Goal: Task Accomplishment & Management: Manage account settings

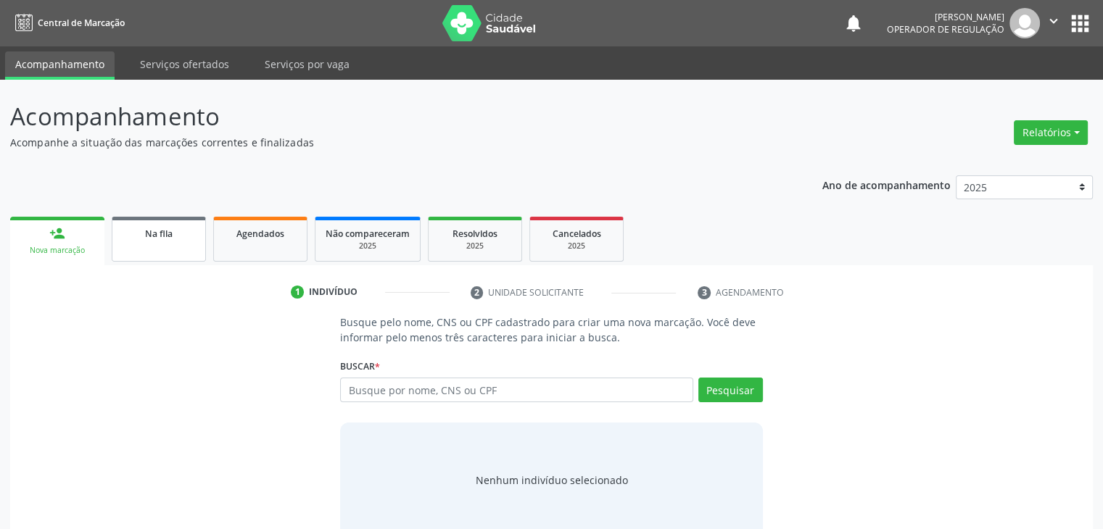
click at [161, 248] on link "Na fila" at bounding box center [159, 239] width 94 height 45
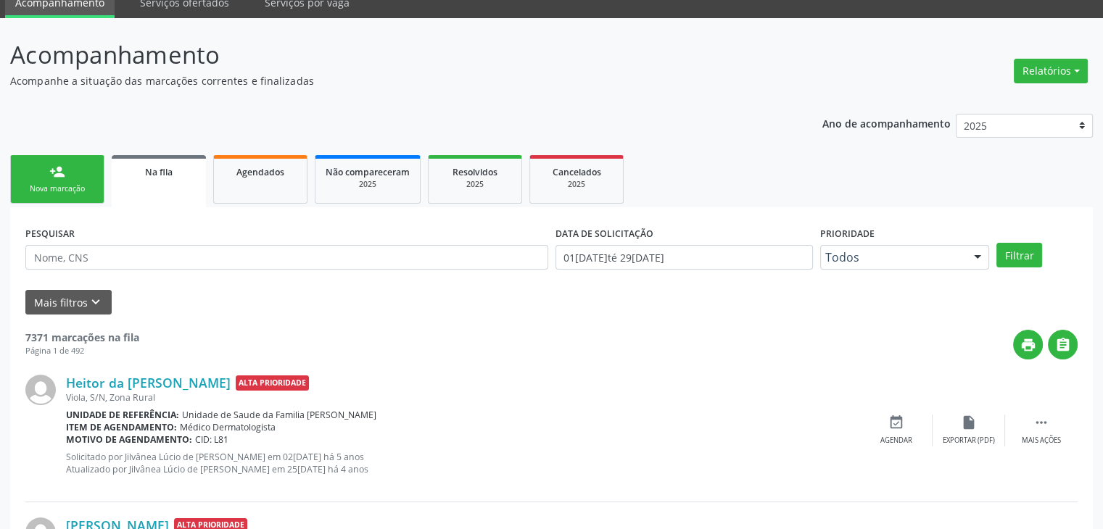
scroll to position [145, 0]
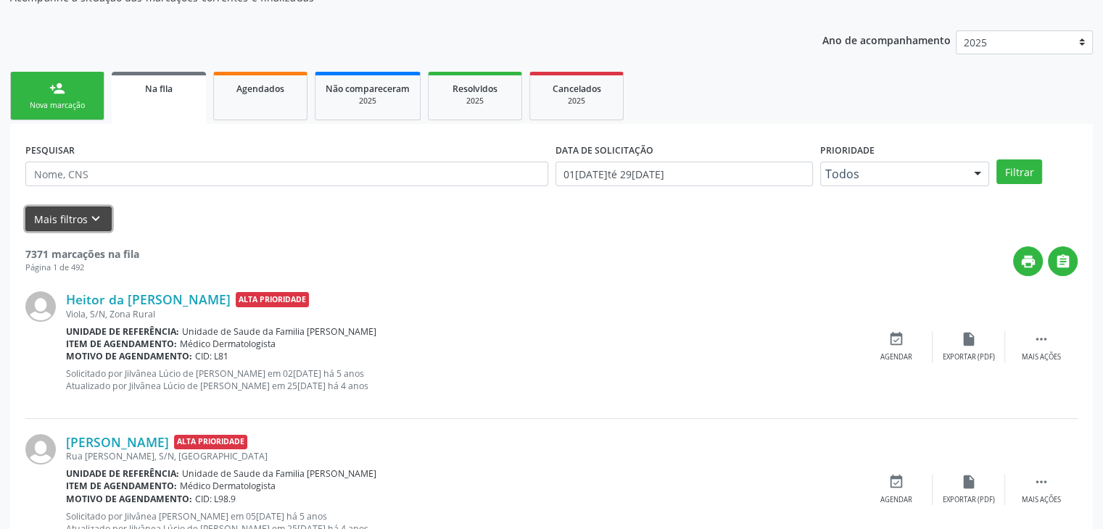
click at [59, 223] on button "Mais filtros keyboard_arrow_down" at bounding box center [68, 219] width 86 height 25
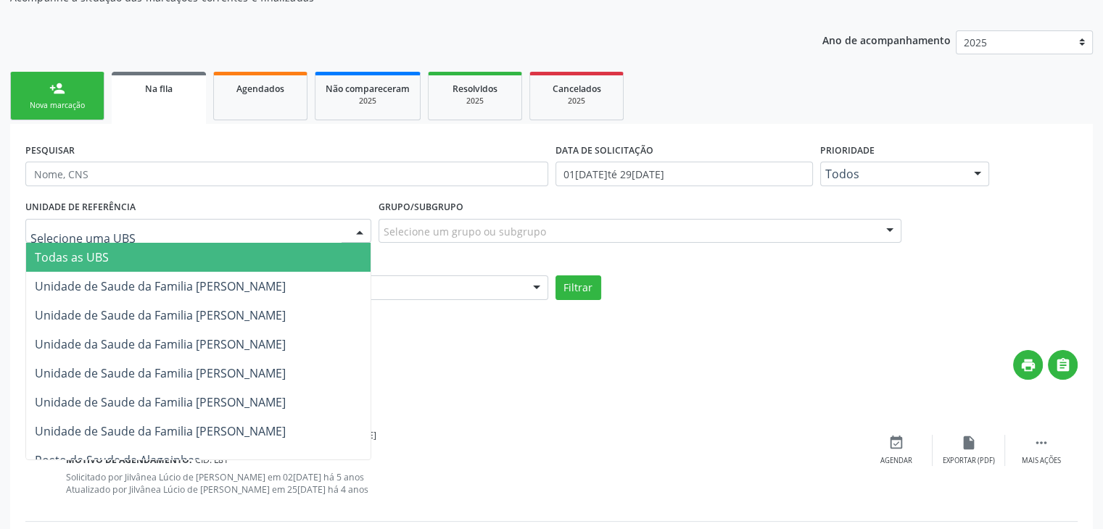
click at [274, 239] on div at bounding box center [198, 231] width 346 height 25
click at [200, 268] on span "Todas as UBS" at bounding box center [198, 257] width 344 height 29
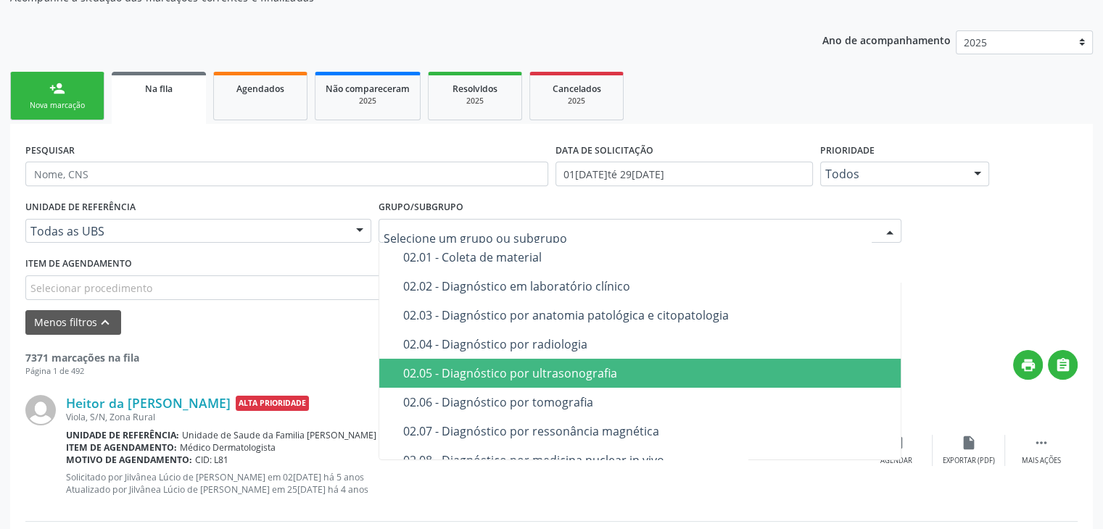
click at [481, 372] on div "02.05 - Diagnóstico por ultrasonografia" at bounding box center [648, 374] width 490 height 12
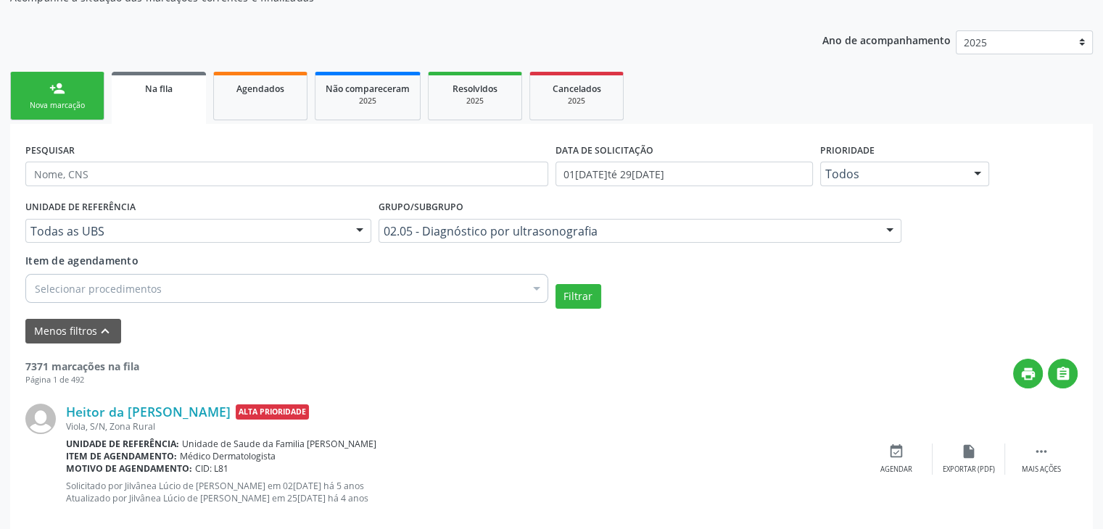
click at [202, 294] on div "Selecionar procedimentos" at bounding box center [286, 288] width 523 height 29
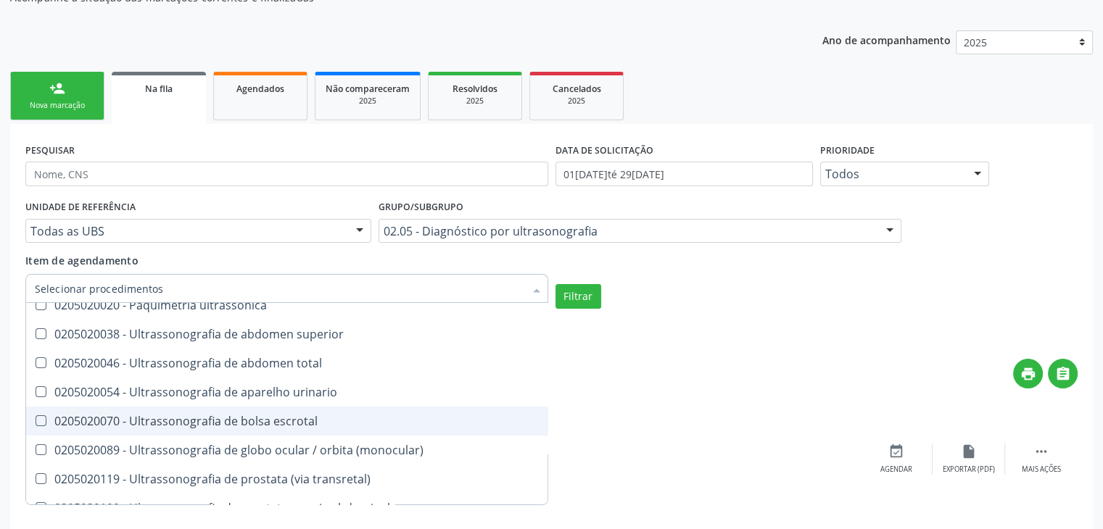
scroll to position [0, 0]
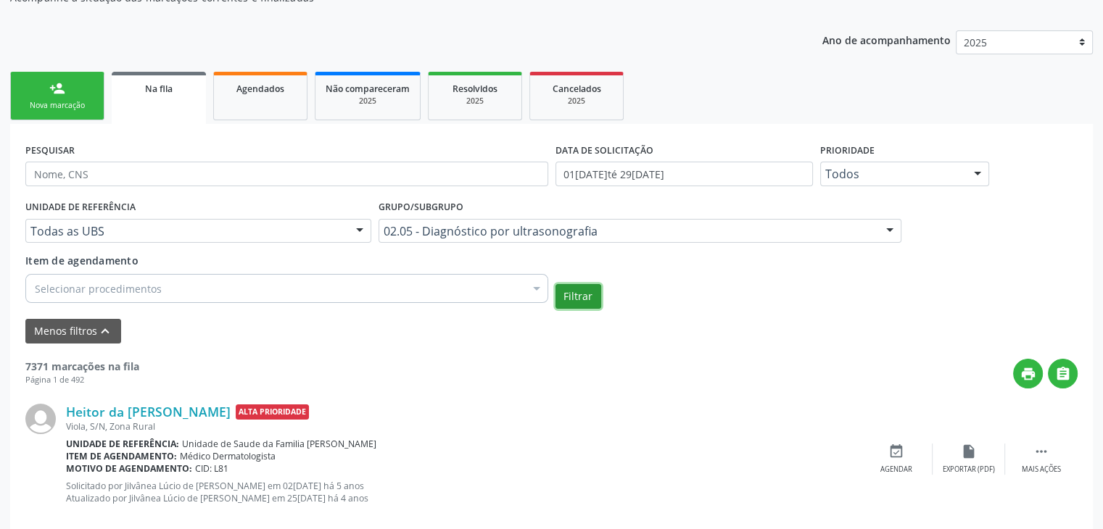
click at [597, 297] on button "Filtrar" at bounding box center [578, 296] width 46 height 25
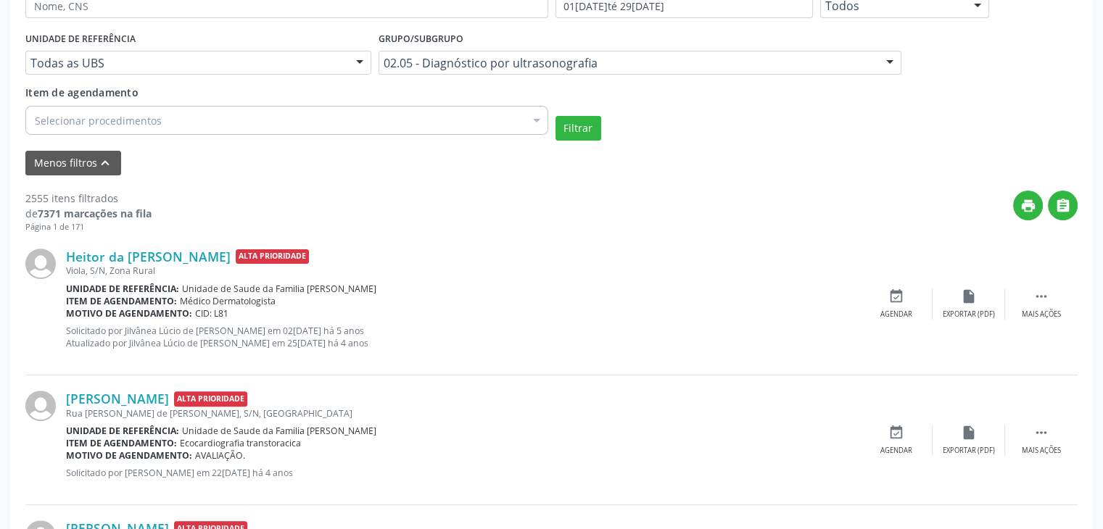
scroll to position [290, 0]
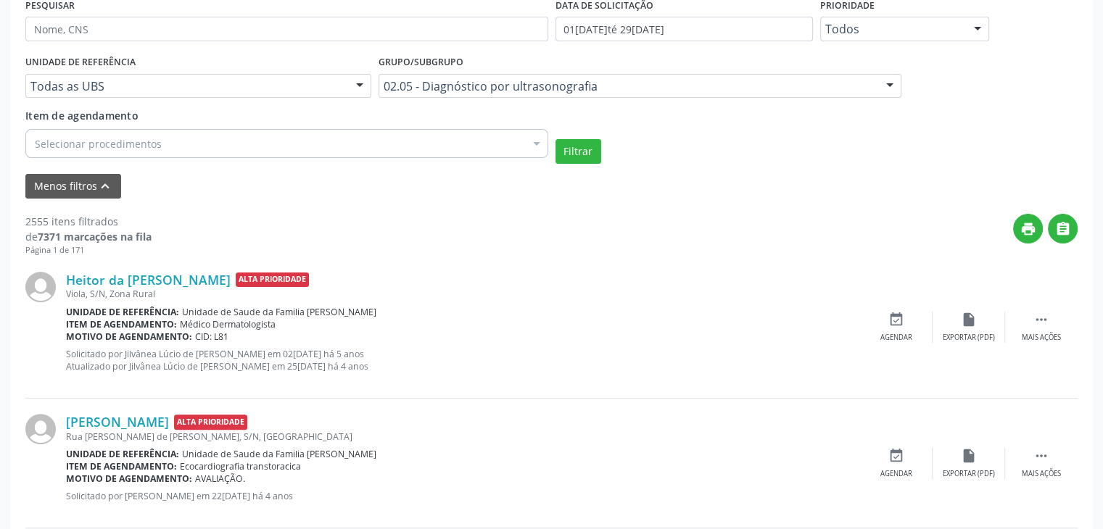
click at [346, 140] on div "Selecionar procedimentos" at bounding box center [286, 143] width 523 height 29
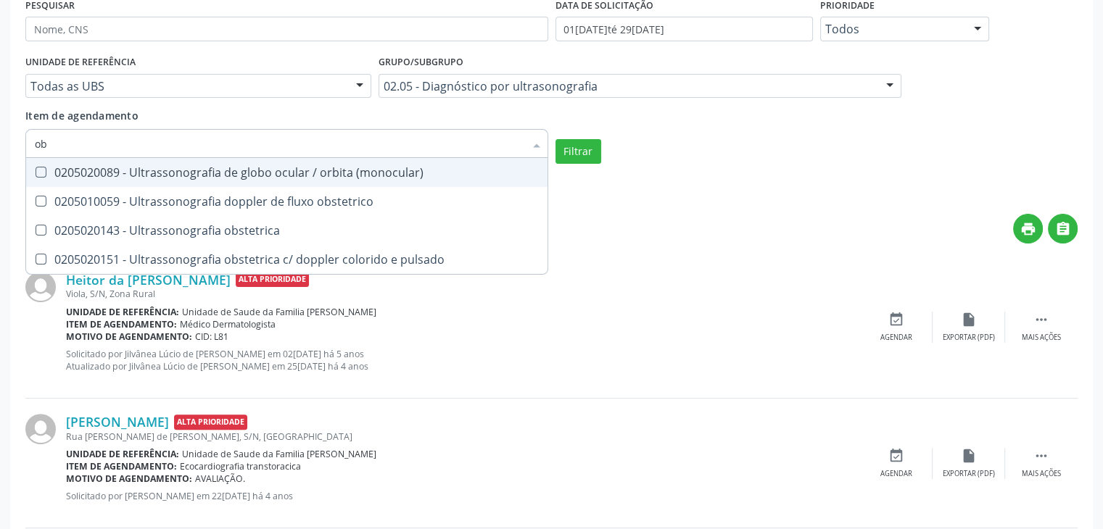
type input "obs"
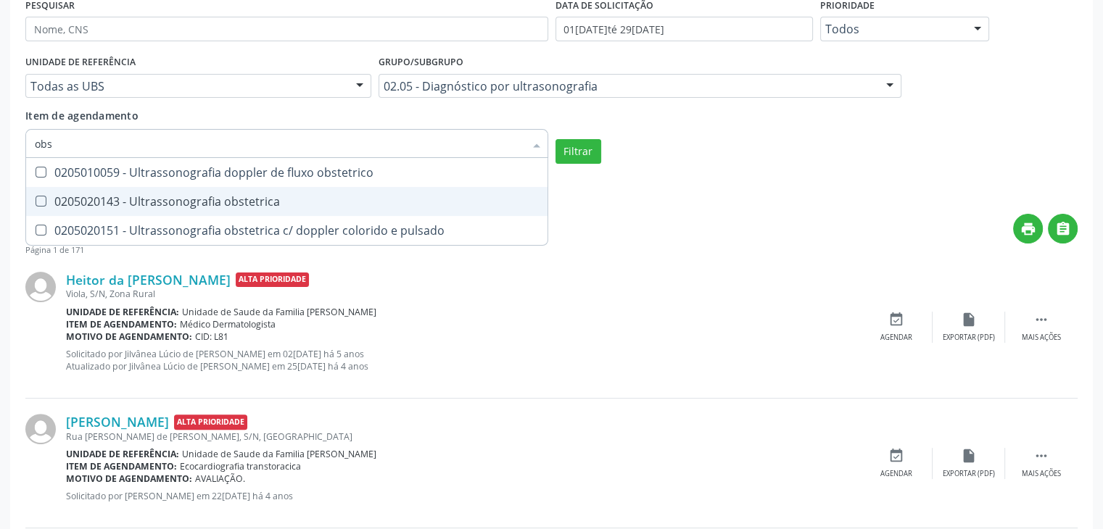
click at [310, 201] on div "0205020143 - Ultrassonografia obstetrica" at bounding box center [287, 202] width 504 height 12
checkbox obstetrica "true"
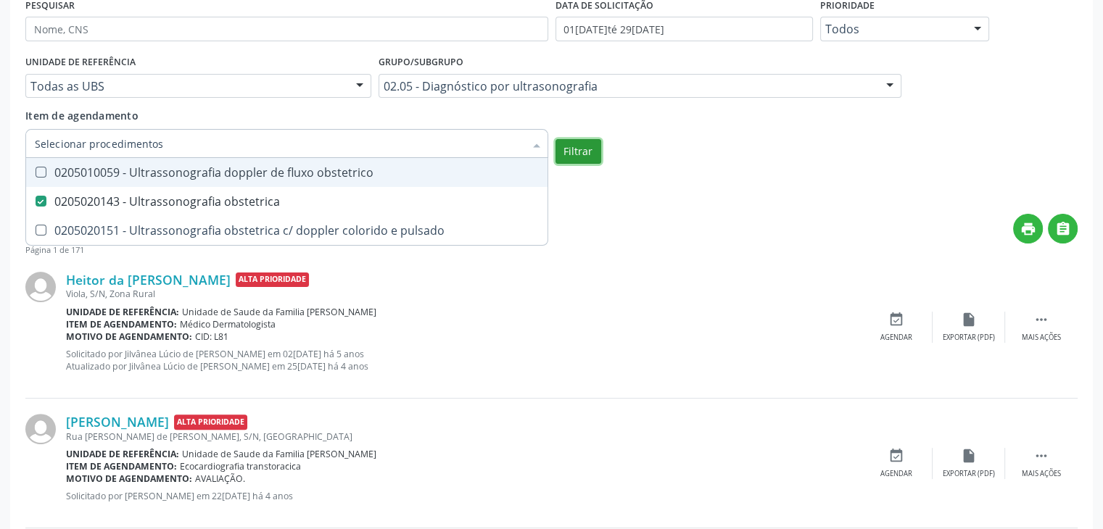
click at [581, 149] on button "Filtrar" at bounding box center [578, 151] width 46 height 25
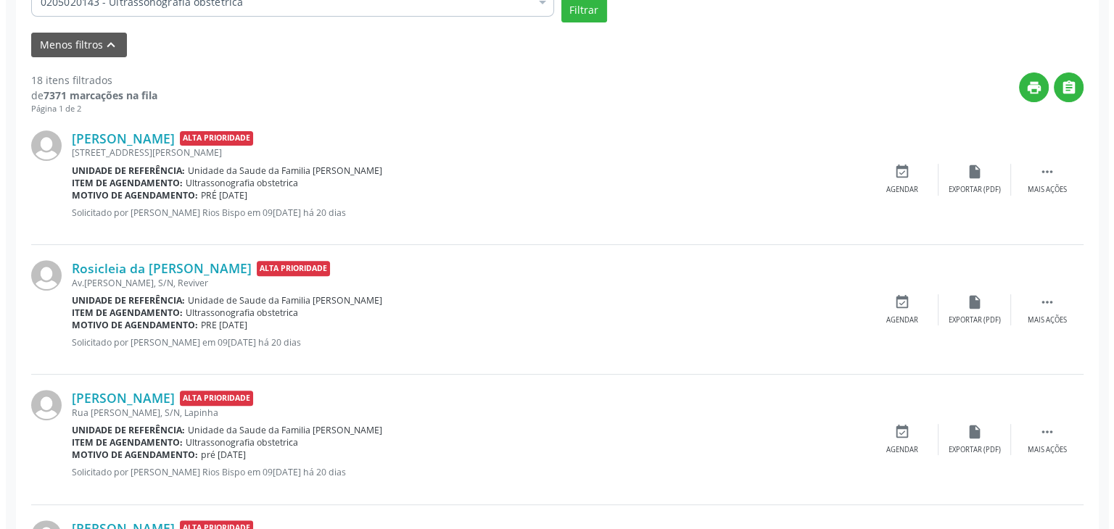
scroll to position [435, 0]
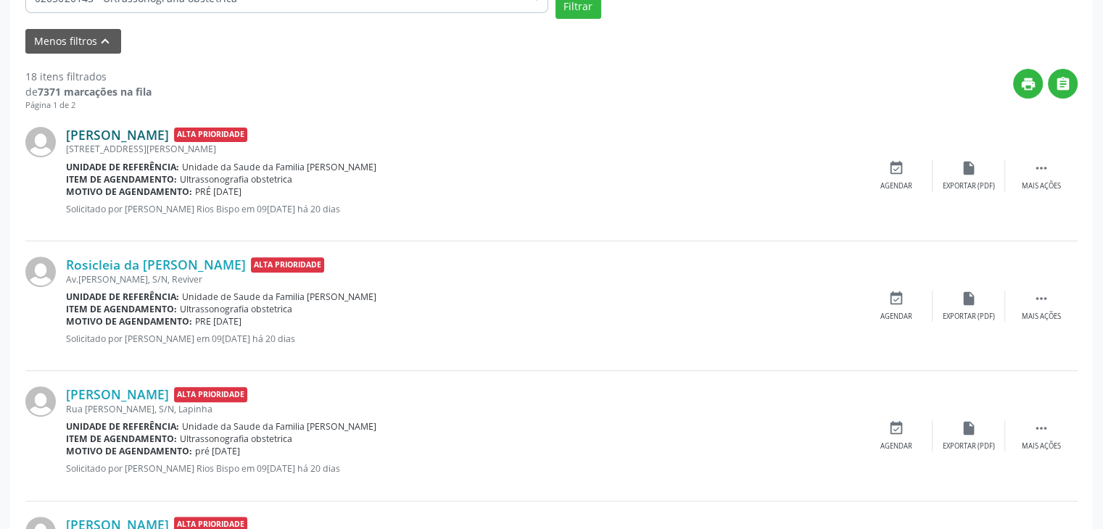
click at [169, 134] on link "[PERSON_NAME]" at bounding box center [117, 135] width 103 height 16
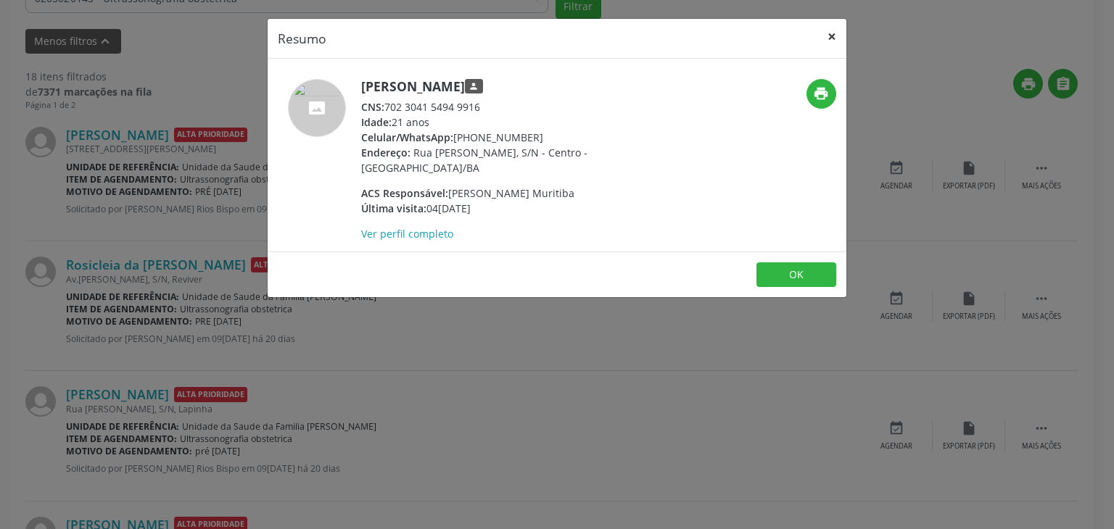
click at [826, 43] on button "×" at bounding box center [831, 37] width 29 height 36
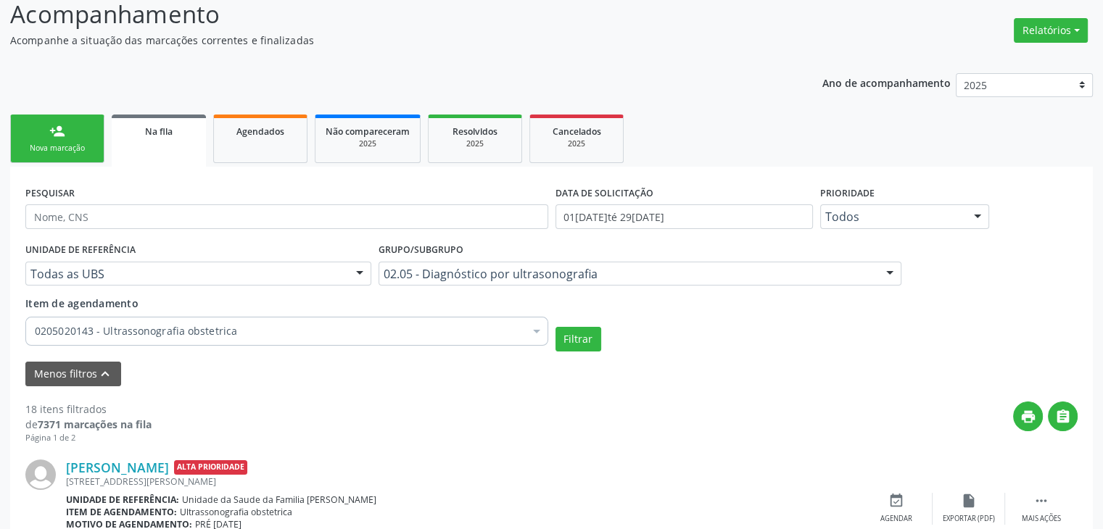
scroll to position [0, 0]
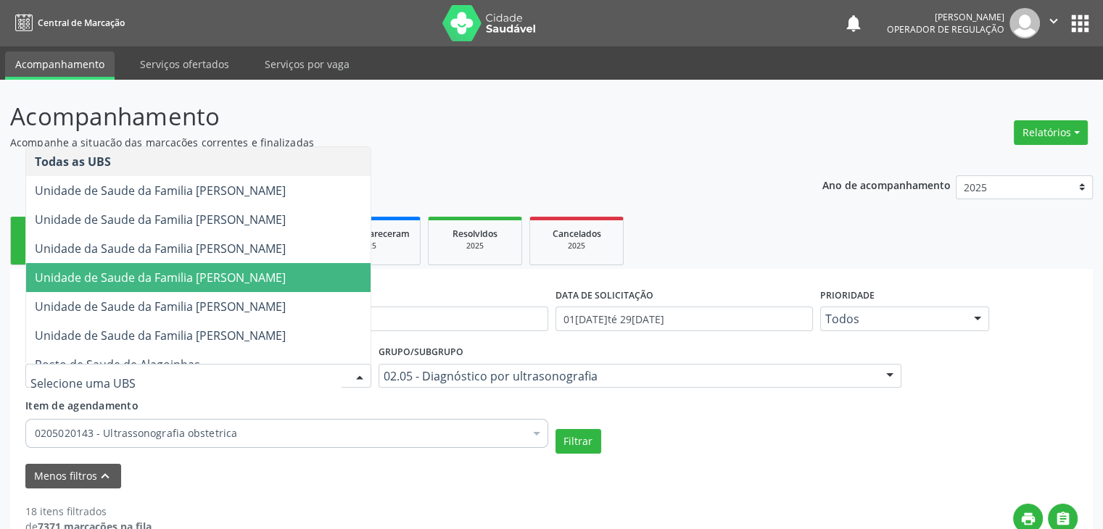
click at [207, 270] on span "Unidade de Saude da Familia [PERSON_NAME]" at bounding box center [160, 278] width 251 height 16
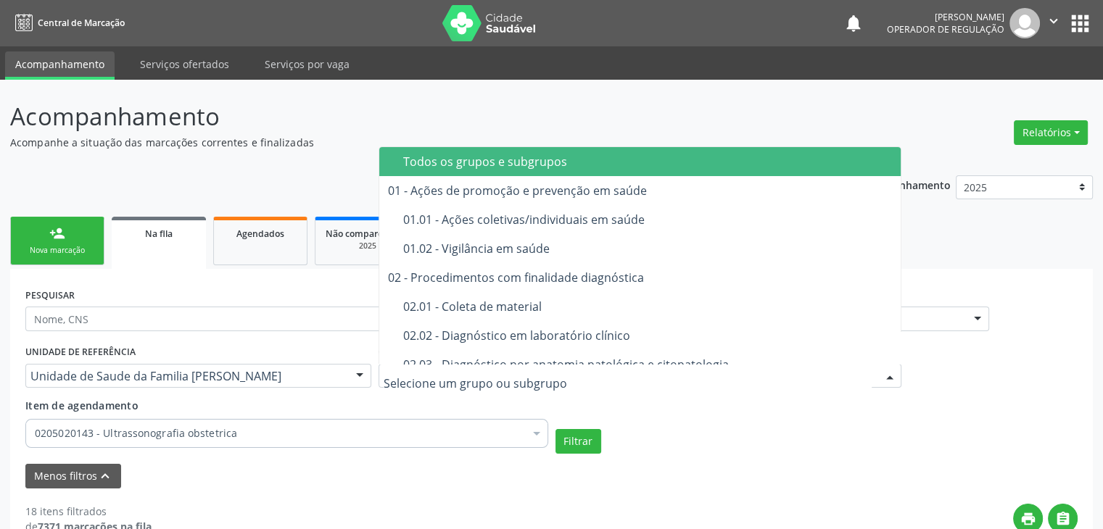
click at [454, 160] on div "Todos os grupos e subgrupos" at bounding box center [648, 162] width 490 height 12
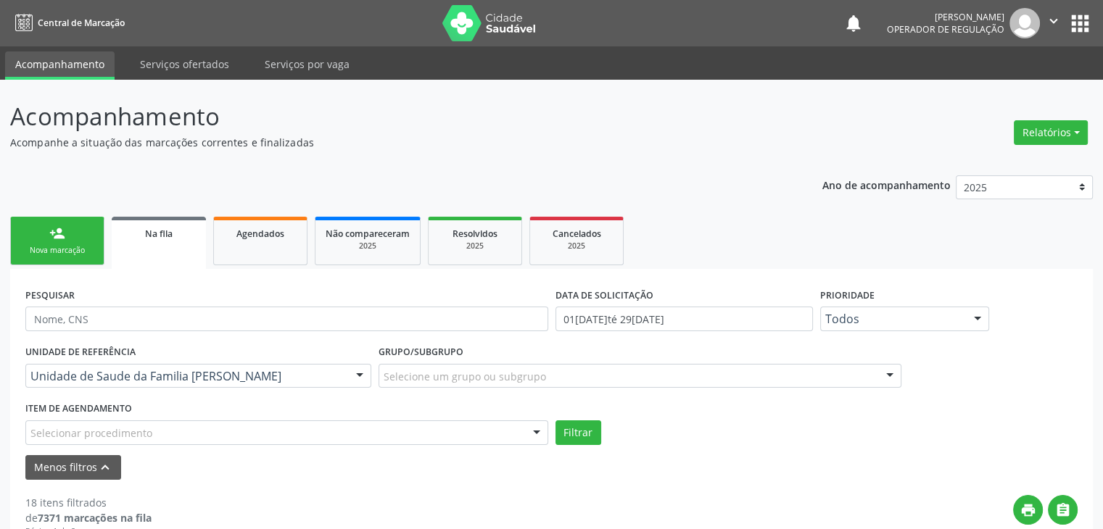
click at [197, 431] on div "Selecionar procedimento" at bounding box center [286, 433] width 523 height 25
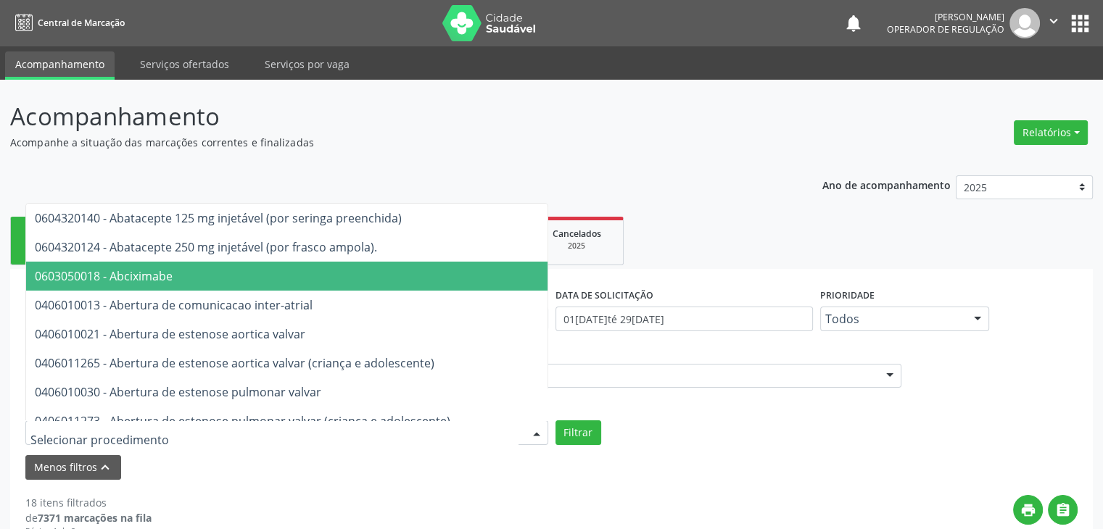
type input "#"
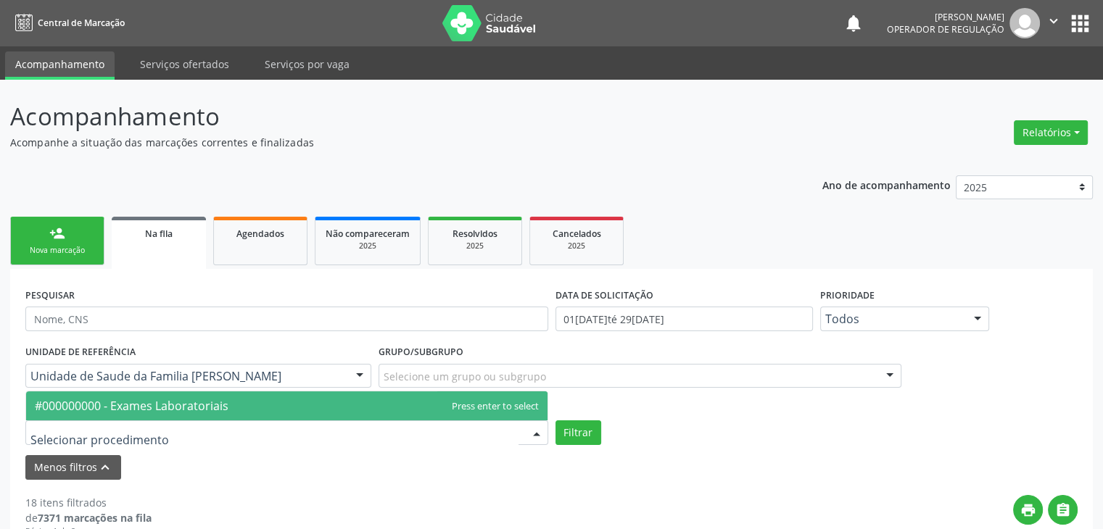
click at [713, 459] on div "Menos filtros keyboard_arrow_up" at bounding box center [551, 467] width 1059 height 25
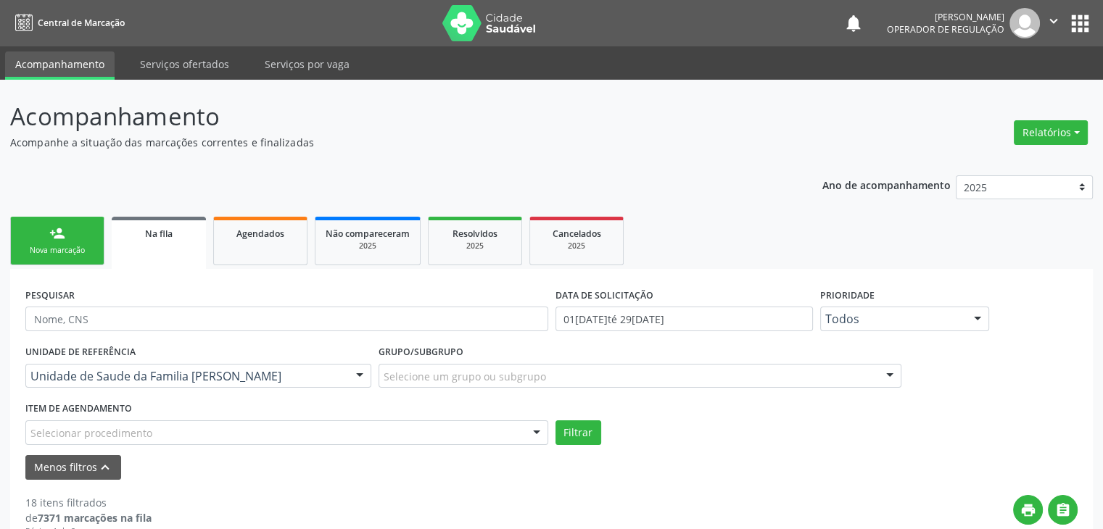
click at [681, 373] on div "Selecione um grupo ou subgrupo" at bounding box center [639, 376] width 523 height 25
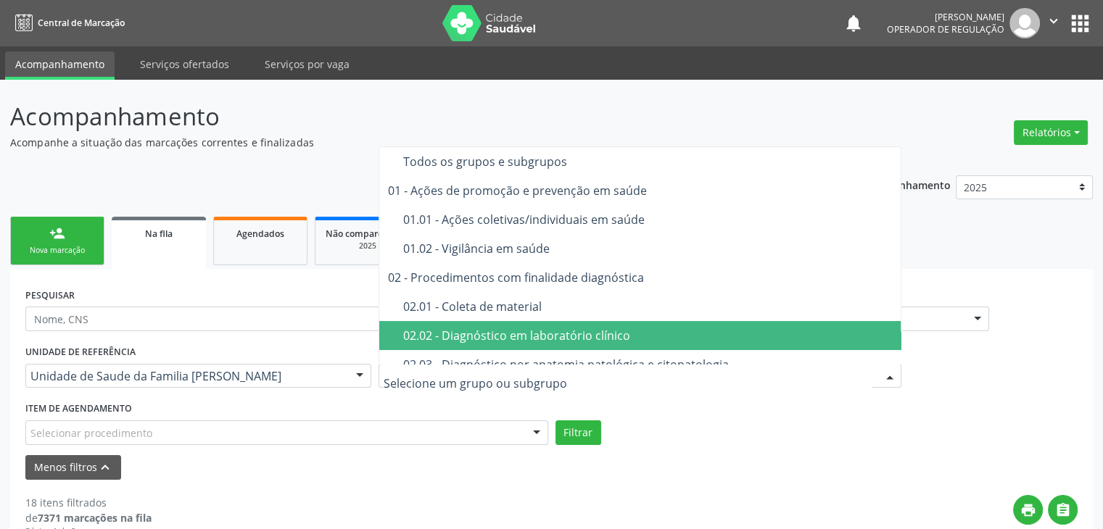
click at [598, 330] on div "02.02 - Diagnóstico em laboratório clínico" at bounding box center [648, 336] width 490 height 12
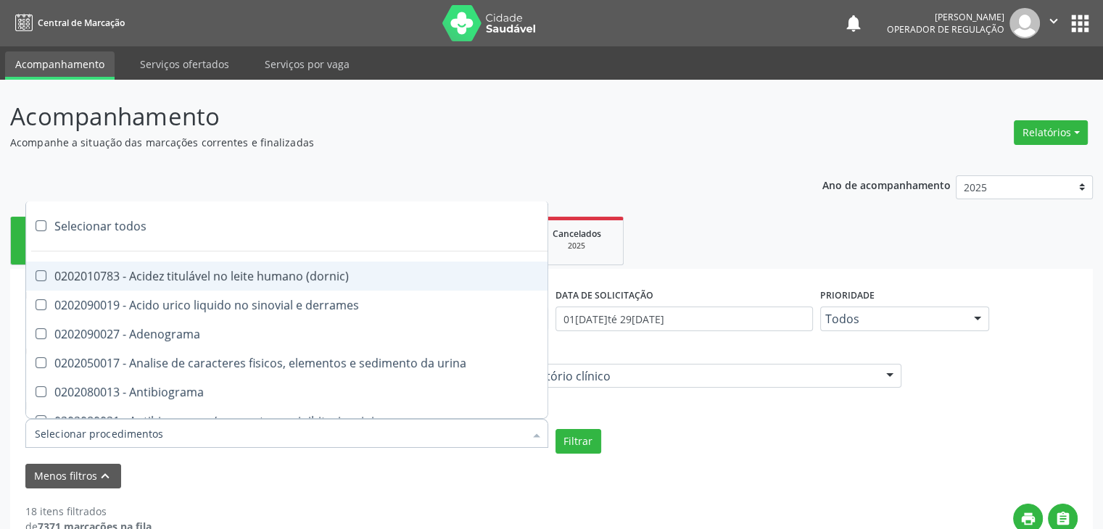
click at [287, 435] on div at bounding box center [286, 433] width 523 height 29
click at [135, 223] on div "Selecionar todos" at bounding box center [421, 226] width 790 height 29
checkbox input "true"
checkbox \(dornic\) "true"
checkbox derrames "true"
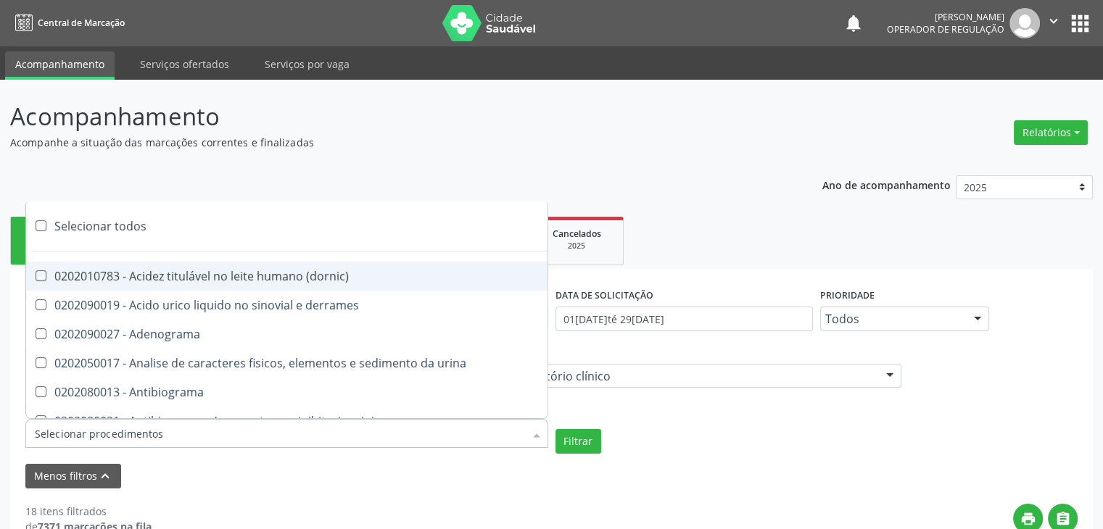
checkbox Adenograma "true"
checkbox urina "true"
checkbox Antibiograma "true"
checkbox minima "true"
checkbox micobacterias "true"
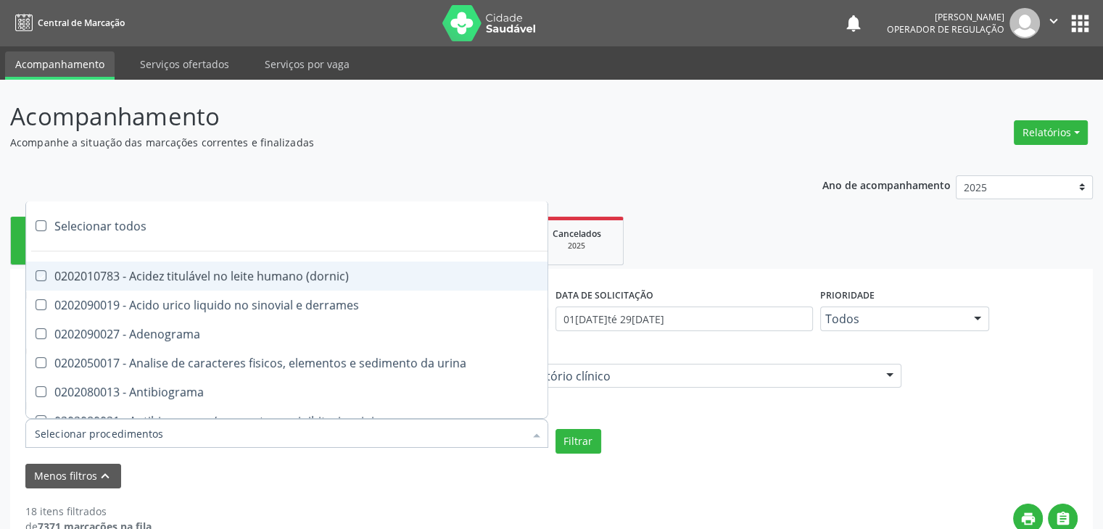
checkbox blot "true"
checkbox mlpa "true"
checkbox \(hanseniase\) "true"
checkbox \(controle\) "true"
checkbox \(diagnóstica\) "true"
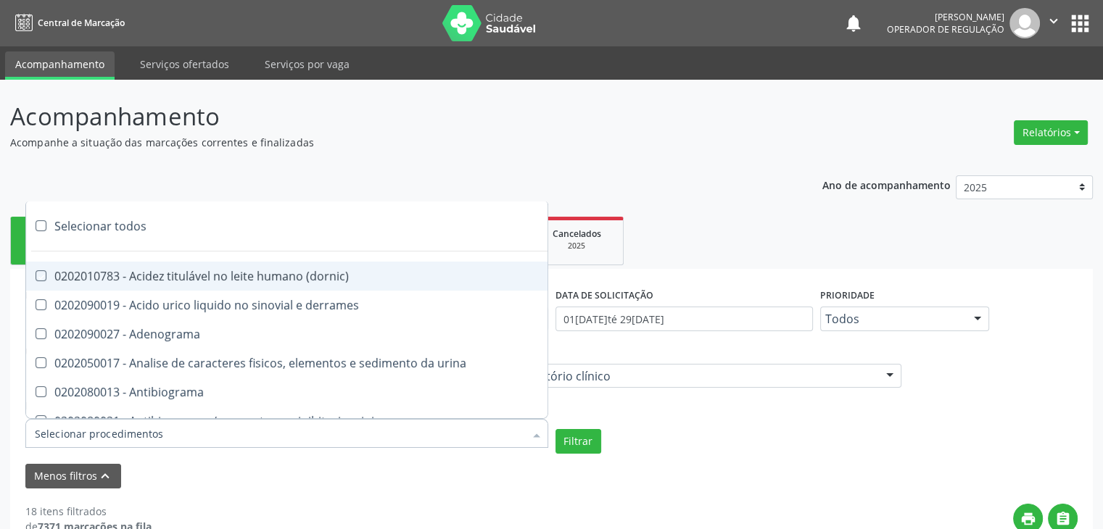
checkbox \(gram\) "true"
checkbox clamidia "true"
checkbox herpesvirus "true"
checkbox hematologica "true"
checkbox creatinina "true"
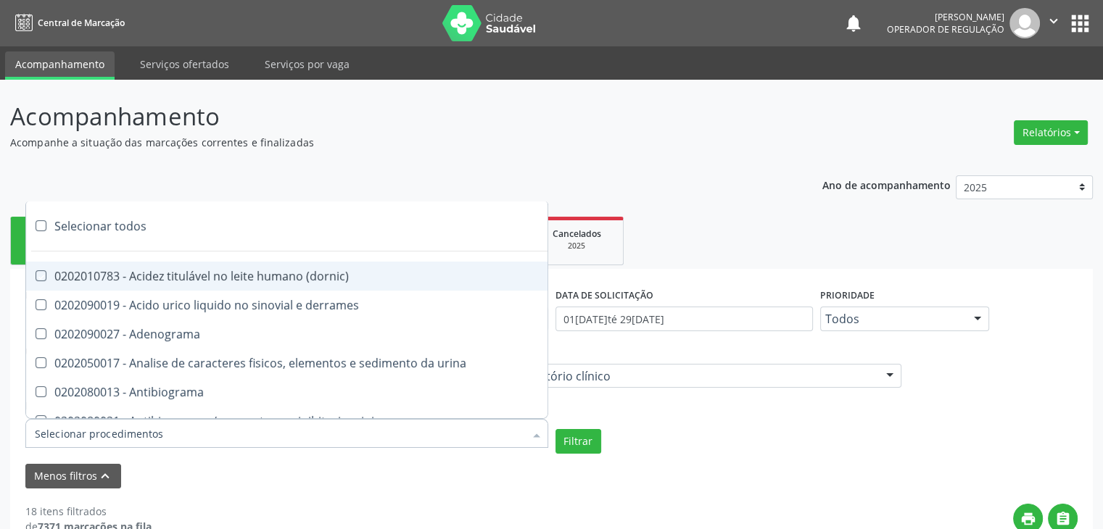
checkbox fosfato "true"
checkbox ureia "true"
checkbox osmolar "true"
checkbox addis "true"
checkbox b "true"
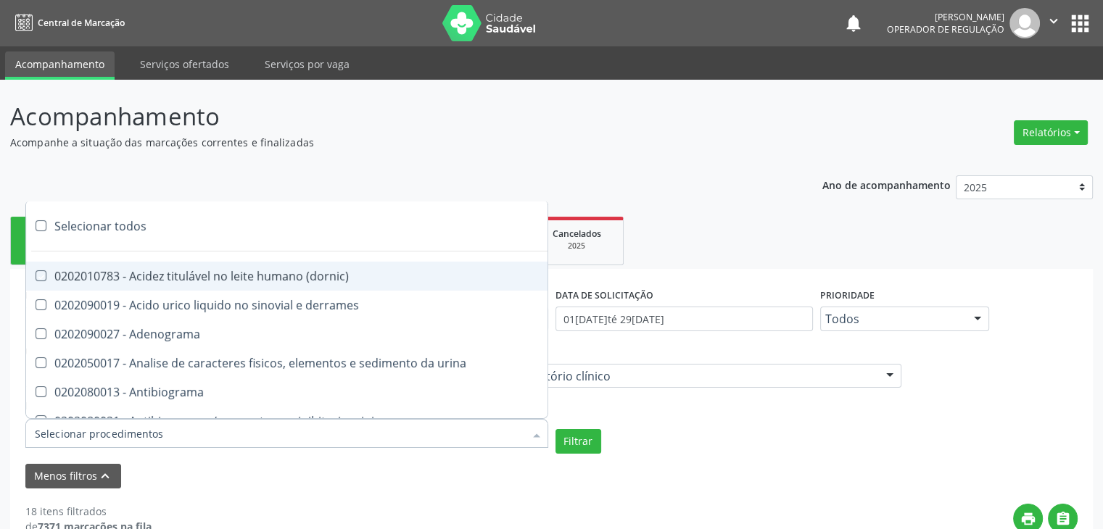
checkbox cd4\/cd8 "true"
checkbox totais "true"
checkbox plaquetas "true"
checkbox reticulocitos "true"
checkbox liquor "true"
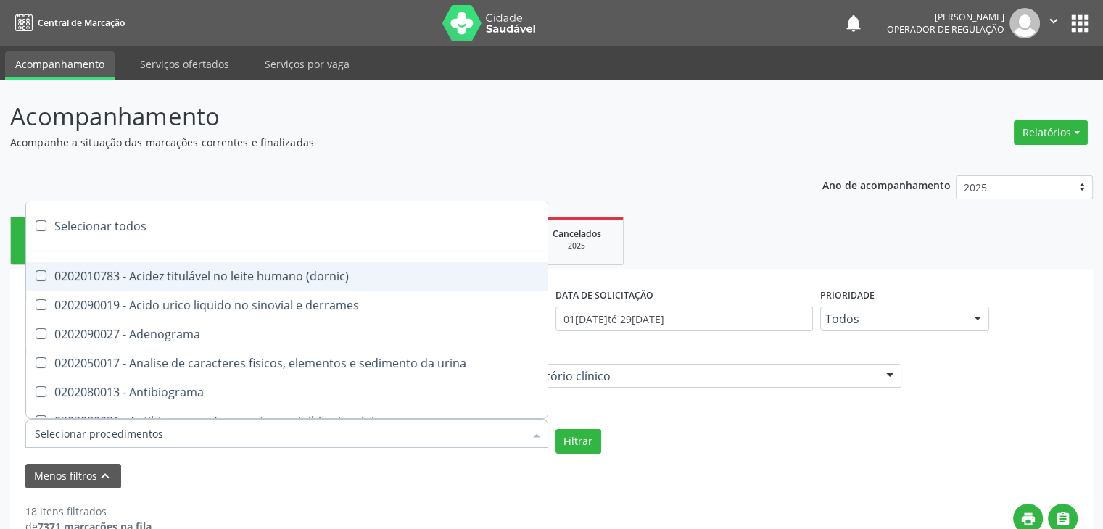
checkbox liquor "true"
checkbox identificacao "true"
checkbox \(pos-pasteurização\) "true"
checkbox herpesvirus "true"
checkbox baar "true"
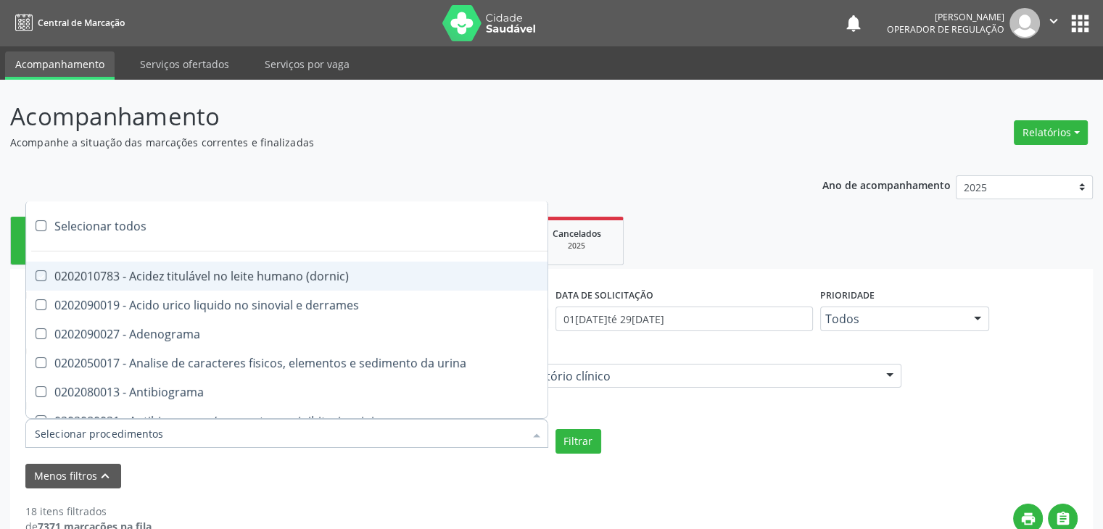
checkbox anaerobicas "true"
checkbox fungos "true"
checkbox \(qualitativo\) "true"
checkbox tardio\) "true"
checkbox \(qualitativo\) "true"
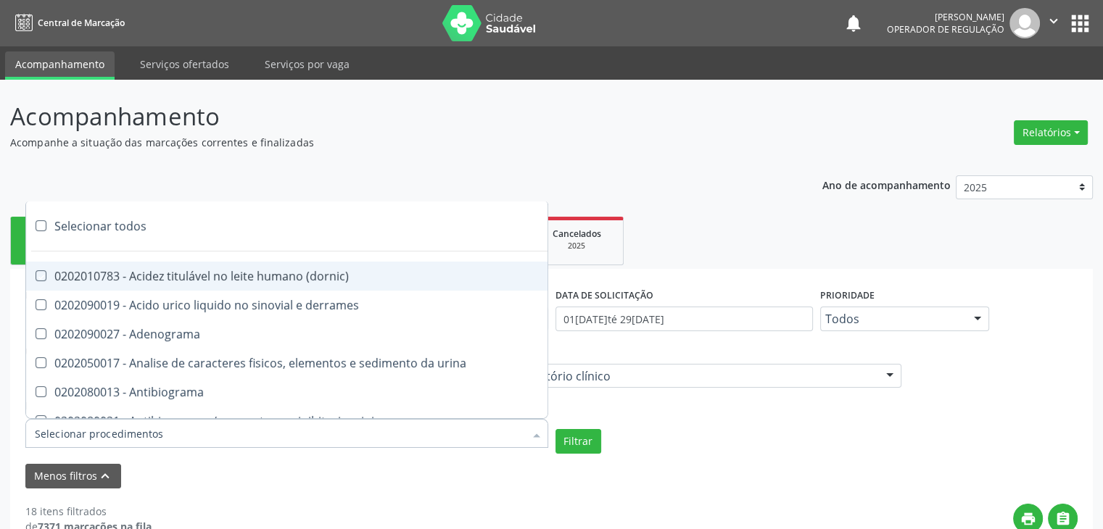
checkbox \(confirmatorio\) "true"
checkbox molecular "true"
checkbox htlv-1 "true"
checkbox biotinidase "true"
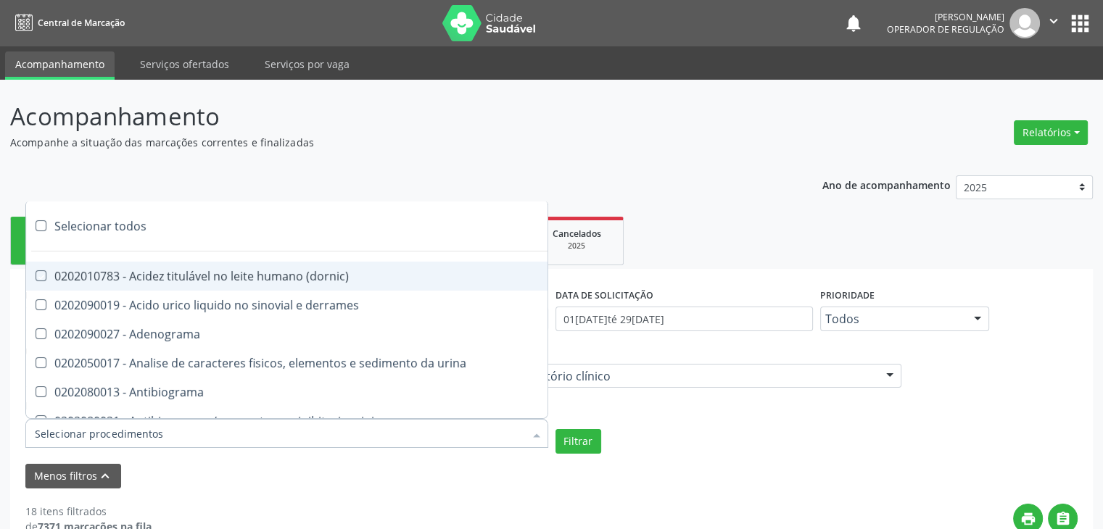
checkbox congênita "true"
checkbox antiplaquetarios "true"
checkbox ferro "true"
checkbox bandas\) "true"
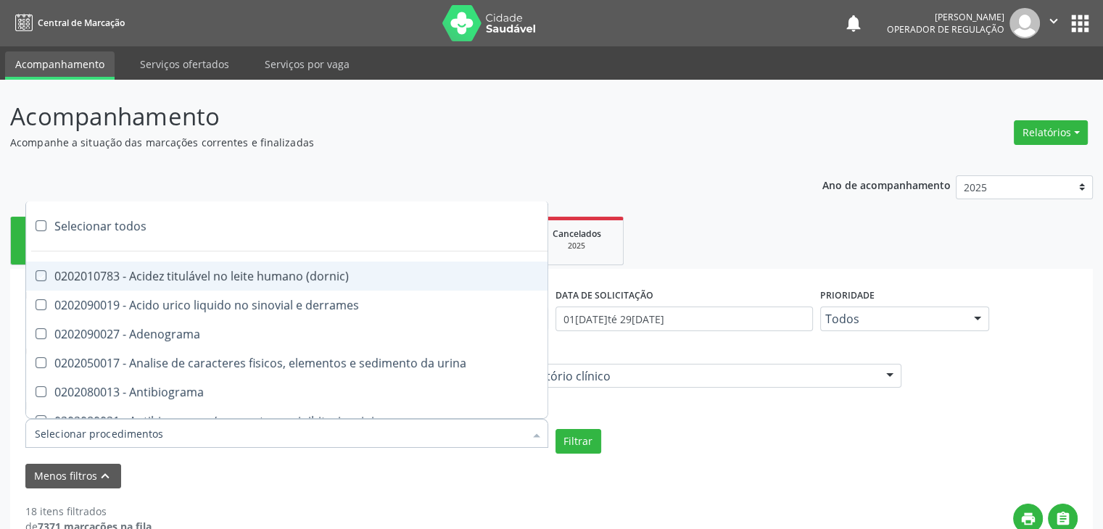
checkbox bandas\) "true"
checkbox \(ch50\) "true"
checkbox aminoacidos "true"
checkbox globular "true"
checkbox dosagens\) "true"
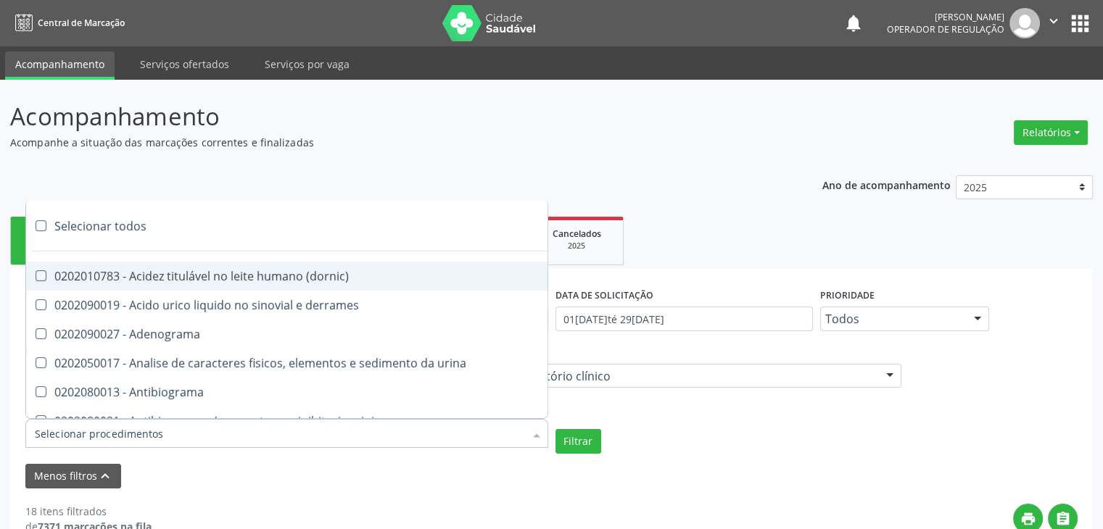
checkbox dosagens\) "true"
checkbox \(cada\) "true"
checkbox reumatoide "true"
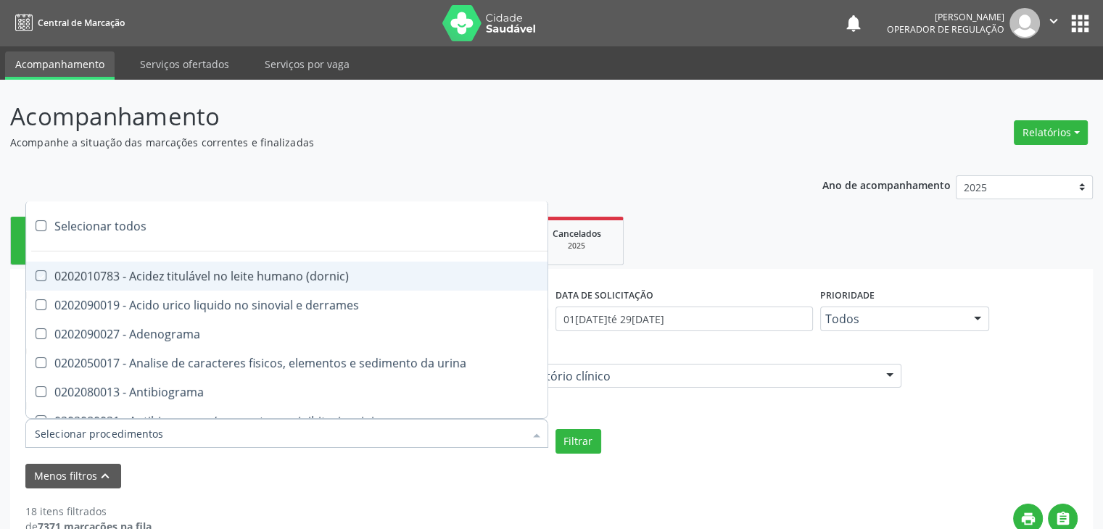
checkbox amniotico "true"
checkbox livre "true"
checkbox osmolalidade "true"
checkbox osmolaridade "true"
checkbox t3 "true"
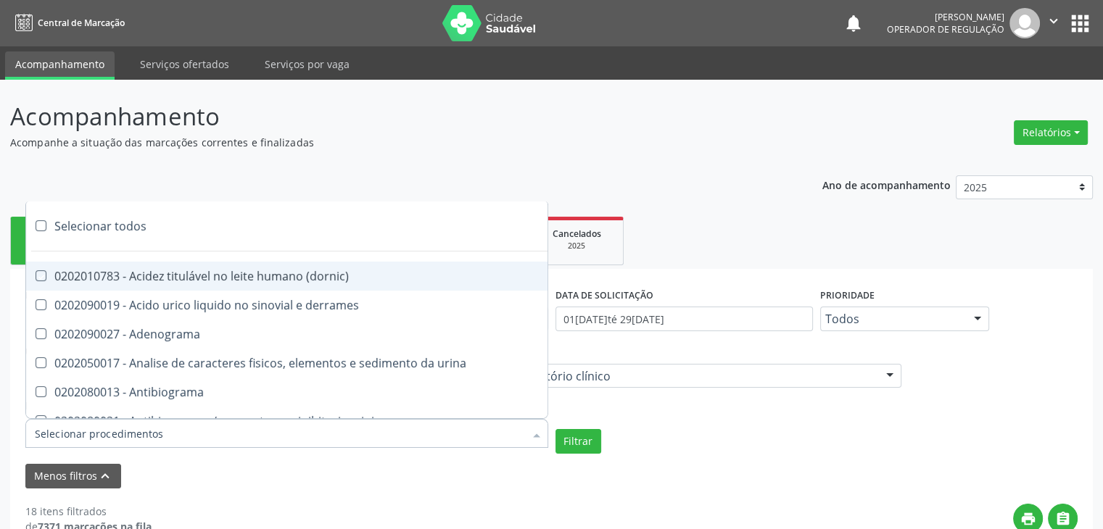
checkbox sulfo-hemoglobina "true"
checkbox reverso "true"
checkbox coagulacao "true"
checkbox euglobulina "true"
checkbox -duke "true"
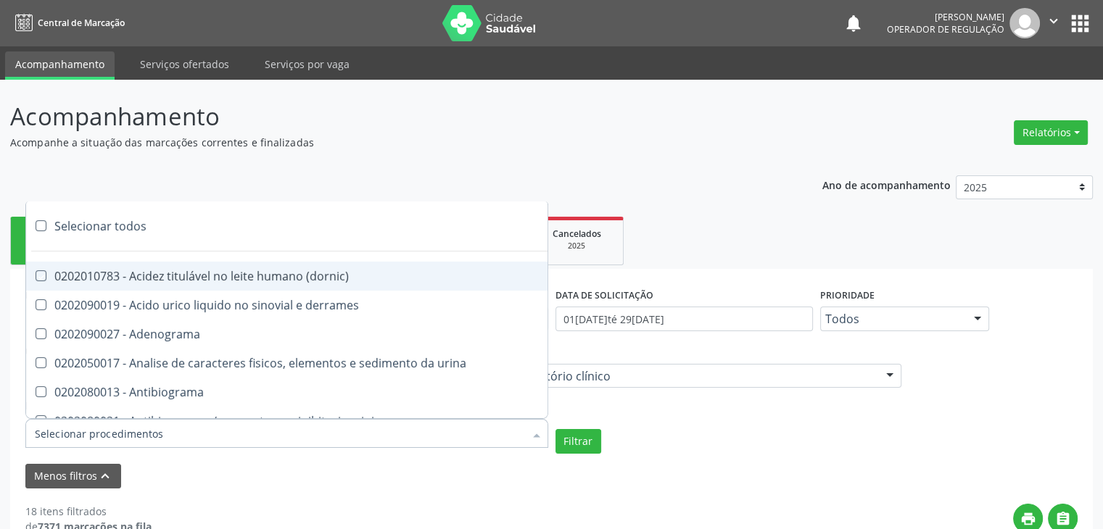
checkbox ivy "true"
checkbox hemacias "true"
checkbox trombina "true"
checkbox ativada\) "true"
checkbox \(tap\) "true"
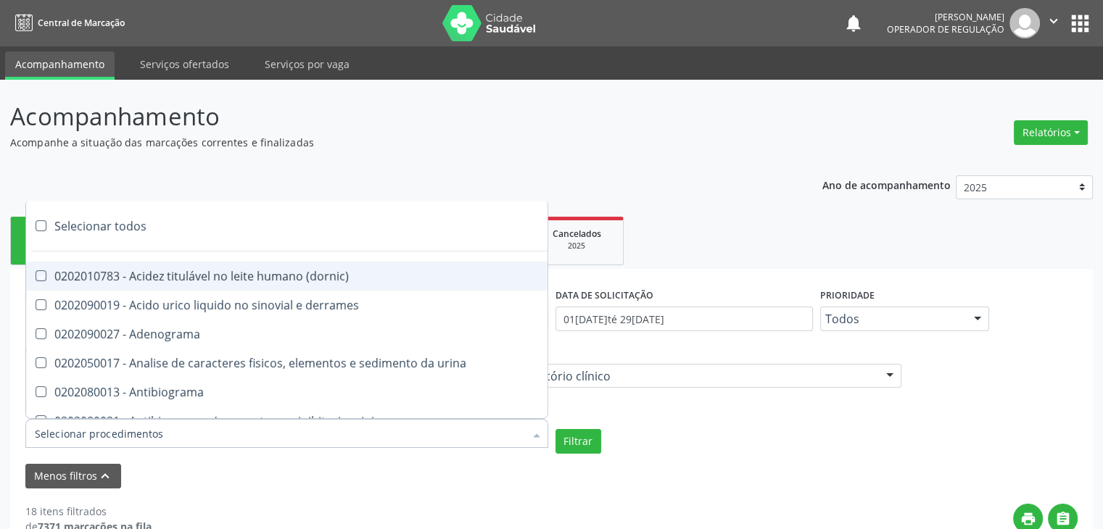
checkbox \(vhs\) "true"
checkbox abo "true"
checkbox reativa "true"
checkbox ordenhado "true"
checkbox pezinho\) "true"
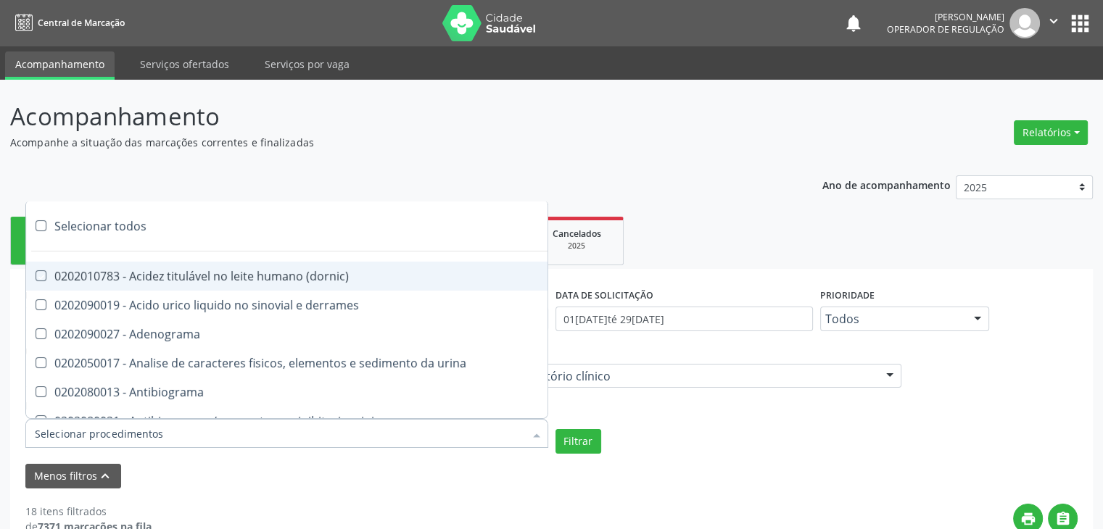
checkbox complemento "true"
checkbox pezinho\) "true"
checkbox 17-alfa-hidroxiprogesterona "true"
checkbox totais "true"
checkbox 17-hidroxicorticosteroides "true"
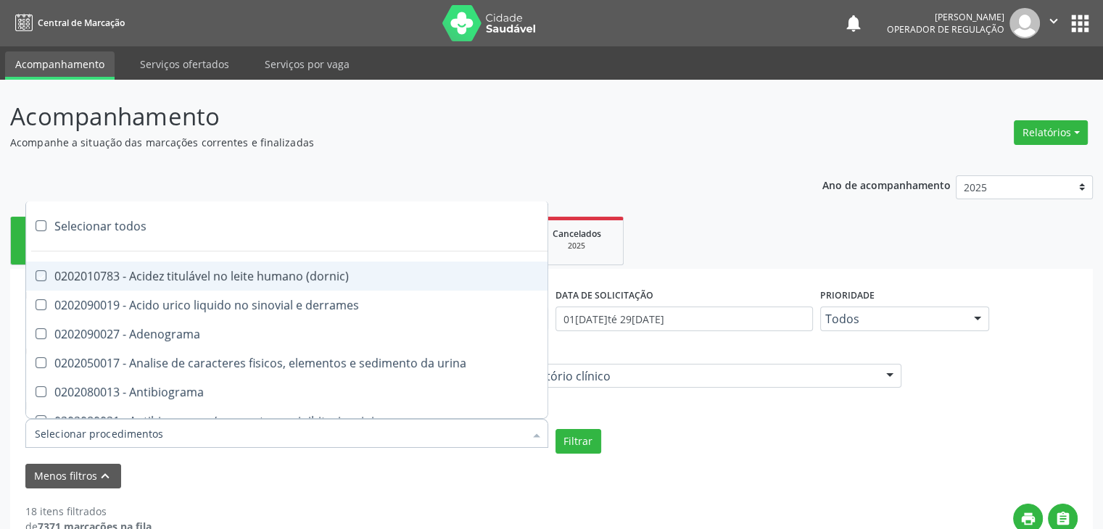
checkbox d "true"
checkbox 5-nucleotidase "true"
checkbox acetona "true"
checkbox \(serotonina\) "true"
checkbox ascorbico "true"
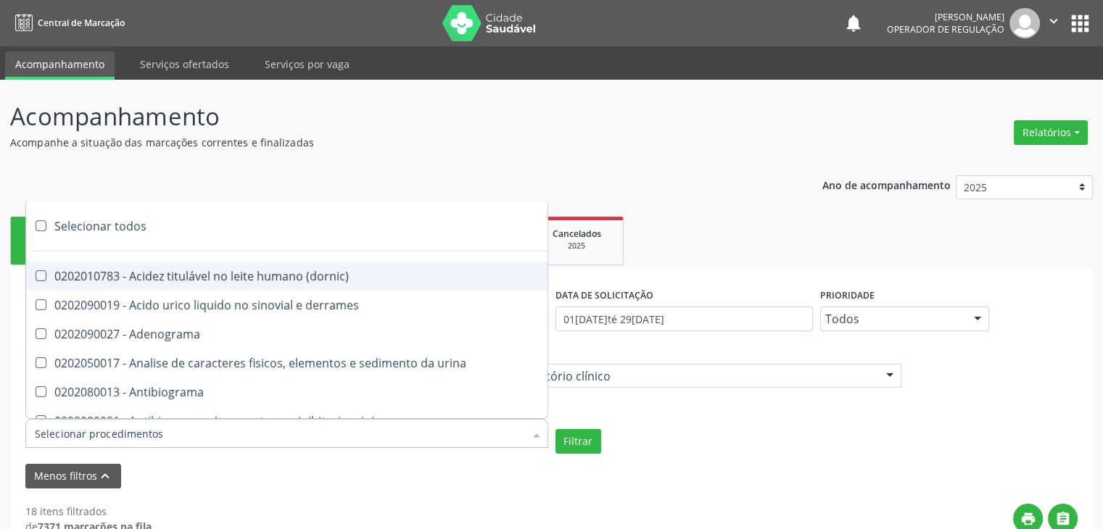
checkbox delta-aminolevulinico "true"
checkbox hipurico "true"
checkbox mandelico "true"
checkbox metil-hipurico "true"
checkbox urico "true"
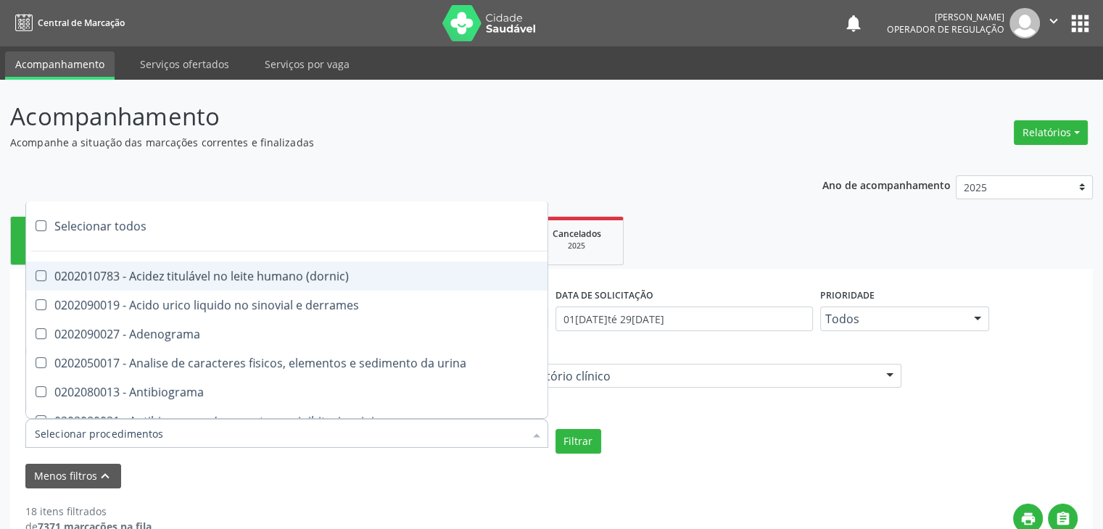
checkbox valproico "true"
checkbox vanilmandelico "true"
checkbox \(acth\) "true"
checkbox ala-desidratase "true"
checkbox etilico "true"
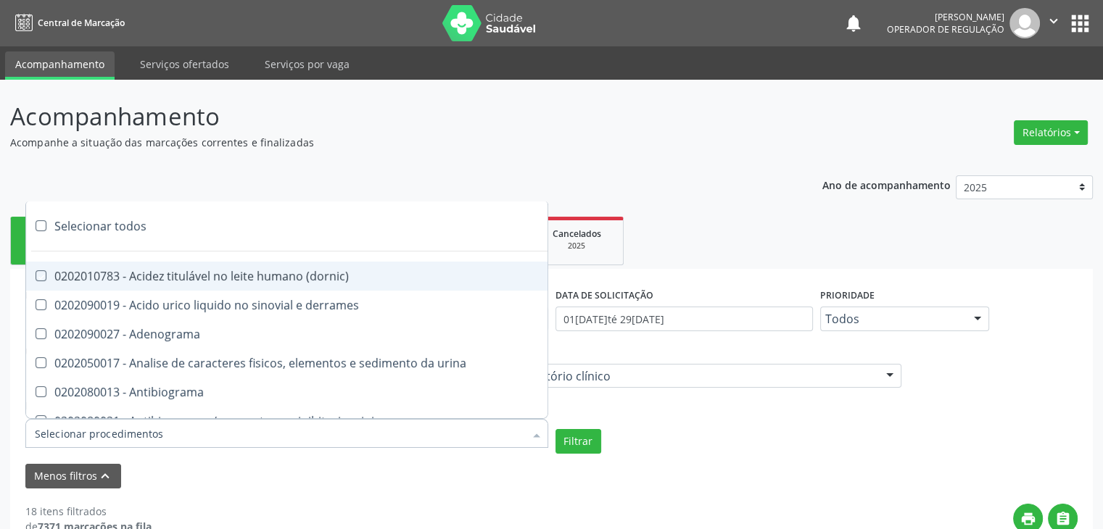
checkbox aldolase "true"
checkbox aldosterona "true"
checkbox alfa-1-antitripsina "true"
checkbox acida "true"
checkbox alfa-2-macroglobulina "true"
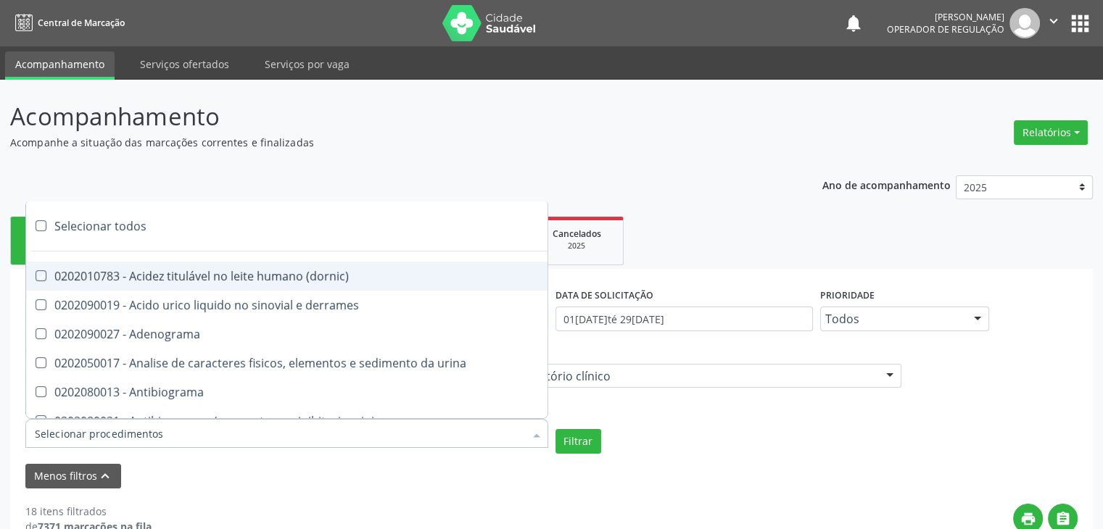
checkbox alfa-fetoproteina "true"
checkbox aluminio "true"
checkbox amilase "true"
checkbox aminoglicosideos "true"
checkbox amonia "true"
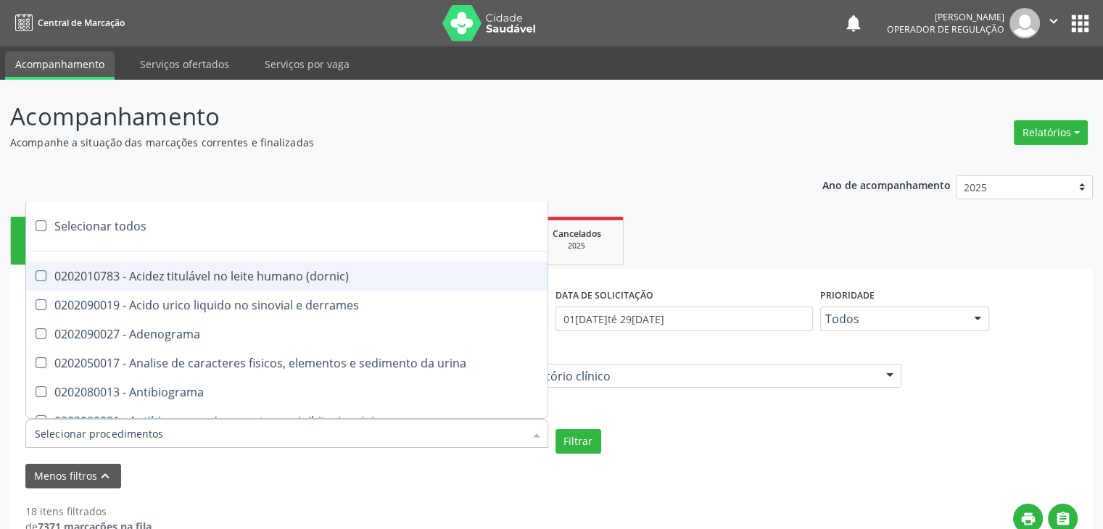
checkbox ciclico "true"
checkbox androstenediona "true"
checkbox anfetaminas "true"
checkbox circulante "true"
checkbox iga "true"
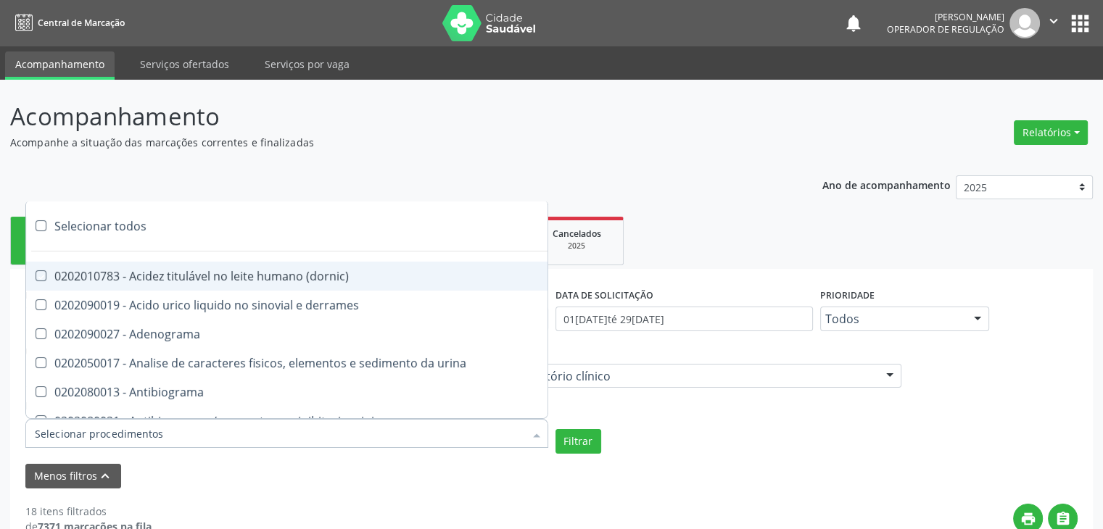
checkbox triciclicos "true"
checkbox \(psa\) "true"
checkbox iii "true"
checkbox barbituratos "true"
checkbox benzodiazepinicos "true"
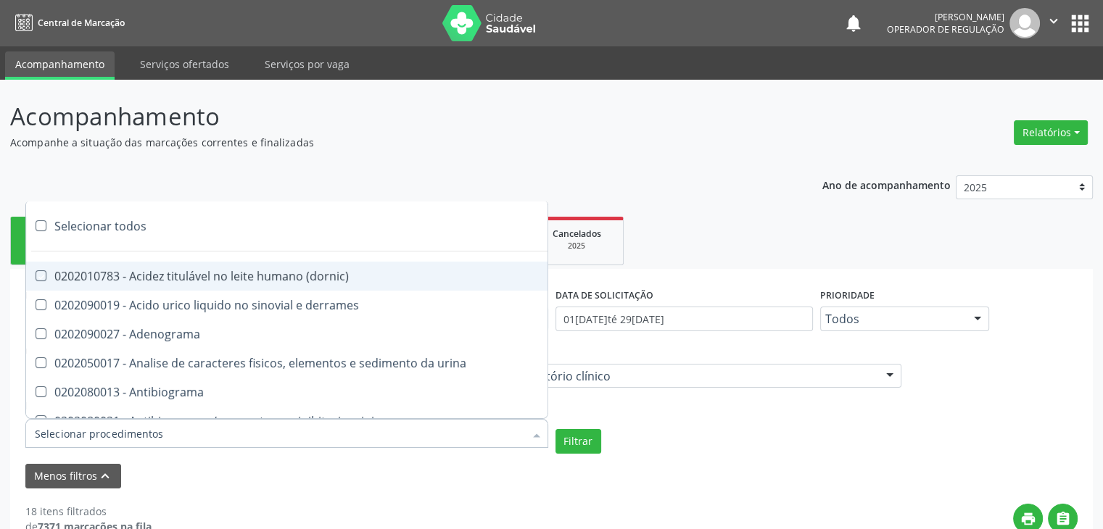
checkbox beta-2-microglobulina "true"
checkbox fracoes "true"
checkbox cadmio "true"
checkbox calcio "true"
checkbox ionizavel "true"
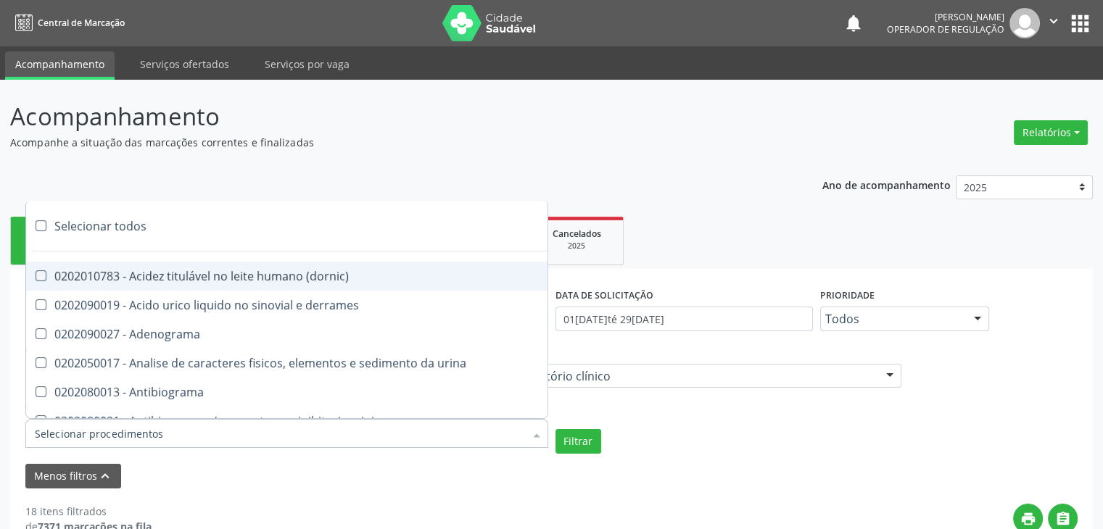
checkbox calcitonina "true"
checkbox carbamazepina "true"
checkbox carboxi-hemoglobina "true"
checkbox caroteno "true"
checkbox catecolaminas "true"
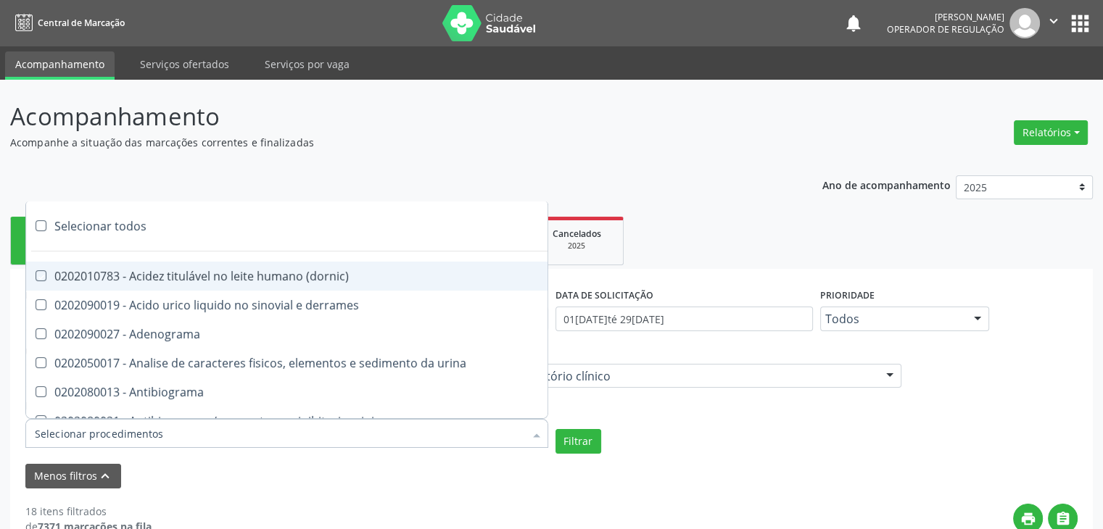
checkbox chumbo "true"
checkbox ciclosporina "true"
checkbox citrato "true"
checkbox cloreto "true"
checkbox suor "true"
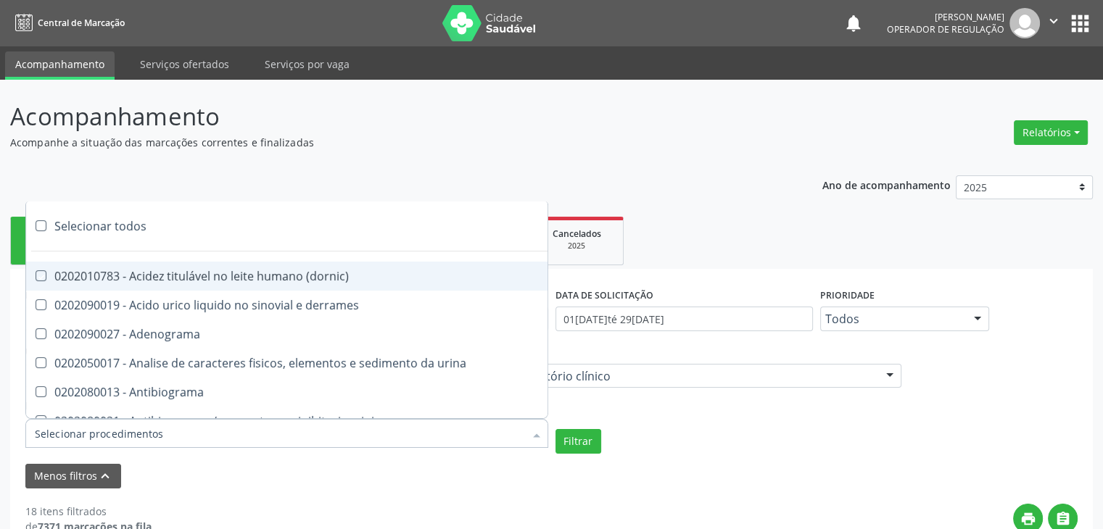
checkbox cobre "true"
checkbox hdl "true"
checkbox ldl "true"
checkbox colinesterase "true"
checkbox c3 "true"
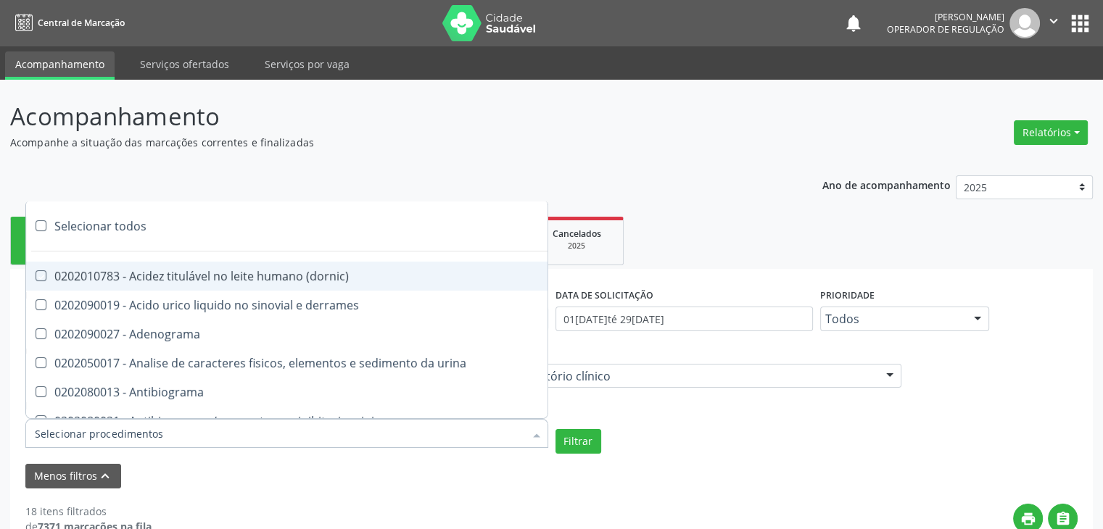
checkbox c4 "true"
checkbox cortisol "true"
checkbox creatinina "true"
checkbox amniotico "true"
checkbox \(cpk\) "true"
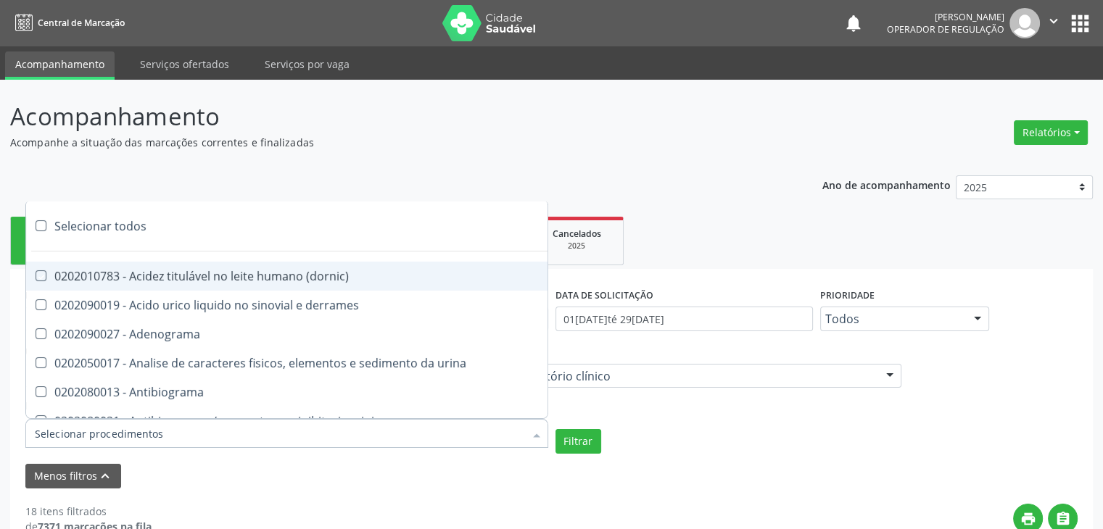
checkbox crioaglutinina "true"
checkbox \(dhea\) "true"
checkbox alfa-hidroxibutirica "true"
checkbox glutamica "true"
checkbox latica "true"
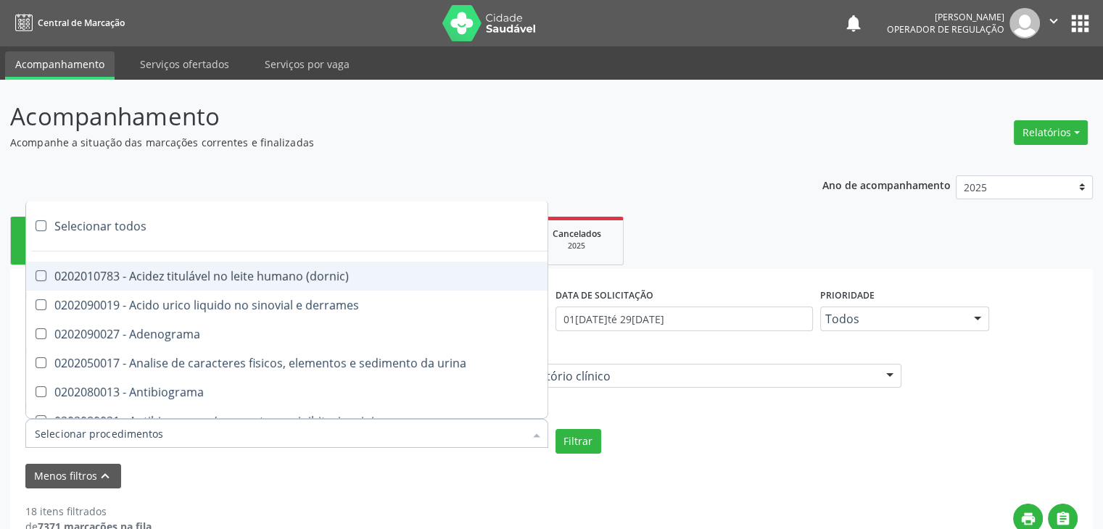
checkbox fracionadas\) "true"
checkbox digitoxina\) "true"
checkbox \(dht\) "true"
checkbox fecal "true"
checkbox estradiol "true"
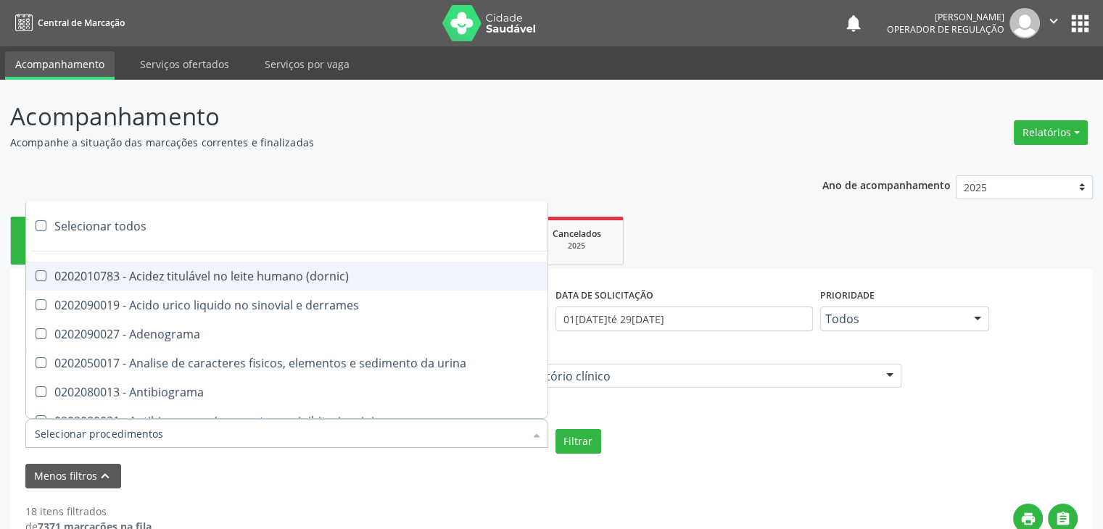
checkbox estriol "true"
checkbox estrona "true"
checkbox etossuximida "true"
checkbox ii "true"
checkbox ix "true"
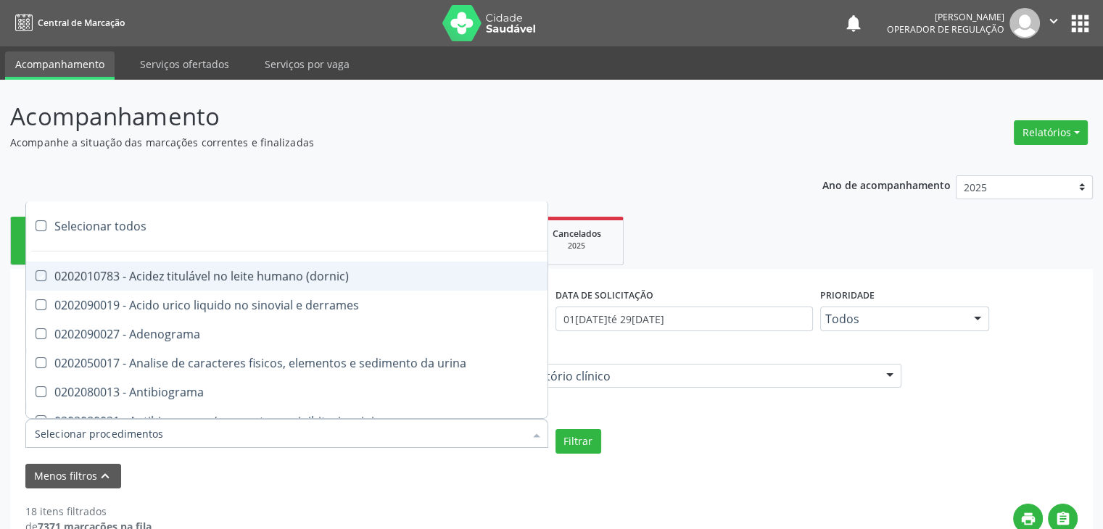
checkbox v "true"
checkbox vii "true"
checkbox viii "true"
checkbox \(inibidor\) "true"
checkbox \(antigeno\) "true"
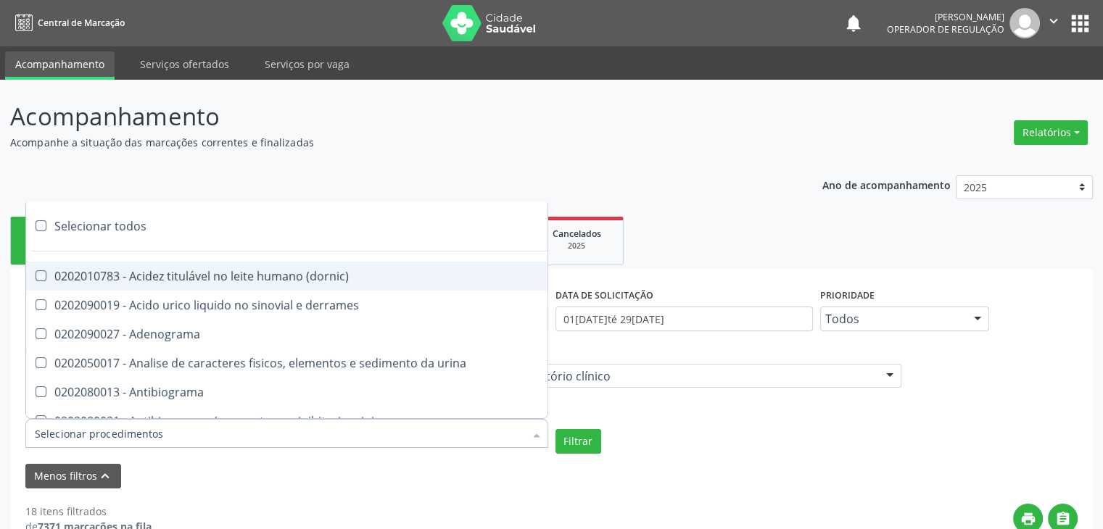
checkbox x "true"
checkbox xi "true"
checkbox xii "true"
checkbox xiii "true"
checkbox tardio\) "true"
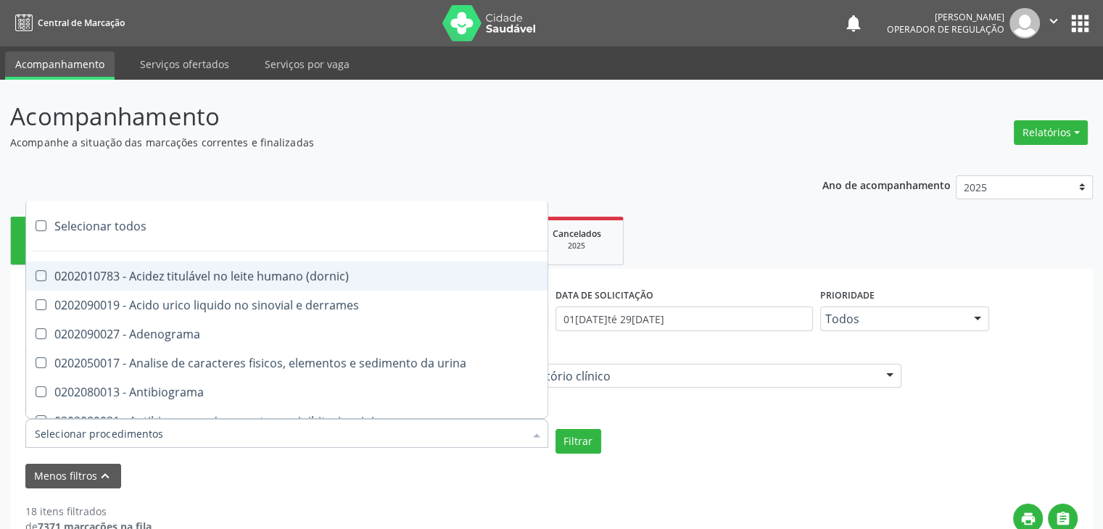
checkbox t4 "true"
checkbox pezinho\) "true"
checkbox fenitoina "true"
checkbox fenol "true"
checkbox ferritina "true"
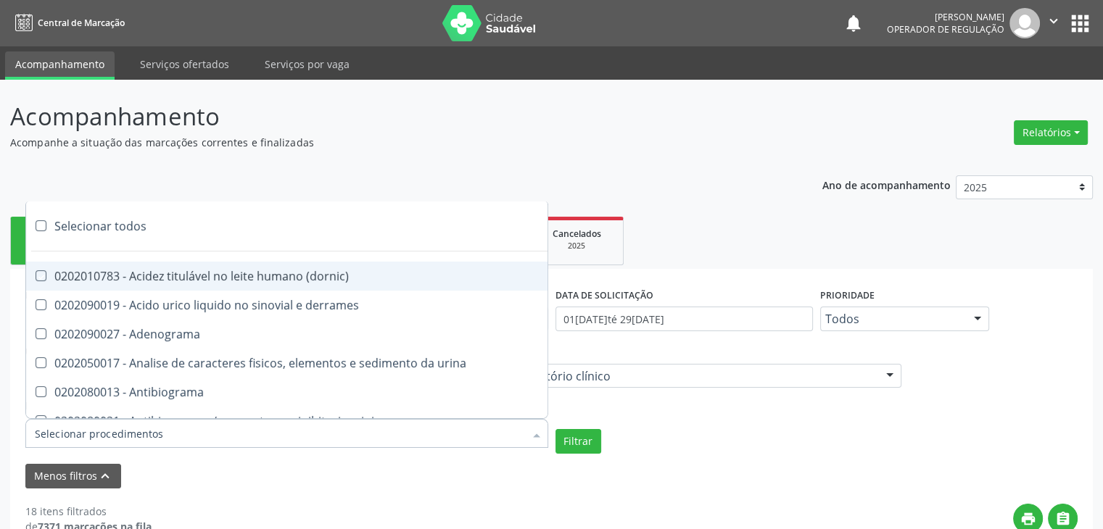
checkbox serico "true"
checkbox fibrinogenio "true"
checkbox folato "true"
checkbox formaldeido "true"
checkbox total "true"
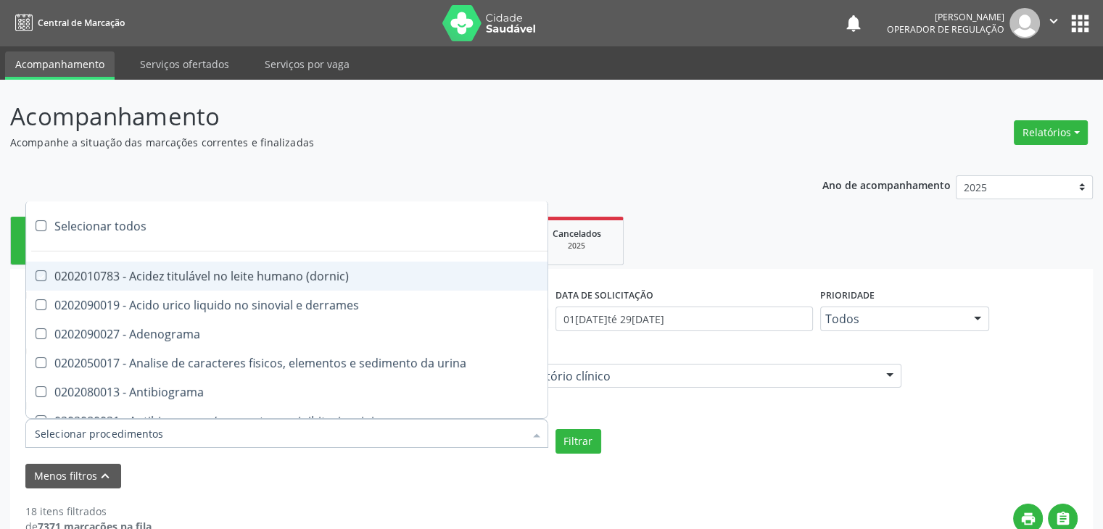
checkbox alcalina "true"
checkbox esperma "true"
checkbox fosforo "true"
checkbox acida "true"
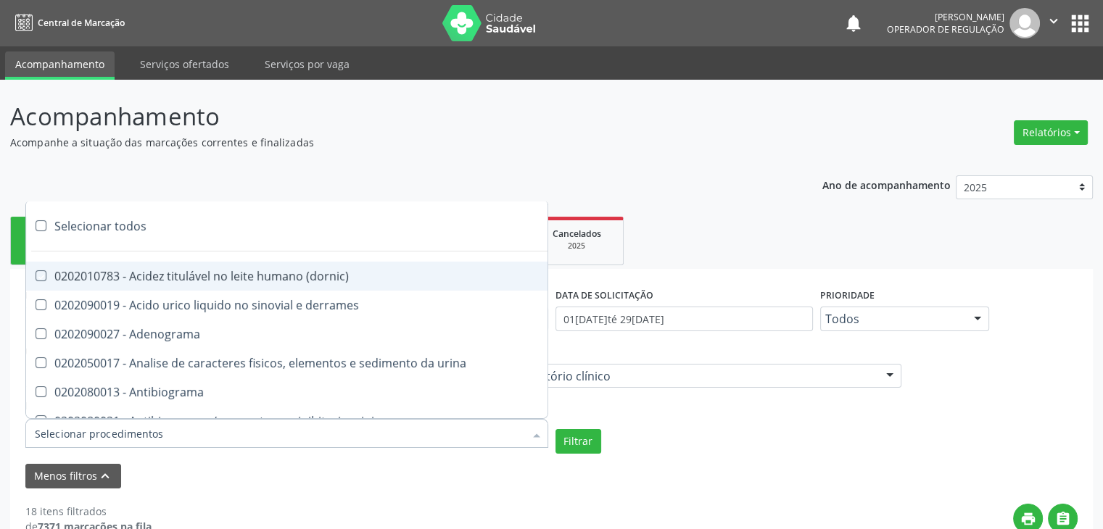
checkbox frutose "true"
checkbox esperma "true"
checkbox galactose "true"
checkbox gt\) "true"
checkbox gastrina "true"
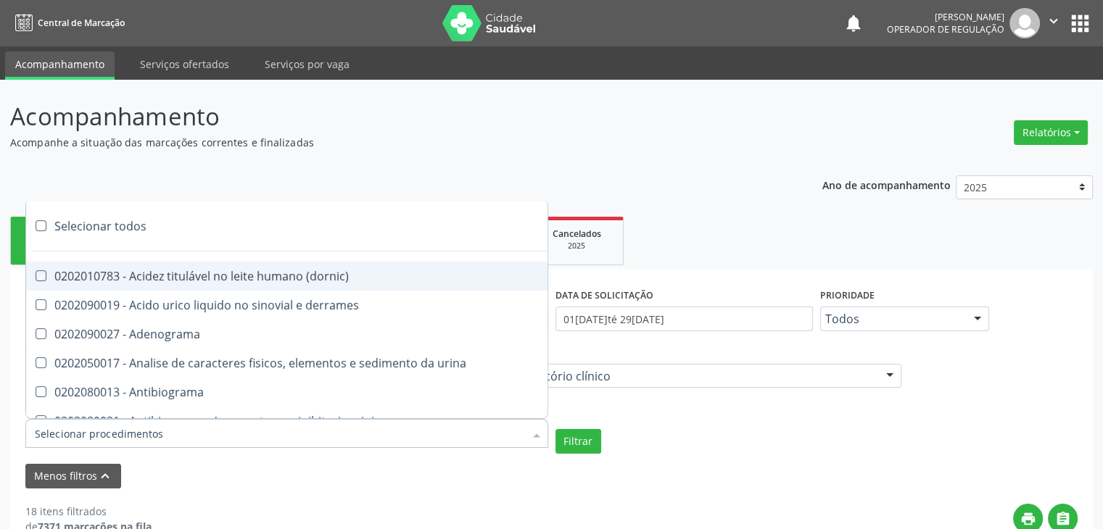
checkbox glicose "true"
checkbox derrames "true"
checkbox desidrogenase "true"
checkbox tiroxina "true"
checkbox hcg\) "true"
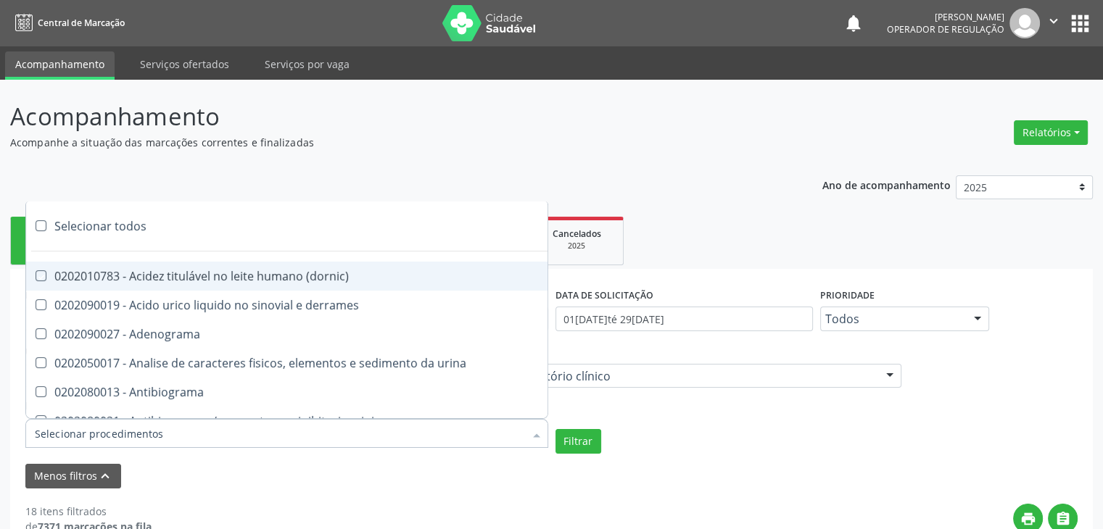
checkbox fecal "true"
checkbox haptoglobina "true"
checkbox hemoglobina "true"
checkbox 37oc "true"
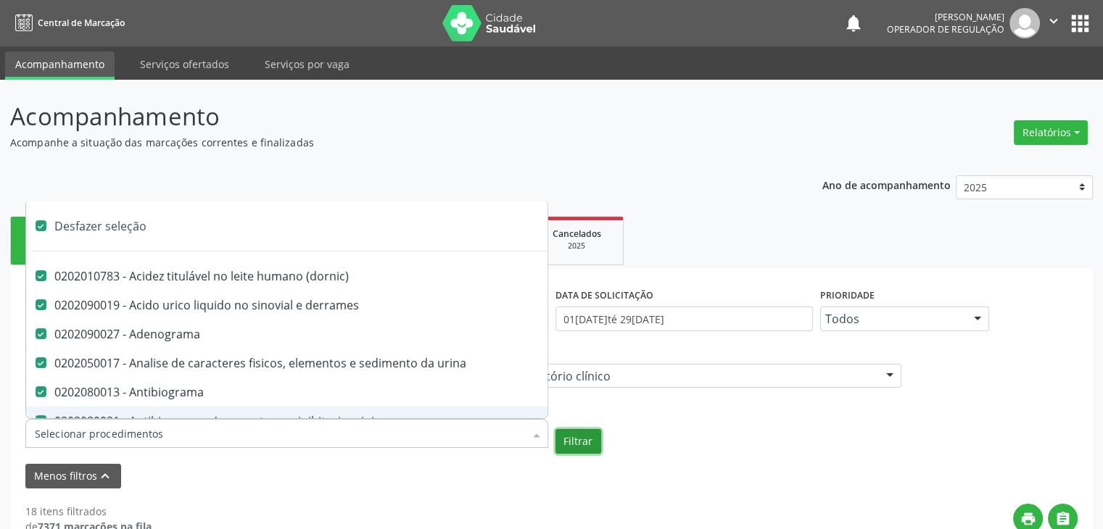
click at [576, 438] on button "Filtrar" at bounding box center [578, 441] width 46 height 25
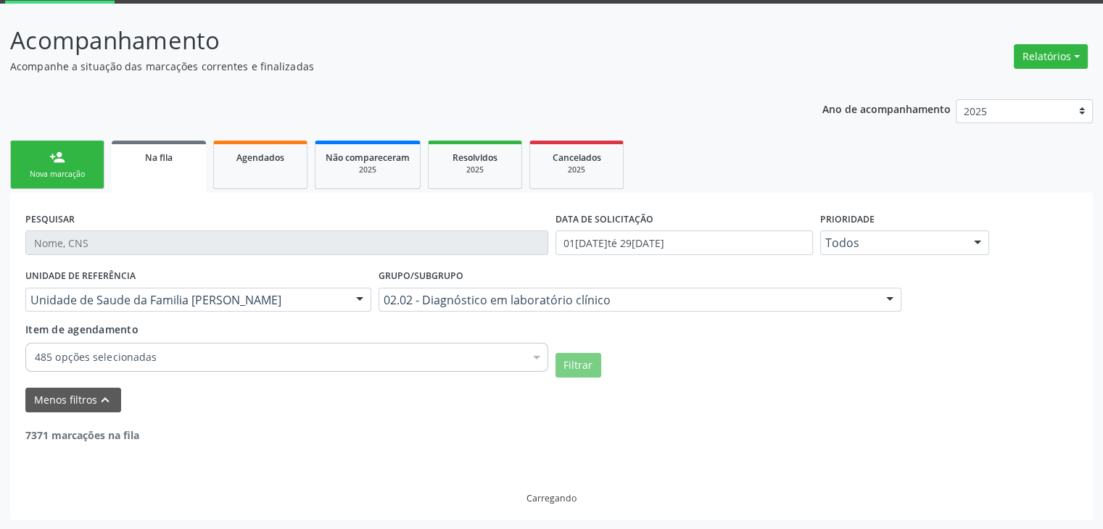
scroll to position [30, 0]
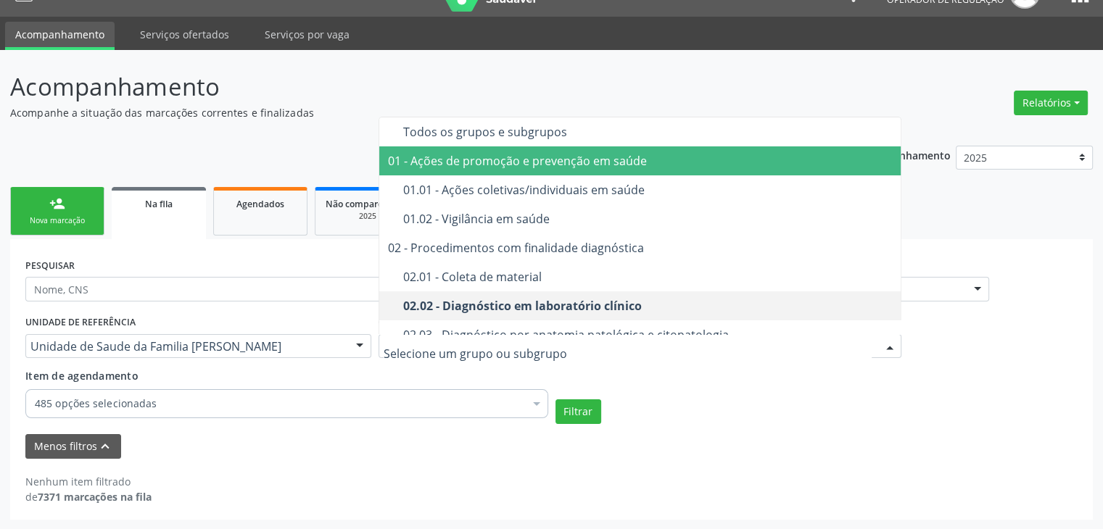
click at [503, 146] on span "01 - Ações de promoção e prevenção em saúde" at bounding box center [640, 160] width 523 height 29
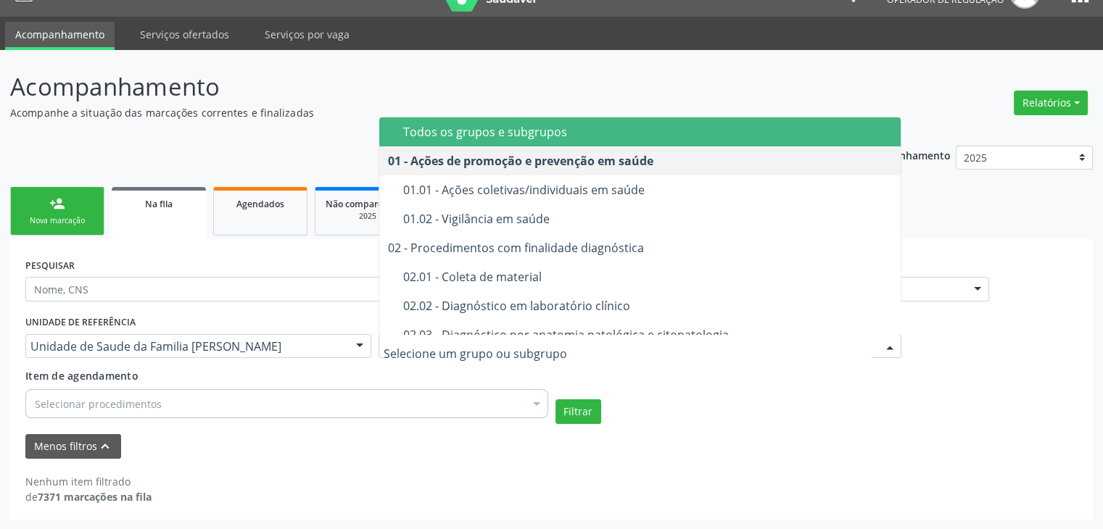
click at [526, 133] on div "Todos os grupos e subgrupos" at bounding box center [648, 132] width 490 height 12
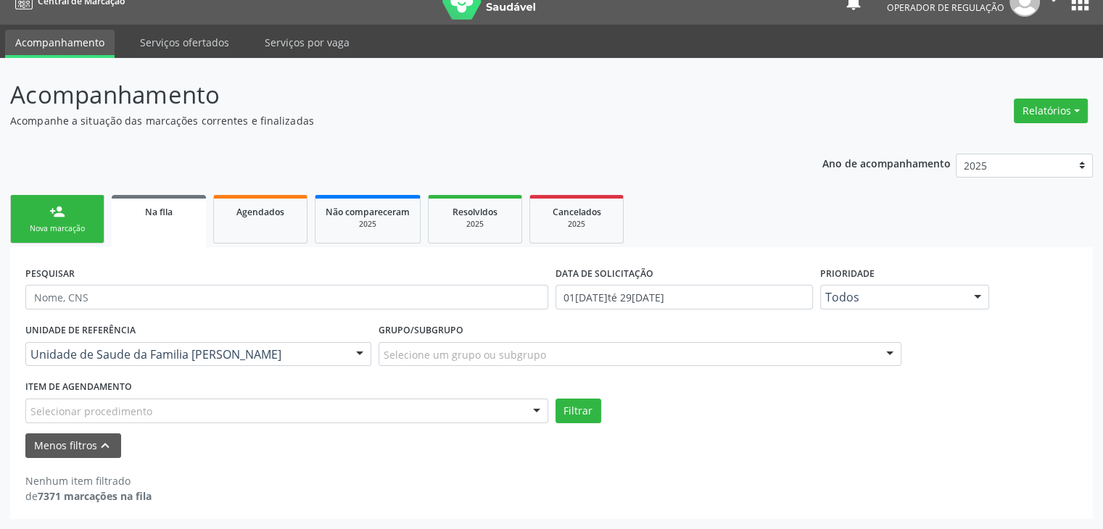
scroll to position [21, 0]
click at [265, 413] on div "Selecionar procedimento" at bounding box center [286, 411] width 523 height 25
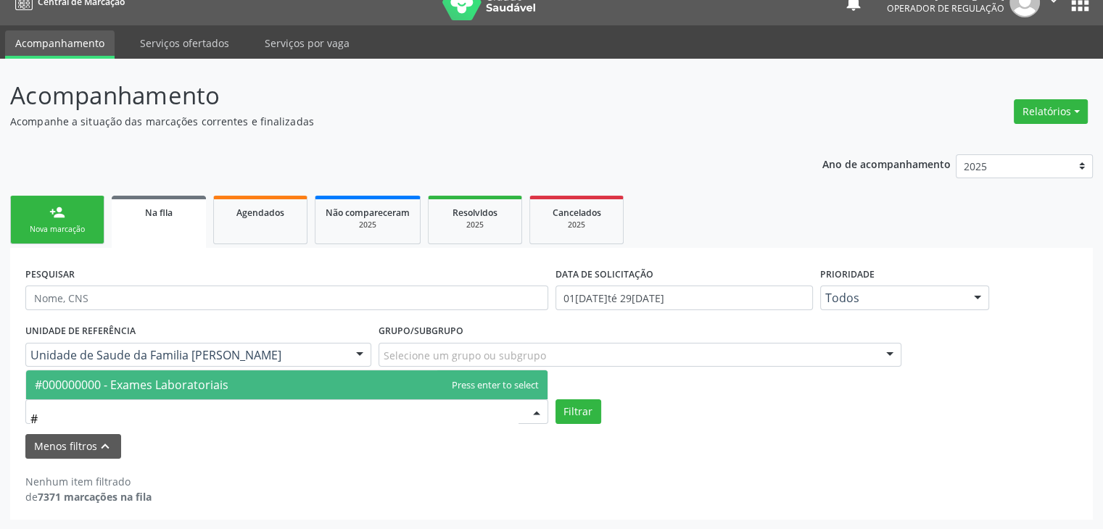
click at [267, 386] on span "#000000000 - Exames Laboratoriais" at bounding box center [286, 384] width 521 height 29
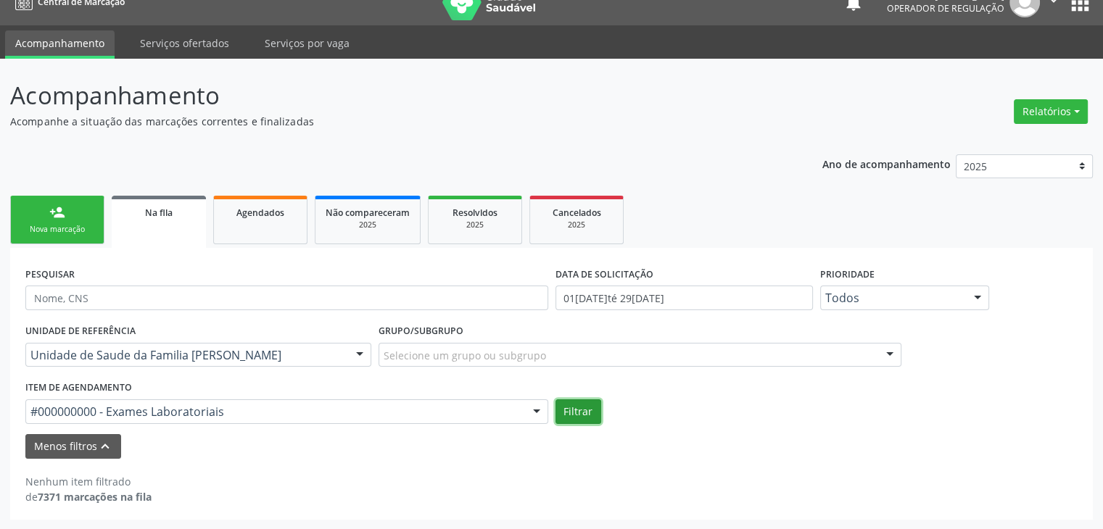
click at [567, 405] on button "Filtrar" at bounding box center [578, 411] width 46 height 25
click at [563, 407] on button "Filtrar" at bounding box center [578, 411] width 46 height 25
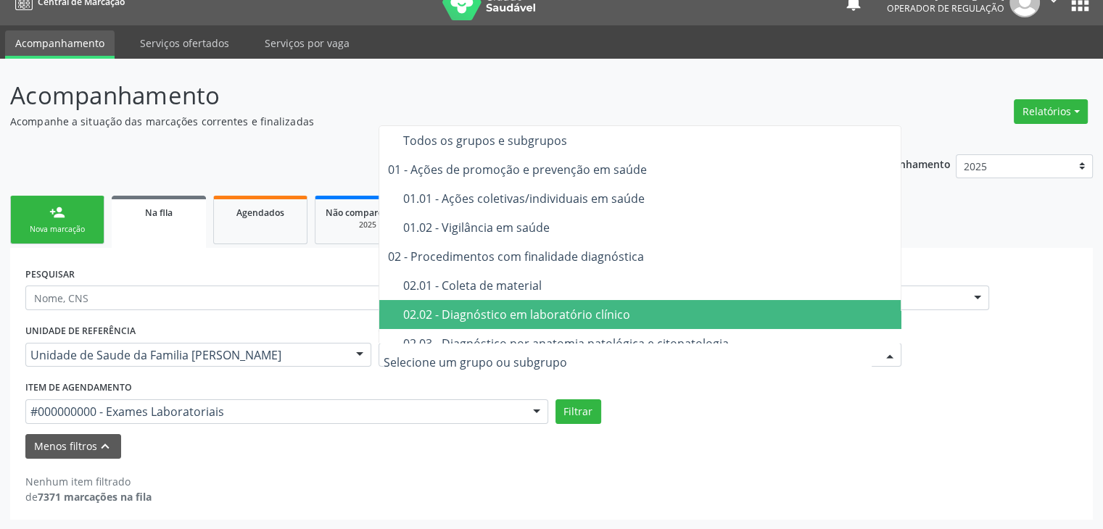
click at [520, 297] on span "02.01 - Coleta de material" at bounding box center [640, 285] width 523 height 29
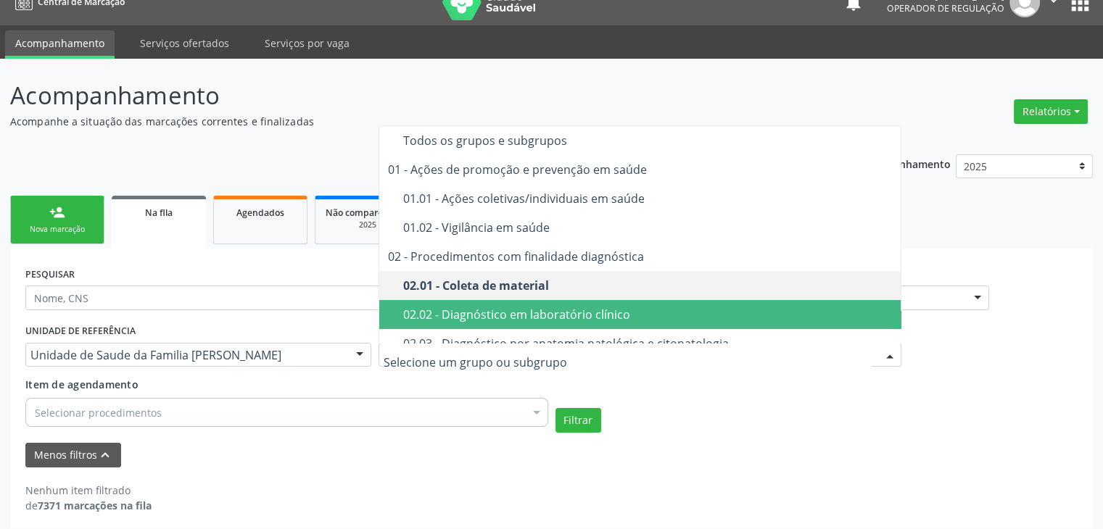
click at [549, 313] on div "02.02 - Diagnóstico em laboratório clínico" at bounding box center [648, 315] width 490 height 12
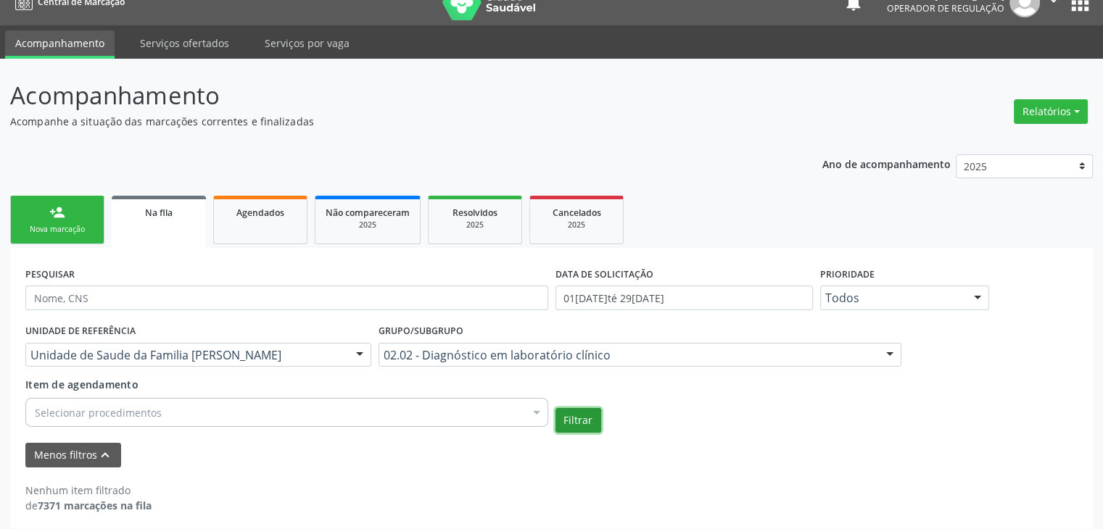
click at [571, 418] on button "Filtrar" at bounding box center [578, 420] width 46 height 25
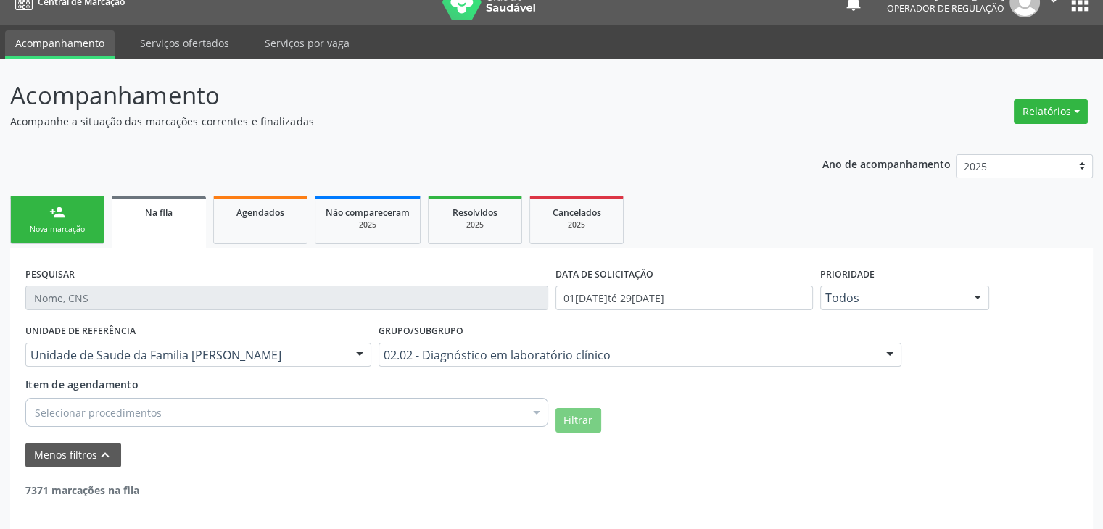
scroll to position [30, 0]
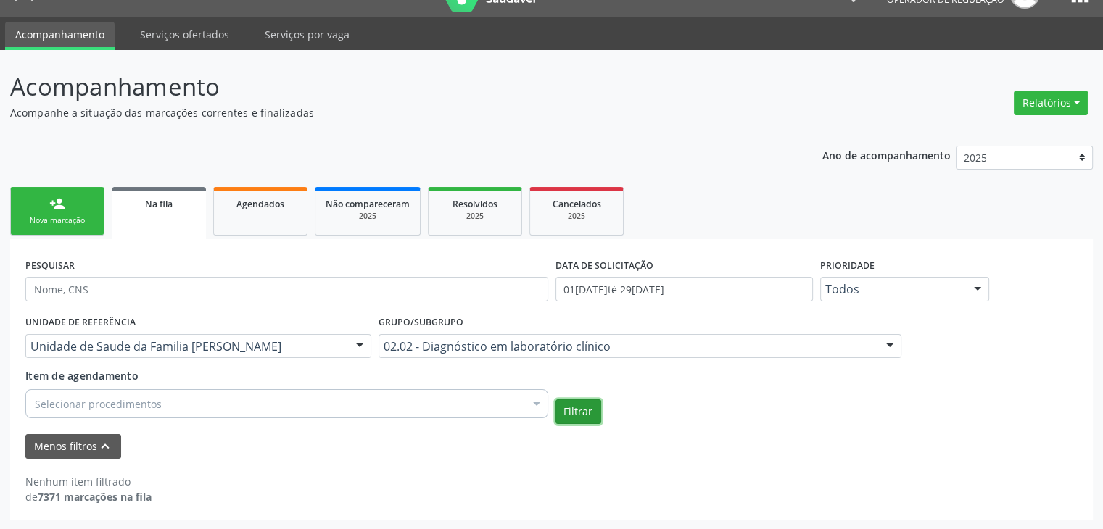
click at [569, 410] on button "Filtrar" at bounding box center [578, 411] width 46 height 25
click at [576, 402] on button "Filtrar" at bounding box center [578, 411] width 46 height 25
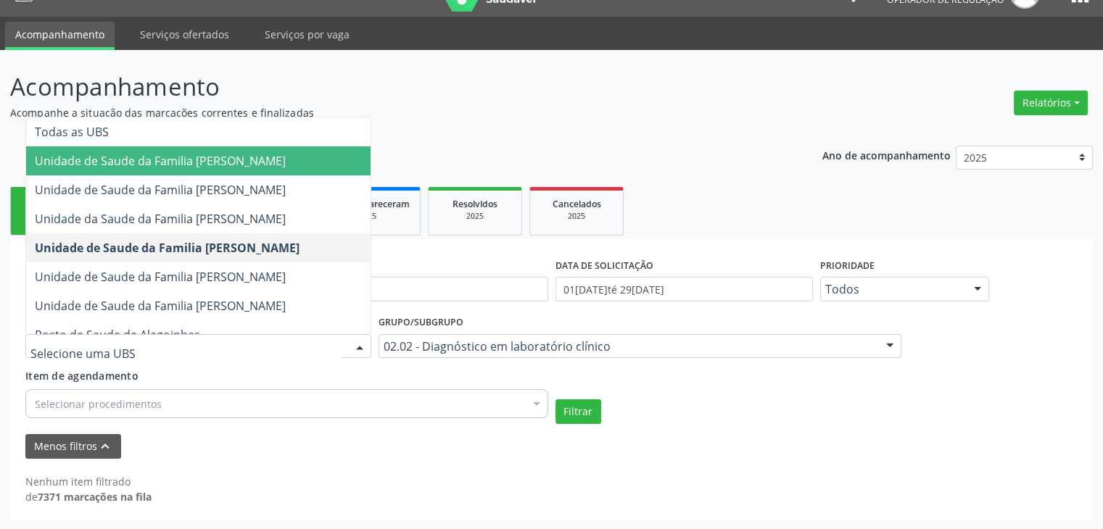
click at [268, 162] on span "Unidade de Saude da Familia [PERSON_NAME]" at bounding box center [160, 161] width 251 height 16
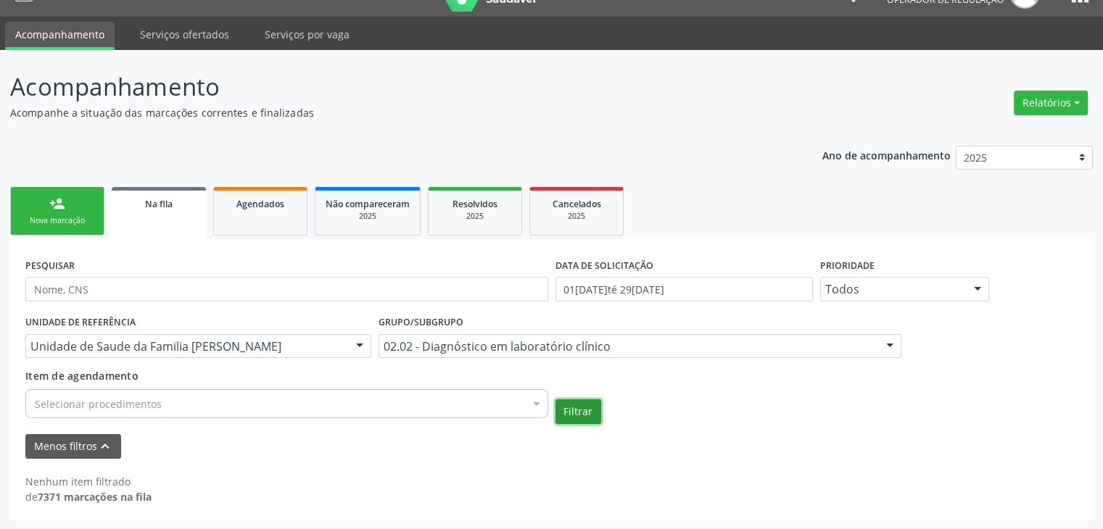
click at [593, 413] on button "Filtrar" at bounding box center [578, 411] width 46 height 25
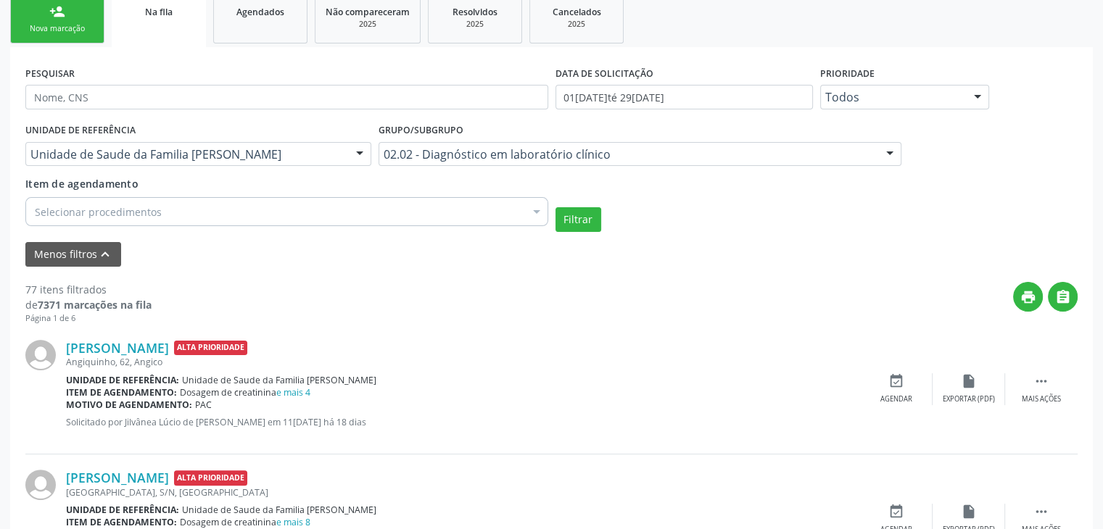
scroll to position [221, 0]
click at [449, 252] on div "Menos filtros keyboard_arrow_up" at bounding box center [551, 255] width 1059 height 25
click at [229, 178] on div "Item de agendamento Selecionar procedimentos Selecionar todos 0202010783 - Acid…" at bounding box center [286, 200] width 523 height 46
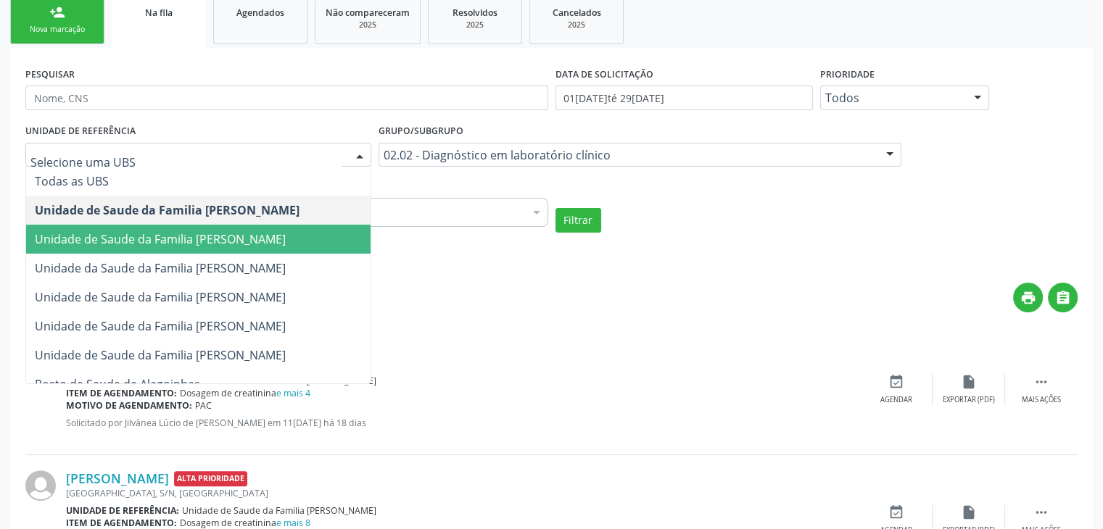
click at [229, 239] on span "Unidade de Saude da Familia [PERSON_NAME]" at bounding box center [160, 239] width 251 height 16
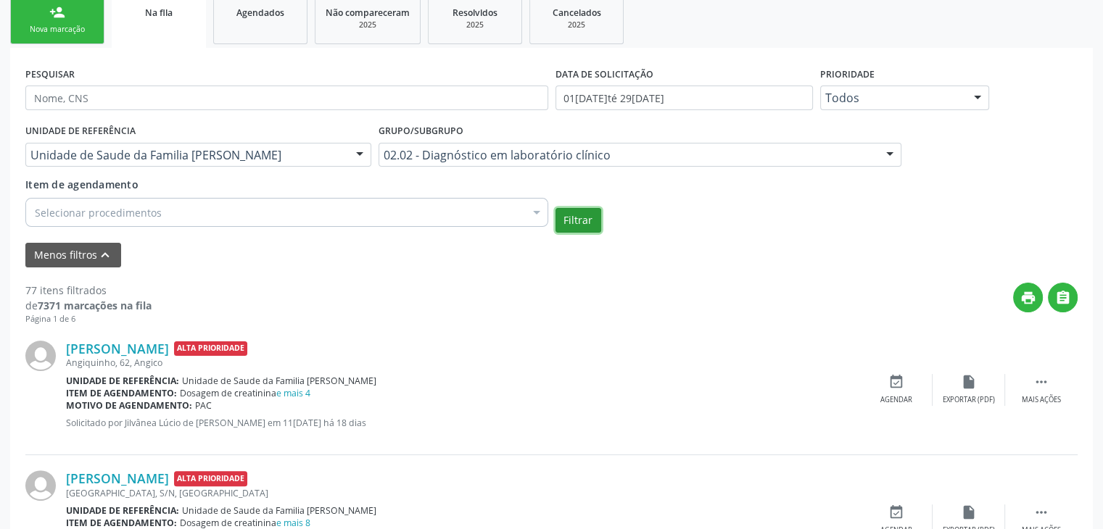
click at [569, 218] on button "Filtrar" at bounding box center [578, 220] width 46 height 25
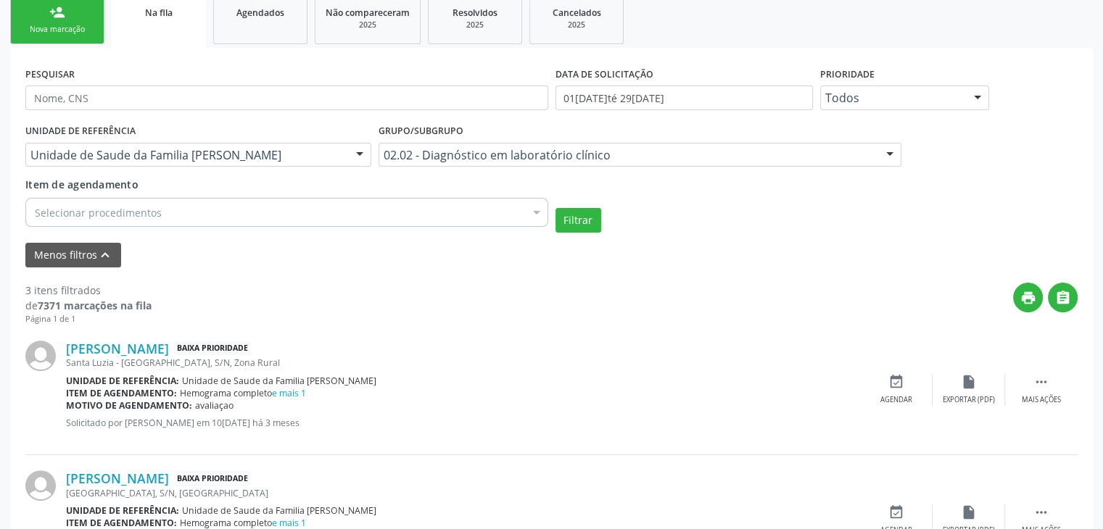
click at [444, 165] on div "02.02 - Diagnóstico em laboratório clínico" at bounding box center [639, 155] width 523 height 25
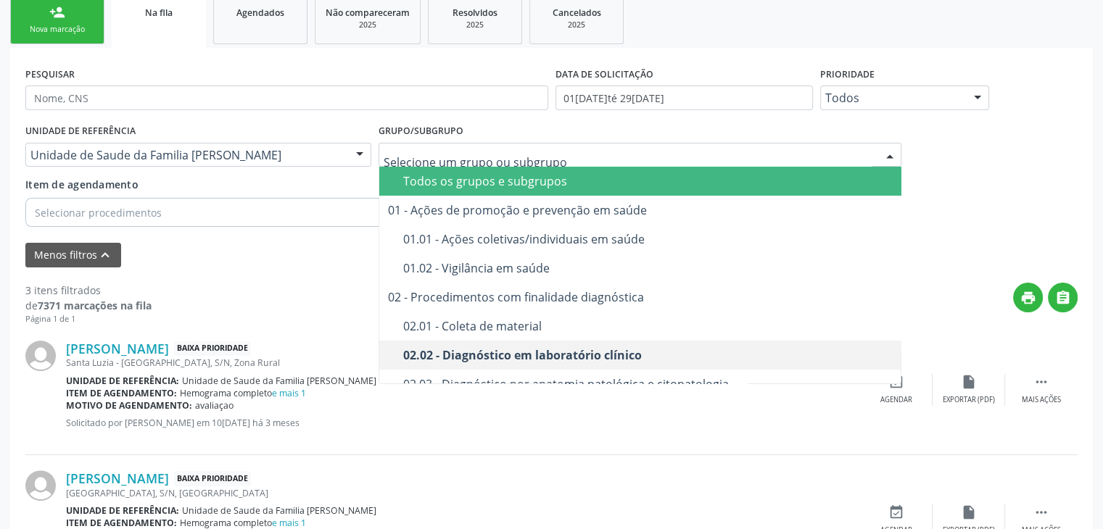
click at [458, 180] on div "Todos os grupos e subgrupos" at bounding box center [648, 181] width 490 height 12
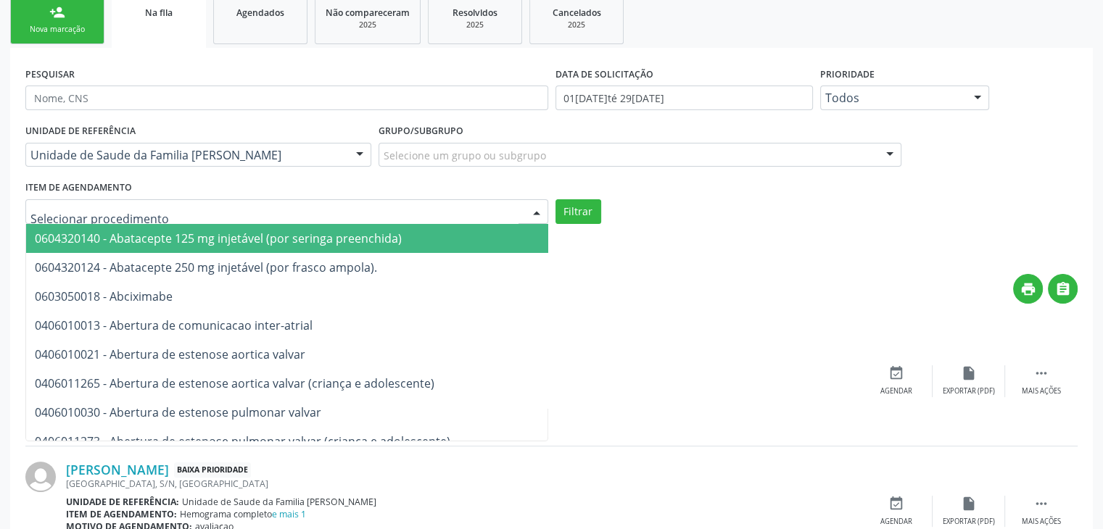
click at [232, 212] on div at bounding box center [286, 211] width 523 height 25
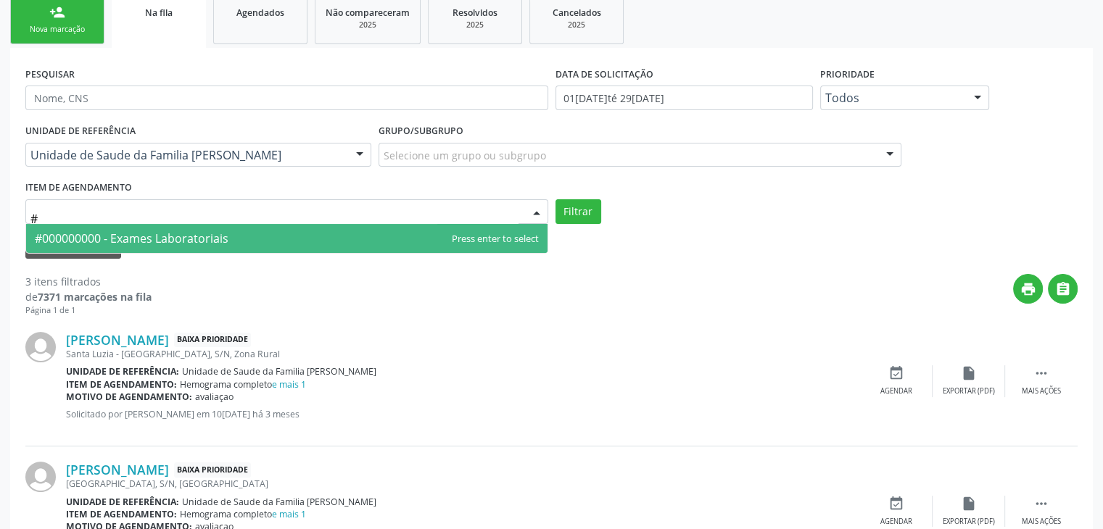
click at [233, 247] on span "#000000000 - Exames Laboratoriais" at bounding box center [286, 238] width 521 height 29
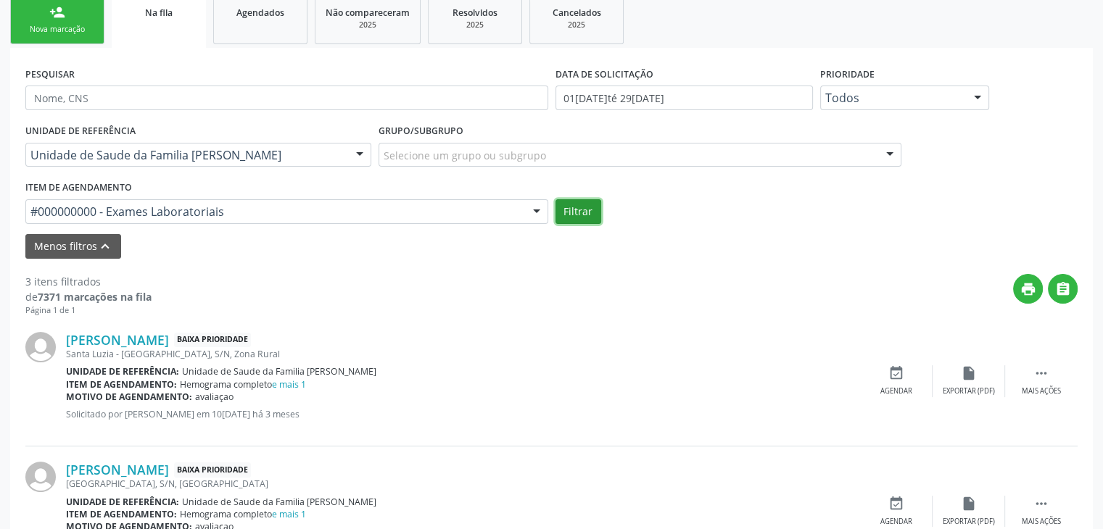
click at [567, 218] on button "Filtrar" at bounding box center [578, 211] width 46 height 25
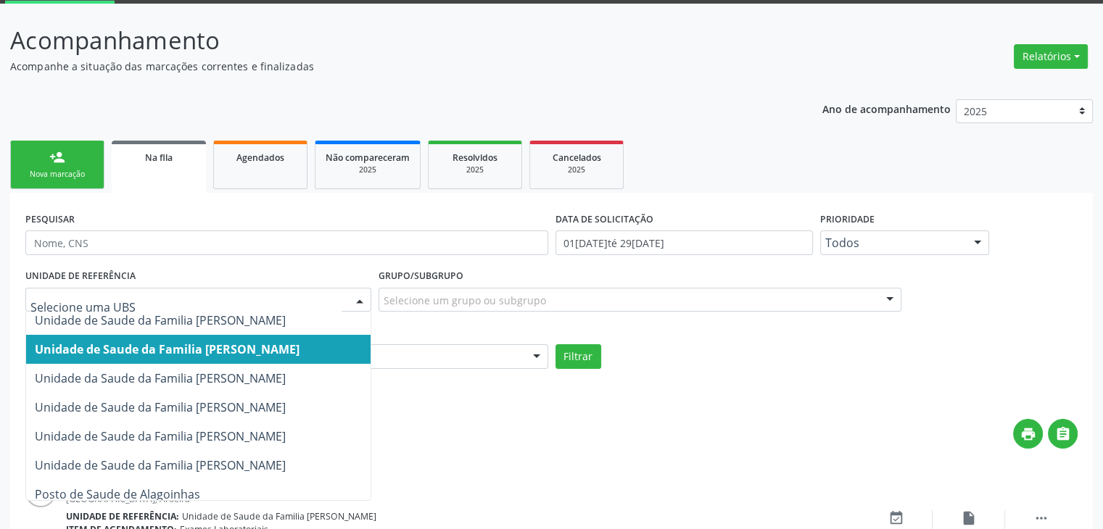
scroll to position [54, 0]
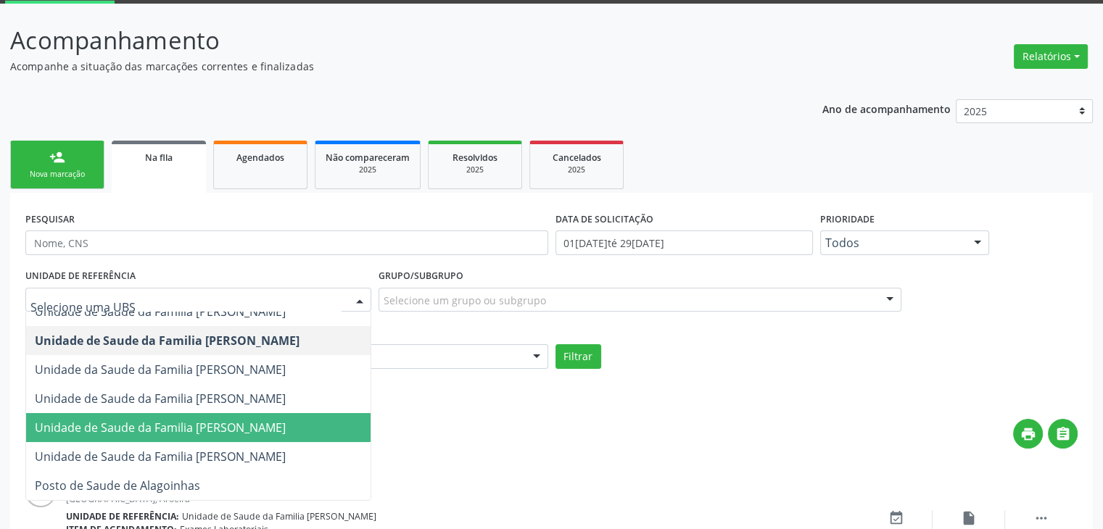
click at [215, 420] on span "Unidade de Saude da Familia [PERSON_NAME]" at bounding box center [160, 428] width 251 height 16
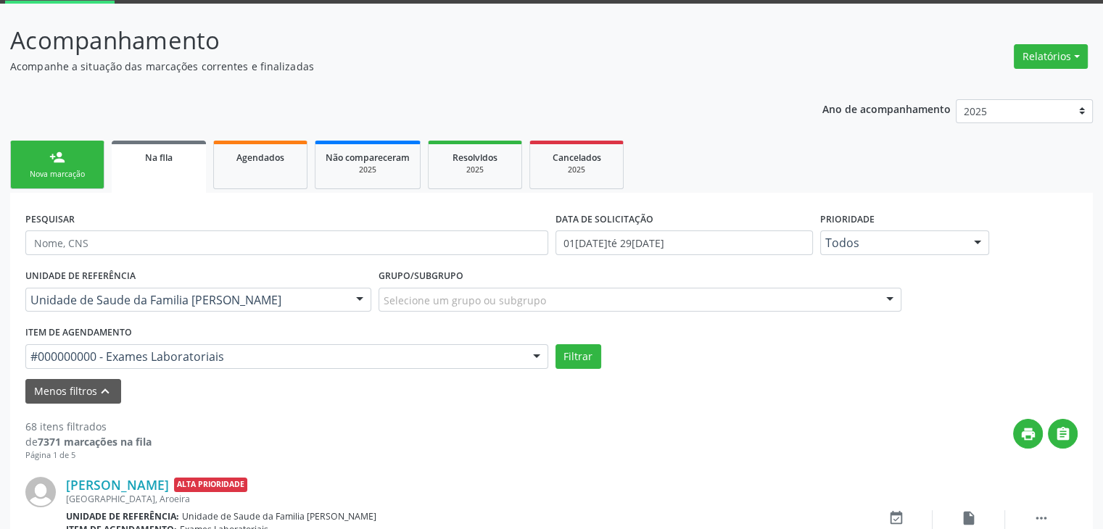
click at [302, 442] on div "print " at bounding box center [615, 440] width 926 height 43
click at [555, 356] on button "Filtrar" at bounding box center [578, 356] width 46 height 25
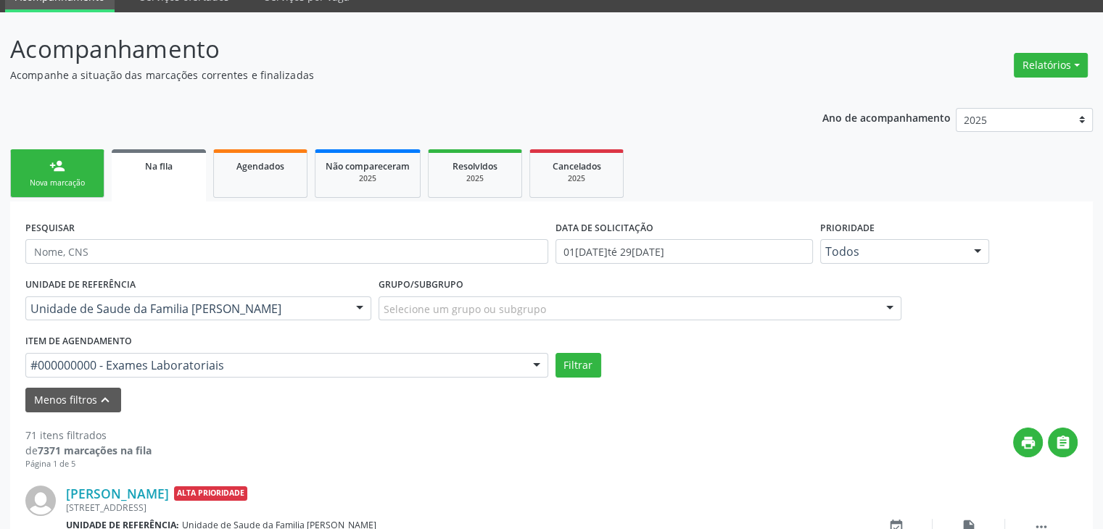
scroll to position [76, 0]
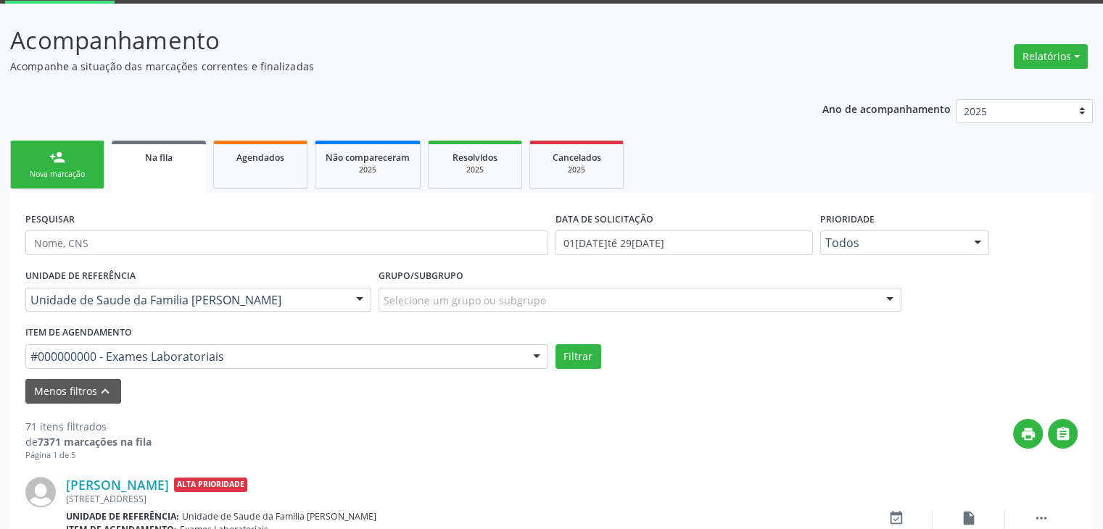
click at [487, 308] on div "Selecione um grupo ou subgrupo" at bounding box center [639, 300] width 523 height 25
click at [568, 352] on button "Filtrar" at bounding box center [578, 356] width 46 height 25
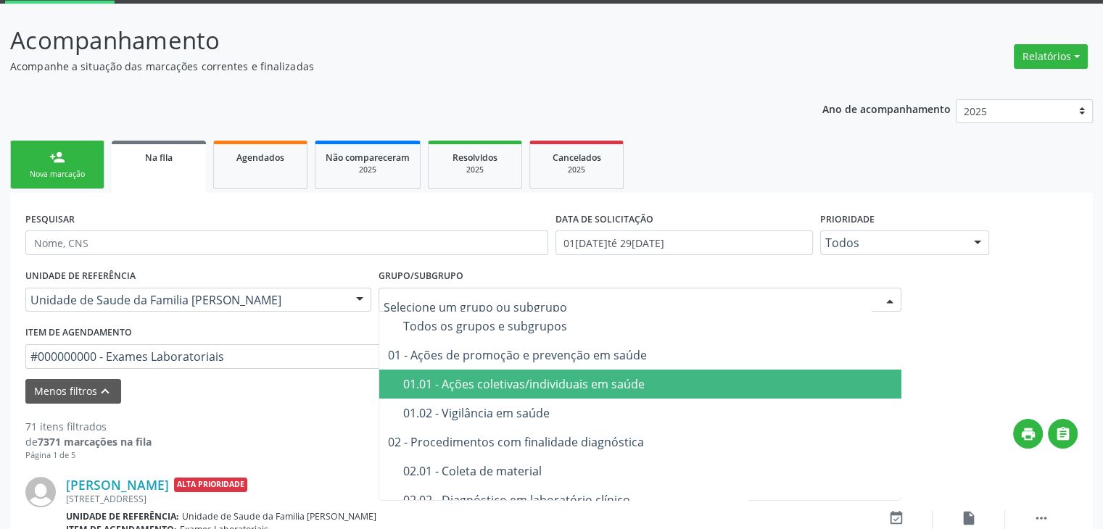
scroll to position [73, 0]
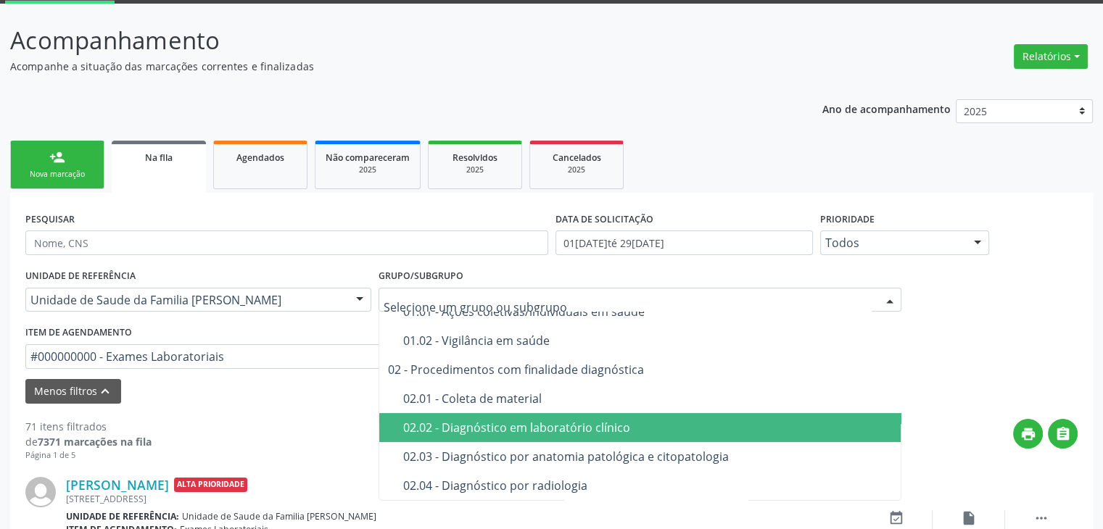
click at [471, 426] on div "02.02 - Diagnóstico em laboratório clínico" at bounding box center [648, 428] width 490 height 12
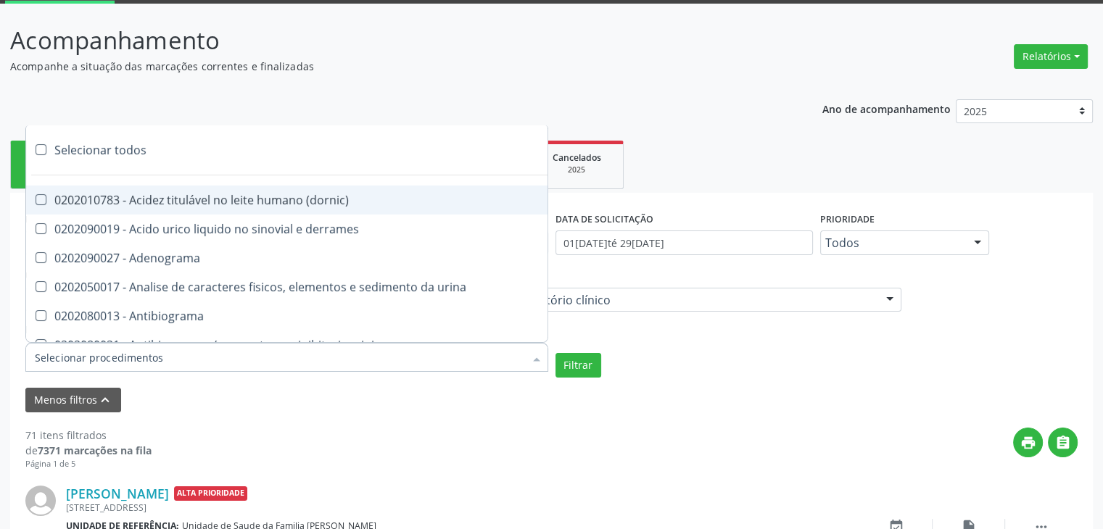
click at [289, 367] on div at bounding box center [286, 357] width 523 height 29
click at [96, 147] on div "Selecionar todos" at bounding box center [421, 150] width 790 height 29
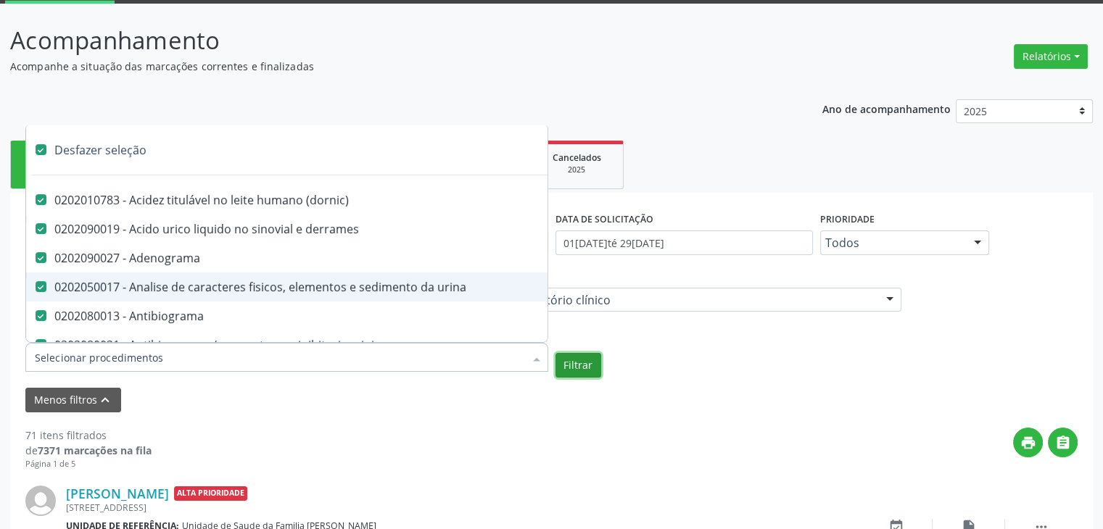
click at [594, 365] on button "Filtrar" at bounding box center [578, 365] width 46 height 25
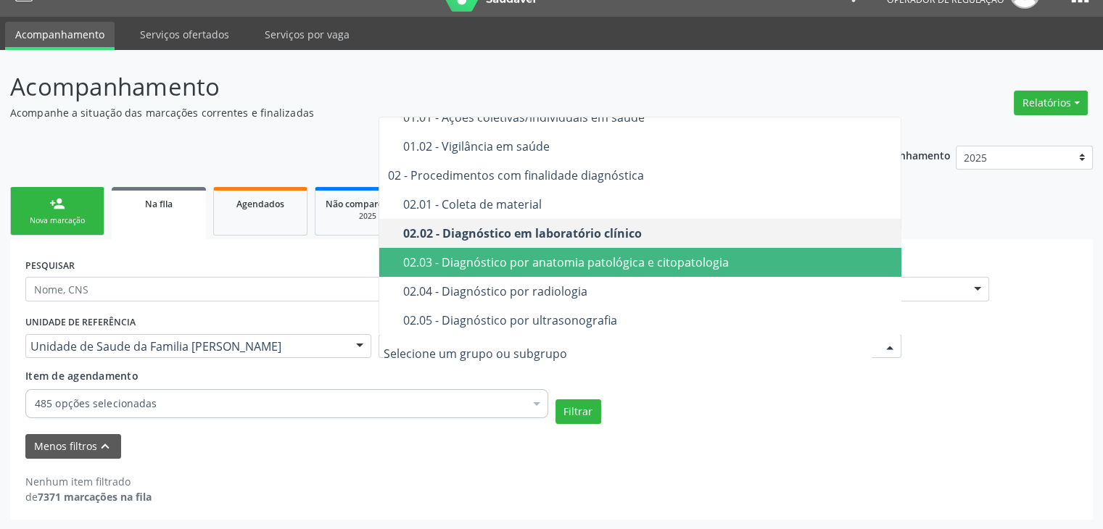
scroll to position [0, 0]
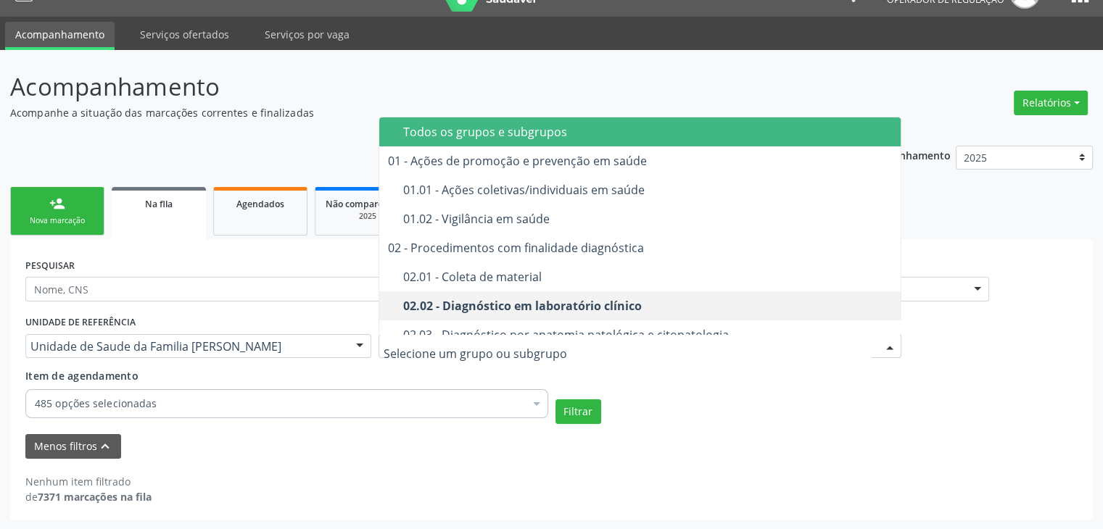
click at [502, 126] on div "Todos os grupos e subgrupos" at bounding box center [648, 132] width 490 height 12
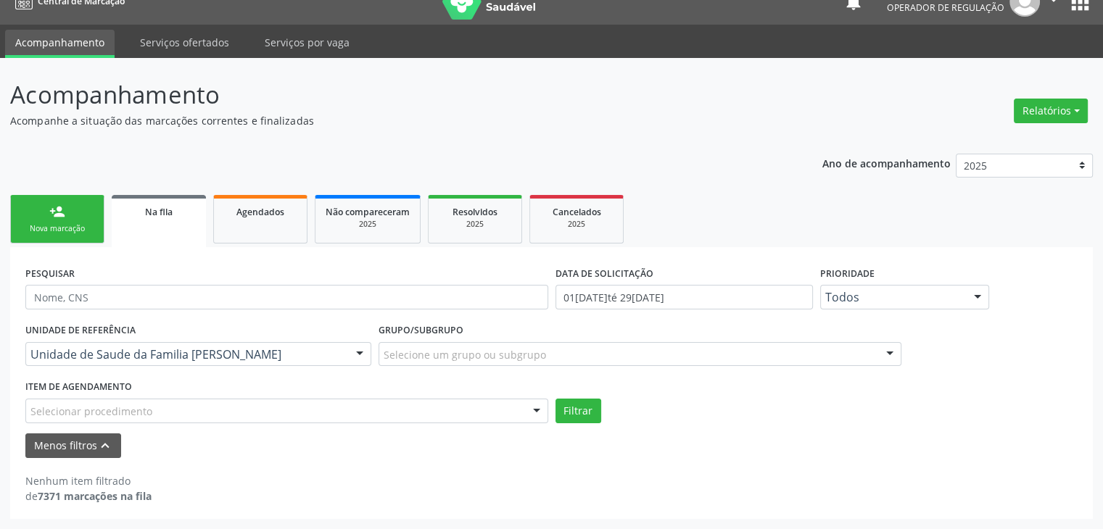
scroll to position [21, 0]
click at [202, 399] on div "Selecionar procedimento" at bounding box center [286, 411] width 523 height 25
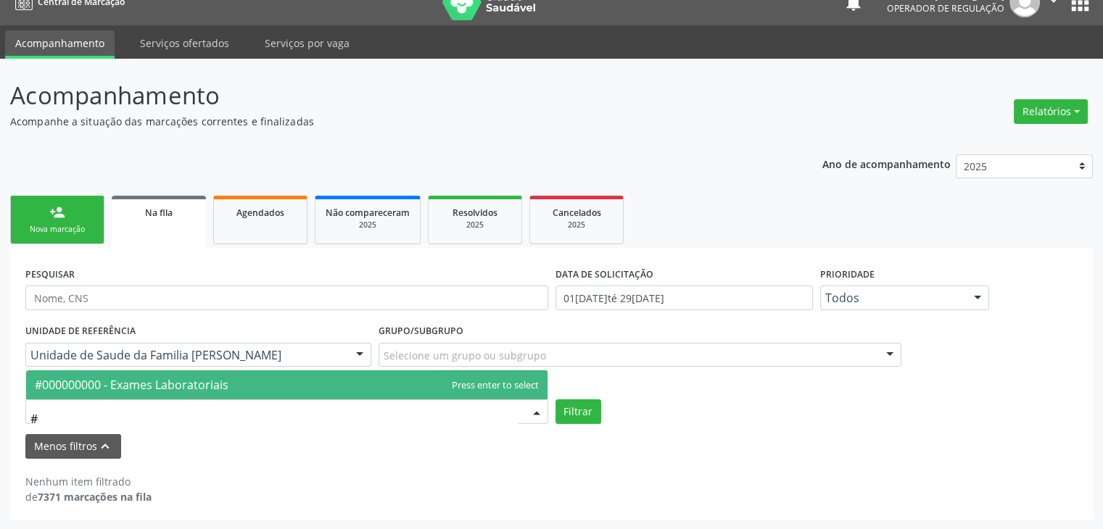
click at [165, 393] on span "#000000000 - Exames Laboratoriais" at bounding box center [286, 384] width 521 height 29
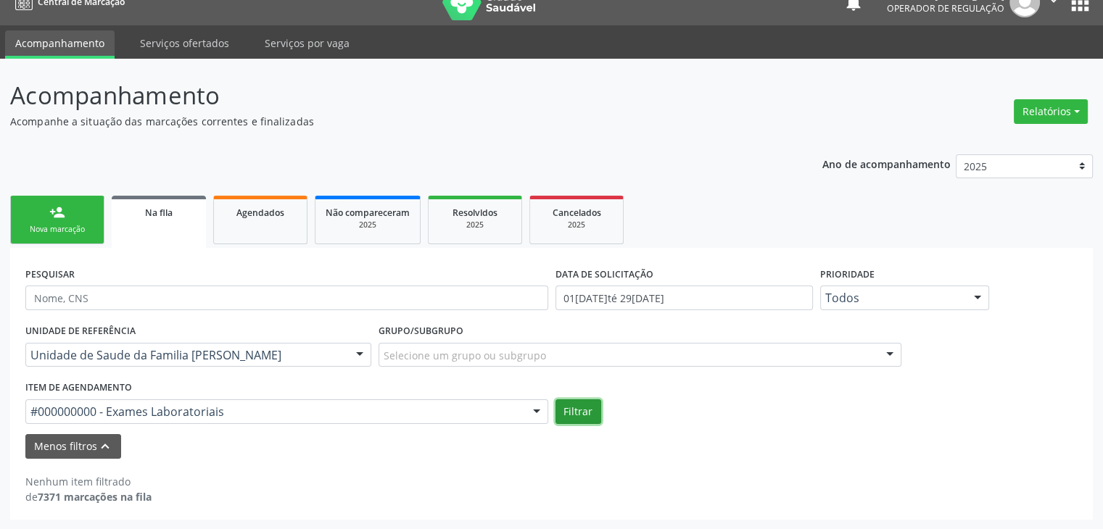
click at [579, 421] on button "Filtrar" at bounding box center [578, 411] width 46 height 25
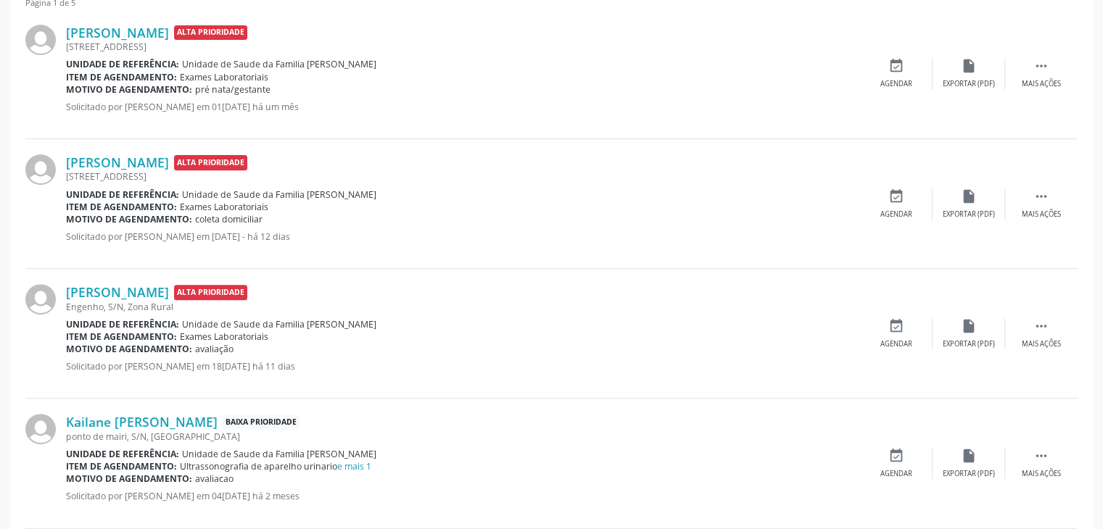
scroll to position [384, 0]
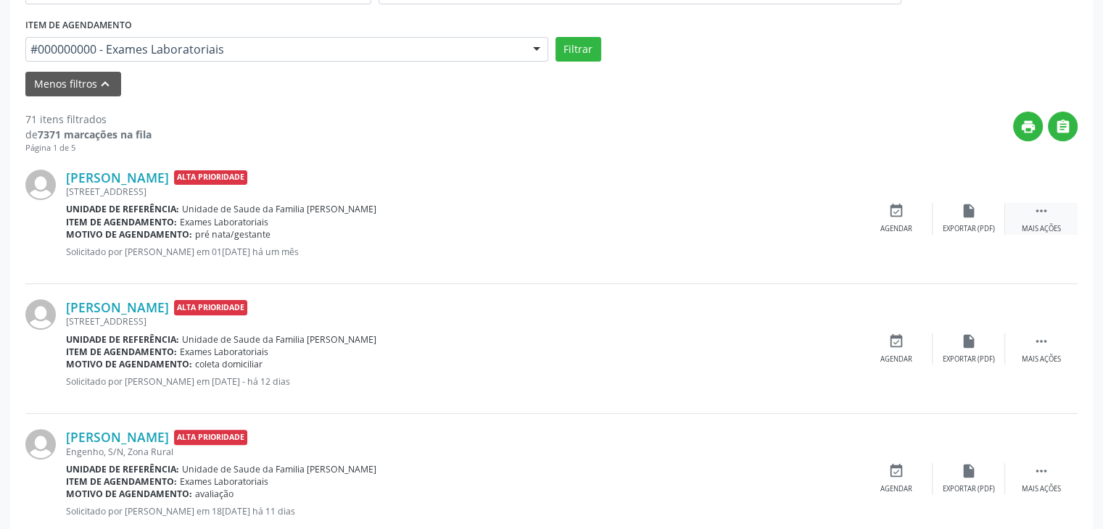
click at [1035, 222] on div " Mais ações" at bounding box center [1041, 218] width 73 height 31
click at [988, 205] on div "edit Editar" at bounding box center [968, 218] width 73 height 31
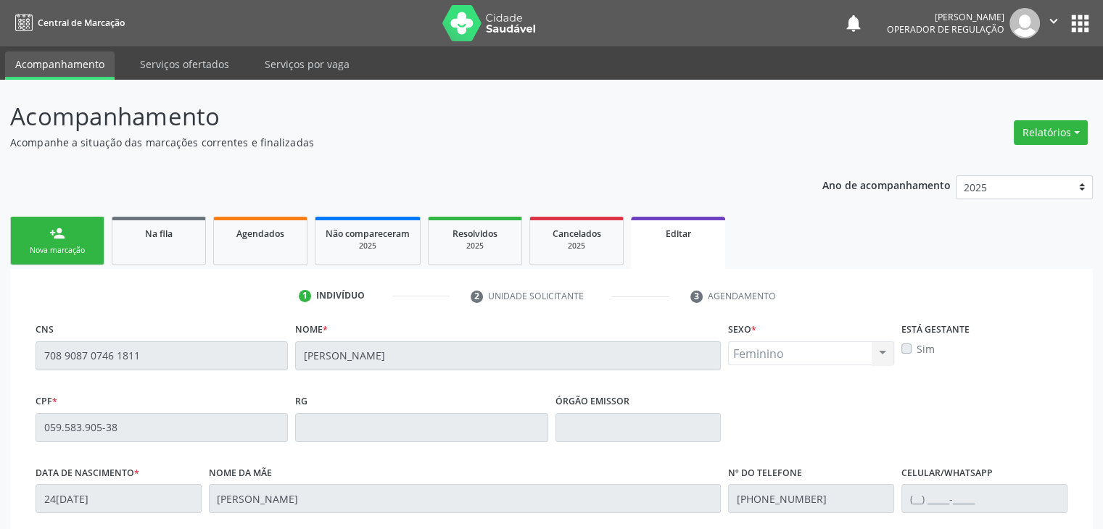
scroll to position [276, 0]
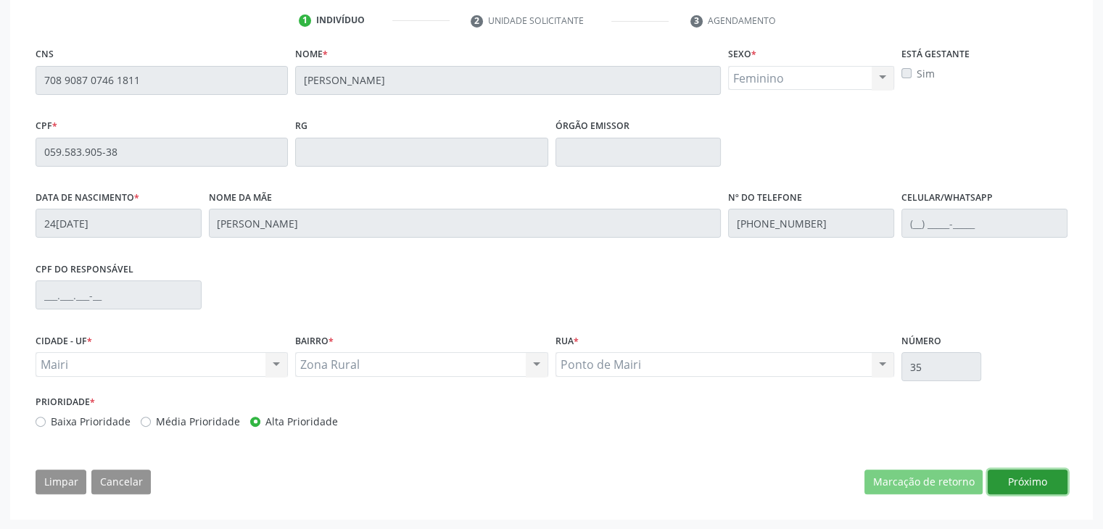
click at [1040, 484] on button "Próximo" at bounding box center [1028, 482] width 80 height 25
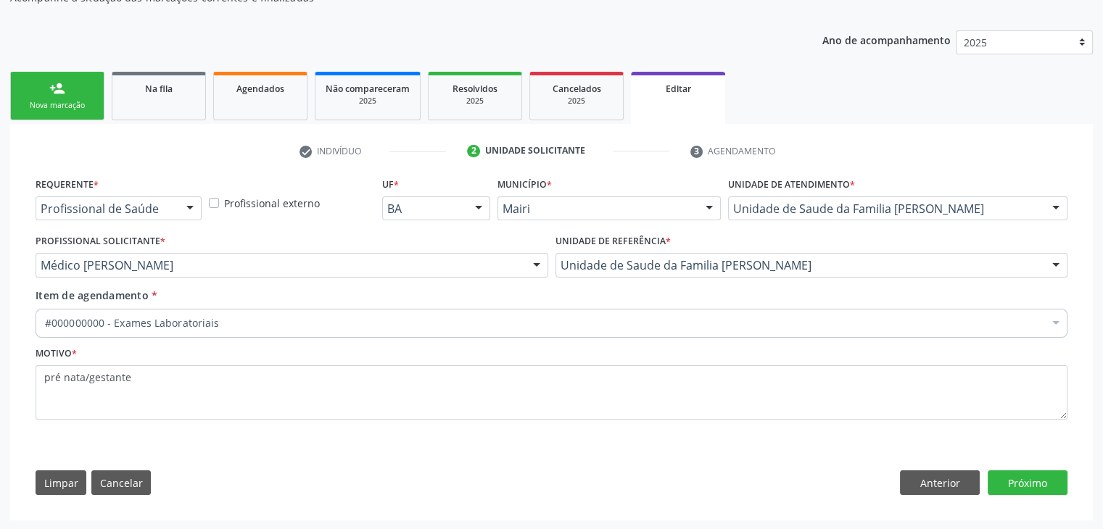
click at [339, 336] on div "Item de agendamento * #000000000 - Exames Laboratoriais Desfazer seleção Seleci…" at bounding box center [551, 316] width 1039 height 56
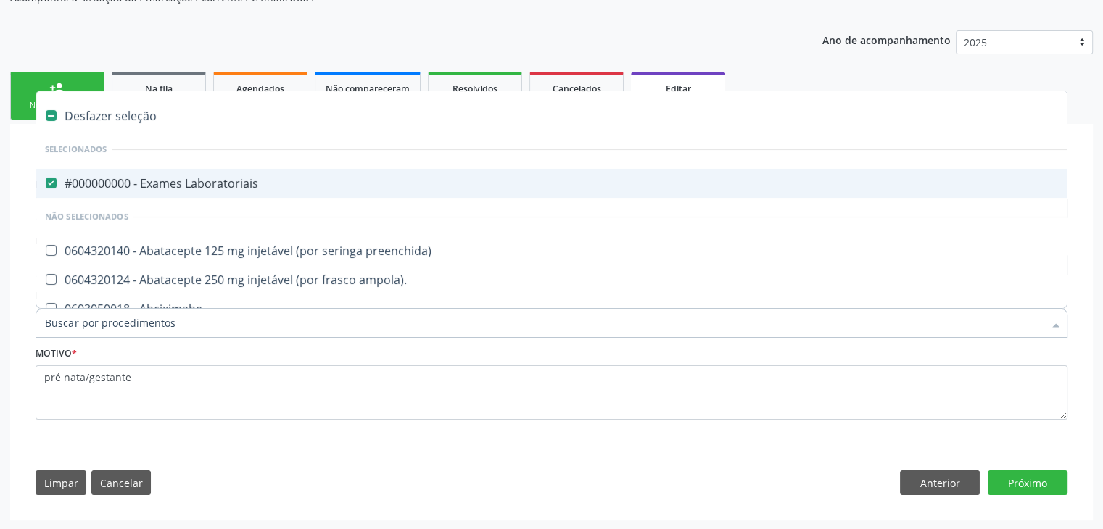
click at [183, 184] on div "#000000000 - Exames Laboratoriais" at bounding box center [603, 184] width 1116 height 12
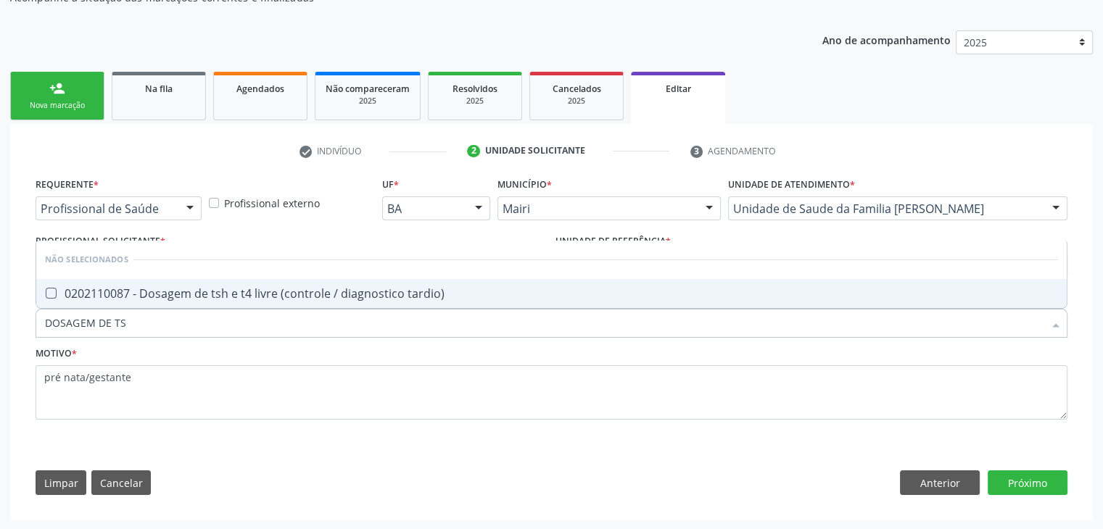
click at [261, 302] on span "0202110087 - Dosagem de tsh e t4 livre (controle / diagnostico tardio)" at bounding box center [551, 293] width 1030 height 29
click at [1006, 471] on button "Próximo" at bounding box center [1028, 483] width 80 height 25
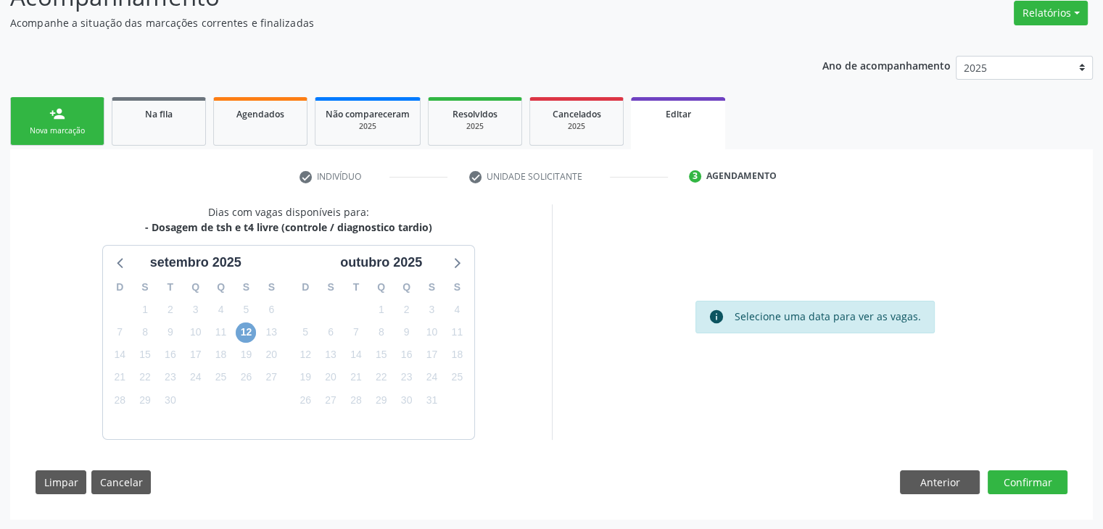
click at [247, 336] on span "12" at bounding box center [246, 333] width 20 height 20
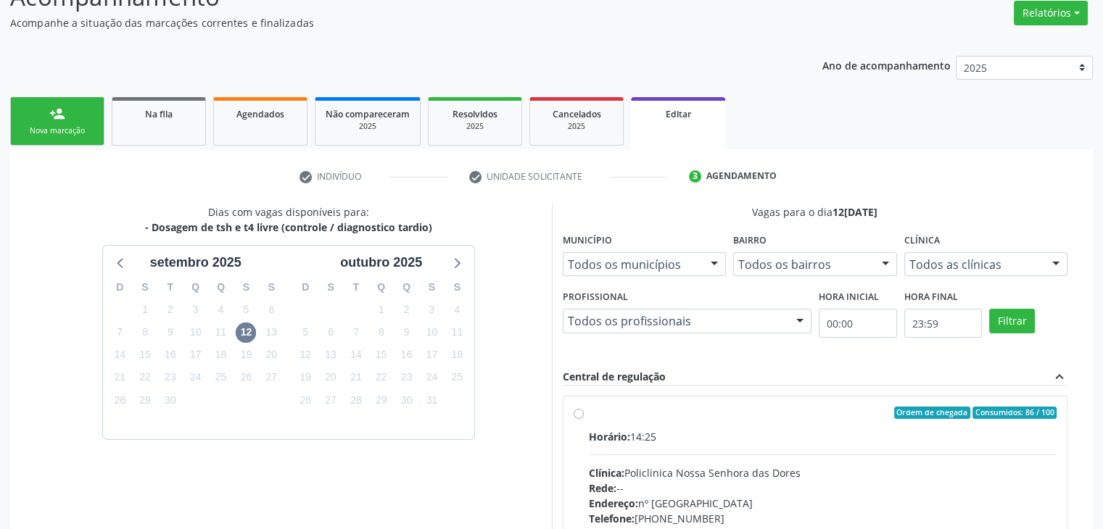
click at [696, 429] on div "Horário: 14:25" at bounding box center [823, 436] width 468 height 15
click at [584, 420] on input "Ordem de chegada Consumidos: 86 / 100 Horário: 14:25 Clínica: Policlinica Nossa…" at bounding box center [579, 413] width 10 height 13
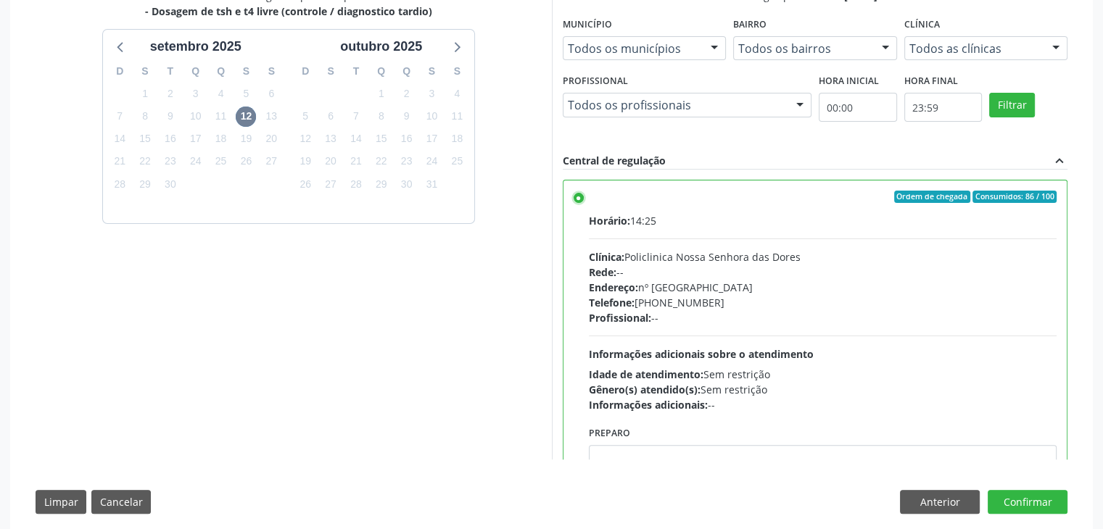
scroll to position [355, 0]
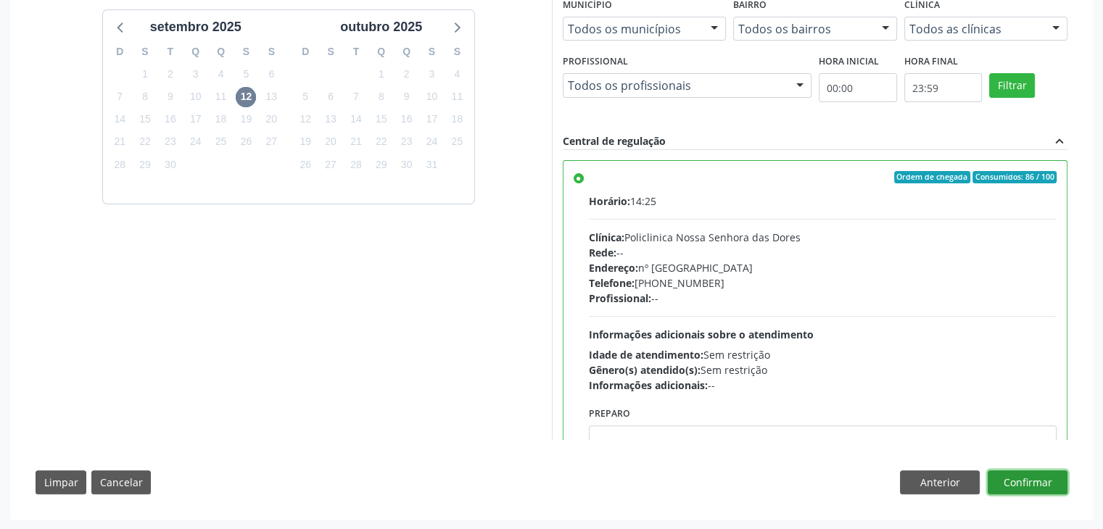
click at [1017, 479] on button "Confirmar" at bounding box center [1028, 483] width 80 height 25
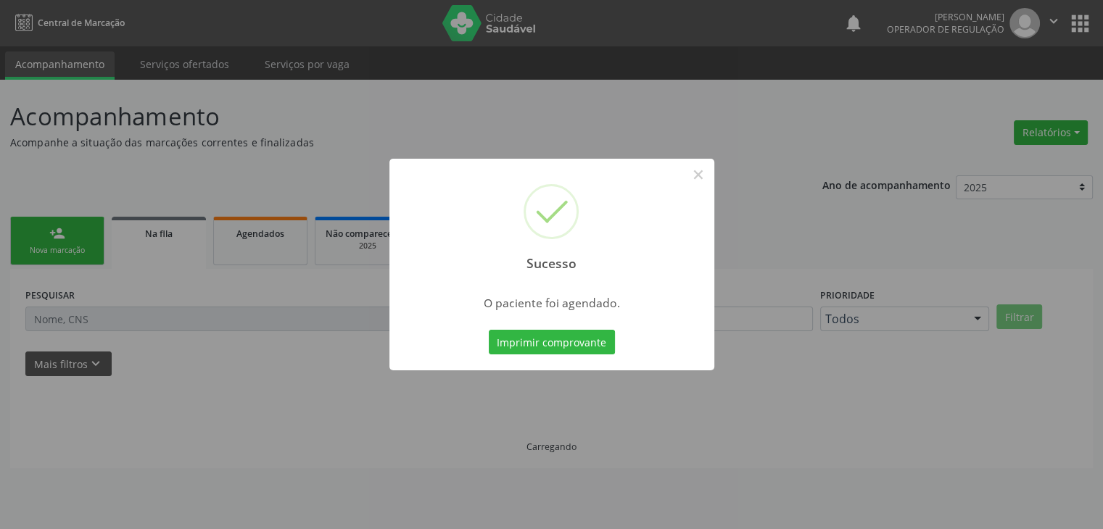
scroll to position [0, 0]
click at [703, 170] on button "×" at bounding box center [703, 174] width 25 height 25
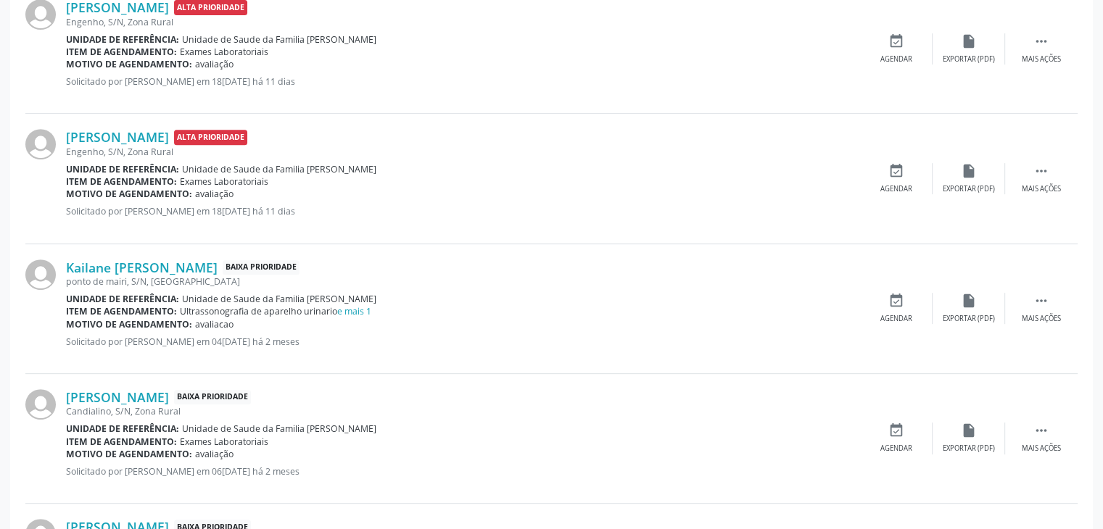
scroll to position [653, 0]
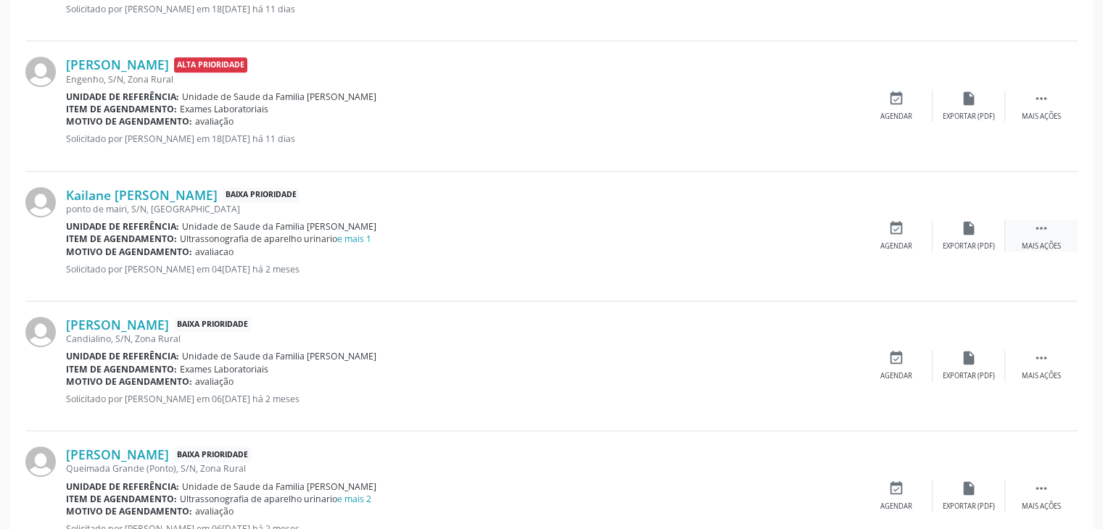
click at [1021, 238] on div " Mais ações" at bounding box center [1041, 235] width 73 height 31
click at [980, 236] on div "edit Editar" at bounding box center [968, 235] width 73 height 31
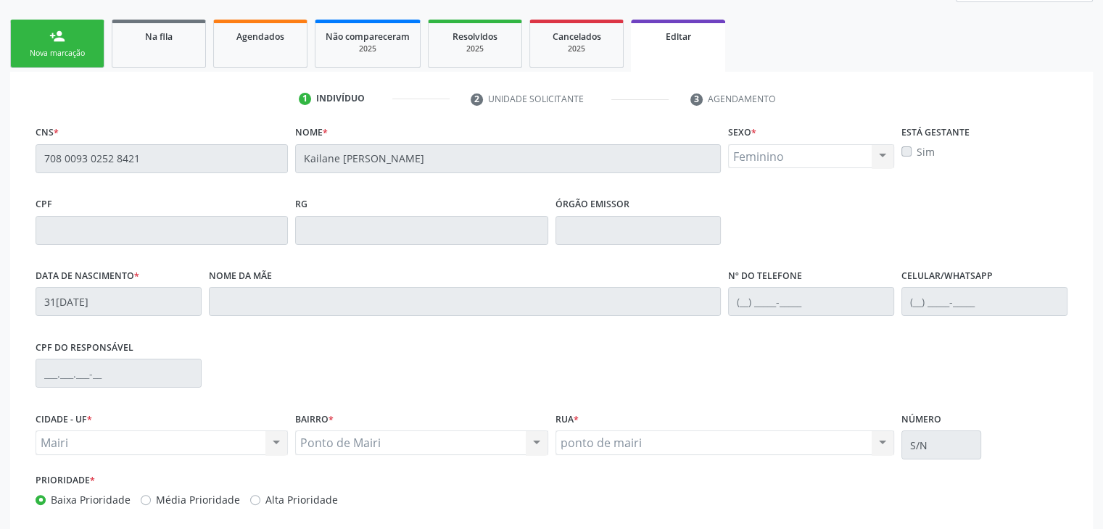
scroll to position [276, 0]
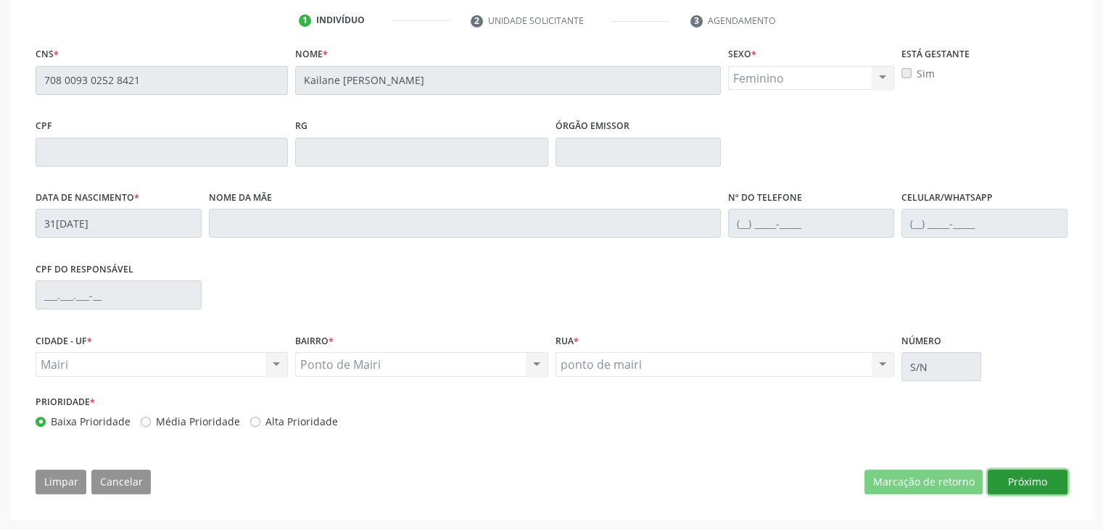
click at [1017, 476] on button "Próximo" at bounding box center [1028, 482] width 80 height 25
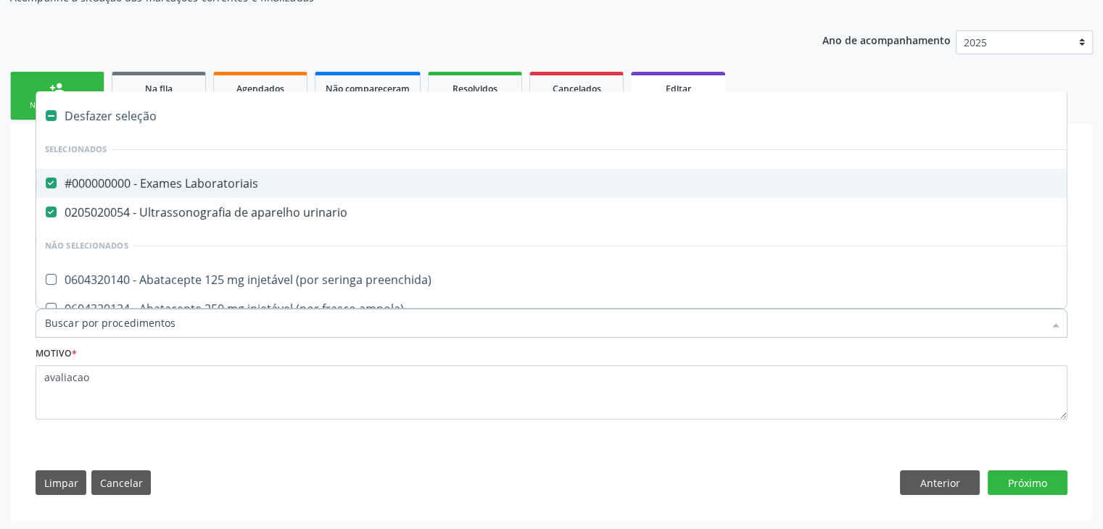
click at [144, 180] on div "#000000000 - Exames Laboratoriais" at bounding box center [603, 184] width 1116 height 12
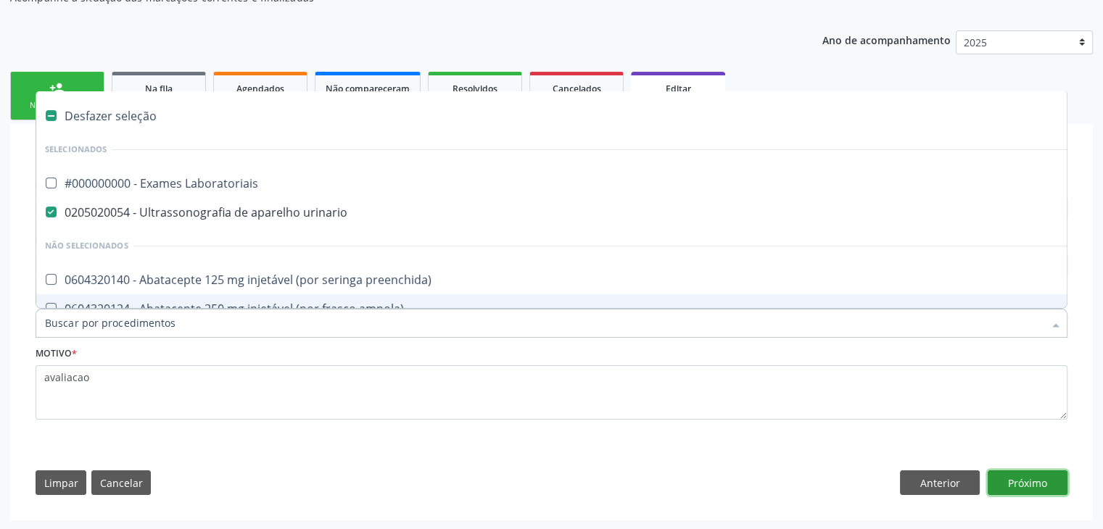
click at [1014, 489] on button "Próximo" at bounding box center [1028, 483] width 80 height 25
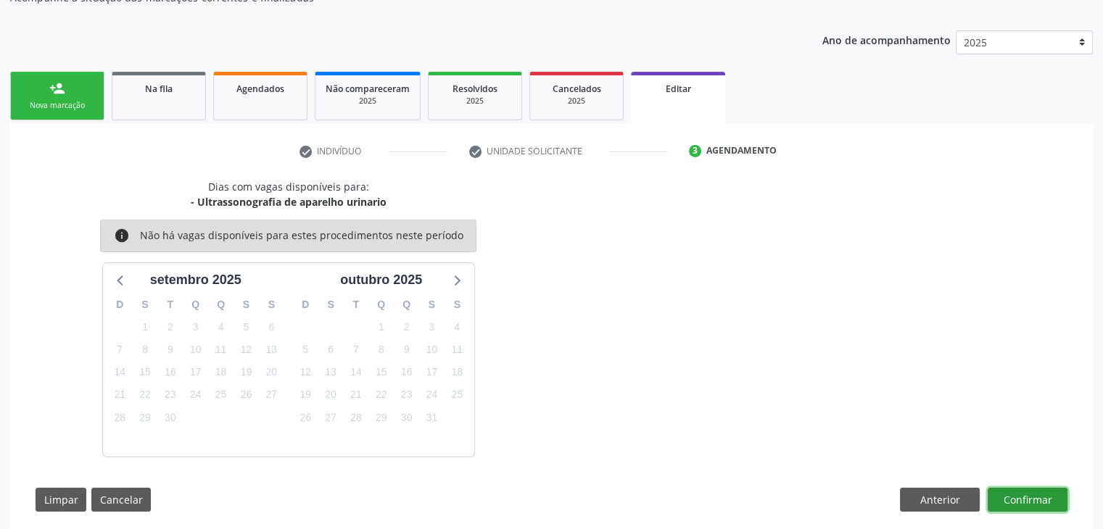
click at [1039, 502] on button "Confirmar" at bounding box center [1028, 500] width 80 height 25
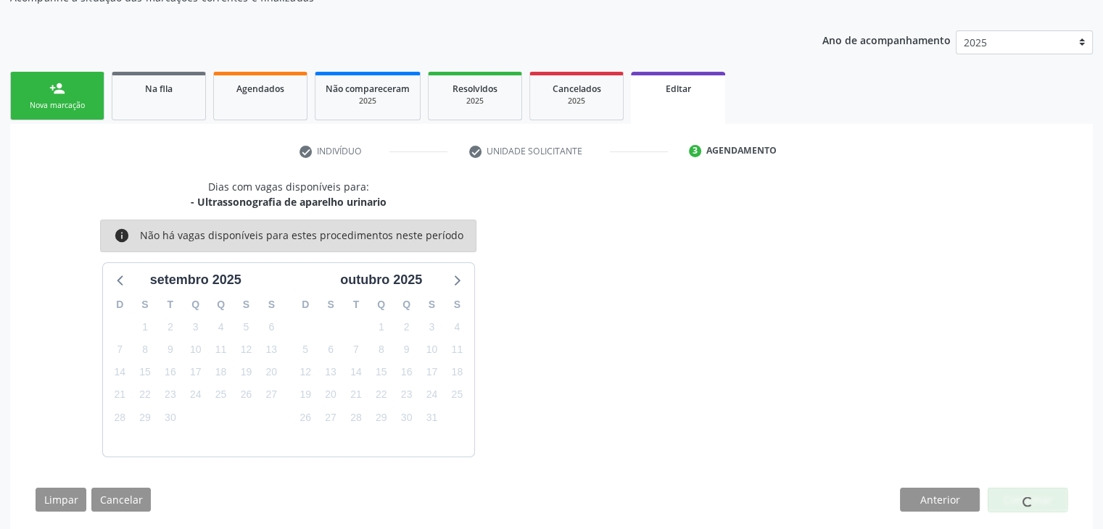
scroll to position [0, 0]
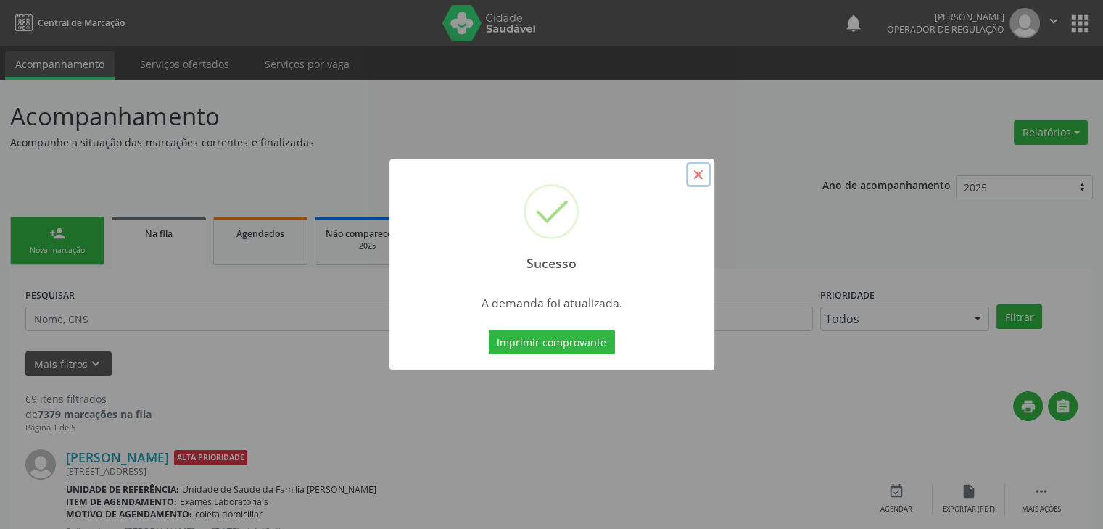
click at [703, 175] on button "×" at bounding box center [698, 174] width 25 height 25
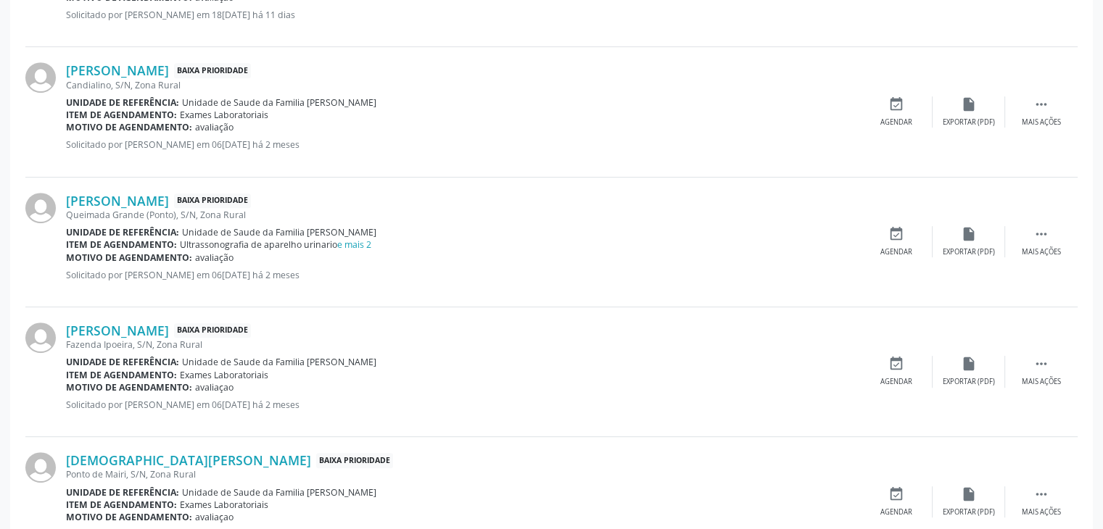
scroll to position [653, 0]
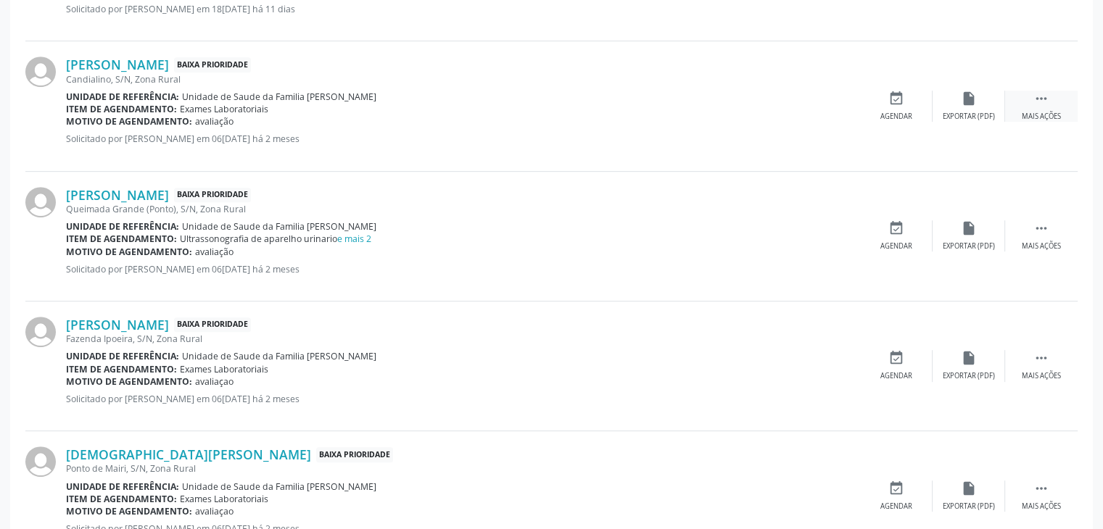
click at [1024, 102] on div " Mais ações" at bounding box center [1041, 106] width 73 height 31
click at [977, 104] on div "edit Editar" at bounding box center [968, 106] width 73 height 31
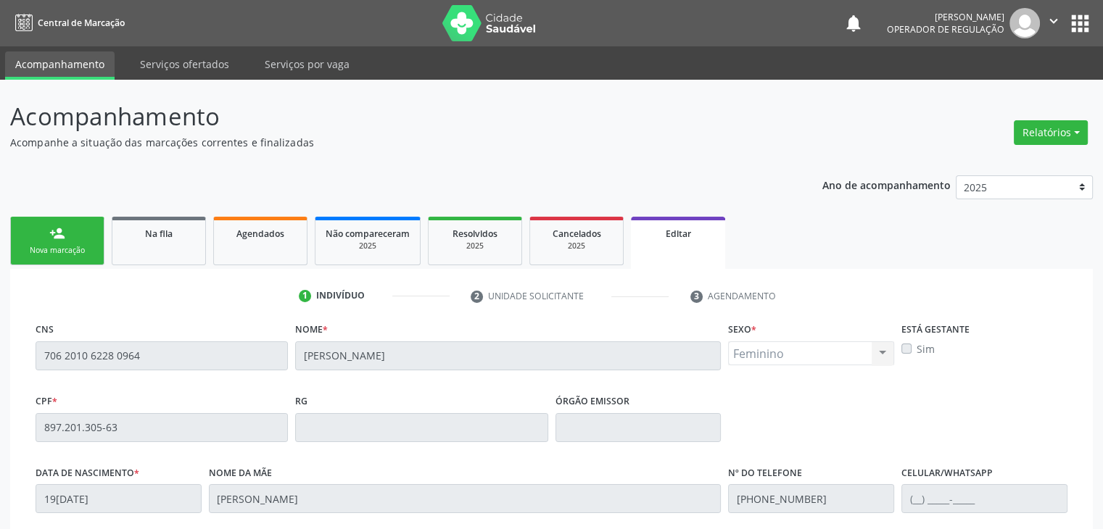
scroll to position [276, 0]
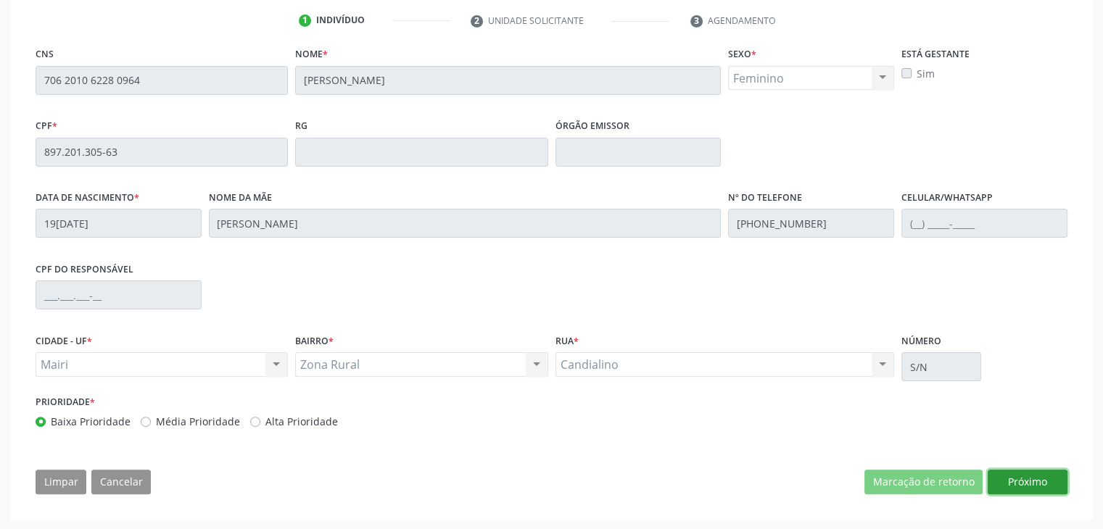
click at [1032, 486] on button "Próximo" at bounding box center [1028, 482] width 80 height 25
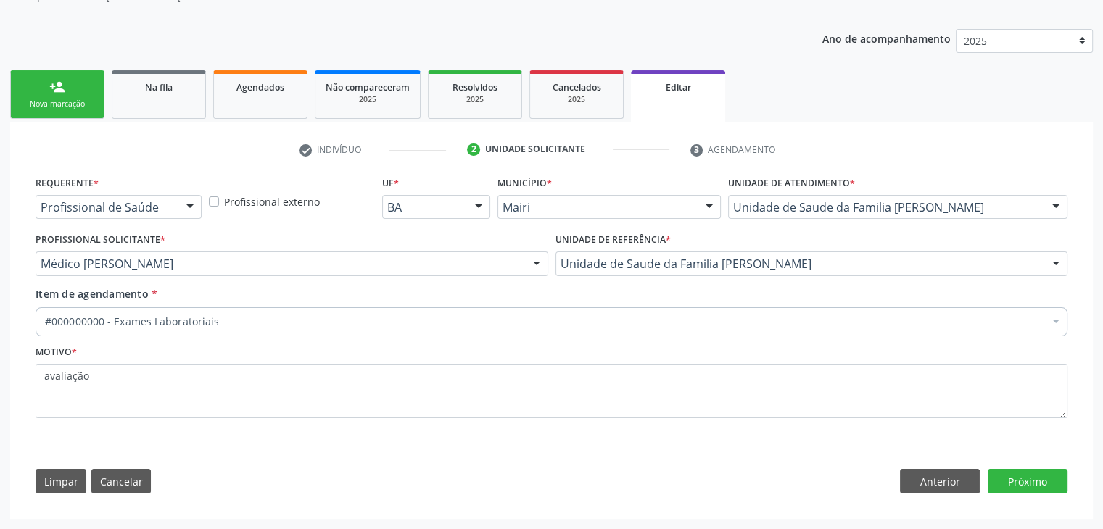
scroll to position [145, 0]
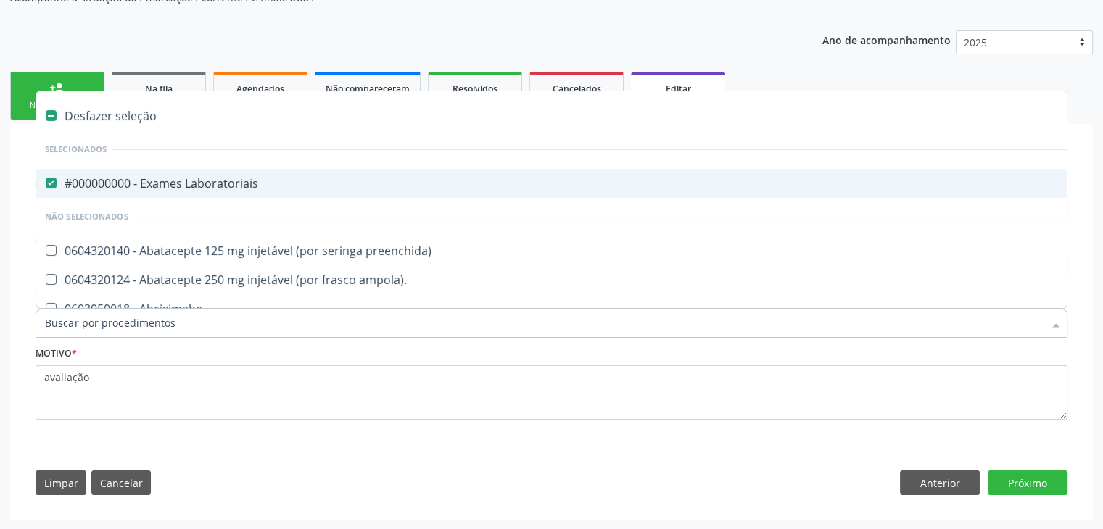
click at [194, 187] on div "#000000000 - Exames Laboratoriais" at bounding box center [603, 184] width 1116 height 12
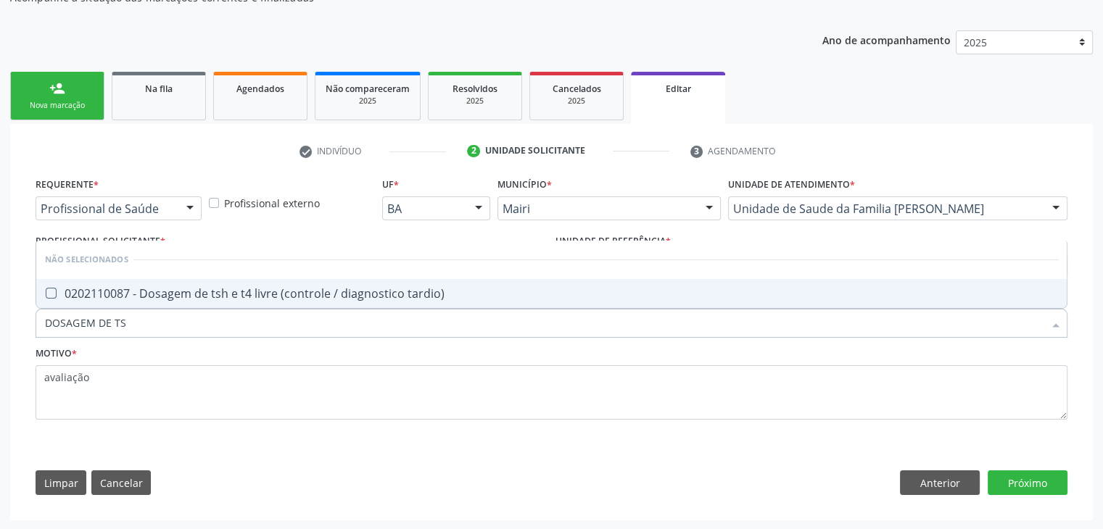
click at [244, 299] on span "0202110087 - Dosagem de tsh e t4 livre (controle / diagnostico tardio)" at bounding box center [551, 293] width 1030 height 29
click at [1010, 479] on button "Próximo" at bounding box center [1028, 483] width 80 height 25
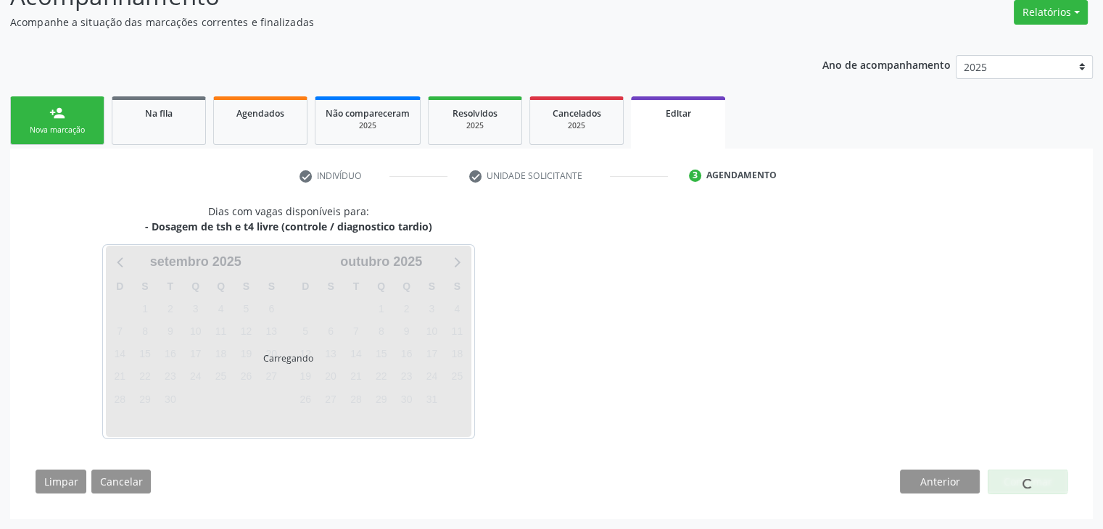
scroll to position [120, 0]
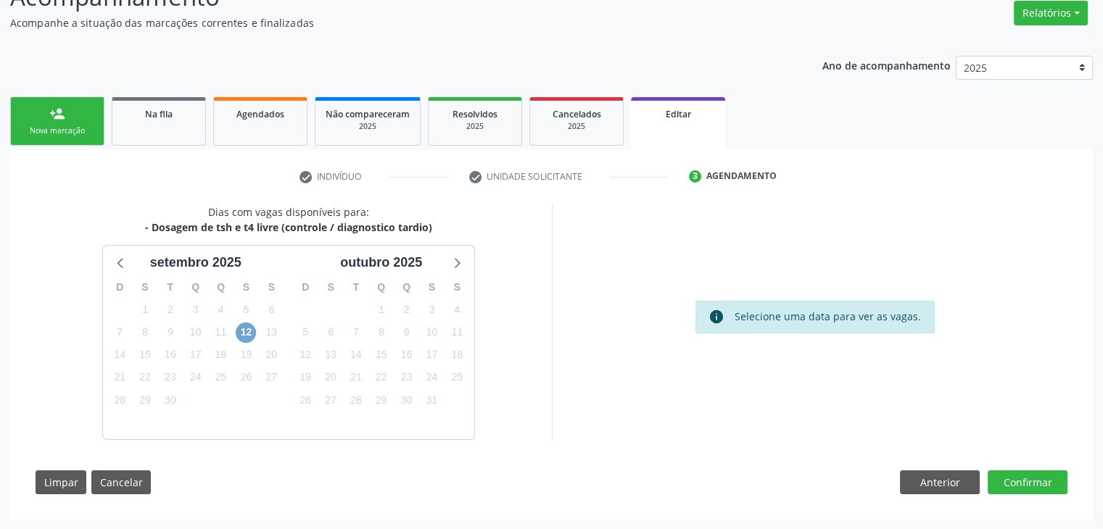
click at [242, 326] on span "12" at bounding box center [246, 333] width 20 height 20
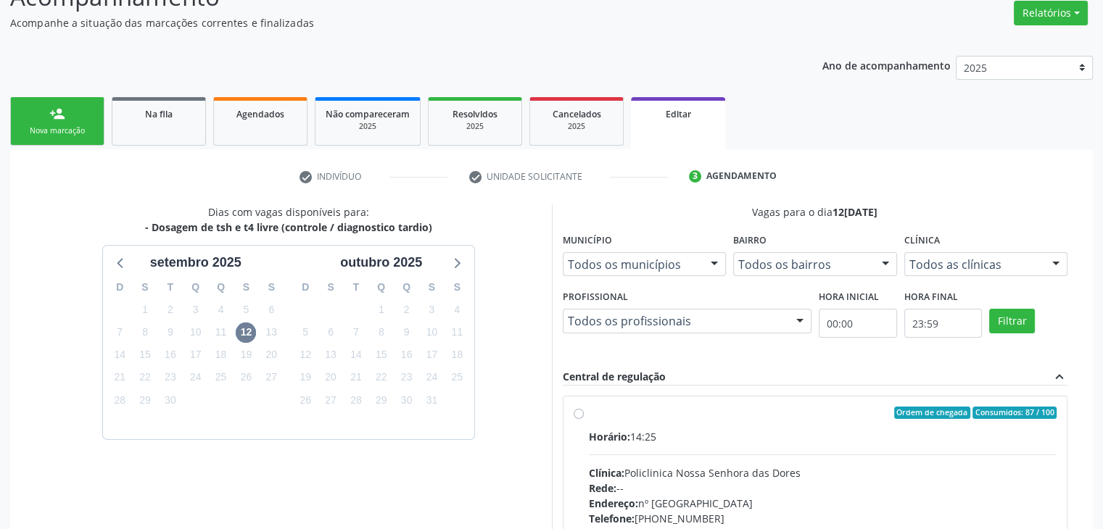
click at [790, 471] on div "Clínica: Policlinica Nossa Senhora das Dores" at bounding box center [823, 472] width 468 height 15
click at [584, 420] on input "Ordem de chegada Consumidos: 87 / 100 Horário: 14:25 Clínica: Policlinica Nossa…" at bounding box center [579, 413] width 10 height 13
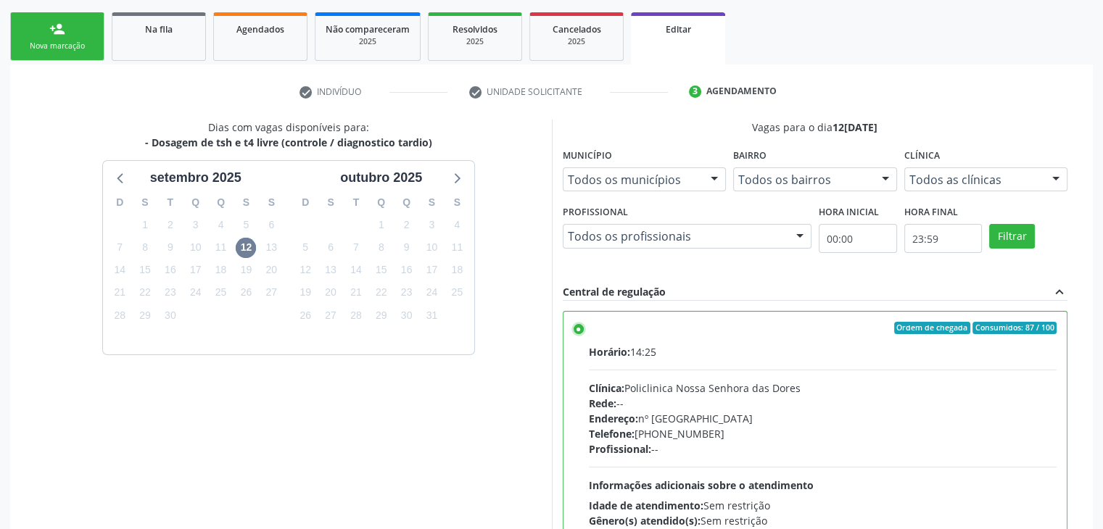
scroll to position [355, 0]
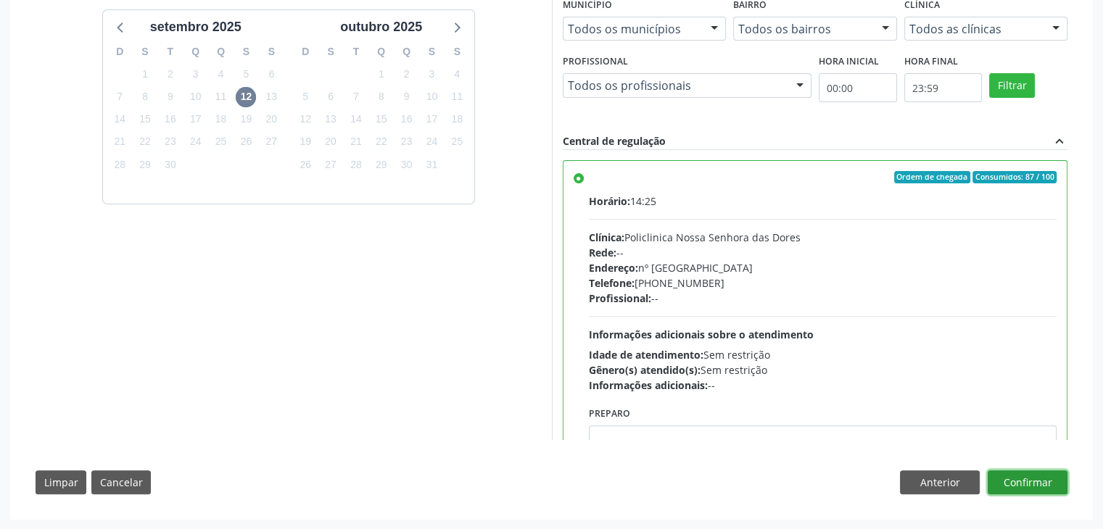
click at [1063, 479] on button "Confirmar" at bounding box center [1028, 483] width 80 height 25
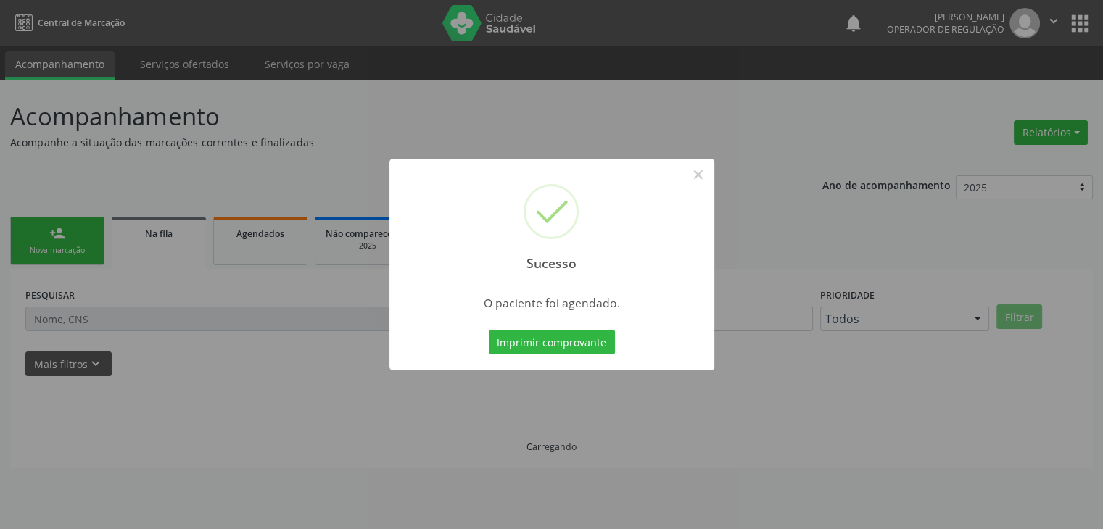
scroll to position [0, 0]
click at [693, 178] on button "×" at bounding box center [703, 174] width 25 height 25
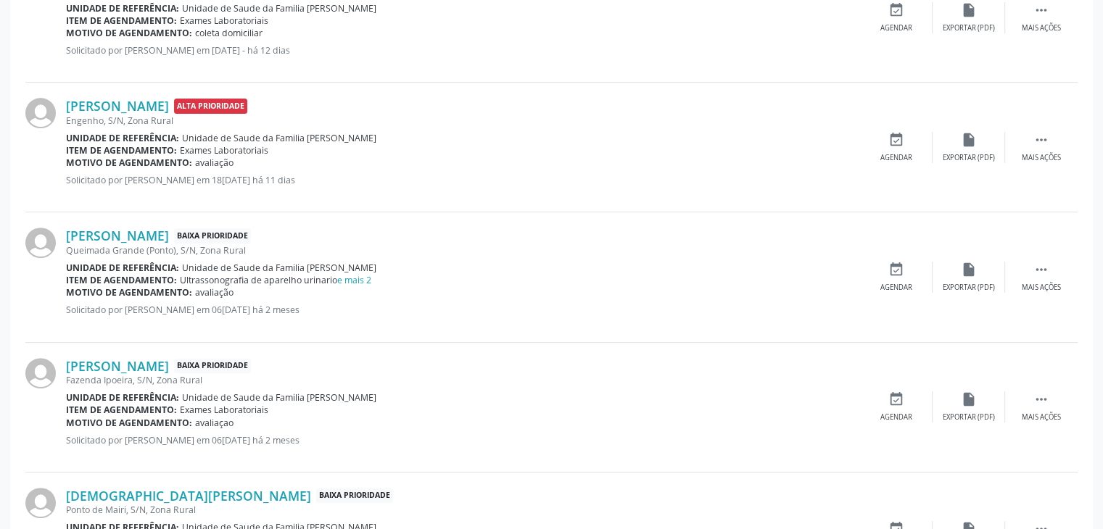
scroll to position [508, 0]
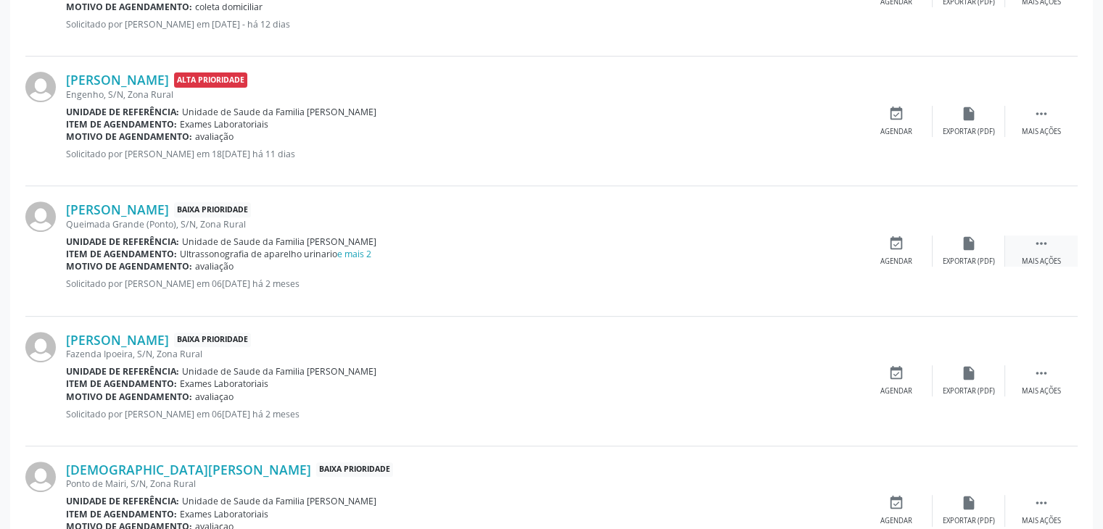
click at [1040, 248] on icon "" at bounding box center [1041, 244] width 16 height 16
click at [974, 241] on icon "edit" at bounding box center [969, 244] width 16 height 16
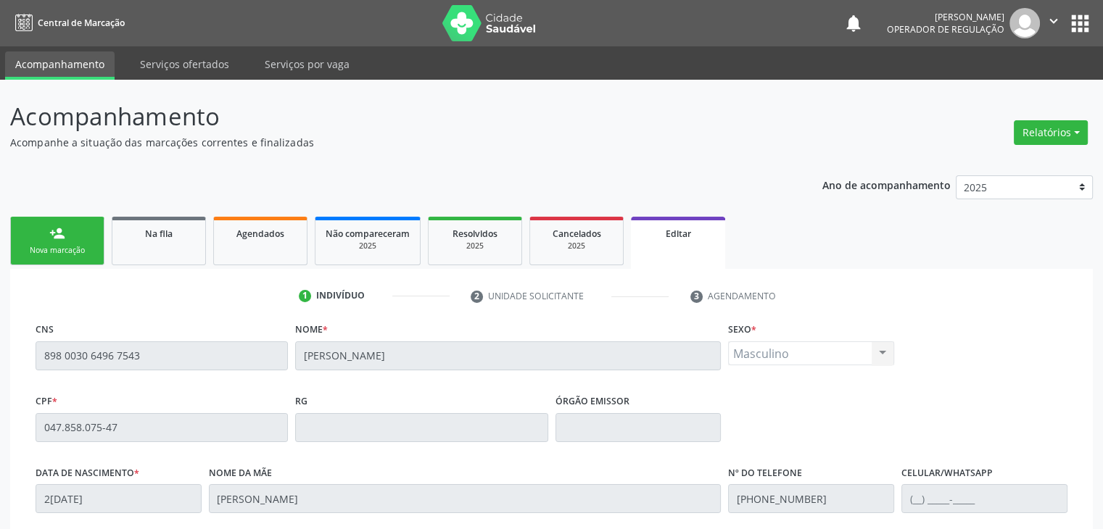
scroll to position [276, 0]
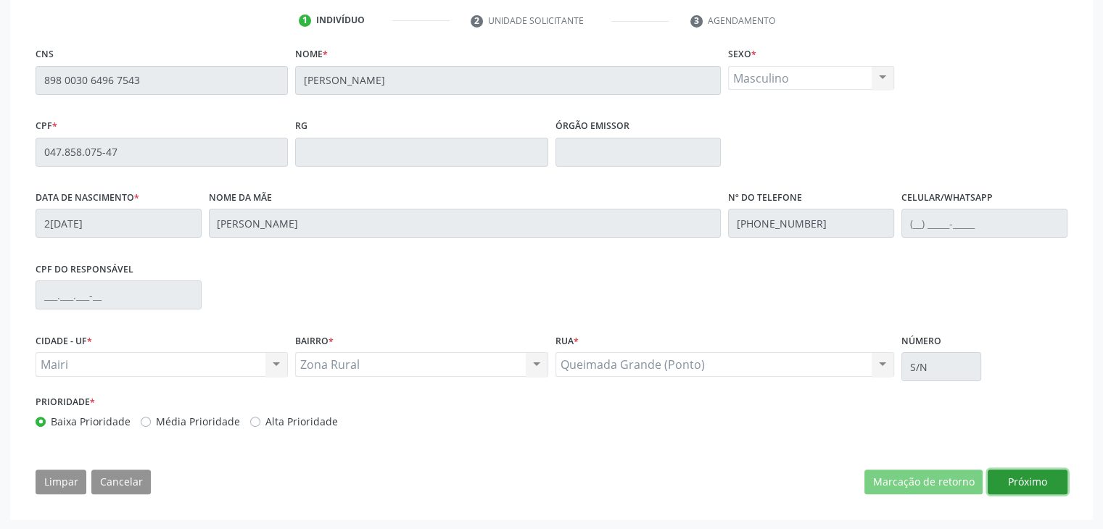
click at [1002, 479] on button "Próximo" at bounding box center [1028, 482] width 80 height 25
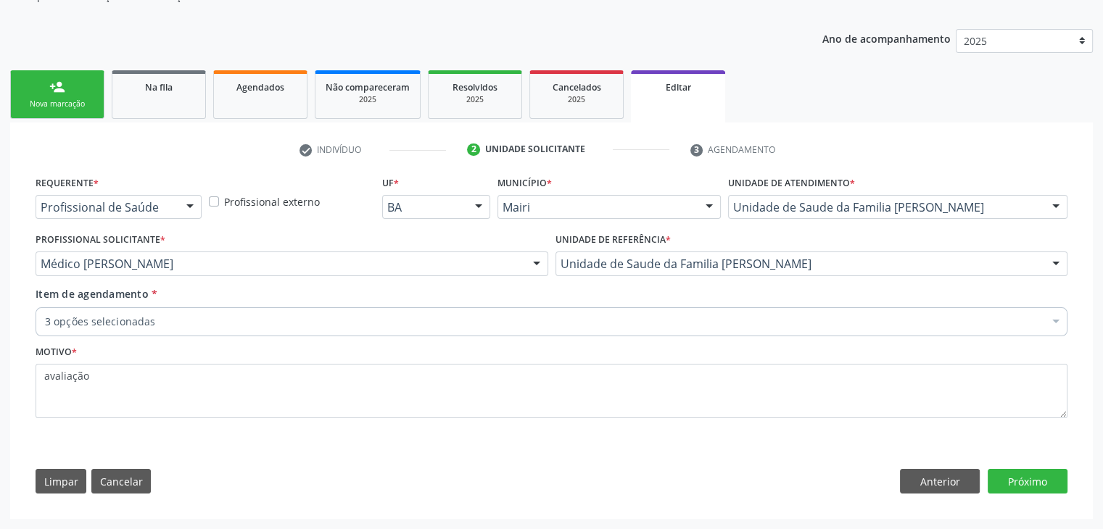
scroll to position [145, 0]
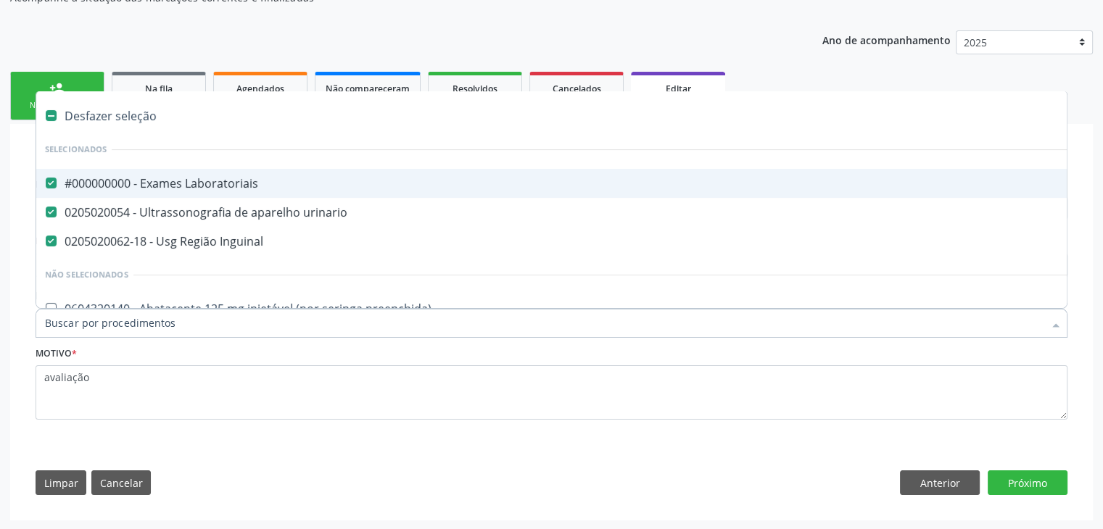
click at [162, 189] on div "#000000000 - Exames Laboratoriais" at bounding box center [603, 184] width 1116 height 12
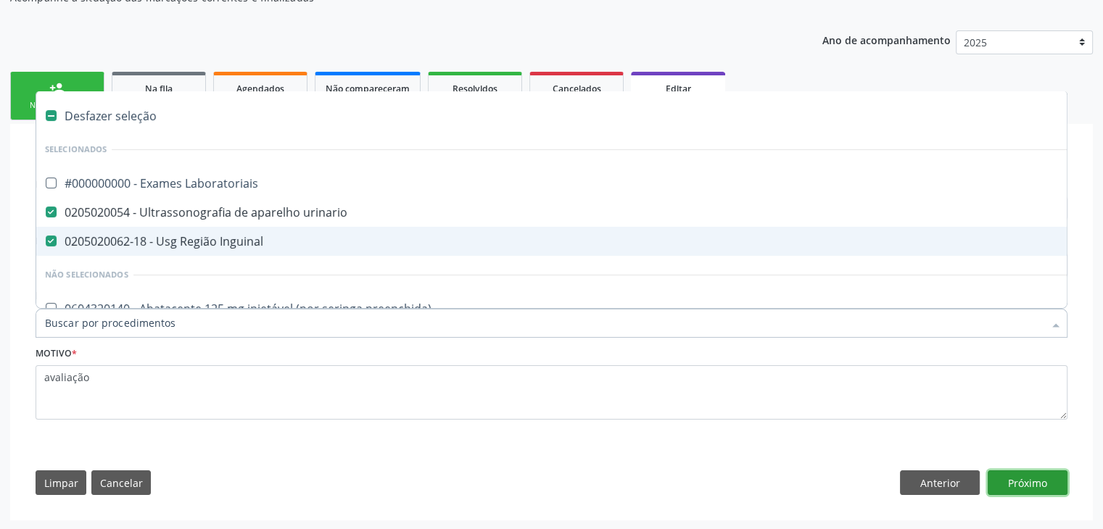
click at [1035, 484] on button "Próximo" at bounding box center [1028, 483] width 80 height 25
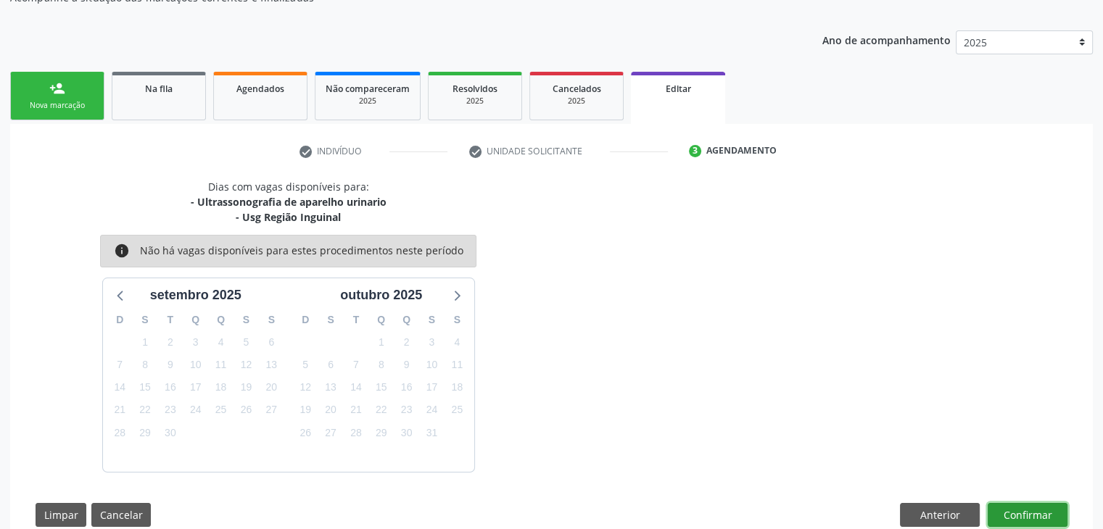
click at [1035, 516] on button "Confirmar" at bounding box center [1028, 515] width 80 height 25
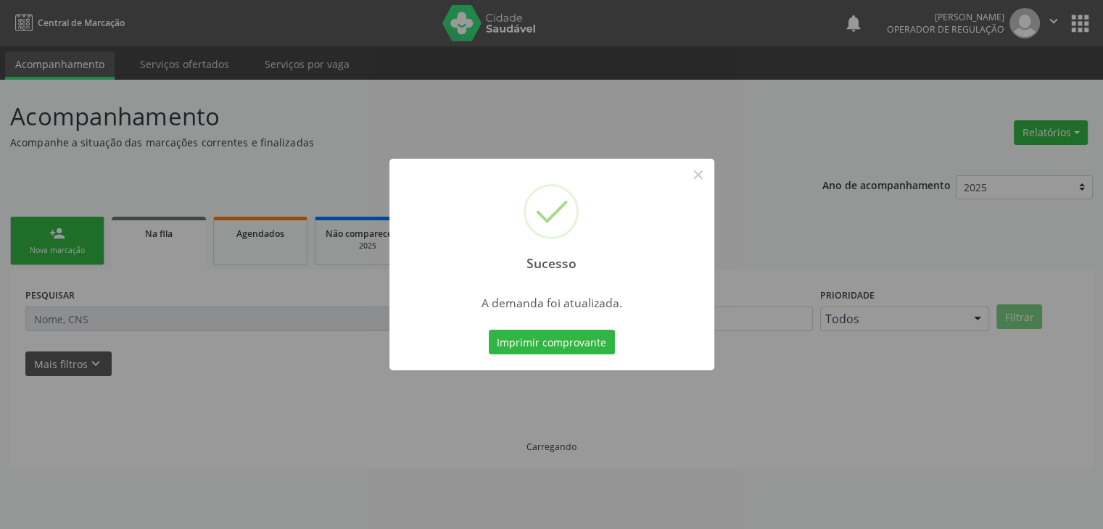
scroll to position [0, 0]
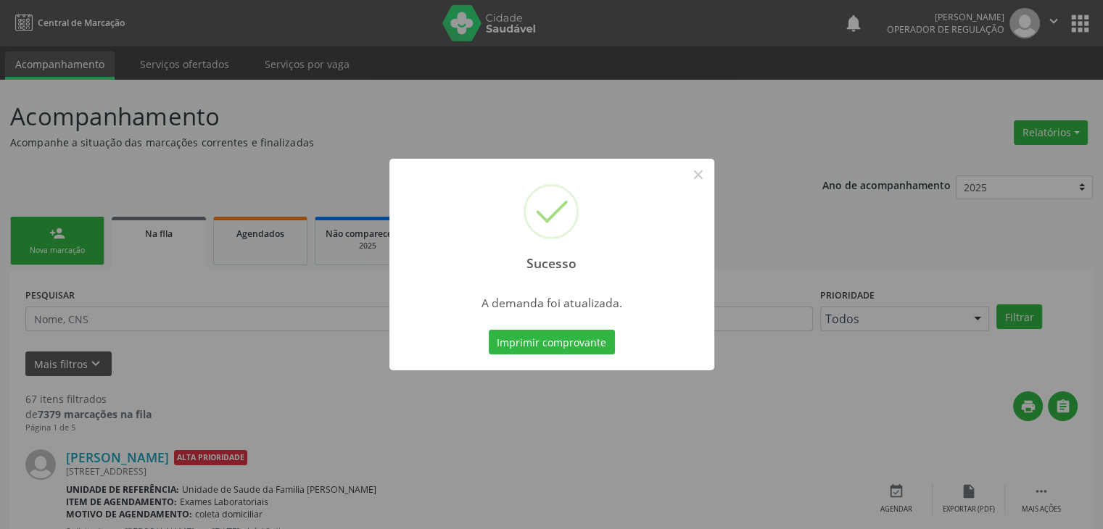
click at [711, 167] on div "Sucesso ×" at bounding box center [551, 221] width 325 height 125
click at [702, 184] on button "×" at bounding box center [698, 174] width 25 height 25
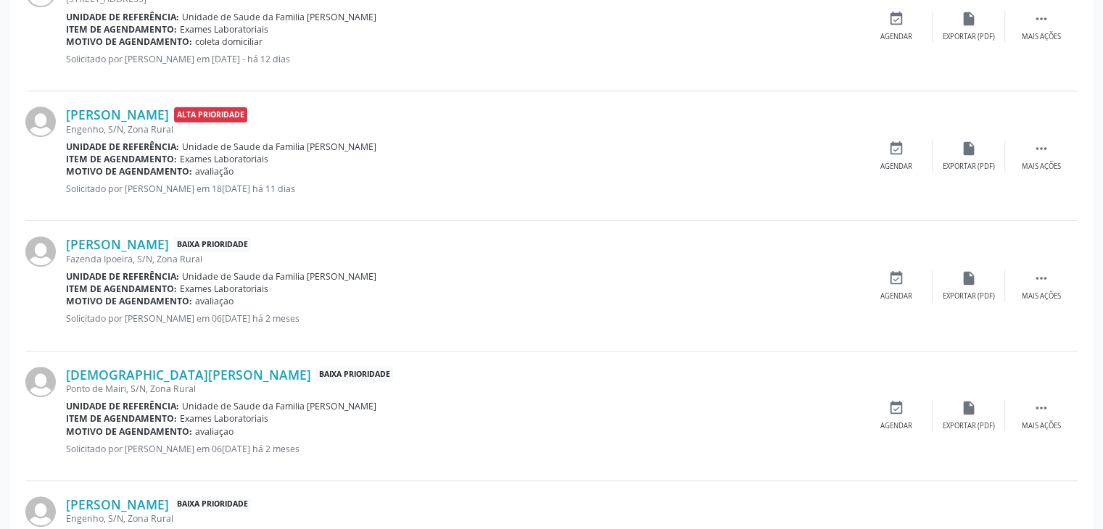
scroll to position [508, 0]
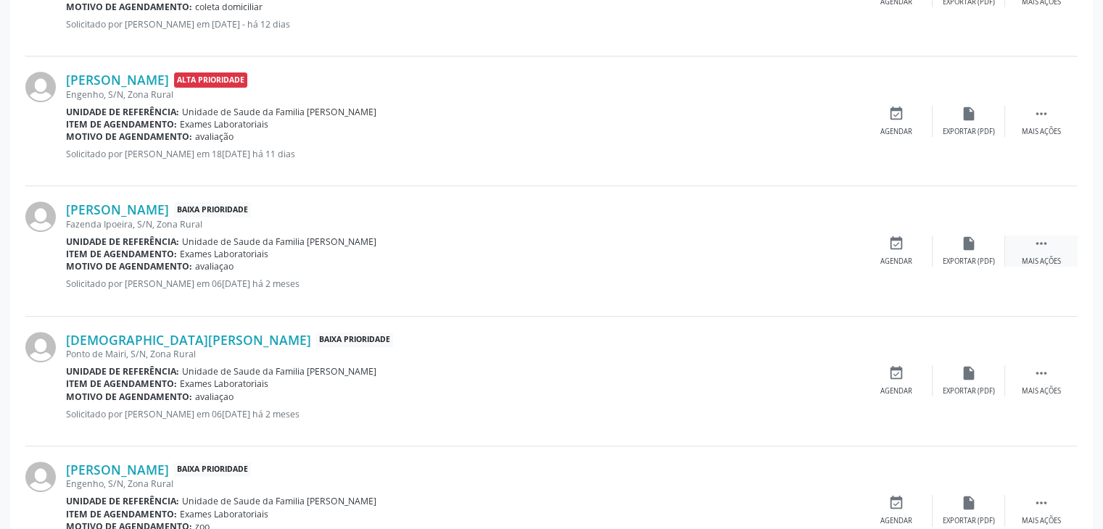
click at [1030, 242] on div " Mais ações" at bounding box center [1041, 251] width 73 height 31
click at [1012, 241] on div " Menos ações" at bounding box center [1041, 251] width 73 height 31
click at [1023, 253] on div " Mais ações" at bounding box center [1041, 251] width 73 height 31
click at [1001, 247] on div "edit Editar" at bounding box center [968, 251] width 73 height 31
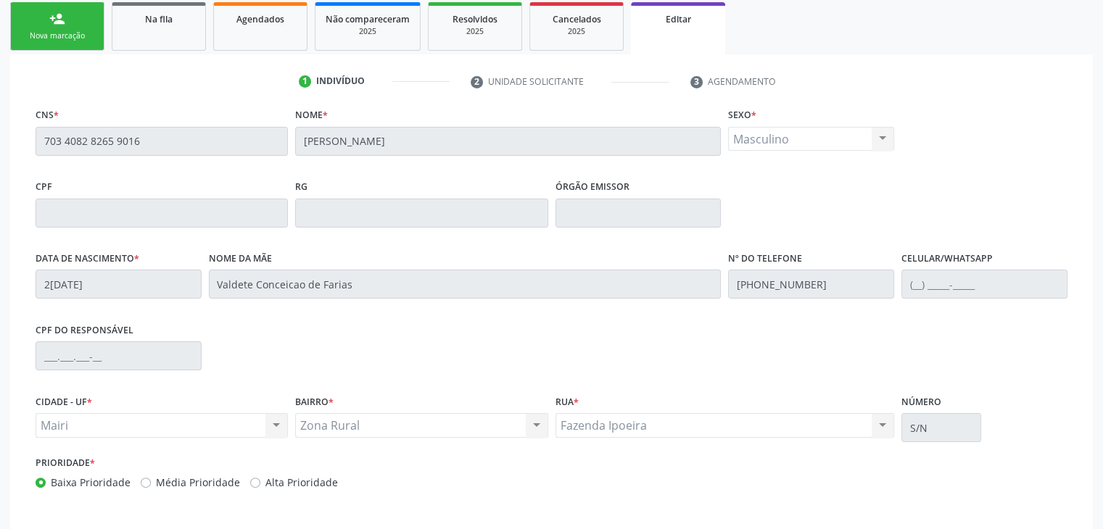
scroll to position [276, 0]
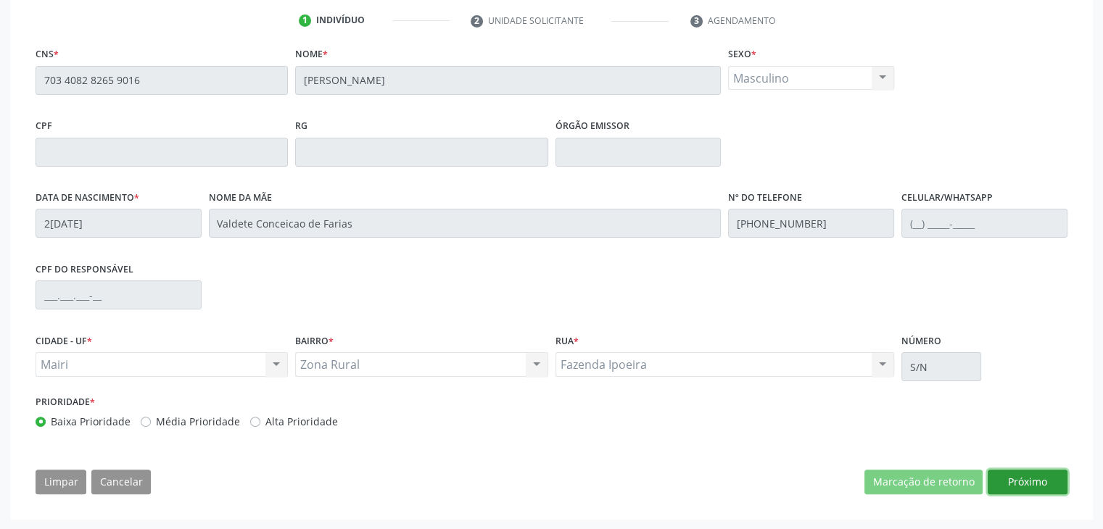
click at [1017, 481] on button "Próximo" at bounding box center [1028, 482] width 80 height 25
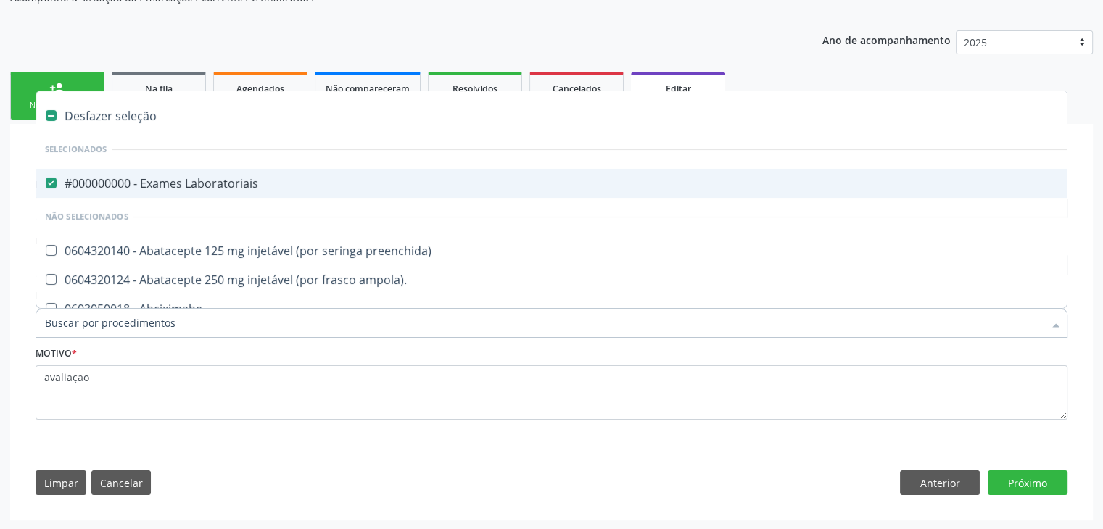
click at [102, 172] on span "#000000000 - Exames Laboratoriais" at bounding box center [602, 183] width 1133 height 29
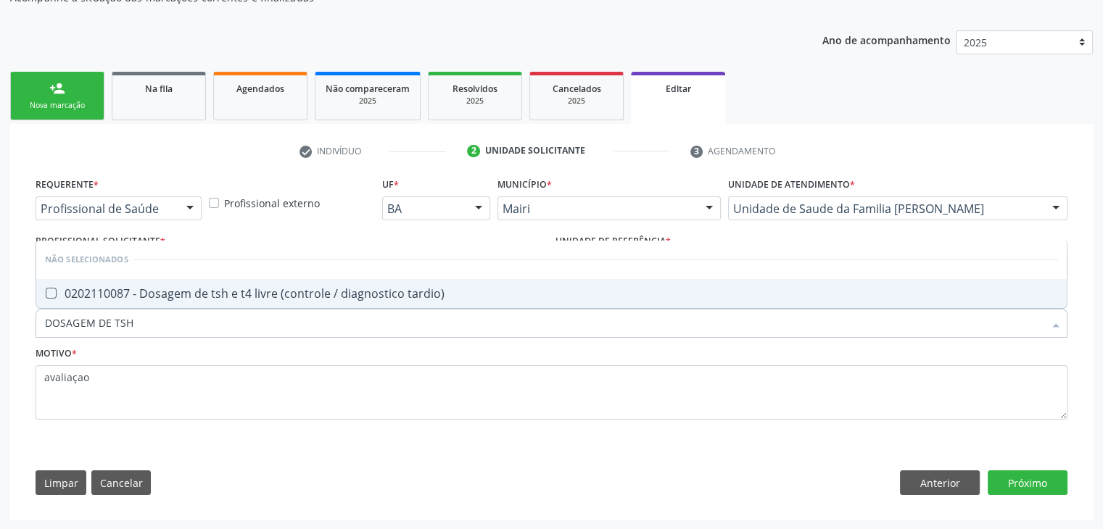
click at [237, 291] on div "0202110087 - Dosagem de tsh e t4 livre (controle / diagnostico tardio)" at bounding box center [551, 294] width 1013 height 12
click at [1022, 468] on div "Requerente * Profissional de Saúde Profissional de Saúde Paciente Nenhum result…" at bounding box center [551, 339] width 1052 height 331
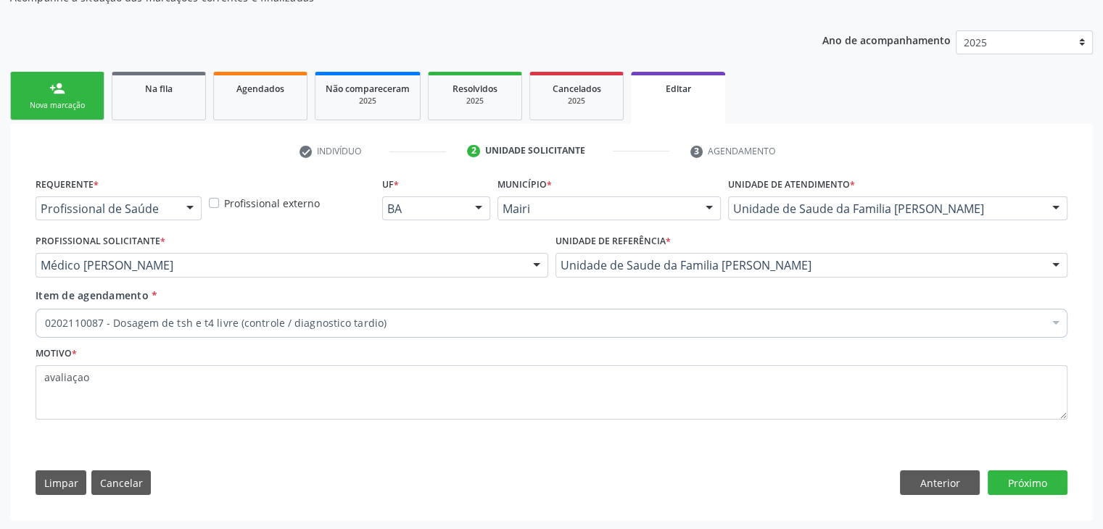
click at [1009, 500] on div "Requerente * Profissional de Saúde Profissional de Saúde Paciente Nenhum result…" at bounding box center [551, 339] width 1052 height 331
click at [1011, 497] on div "Requerente * Profissional de Saúde Profissional de Saúde Paciente Nenhum result…" at bounding box center [551, 339] width 1052 height 331
click at [1017, 481] on button "Próximo" at bounding box center [1028, 483] width 80 height 25
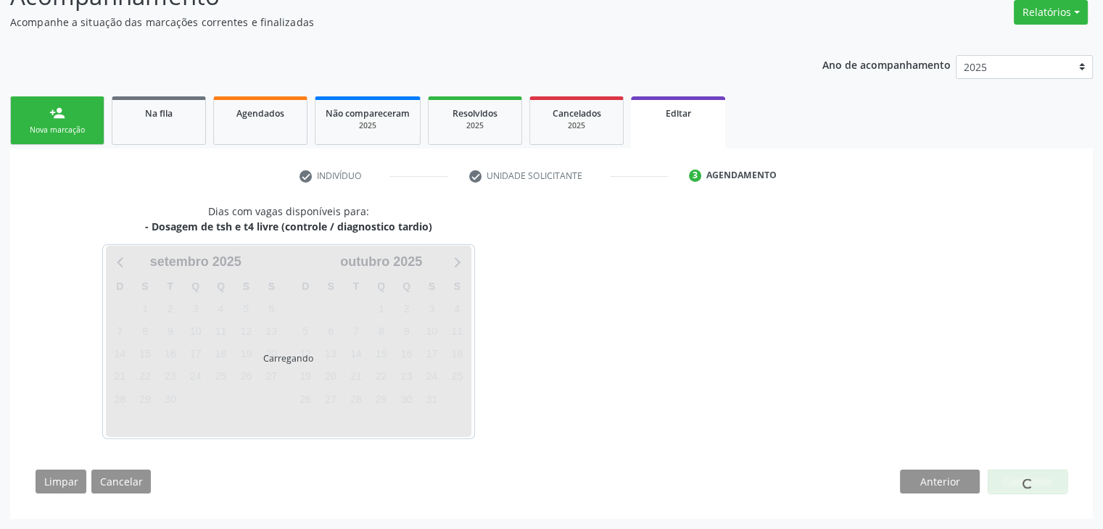
scroll to position [120, 0]
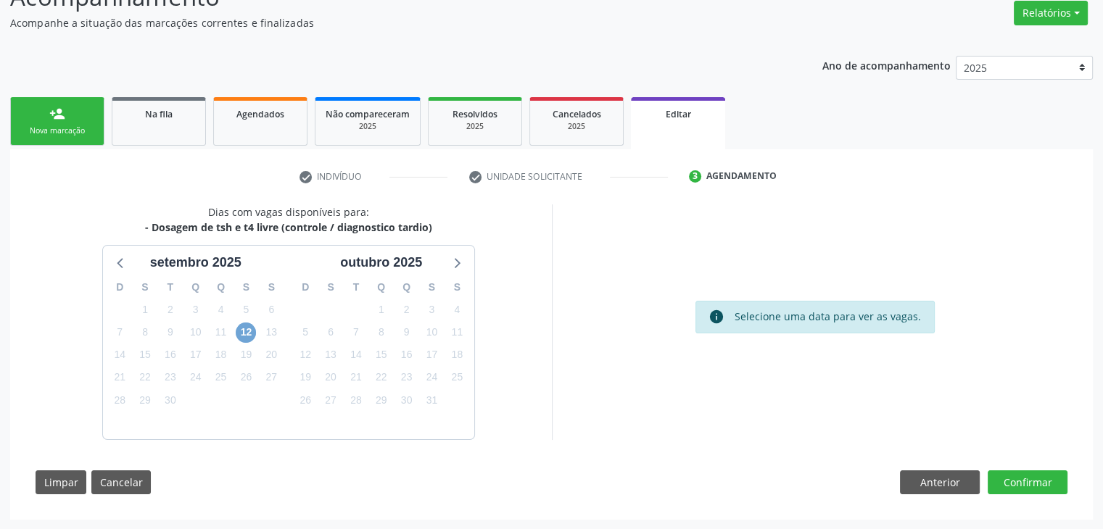
click at [247, 339] on span "12" at bounding box center [246, 333] width 20 height 20
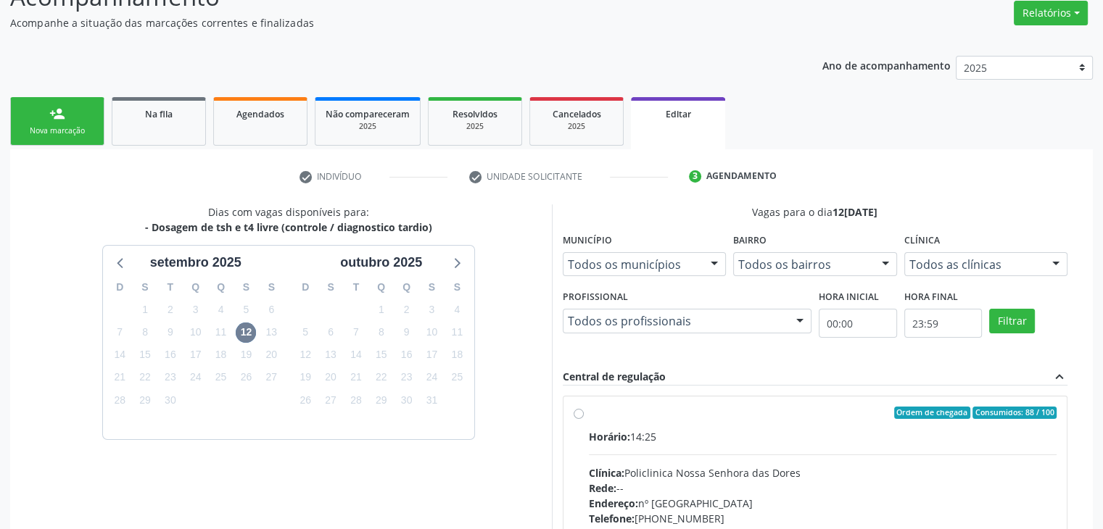
click at [766, 439] on div "Horário: 14:25" at bounding box center [823, 436] width 468 height 15
click at [584, 420] on input "Ordem de chegada Consumidos: 88 / 100 Horário: 14:25 Clínica: Policlinica Nossa…" at bounding box center [579, 413] width 10 height 13
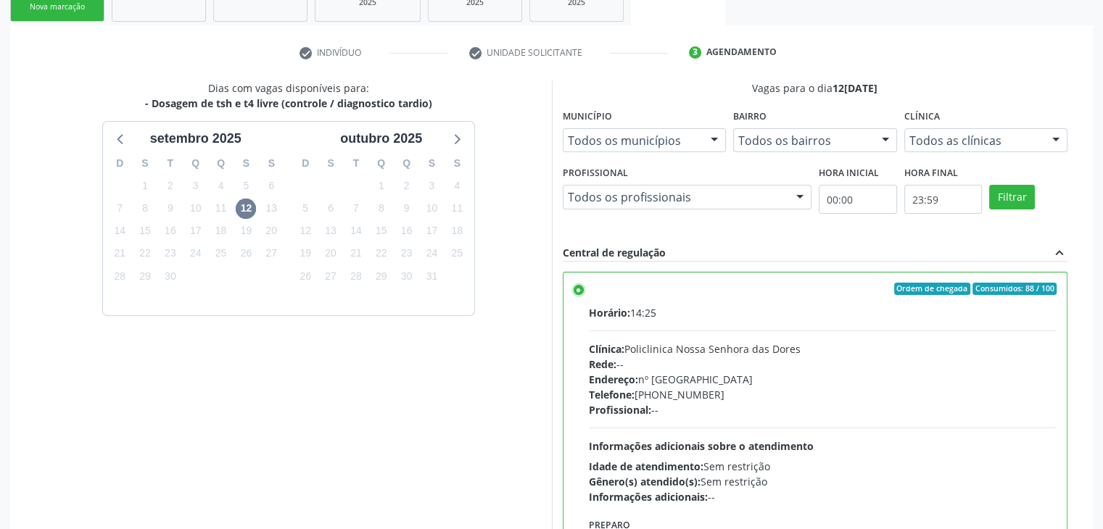
scroll to position [355, 0]
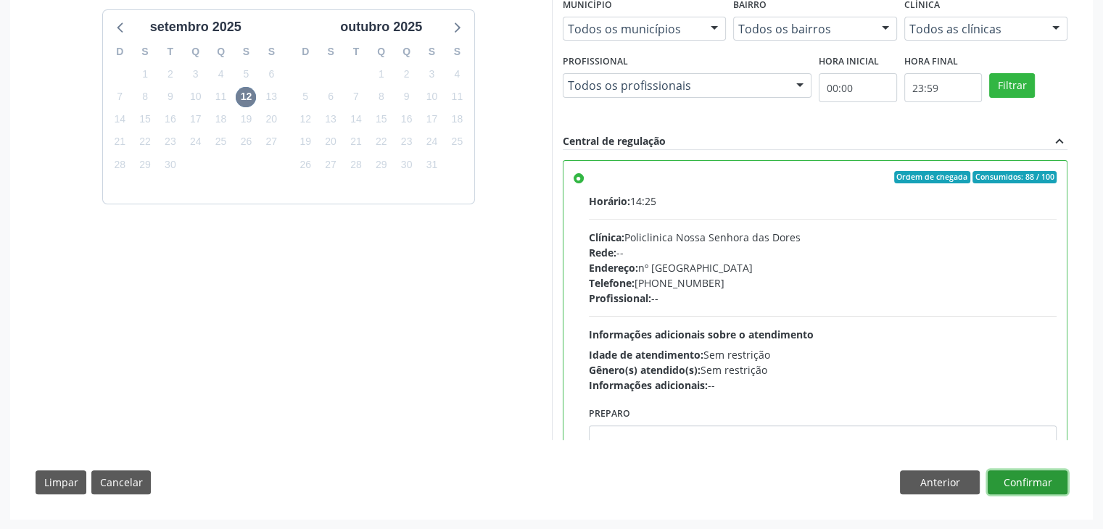
click at [998, 478] on button "Confirmar" at bounding box center [1028, 483] width 80 height 25
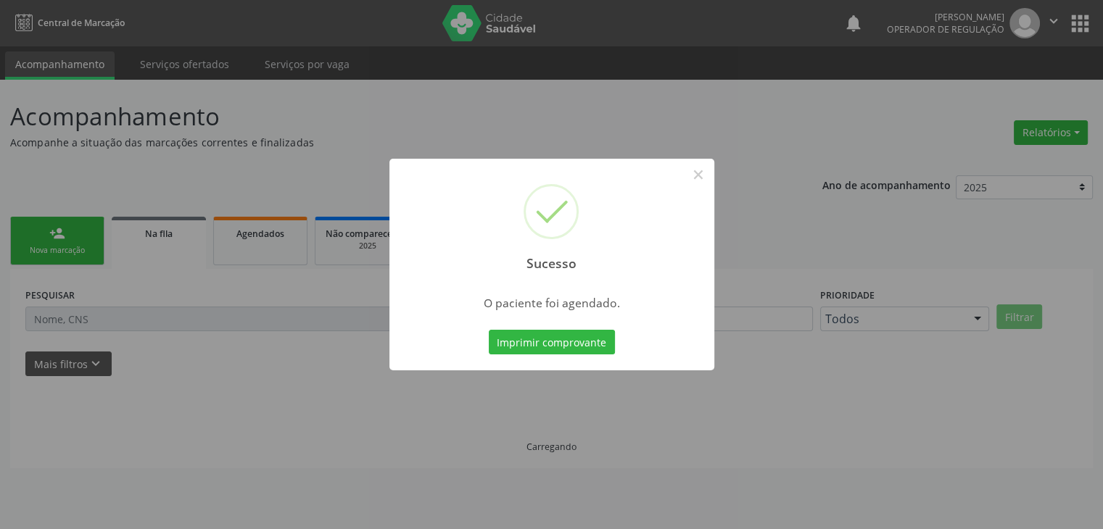
scroll to position [0, 0]
click at [707, 174] on button "×" at bounding box center [703, 174] width 25 height 25
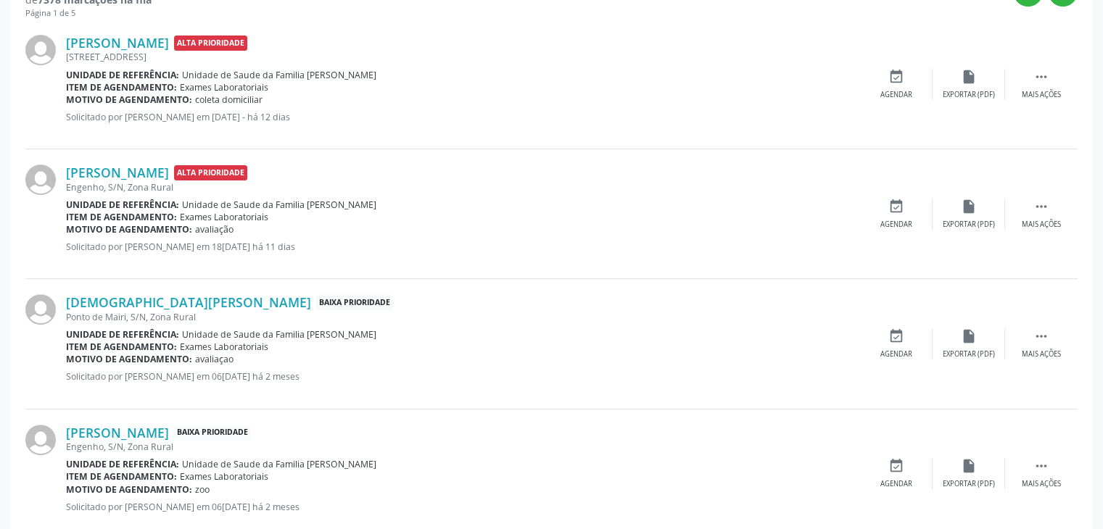
scroll to position [508, 0]
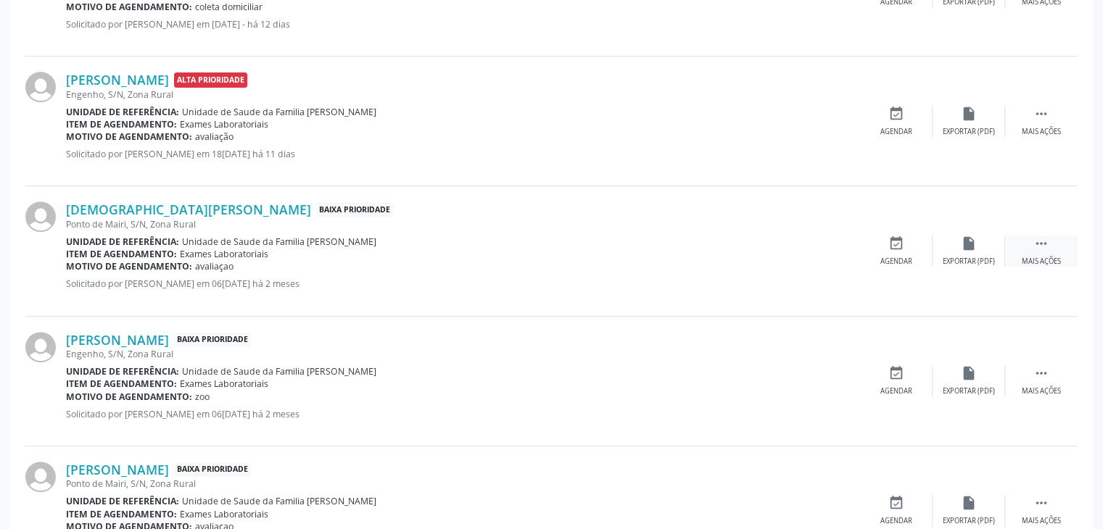
click at [1024, 246] on div " Mais ações" at bounding box center [1041, 251] width 73 height 31
click at [986, 245] on div "edit Editar" at bounding box center [968, 251] width 73 height 31
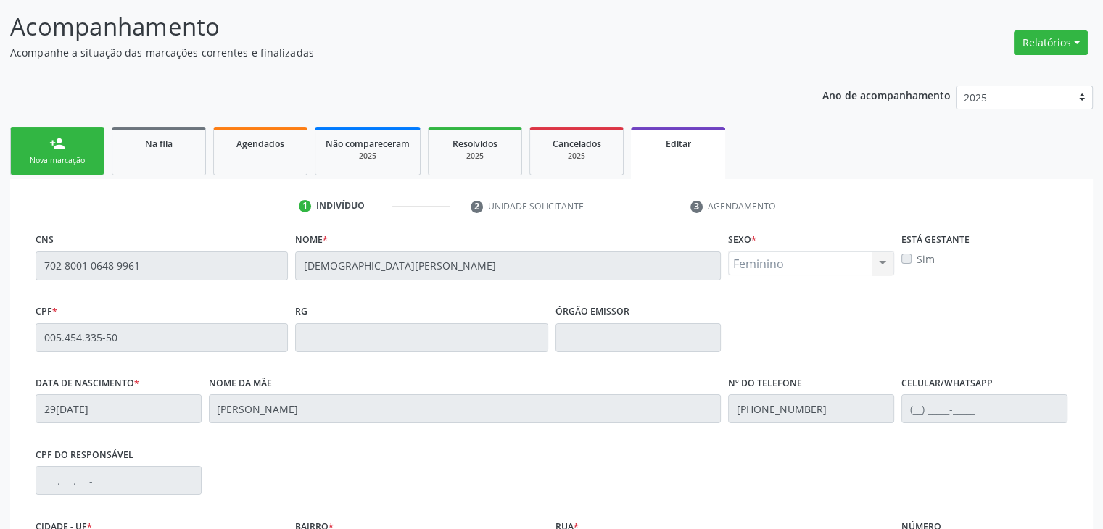
scroll to position [276, 0]
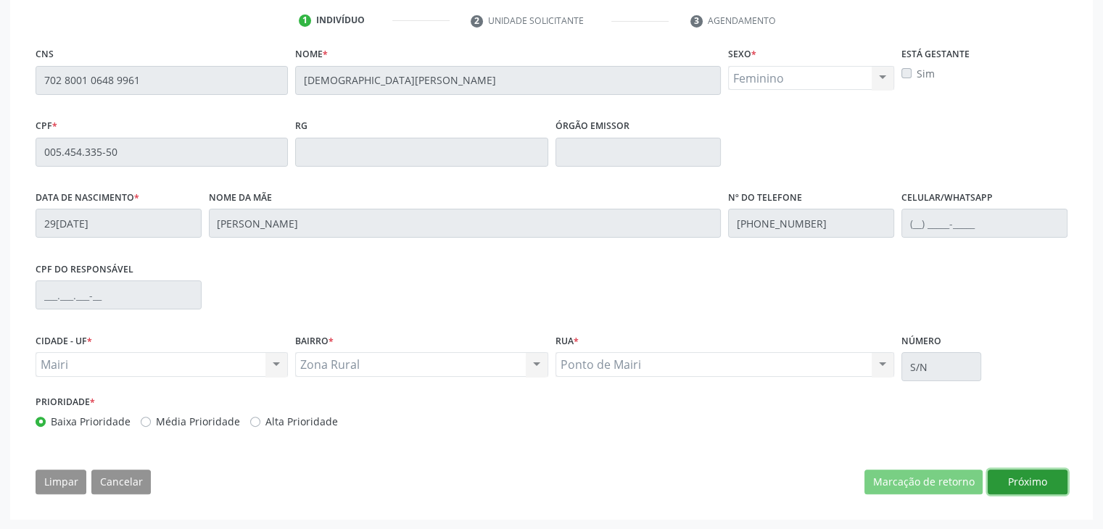
click at [1050, 489] on button "Próximo" at bounding box center [1028, 482] width 80 height 25
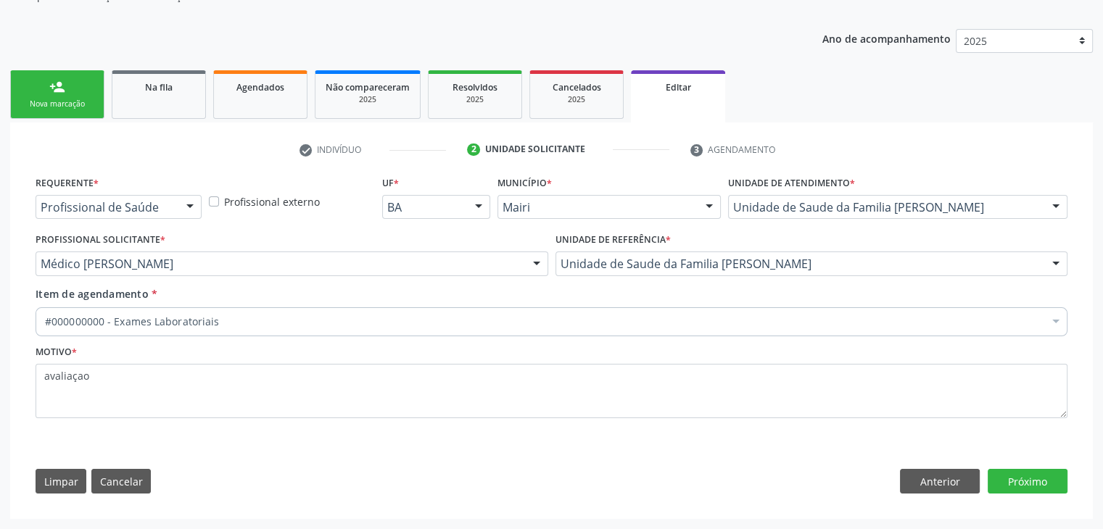
scroll to position [145, 0]
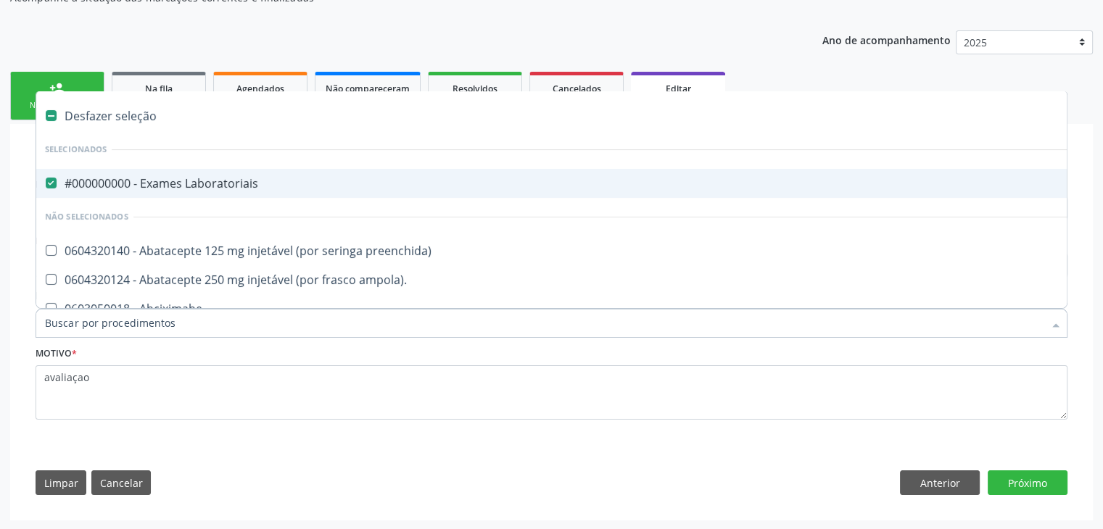
click at [149, 178] on div "#000000000 - Exames Laboratoriais" at bounding box center [603, 184] width 1116 height 12
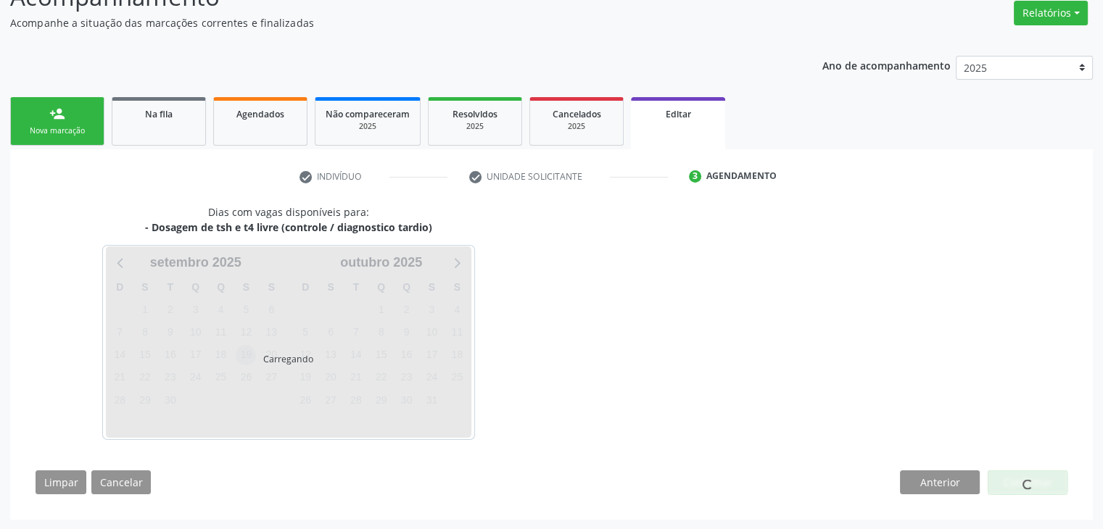
scroll to position [145, 0]
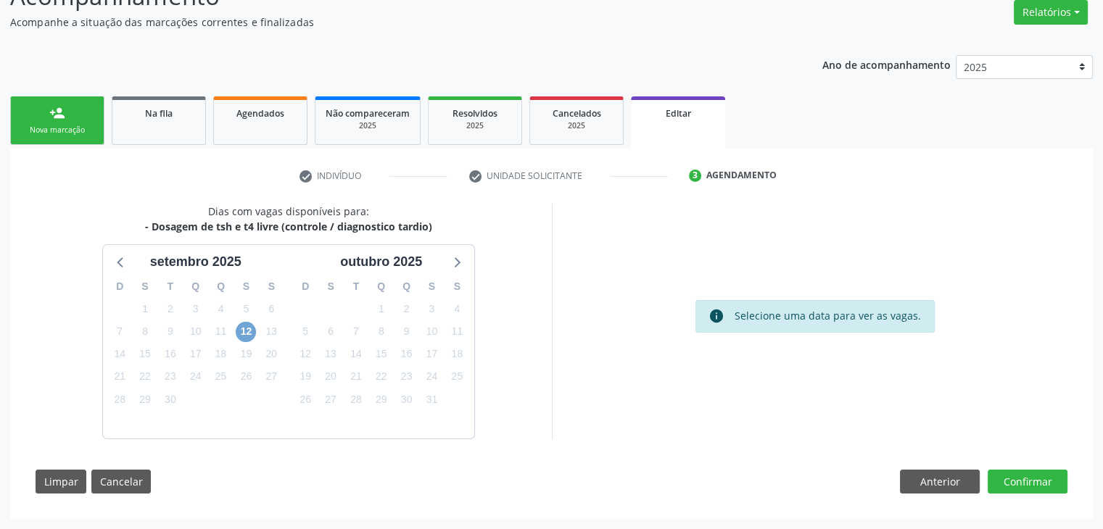
click at [241, 324] on span "12" at bounding box center [246, 332] width 20 height 20
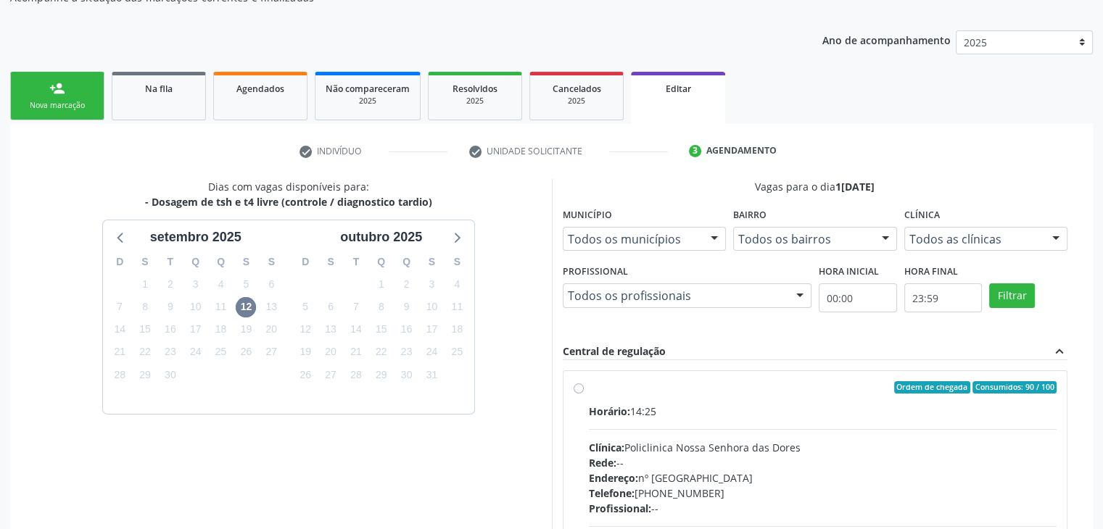
click at [621, 421] on label "Ordem de chegada Consumidos: 90 / 100 Horário: 14:25 Clínica: Policlinica [GEOG…" at bounding box center [823, 492] width 468 height 223
click at [584, 394] on input "Ordem de chegada Consumidos: 90 / 100 Horário: 14:25 Clínica: Policlinica [GEOG…" at bounding box center [579, 387] width 10 height 13
radio input "true"
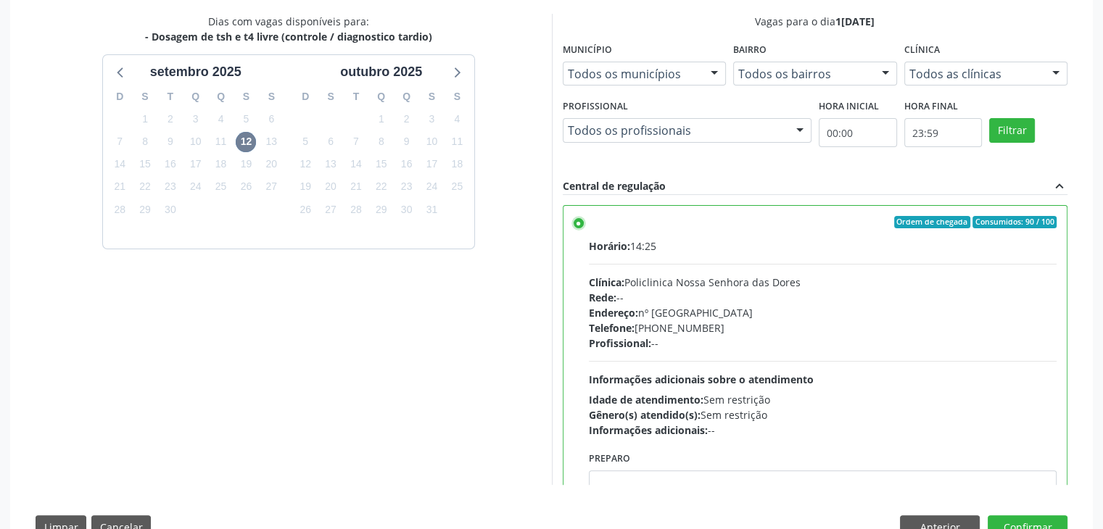
scroll to position [355, 0]
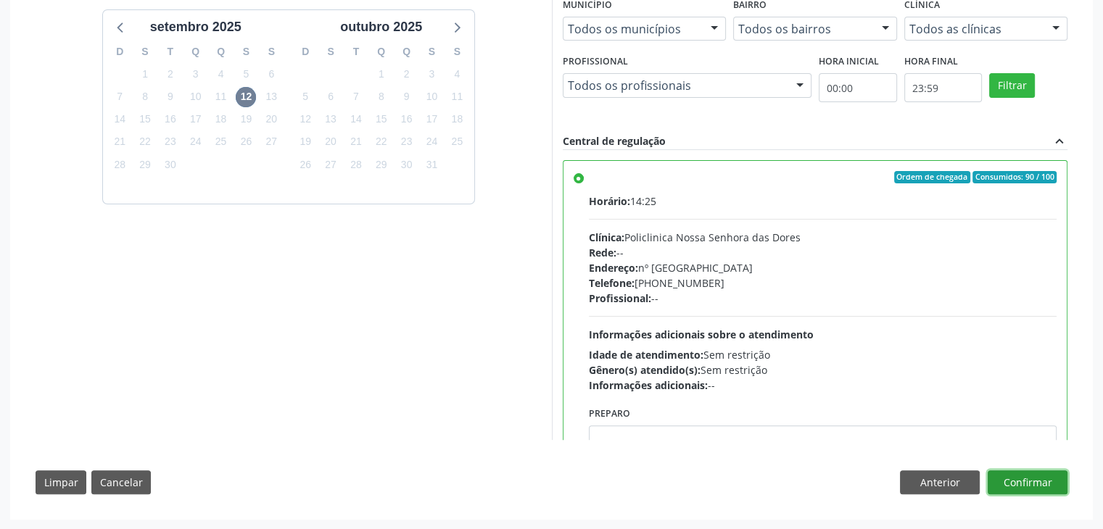
click at [1059, 485] on button "Confirmar" at bounding box center [1028, 483] width 80 height 25
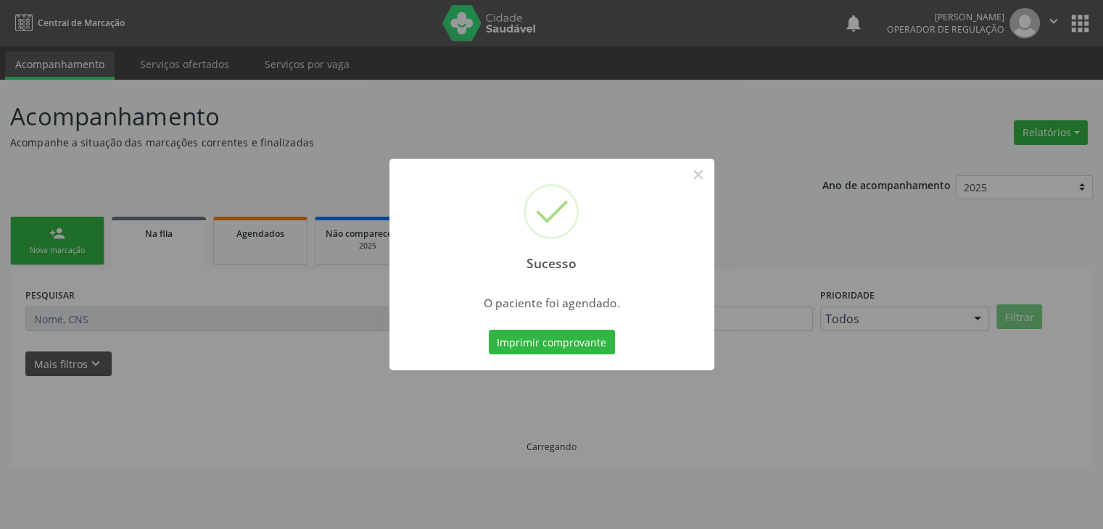
scroll to position [0, 0]
click at [704, 175] on button "×" at bounding box center [703, 174] width 25 height 25
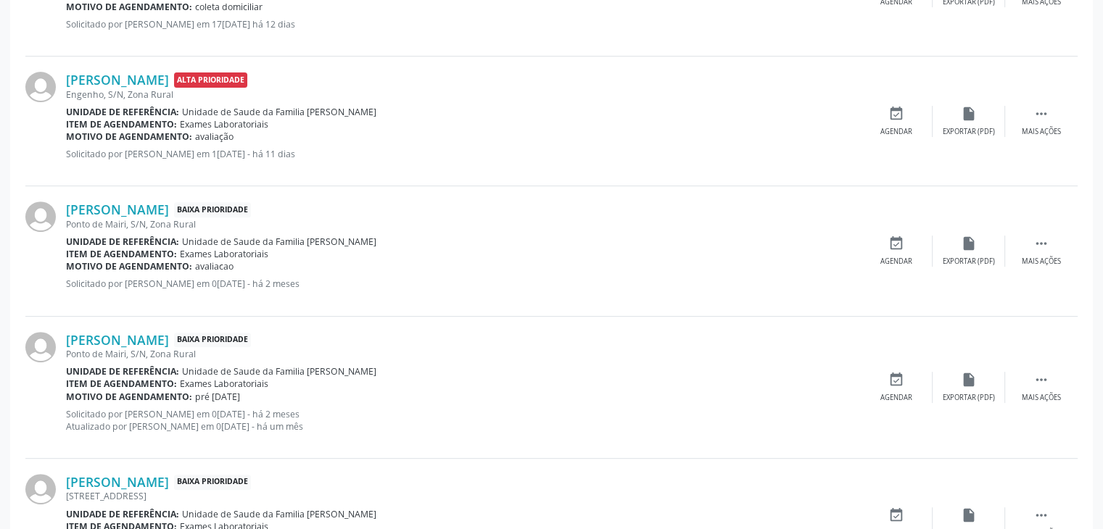
scroll to position [580, 0]
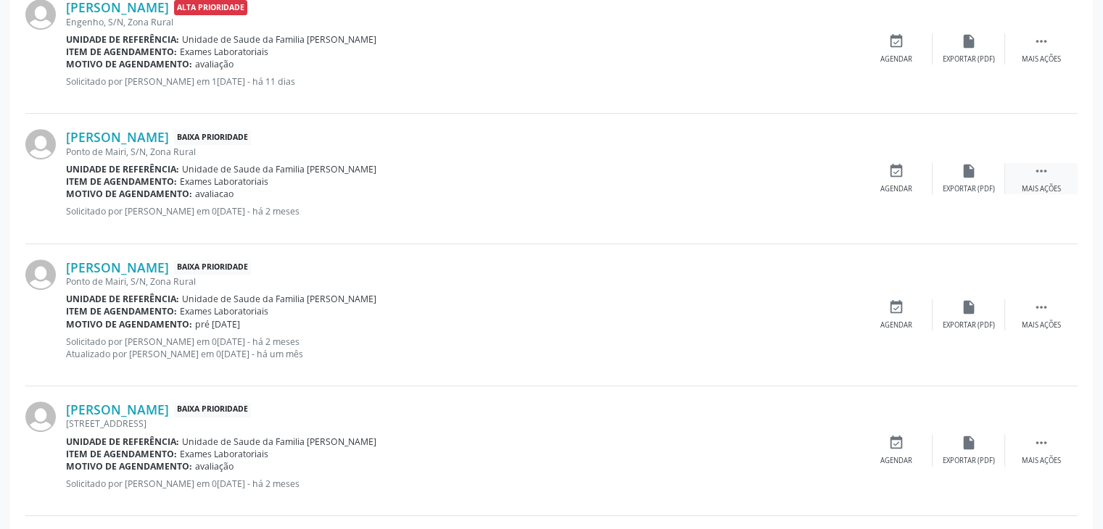
click at [1053, 173] on div " Mais ações" at bounding box center [1041, 178] width 73 height 31
click at [994, 185] on div "edit Editar" at bounding box center [968, 178] width 73 height 31
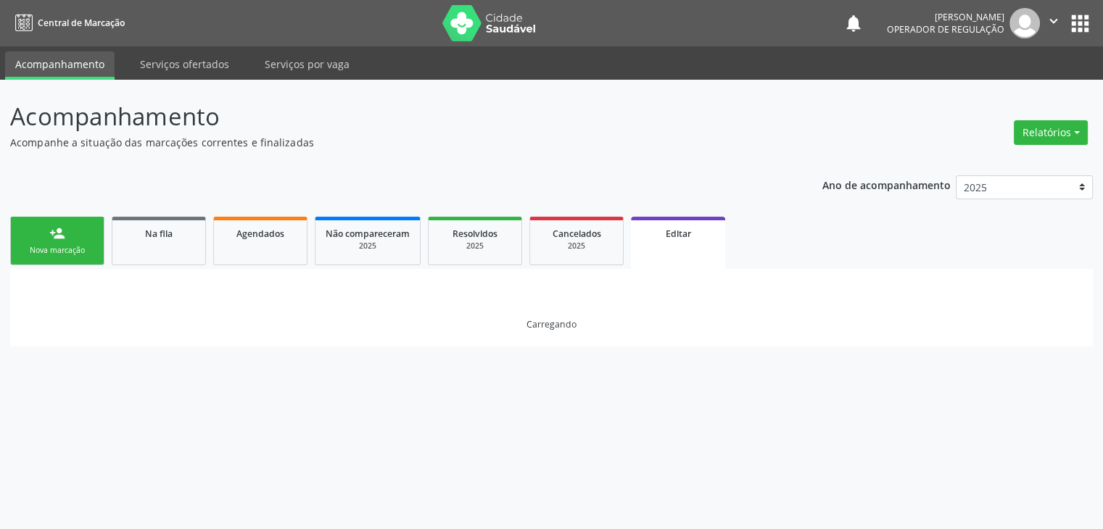
scroll to position [0, 0]
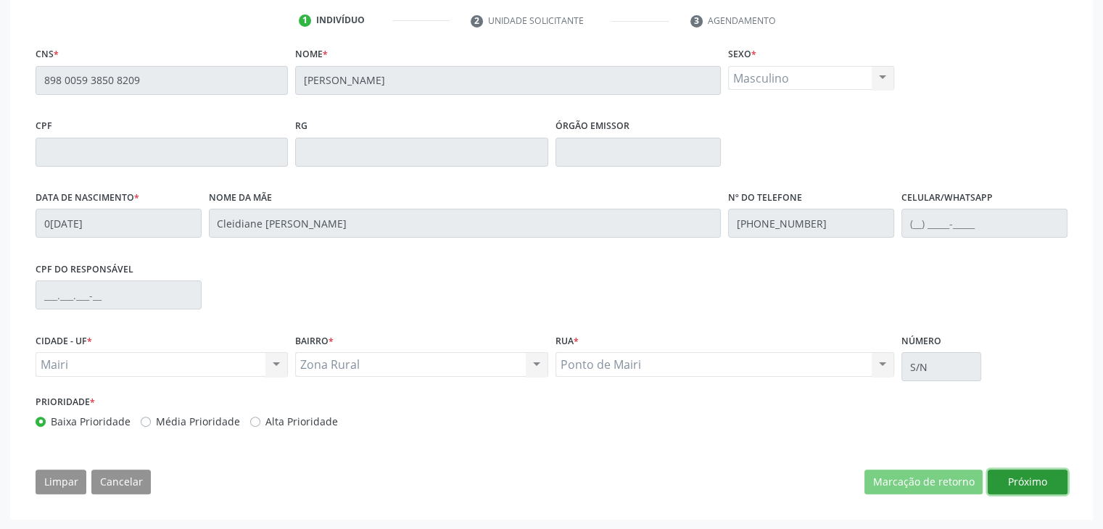
click at [1030, 489] on button "Próximo" at bounding box center [1028, 482] width 80 height 25
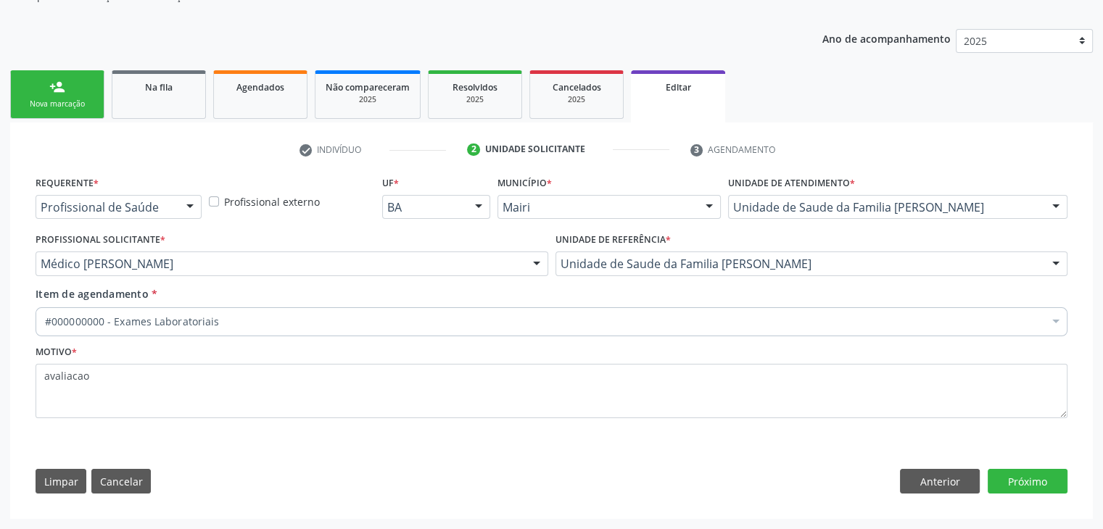
scroll to position [145, 0]
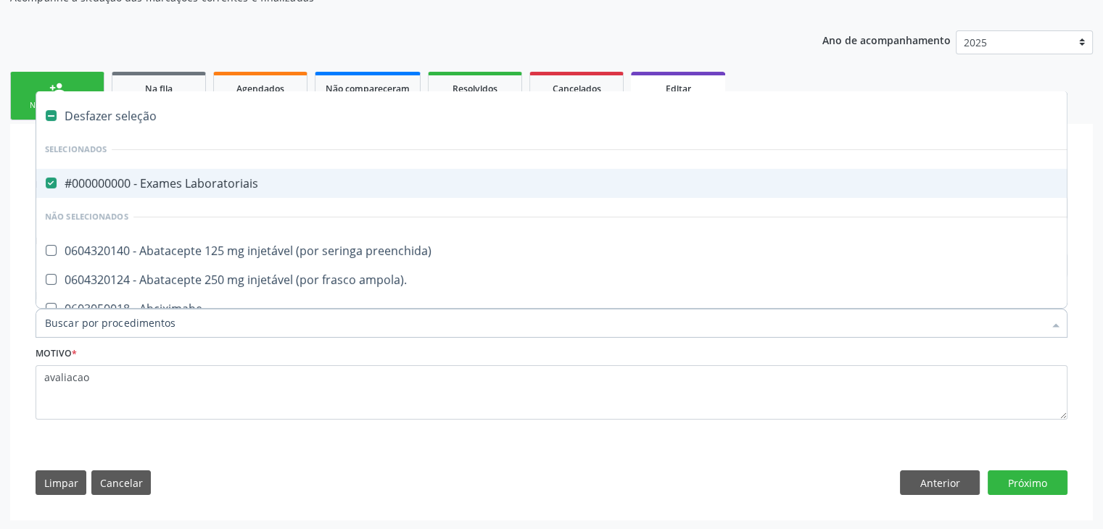
click at [154, 183] on div "#000000000 - Exames Laboratoriais" at bounding box center [603, 184] width 1116 height 12
checkbox Laboratoriais "false"
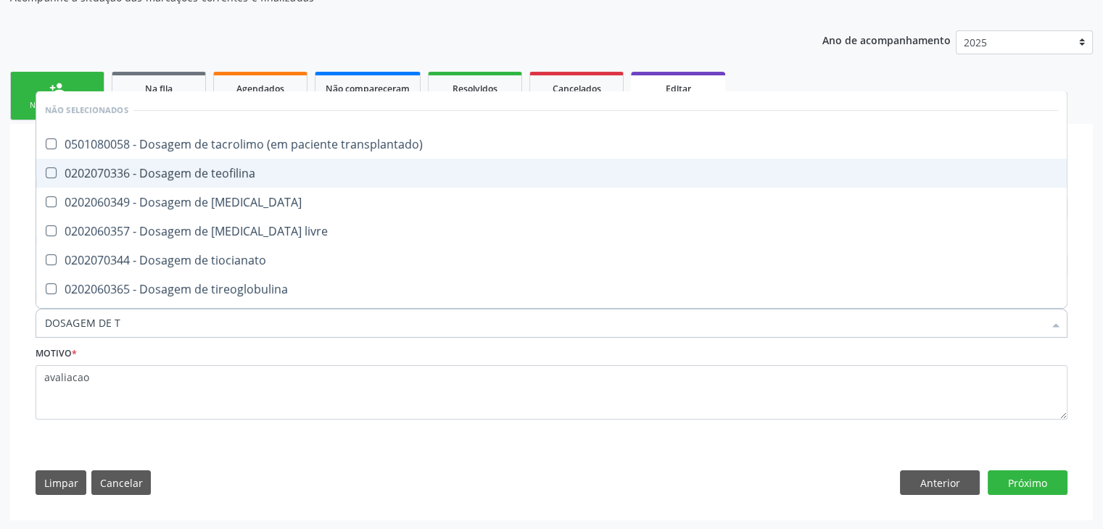
type input "DOSAGEM DE TS"
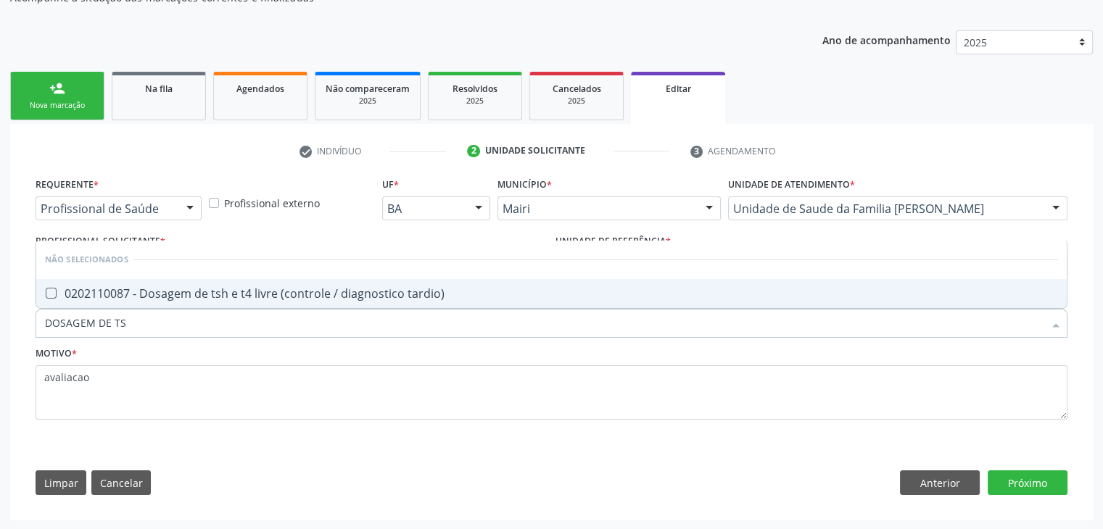
click at [191, 288] on div "0202110087 - Dosagem de tsh e t4 livre (controle / diagnostico tardio)" at bounding box center [551, 294] width 1013 height 12
checkbox tardio\) "true"
click at [1032, 496] on div "Requerente * Profissional de Saúde Profissional de Saúde Paciente Nenhum result…" at bounding box center [551, 339] width 1052 height 331
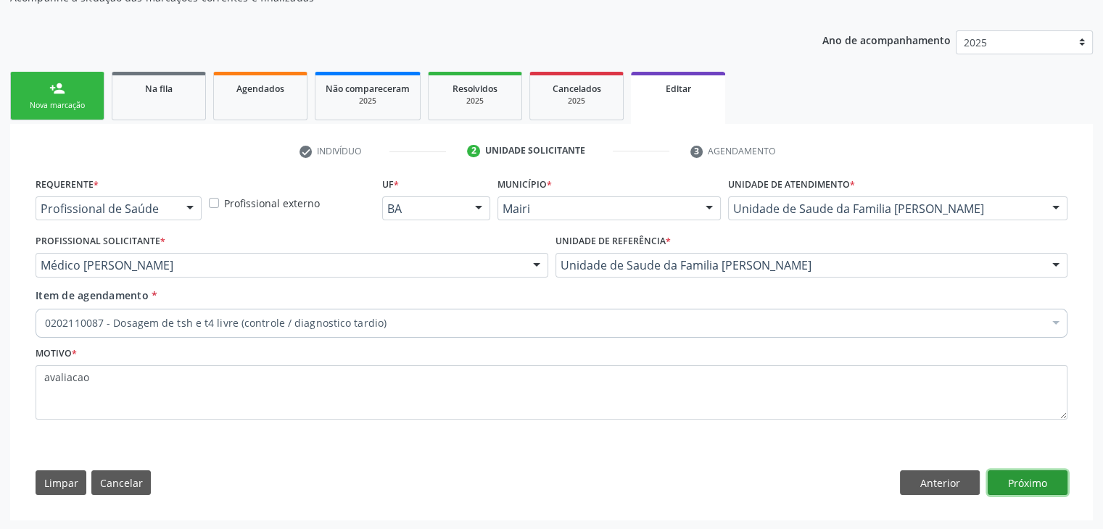
click at [1035, 476] on button "Próximo" at bounding box center [1028, 483] width 80 height 25
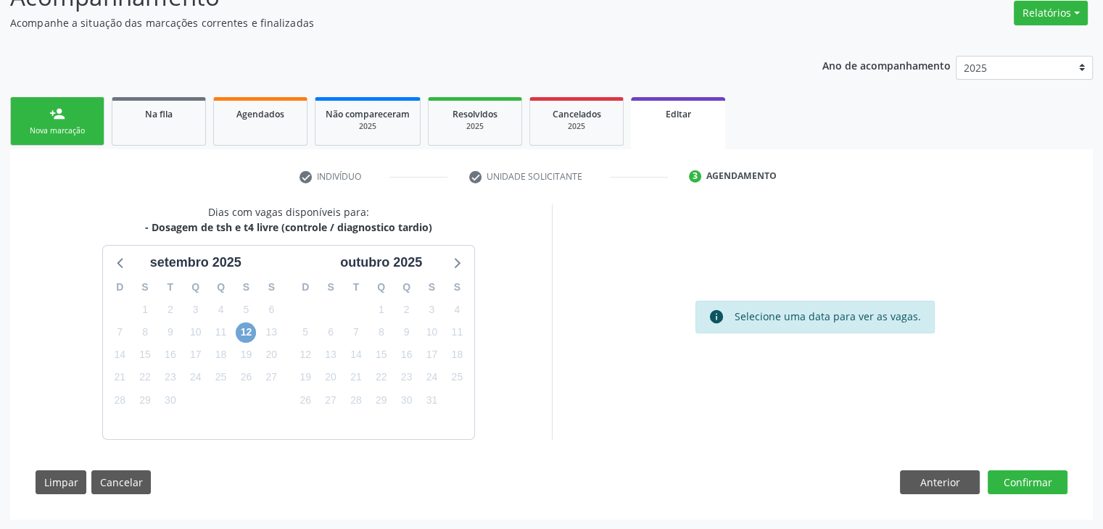
click at [247, 337] on span "12" at bounding box center [246, 333] width 20 height 20
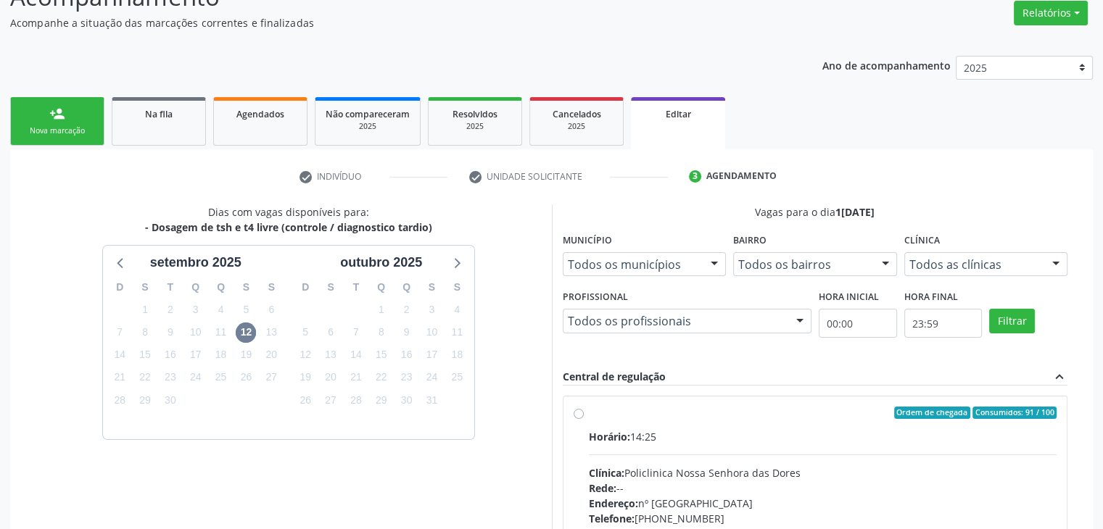
click at [746, 453] on div "Horário: 14:25 Clínica: Policlinica Nossa Senhora das Dores Rede: -- Endereço: …" at bounding box center [823, 528] width 468 height 199
click at [584, 420] on input "Ordem de chegada Consumidos: 91 / 100 Horário: 14:25 Clínica: Policlinica Nossa…" at bounding box center [579, 413] width 10 height 13
radio input "true"
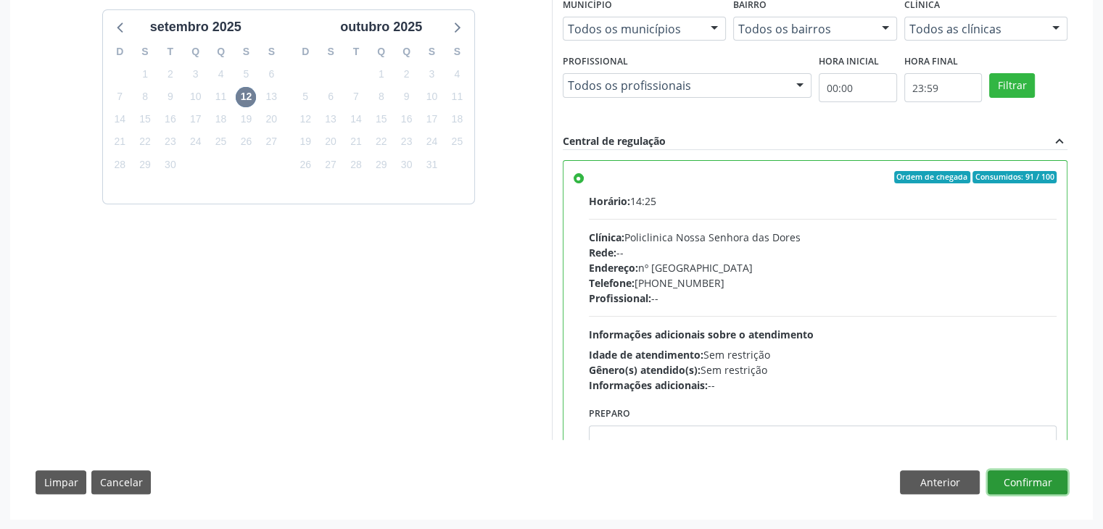
click at [1023, 476] on button "Confirmar" at bounding box center [1028, 483] width 80 height 25
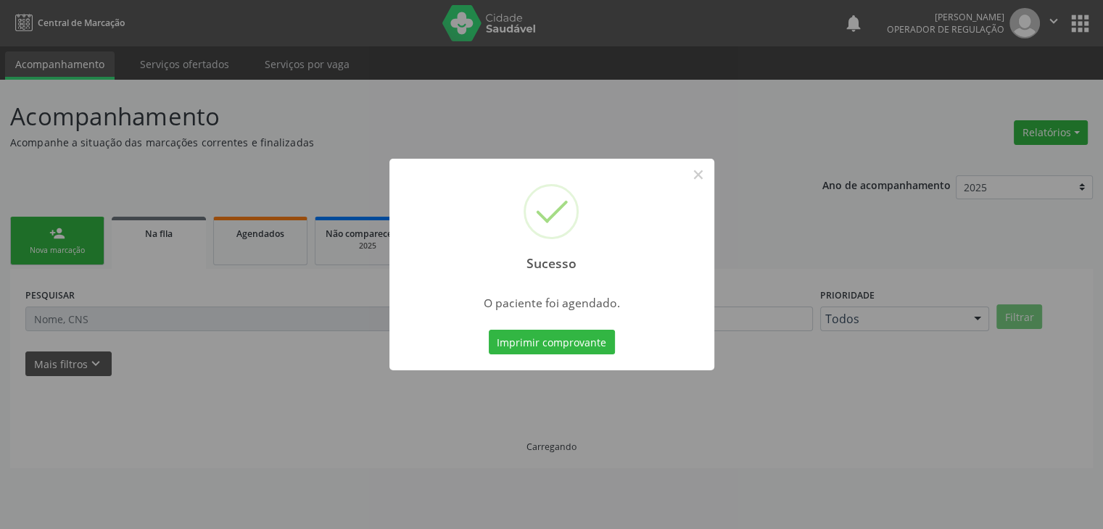
scroll to position [0, 0]
click at [699, 170] on button "×" at bounding box center [703, 174] width 25 height 25
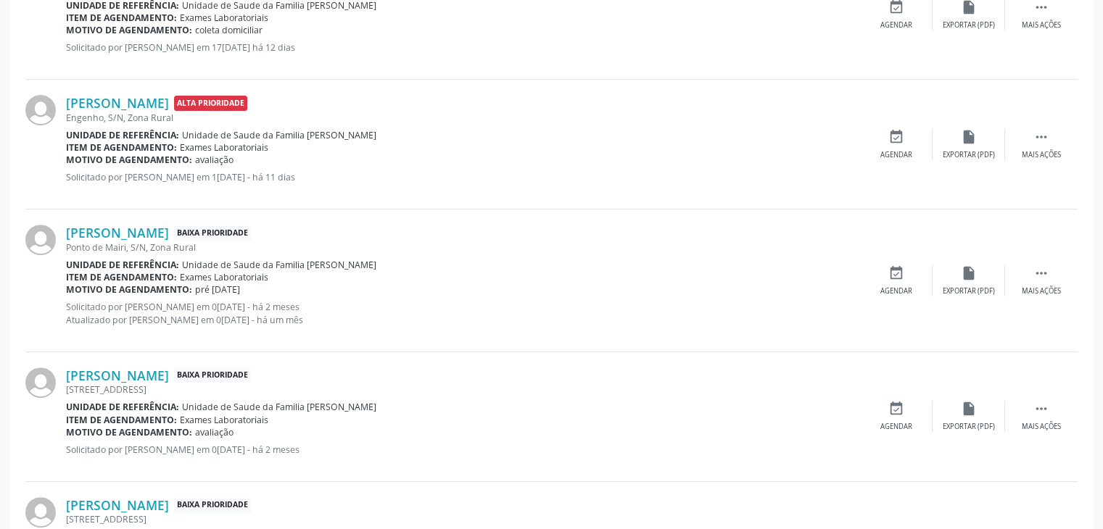
scroll to position [508, 0]
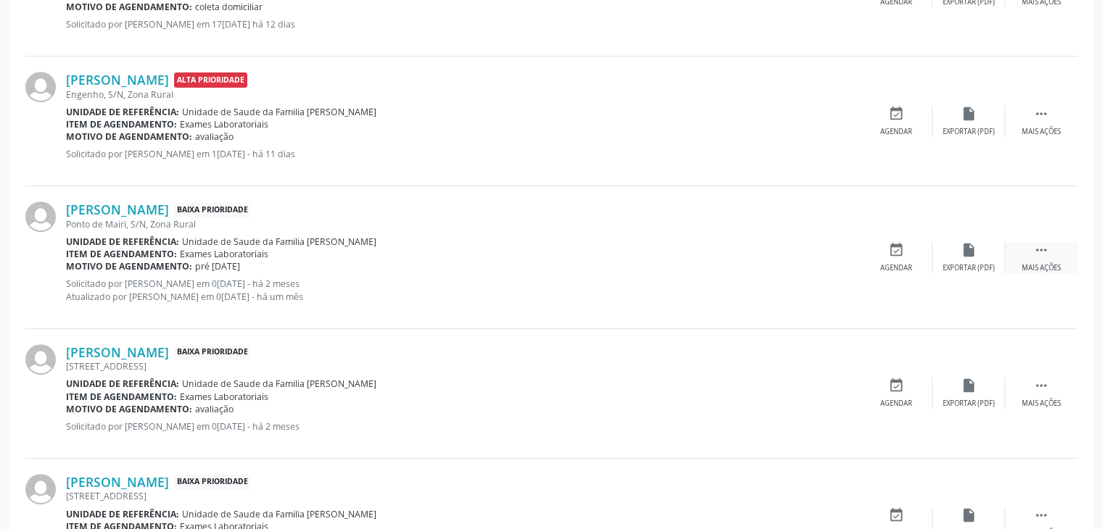
click at [1051, 244] on div " Mais ações" at bounding box center [1041, 257] width 73 height 31
click at [994, 251] on div "edit Editar" at bounding box center [968, 257] width 73 height 31
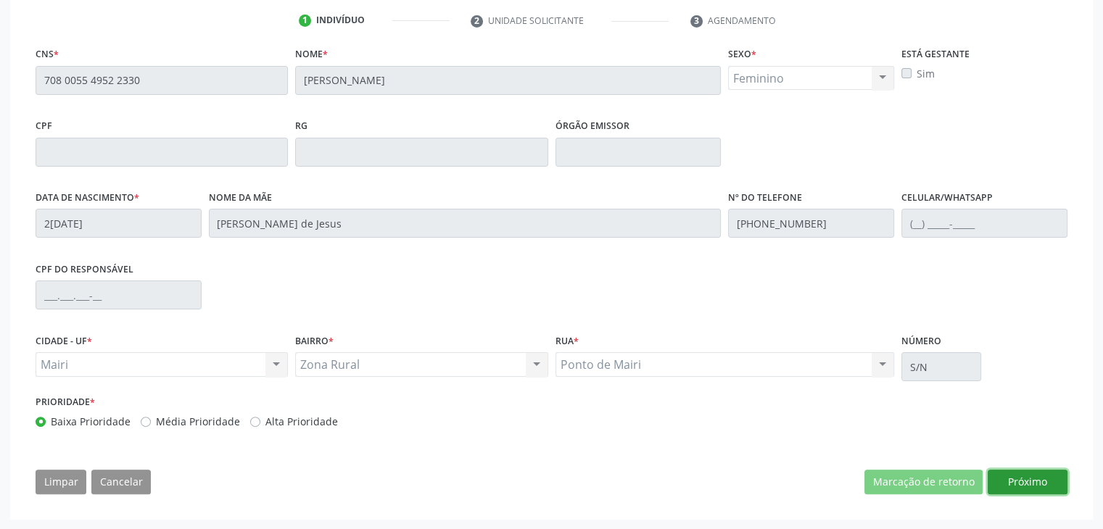
click at [1014, 484] on button "Próximo" at bounding box center [1028, 482] width 80 height 25
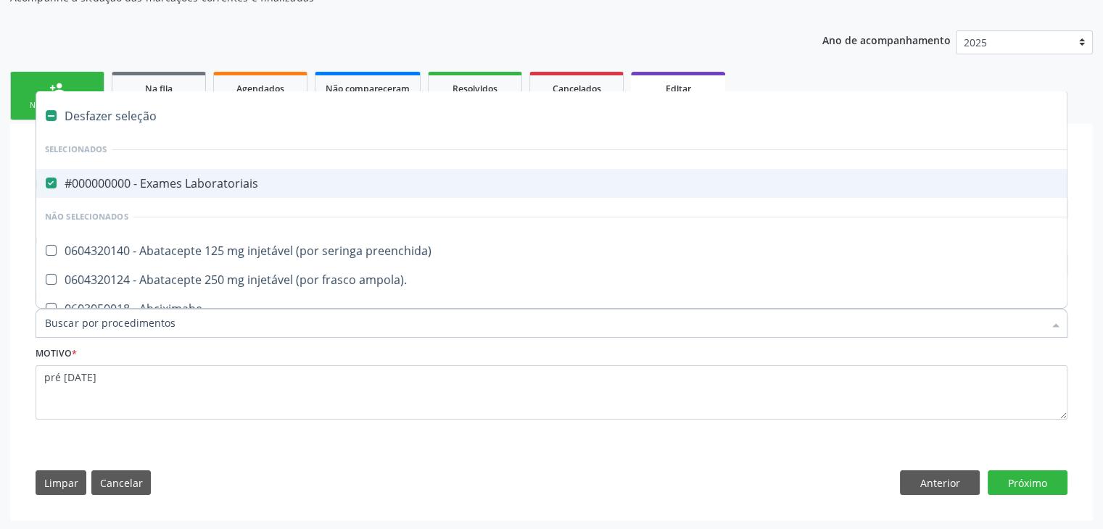
click at [190, 172] on span "#000000000 - Exames Laboratoriais" at bounding box center [602, 183] width 1133 height 29
checkbox Laboratoriais "false"
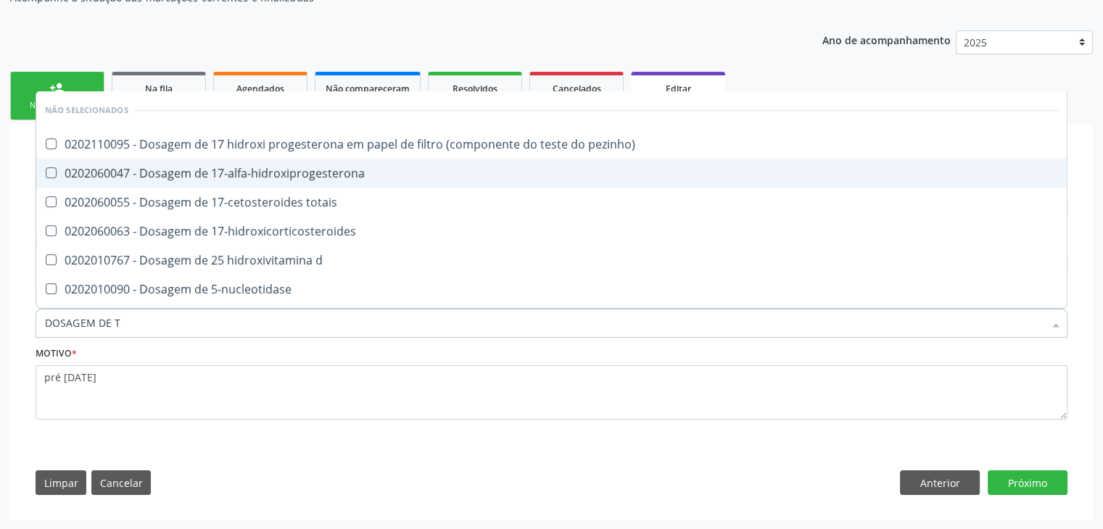
type input "DOSAGEM DE TS"
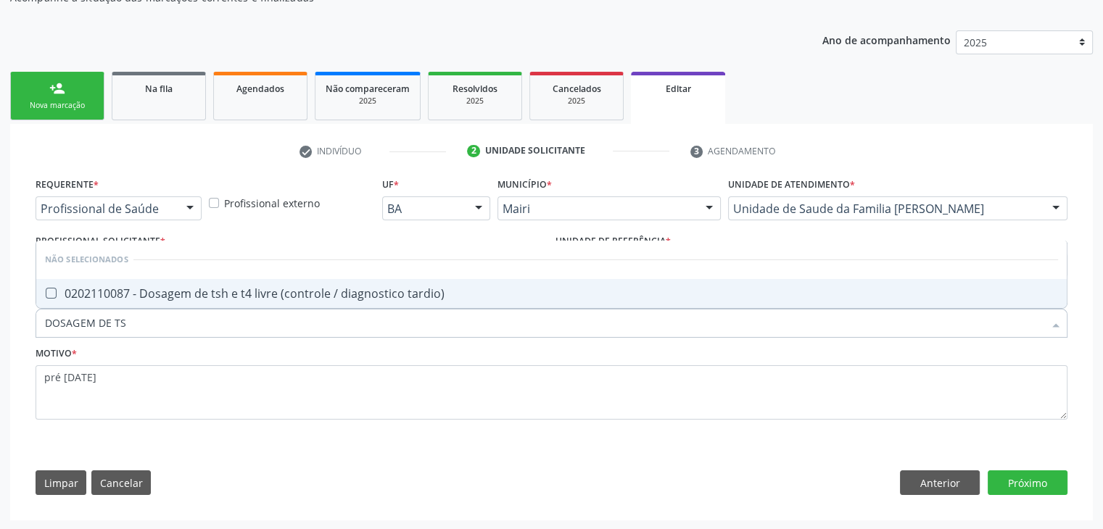
click at [249, 288] on div "0202110087 - Dosagem de tsh e t4 livre (controle / diagnostico tardio)" at bounding box center [551, 294] width 1013 height 12
checkbox tardio\) "true"
click at [1021, 465] on div "Requerente * Profissional de Saúde Profissional de Saúde Paciente Nenhum result…" at bounding box center [551, 339] width 1052 height 331
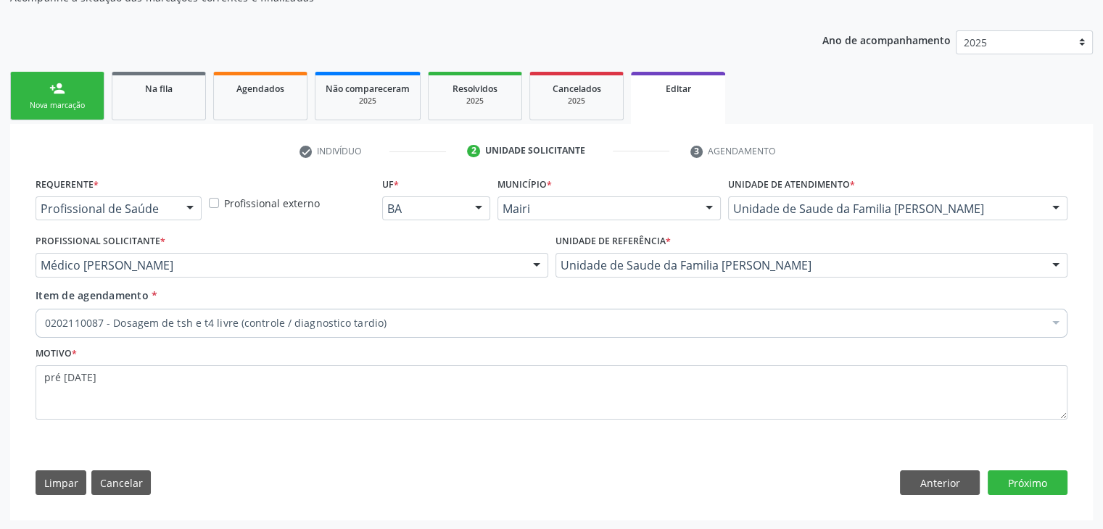
click at [1007, 494] on div "Requerente * Profissional de Saúde Profissional de Saúde Paciente Nenhum result…" at bounding box center [551, 339] width 1052 height 331
click at [1017, 477] on button "Próximo" at bounding box center [1028, 483] width 80 height 25
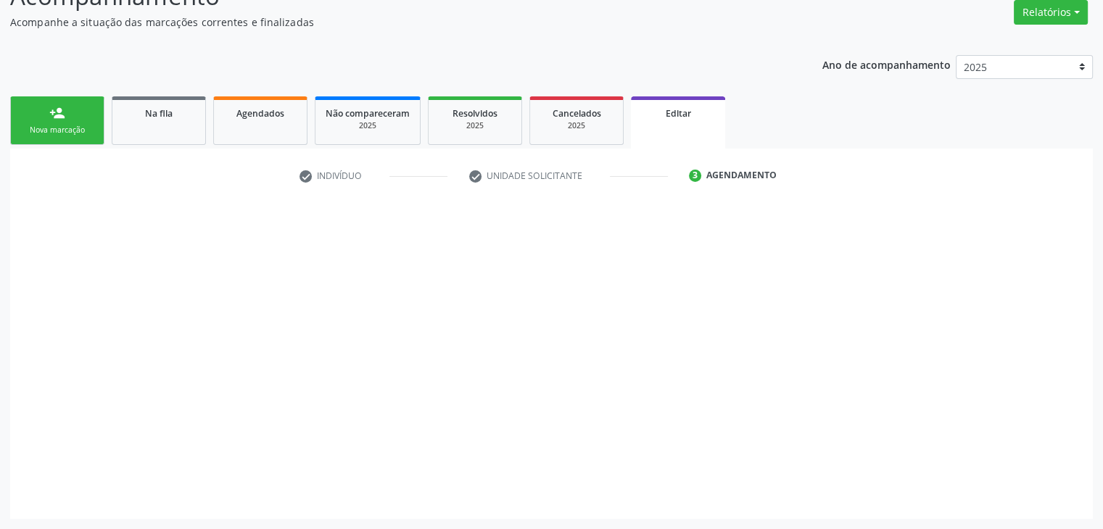
scroll to position [120, 0]
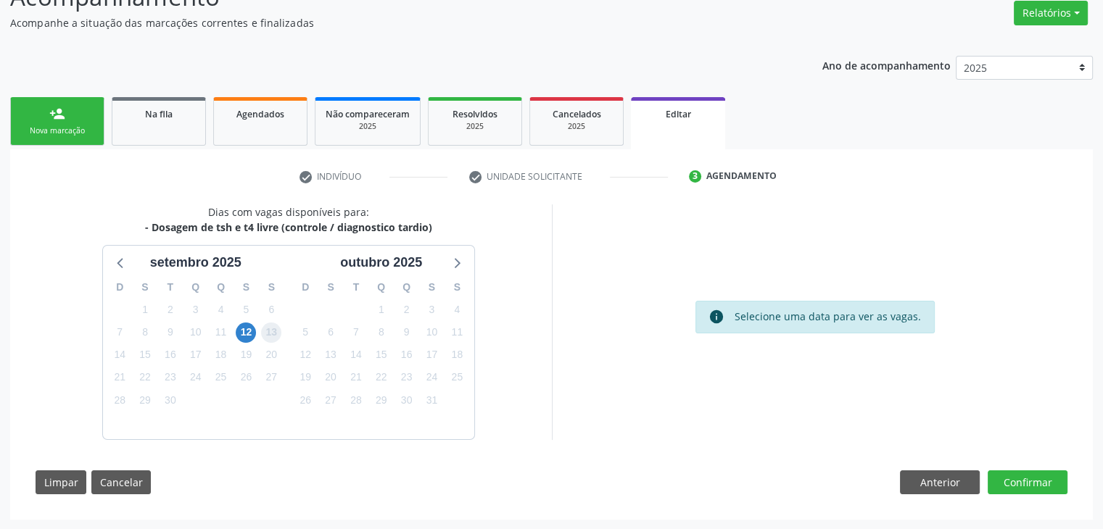
click at [261, 327] on span "13" at bounding box center [271, 333] width 20 height 20
click at [246, 333] on span "12" at bounding box center [246, 333] width 20 height 20
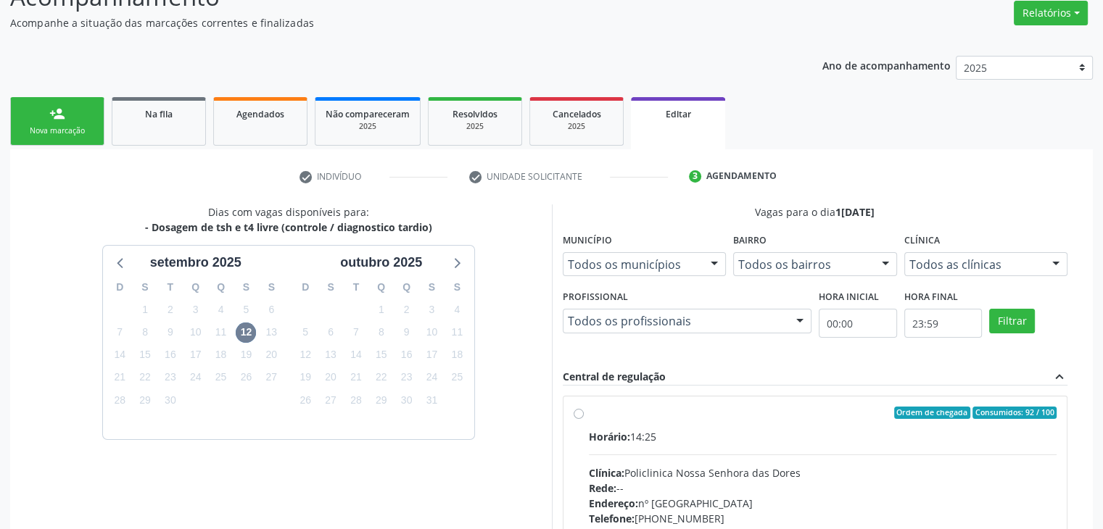
click at [665, 439] on div "Horário: 14:25" at bounding box center [823, 436] width 468 height 15
click at [584, 420] on input "Ordem de chegada Consumidos: 92 / 100 Horário: 14:25 Clínica: Policlinica Nossa…" at bounding box center [579, 413] width 10 height 13
radio input "true"
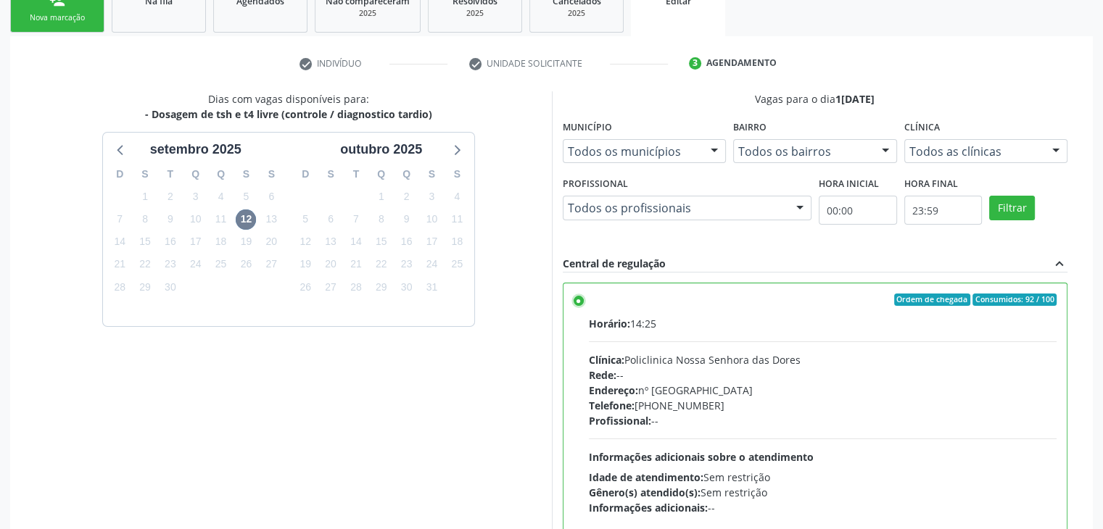
scroll to position [355, 0]
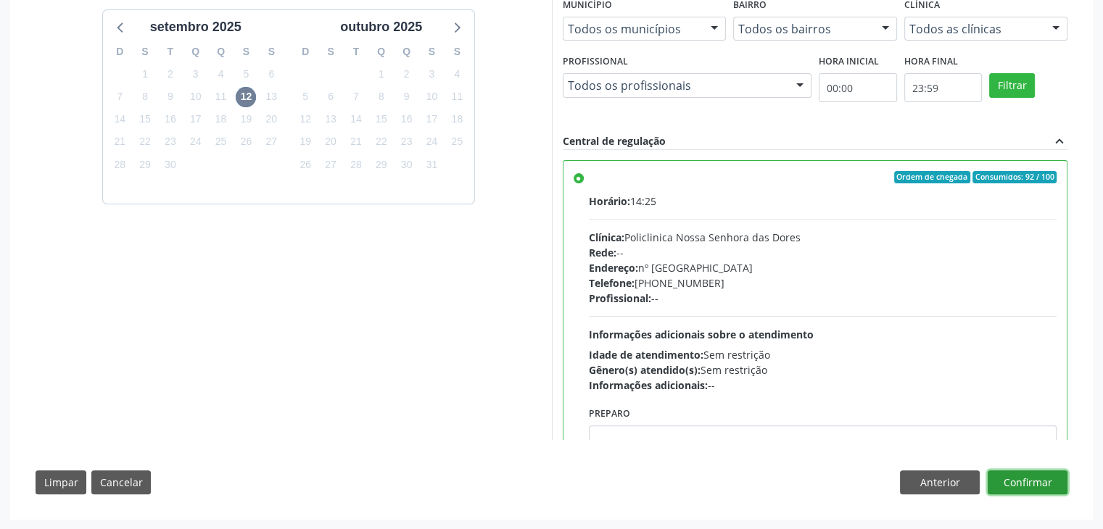
click at [1035, 477] on button "Confirmar" at bounding box center [1028, 483] width 80 height 25
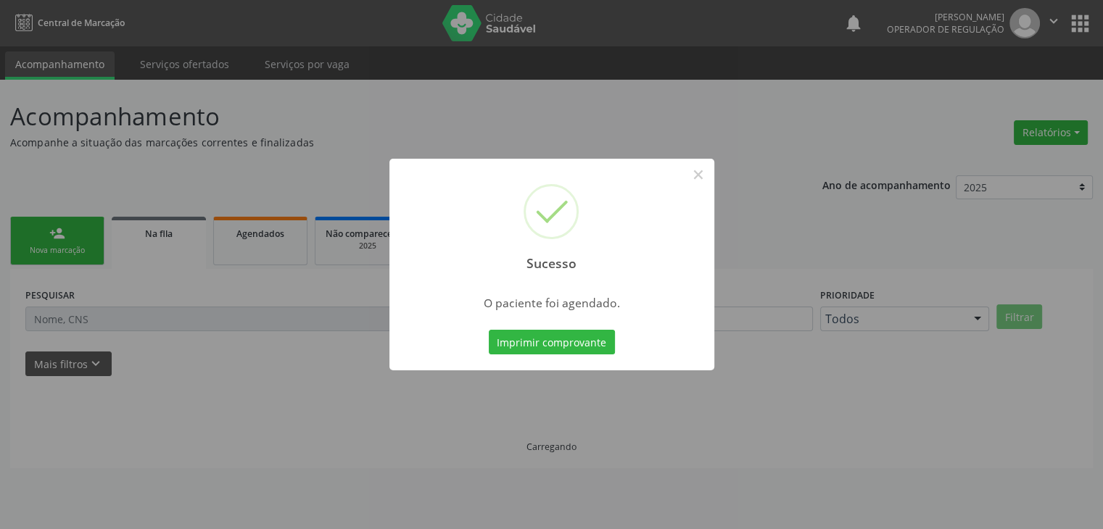
scroll to position [0, 0]
click at [708, 181] on button "×" at bounding box center [703, 174] width 25 height 25
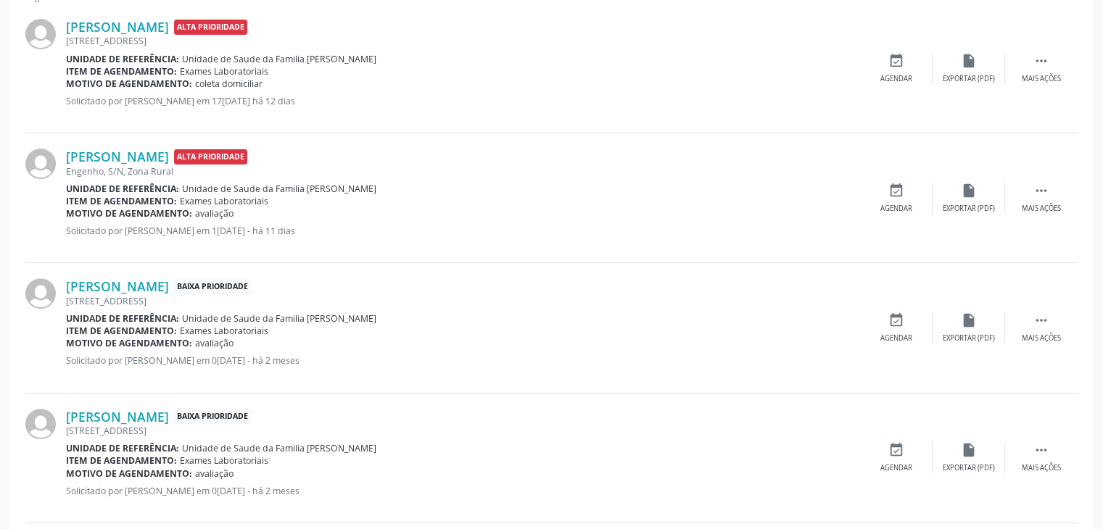
scroll to position [508, 0]
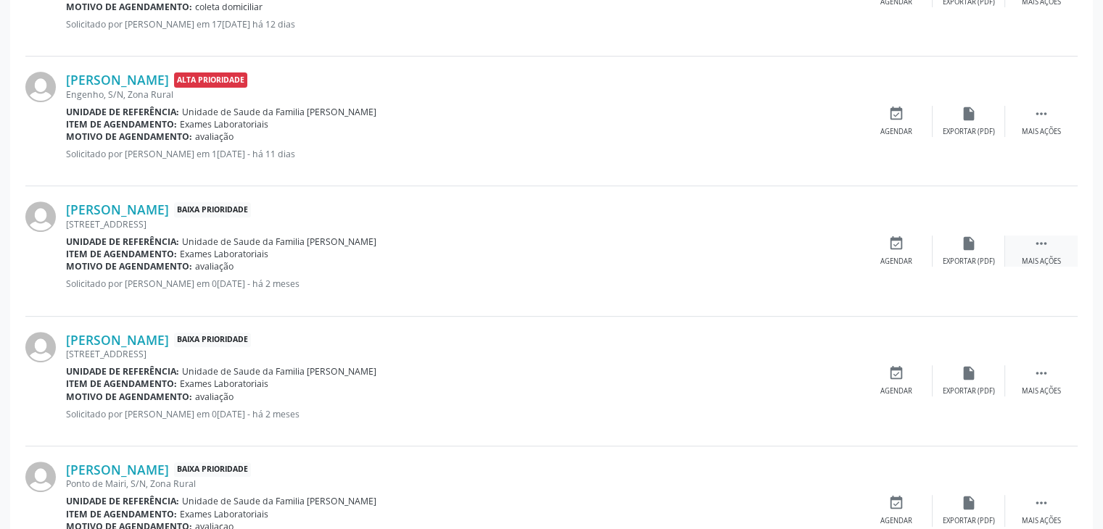
click at [1050, 254] on div " Mais ações" at bounding box center [1041, 251] width 73 height 31
click at [961, 258] on div "Editar" at bounding box center [968, 262] width 23 height 10
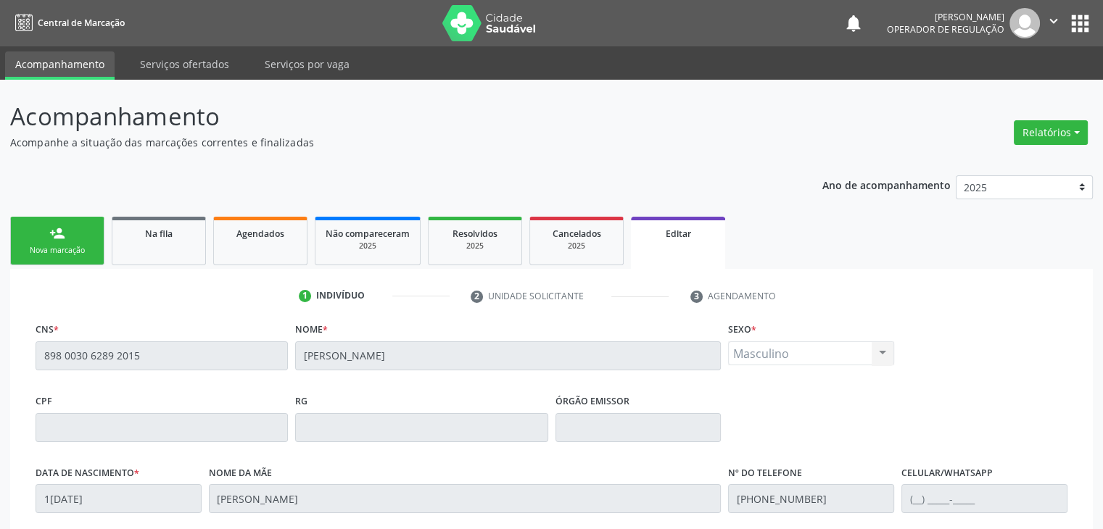
scroll to position [276, 0]
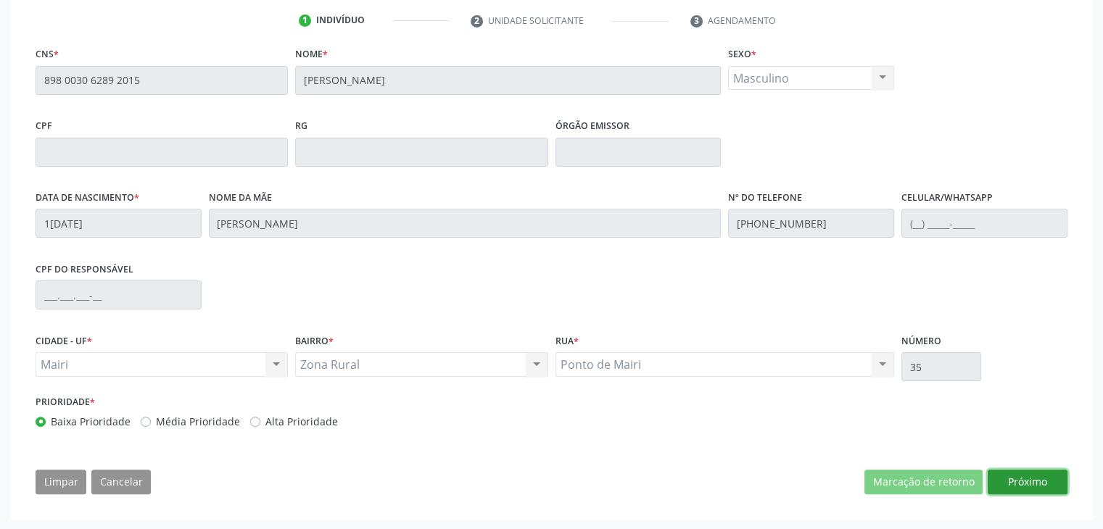
click at [1035, 479] on button "Próximo" at bounding box center [1028, 482] width 80 height 25
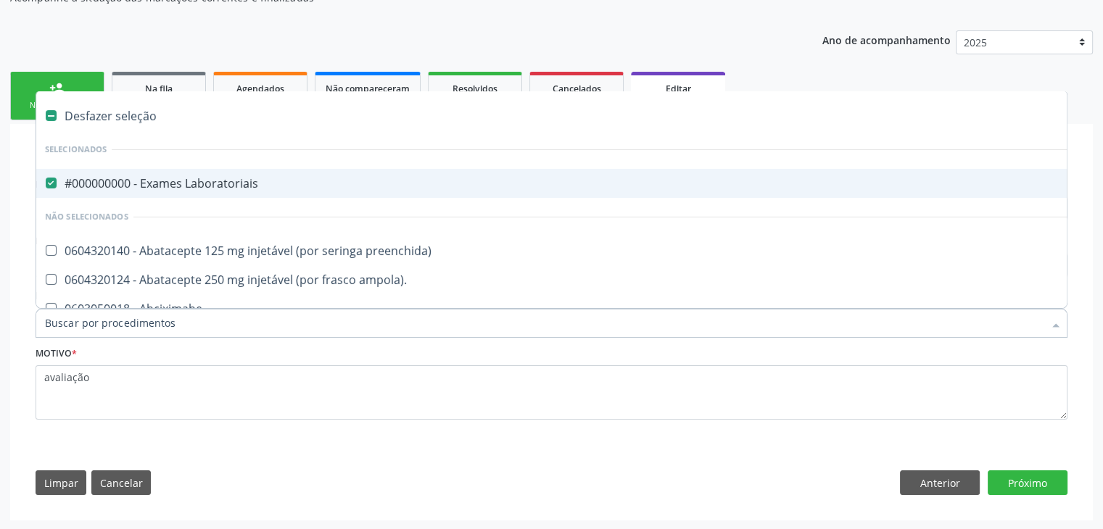
click at [157, 178] on div "#000000000 - Exames Laboratoriais" at bounding box center [603, 184] width 1116 height 12
checkbox Laboratoriais "false"
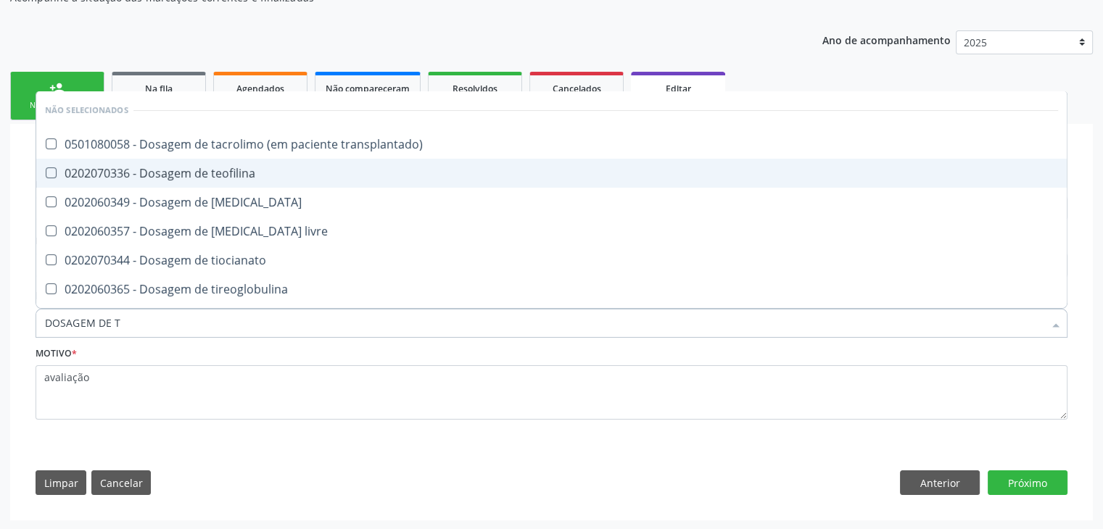
type input "DOSAGEM DE TS"
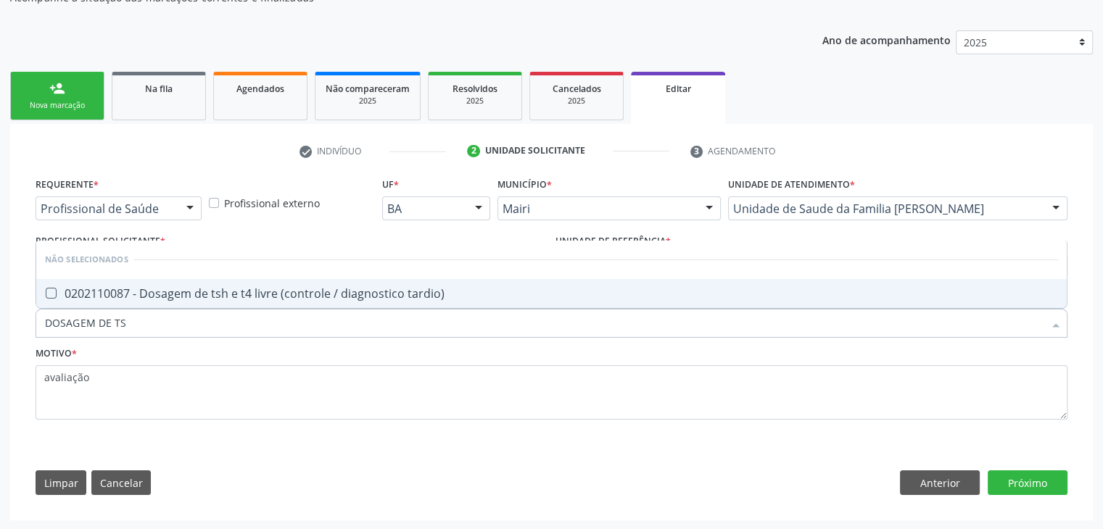
click at [179, 297] on div "0202110087 - Dosagem de tsh e t4 livre (controle / diagnostico tardio)" at bounding box center [551, 294] width 1013 height 12
checkbox tardio\) "true"
click at [1044, 479] on button "Próximo" at bounding box center [1028, 483] width 80 height 25
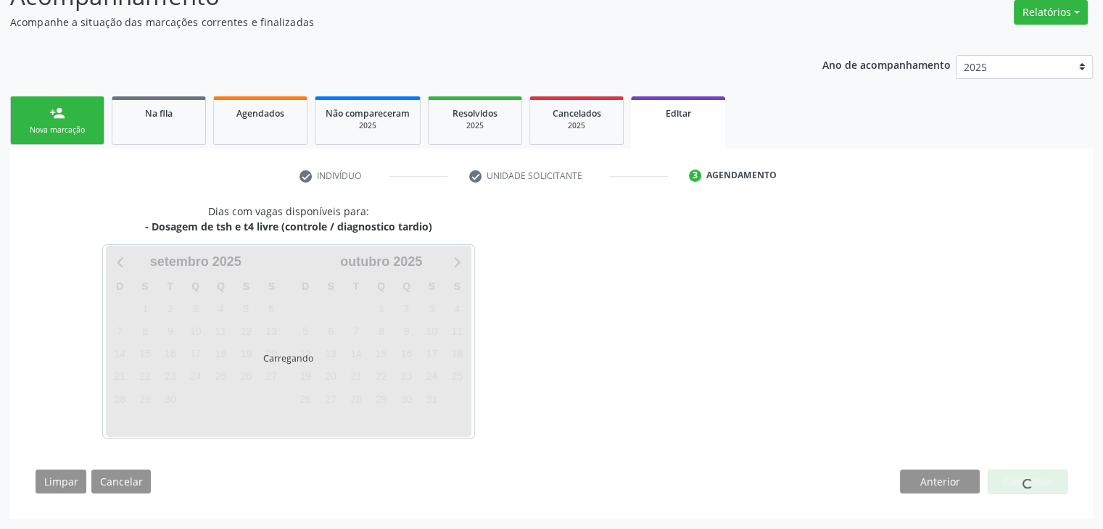
scroll to position [120, 0]
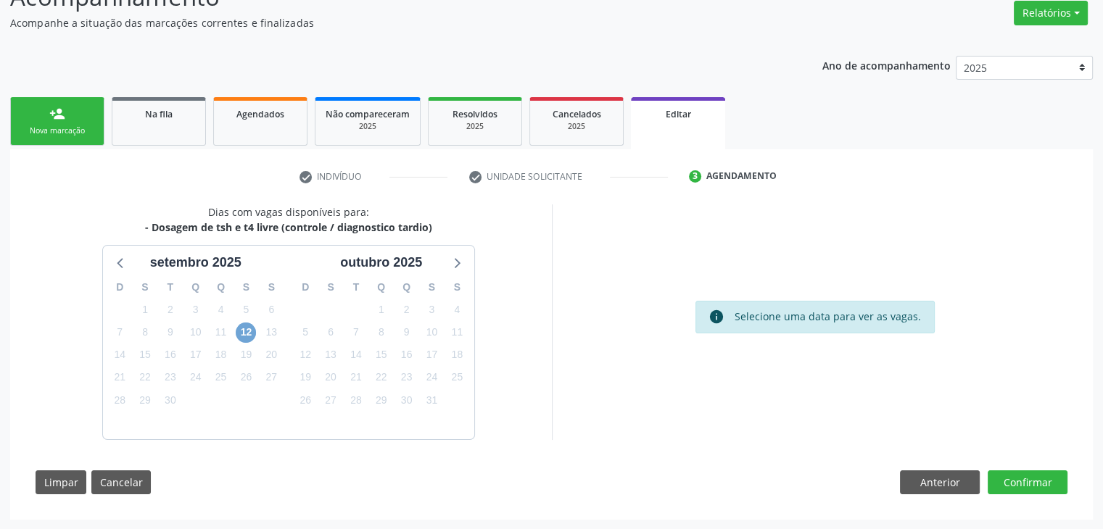
click at [252, 336] on span "12" at bounding box center [246, 333] width 20 height 20
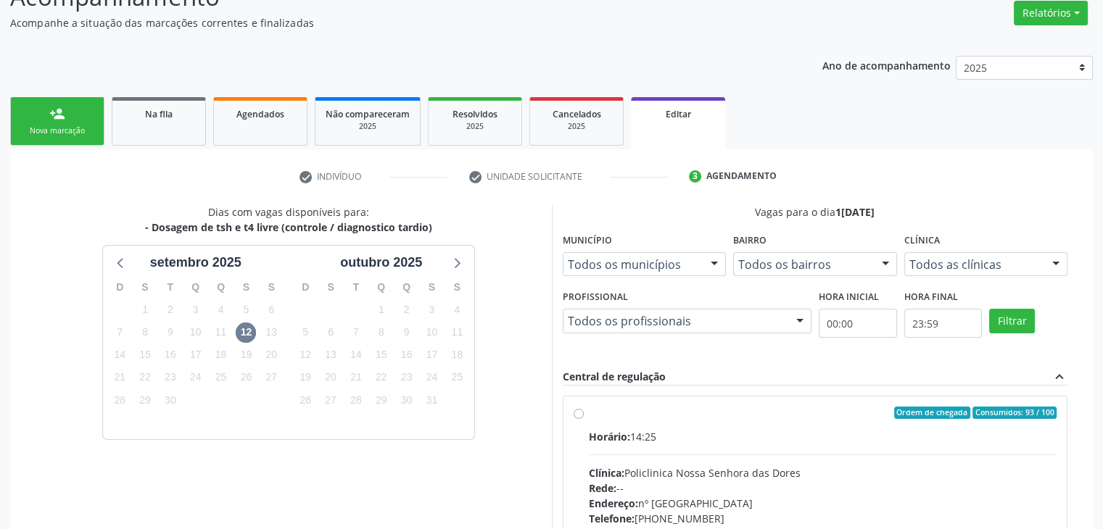
click at [755, 465] on div "Clínica: Policlinica Nossa Senhora das Dores" at bounding box center [823, 472] width 468 height 15
click at [584, 420] on input "Ordem de chegada Consumidos: 93 / 100 Horário: 14:25 Clínica: Policlinica Nossa…" at bounding box center [579, 413] width 10 height 13
radio input "true"
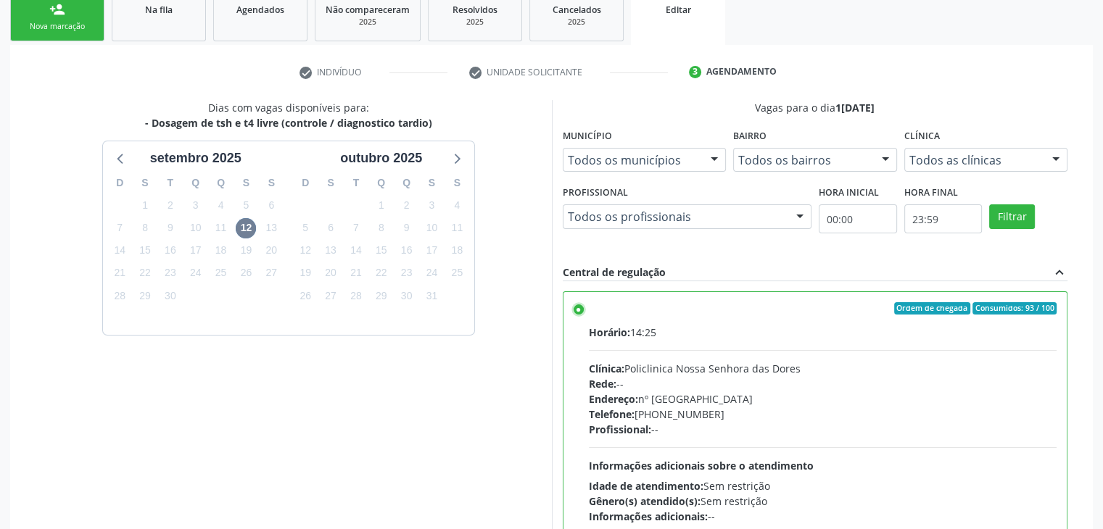
scroll to position [355, 0]
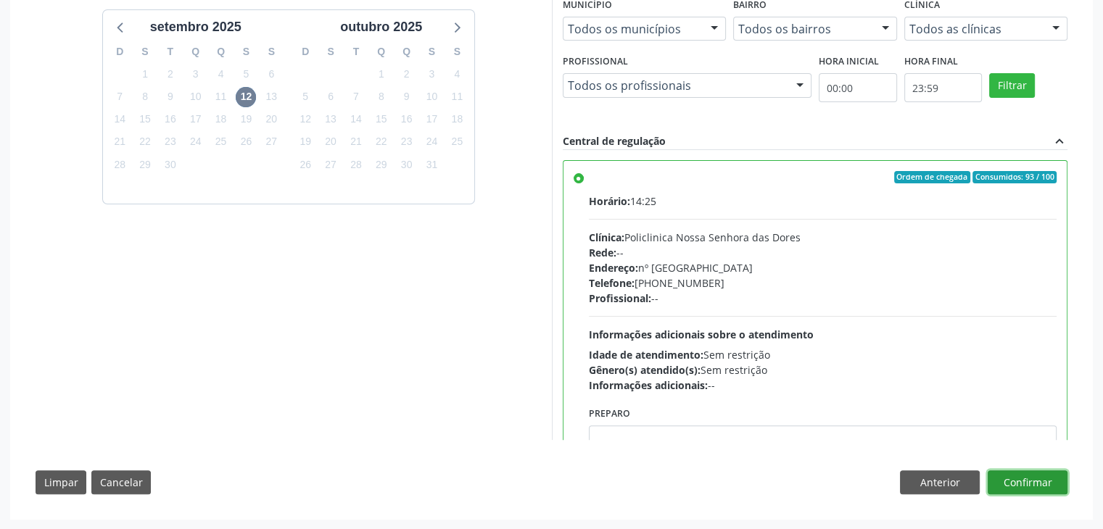
click at [1024, 471] on button "Confirmar" at bounding box center [1028, 483] width 80 height 25
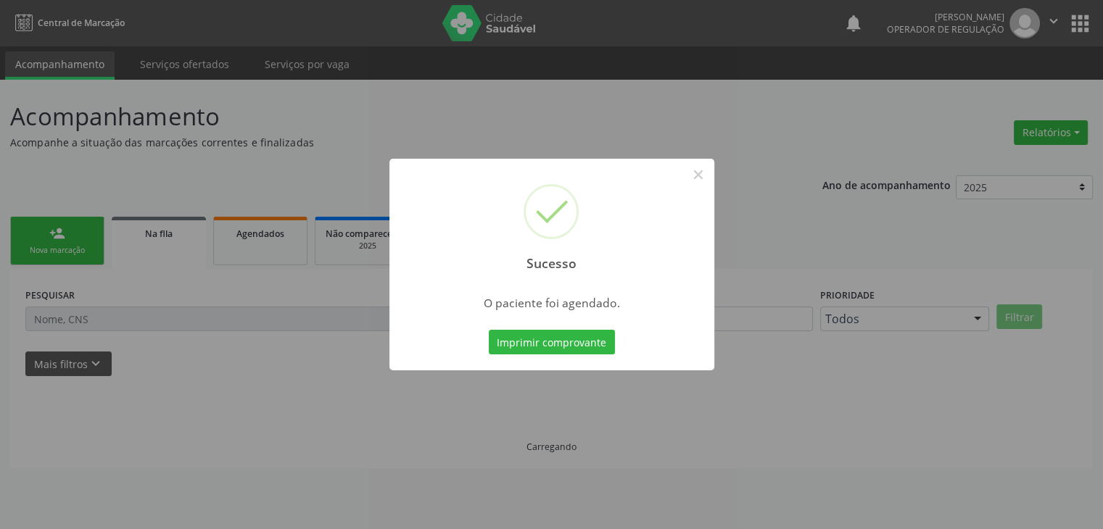
scroll to position [0, 0]
click at [700, 177] on button "×" at bounding box center [703, 174] width 25 height 25
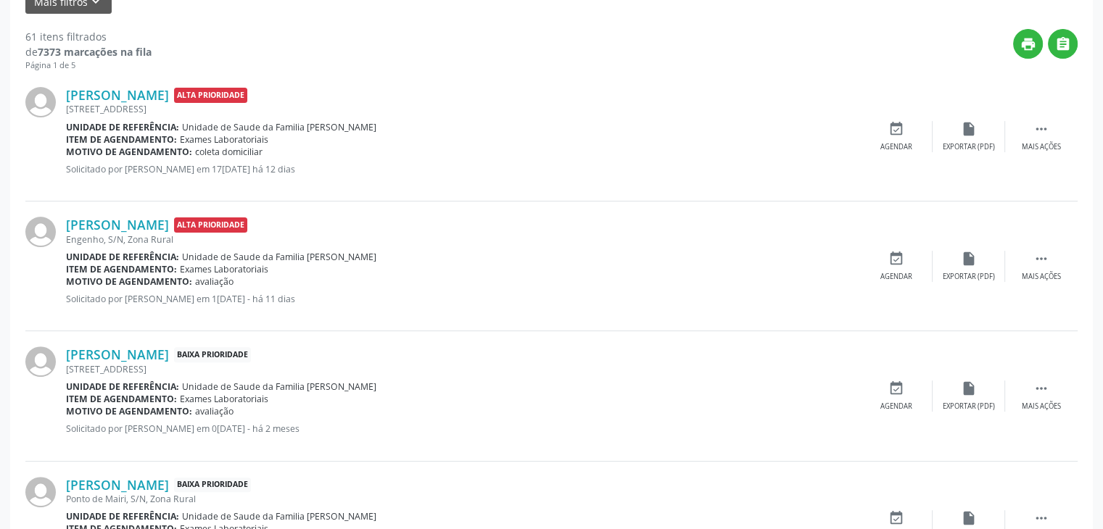
scroll to position [435, 0]
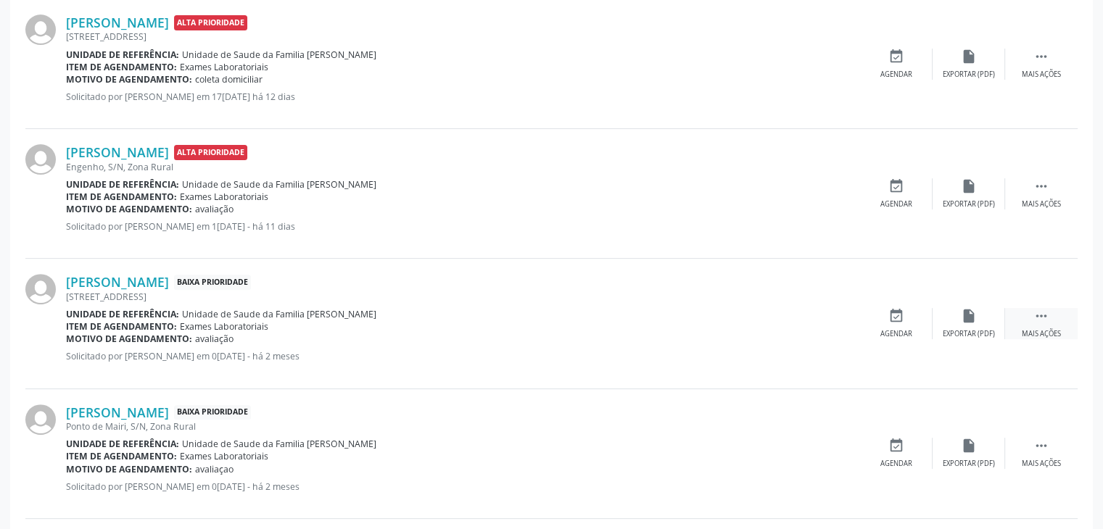
click at [1051, 329] on div "Mais ações" at bounding box center [1041, 334] width 39 height 10
click at [974, 337] on div "Editar" at bounding box center [968, 334] width 23 height 10
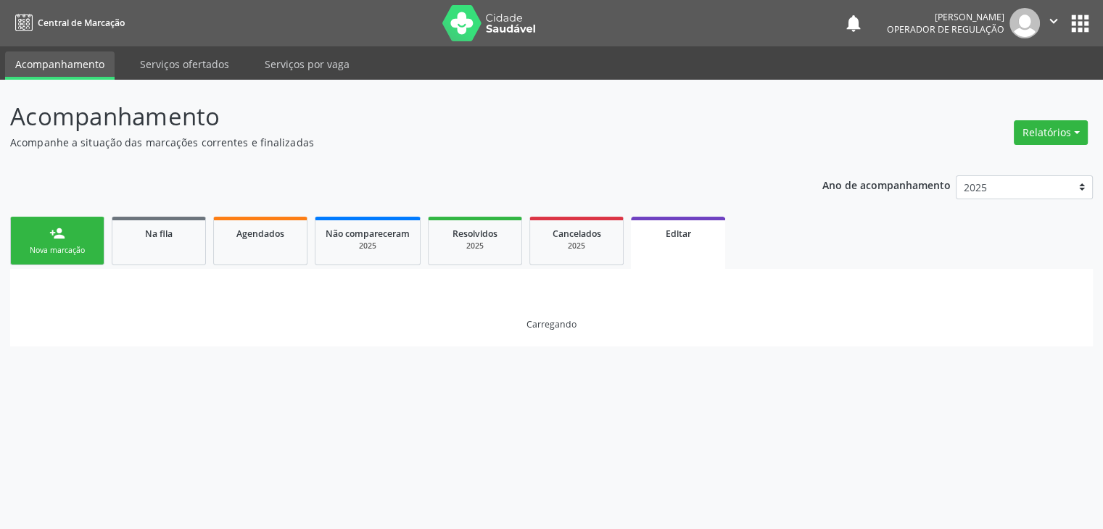
scroll to position [0, 0]
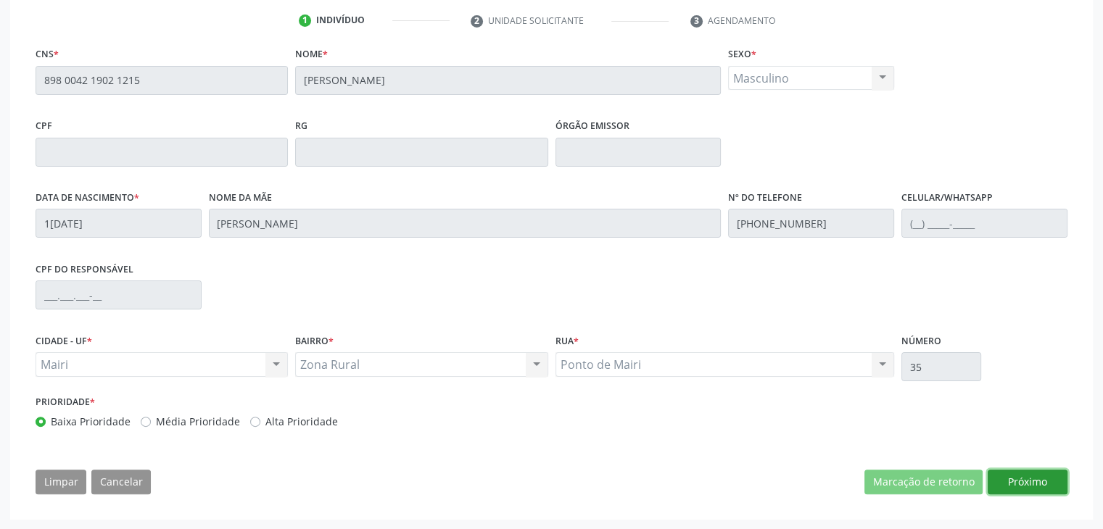
click at [1027, 480] on button "Próximo" at bounding box center [1028, 482] width 80 height 25
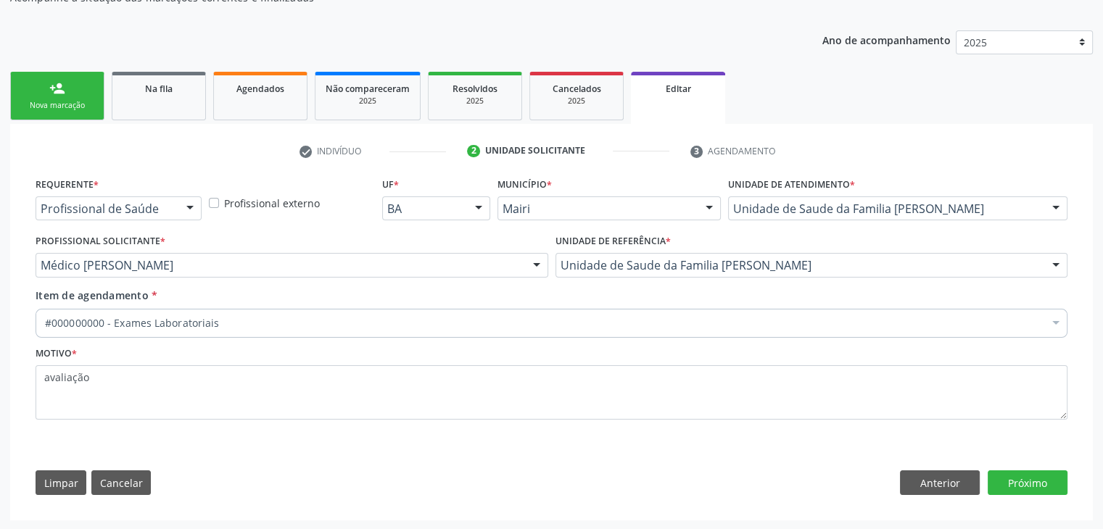
click at [254, 334] on div "#000000000 - Exames Laboratoriais" at bounding box center [552, 323] width 1032 height 29
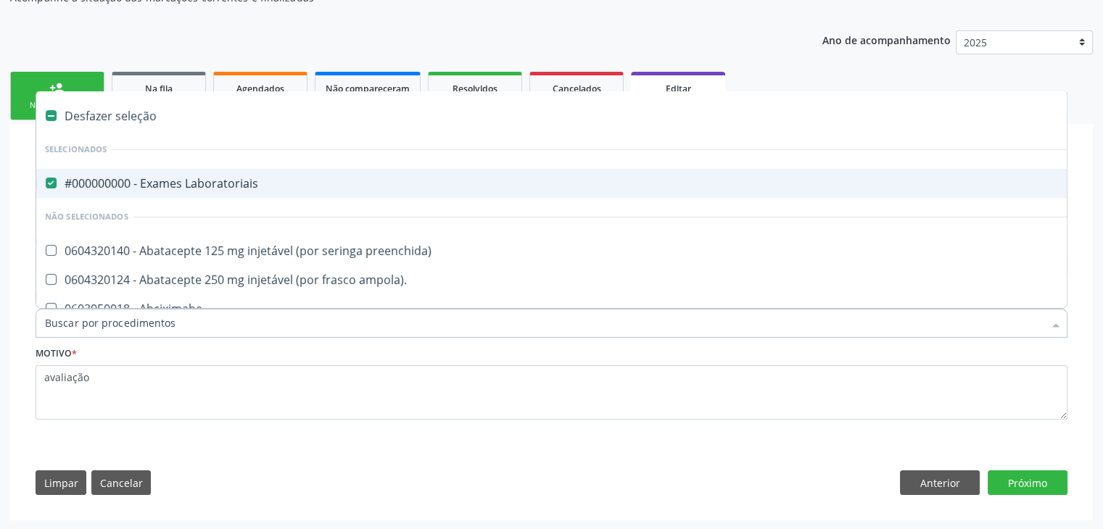
click at [185, 169] on span "#000000000 - Exames Laboratoriais" at bounding box center [602, 183] width 1133 height 29
checkbox Laboratoriais "false"
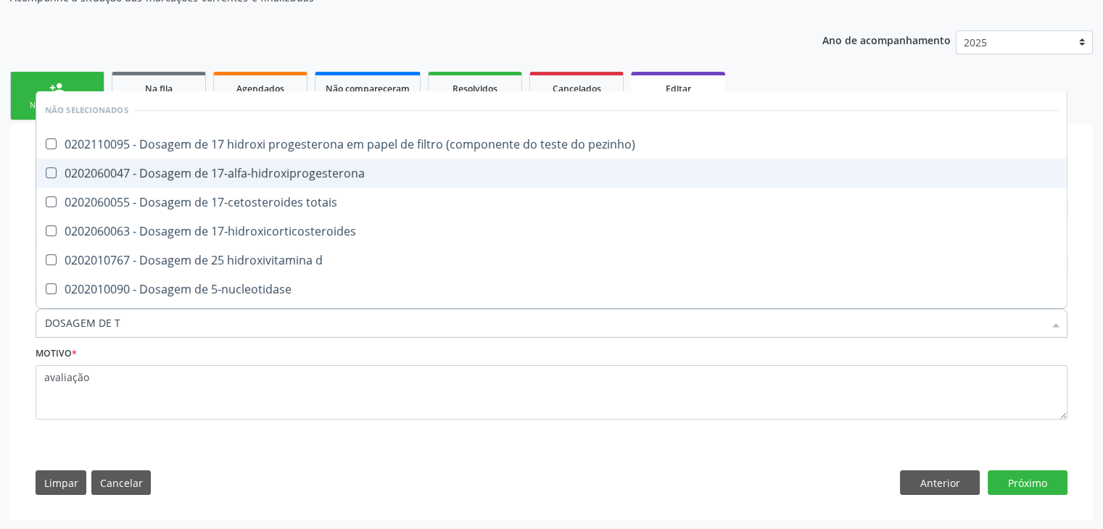
type input "DOSAGEM DE TS"
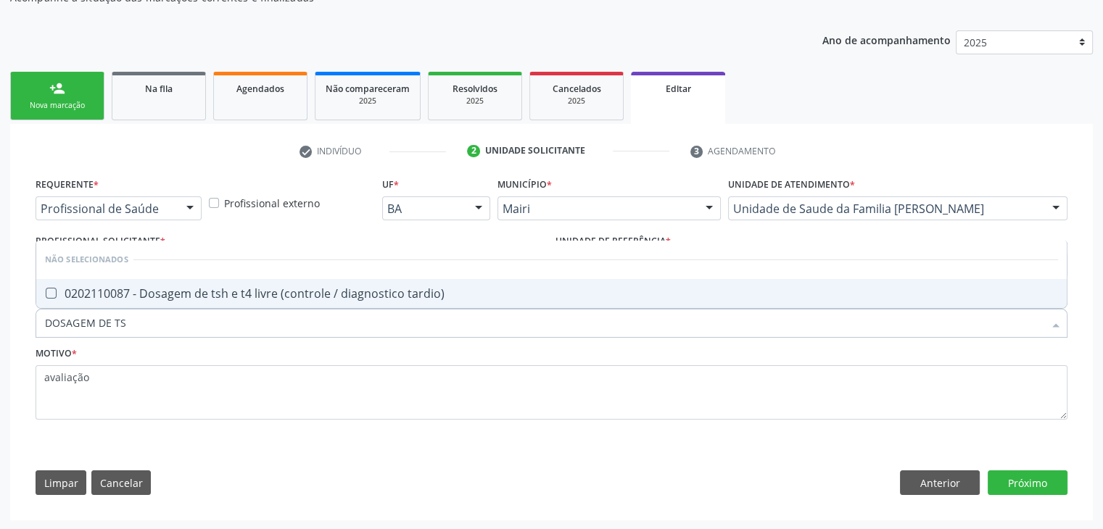
click at [238, 289] on div "0202110087 - Dosagem de tsh e t4 livre (controle / diagnostico tardio)" at bounding box center [551, 294] width 1013 height 12
checkbox tardio\) "true"
click at [1006, 468] on div "Requerente * Profissional de Saúde Profissional de Saúde Paciente Nenhum result…" at bounding box center [551, 339] width 1052 height 331
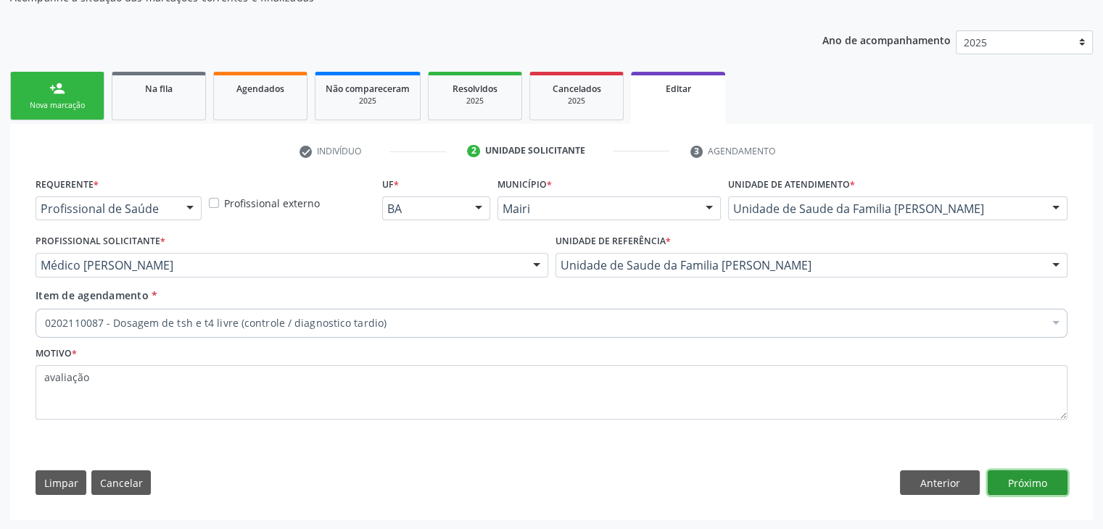
click at [1004, 473] on button "Próximo" at bounding box center [1028, 483] width 80 height 25
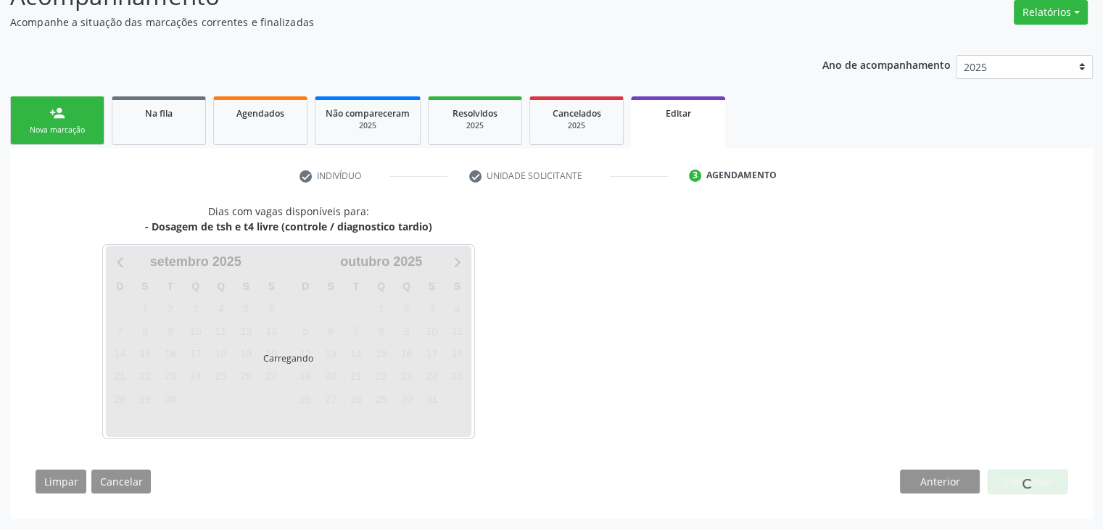
scroll to position [120, 0]
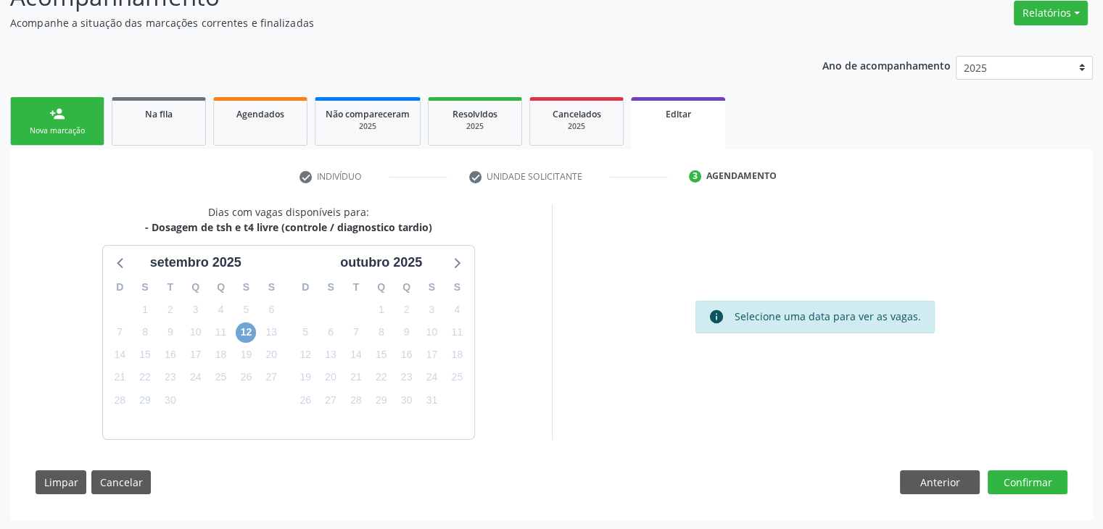
click at [242, 335] on span "12" at bounding box center [246, 333] width 20 height 20
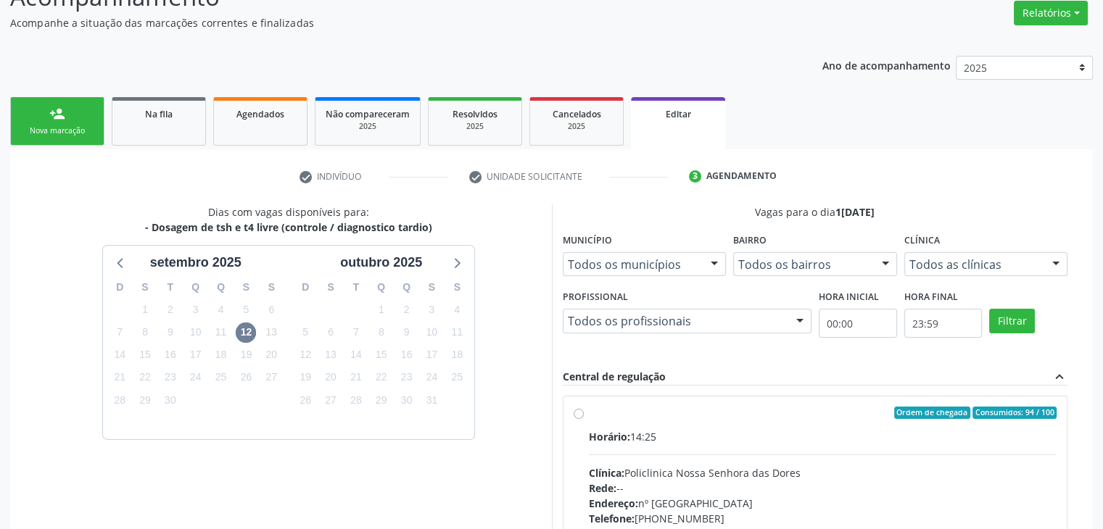
click at [690, 433] on div "Horário: 14:25" at bounding box center [823, 436] width 468 height 15
click at [584, 420] on input "Ordem de chegada Consumidos: 94 / 100 Horário: 14:25 Clínica: Policlinica [GEOG…" at bounding box center [579, 413] width 10 height 13
radio input "true"
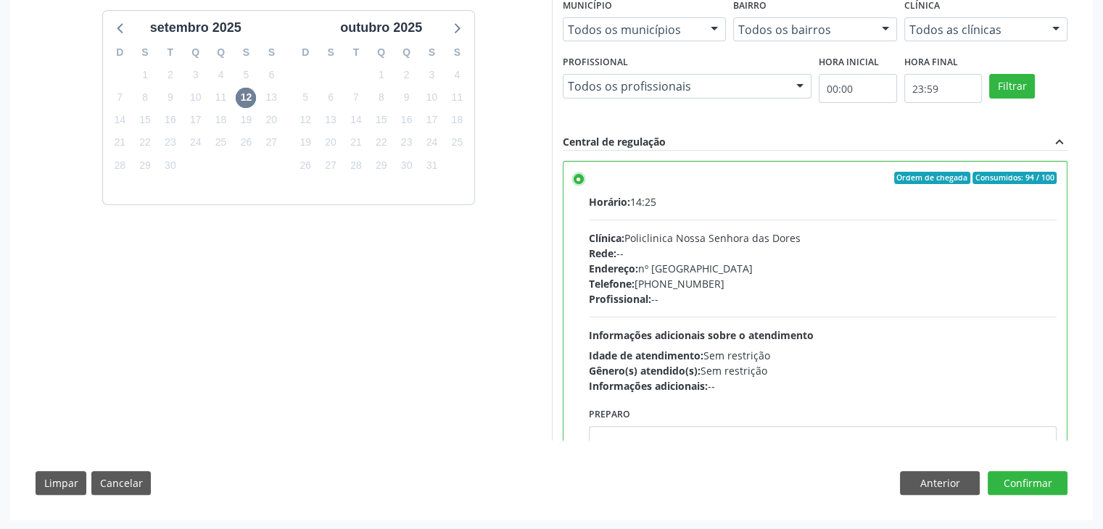
scroll to position [355, 0]
click at [1034, 497] on div "Dias com vagas disponíveis para: - Dosagem de tsh e t4 livre (controle / diagno…" at bounding box center [551, 237] width 1052 height 536
click at [1033, 483] on button "Confirmar" at bounding box center [1028, 483] width 80 height 25
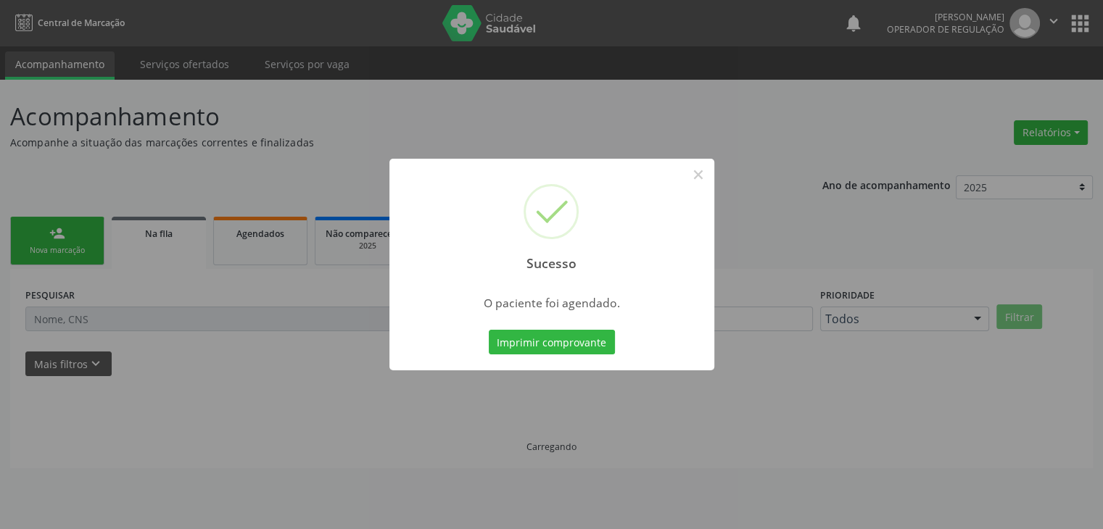
scroll to position [0, 0]
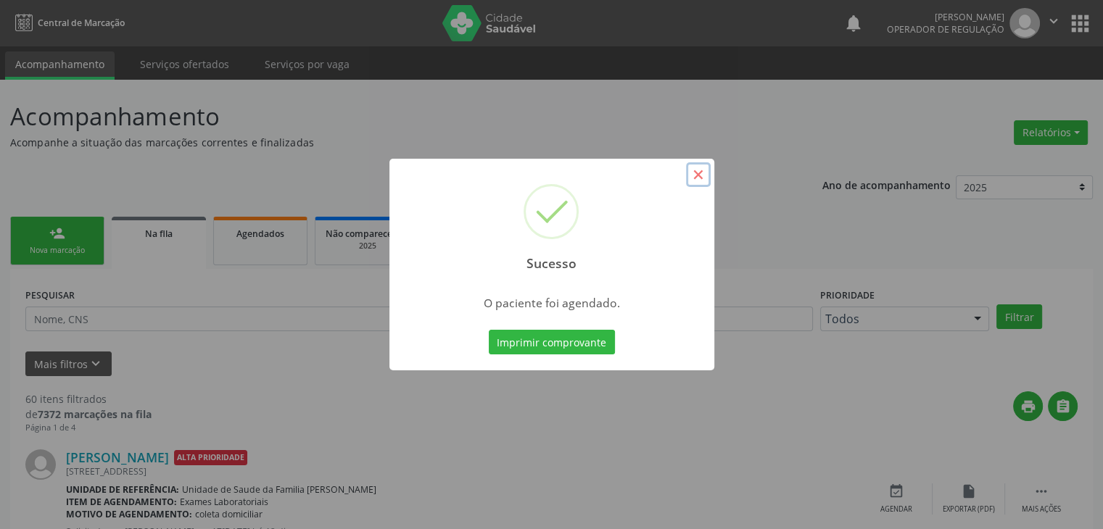
click at [693, 180] on button "×" at bounding box center [698, 174] width 25 height 25
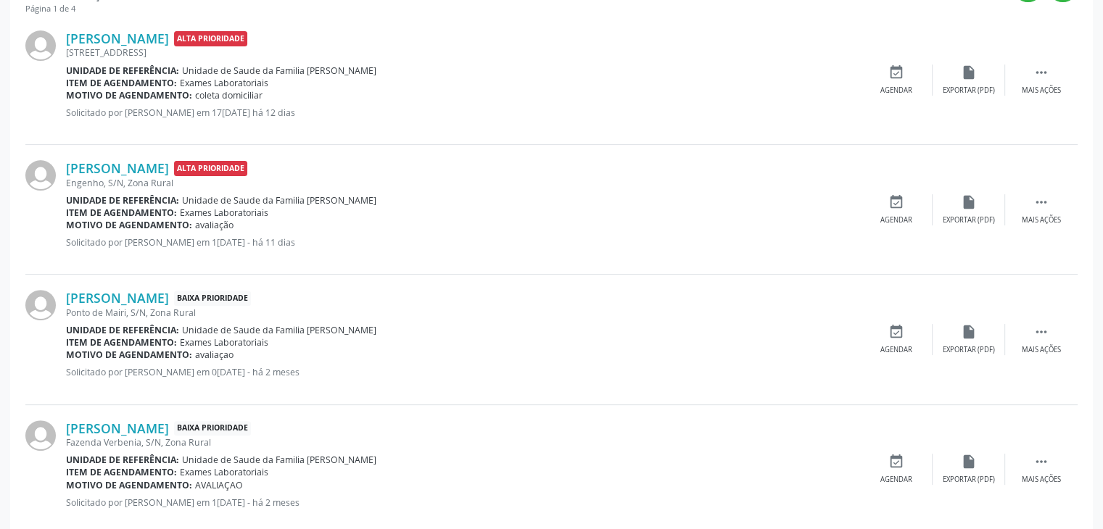
scroll to position [508, 0]
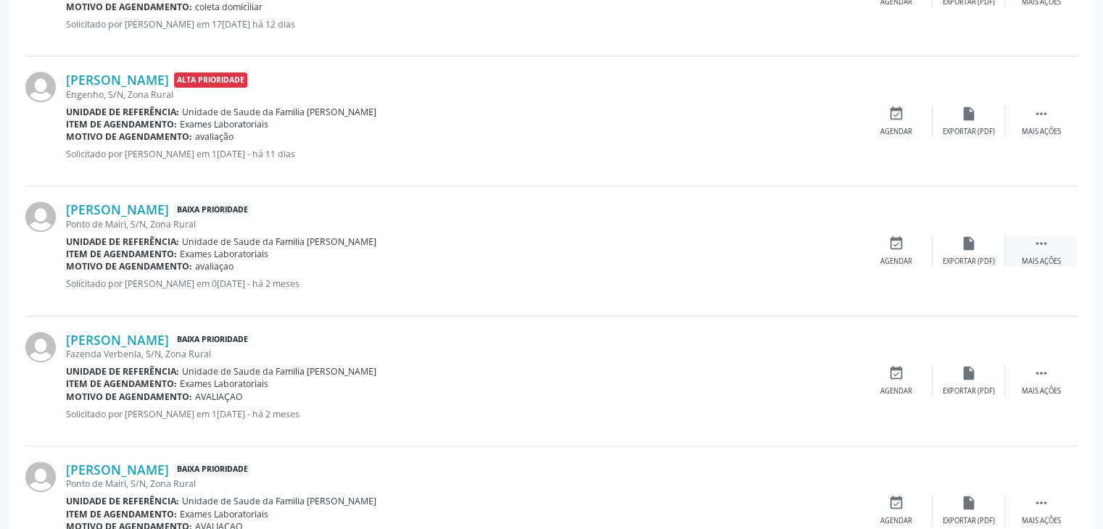
click at [1038, 239] on icon "" at bounding box center [1041, 244] width 16 height 16
click at [948, 251] on div "edit Editar" at bounding box center [968, 251] width 73 height 31
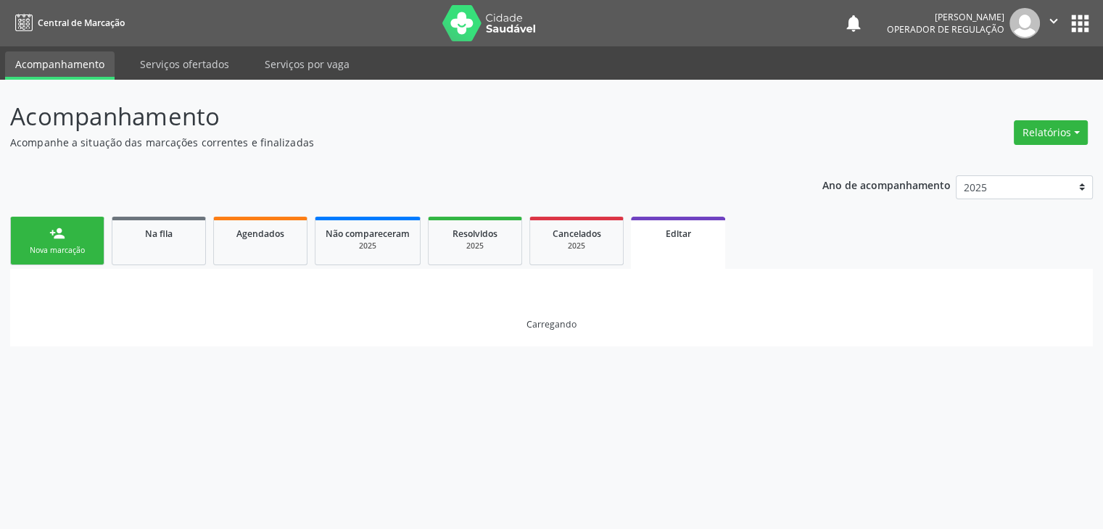
scroll to position [0, 0]
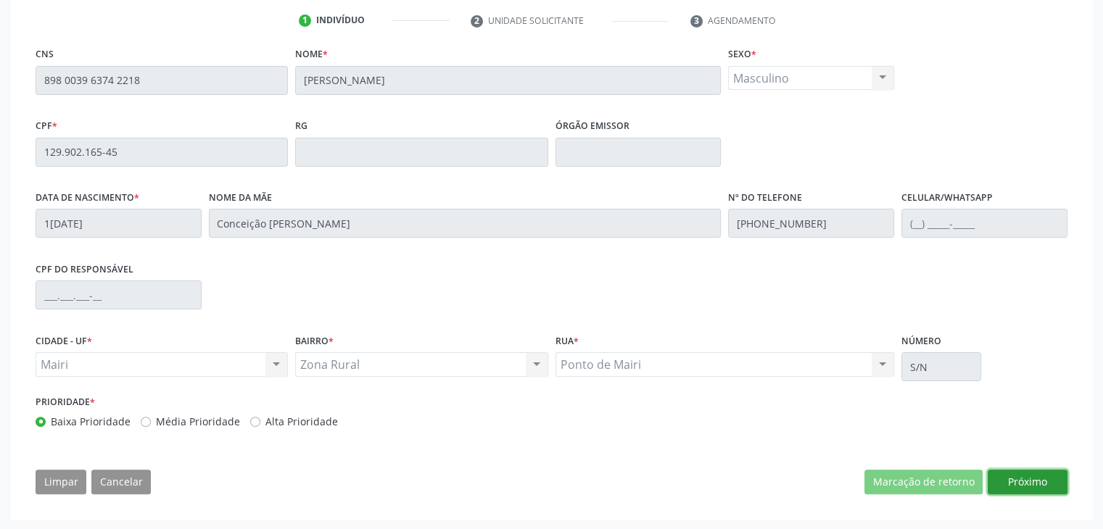
click at [1022, 476] on button "Próximo" at bounding box center [1028, 482] width 80 height 25
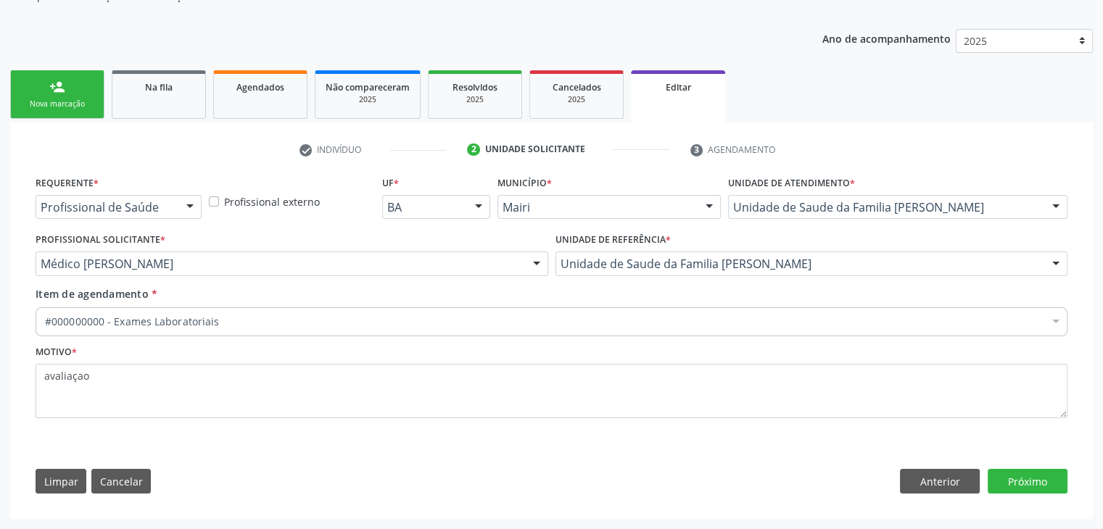
scroll to position [145, 0]
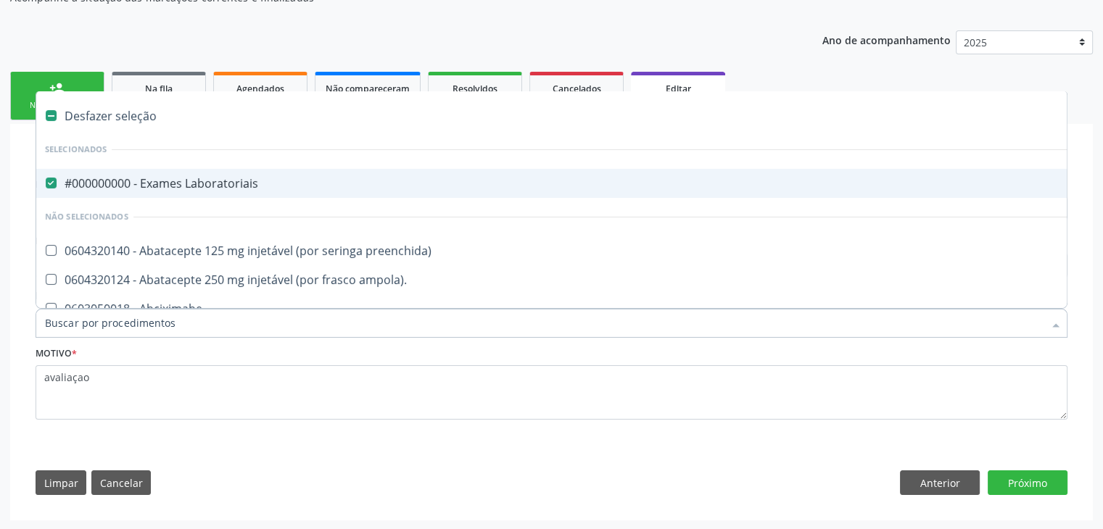
click at [147, 183] on div "#000000000 - Exames Laboratoriais" at bounding box center [603, 184] width 1116 height 12
checkbox Laboratoriais "false"
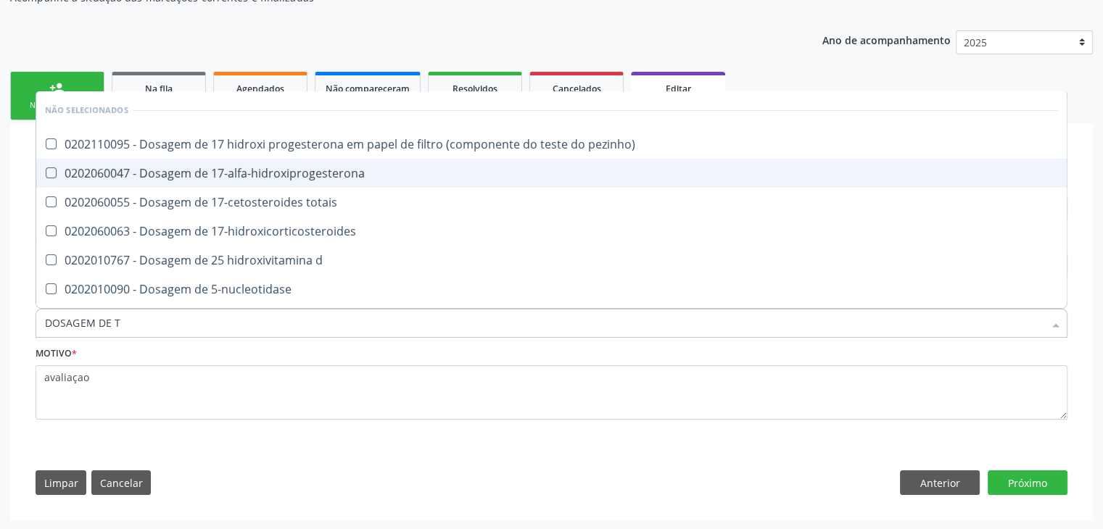
type input "DOSAGEM DE TS"
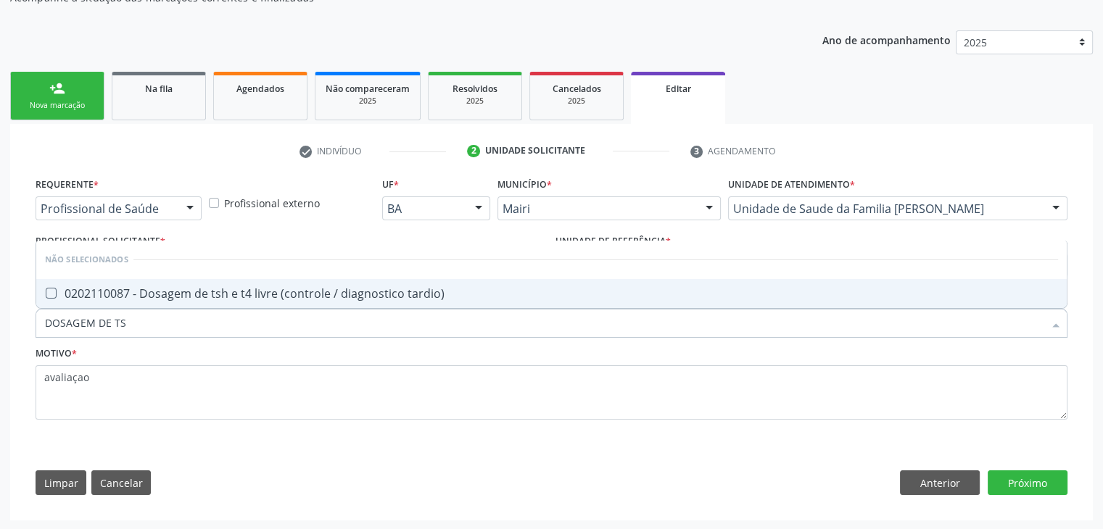
click at [175, 288] on div "0202110087 - Dosagem de tsh e t4 livre (controle / diagnostico tardio)" at bounding box center [551, 294] width 1013 height 12
checkbox tardio\) "true"
click at [1040, 471] on button "Próximo" at bounding box center [1028, 483] width 80 height 25
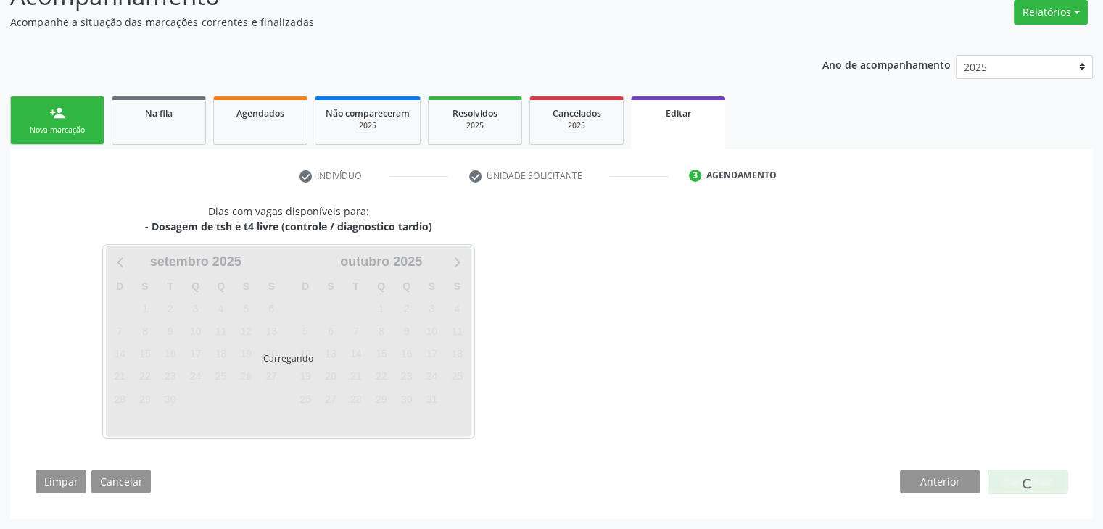
scroll to position [120, 0]
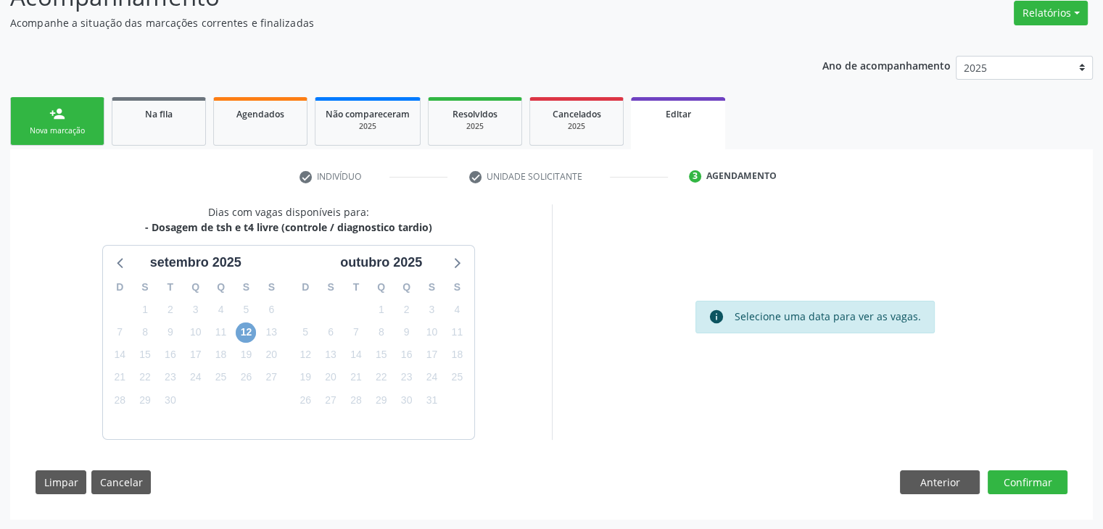
click at [252, 336] on span "12" at bounding box center [246, 333] width 20 height 20
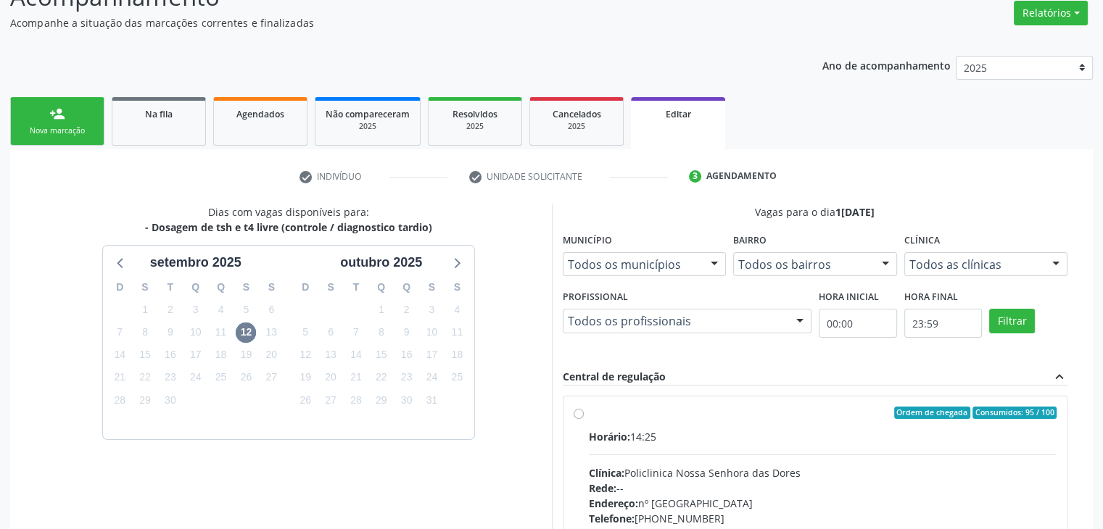
click at [815, 447] on div "Horário: 14:25 Clínica: Policlinica Nossa Senhora das Dores Rede: -- Endereço: …" at bounding box center [823, 528] width 468 height 199
click at [584, 420] on input "Ordem de chegada Consumidos: 95 / 100 Horário: 14:25 Clínica: Policlinica Nossa…" at bounding box center [579, 413] width 10 height 13
radio input "true"
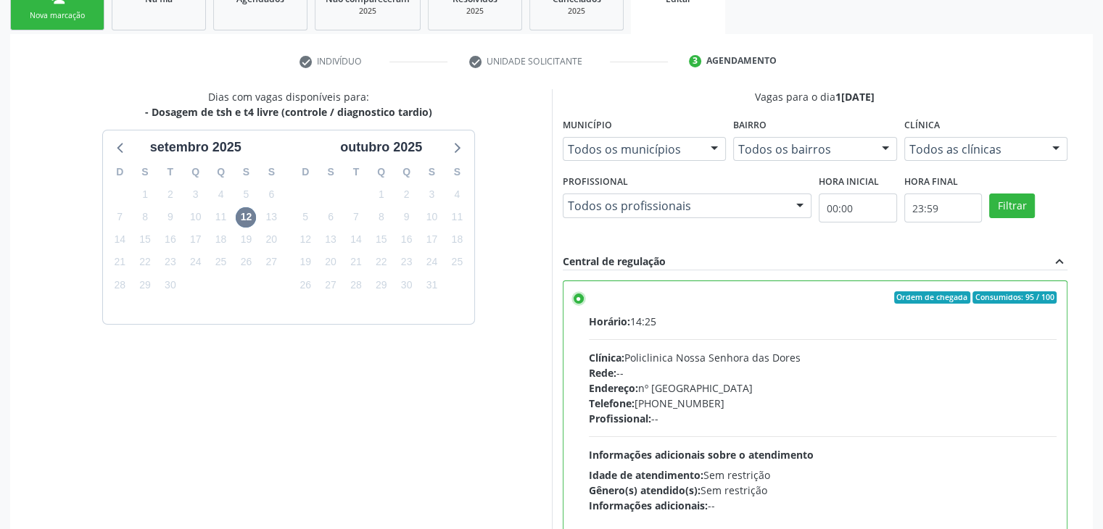
scroll to position [355, 0]
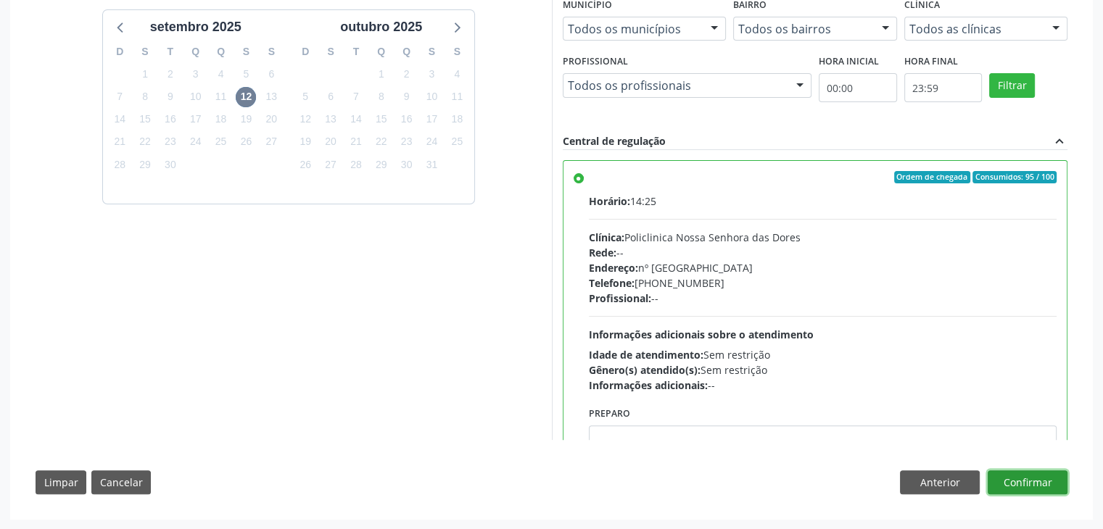
click at [1047, 471] on button "Confirmar" at bounding box center [1028, 483] width 80 height 25
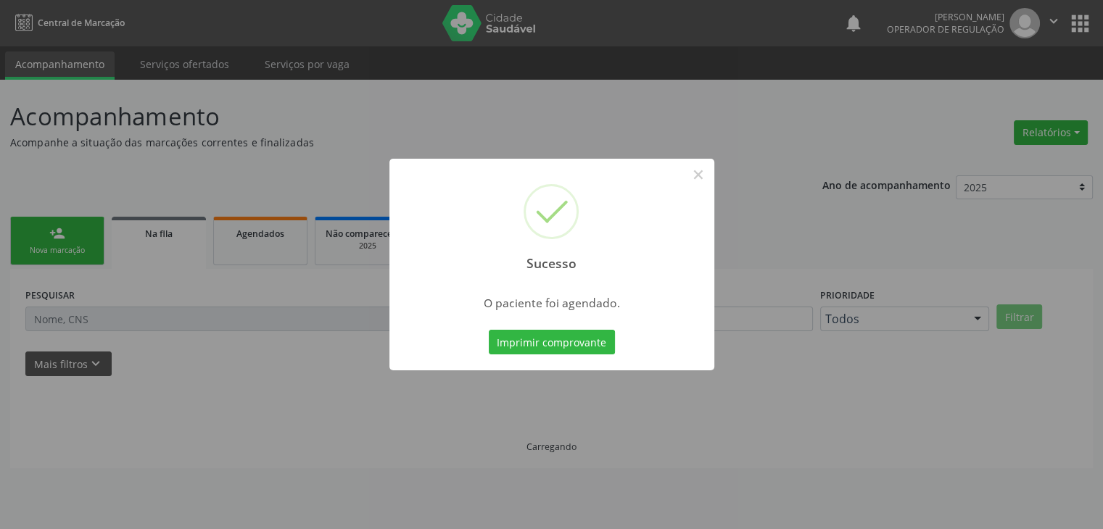
scroll to position [0, 0]
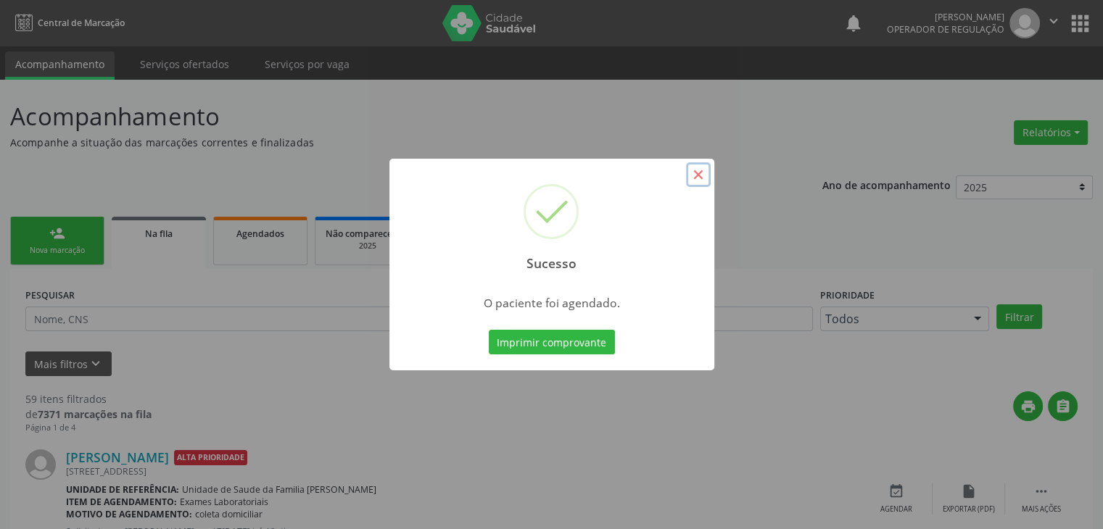
click at [701, 165] on button "×" at bounding box center [698, 174] width 25 height 25
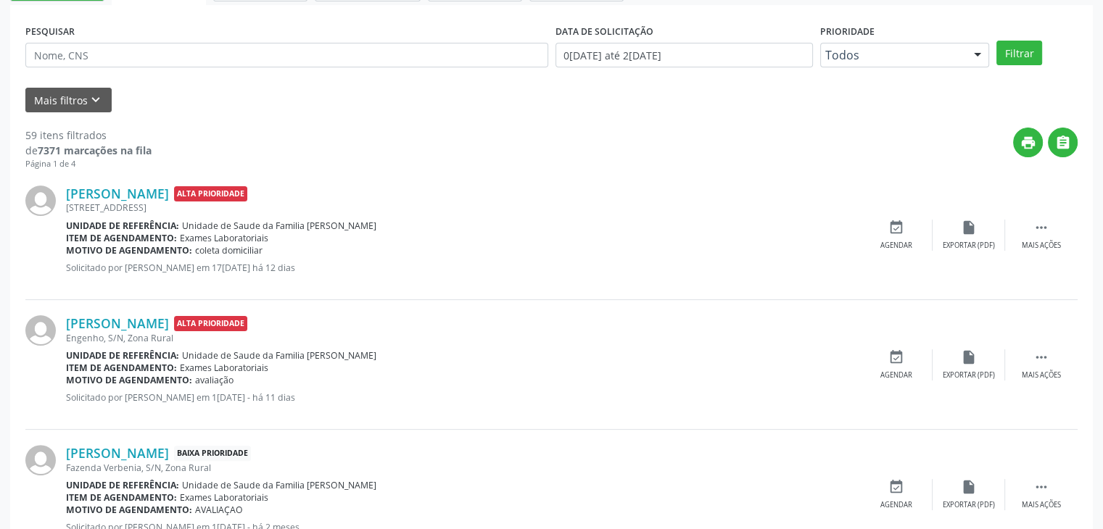
scroll to position [481, 0]
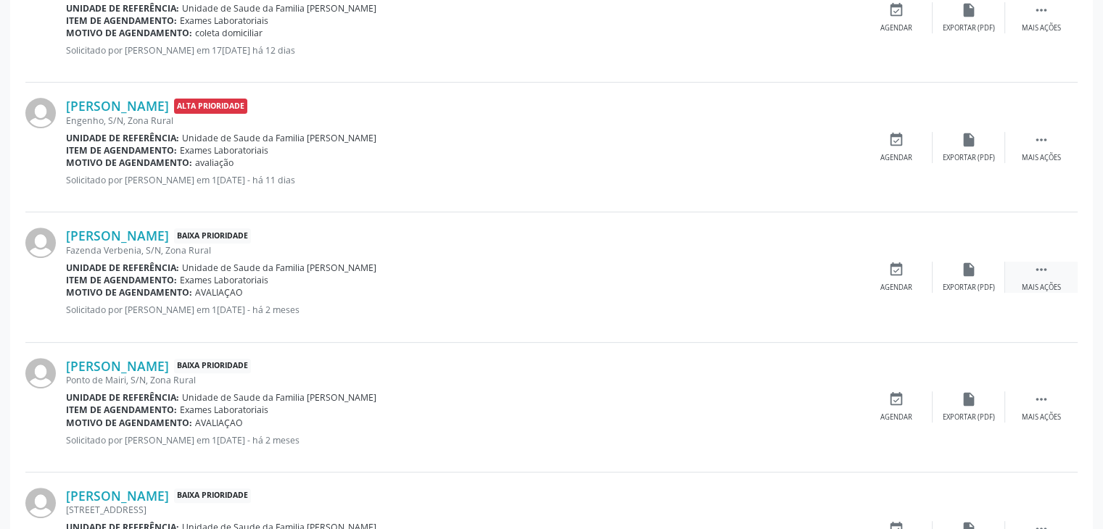
click at [1044, 283] on div "Mais ações" at bounding box center [1041, 288] width 39 height 10
click at [975, 283] on div "Editar" at bounding box center [968, 288] width 23 height 10
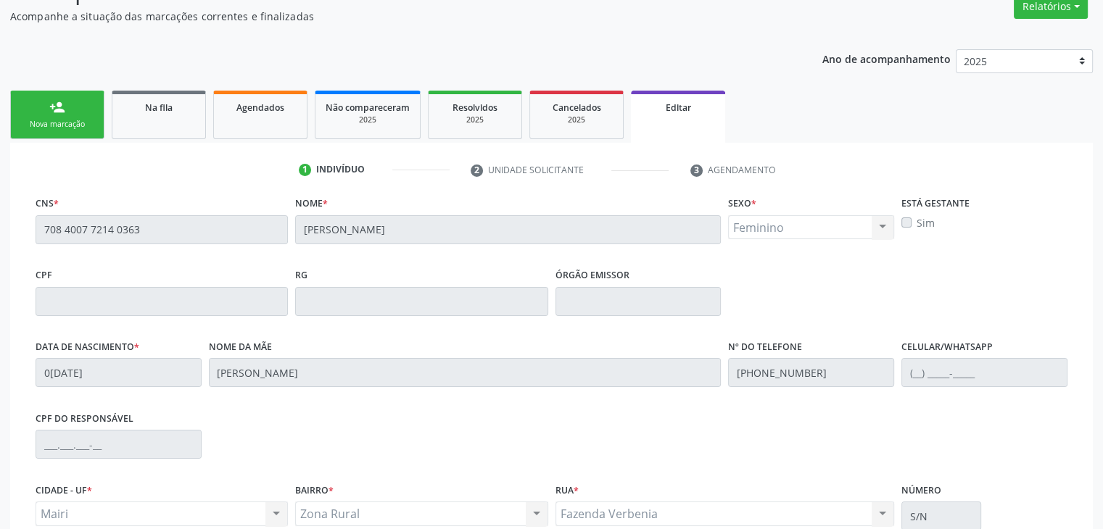
scroll to position [276, 0]
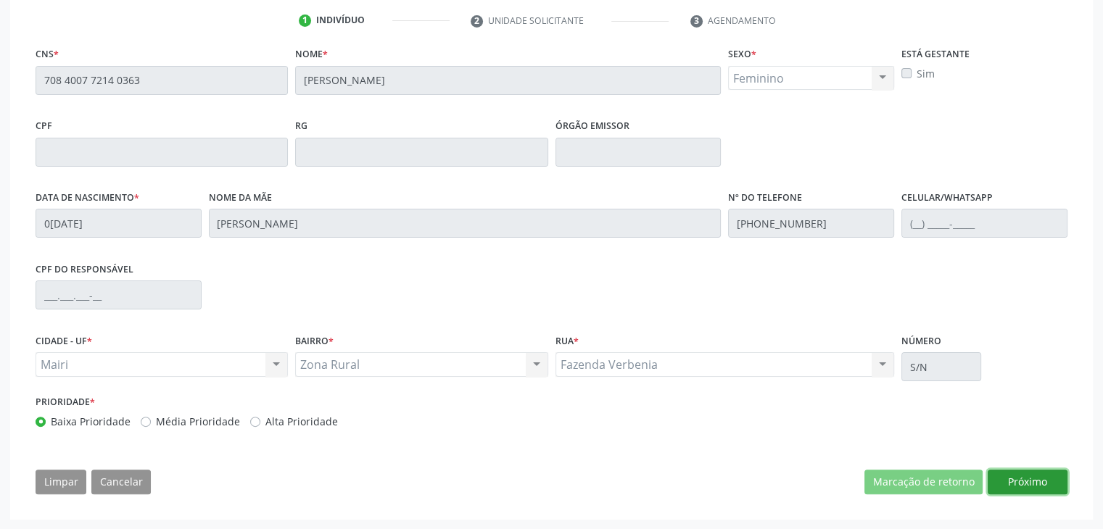
click at [1031, 479] on button "Próximo" at bounding box center [1028, 482] width 80 height 25
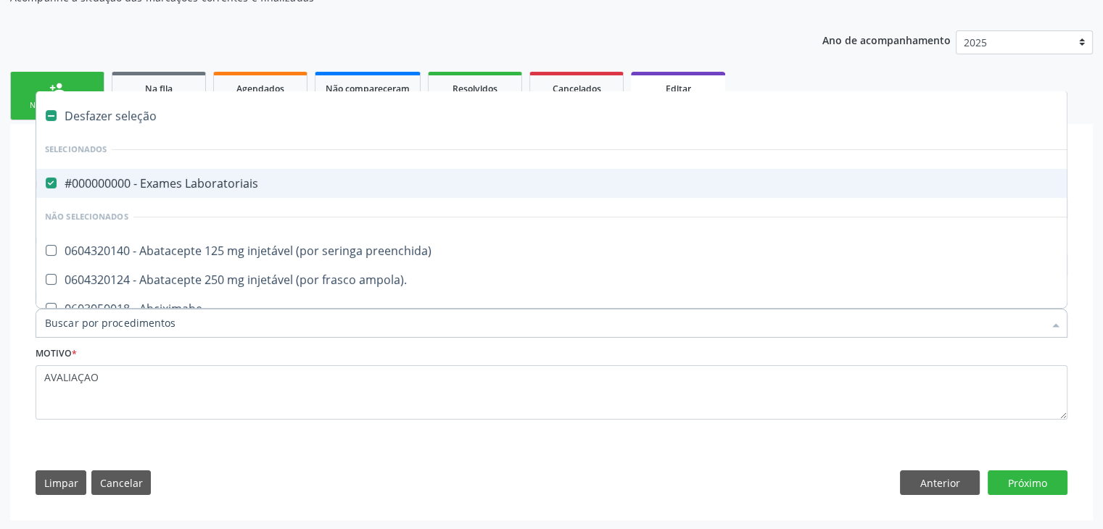
click at [211, 181] on div "#000000000 - Exames Laboratoriais" at bounding box center [603, 184] width 1116 height 12
checkbox Laboratoriais "false"
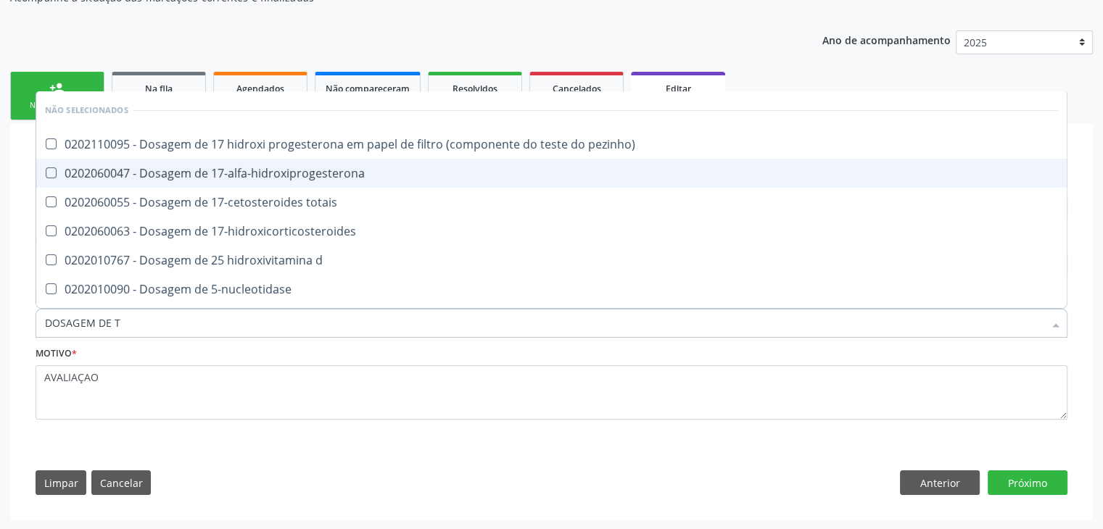
type input "DOSAGEM DE TS"
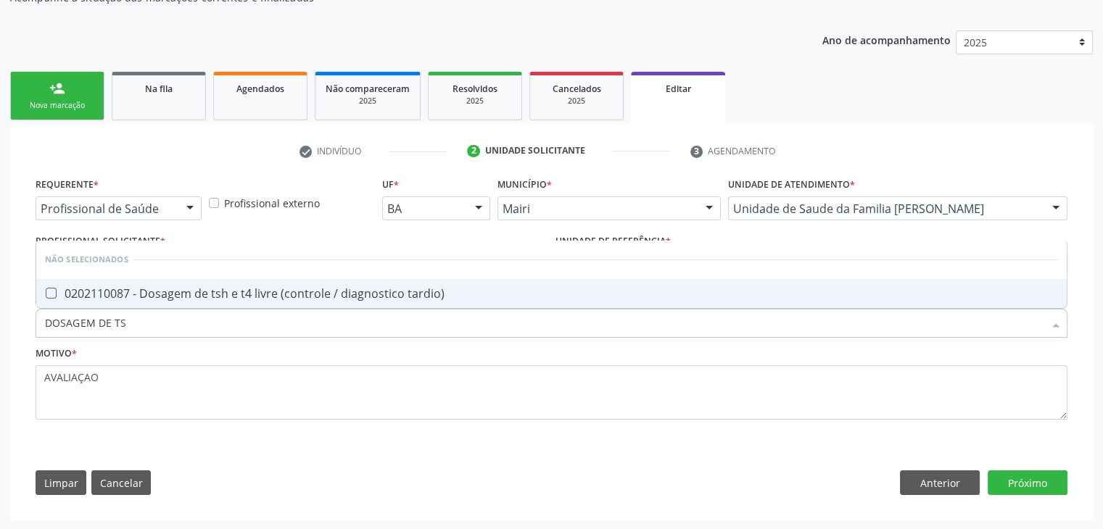
click at [248, 279] on span "0202110087 - Dosagem de tsh e t4 livre (controle / diagnostico tardio)" at bounding box center [551, 293] width 1030 height 29
checkbox tardio\) "true"
click at [1030, 486] on button "Próximo" at bounding box center [1028, 483] width 80 height 25
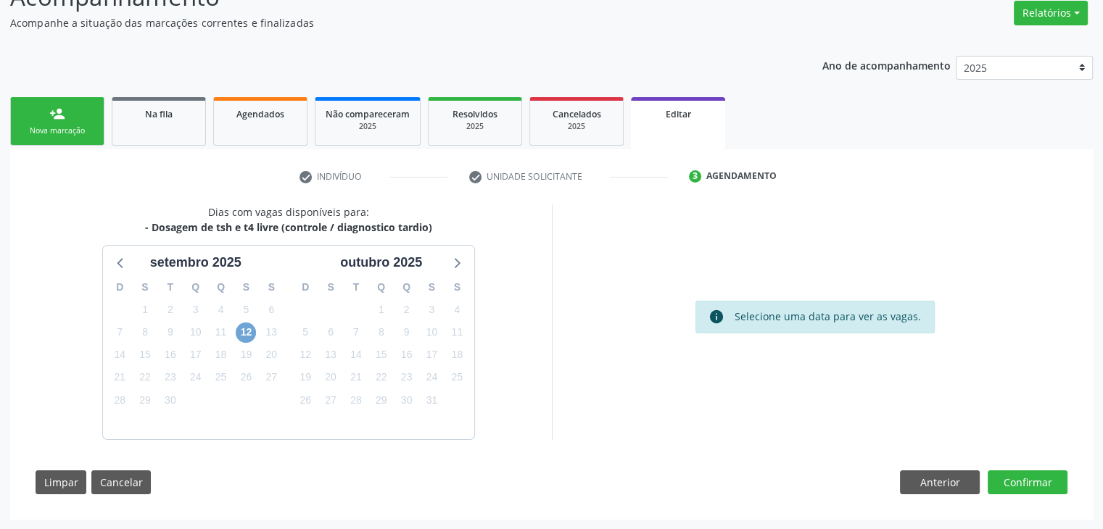
click at [241, 336] on span "12" at bounding box center [246, 333] width 20 height 20
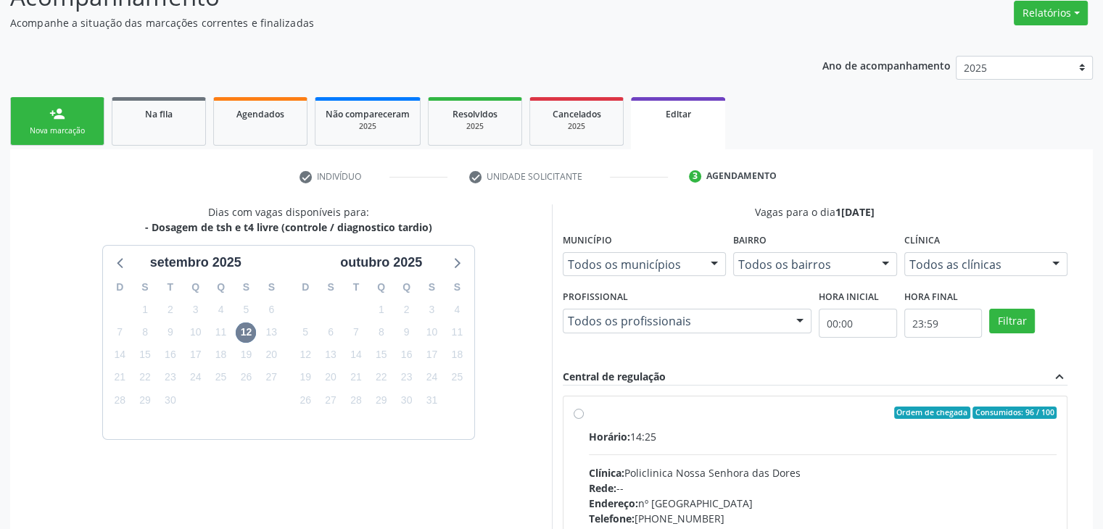
click at [756, 418] on label "Ordem de chegada Consumidos: 96 / 100 Horário: 14:25 Clínica: Policlinica Nossa…" at bounding box center [823, 518] width 468 height 223
click at [584, 418] on input "Ordem de chegada Consumidos: 96 / 100 Horário: 14:25 Clínica: Policlinica Nossa…" at bounding box center [579, 413] width 10 height 13
radio input "true"
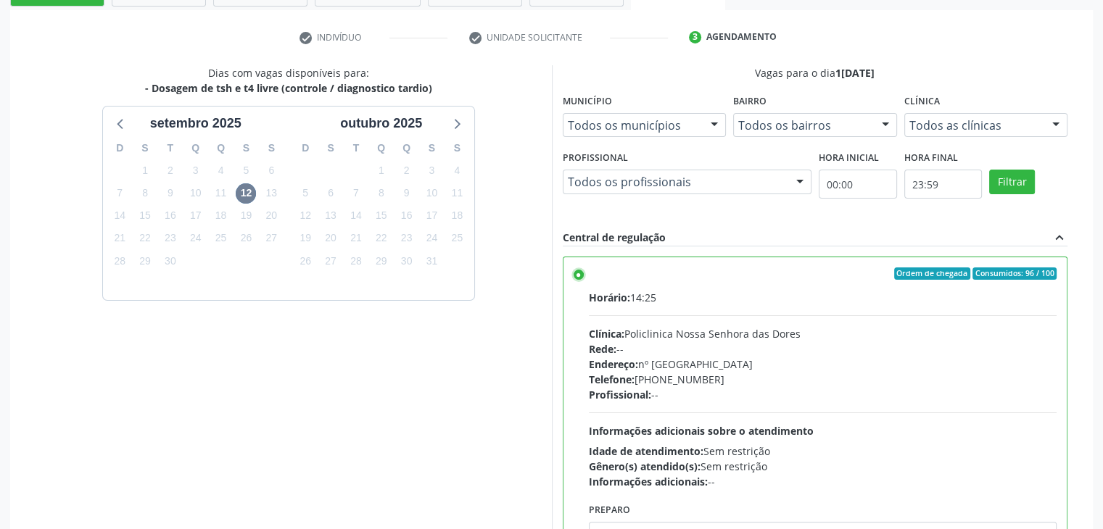
scroll to position [355, 0]
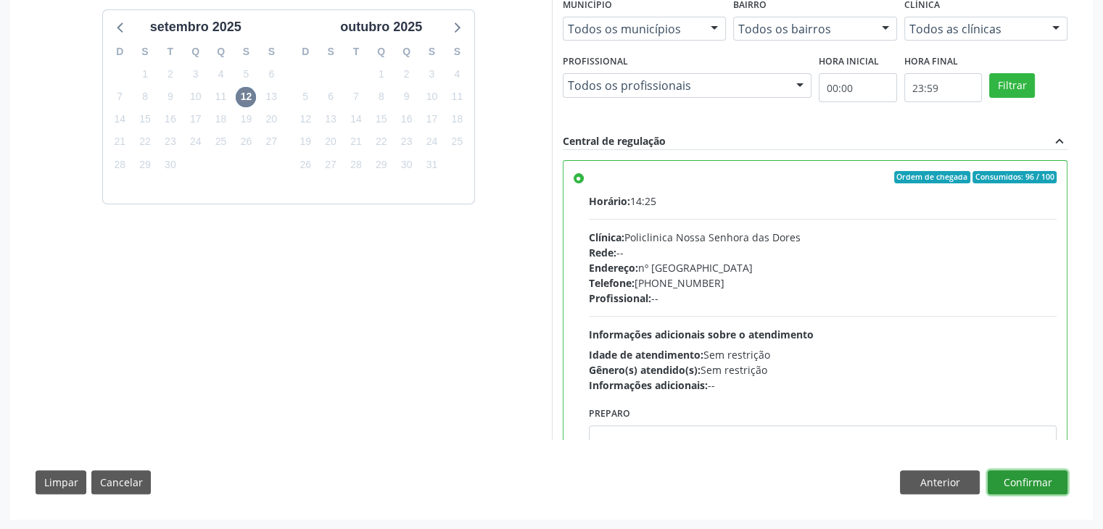
click at [1030, 489] on button "Confirmar" at bounding box center [1028, 483] width 80 height 25
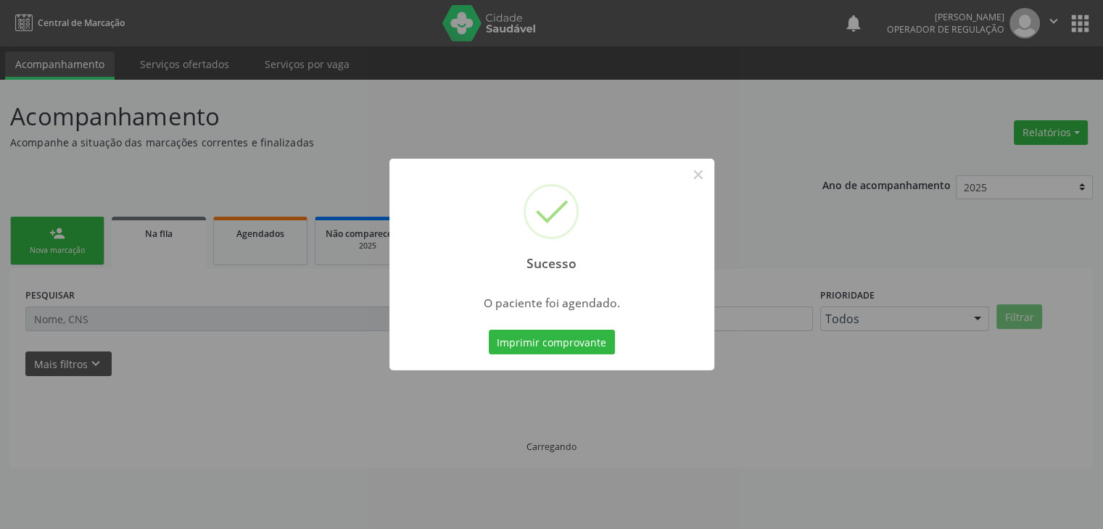
scroll to position [0, 0]
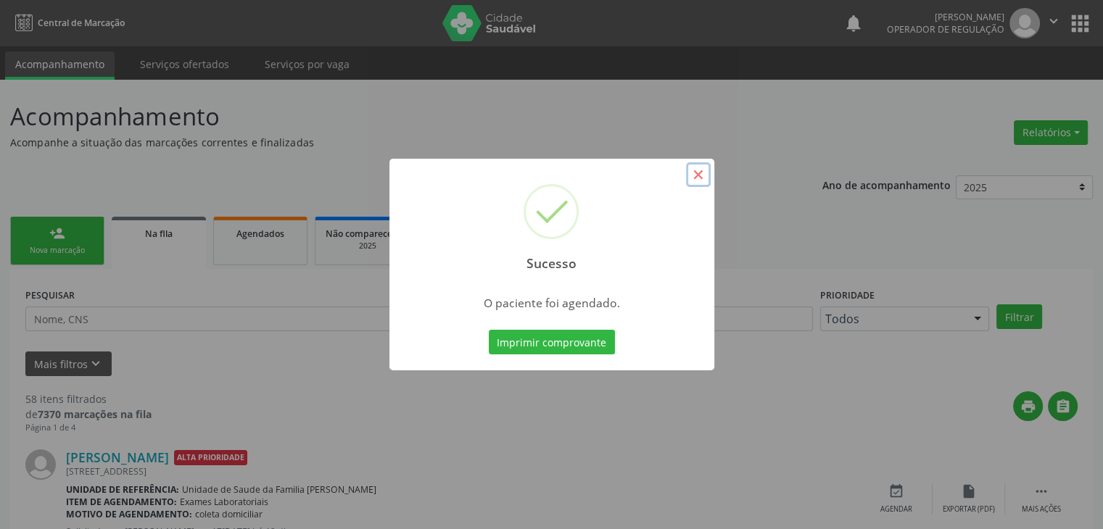
click at [696, 178] on button "×" at bounding box center [698, 174] width 25 height 25
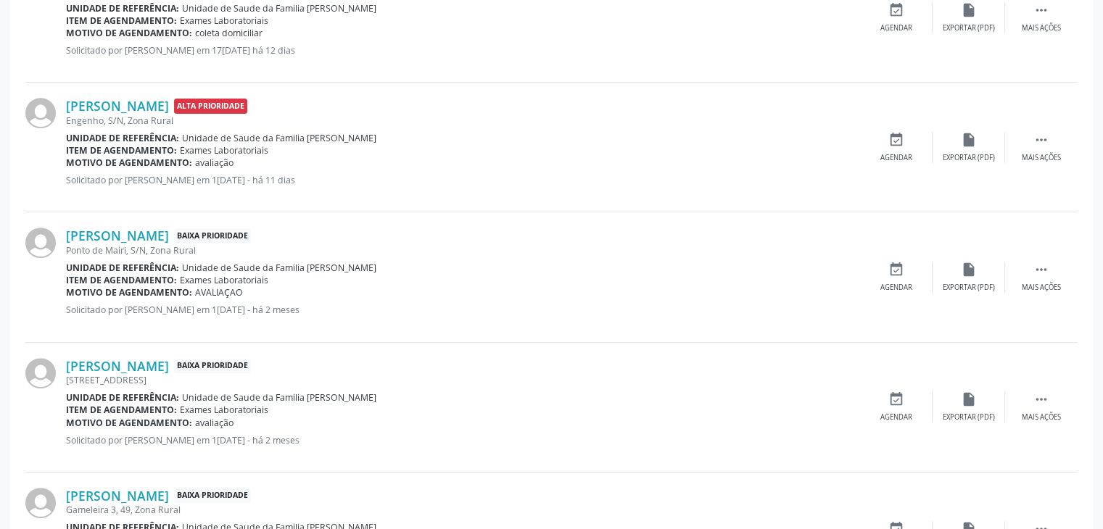
scroll to position [508, 0]
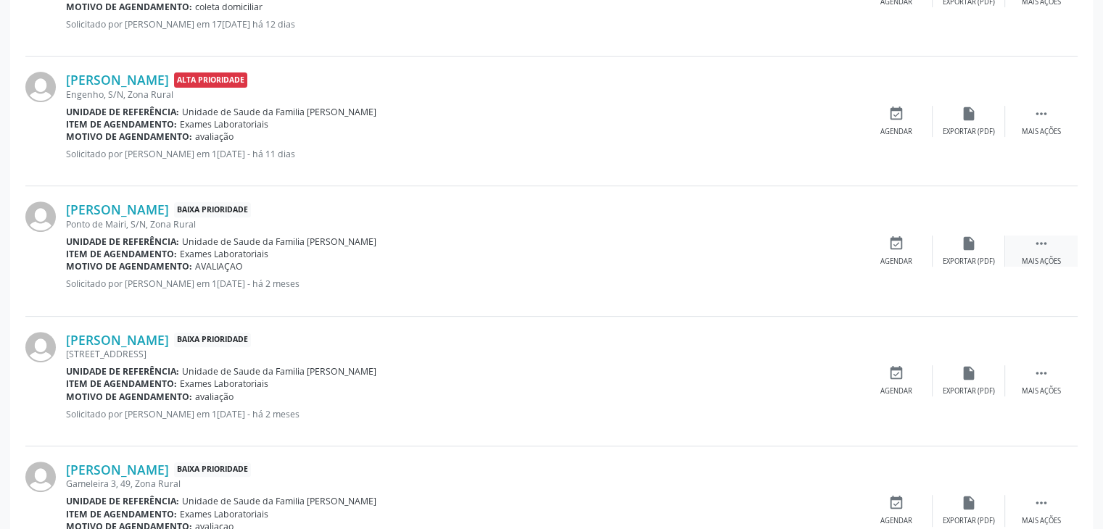
click at [1051, 238] on div " Mais ações" at bounding box center [1041, 251] width 73 height 31
click at [994, 236] on div "edit Editar" at bounding box center [968, 251] width 73 height 31
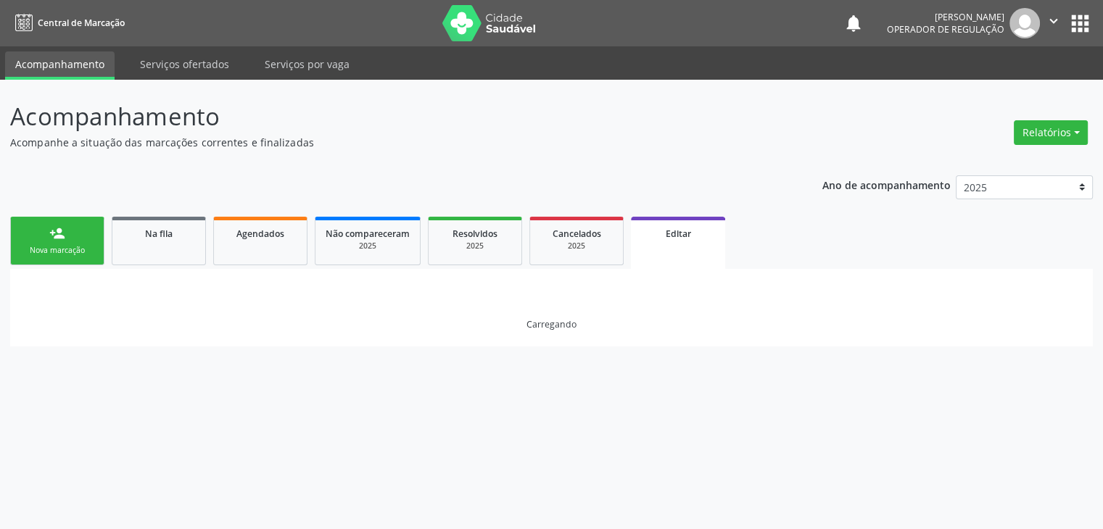
scroll to position [0, 0]
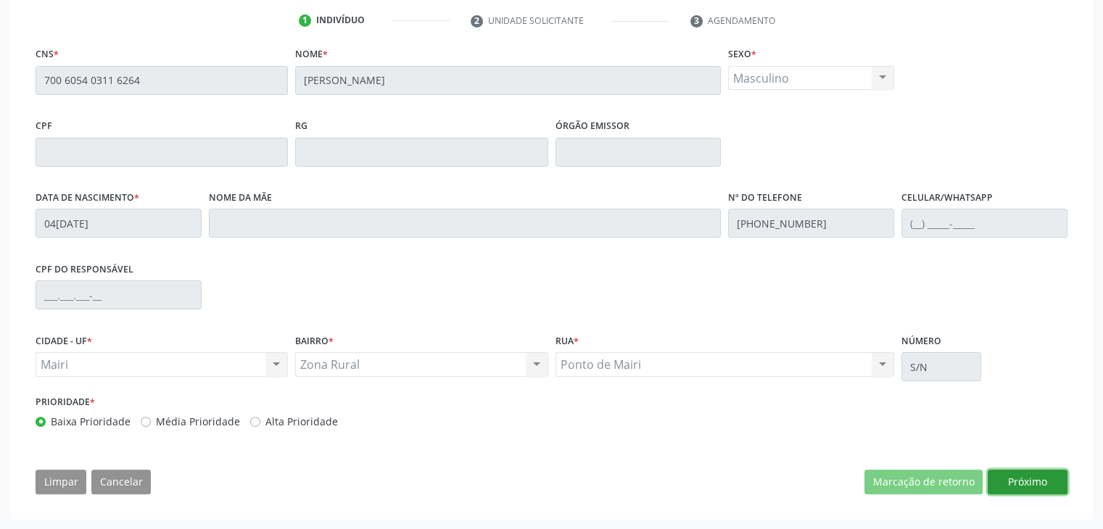
click at [1021, 476] on button "Próximo" at bounding box center [1028, 482] width 80 height 25
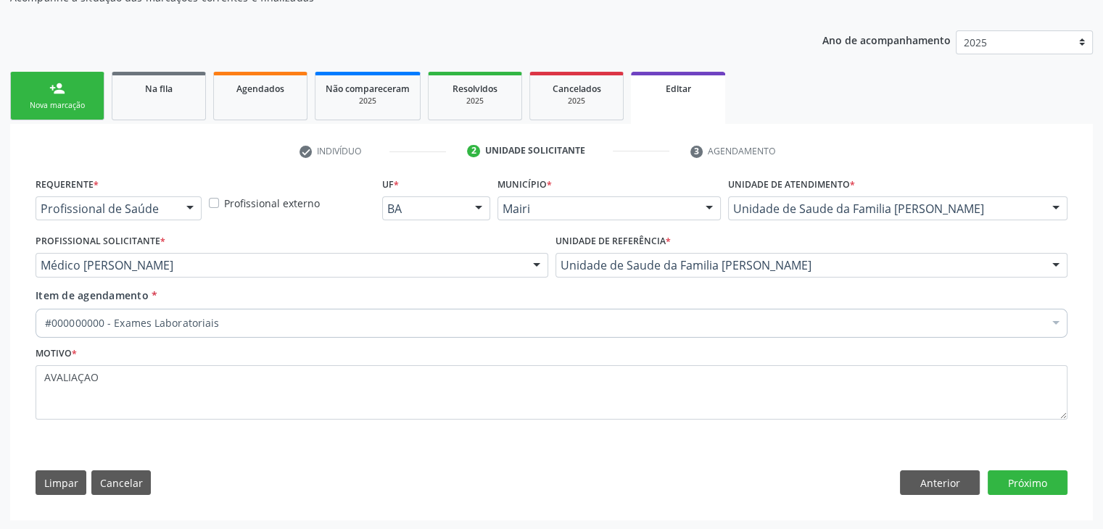
click at [254, 334] on div "#000000000 - Exames Laboratoriais" at bounding box center [552, 323] width 1032 height 29
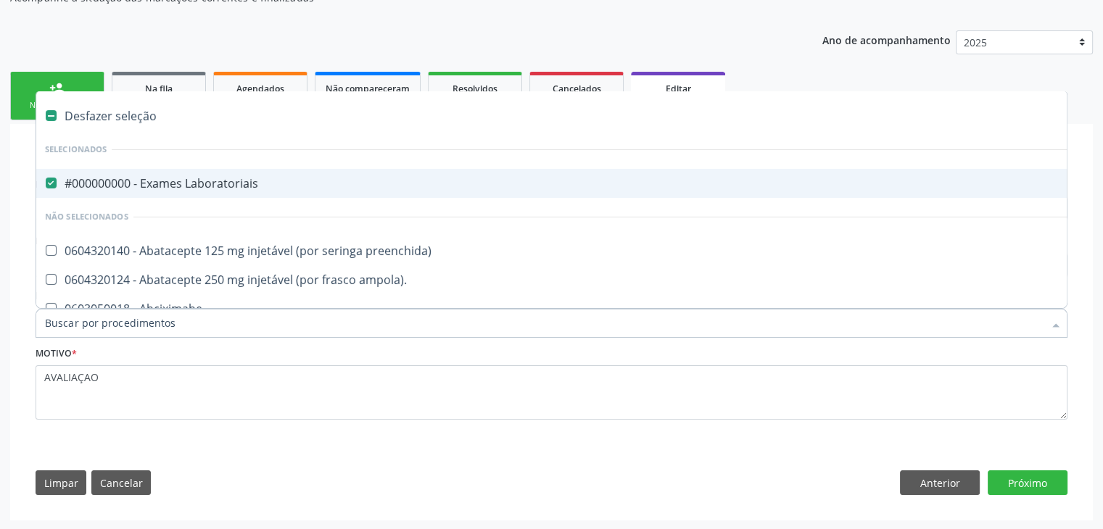
click at [203, 172] on span "#000000000 - Exames Laboratoriais" at bounding box center [602, 183] width 1133 height 29
checkbox Laboratoriais "false"
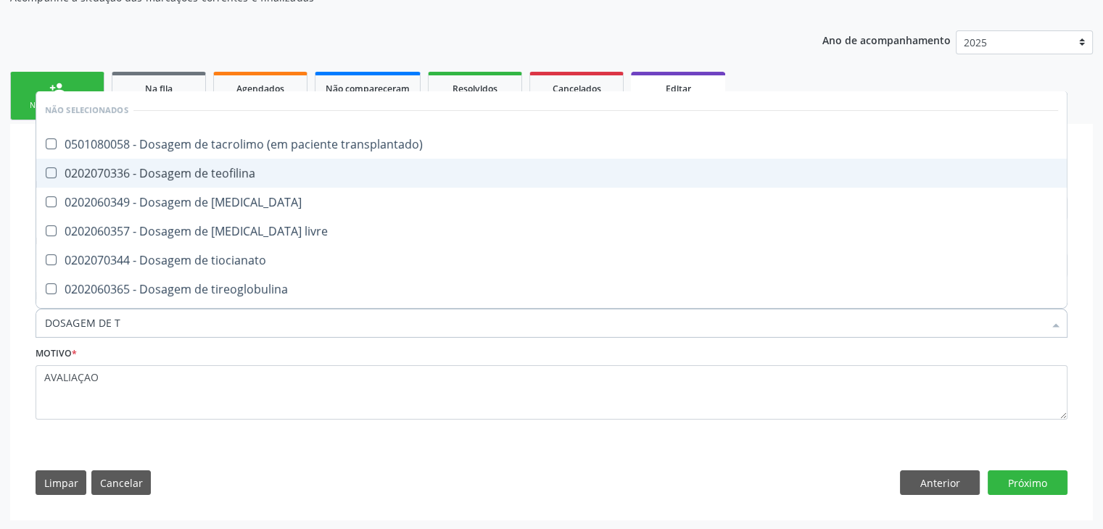
type input "DOSAGEM DE TS"
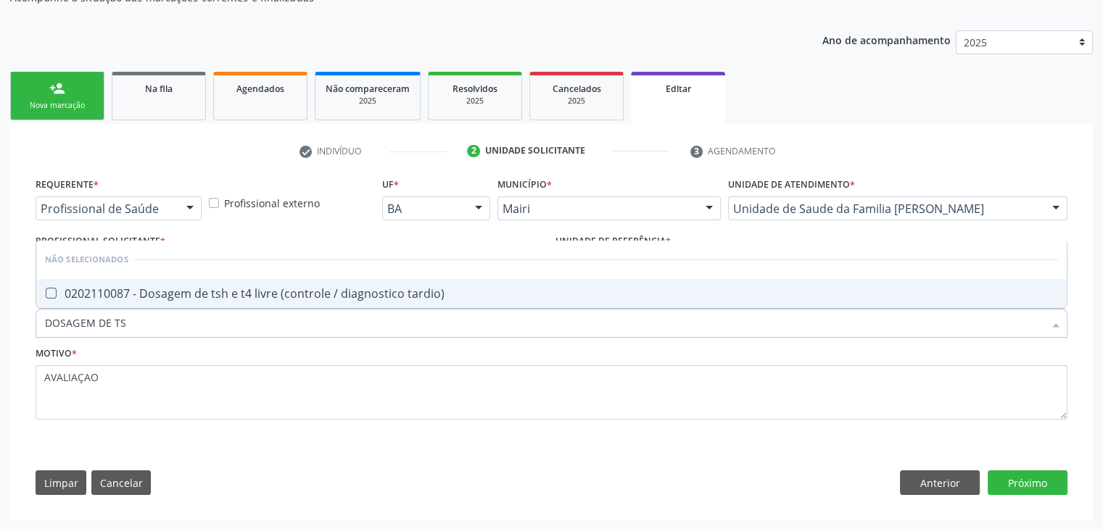
click at [232, 282] on span "0202110087 - Dosagem de tsh e t4 livre (controle / diagnostico tardio)" at bounding box center [551, 293] width 1030 height 29
checkbox tardio\) "true"
click at [1017, 472] on button "Próximo" at bounding box center [1028, 483] width 80 height 25
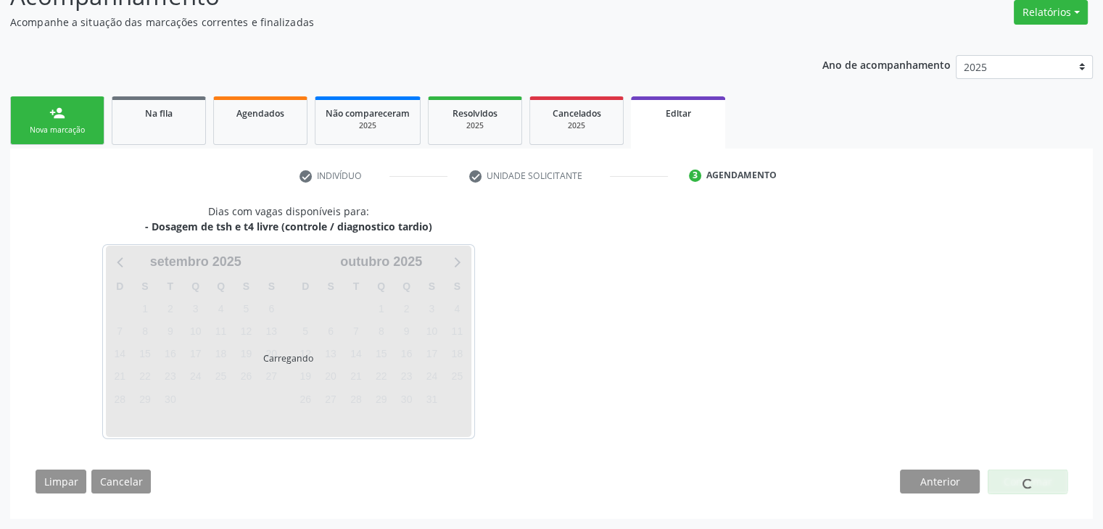
scroll to position [120, 0]
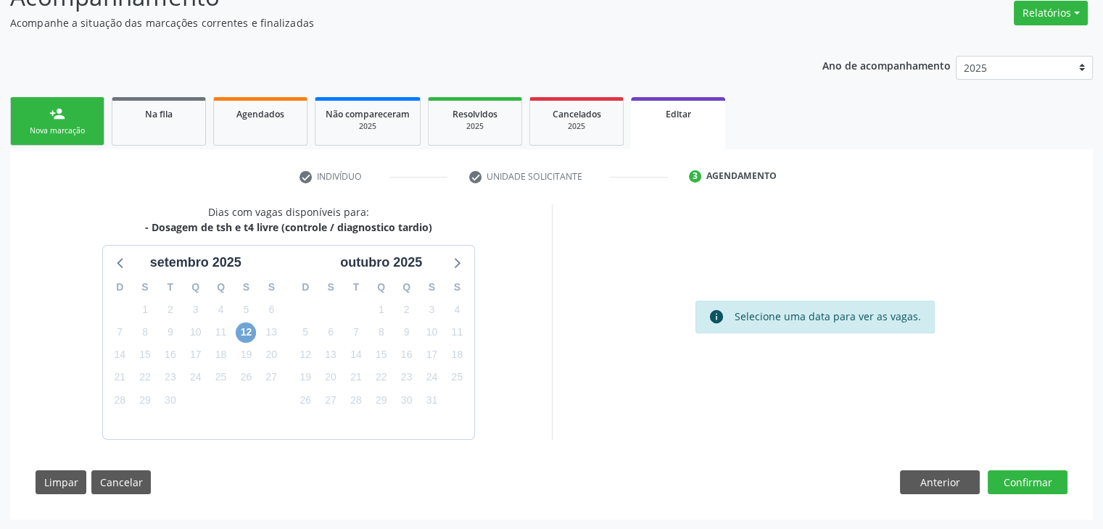
click at [244, 333] on span "12" at bounding box center [246, 333] width 20 height 20
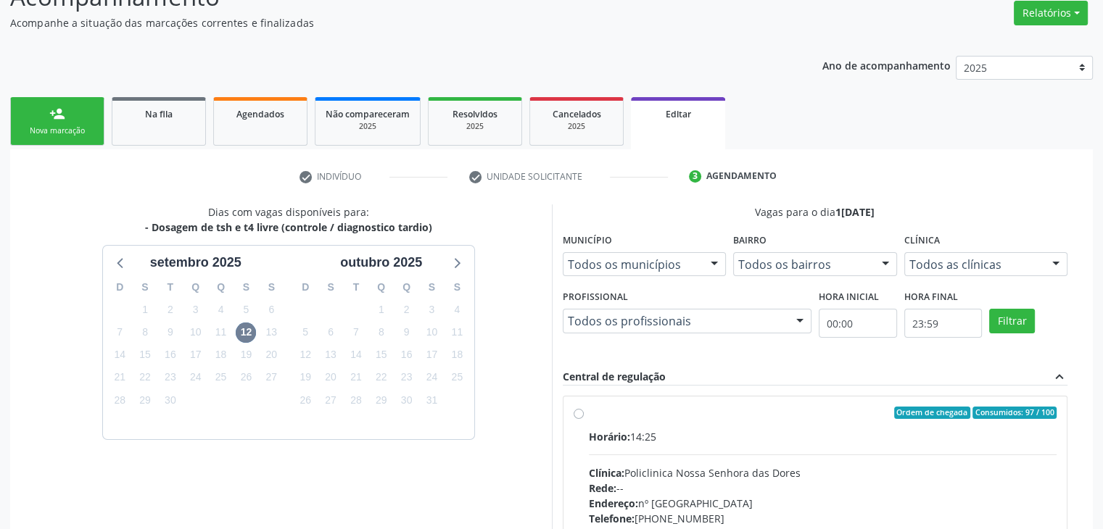
click at [785, 488] on div "Rede: --" at bounding box center [823, 488] width 468 height 15
click at [584, 420] on input "Ordem de chegada Consumidos: 97 / 100 Horário: 14:25 Clínica: Policlinica Nossa…" at bounding box center [579, 413] width 10 height 13
radio input "true"
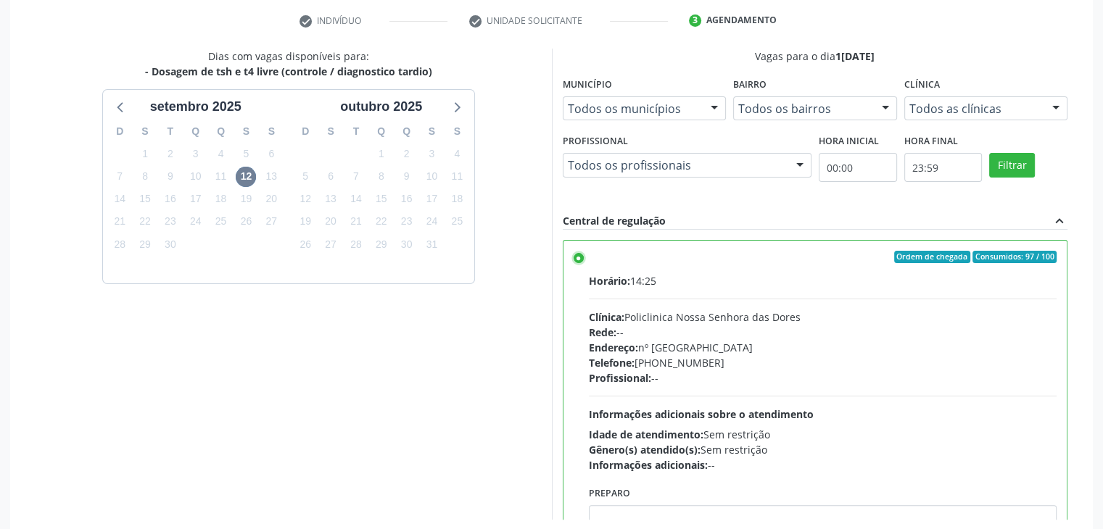
scroll to position [355, 0]
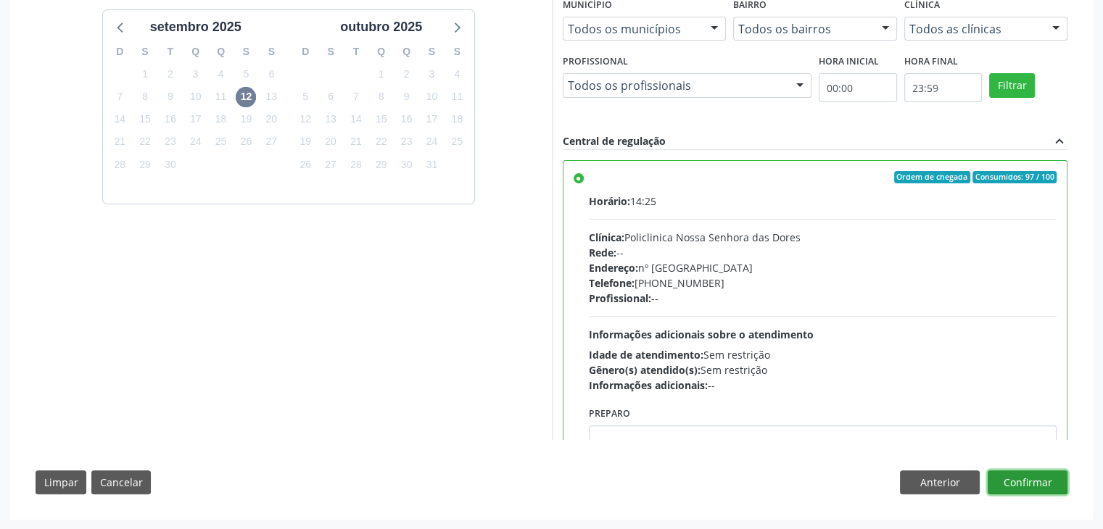
click at [1047, 481] on button "Confirmar" at bounding box center [1028, 483] width 80 height 25
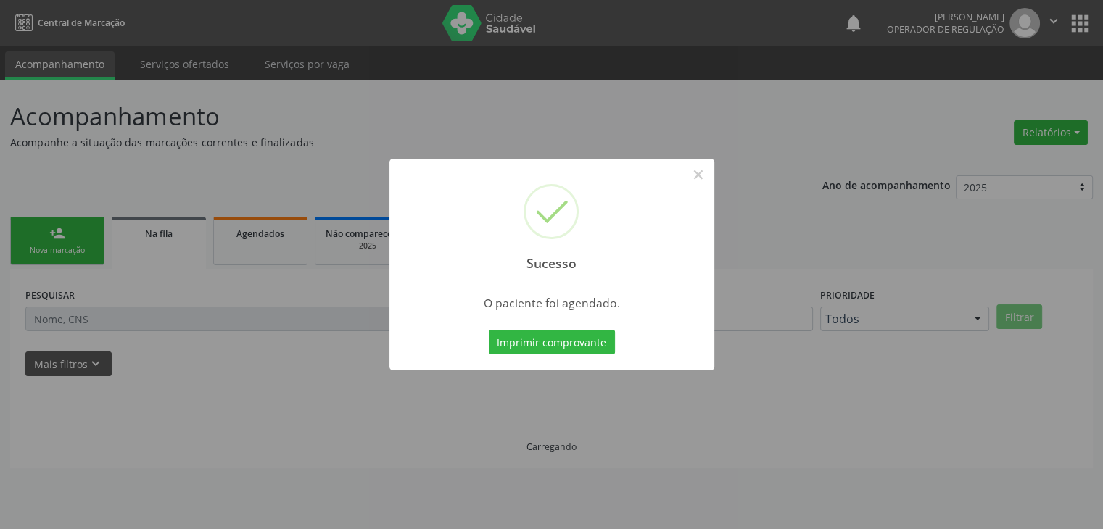
scroll to position [0, 0]
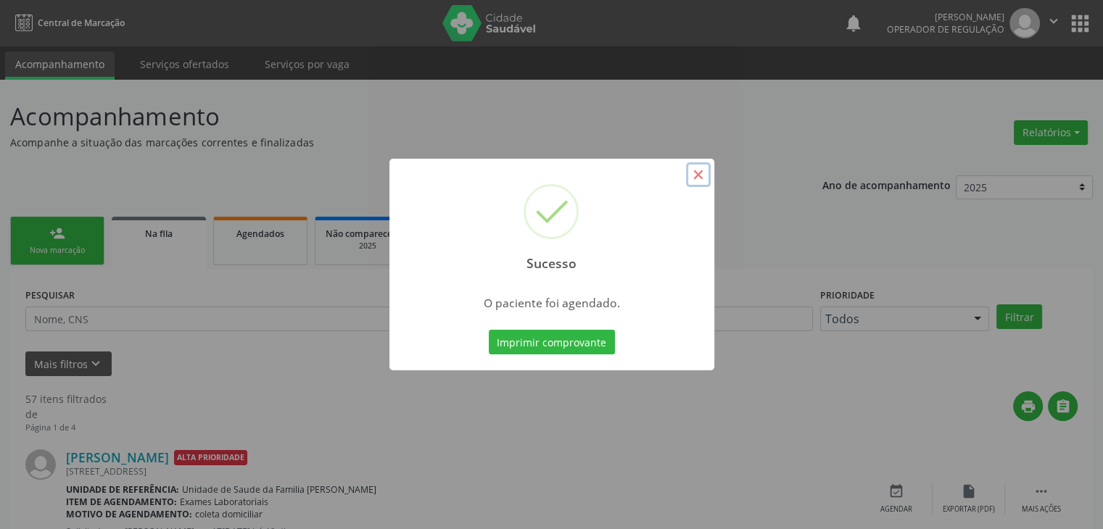
click at [708, 169] on button "×" at bounding box center [698, 174] width 25 height 25
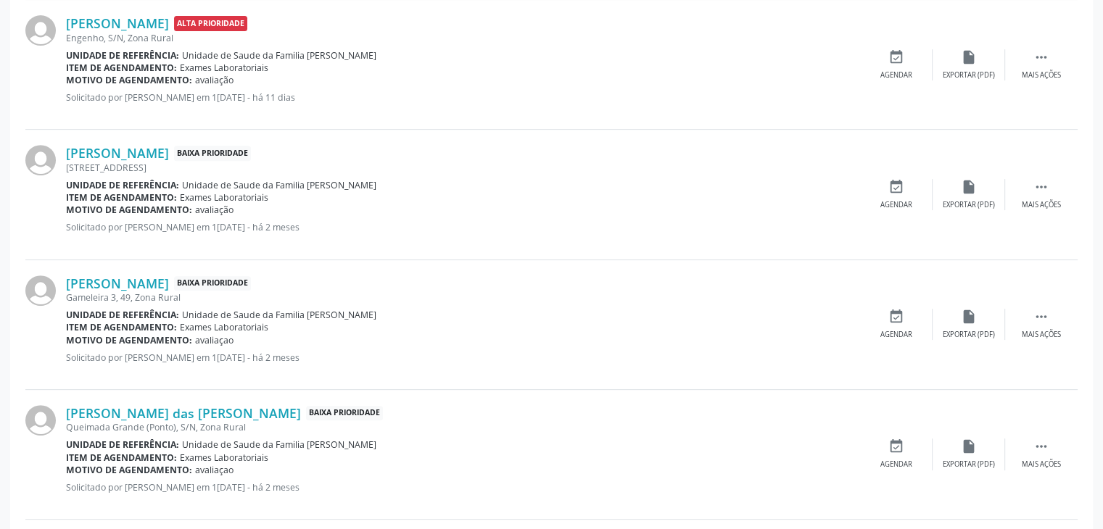
scroll to position [580, 0]
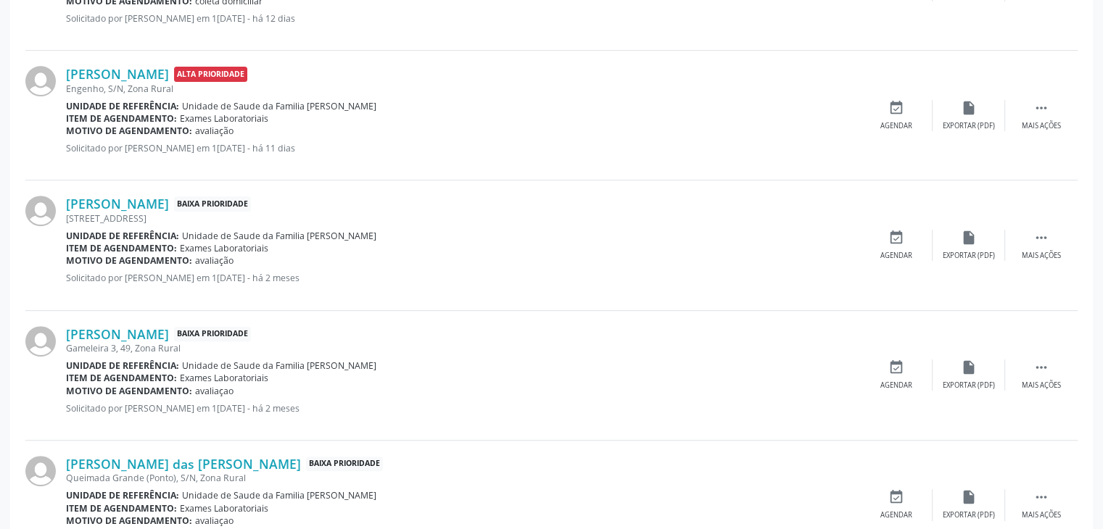
scroll to position [435, 0]
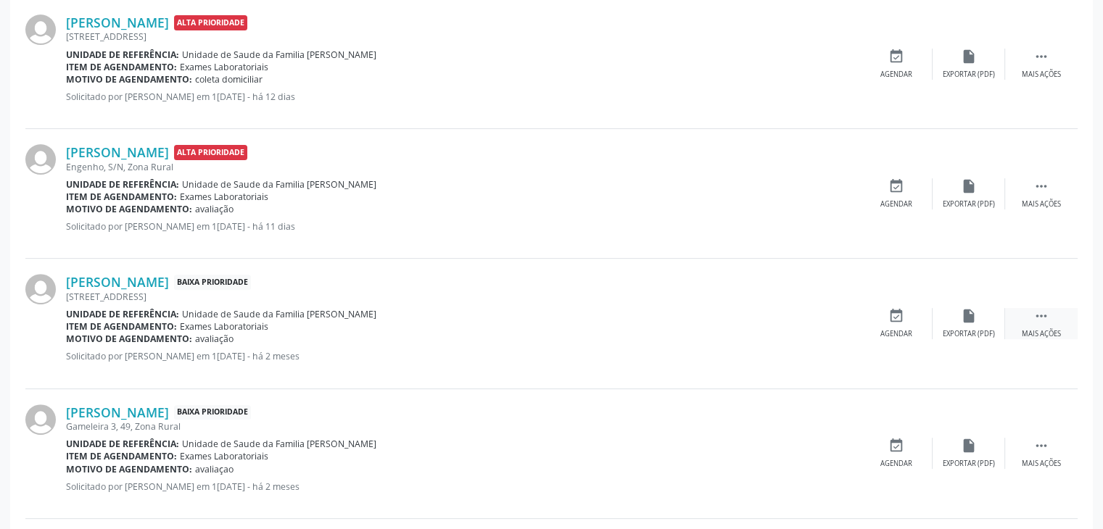
click at [1035, 333] on div "Mais ações" at bounding box center [1041, 334] width 39 height 10
click at [959, 331] on div "Editar" at bounding box center [968, 334] width 23 height 10
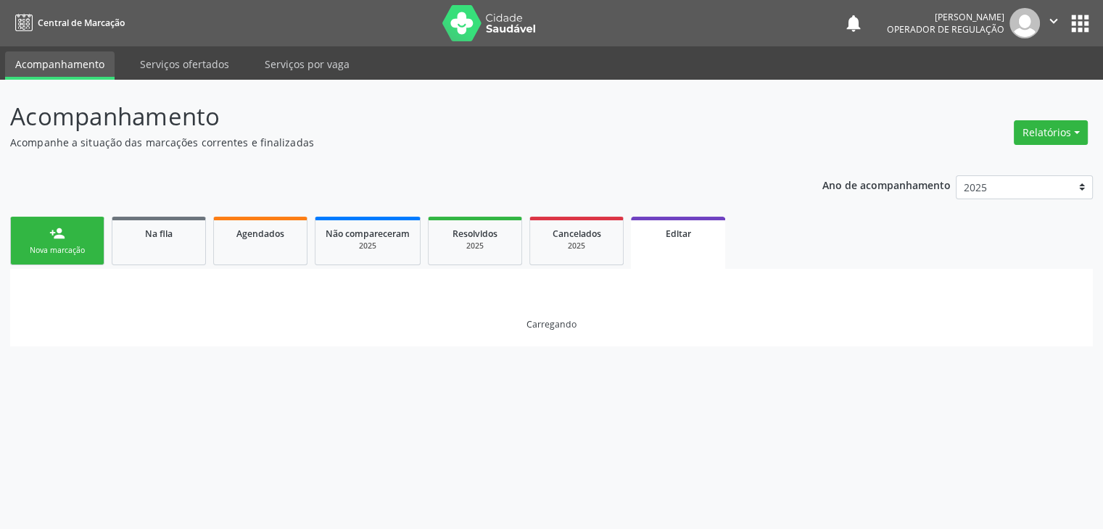
scroll to position [0, 0]
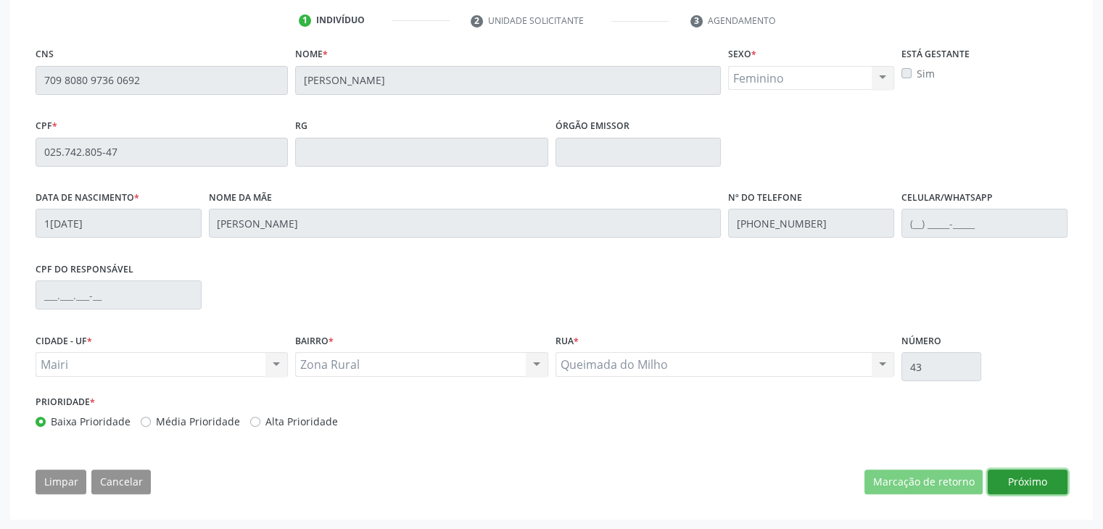
click at [1019, 481] on button "Próximo" at bounding box center [1028, 482] width 80 height 25
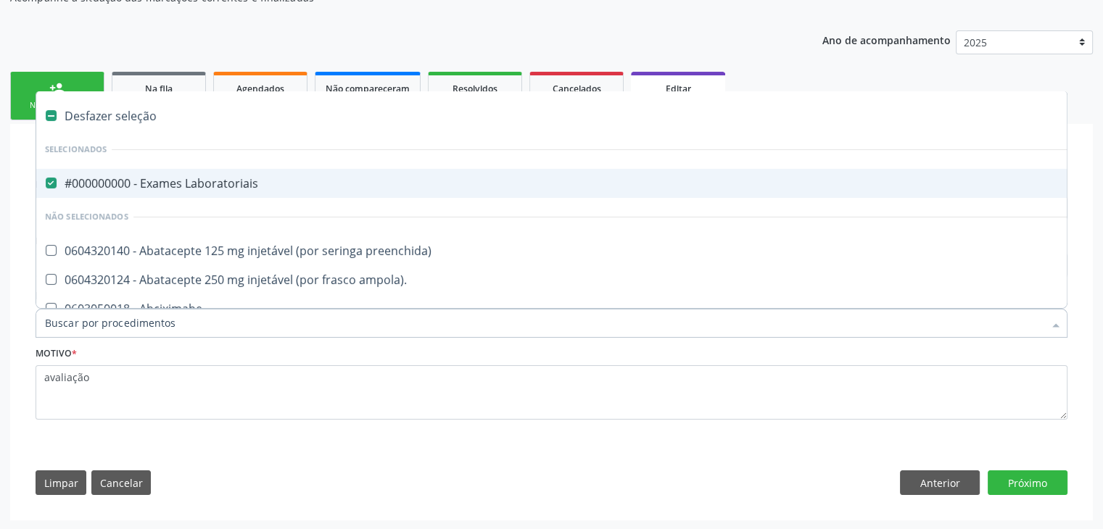
click at [178, 178] on div "#000000000 - Exames Laboratoriais" at bounding box center [603, 184] width 1116 height 12
checkbox Laboratoriais "false"
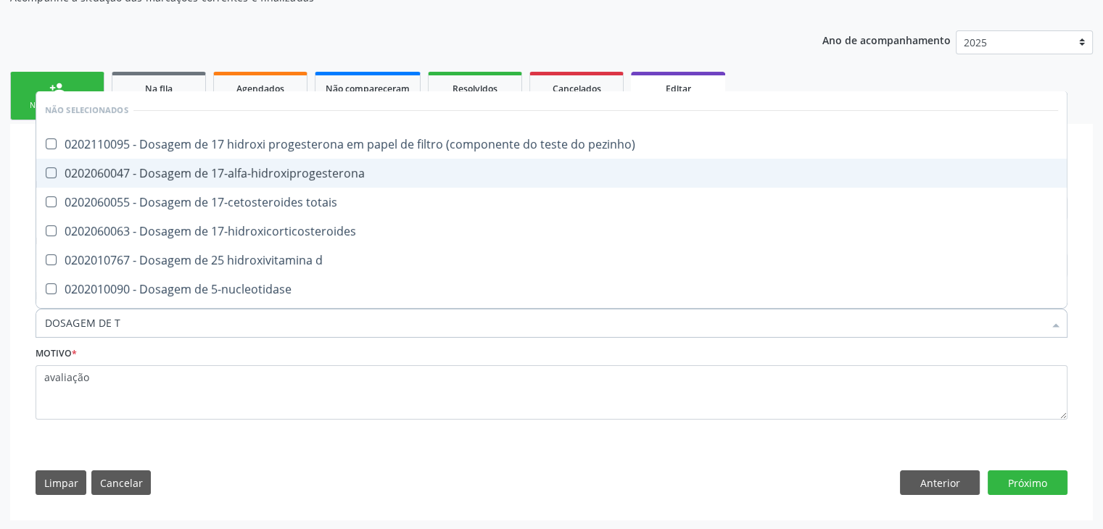
type input "DOSAGEM DE TS"
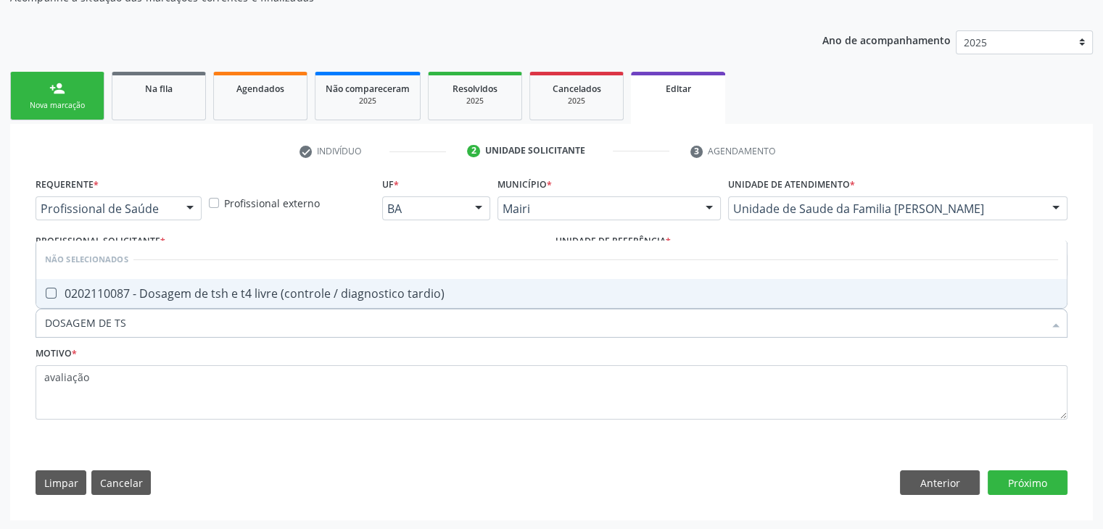
click at [291, 299] on span "0202110087 - Dosagem de tsh e t4 livre (controle / diagnostico tardio)" at bounding box center [551, 293] width 1030 height 29
checkbox tardio\) "true"
click at [1055, 481] on button "Próximo" at bounding box center [1028, 483] width 80 height 25
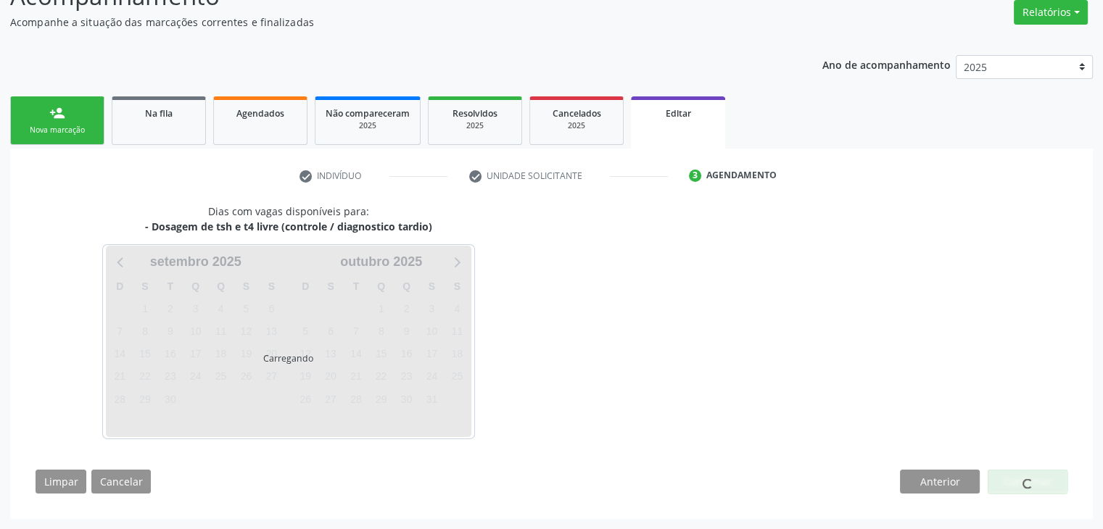
scroll to position [120, 0]
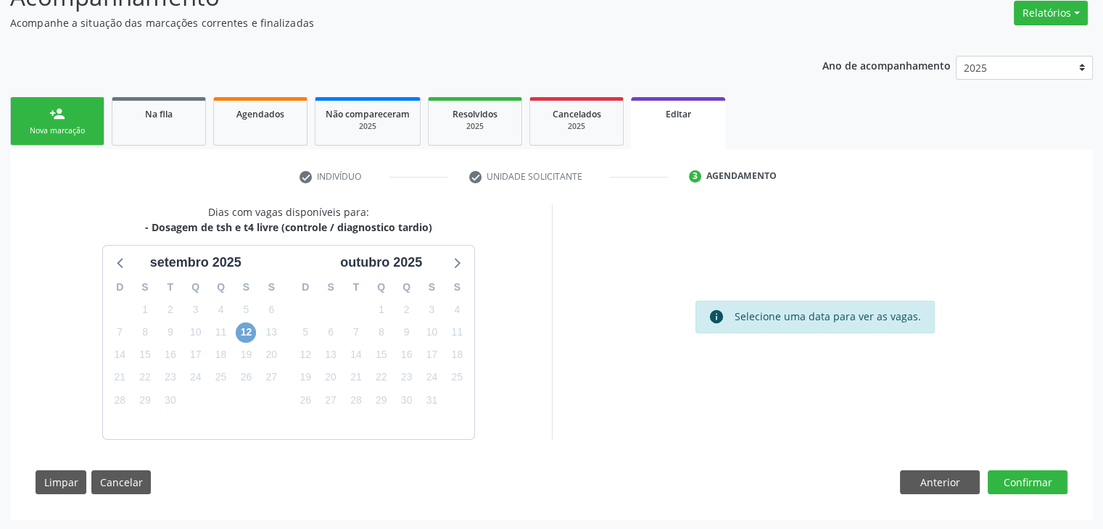
click at [244, 334] on span "12" at bounding box center [246, 333] width 20 height 20
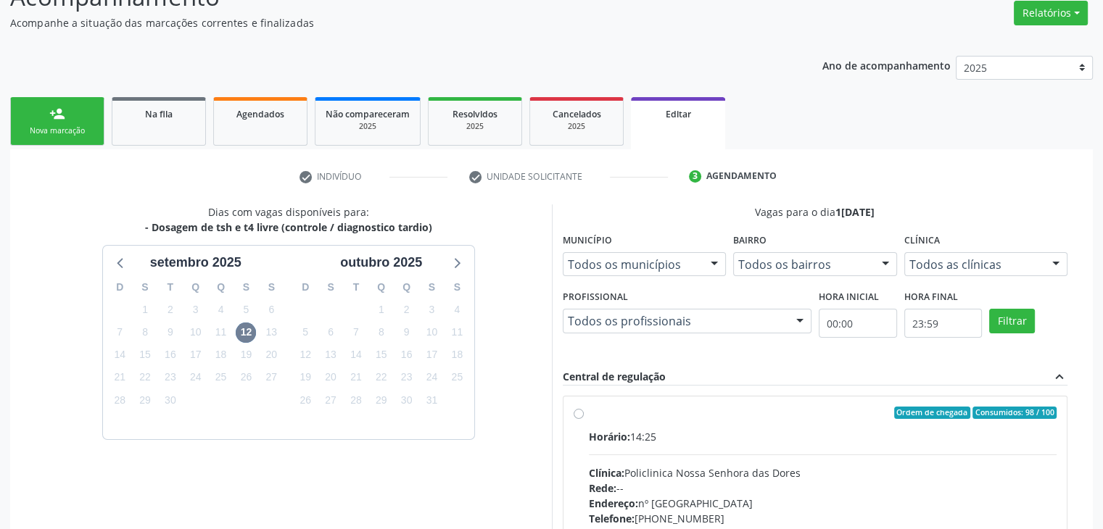
click at [740, 447] on div "Horário: 14:25 Clínica: Policlinica Nossa Senhora das Dores Rede: -- Endereço: …" at bounding box center [823, 528] width 468 height 199
click at [584, 420] on input "Ordem de chegada Consumidos: 98 / 100 Horário: 14:25 Clínica: Policlinica Nossa…" at bounding box center [579, 413] width 10 height 13
radio input "true"
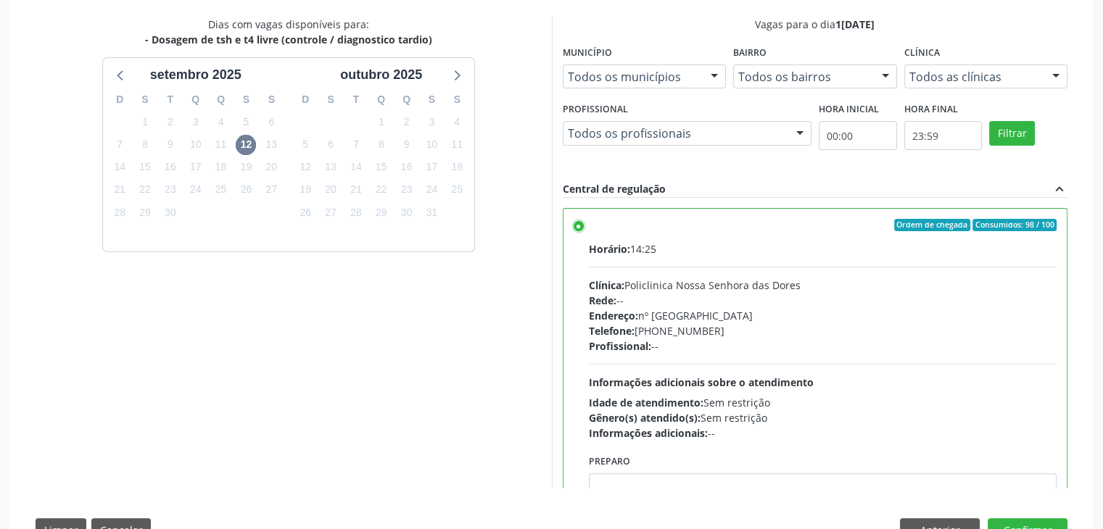
scroll to position [355, 0]
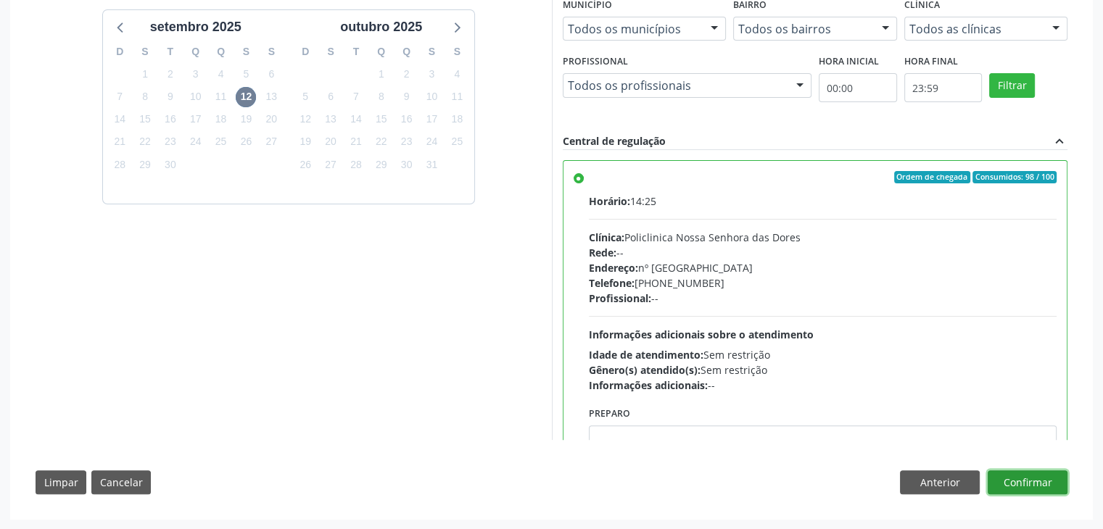
click at [1035, 480] on button "Confirmar" at bounding box center [1028, 483] width 80 height 25
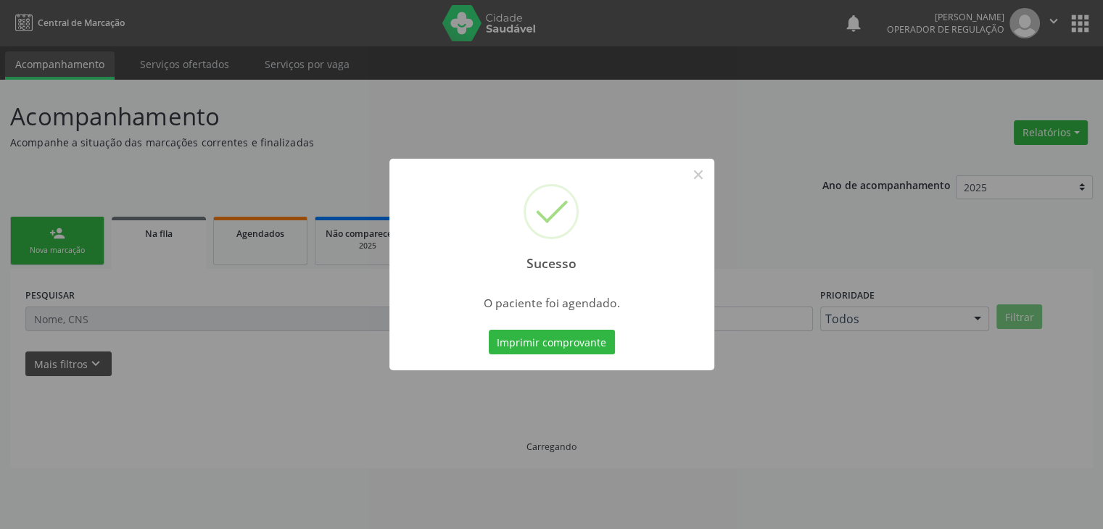
scroll to position [0, 0]
click at [699, 175] on button "×" at bounding box center [703, 174] width 25 height 25
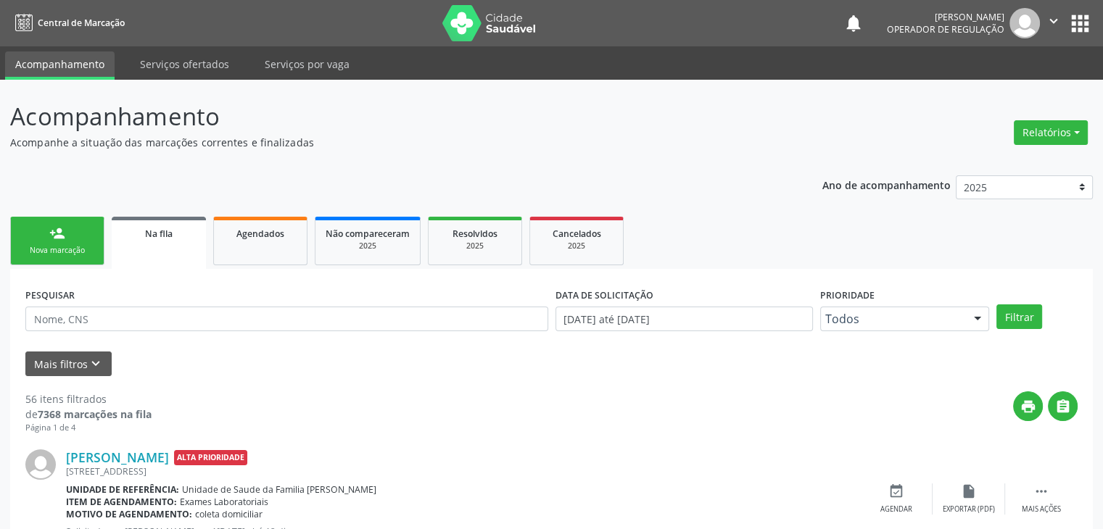
scroll to position [218, 0]
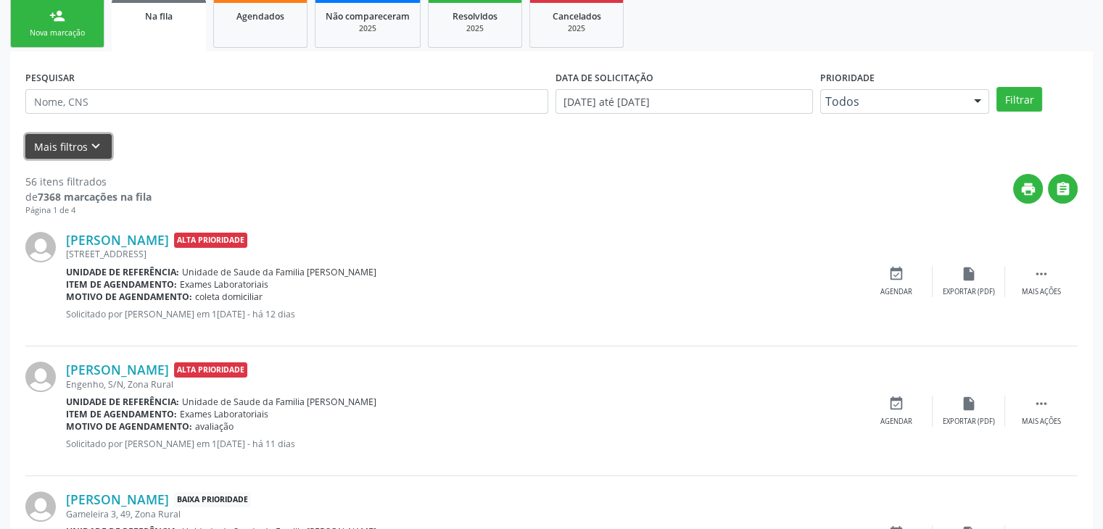
click at [63, 150] on button "Mais filtros keyboard_arrow_down" at bounding box center [68, 146] width 86 height 25
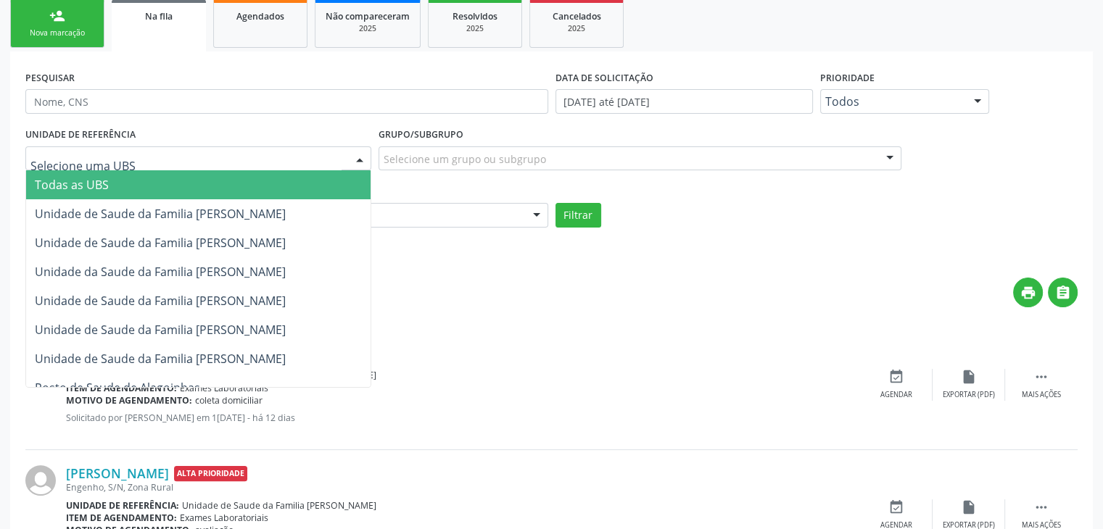
click at [128, 159] on div at bounding box center [198, 158] width 346 height 25
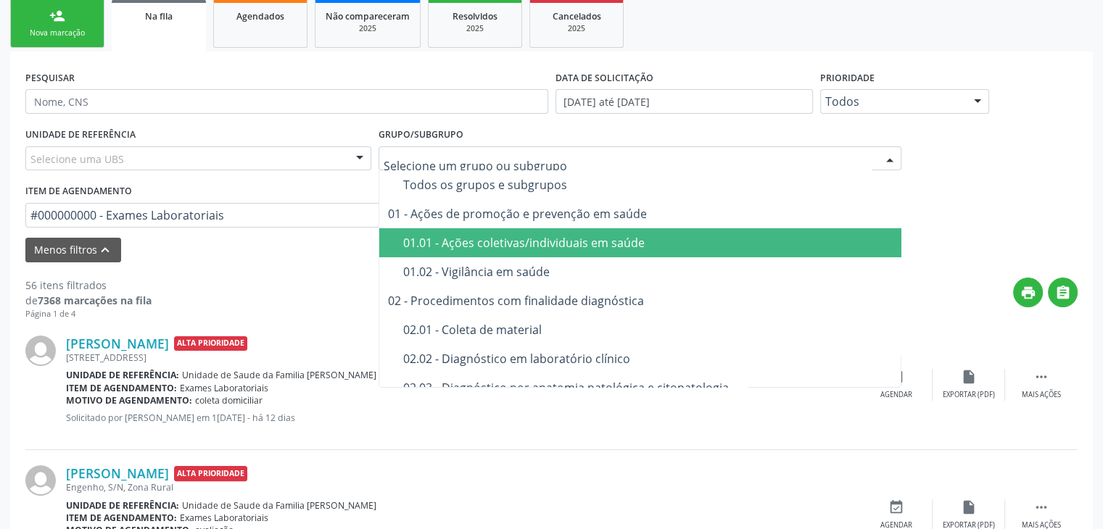
click at [286, 154] on div "Selecione uma UBS" at bounding box center [198, 158] width 346 height 25
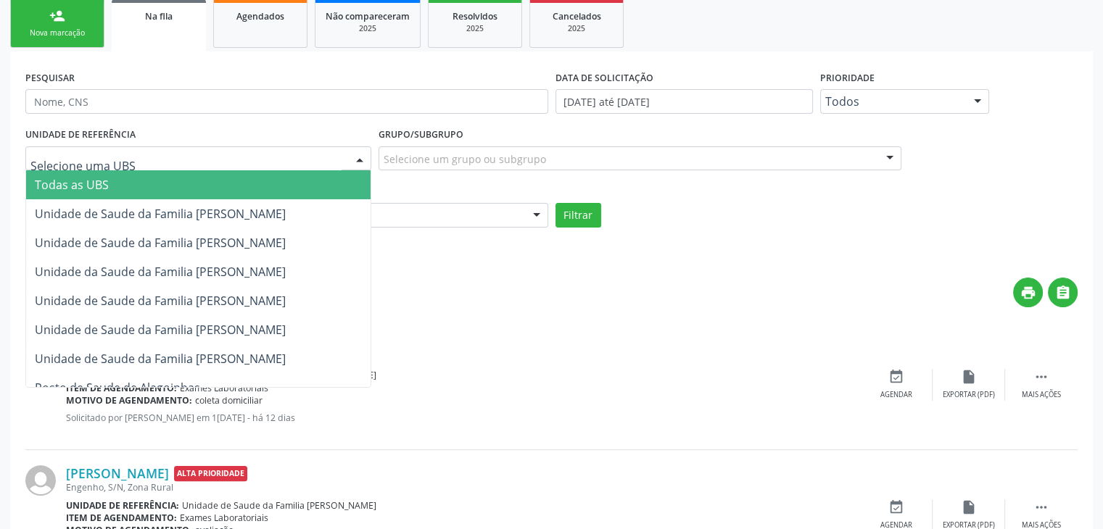
click at [202, 184] on span "Todas as UBS" at bounding box center [198, 184] width 344 height 29
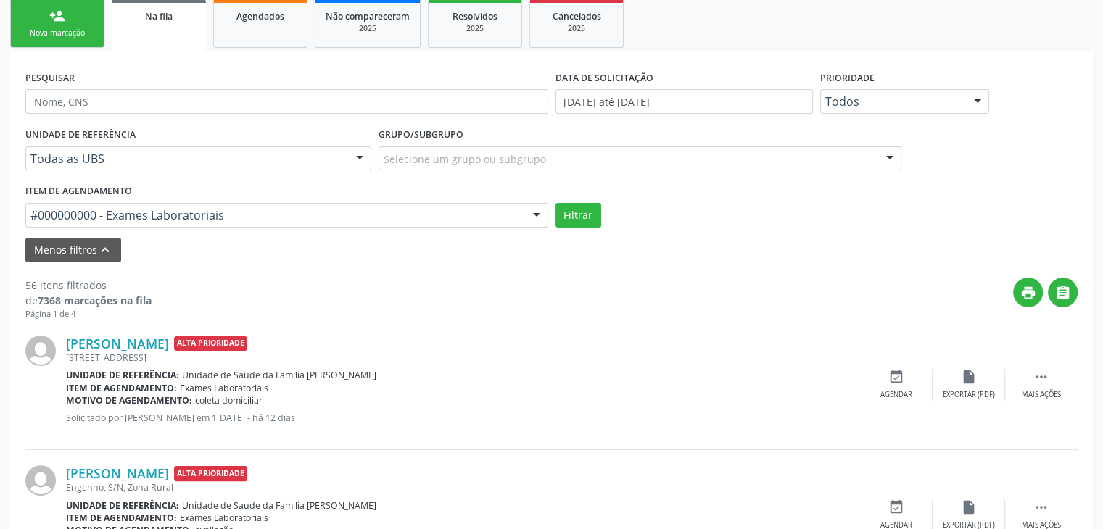
click at [552, 152] on div "Selecione um grupo ou subgrupo" at bounding box center [639, 158] width 523 height 25
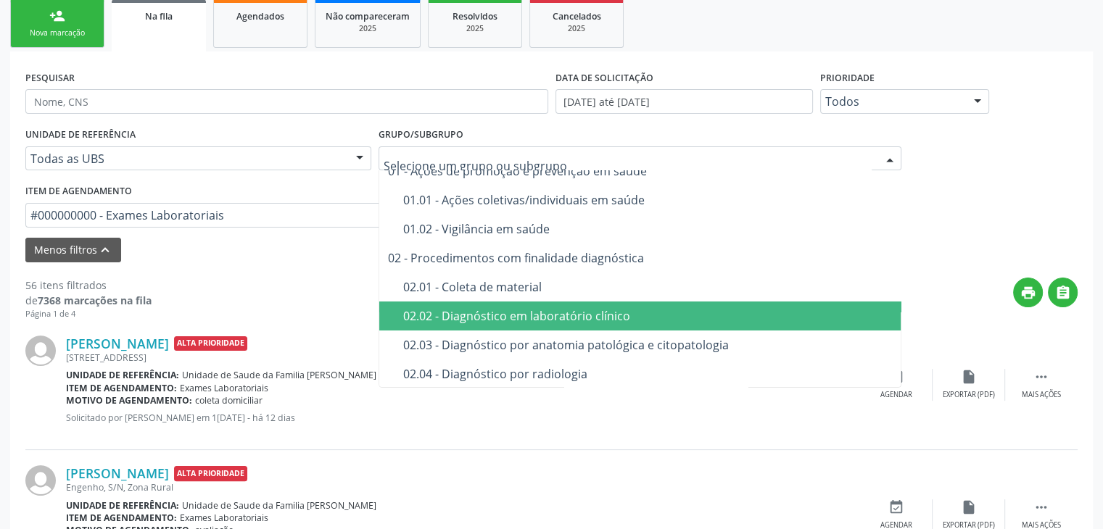
scroll to position [73, 0]
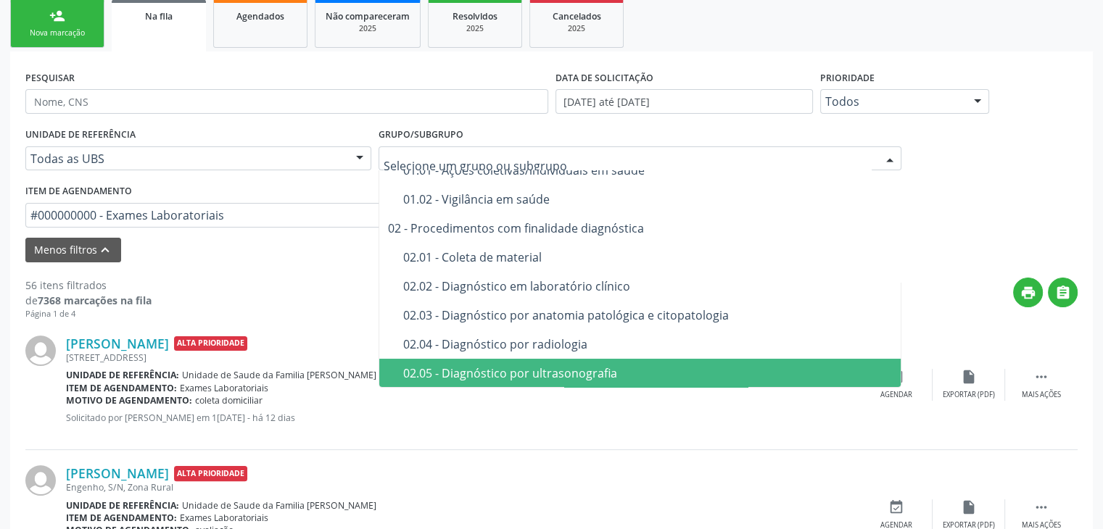
click at [576, 370] on div "02.05 - Diagnóstico por ultrasonografia" at bounding box center [648, 374] width 490 height 12
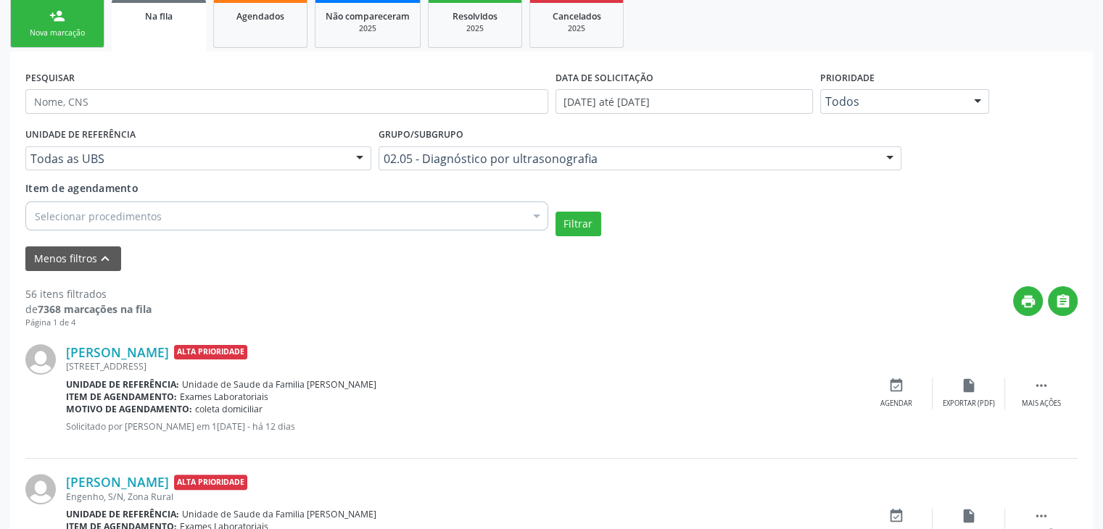
click at [226, 213] on div "Selecionar procedimentos" at bounding box center [286, 216] width 523 height 29
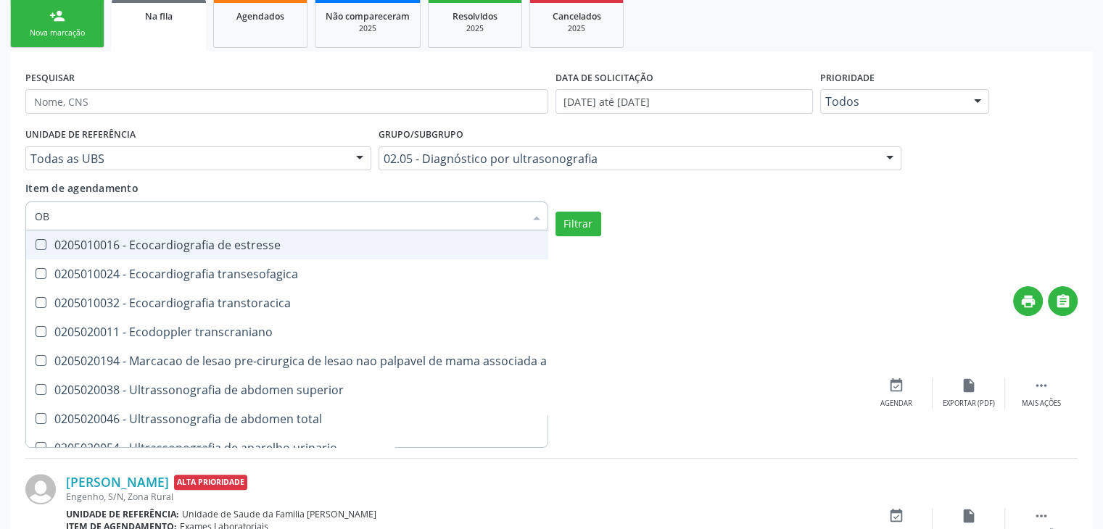
type input "OBS"
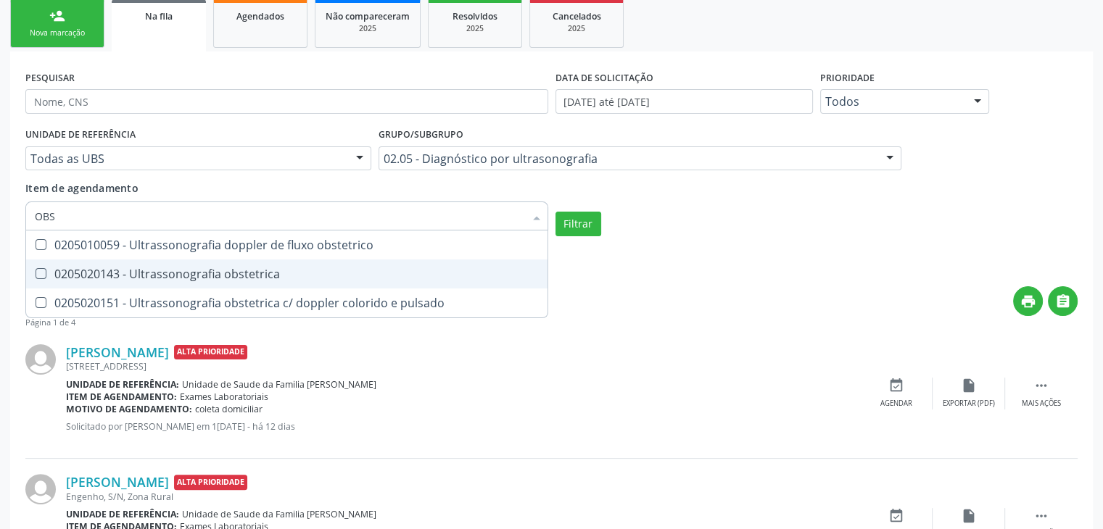
click at [194, 270] on div "0205020143 - Ultrassonografia obstetrica" at bounding box center [287, 274] width 504 height 12
checkbox obstetrica "true"
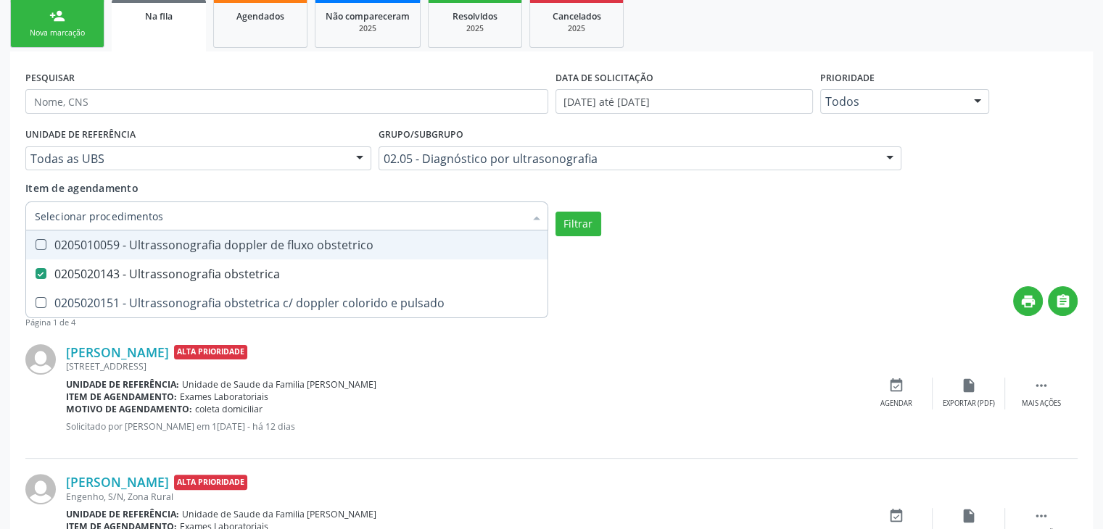
click at [586, 236] on form "PESQUISAR DATA DE SOLICITAÇÃO 01/01/2019 até 29/09/2025 Prioridade Todos Todos …" at bounding box center [551, 169] width 1052 height 204
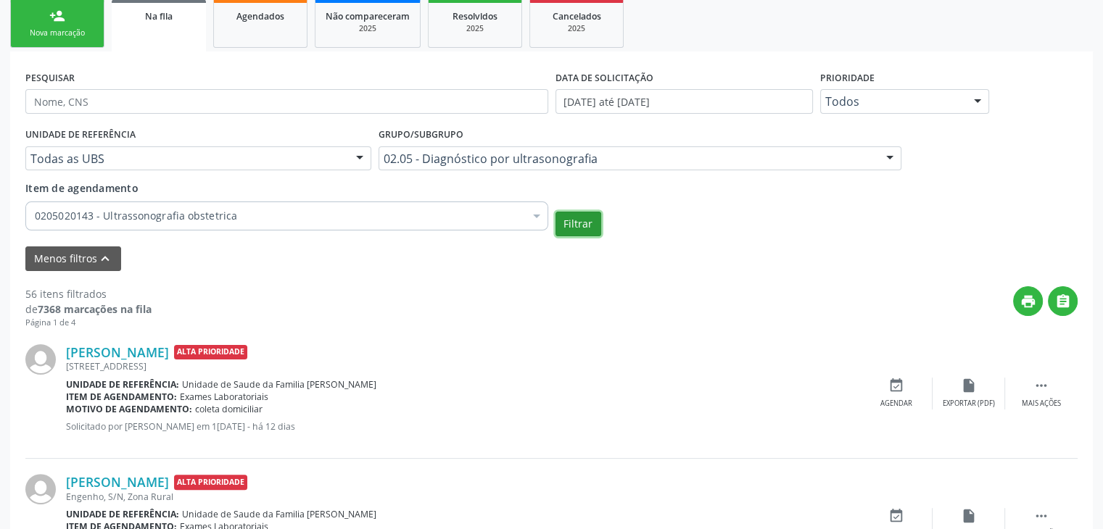
click at [586, 231] on button "Filtrar" at bounding box center [578, 224] width 46 height 25
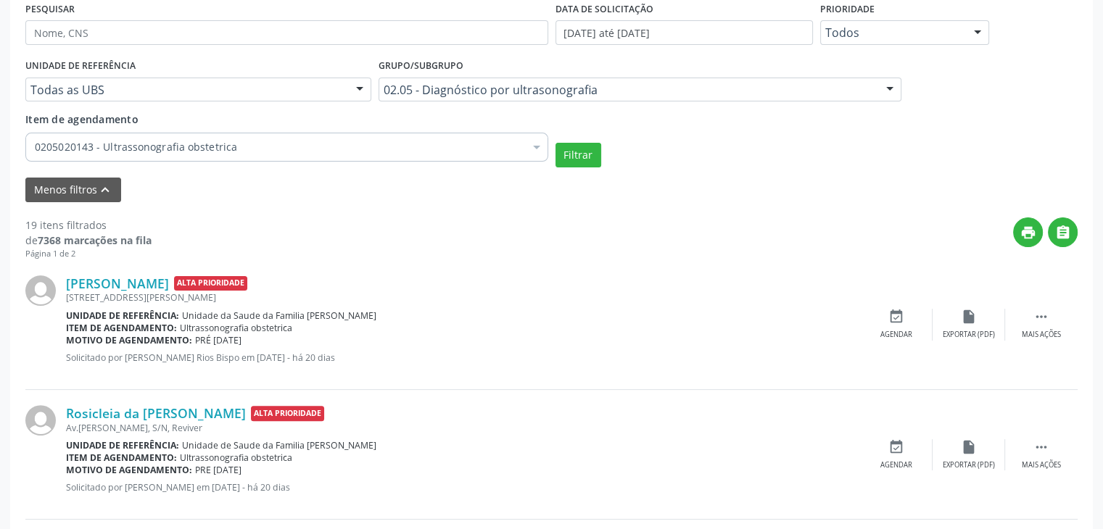
scroll to position [290, 0]
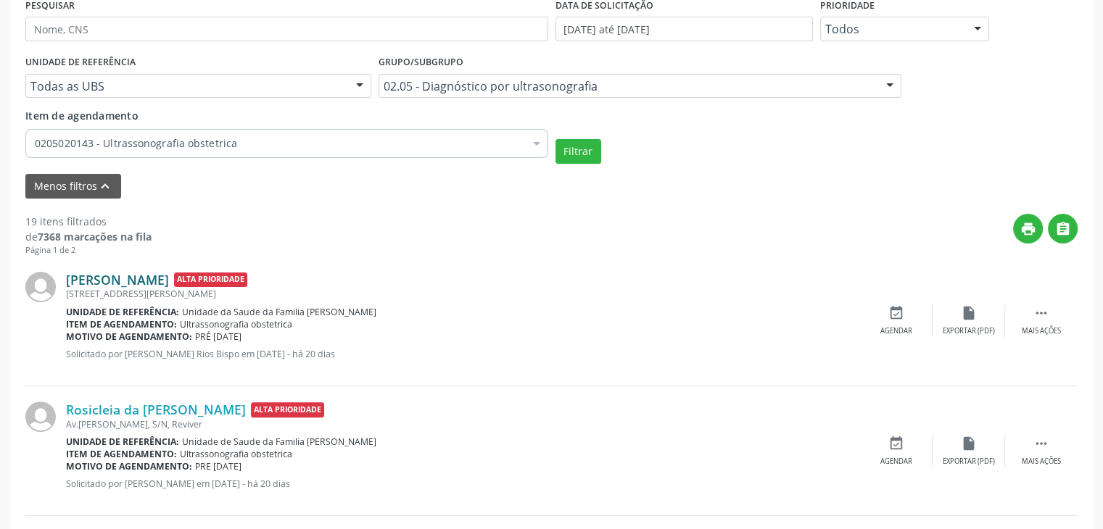
click at [152, 281] on link "Kaylanne Nascimento de Sousa" at bounding box center [117, 280] width 103 height 16
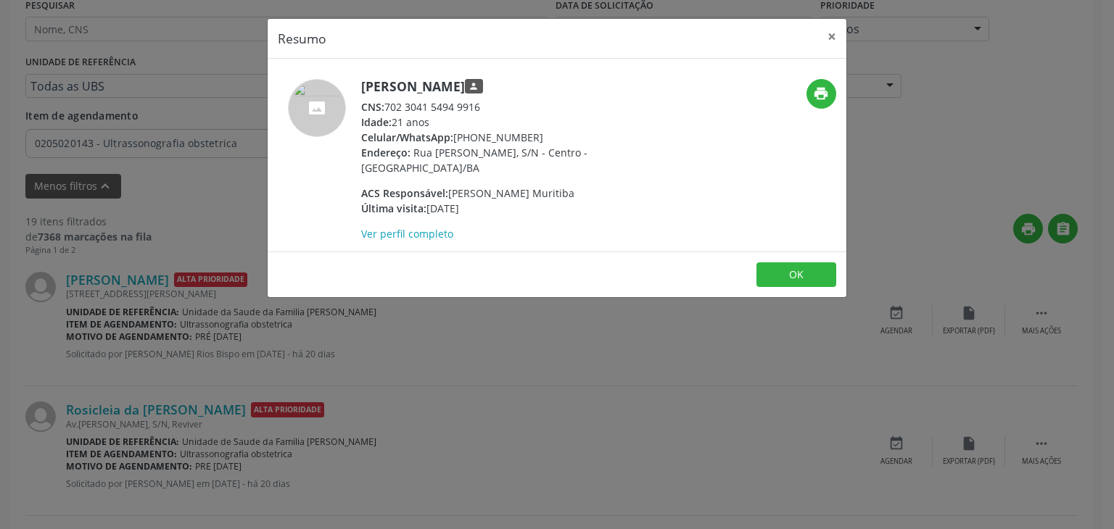
drag, startPoint x: 358, startPoint y: 85, endPoint x: 583, endPoint y: 79, distance: 224.8
click at [583, 79] on div "Kaylanne Nascimento de Sousa person CNS: 702 3041 5494 9916 Idade: 21 anos Celu…" at bounding box center [461, 160] width 386 height 162
copy h5 "Kaylanne Nascimento de Sousa"
drag, startPoint x: 458, startPoint y: 141, endPoint x: 467, endPoint y: 141, distance: 9.5
click at [467, 141] on div "Celular/WhatsApp: (74) 98863-1779" at bounding box center [502, 137] width 282 height 15
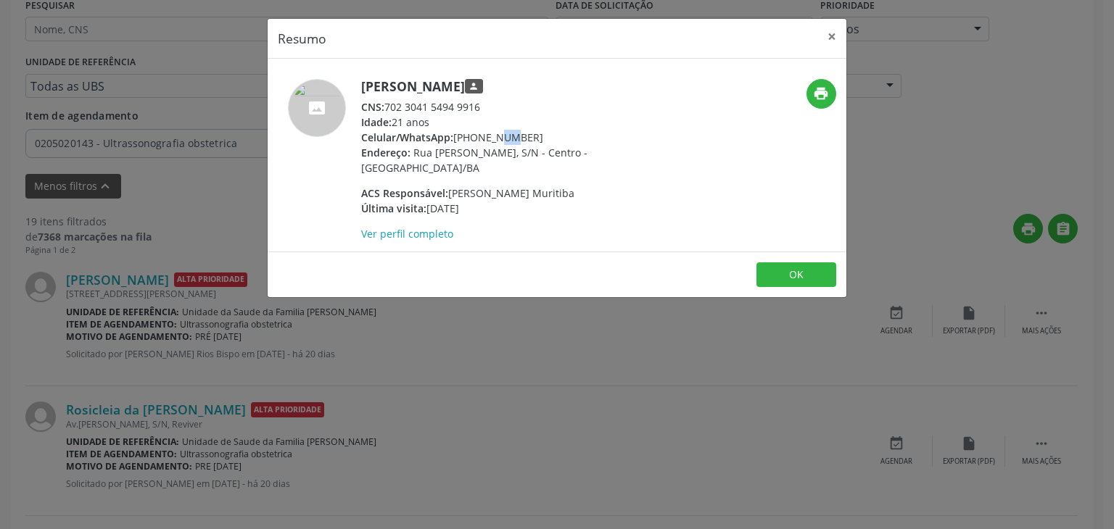
drag, startPoint x: 453, startPoint y: 137, endPoint x: 537, endPoint y: 131, distance: 84.3
click at [537, 131] on div "Celular/WhatsApp: (74) 98863-1779" at bounding box center [502, 137] width 282 height 15
copy div "(74) 98863-1779"
click at [832, 30] on button "×" at bounding box center [831, 37] width 29 height 36
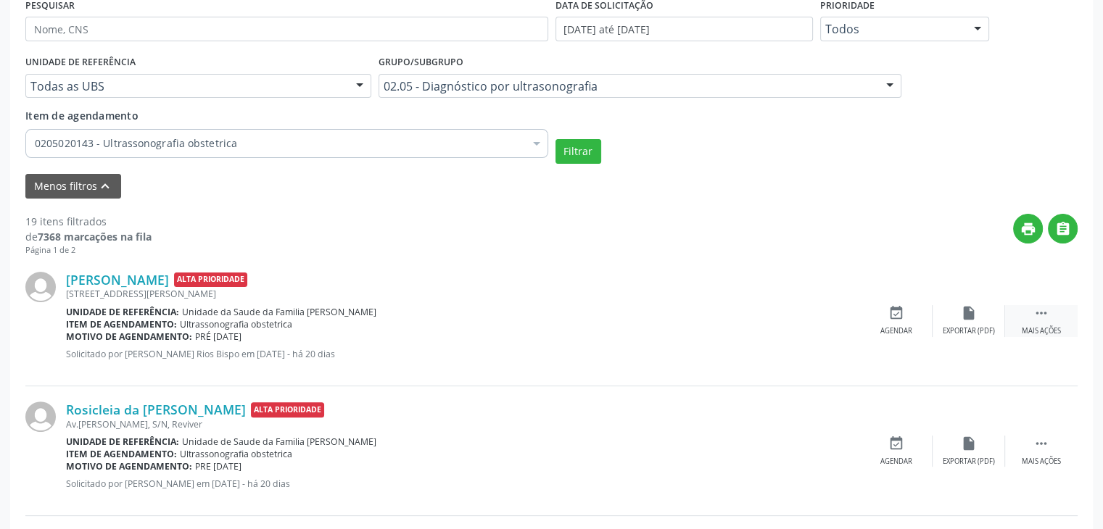
click at [1040, 315] on icon "" at bounding box center [1041, 313] width 16 height 16
click at [980, 323] on div "edit Editar" at bounding box center [968, 320] width 73 height 31
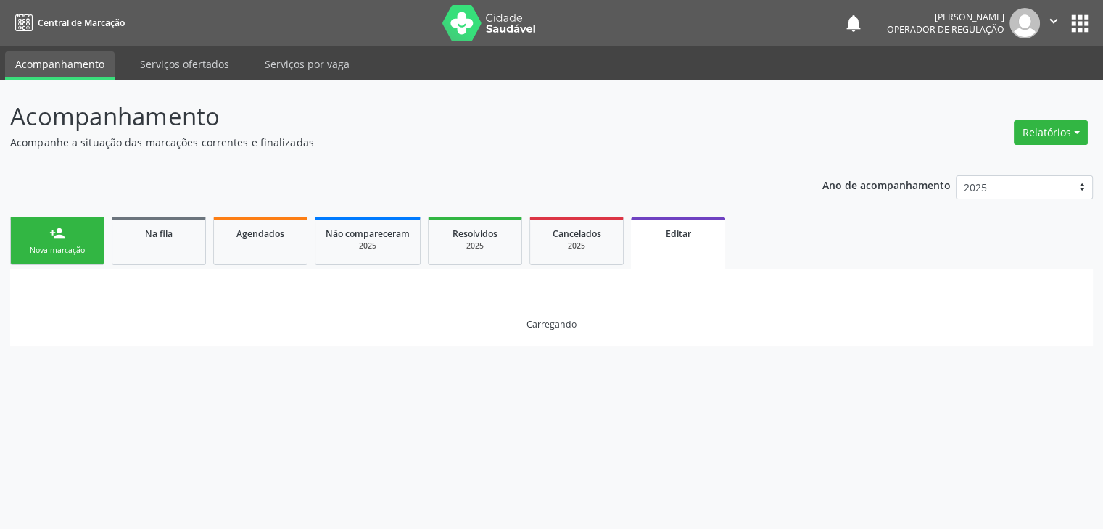
scroll to position [0, 0]
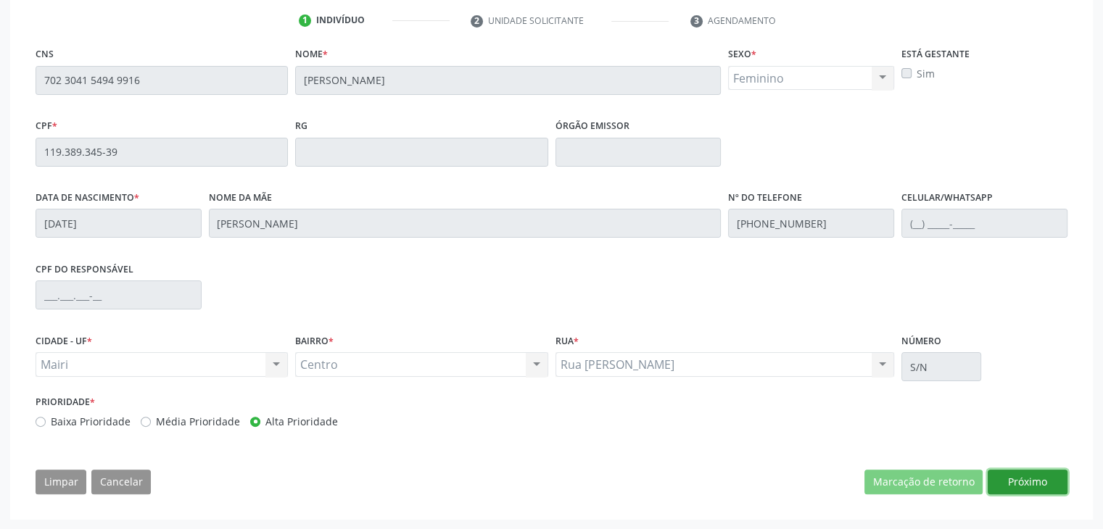
click at [1018, 473] on button "Próximo" at bounding box center [1028, 482] width 80 height 25
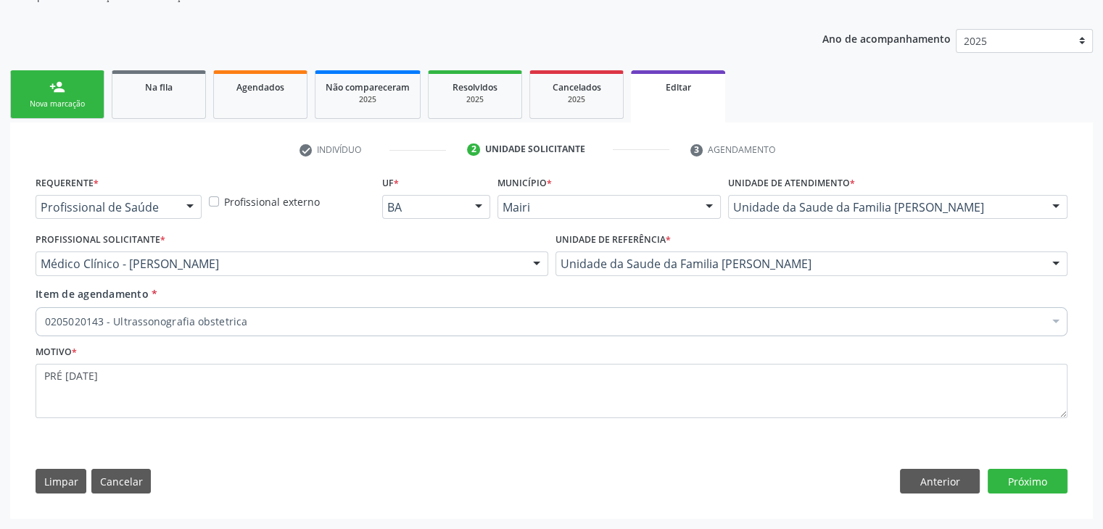
scroll to position [145, 0]
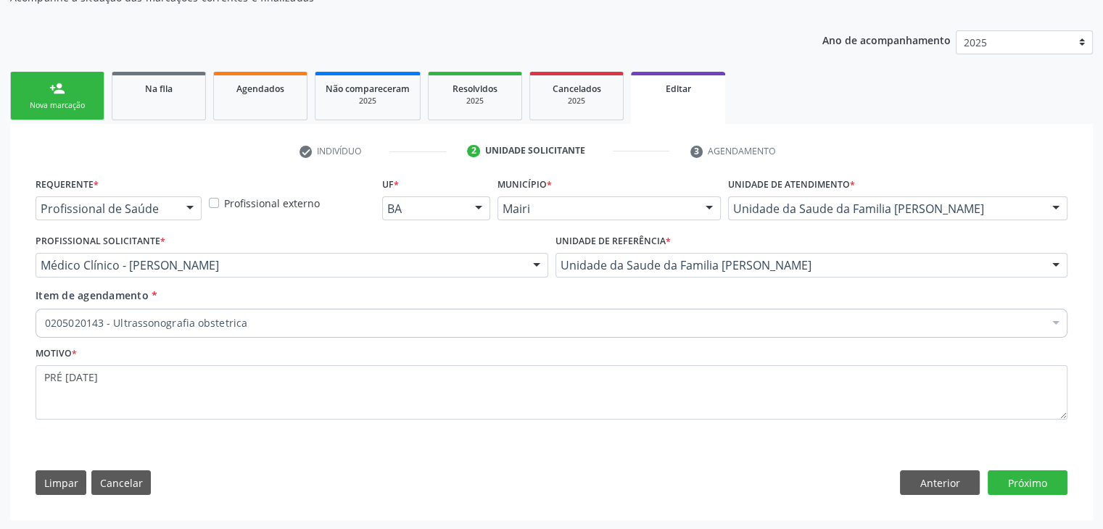
click at [0, 0] on div "0205020143 - Ultrassonografia obstetrica" at bounding box center [0, 0] width 0 height 0
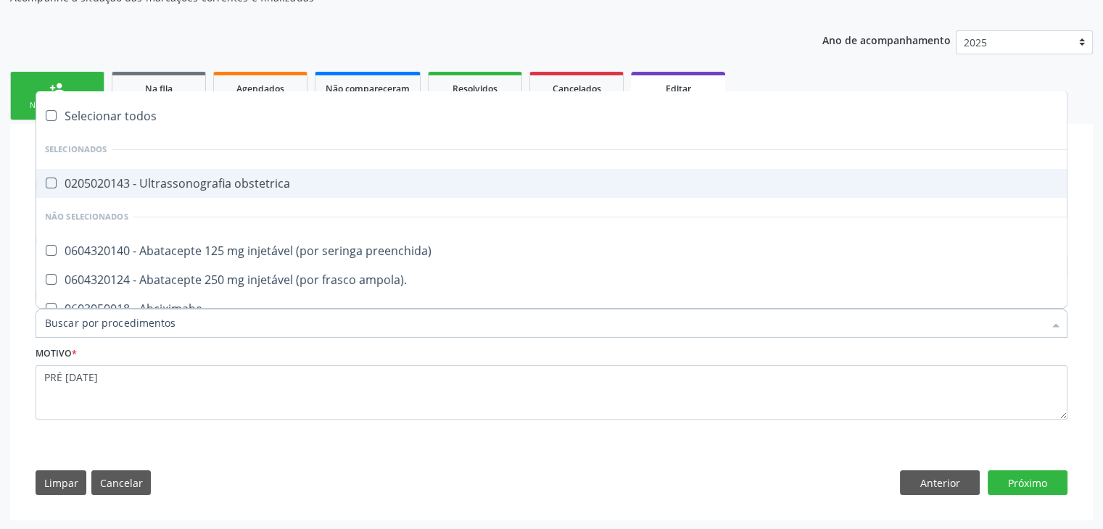
checkbox obstetrica "false"
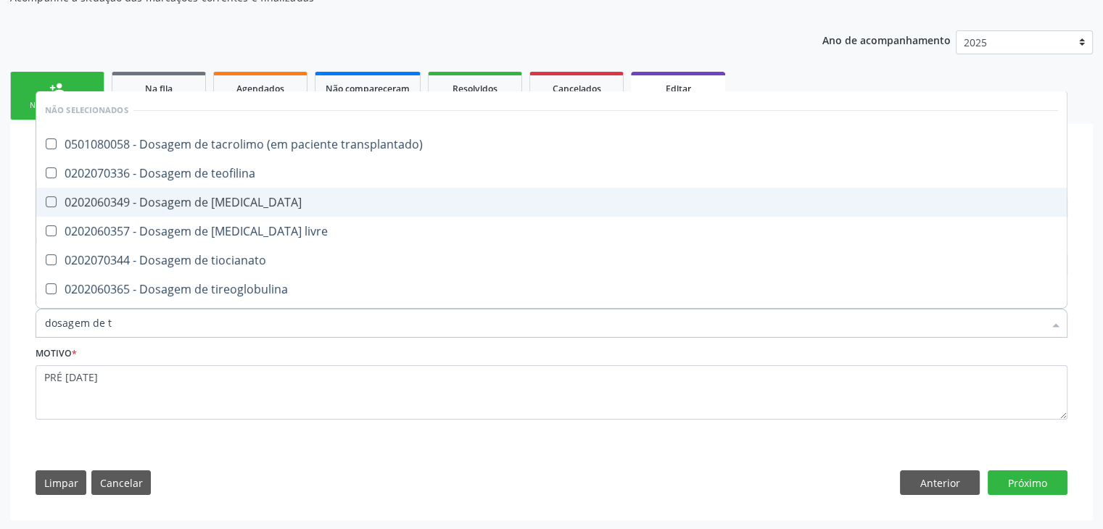
type input "dosagem de ts"
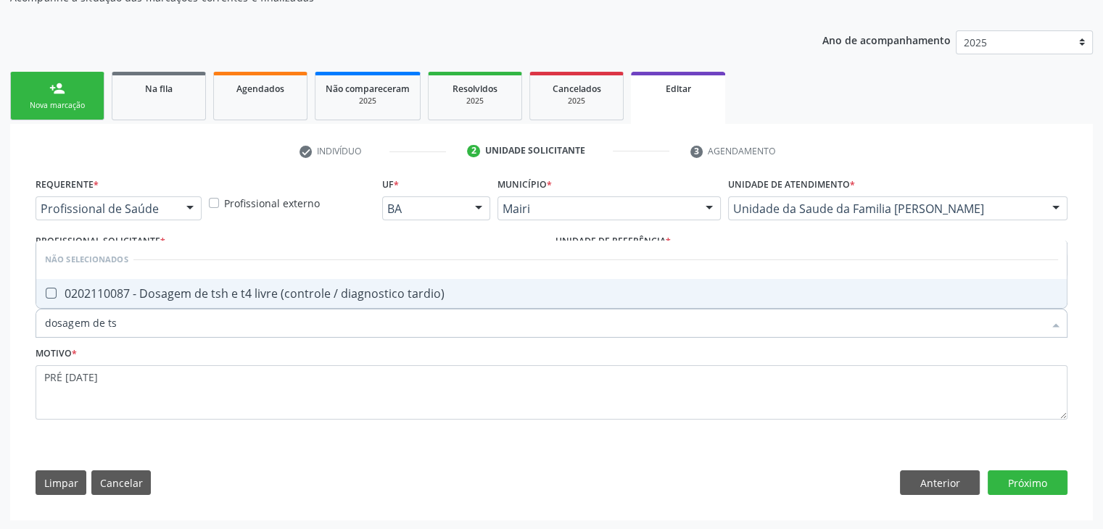
click at [195, 305] on span "0202110087 - Dosagem de tsh e t4 livre (controle / diagnostico tardio)" at bounding box center [551, 293] width 1030 height 29
checkbox tardio\) "true"
click at [1023, 485] on button "Próximo" at bounding box center [1028, 483] width 80 height 25
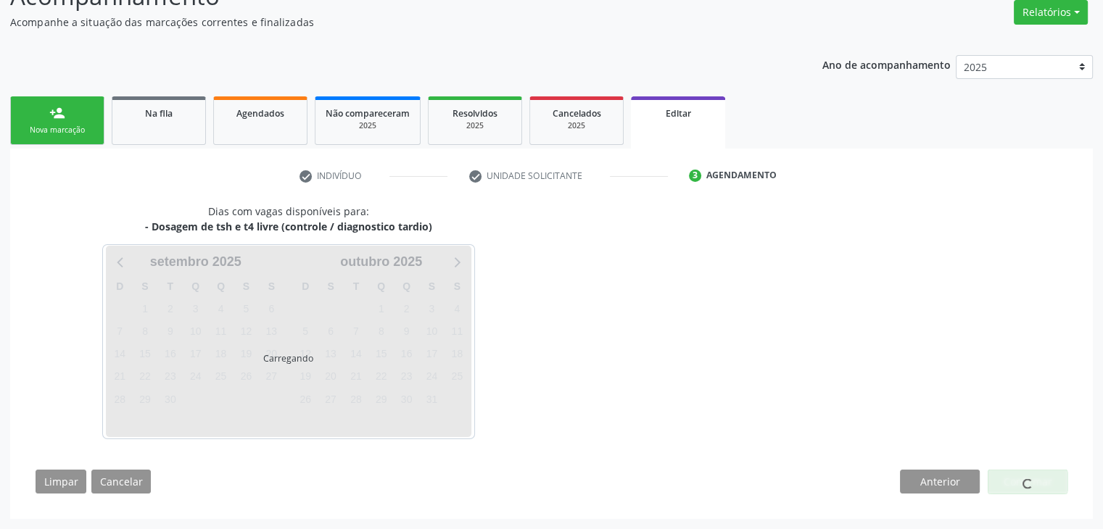
scroll to position [120, 0]
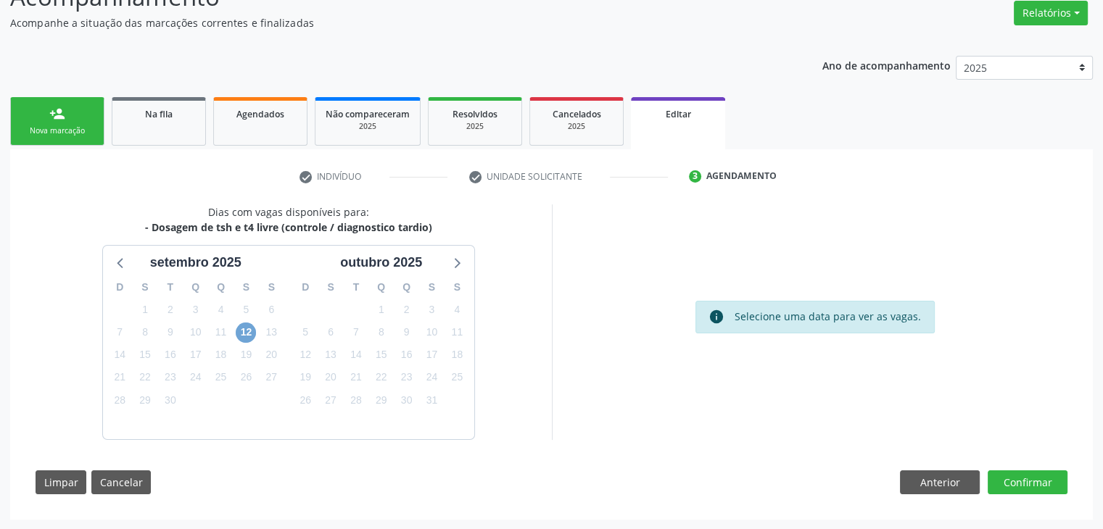
click at [247, 327] on span "12" at bounding box center [246, 333] width 20 height 20
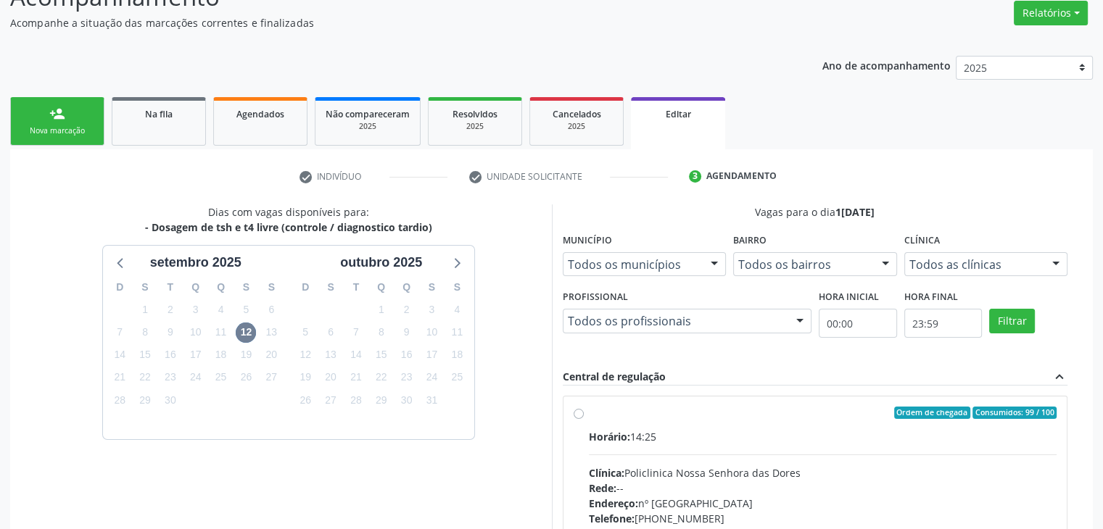
click at [705, 443] on div "Horário: 14:25 Clínica: Policlinica Nossa Senhora das Dores Rede: -- Endereço: …" at bounding box center [823, 528] width 468 height 199
click at [584, 420] on input "Ordem de chegada Consumidos: 99 / 100 Horário: 14:25 Clínica: Policlinica Nossa…" at bounding box center [579, 413] width 10 height 13
radio input "true"
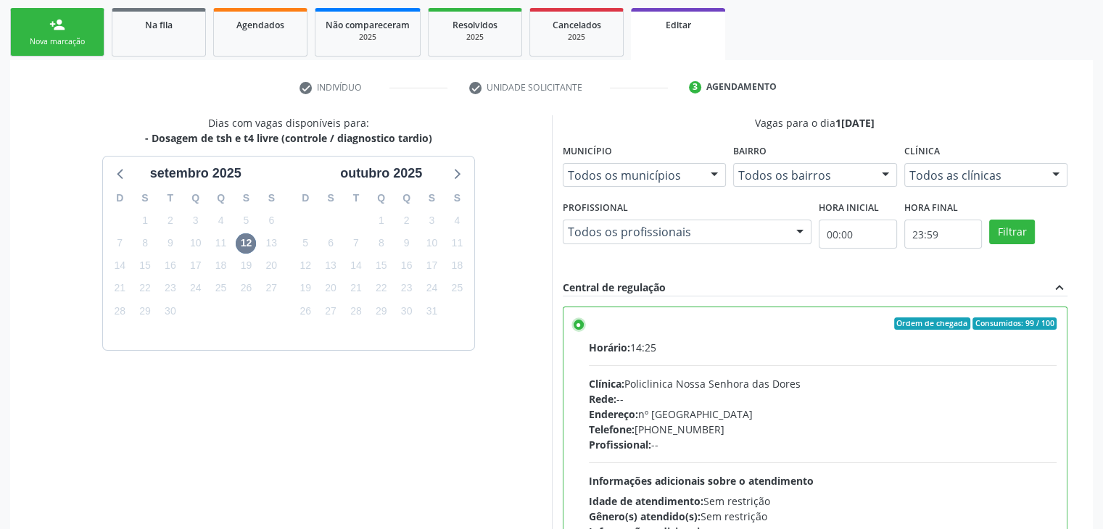
scroll to position [355, 0]
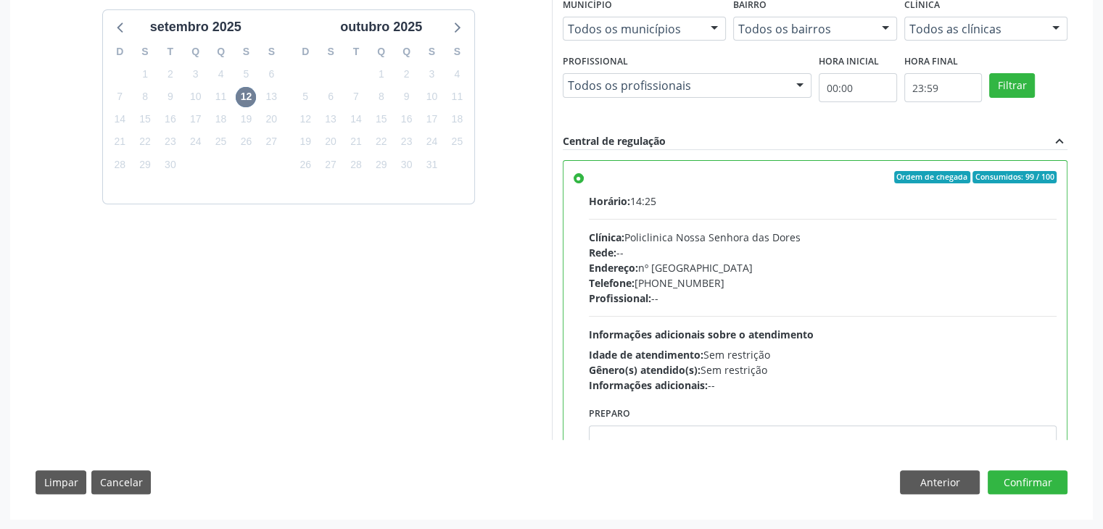
click at [1027, 496] on div "Dias com vagas disponíveis para: - Dosagem de tsh e t4 livre (controle / diagno…" at bounding box center [551, 237] width 1052 height 536
click at [1027, 475] on button "Confirmar" at bounding box center [1028, 483] width 80 height 25
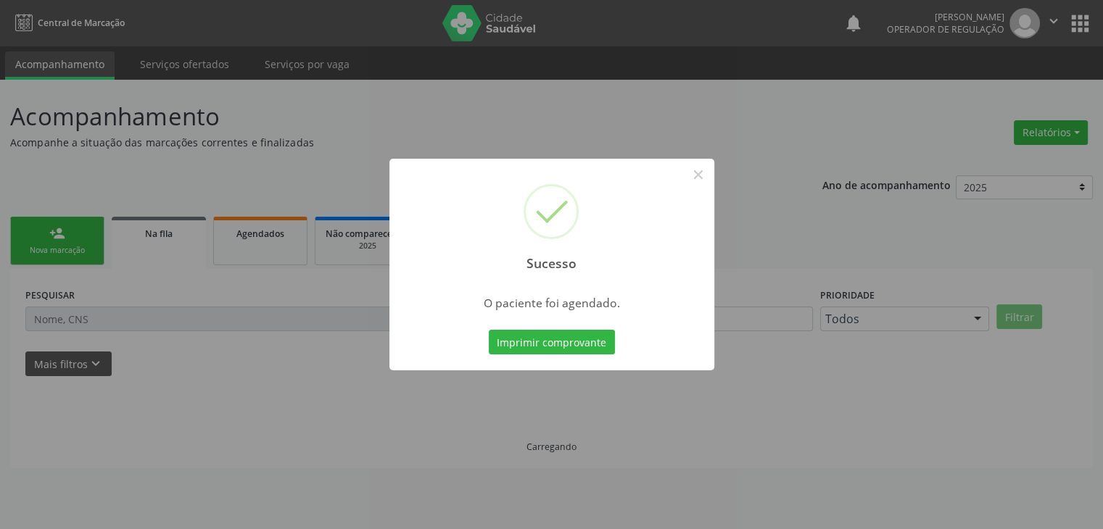
scroll to position [0, 0]
click at [705, 167] on button "×" at bounding box center [703, 174] width 25 height 25
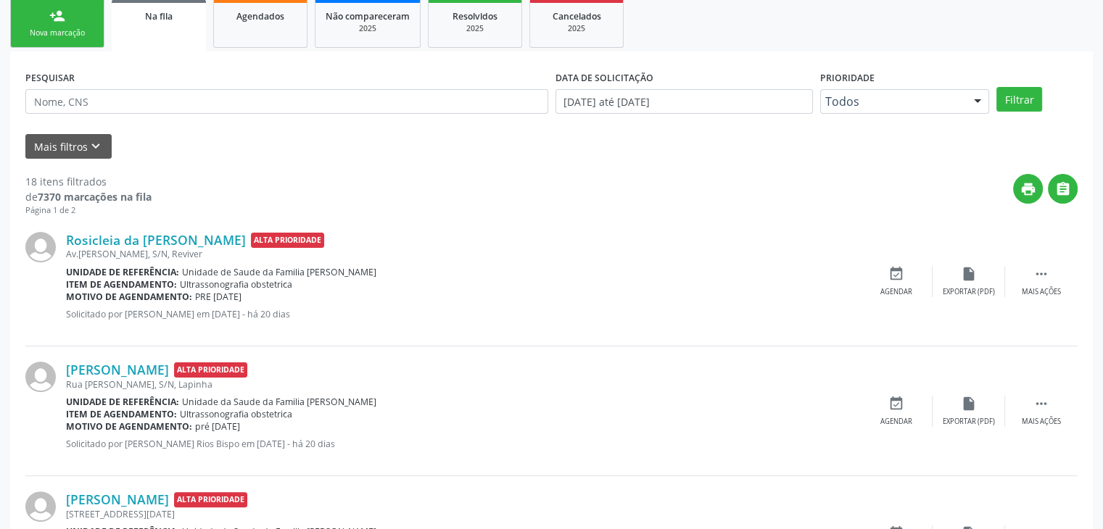
scroll to position [290, 0]
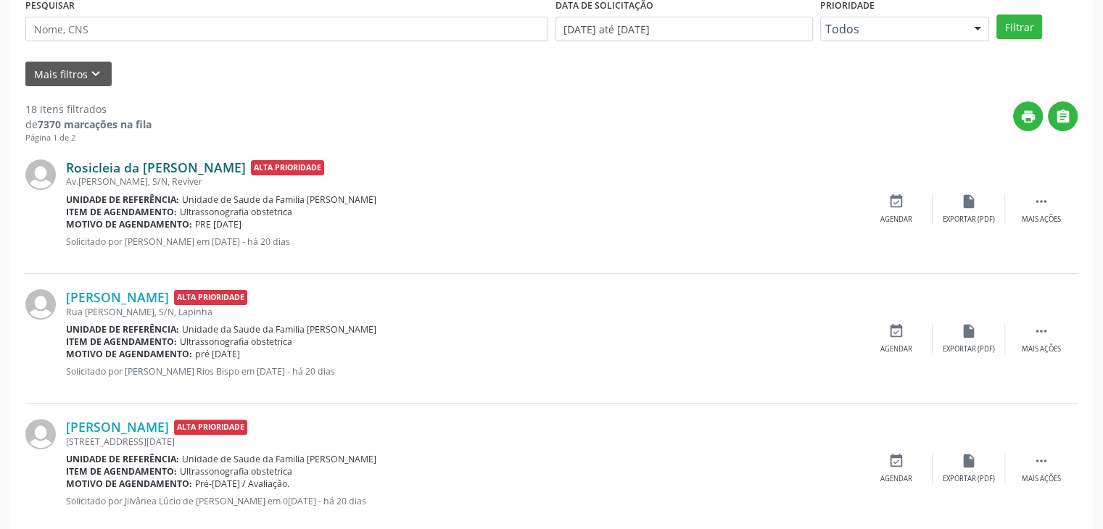
click at [133, 162] on link "Rosicleia da Silva Sampaio" at bounding box center [156, 168] width 180 height 16
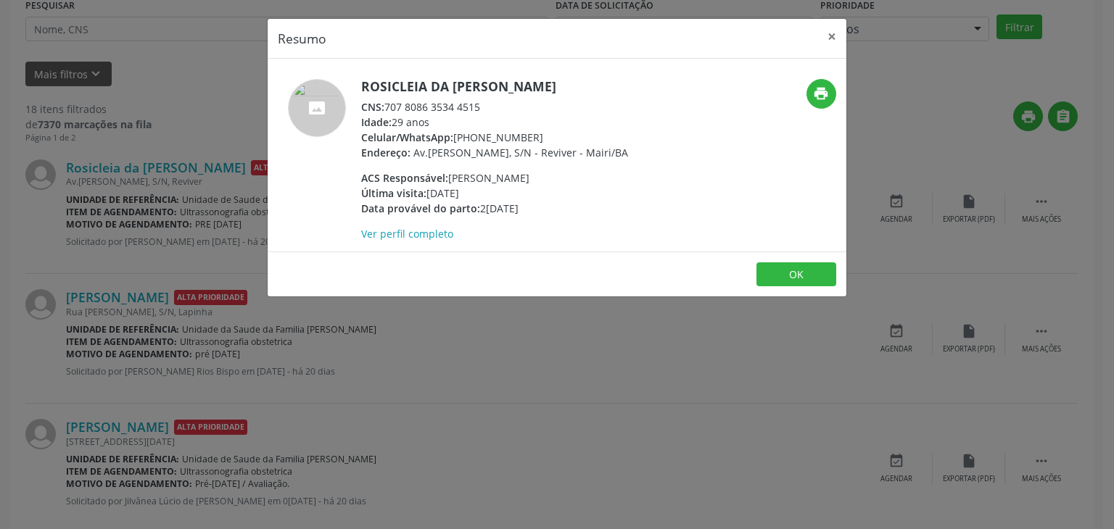
drag, startPoint x: 363, startPoint y: 78, endPoint x: 574, endPoint y: 79, distance: 211.0
click at [574, 79] on h5 "Rosicleia da Silva Sampaio" at bounding box center [494, 86] width 267 height 15
copy h5 "Rosicleia da Silva Sampaio"
drag, startPoint x: 463, startPoint y: 136, endPoint x: 538, endPoint y: 131, distance: 74.9
click at [538, 131] on div "Celular/WhatsApp: (74) 99937-6968" at bounding box center [494, 137] width 267 height 15
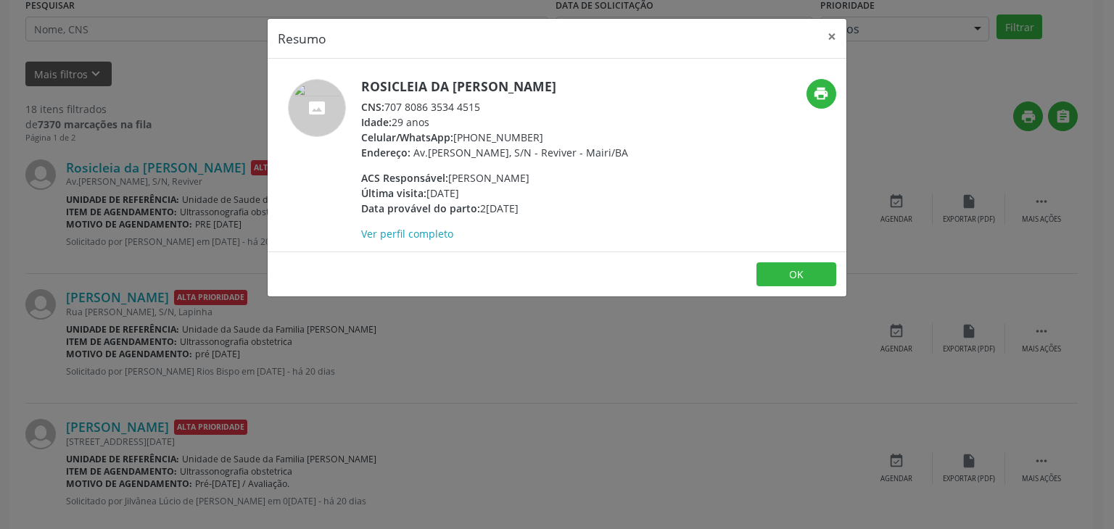
copy div "(74) 99937-6968"
click at [824, 38] on button "×" at bounding box center [831, 37] width 29 height 36
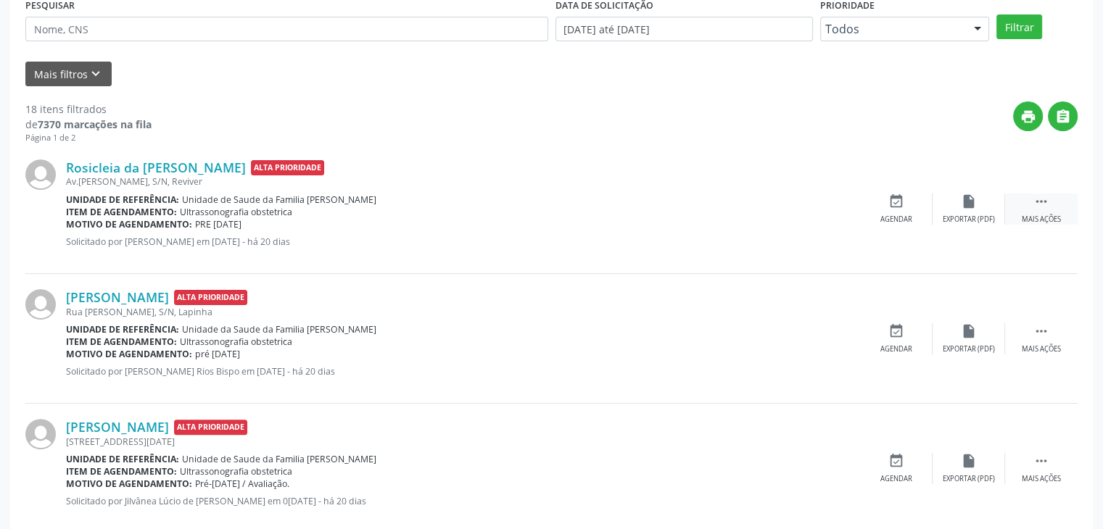
click at [1050, 207] on div " Mais ações" at bounding box center [1041, 209] width 73 height 31
click at [964, 215] on div "Editar" at bounding box center [968, 220] width 23 height 10
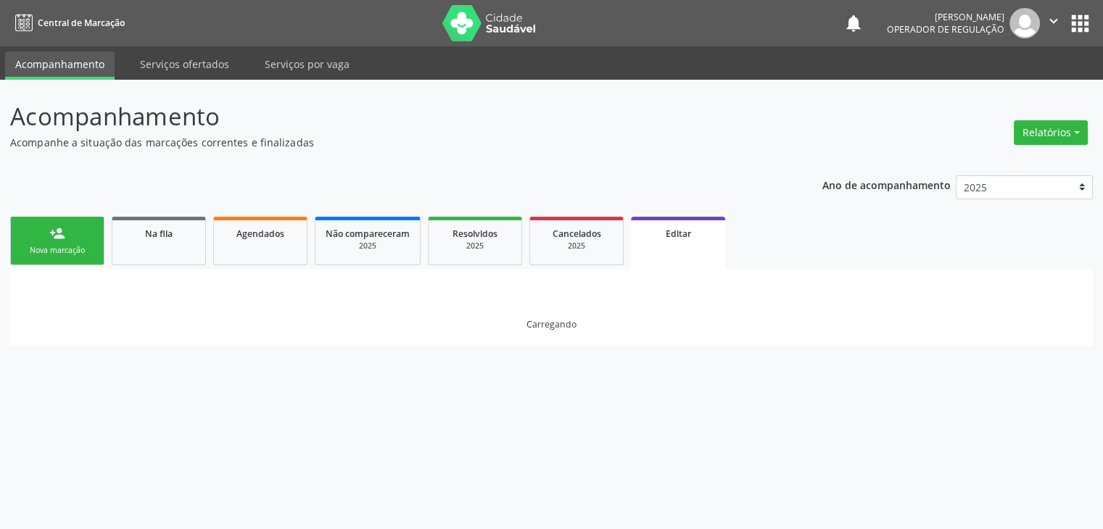
scroll to position [0, 0]
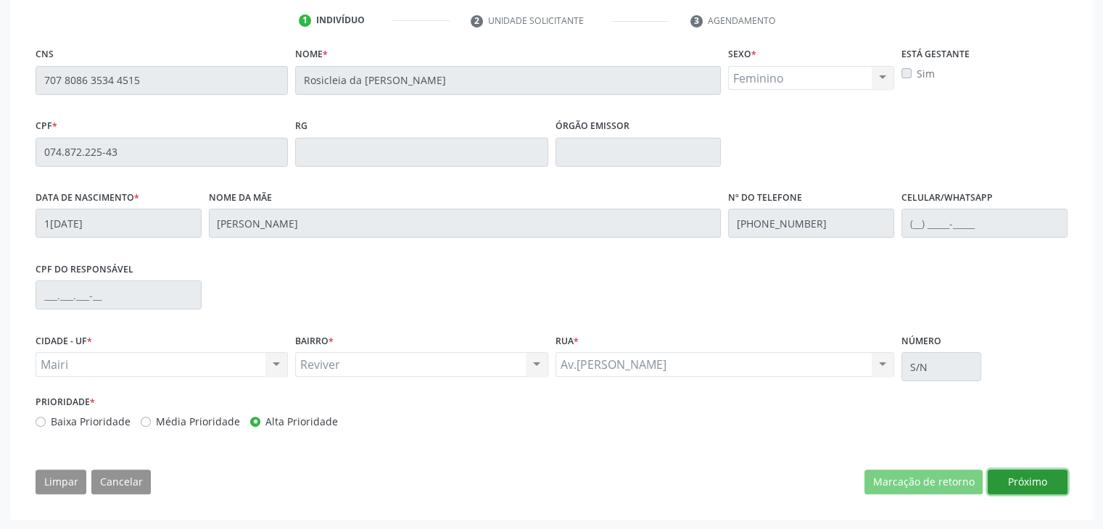
click at [1041, 488] on button "Próximo" at bounding box center [1028, 482] width 80 height 25
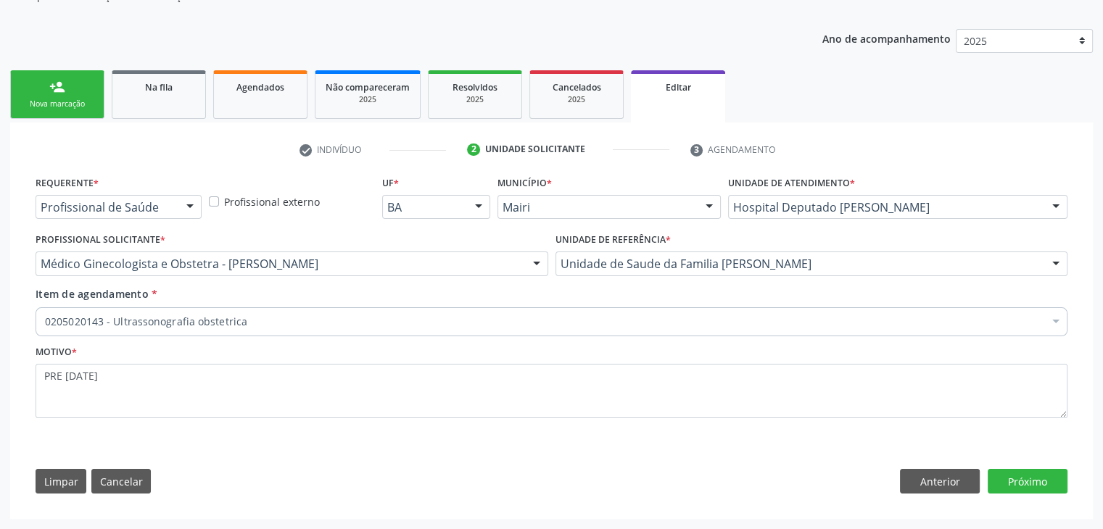
scroll to position [145, 0]
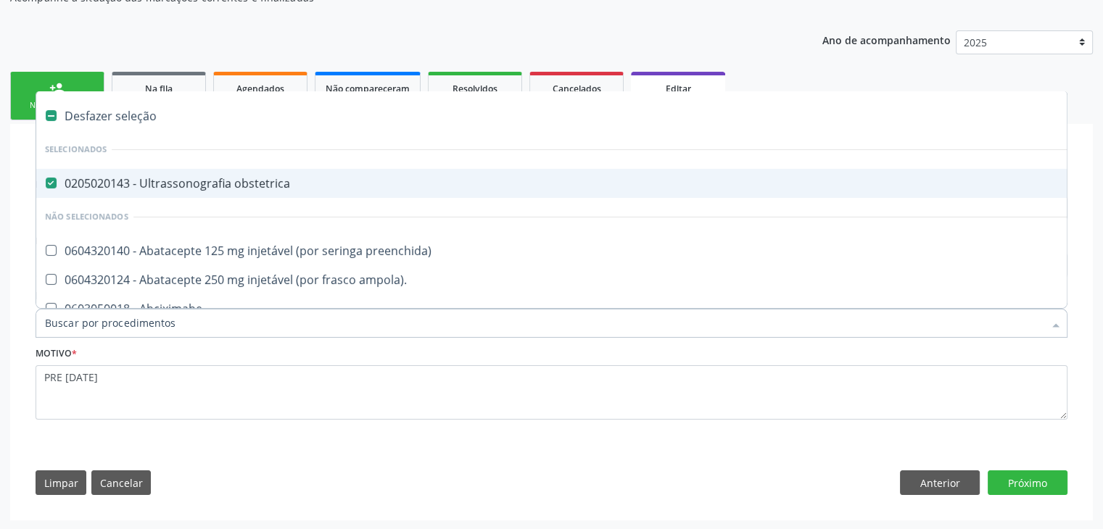
click at [167, 178] on div "0205020143 - Ultrassonografia obstetrica" at bounding box center [603, 184] width 1116 height 12
checkbox obstetrica "true"
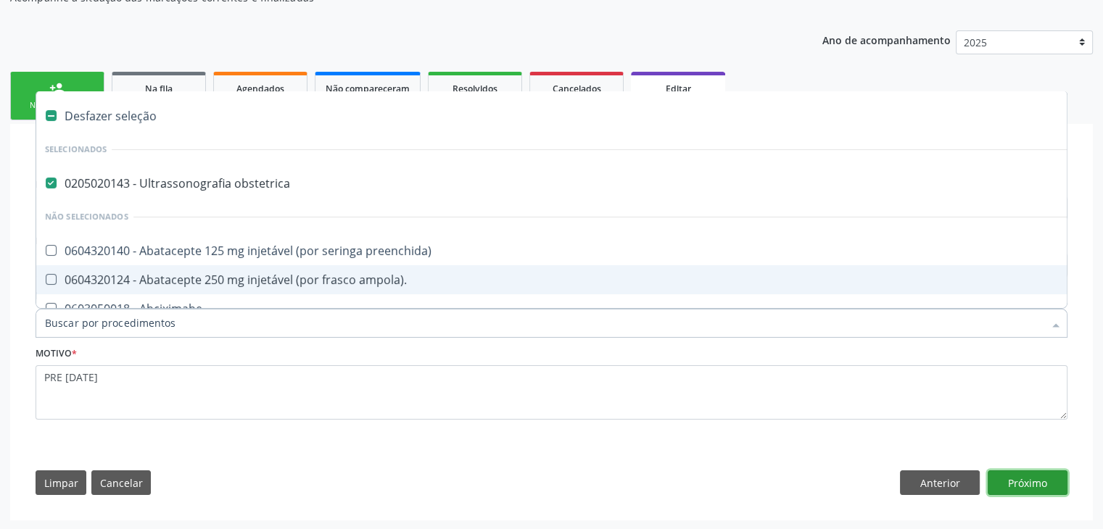
click at [1025, 482] on button "Próximo" at bounding box center [1028, 483] width 80 height 25
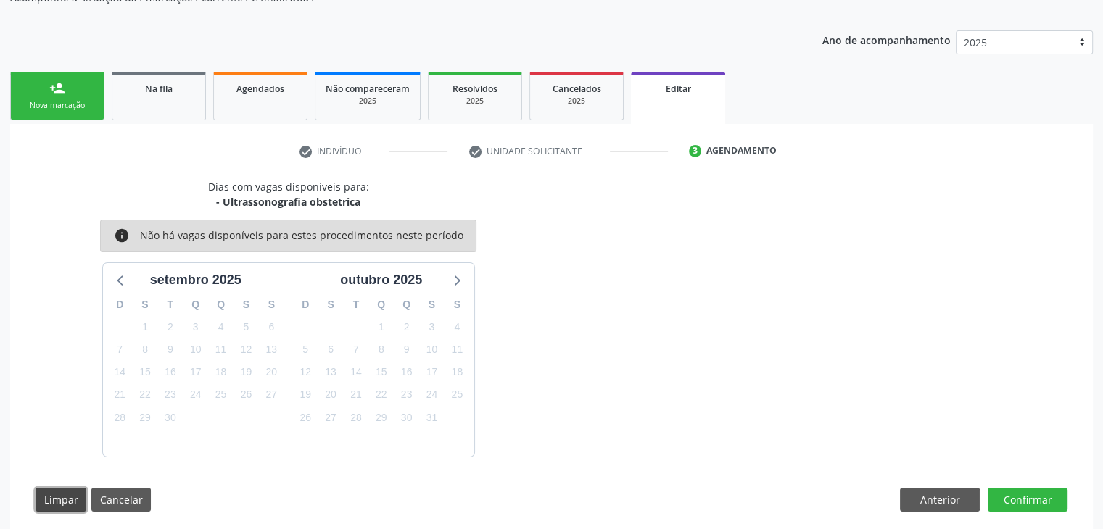
click at [56, 497] on button "Limpar" at bounding box center [61, 500] width 51 height 25
click at [121, 500] on button "Cancelar" at bounding box center [120, 500] width 59 height 25
click at [102, 494] on button "Cancelar" at bounding box center [120, 500] width 59 height 25
click at [119, 505] on button "Cancelar" at bounding box center [120, 500] width 59 height 25
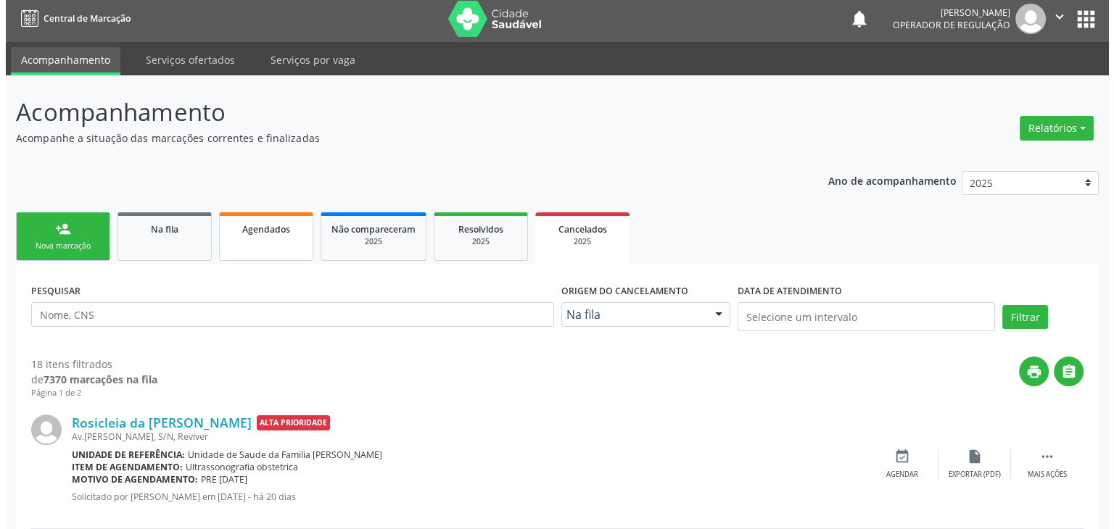
scroll to position [218, 0]
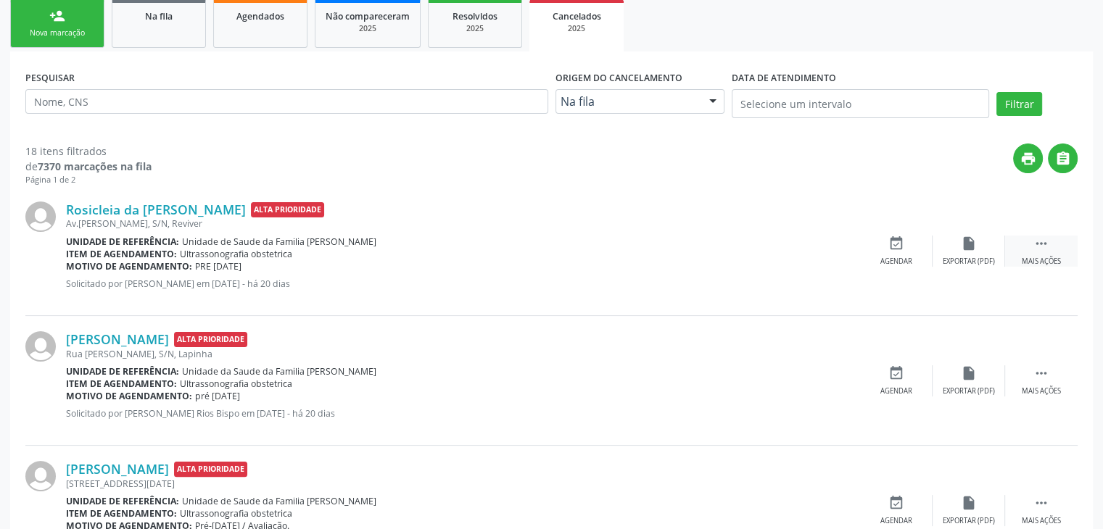
click at [1036, 252] on div " Mais ações" at bounding box center [1041, 251] width 73 height 31
click at [916, 253] on div "cancel Cancelar" at bounding box center [896, 251] width 73 height 31
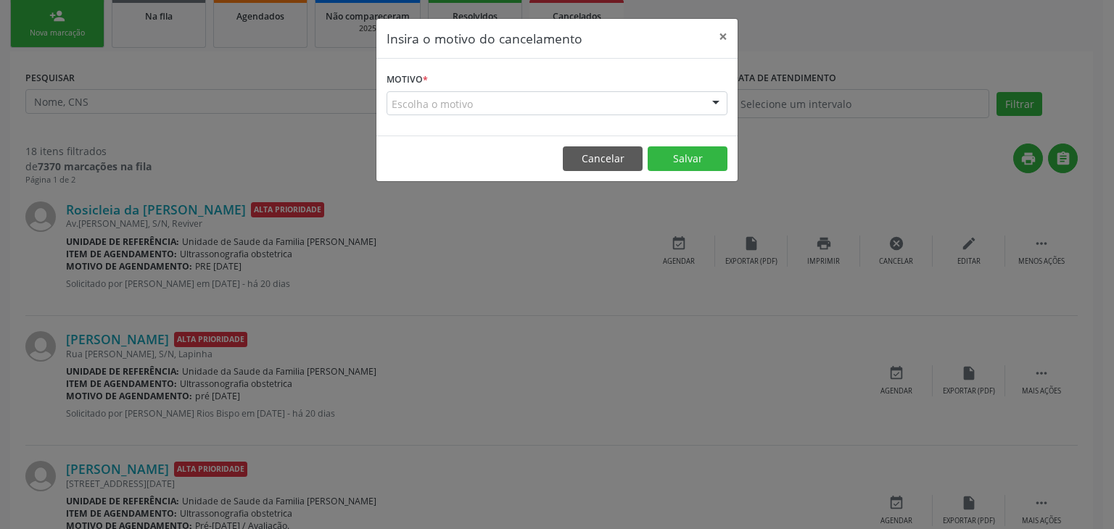
click at [481, 89] on form "Motivo * Escolha o motivo Outro Médico - Participação em eventos (ex: congresso…" at bounding box center [556, 92] width 341 height 46
click at [484, 98] on div "Escolha o motivo" at bounding box center [556, 103] width 341 height 25
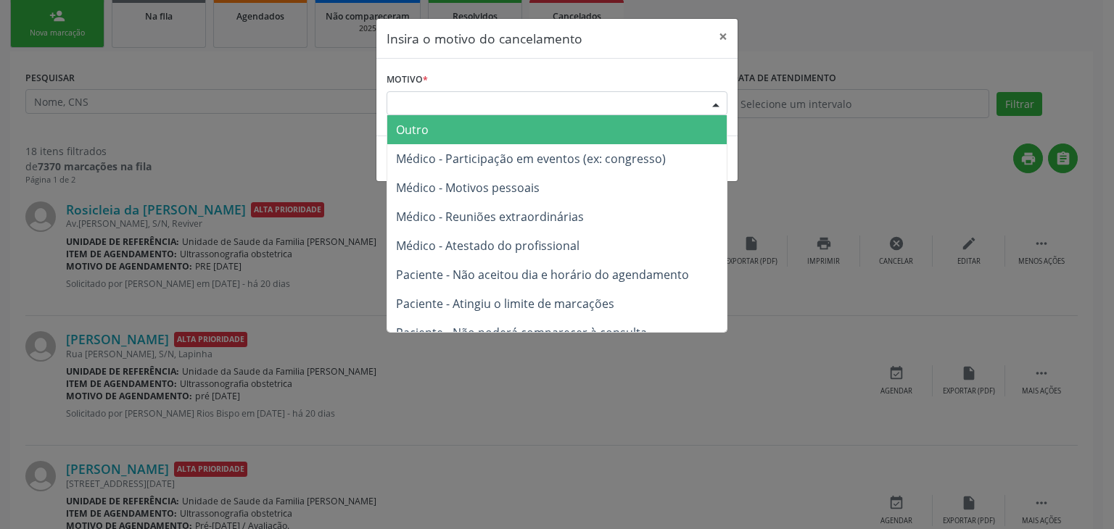
click at [474, 130] on span "Outro" at bounding box center [556, 129] width 339 height 29
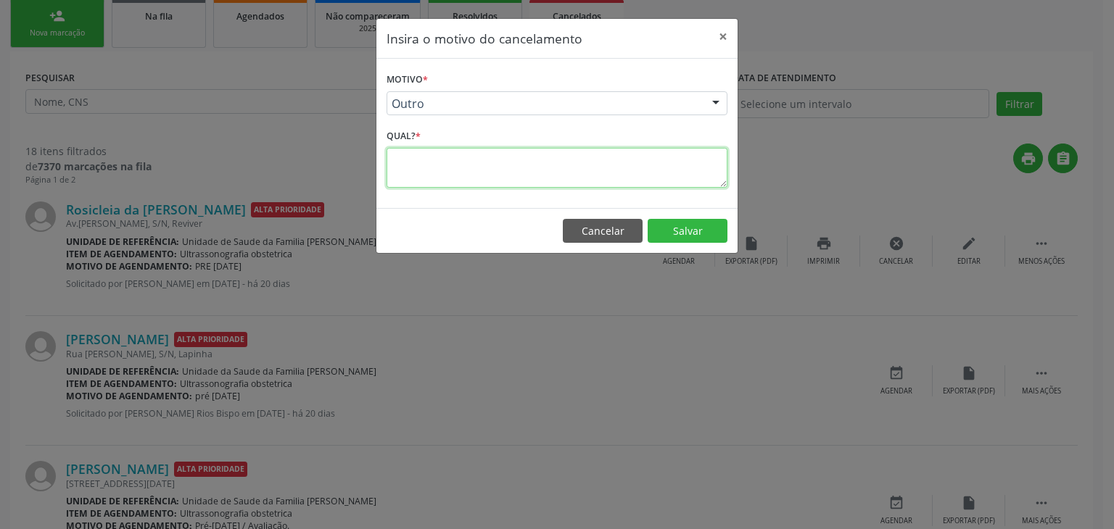
click at [467, 165] on textarea at bounding box center [556, 168] width 341 height 40
type textarea "e"
click at [523, 159] on textarea "EXAME JA REALIZADO" at bounding box center [556, 168] width 341 height 40
type textarea "EXAME JA REALIZADO"
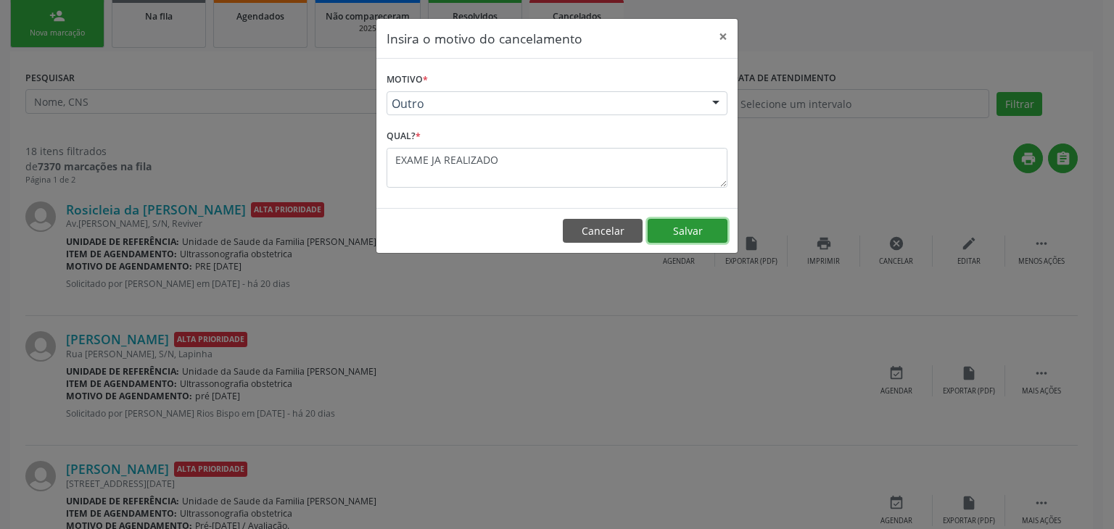
click at [690, 233] on button "Salvar" at bounding box center [687, 231] width 80 height 25
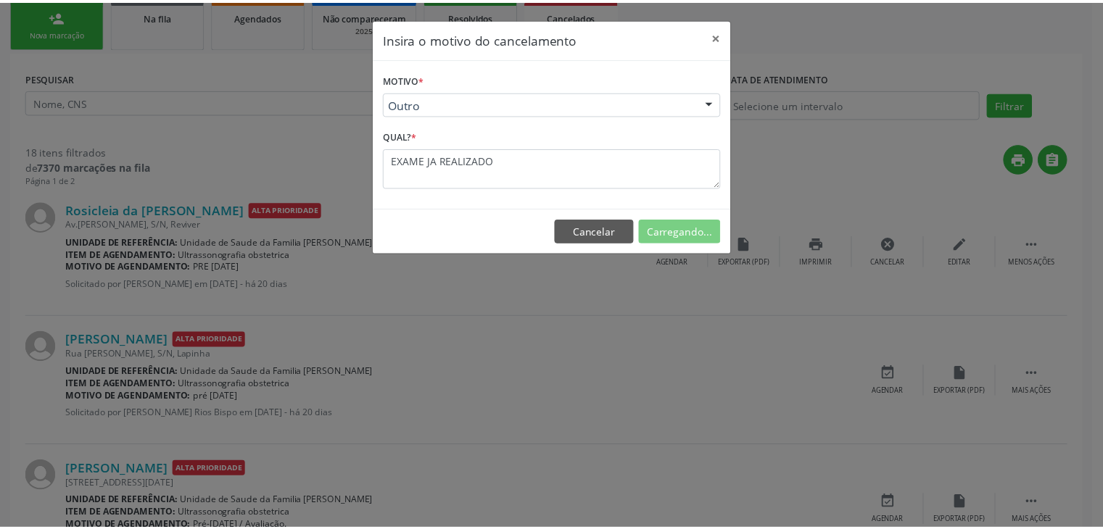
scroll to position [0, 0]
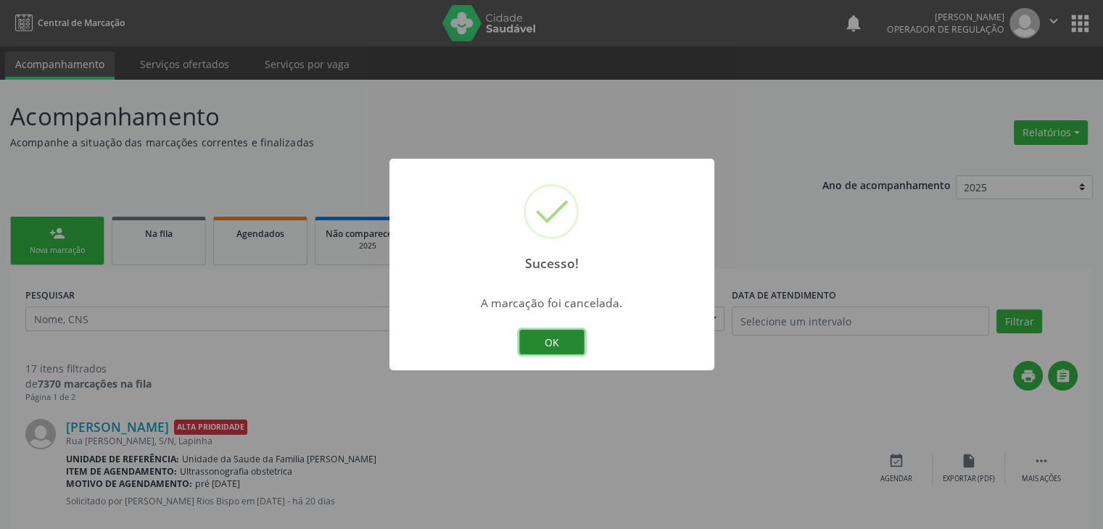
click at [568, 342] on button "OK" at bounding box center [551, 342] width 65 height 25
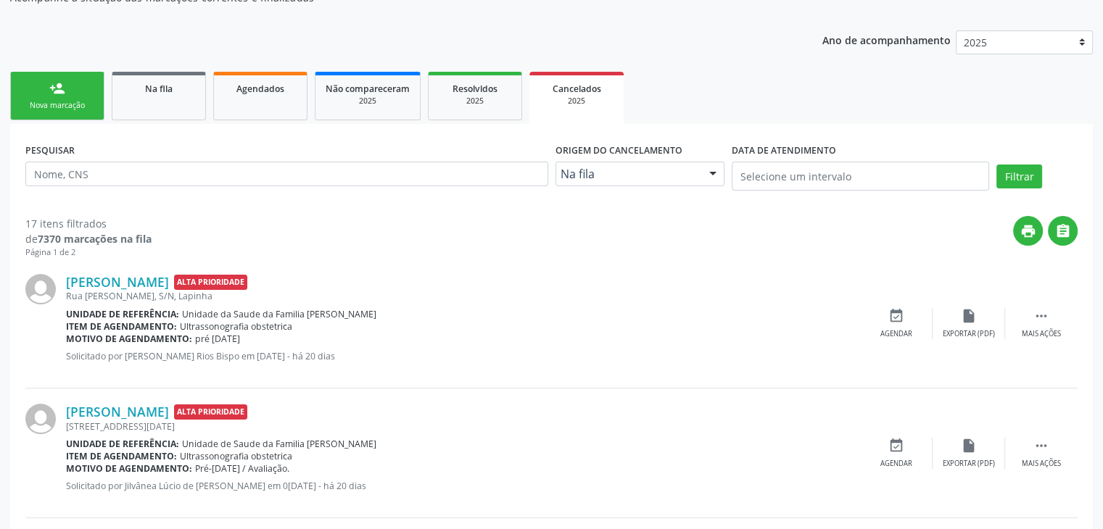
scroll to position [73, 0]
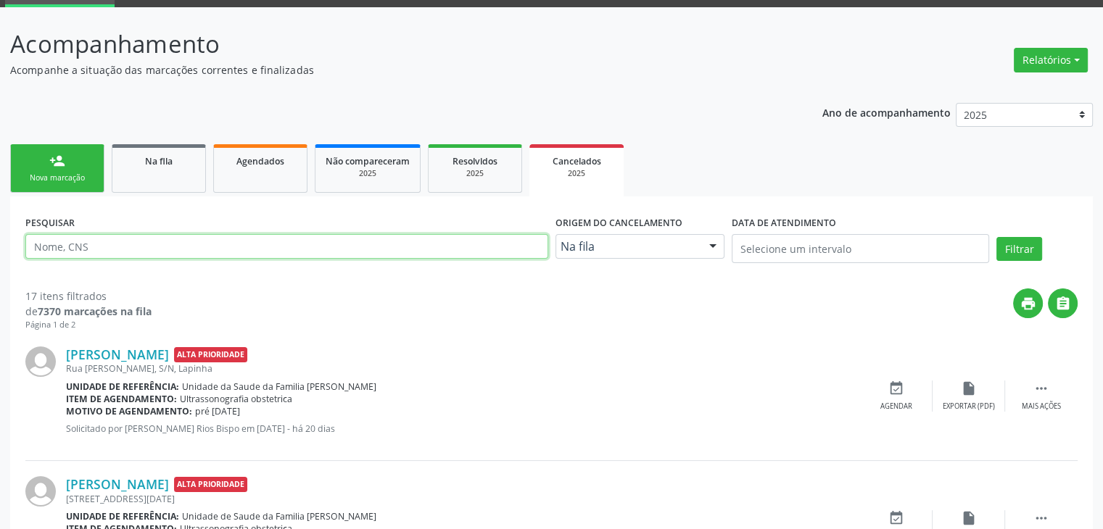
click at [88, 251] on input "text" at bounding box center [286, 246] width 523 height 25
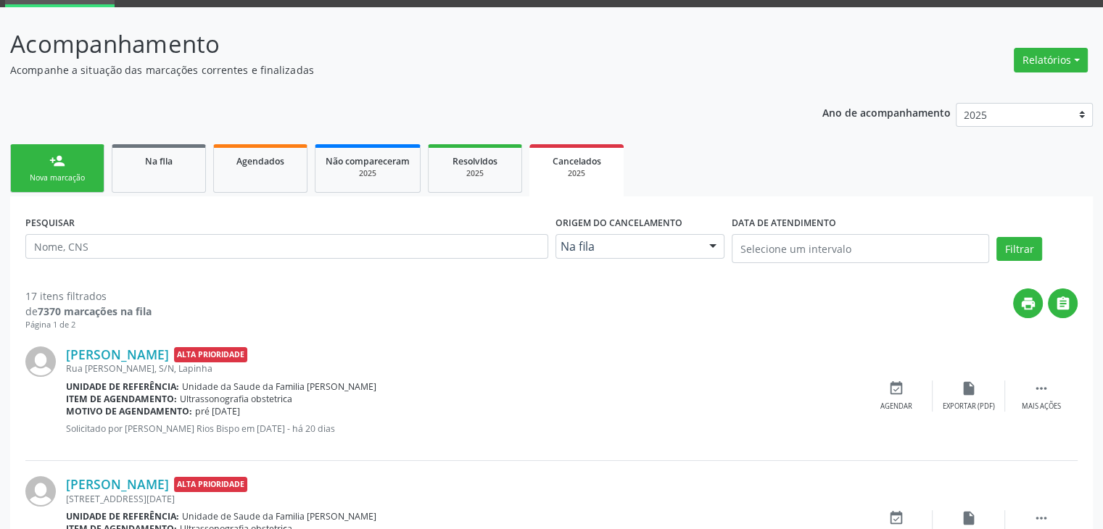
click at [505, 309] on div "print " at bounding box center [615, 310] width 926 height 43
click at [168, 179] on link "Na fila" at bounding box center [159, 168] width 94 height 49
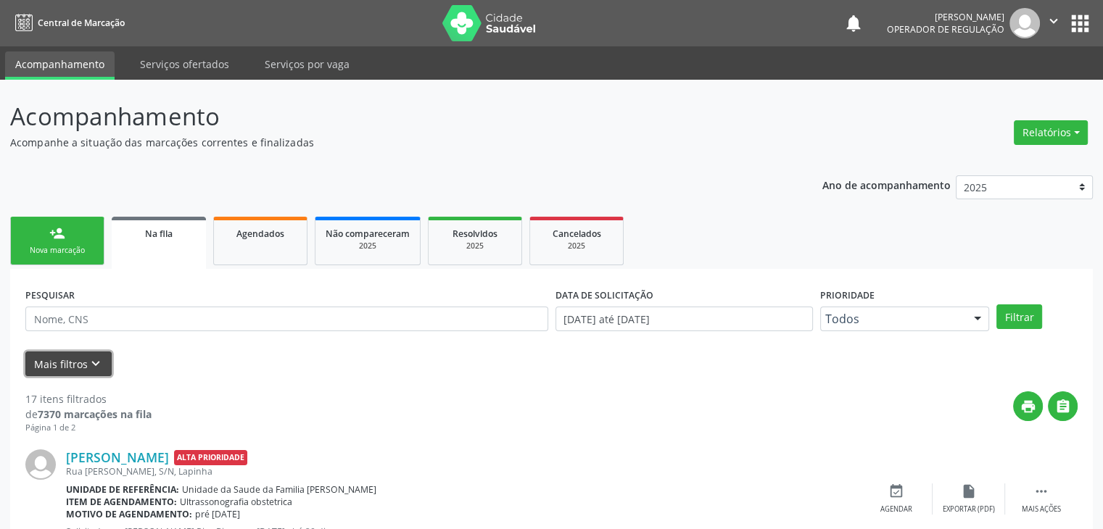
click at [91, 361] on icon "keyboard_arrow_down" at bounding box center [96, 364] width 16 height 16
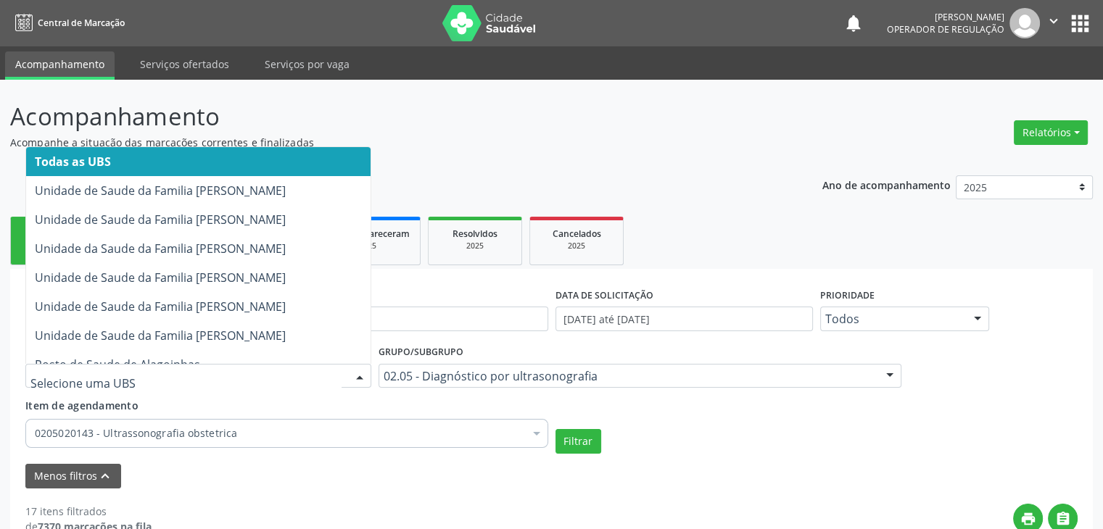
click at [103, 160] on span "Todas as UBS" at bounding box center [73, 162] width 76 height 16
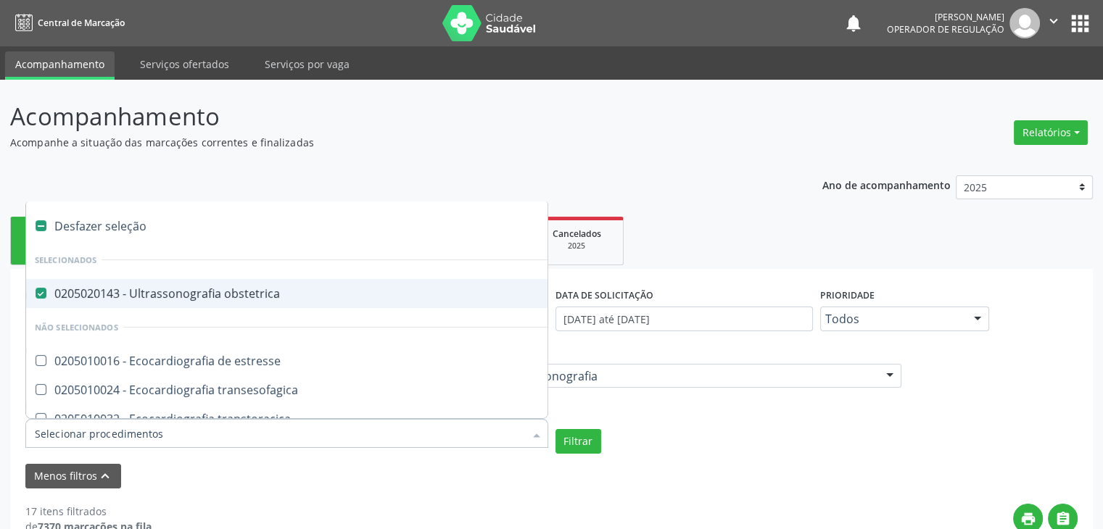
click at [165, 299] on div "0205020143 - Ultrassonografia obstetrica" at bounding box center [337, 294] width 605 height 12
checkbox obstetrica "false"
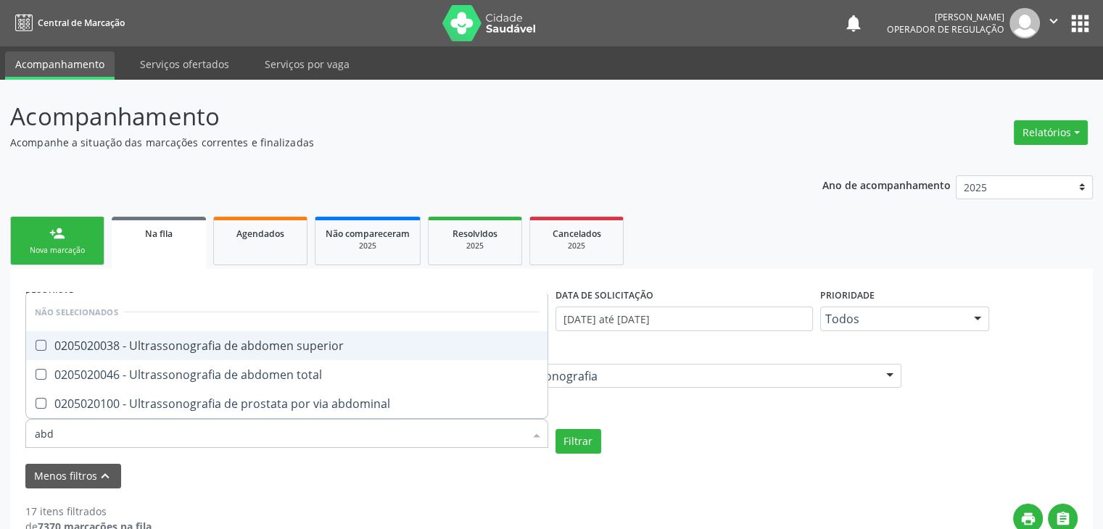
type input "abdo"
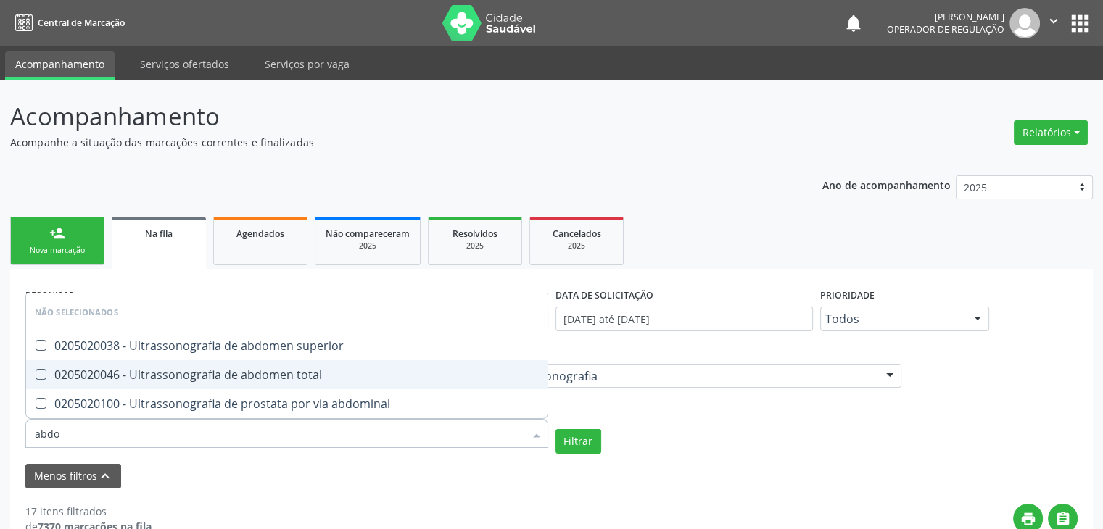
click at [212, 373] on div "0205020046 - Ultrassonografia de abdomen total" at bounding box center [287, 375] width 504 height 12
checkbox total "true"
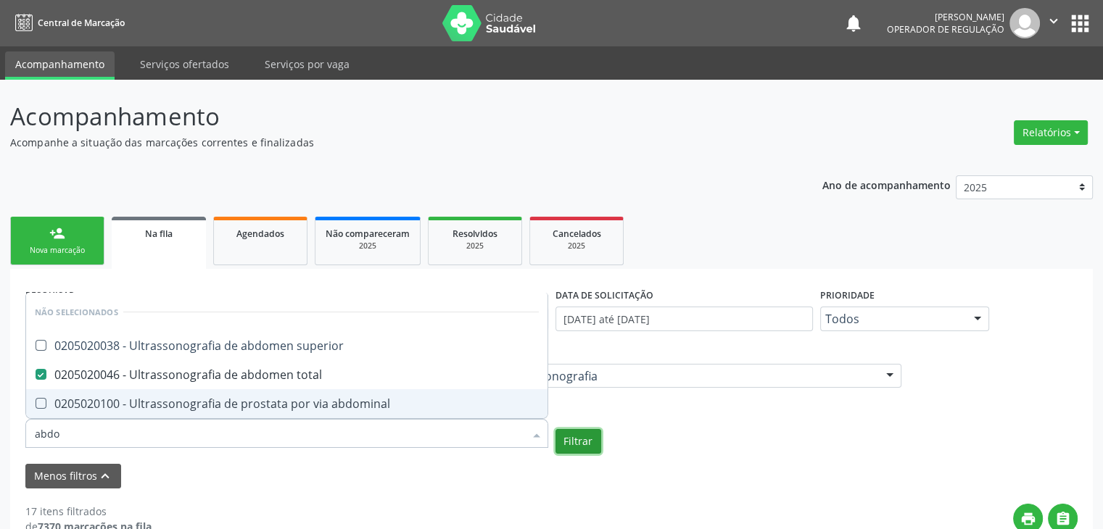
checkbox superior "true"
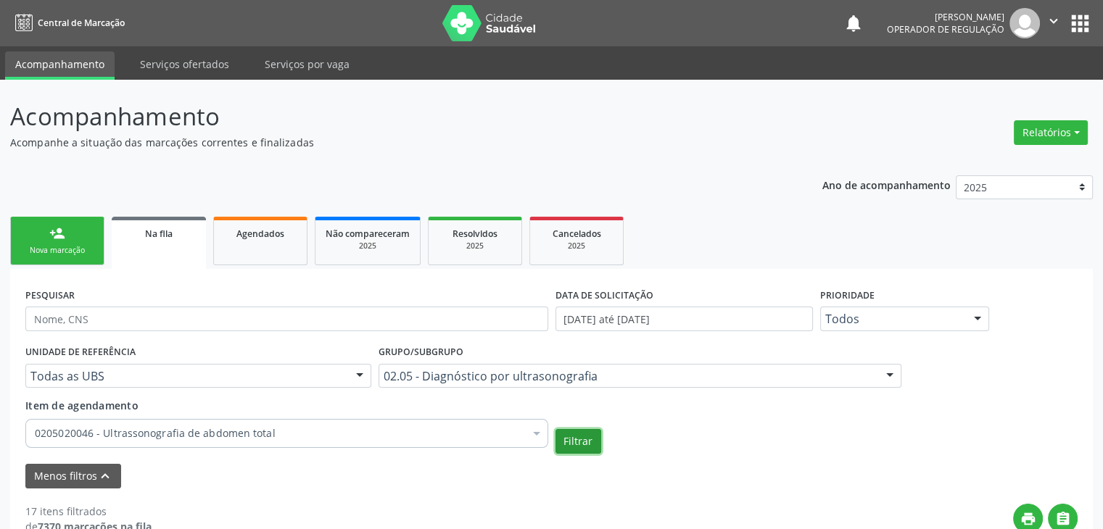
click at [566, 442] on button "Filtrar" at bounding box center [578, 441] width 46 height 25
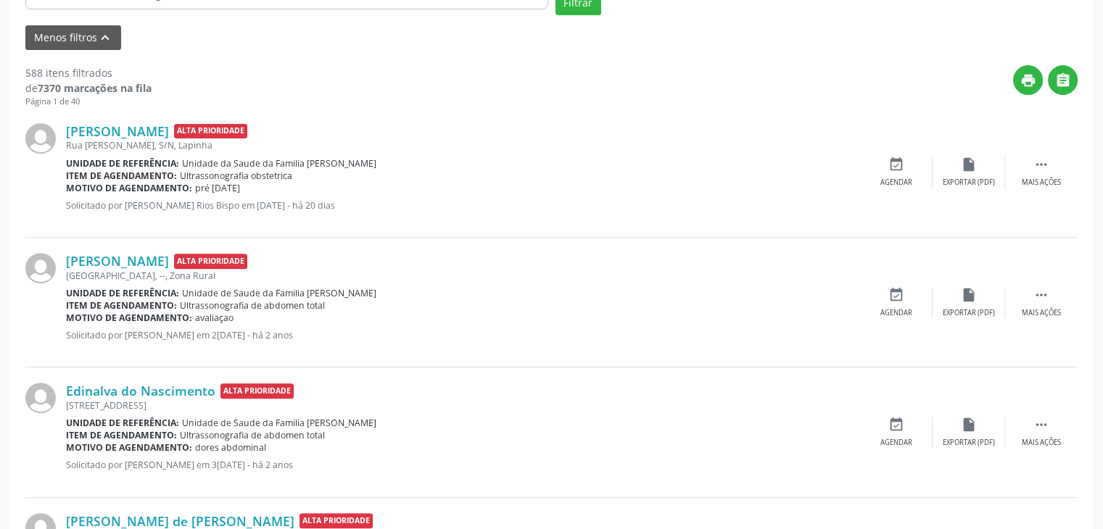
scroll to position [511, 0]
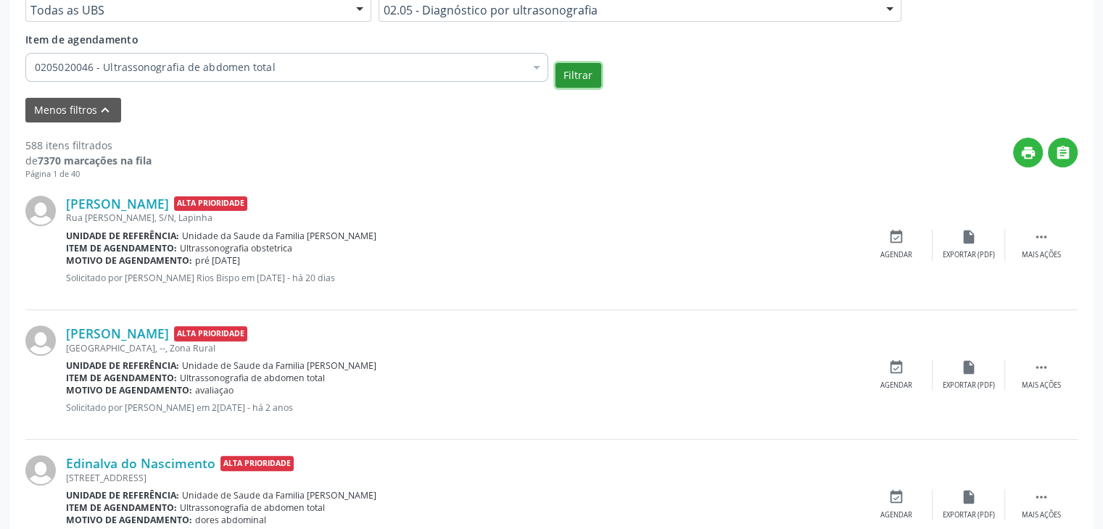
click at [589, 85] on button "Filtrar" at bounding box center [578, 75] width 46 height 25
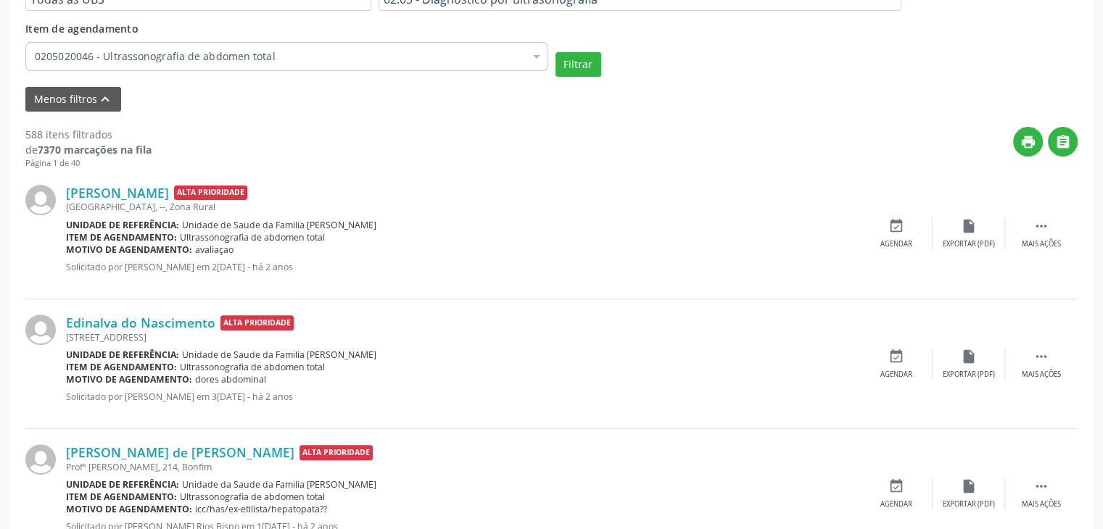
scroll to position [377, 0]
click at [132, 195] on link "Eduardo Cedraz Rios" at bounding box center [117, 193] width 103 height 16
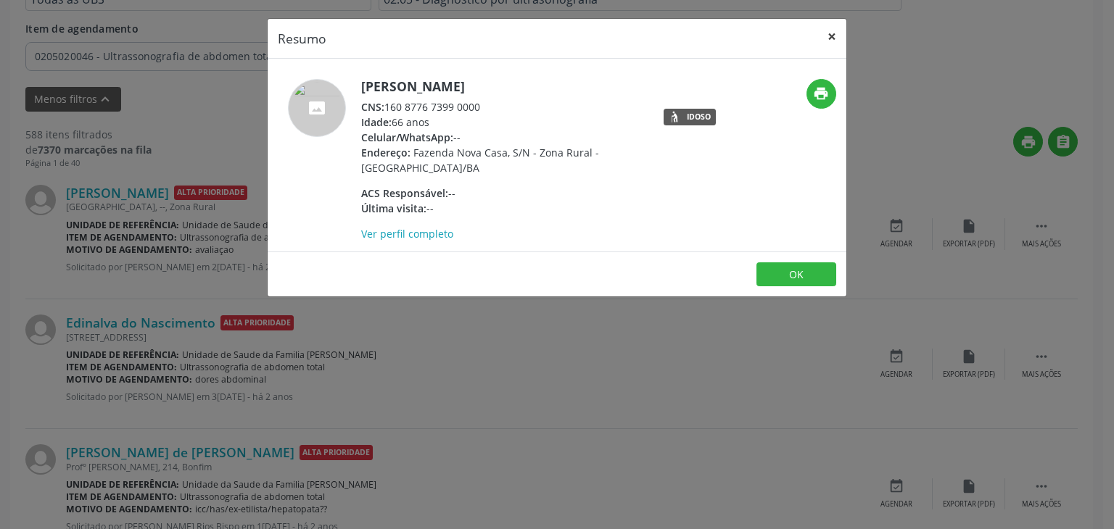
click at [835, 36] on button "×" at bounding box center [831, 37] width 29 height 36
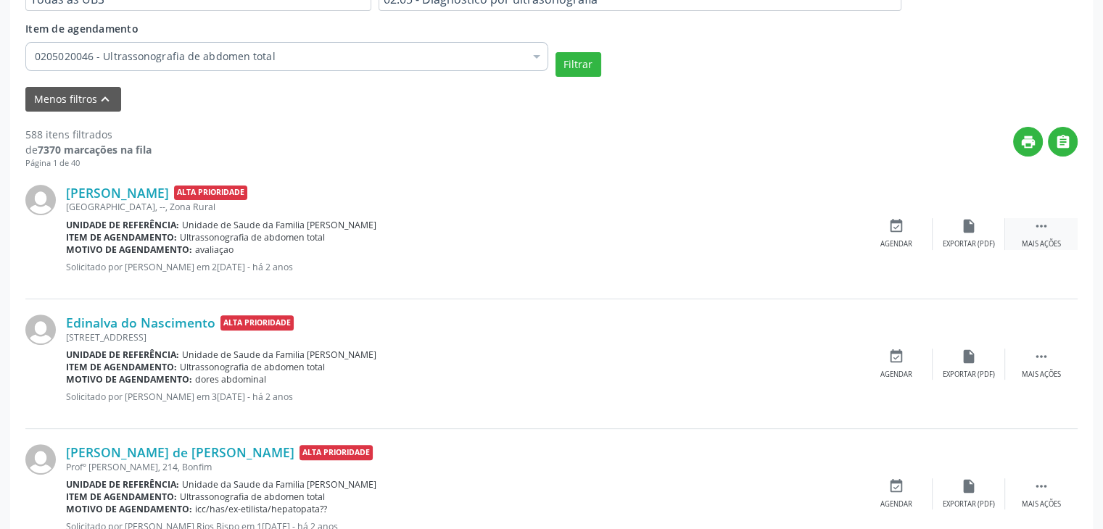
click at [1055, 248] on div "Mais ações" at bounding box center [1041, 244] width 39 height 10
click at [952, 236] on div "edit Editar" at bounding box center [968, 233] width 73 height 31
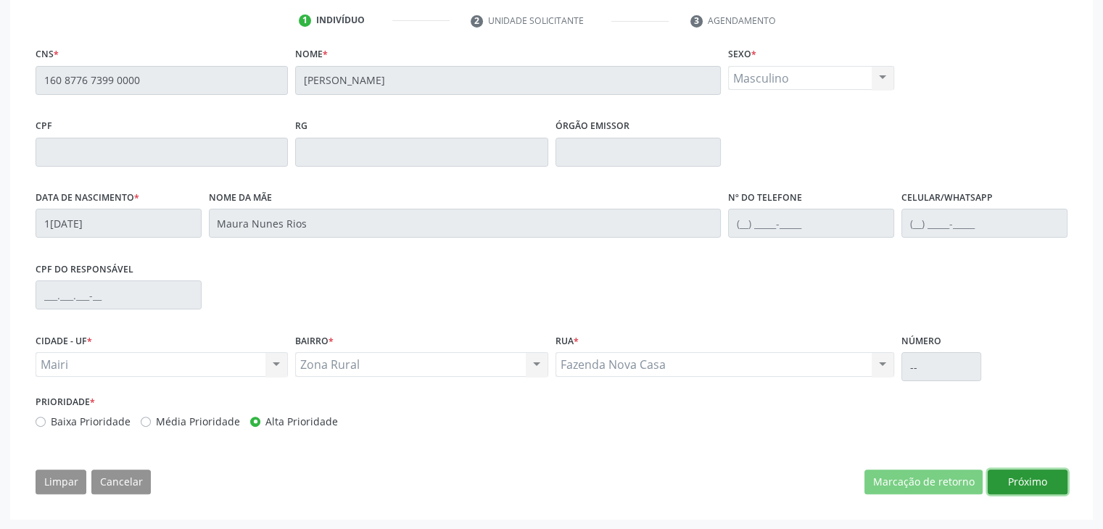
click at [1032, 488] on button "Próximo" at bounding box center [1028, 482] width 80 height 25
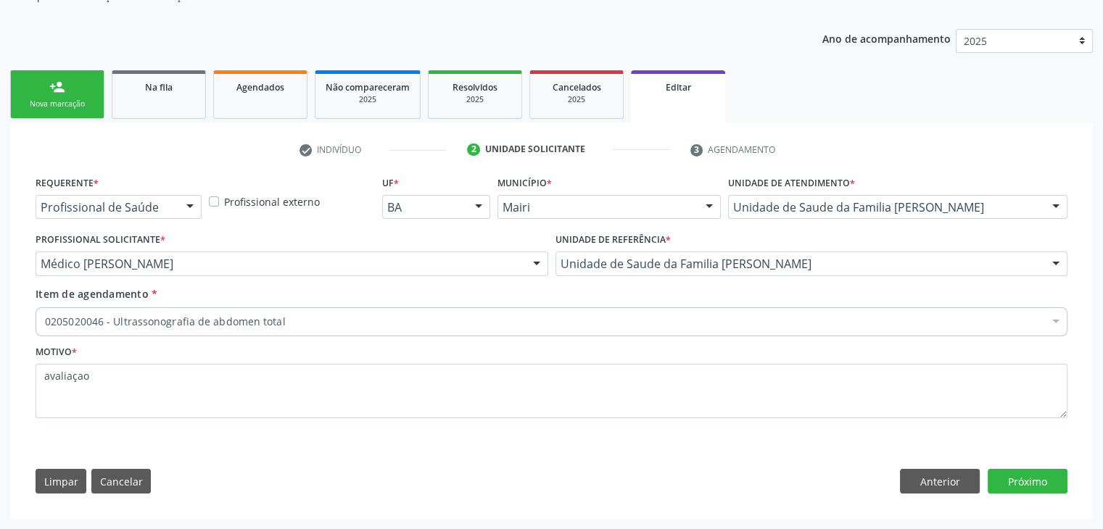
scroll to position [145, 0]
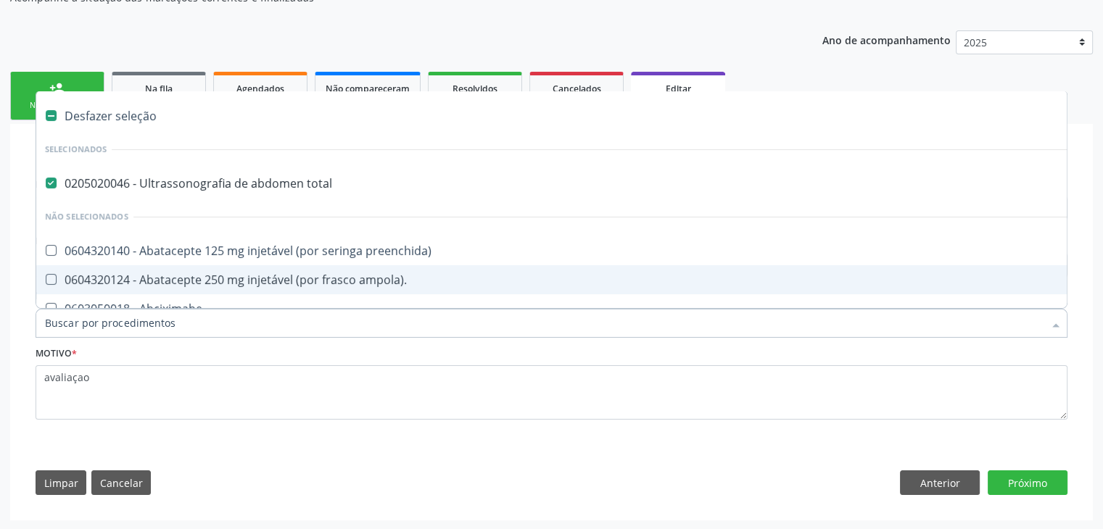
click at [844, 489] on div "Limpar Cancelar Anterior Próximo" at bounding box center [552, 483] width 1032 height 25
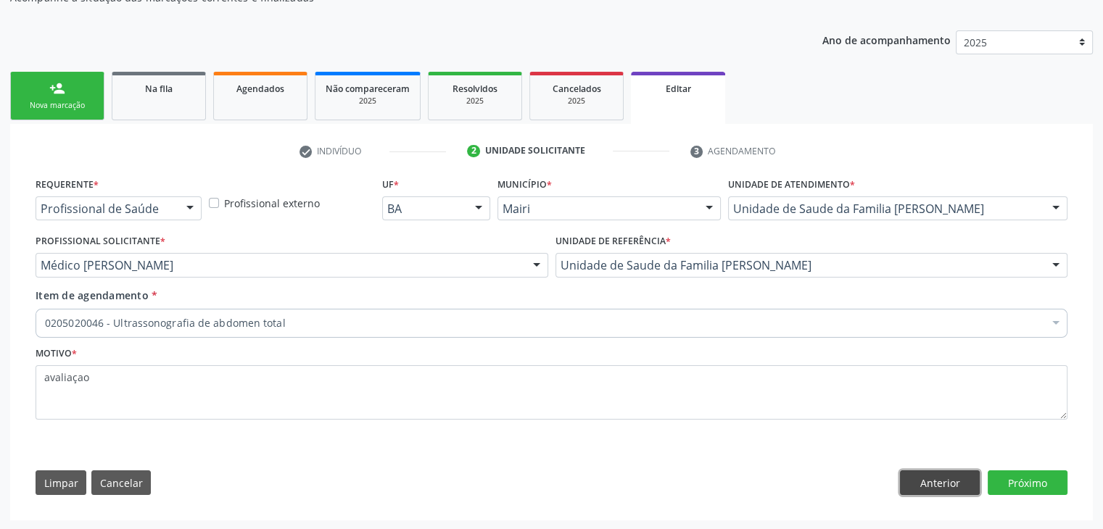
click at [953, 486] on button "Anterior" at bounding box center [940, 483] width 80 height 25
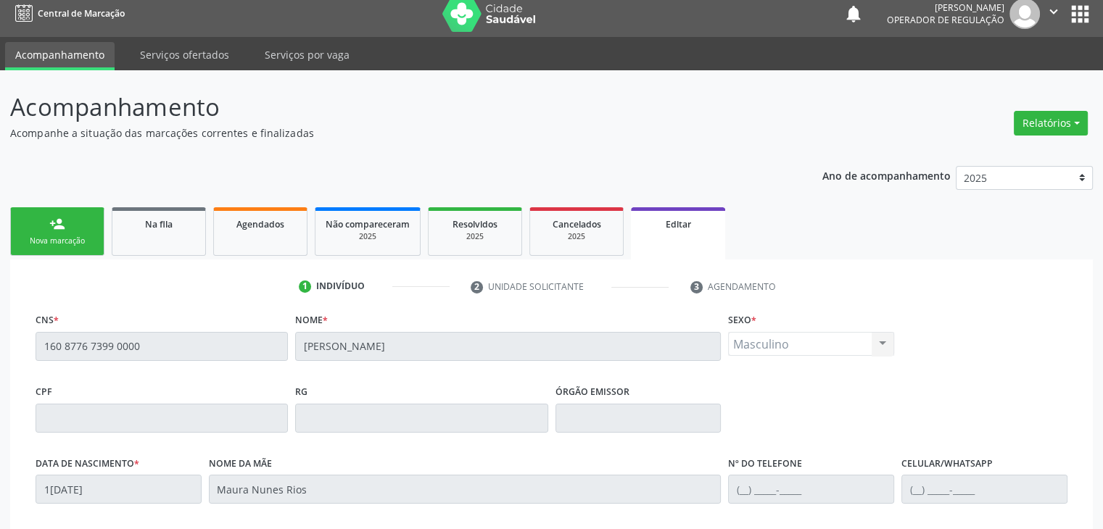
scroll to position [0, 0]
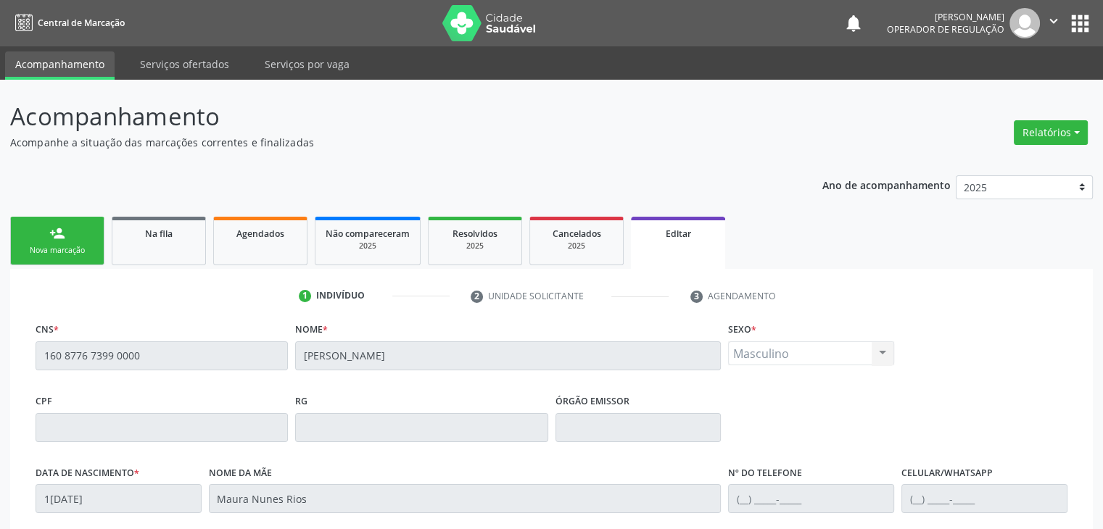
click at [162, 269] on div "1 Indivíduo 2 Unidade solicitante 3 Agendamento CNS * 160 8776 7399 0000 Nome *…" at bounding box center [551, 532] width 1082 height 526
click at [160, 226] on div "Na fila" at bounding box center [159, 232] width 73 height 15
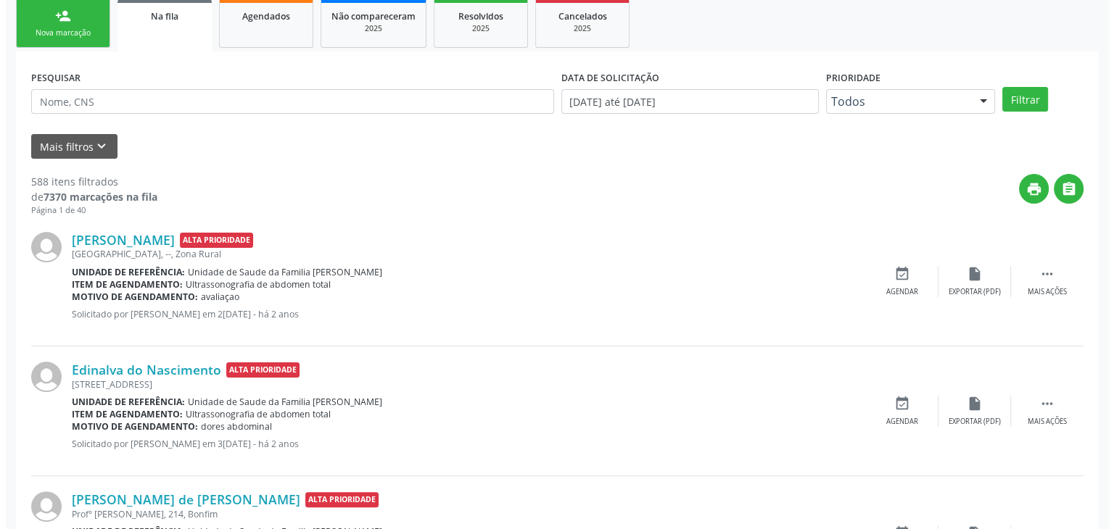
scroll to position [145, 0]
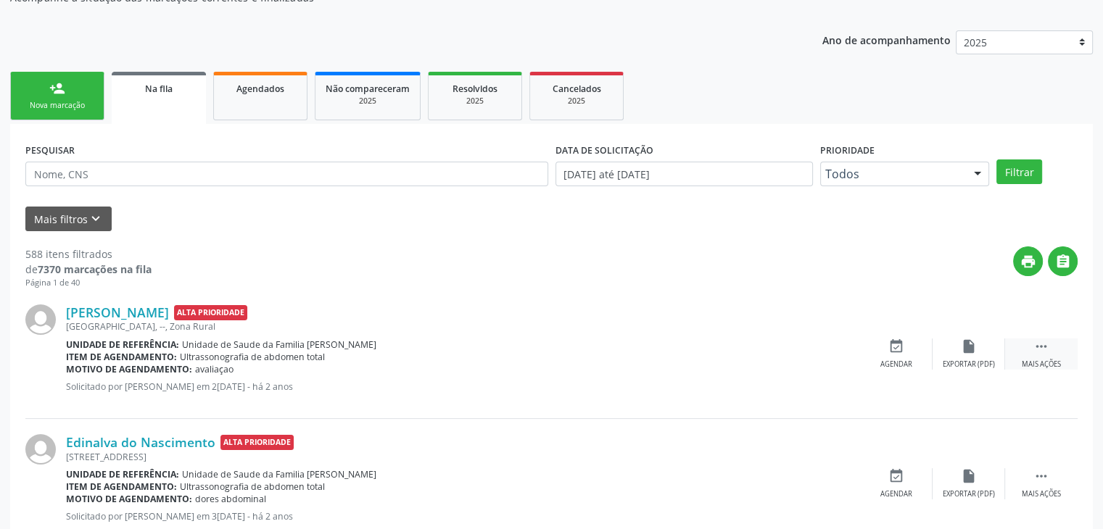
click at [1023, 349] on div " Mais ações" at bounding box center [1041, 354] width 73 height 31
click at [907, 355] on div "cancel Cancelar" at bounding box center [896, 354] width 73 height 31
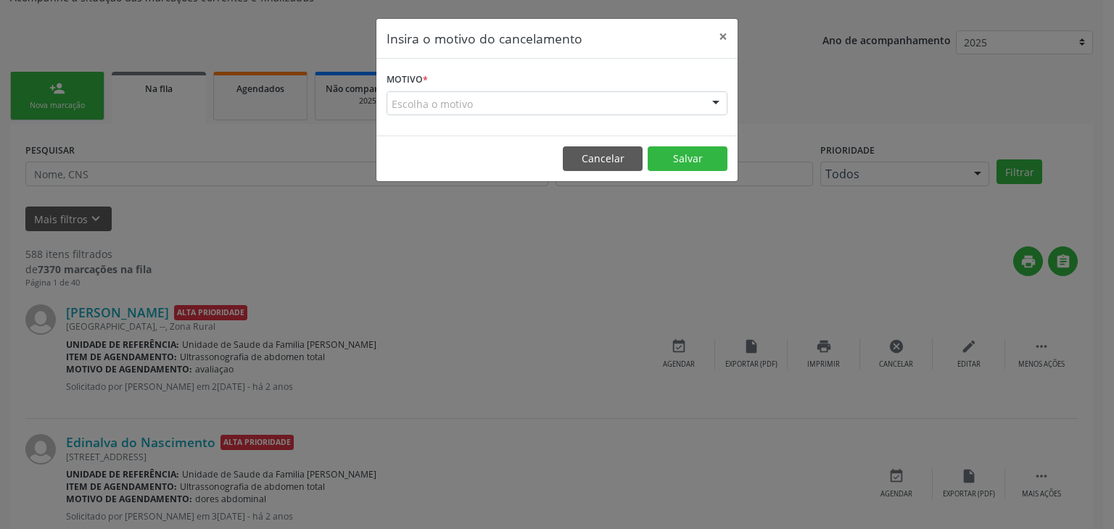
click at [432, 102] on div "Escolha o motivo" at bounding box center [556, 103] width 341 height 25
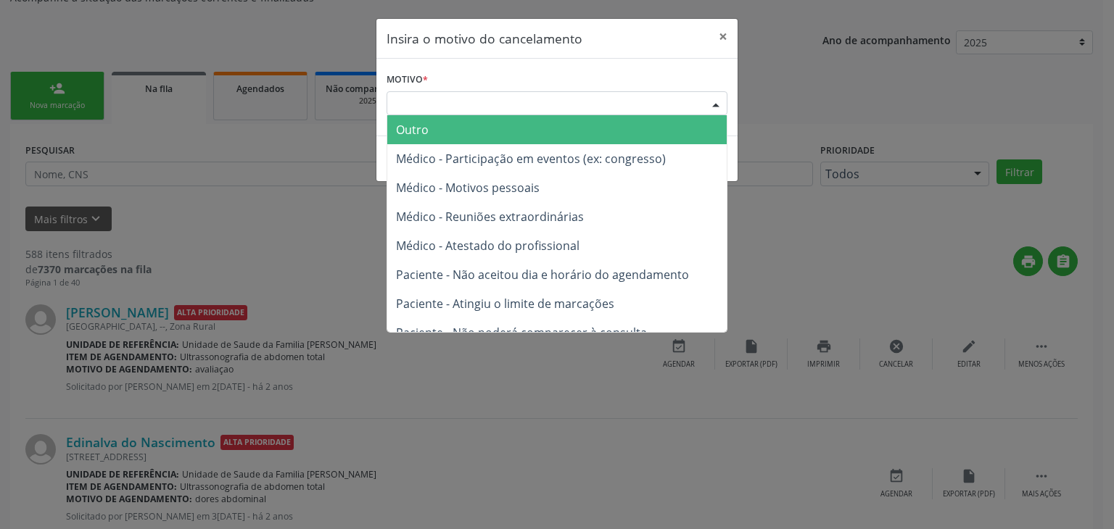
click at [432, 128] on span "Outro" at bounding box center [556, 129] width 339 height 29
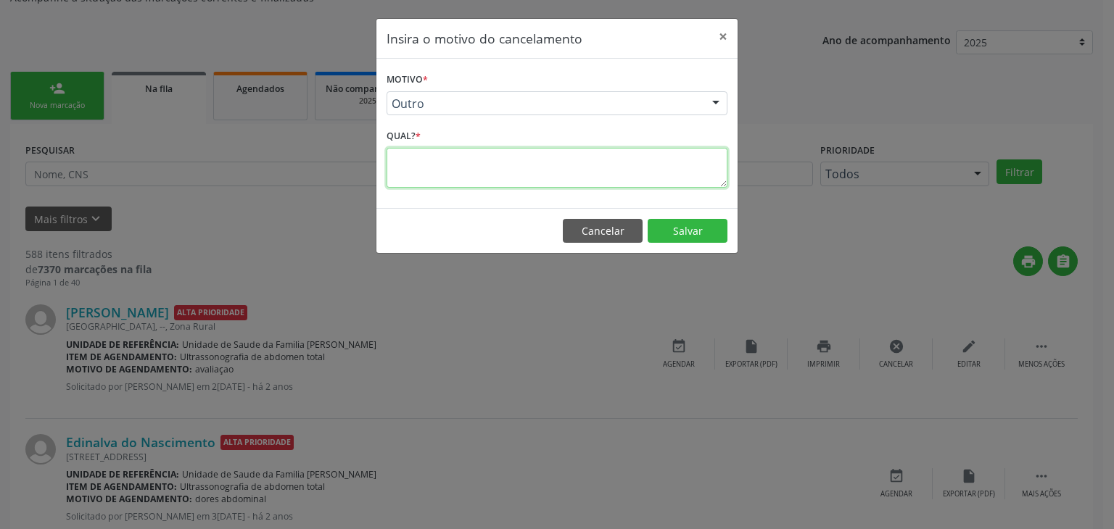
click at [448, 186] on textarea at bounding box center [556, 168] width 341 height 40
paste textarea "Olá, bom dia! Segue em agendamento, por favor confirmar recebimento. USG - dia …"
type textarea "Olá, bom dia! Segue em agendamento, por favor confirmar recebimento. USG - dia …"
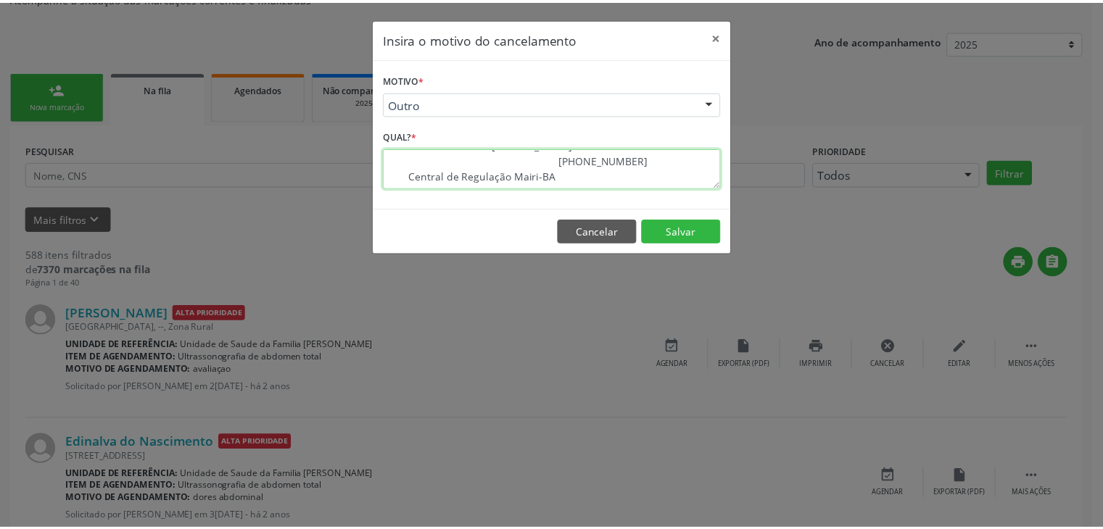
scroll to position [0, 0]
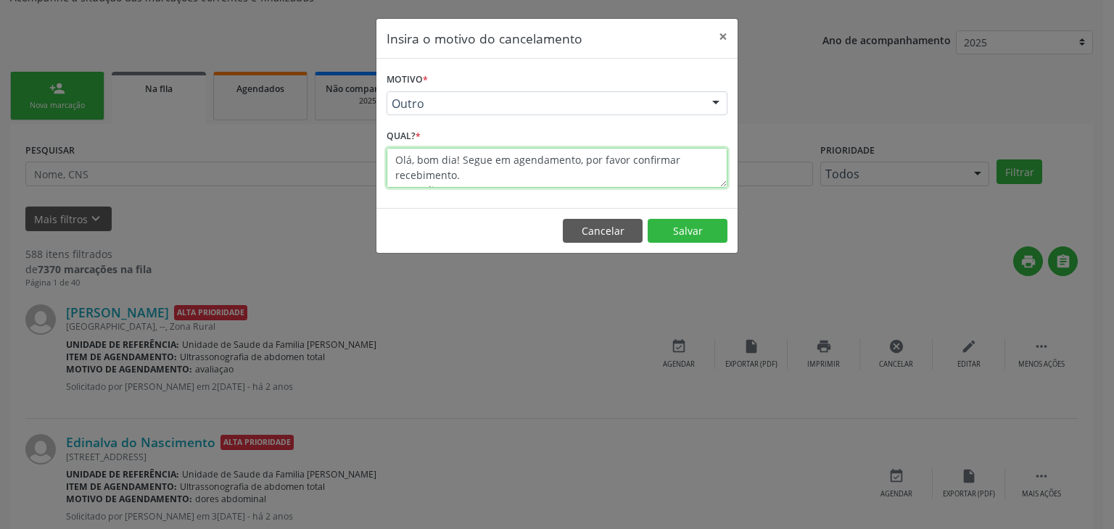
drag, startPoint x: 547, startPoint y: 178, endPoint x: 347, endPoint y: 141, distance: 203.6
click at [347, 141] on div "Insira o motivo do cancelamento × Motivo * Outro Outro Médico - Participação em…" at bounding box center [557, 264] width 1114 height 529
click at [448, 167] on textarea at bounding box center [556, 168] width 341 height 40
type textarea "EXAME JA REALIZADO"
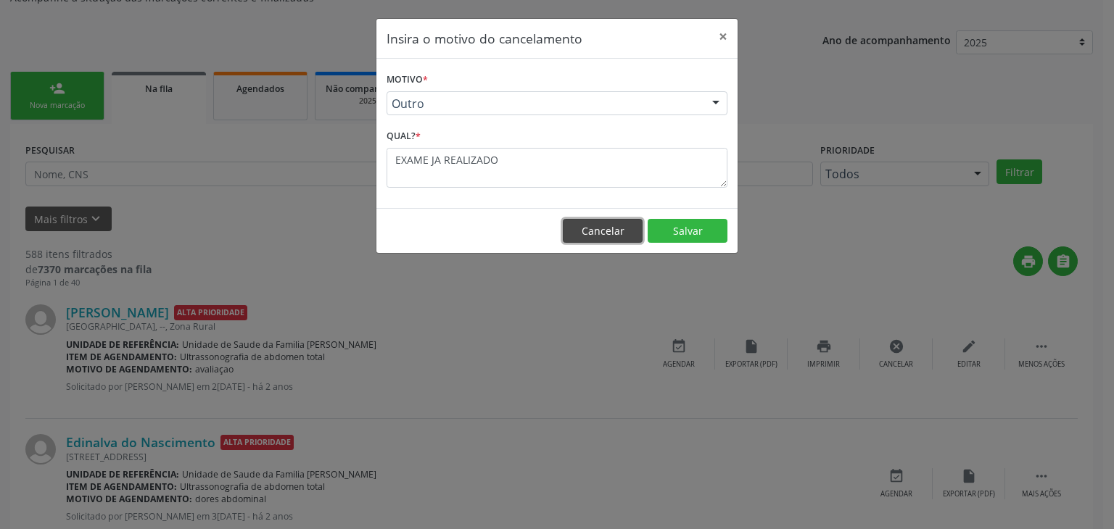
click at [616, 234] on button "Cancelar" at bounding box center [603, 231] width 80 height 25
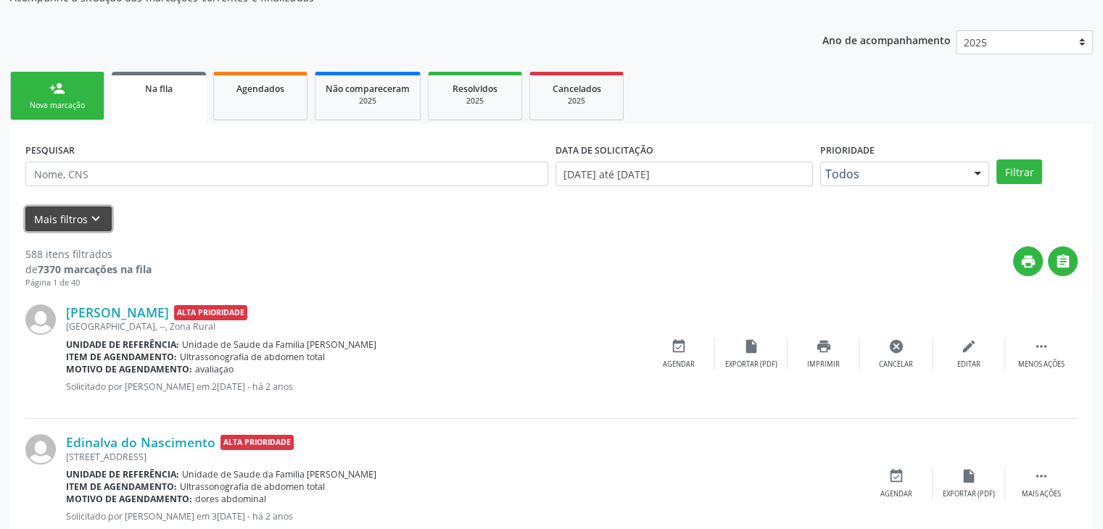
click at [91, 219] on icon "keyboard_arrow_down" at bounding box center [96, 219] width 16 height 16
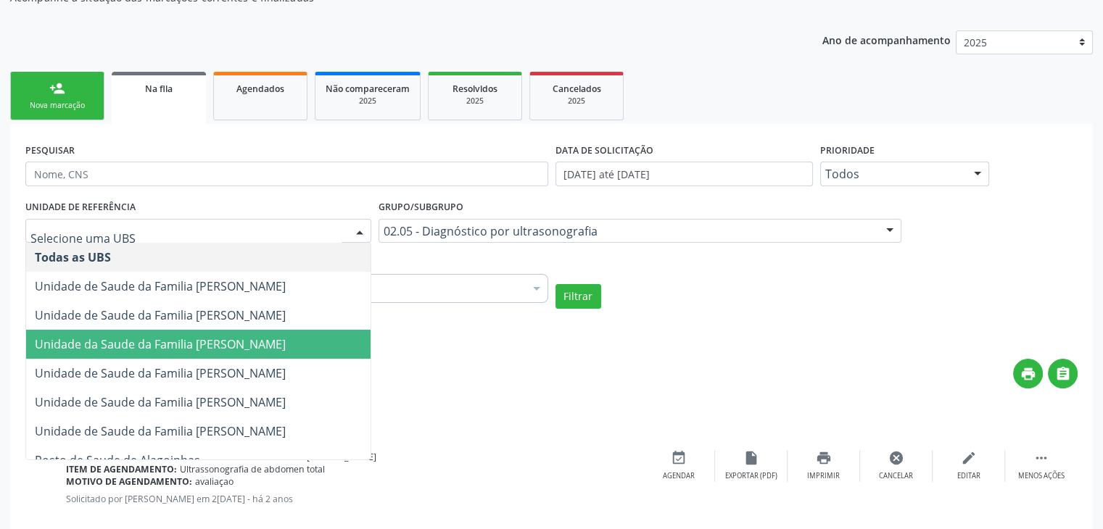
click at [668, 260] on div "UNIDADE DE REFERÊNCIA Todas as UBS Unidade de Saude da Familia Jonathas Laurent…" at bounding box center [551, 252] width 1059 height 112
click at [239, 349] on span "Unidade da Saude da Familia [PERSON_NAME]" at bounding box center [160, 344] width 251 height 16
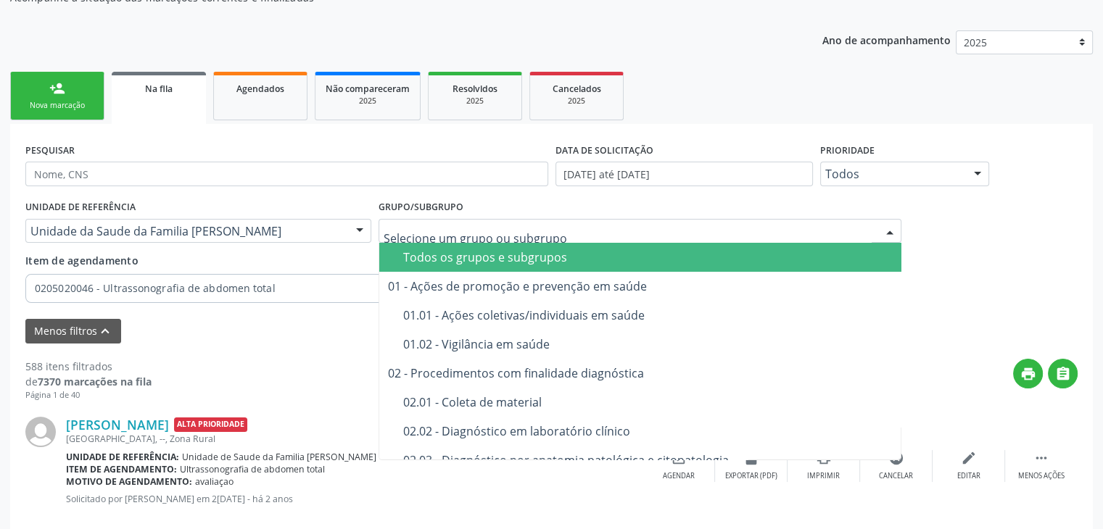
click at [549, 241] on div at bounding box center [639, 231] width 523 height 25
click at [547, 257] on div "Todos os grupos e subgrupos" at bounding box center [648, 258] width 490 height 12
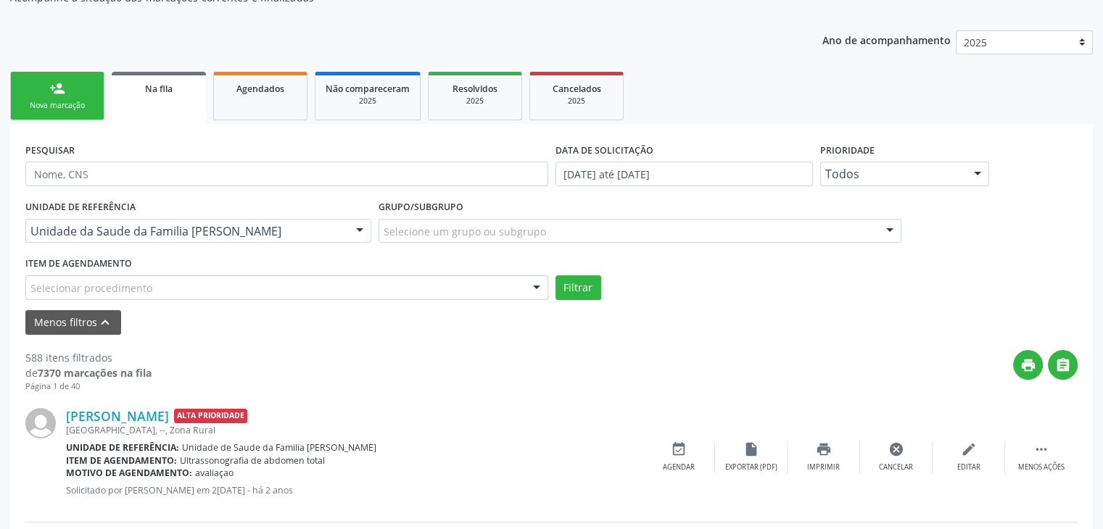
click at [204, 297] on div "Selecionar procedimento" at bounding box center [286, 288] width 523 height 25
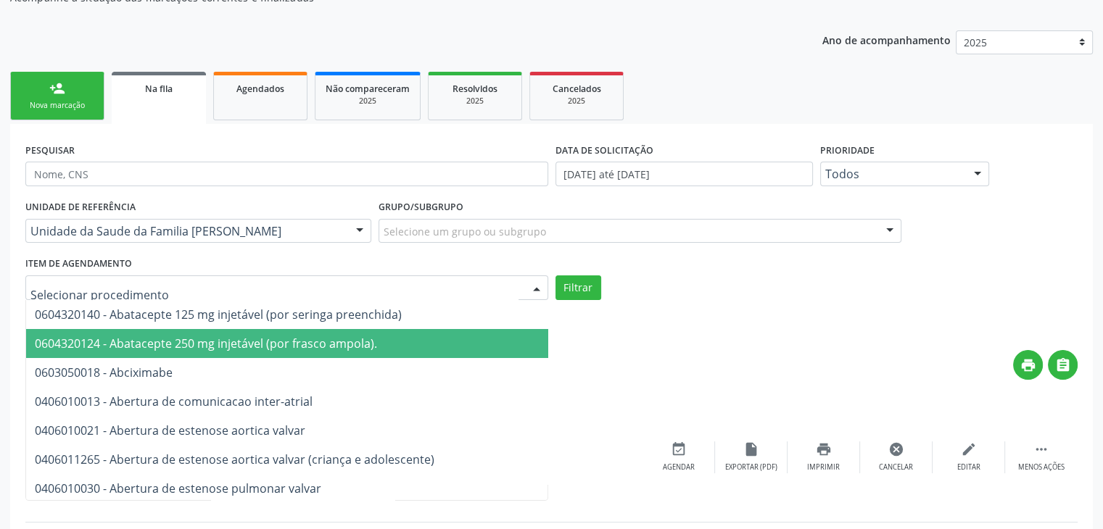
click at [658, 268] on div "UNIDADE DE REFERÊNCIA Unidade da Saude da Familia Maria Marlene Soares dos Sant…" at bounding box center [551, 248] width 1059 height 104
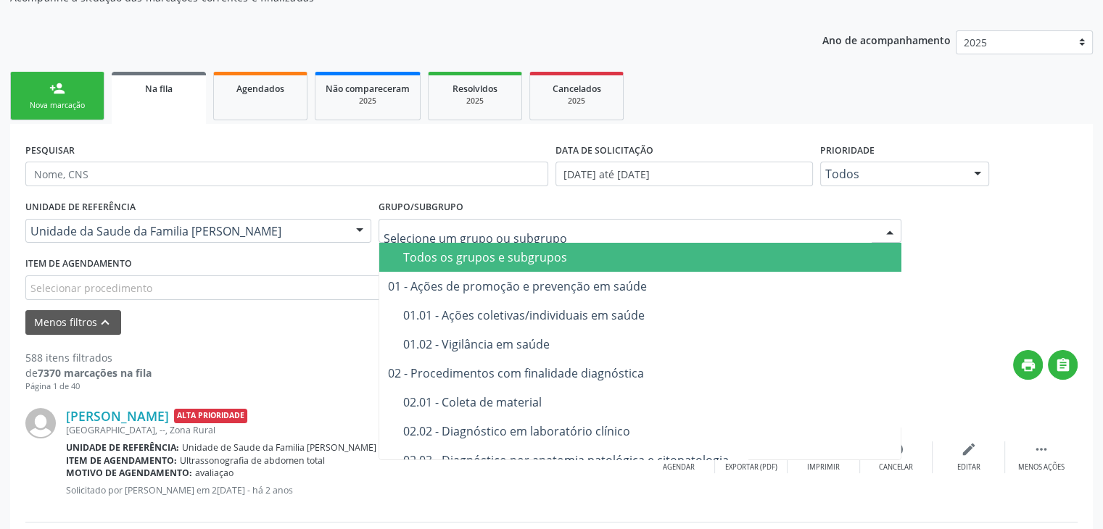
click at [638, 229] on div at bounding box center [639, 231] width 523 height 25
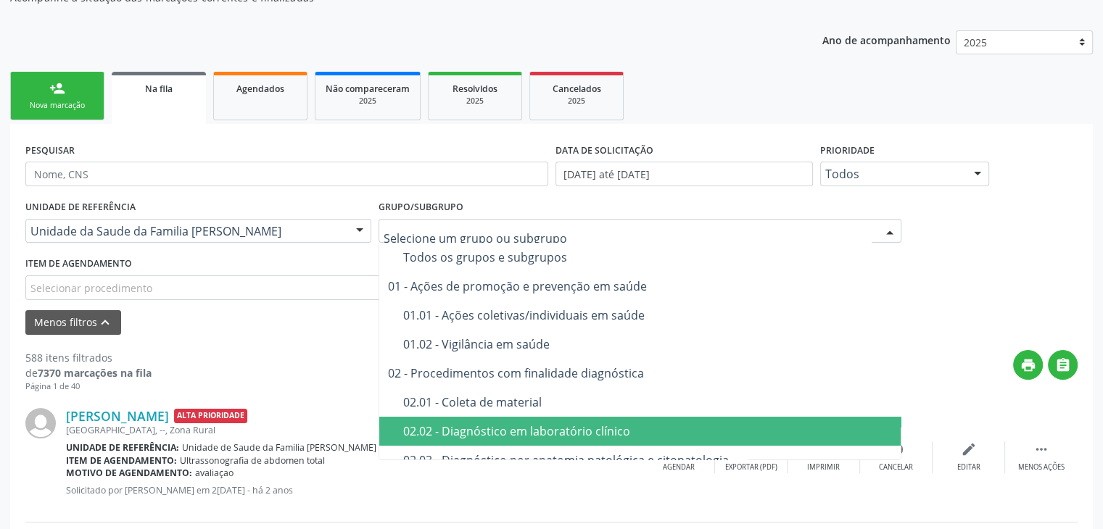
click at [542, 427] on div "02.02 - Diagnóstico em laboratório clínico" at bounding box center [648, 432] width 490 height 12
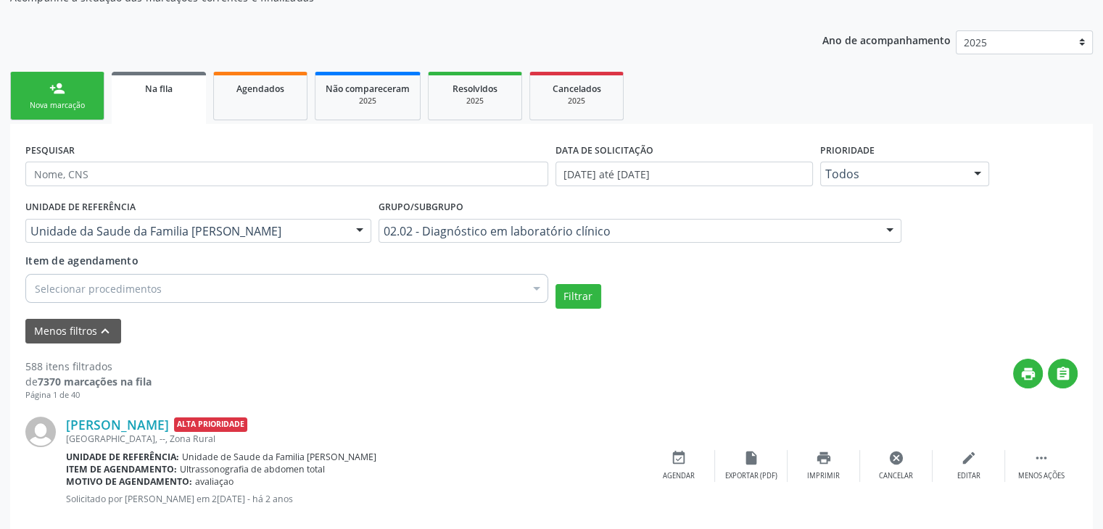
click at [173, 291] on div "Selecionar procedimentos" at bounding box center [286, 288] width 523 height 29
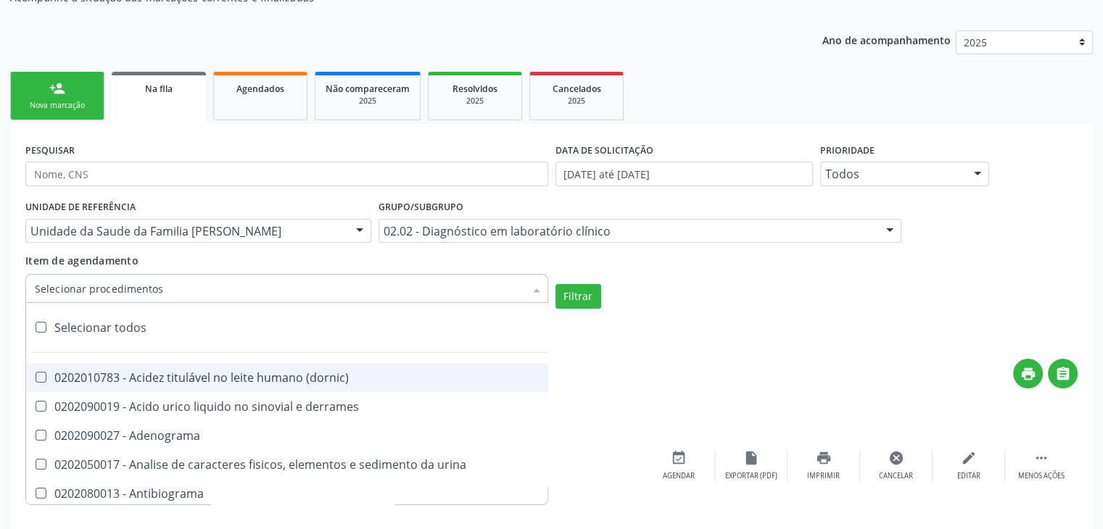
click at [107, 322] on div "Selecionar todos" at bounding box center [421, 327] width 790 height 29
checkbox input "true"
checkbox \(dornic\) "true"
checkbox derrames "true"
checkbox Adenograma "true"
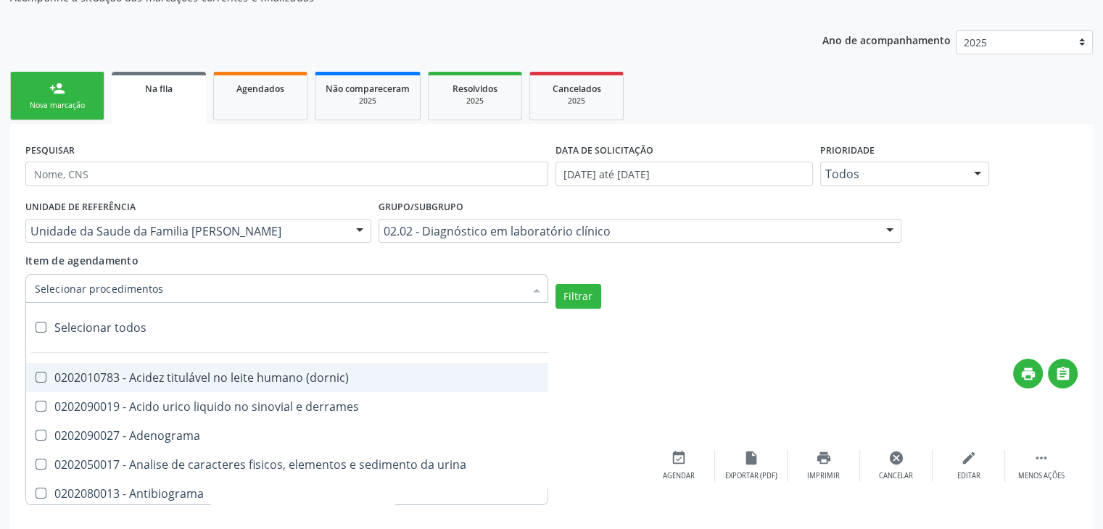
checkbox urina "true"
checkbox Antibiograma "true"
checkbox minima "true"
checkbox micobacterias "true"
checkbox blot "true"
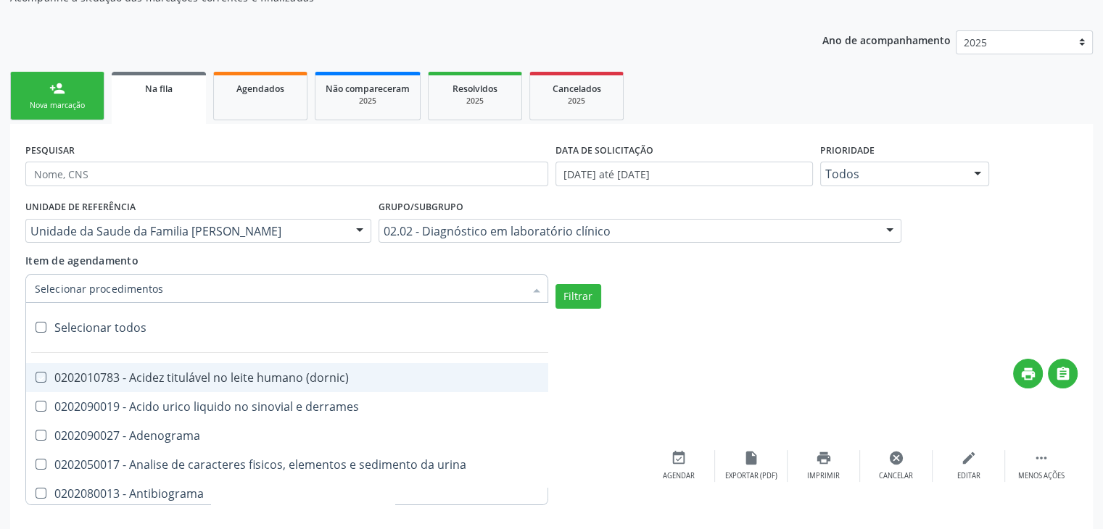
checkbox mlpa "true"
checkbox \(hanseniase\) "true"
checkbox \(controle\) "true"
checkbox \(diagnóstica\) "true"
checkbox \(gram\) "true"
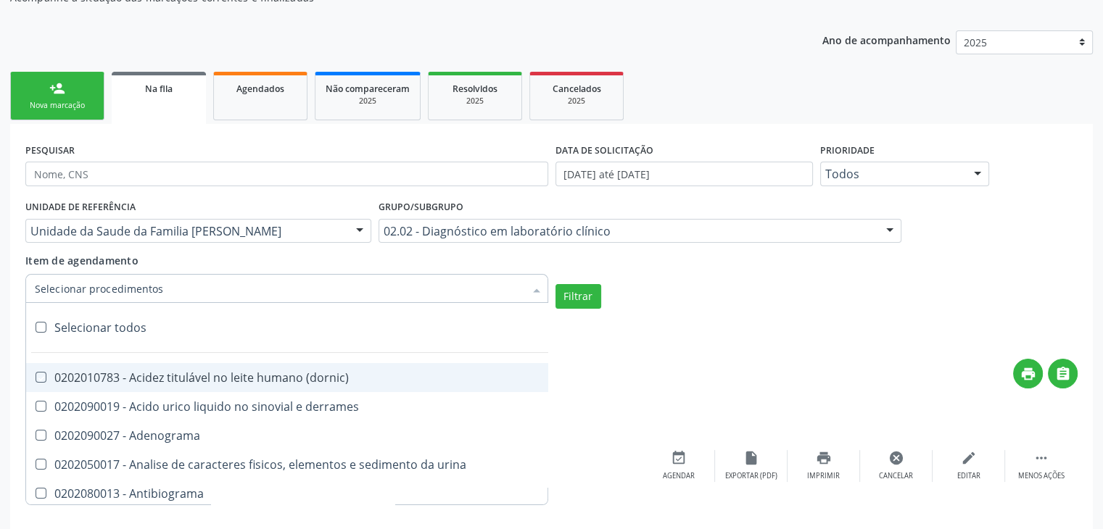
checkbox clamidia "true"
checkbox herpesvirus "true"
checkbox hematologica "true"
checkbox creatinina "true"
checkbox fosfato "true"
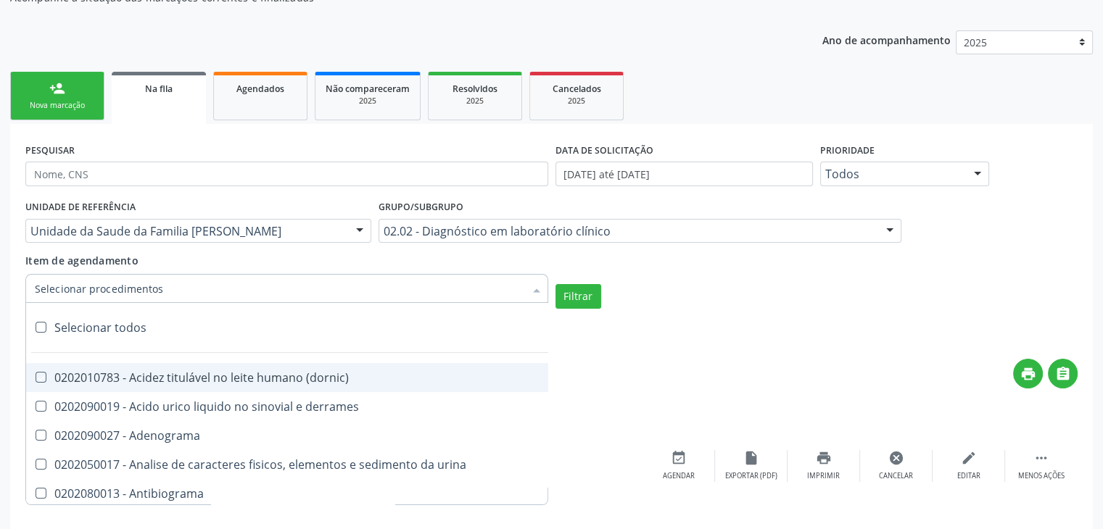
checkbox ureia "true"
checkbox osmolar "true"
checkbox addis "true"
checkbox b "true"
checkbox cd4\/cd8 "true"
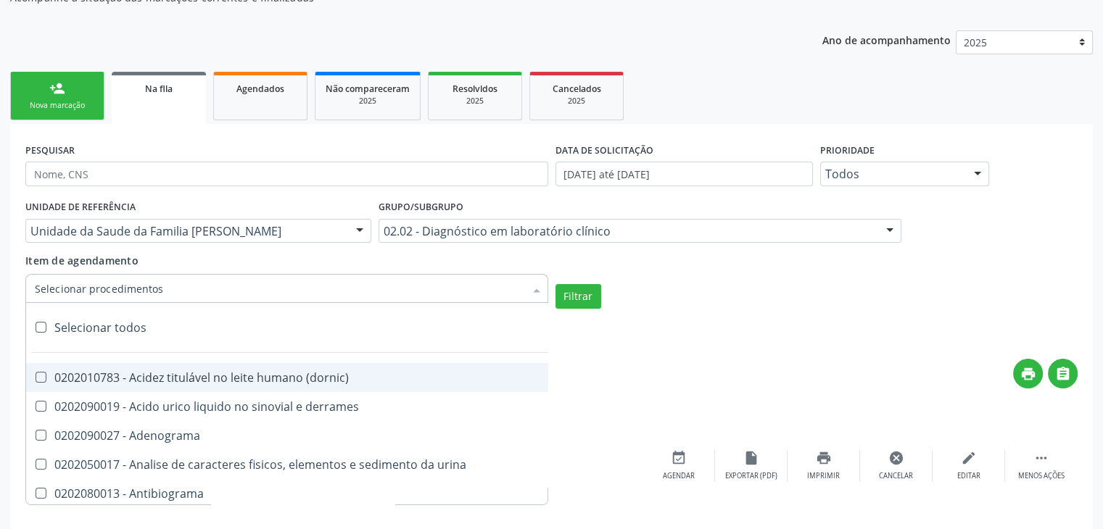
checkbox totais "true"
checkbox plaquetas "true"
checkbox reticulocitos "true"
checkbox liquor "true"
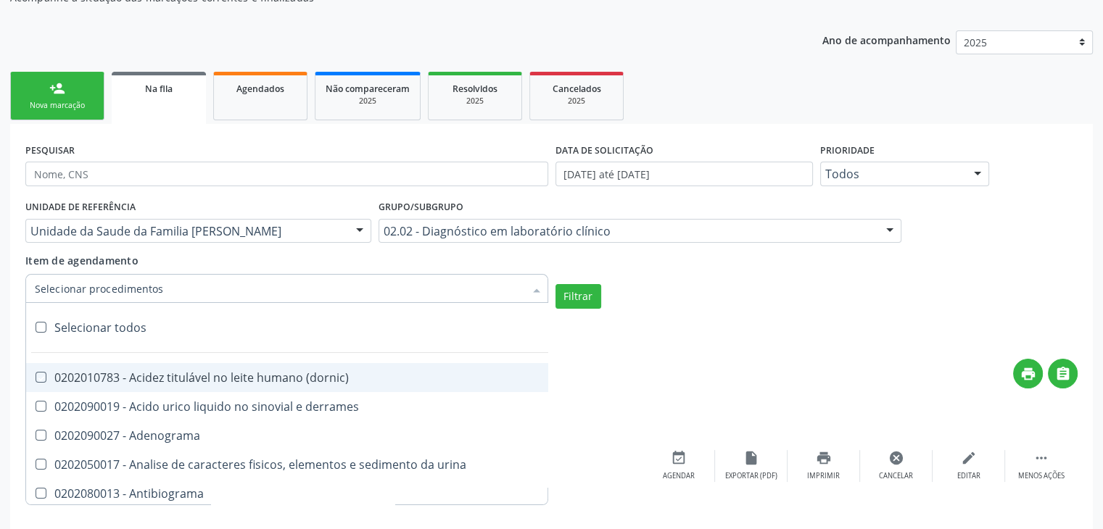
checkbox identificacao "true"
checkbox \(pos-pasteurização\) "true"
checkbox herpesvirus "true"
checkbox baar "true"
checkbox anaerobicas "true"
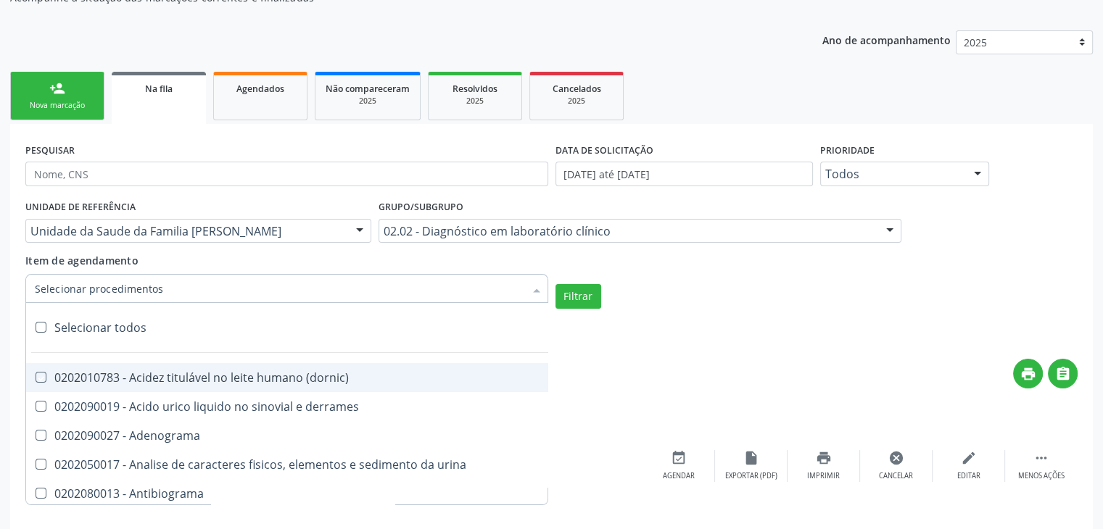
checkbox fungos "true"
checkbox \(qualitativo\) "true"
checkbox tardio\) "true"
checkbox \(qualitativo\) "true"
checkbox \(confirmatorio\) "true"
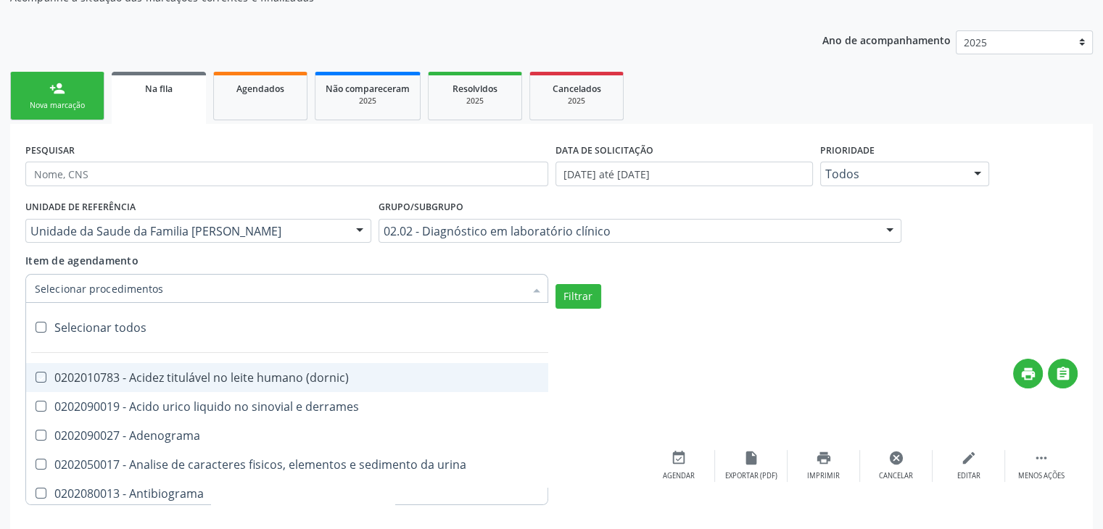
checkbox \(confirmatorio\) "true"
checkbox molecular "true"
checkbox htlv-1 "true"
checkbox biotinidase "true"
checkbox congênita "true"
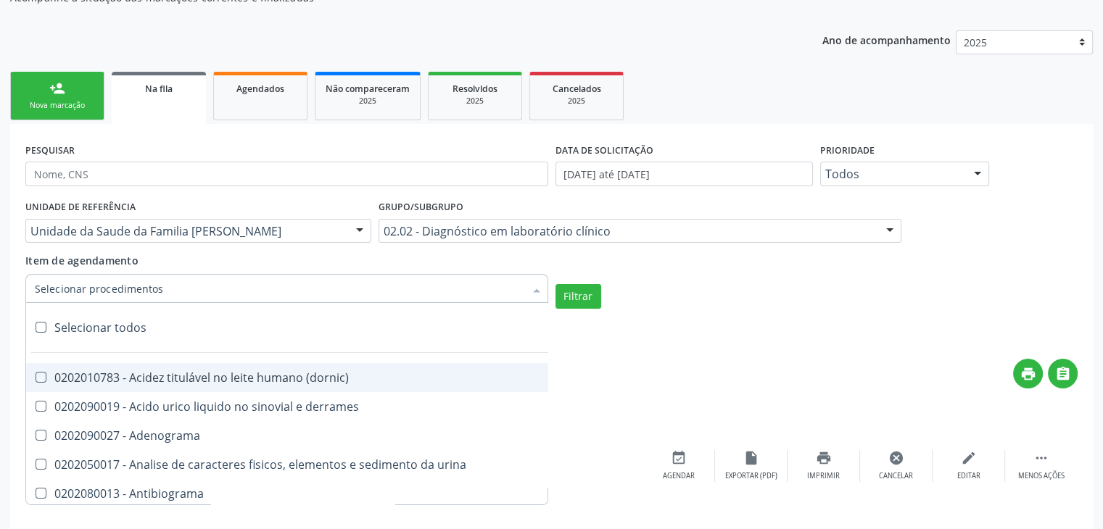
checkbox antiplaquetarios "true"
checkbox ferro "true"
checkbox bandas\) "true"
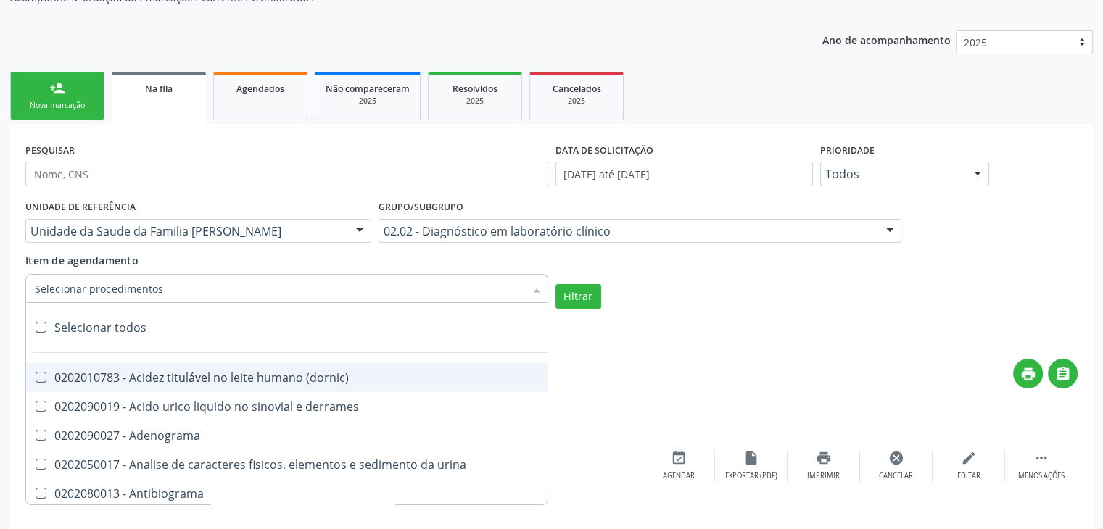
checkbox \(ch50\) "true"
checkbox aminoacidos "true"
checkbox globular "true"
checkbox dosagens\) "true"
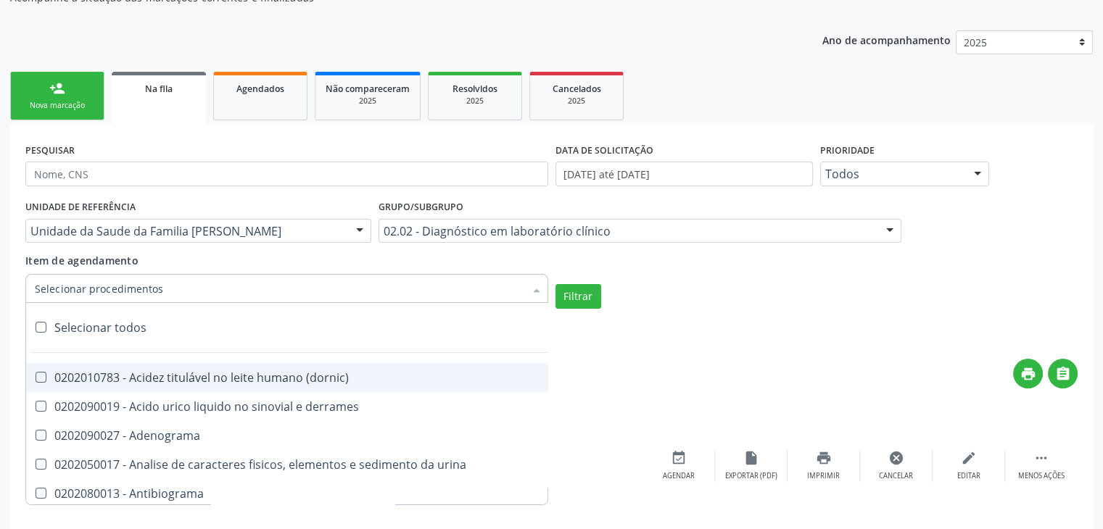
checkbox dosagens\) "true"
checkbox \(cada\) "true"
checkbox reumatoide "true"
checkbox amniotico "true"
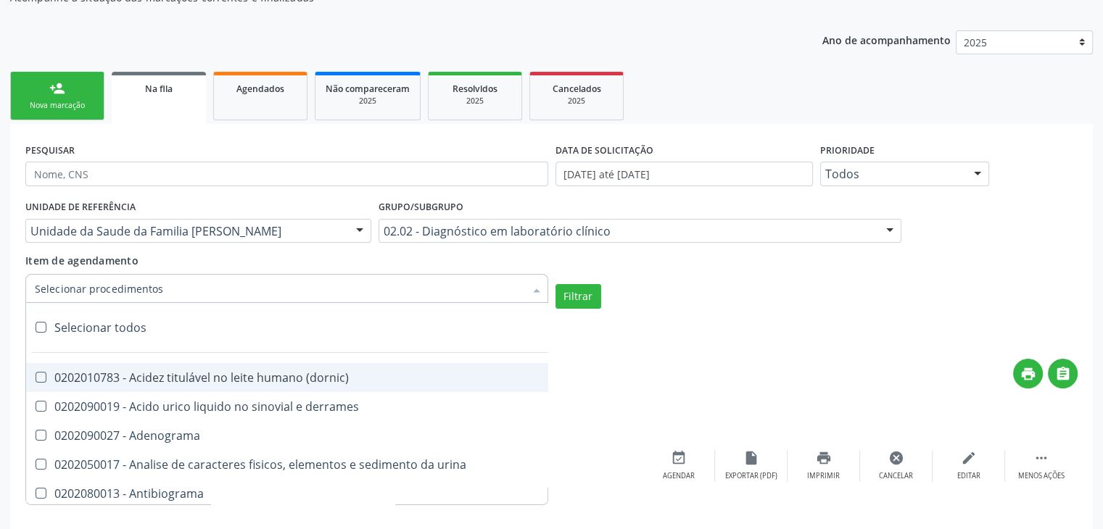
checkbox livre "true"
checkbox osmolalidade "true"
checkbox osmolaridade "true"
checkbox t3 "true"
checkbox sulfo-hemoglobina "true"
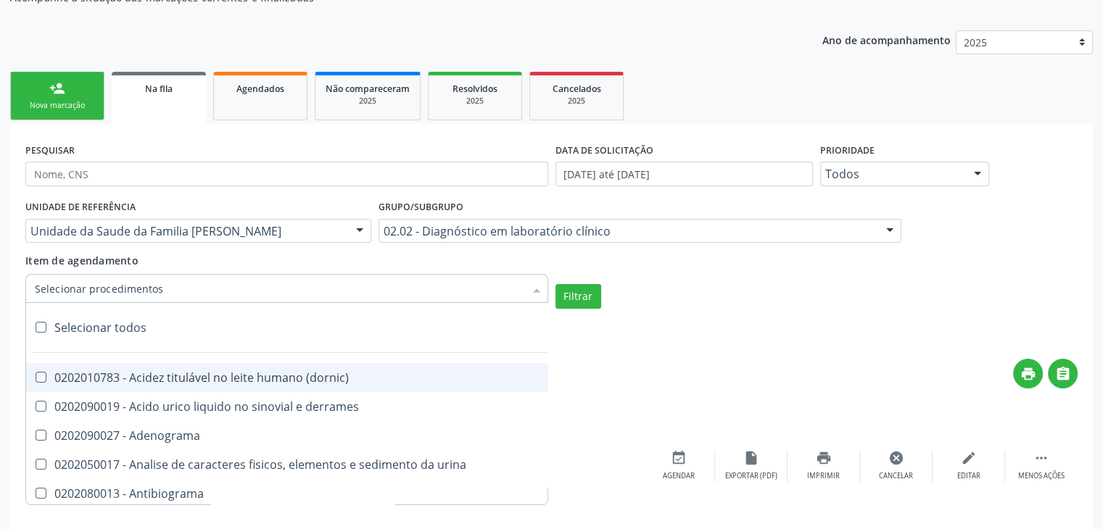
checkbox reverso "true"
checkbox coagulacao "true"
checkbox euglobulina "true"
checkbox -duke "true"
checkbox ivy "true"
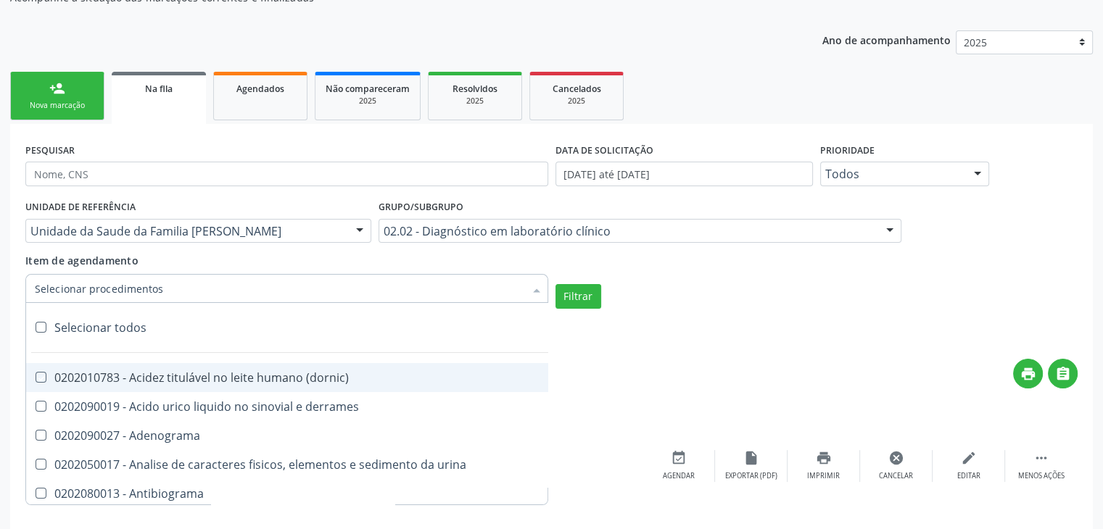
checkbox hemacias "true"
checkbox trombina "true"
checkbox ativada\) "true"
checkbox \(tap\) "true"
checkbox \(vhs\) "true"
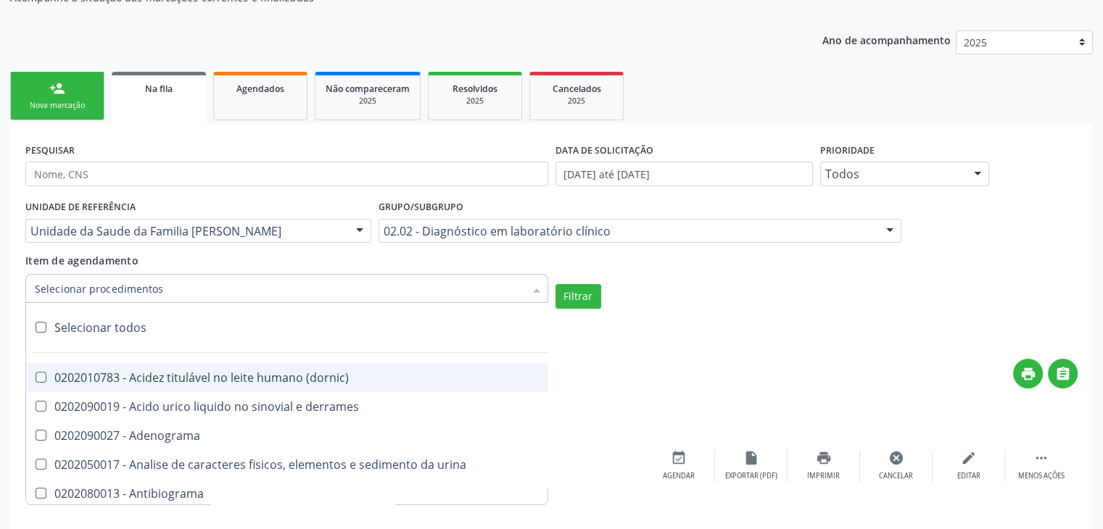
checkbox abo "true"
checkbox reativa "true"
checkbox ordenhado "true"
checkbox pezinho\) "true"
checkbox complemento "true"
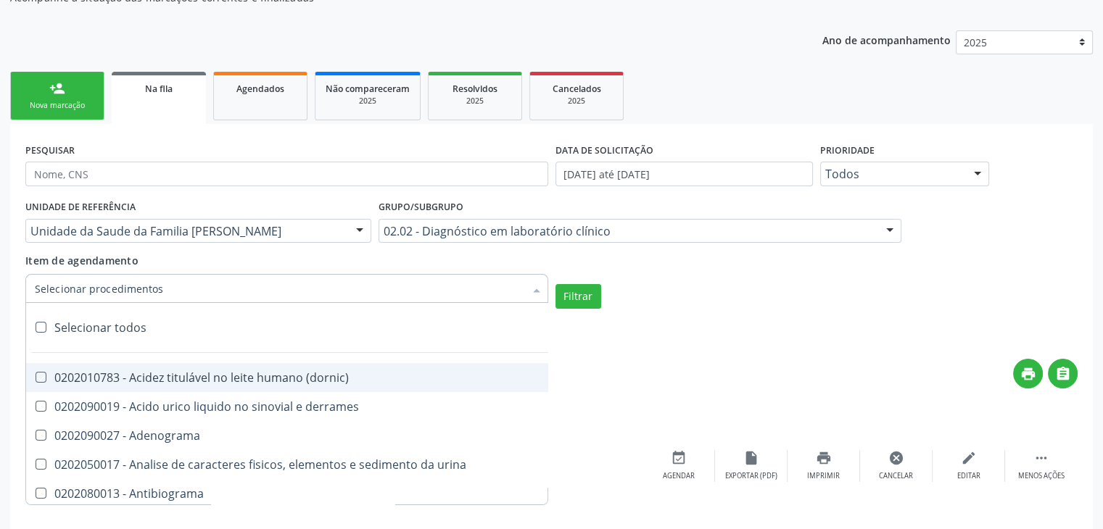
checkbox pezinho\) "true"
checkbox 17-alfa-hidroxiprogesterona "true"
checkbox totais "true"
checkbox 17-hidroxicorticosteroides "true"
checkbox d "true"
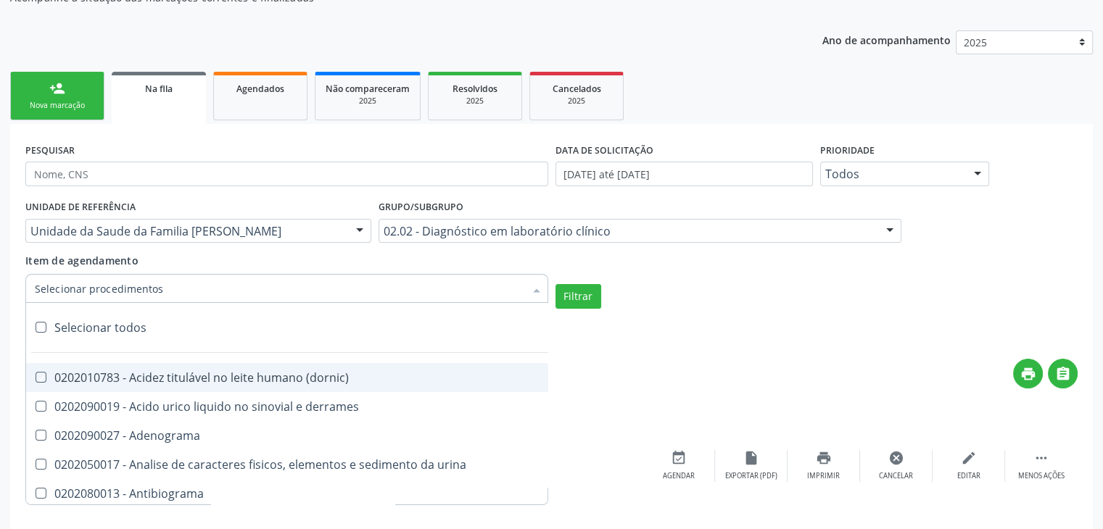
checkbox 5-nucleotidase "true"
checkbox acetona "true"
checkbox \(serotonina\) "true"
checkbox ascorbico "true"
checkbox delta-aminolevulinico "true"
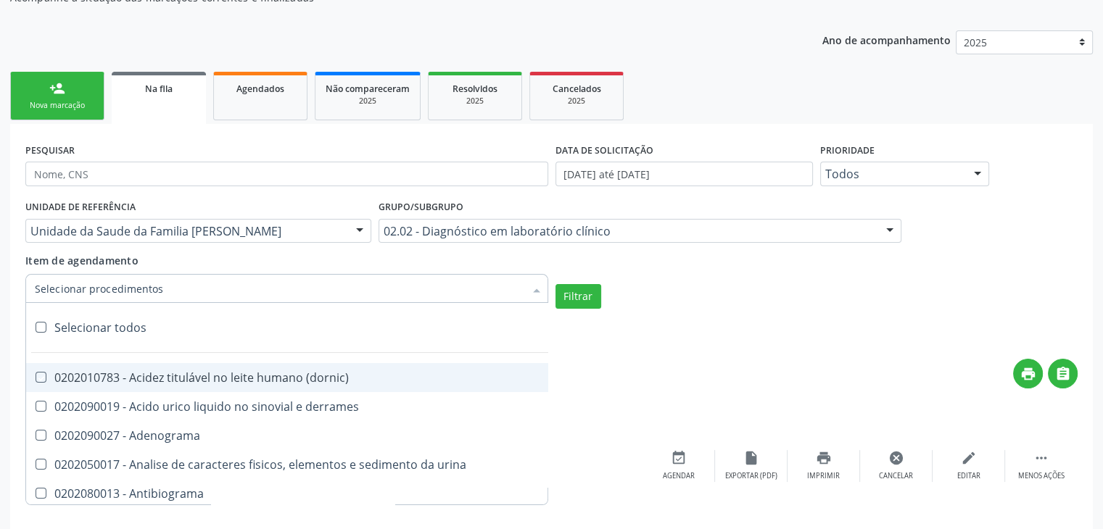
checkbox hipurico "true"
checkbox mandelico "true"
checkbox metil-hipurico "true"
checkbox urico "true"
checkbox valproico "true"
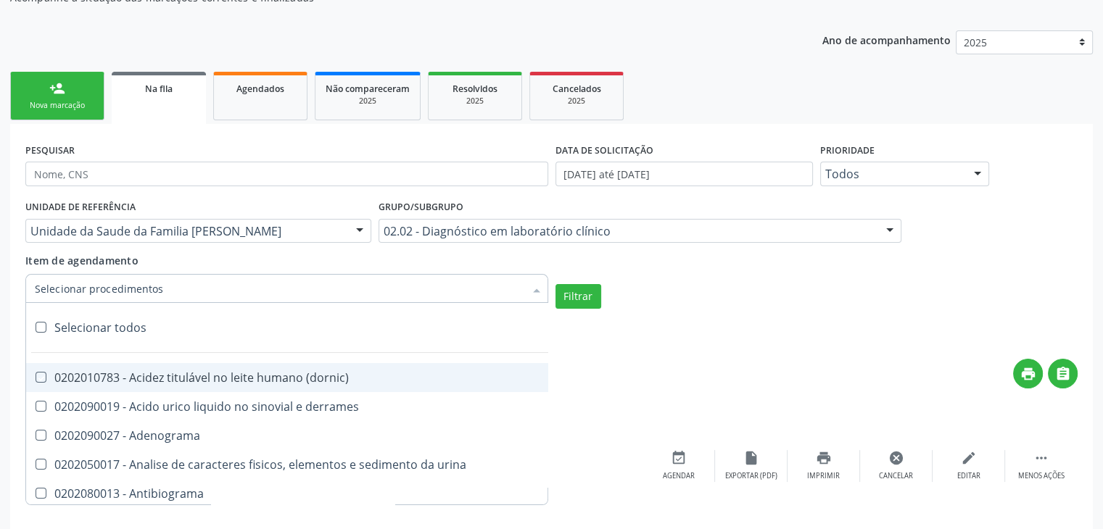
checkbox vanilmandelico "true"
checkbox \(acth\) "true"
checkbox ala-desidratase "true"
checkbox etilico "true"
checkbox aldolase "true"
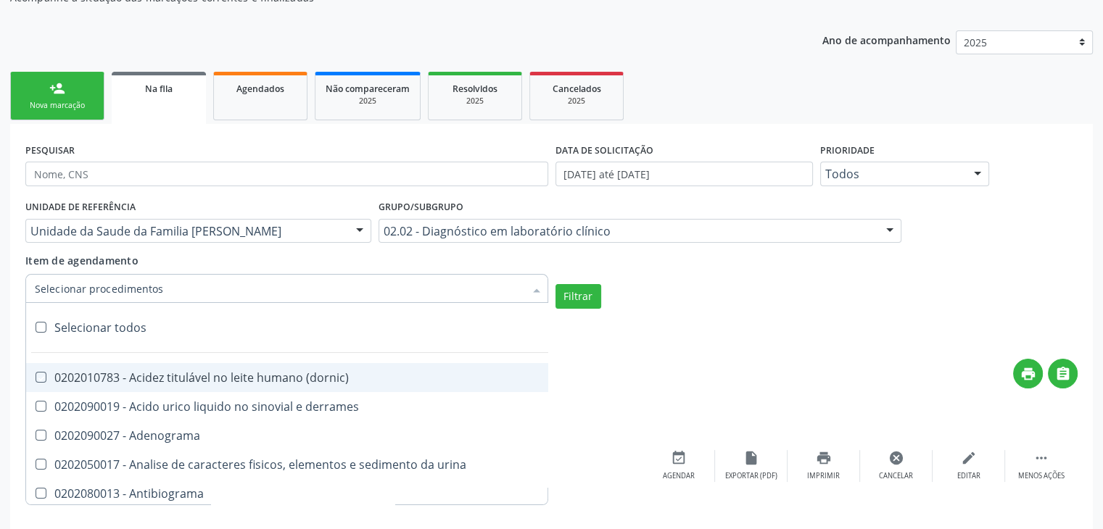
checkbox aldosterona "true"
checkbox alfa-1-antitripsina "true"
checkbox acida "true"
checkbox alfa-2-macroglobulina "true"
checkbox alfa-fetoproteina "true"
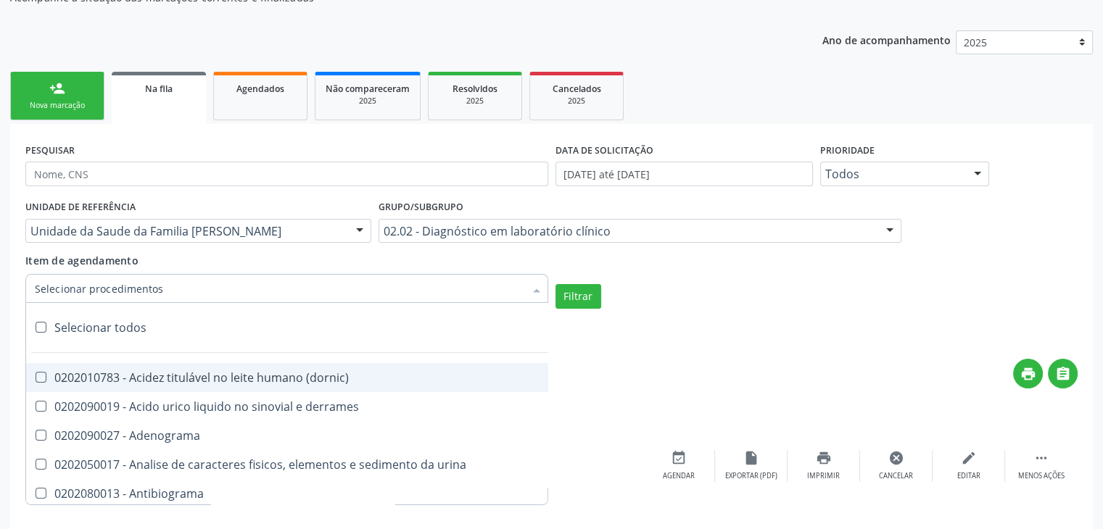
checkbox aluminio "true"
checkbox amilase "true"
checkbox aminoglicosideos "true"
checkbox amonia "true"
checkbox ciclico "true"
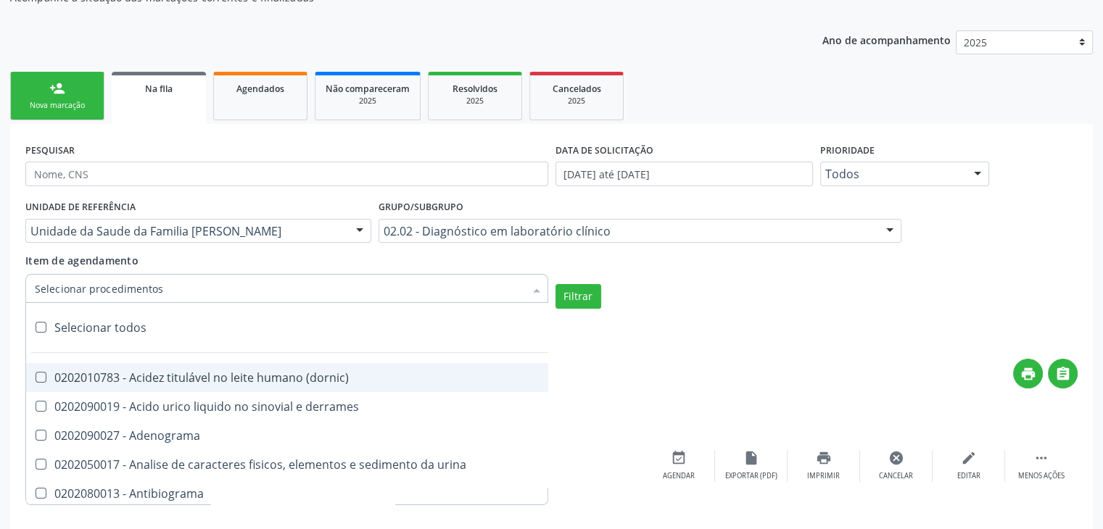
checkbox androstenediona "true"
checkbox anfetaminas "true"
checkbox circulante "true"
checkbox iga "true"
checkbox triciclicos "true"
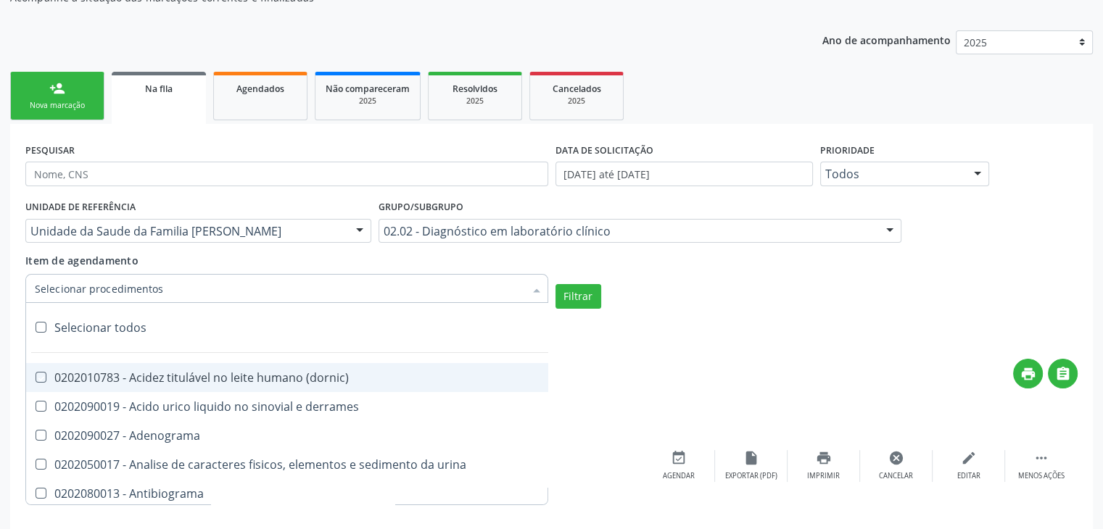
checkbox \(psa\) "true"
checkbox iii "true"
checkbox barbituratos "true"
checkbox benzodiazepinicos "true"
checkbox beta-2-microglobulina "true"
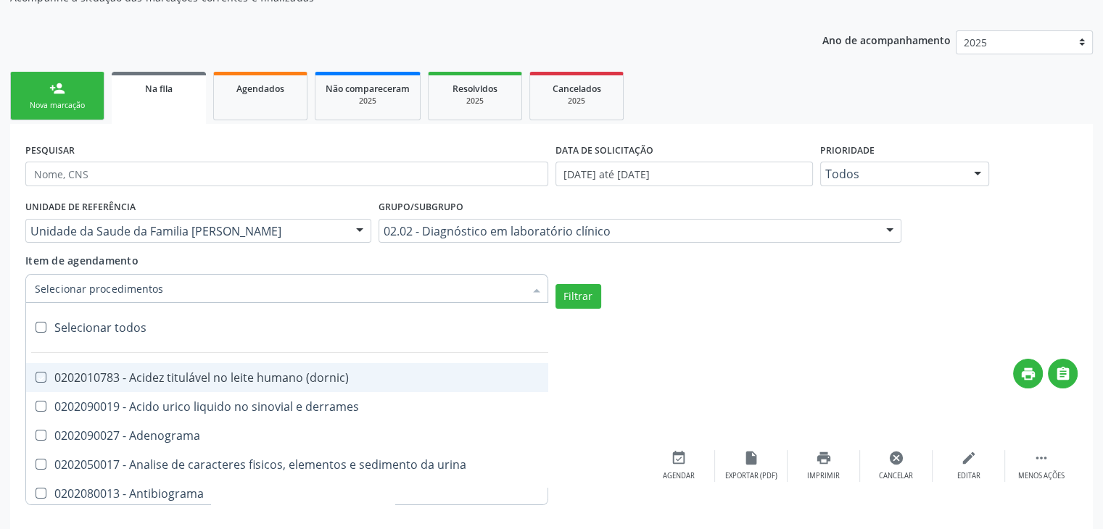
checkbox fracoes "true"
checkbox cadmio "true"
checkbox calcio "true"
checkbox ionizavel "true"
checkbox calcitonina "true"
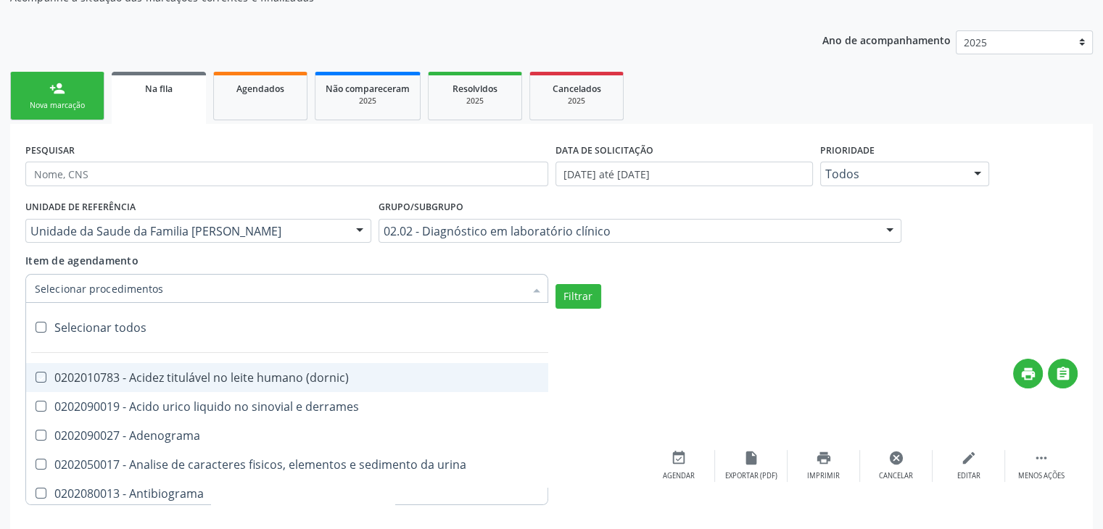
checkbox carbamazepina "true"
checkbox carboxi-hemoglobina "true"
checkbox caroteno "true"
checkbox catecolaminas "true"
checkbox chumbo "true"
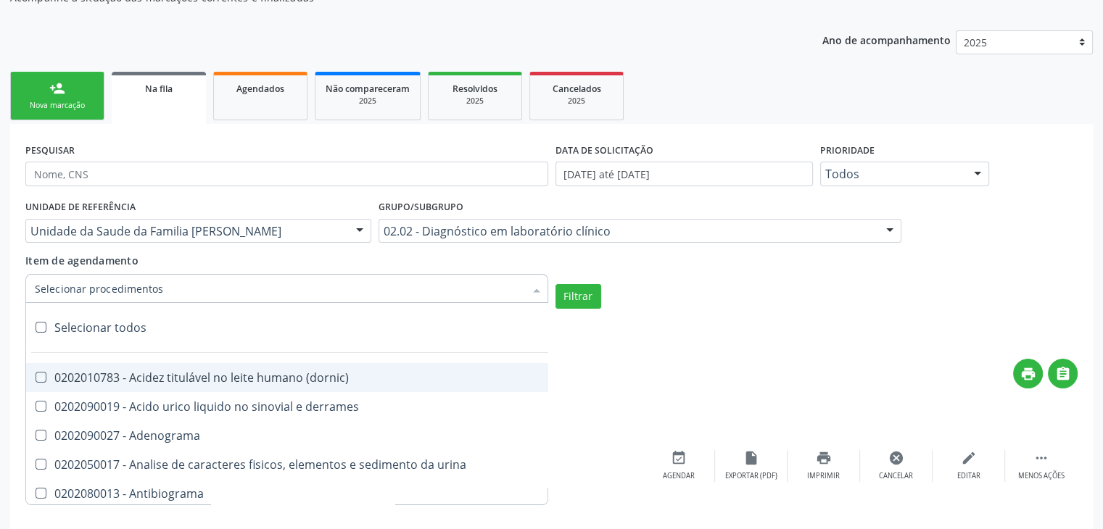
checkbox ciclosporina "true"
checkbox citrato "true"
checkbox cloreto "true"
checkbox suor "true"
checkbox cobre "true"
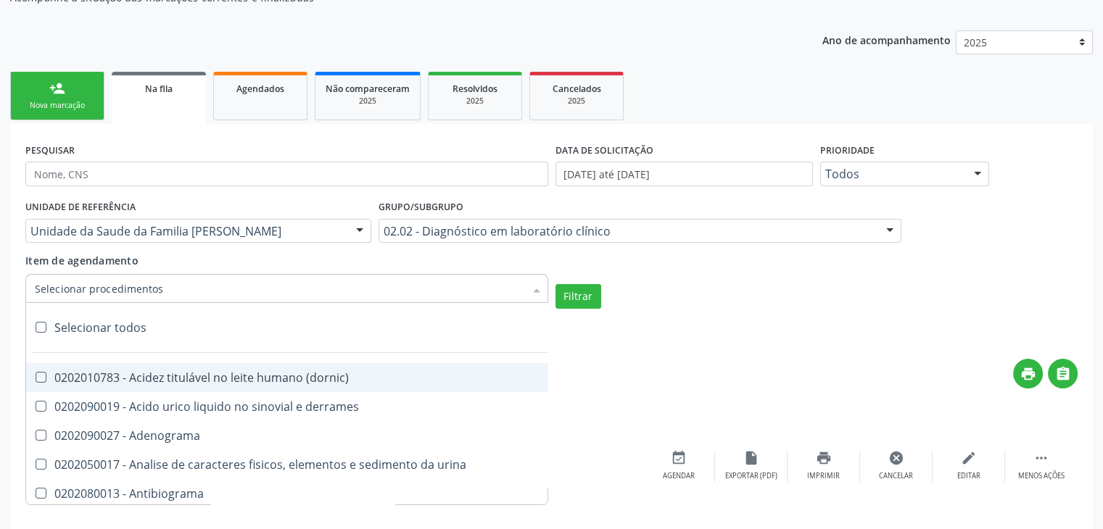
checkbox hdl "true"
checkbox ldl "true"
checkbox colinesterase "true"
checkbox c3 "true"
checkbox c4 "true"
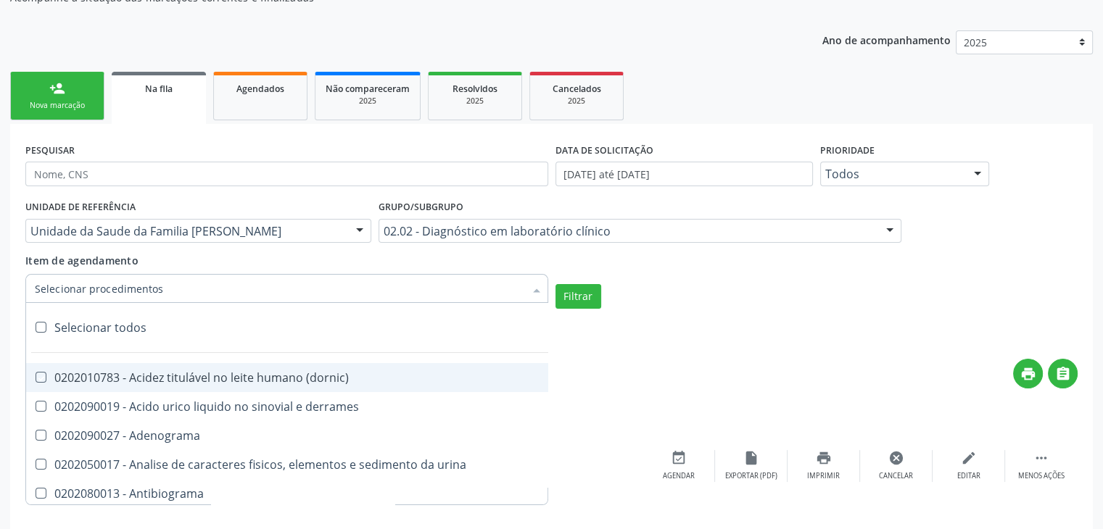
checkbox cortisol "true"
checkbox creatinina "true"
checkbox amniotico "true"
checkbox \(cpk\) "true"
checkbox crioaglutinina "true"
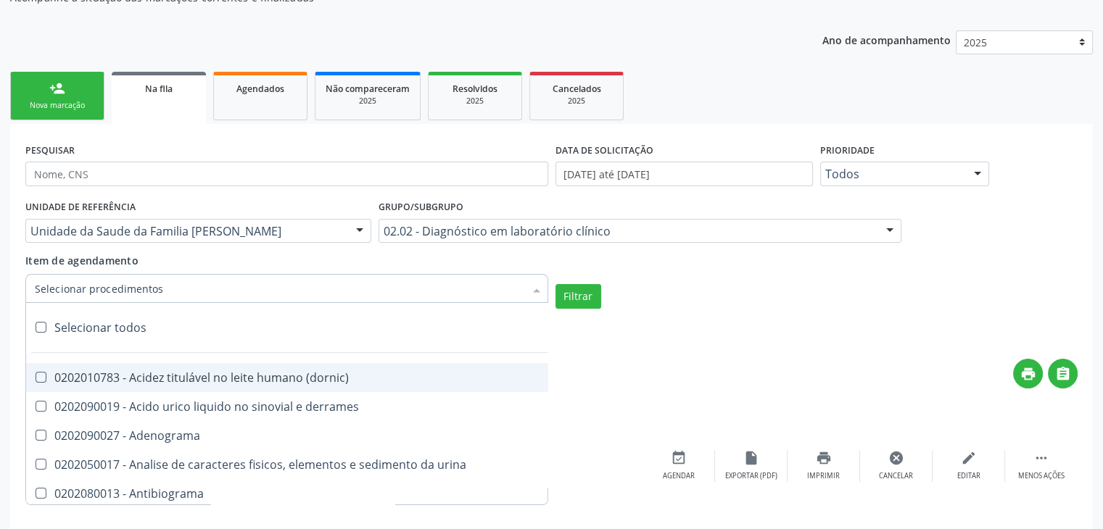
checkbox \(dhea\) "true"
checkbox alfa-hidroxibutirica "true"
checkbox glutamica "true"
checkbox latica "true"
checkbox fracionadas\) "true"
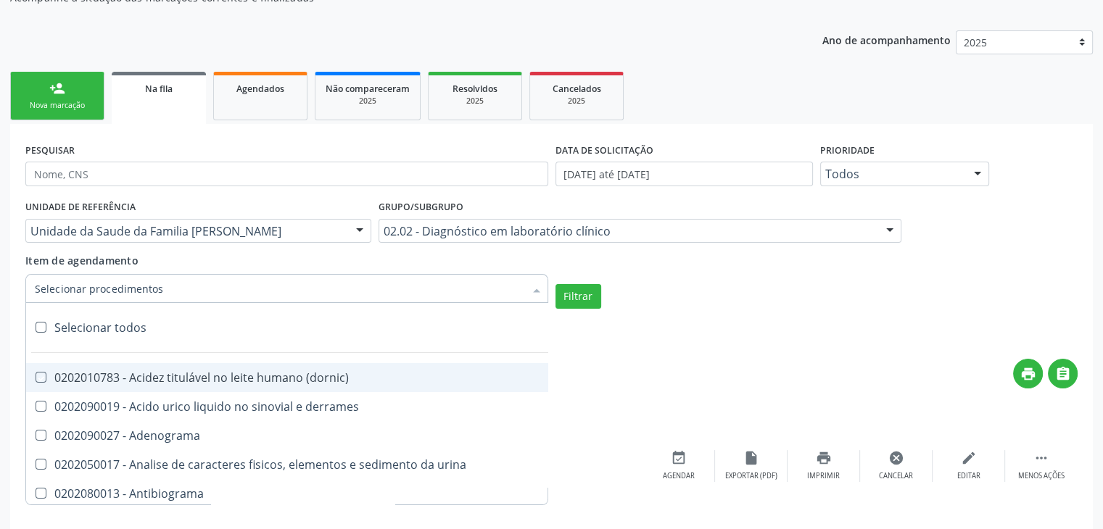
checkbox digitoxina\) "true"
checkbox \(dht\) "true"
checkbox fecal "true"
checkbox estradiol "true"
checkbox estriol "true"
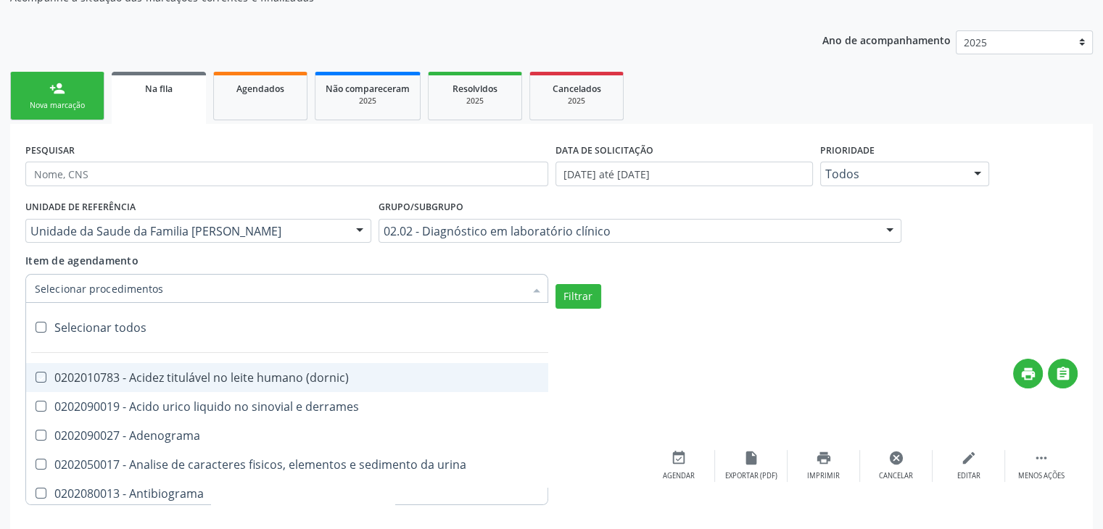
checkbox estrona "true"
checkbox etossuximida "true"
checkbox ii "true"
checkbox ix "true"
checkbox v "true"
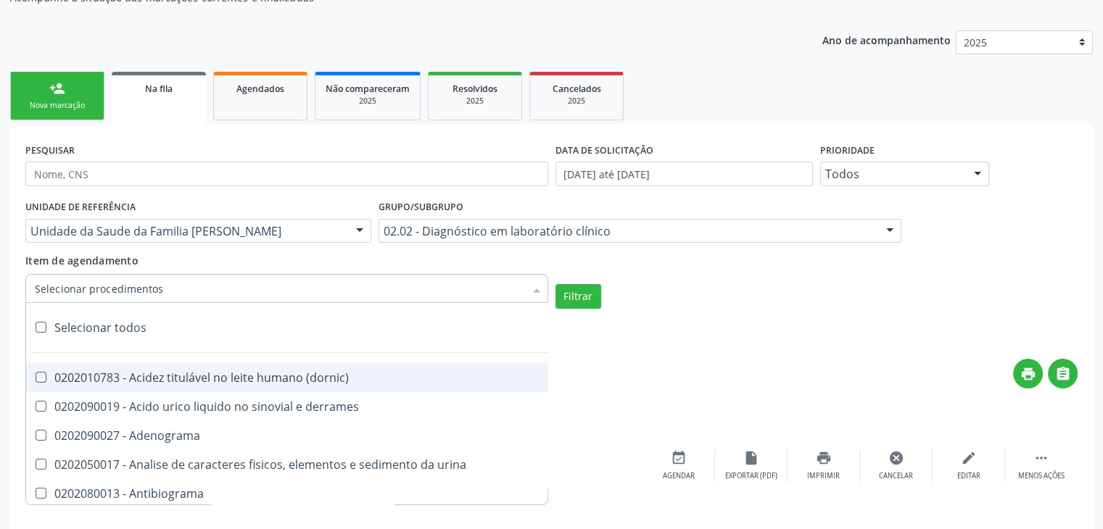
checkbox vii "true"
checkbox viii "true"
checkbox \(inibidor\) "true"
checkbox \(antigeno\) "true"
checkbox x "true"
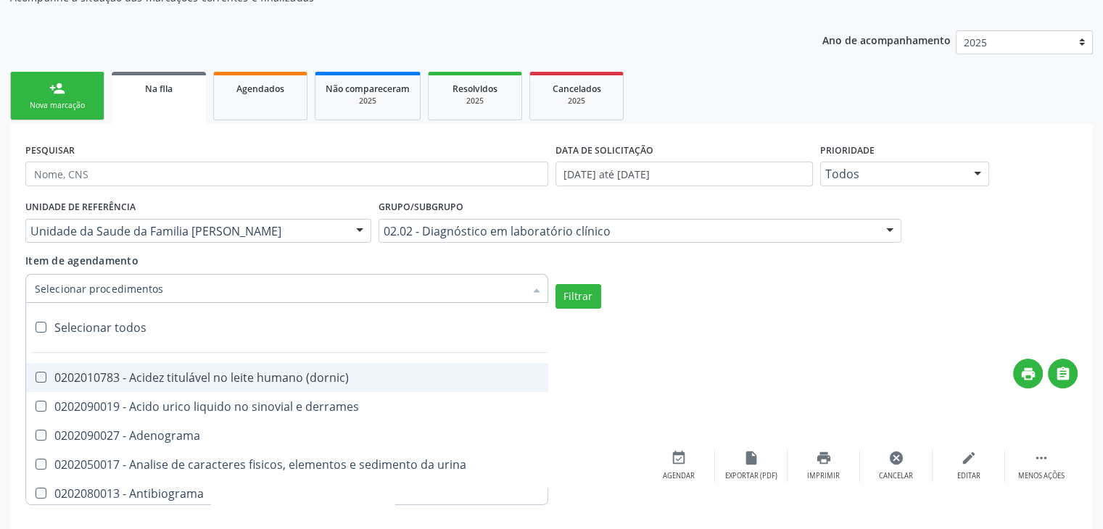
checkbox xi "true"
checkbox xii "true"
checkbox xiii "true"
checkbox tardio\) "true"
checkbox t4 "true"
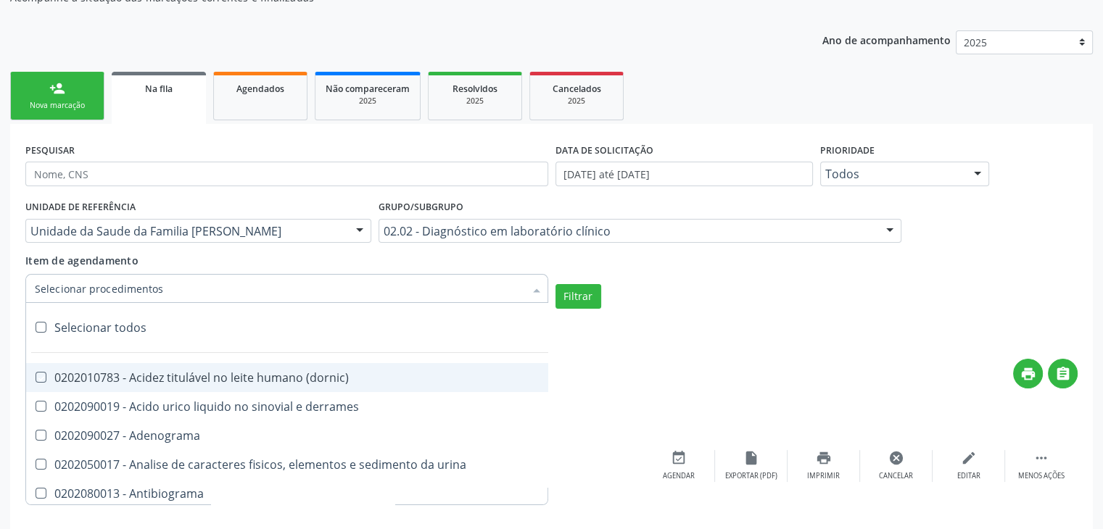
checkbox pezinho\) "true"
checkbox fenitoina "true"
checkbox fenol "true"
checkbox ferritina "true"
checkbox serico "true"
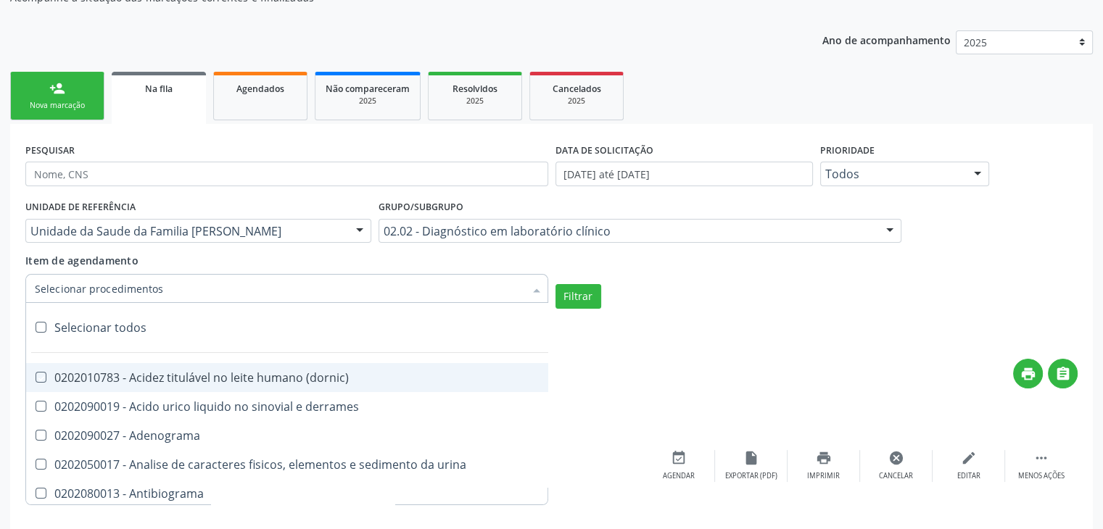
checkbox fibrinogenio "true"
checkbox folato "true"
checkbox formaldeido "true"
checkbox total "true"
checkbox alcalina "true"
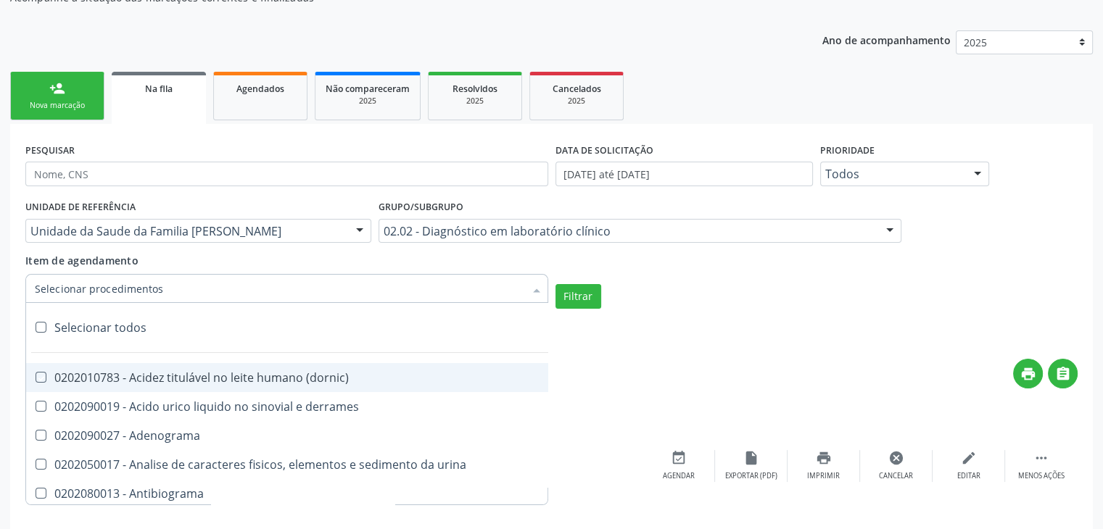
checkbox esperma "true"
click at [592, 299] on button "Filtrar" at bounding box center [578, 296] width 46 height 25
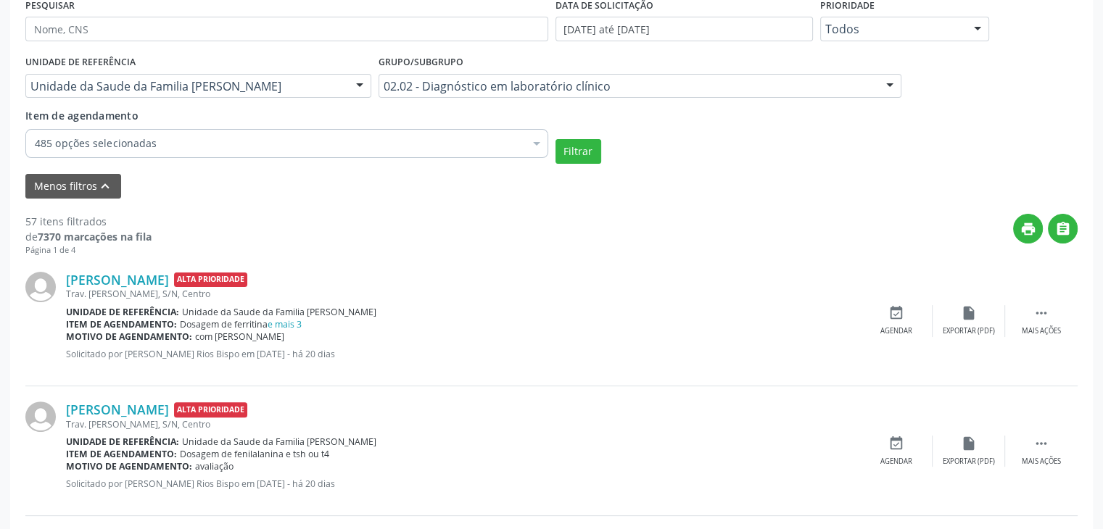
scroll to position [435, 0]
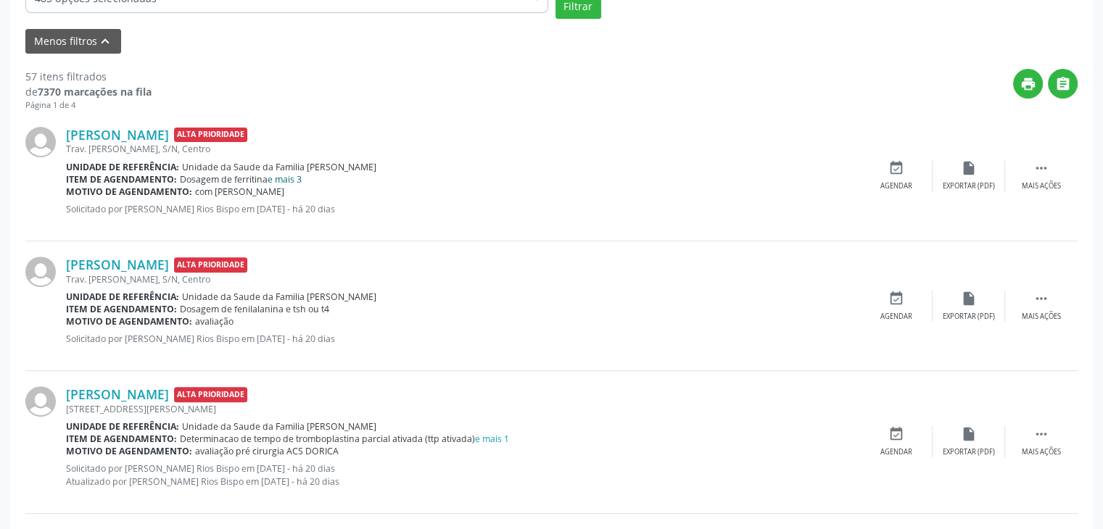
click at [298, 174] on link "e mais 3" at bounding box center [285, 179] width 34 height 12
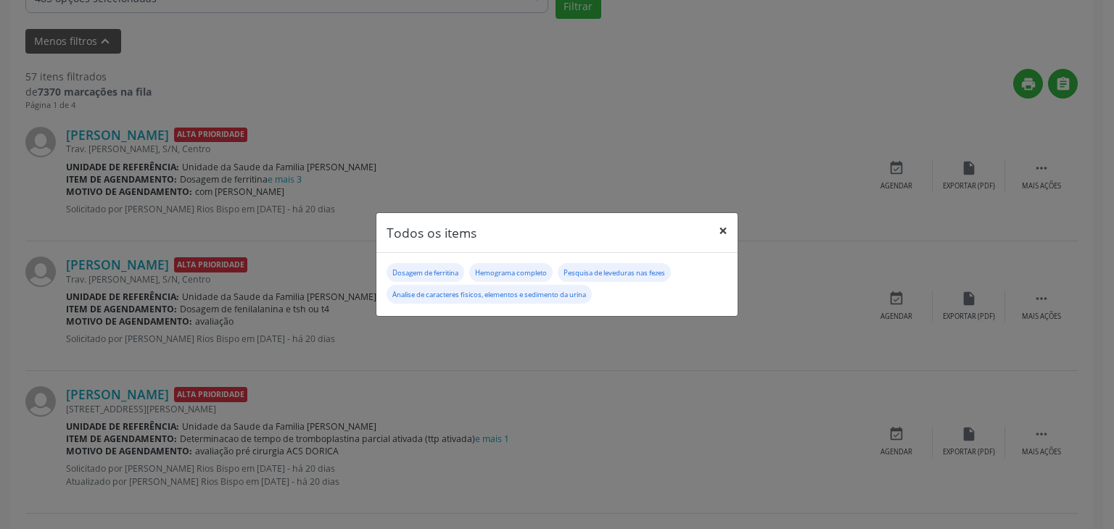
click at [727, 233] on button "×" at bounding box center [722, 231] width 29 height 36
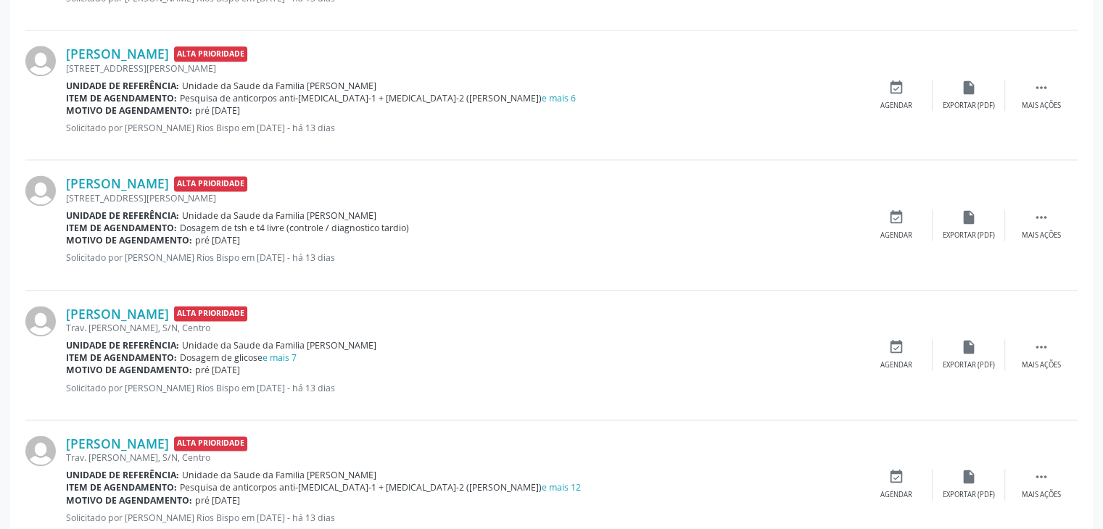
scroll to position [2042, 0]
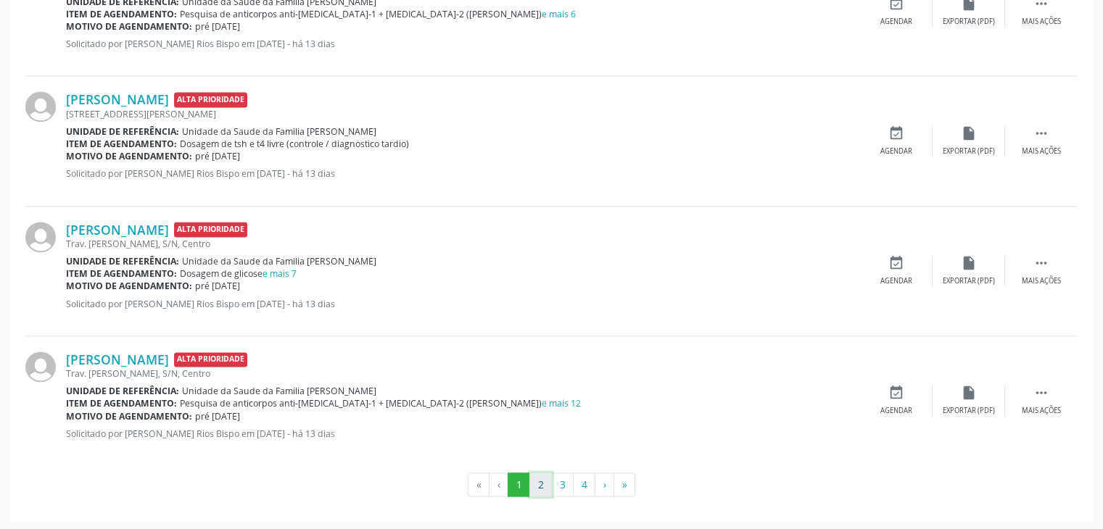
click at [537, 476] on button "2" at bounding box center [540, 485] width 22 height 25
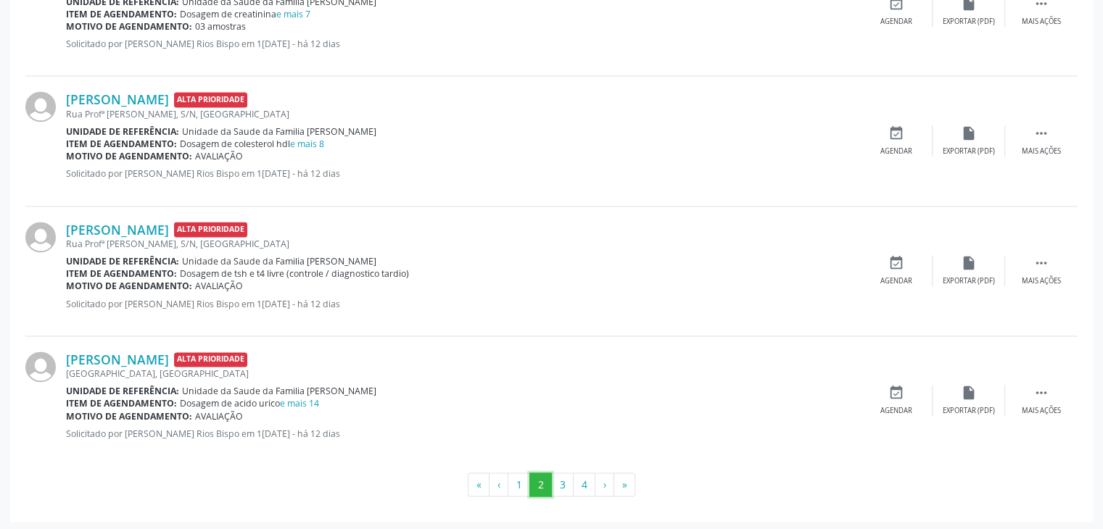
click at [551, 485] on button "2" at bounding box center [540, 485] width 22 height 25
click at [568, 479] on button "3" at bounding box center [562, 485] width 22 height 25
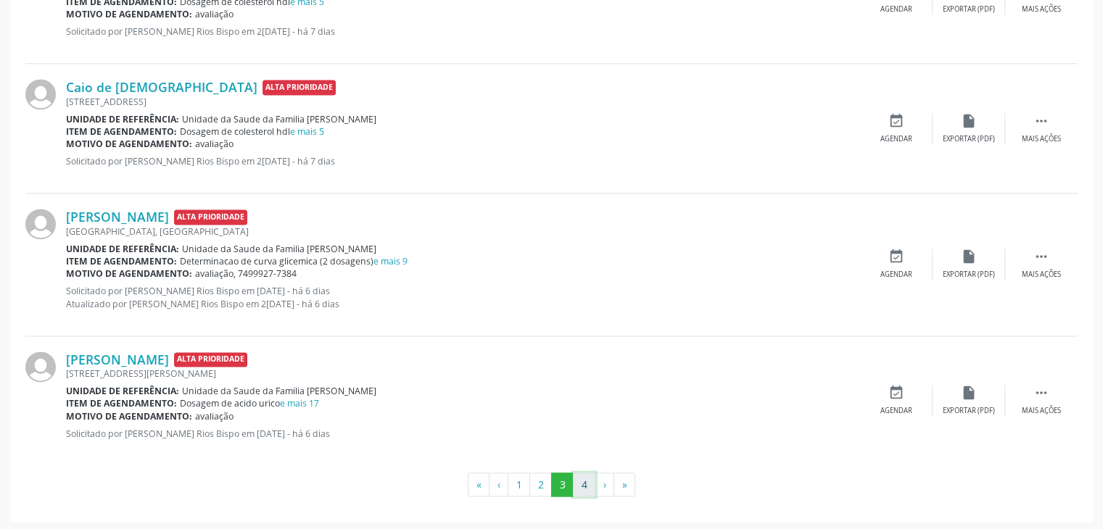
click at [577, 486] on button "4" at bounding box center [584, 485] width 22 height 25
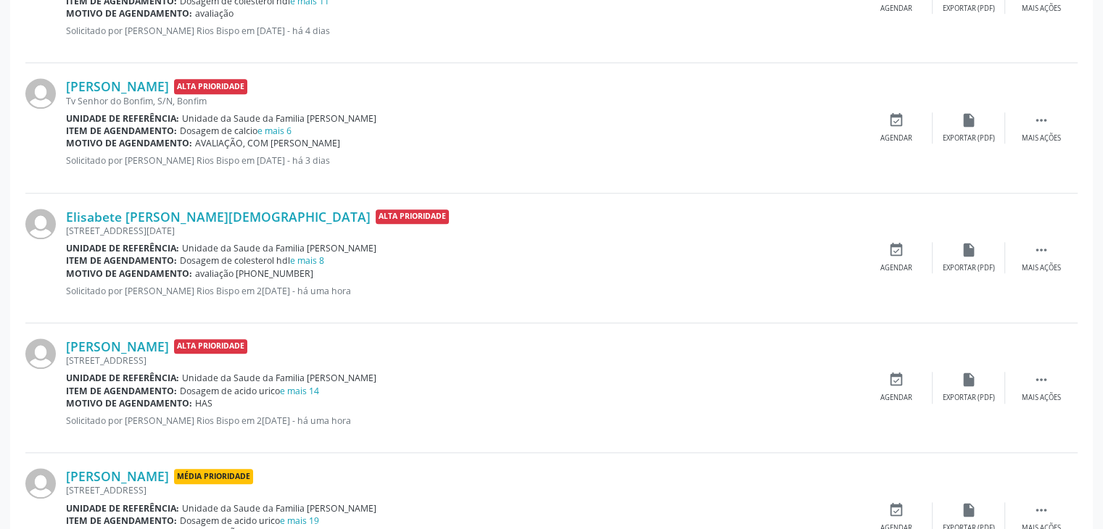
scroll to position [1639, 0]
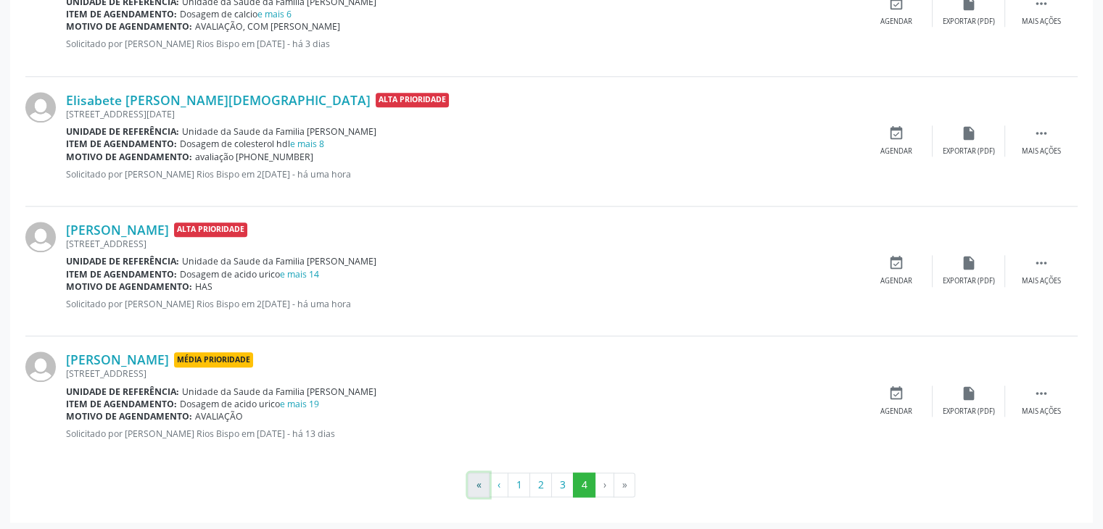
click at [481, 488] on button "«" at bounding box center [479, 485] width 22 height 25
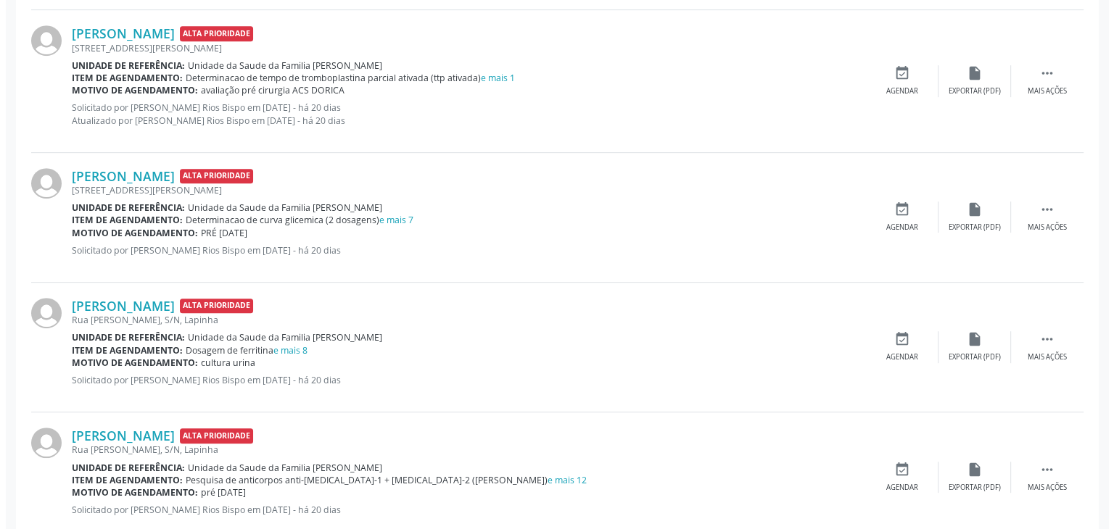
scroll to position [798, 0]
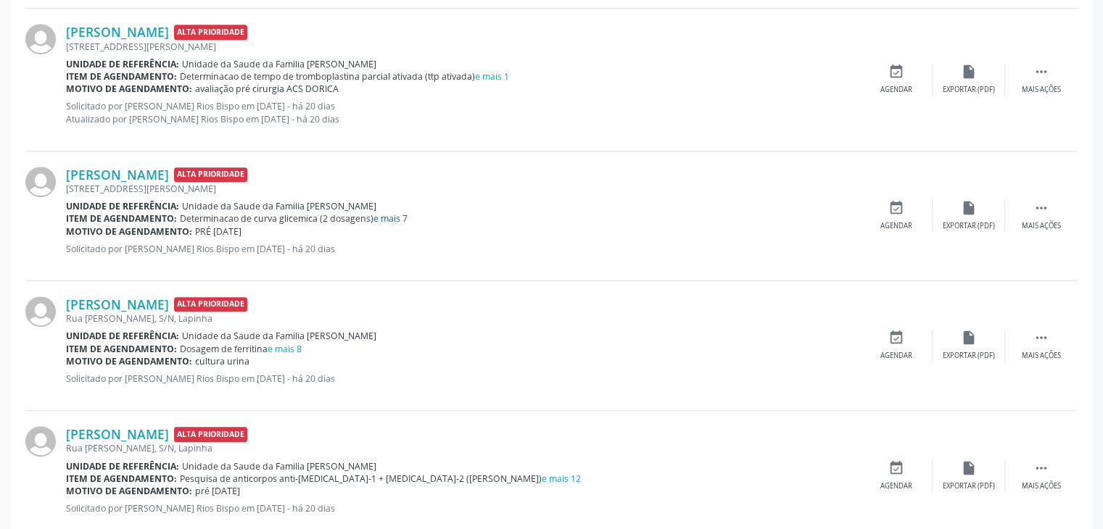
click at [402, 218] on link "e mais 7" at bounding box center [390, 218] width 34 height 12
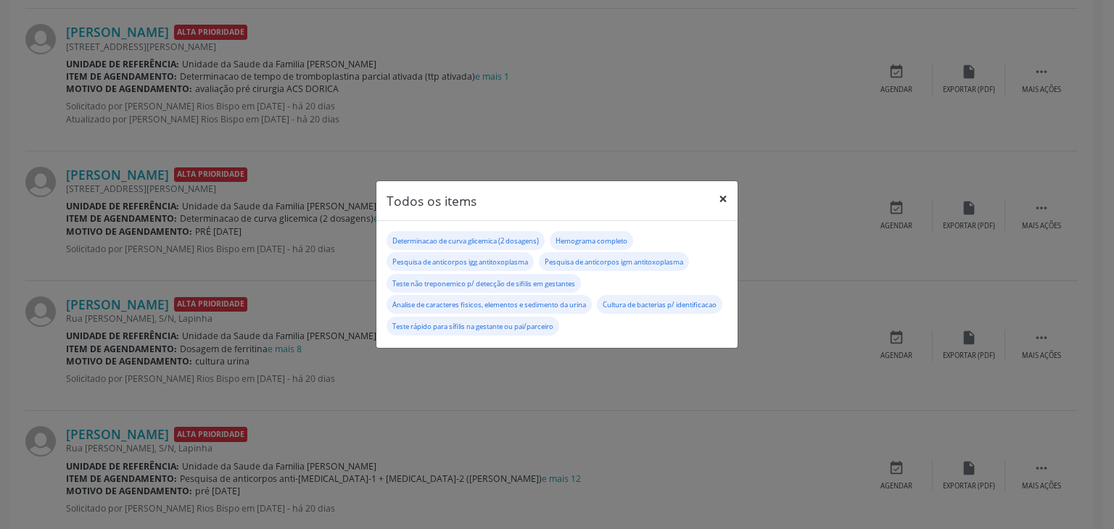
click at [726, 202] on button "×" at bounding box center [722, 199] width 29 height 36
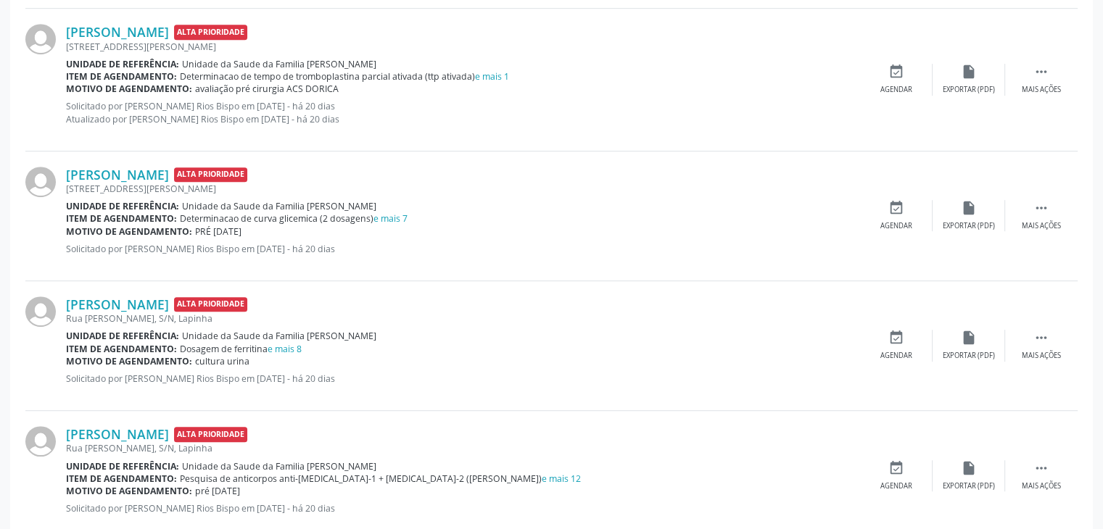
click at [157, 183] on div "Rua João Menezes Costa, S/N, Centro" at bounding box center [463, 189] width 794 height 12
click at [148, 180] on link "Kaylanne Nascimento de Sousa" at bounding box center [117, 175] width 103 height 16
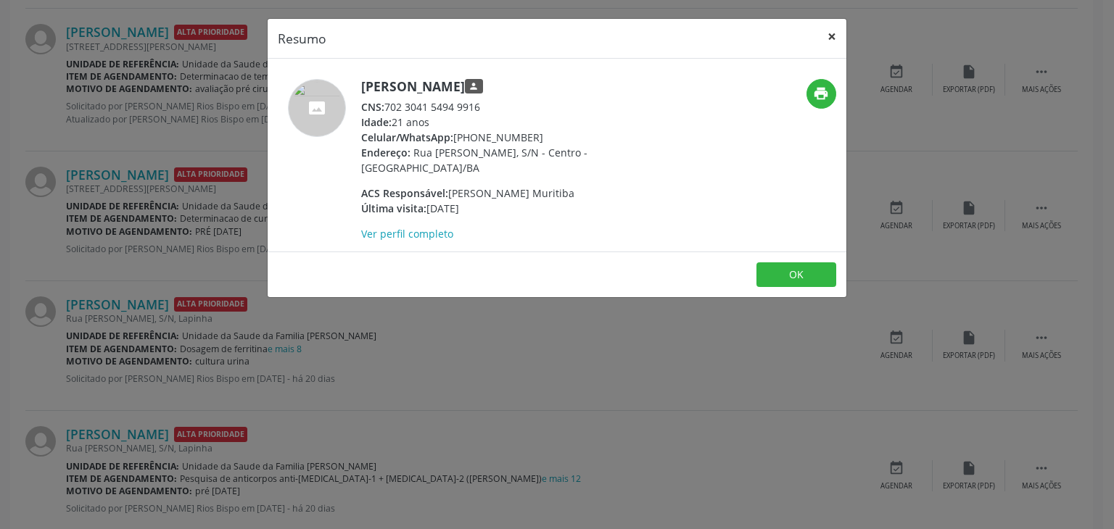
click at [838, 37] on button "×" at bounding box center [831, 37] width 29 height 36
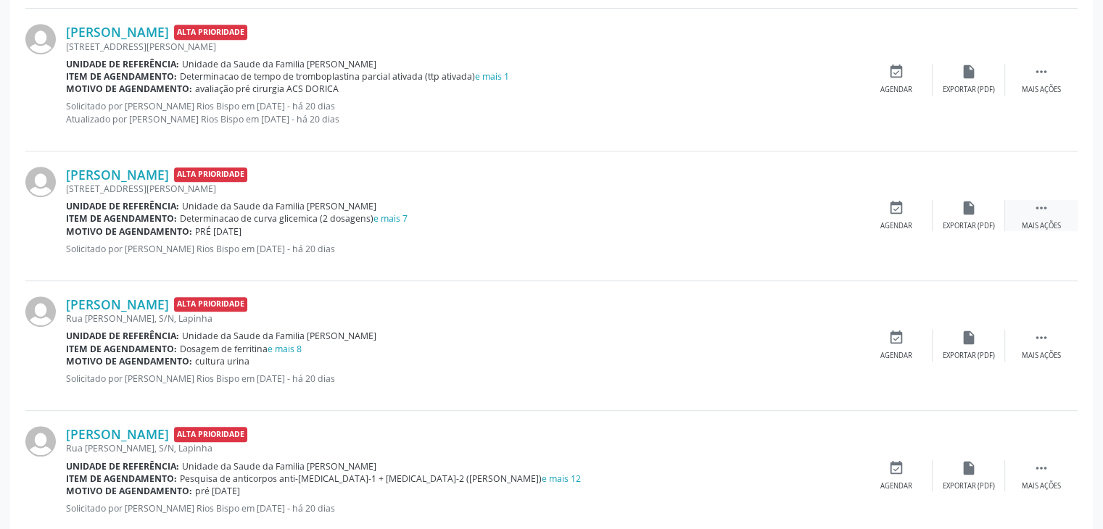
click at [1044, 221] on div "Mais ações" at bounding box center [1041, 226] width 39 height 10
click at [872, 212] on div "cancel Cancelar" at bounding box center [896, 215] width 73 height 31
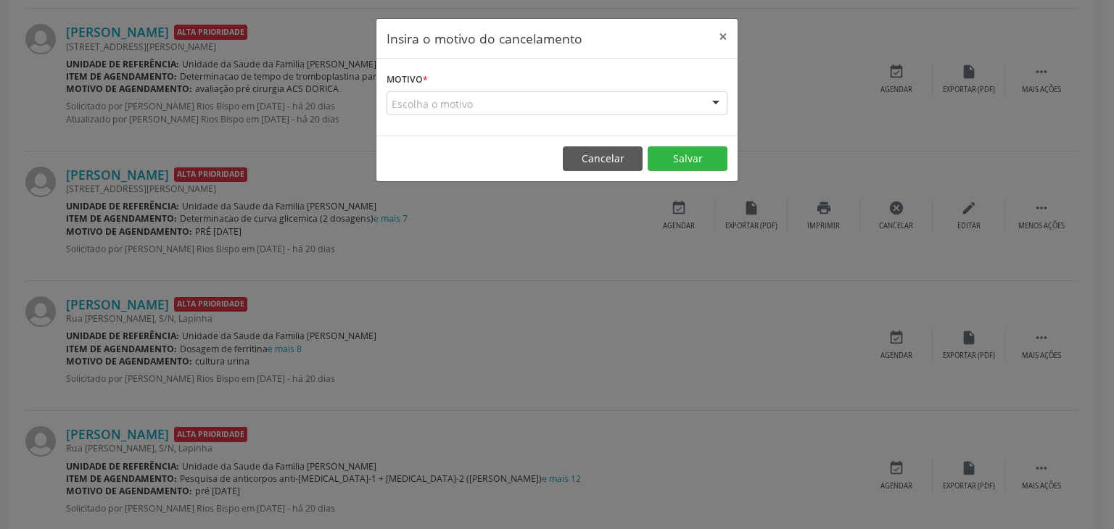
click at [509, 99] on div "Escolha o motivo" at bounding box center [556, 103] width 341 height 25
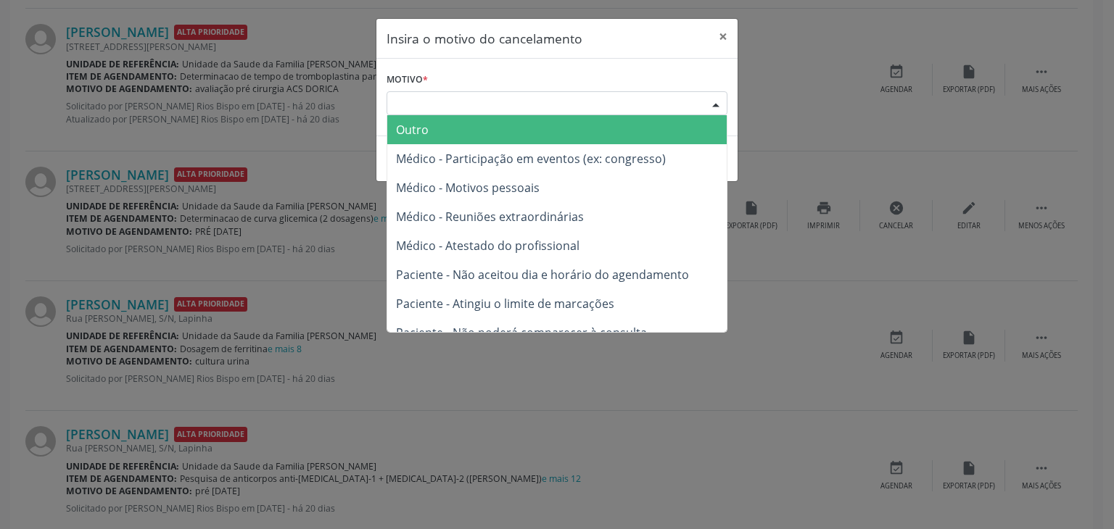
click at [473, 138] on span "Outro" at bounding box center [556, 129] width 339 height 29
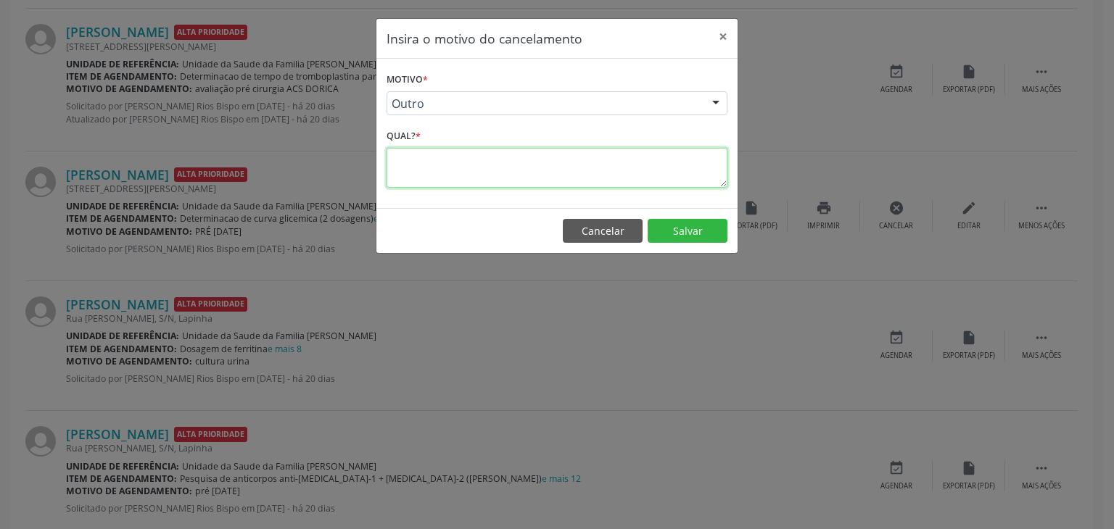
click at [468, 152] on textarea at bounding box center [556, 168] width 341 height 40
paste textarea "Olá, bom dia! Segue em agendamento, por favor confirmar recebimento. USG - dia …"
drag, startPoint x: 574, startPoint y: 181, endPoint x: 378, endPoint y: 131, distance: 201.9
click at [380, 131] on div "Motivo * Outro Outro Médico - Participação em eventos (ex: congresso) Médico - …" at bounding box center [556, 133] width 361 height 149
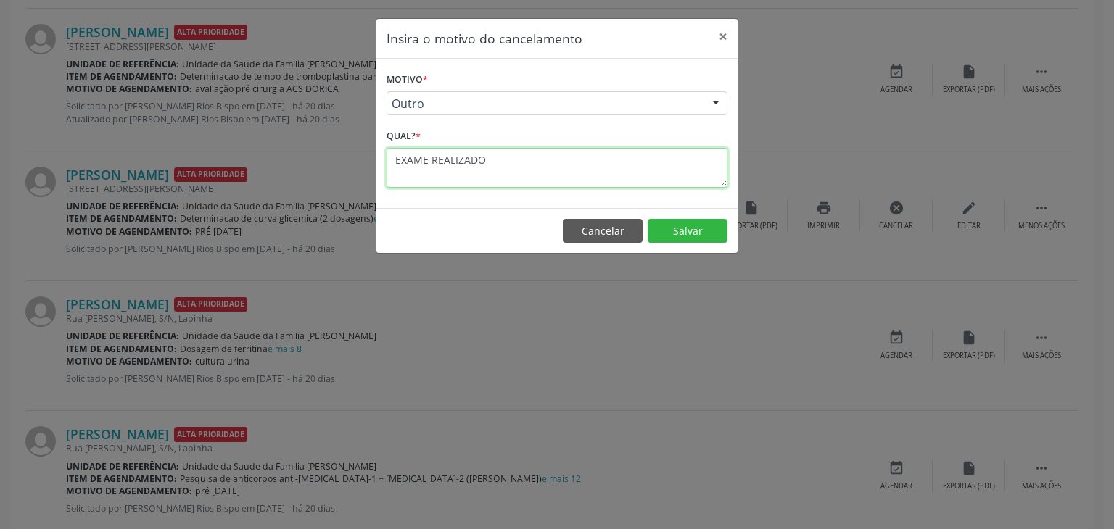
drag, startPoint x: 483, startPoint y: 164, endPoint x: 389, endPoint y: 174, distance: 94.8
click at [389, 174] on textarea "EXAME REALIZADO" at bounding box center [556, 168] width 341 height 40
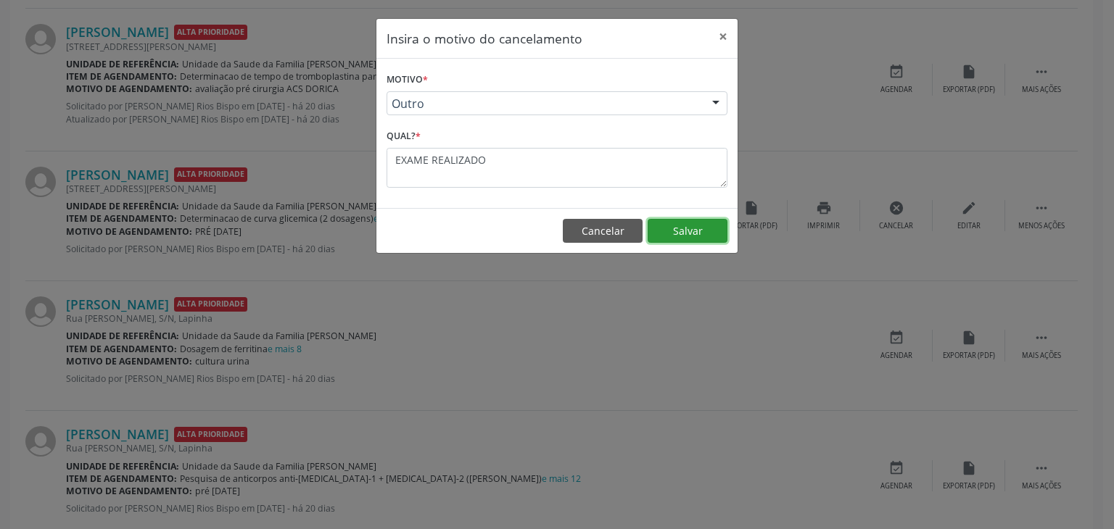
click at [661, 235] on button "Salvar" at bounding box center [687, 231] width 80 height 25
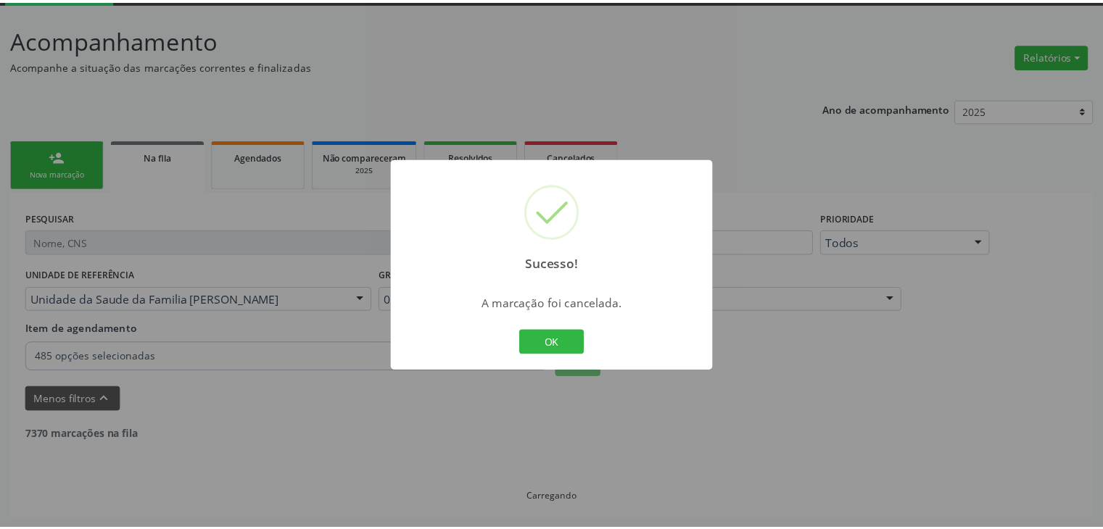
scroll to position [76, 0]
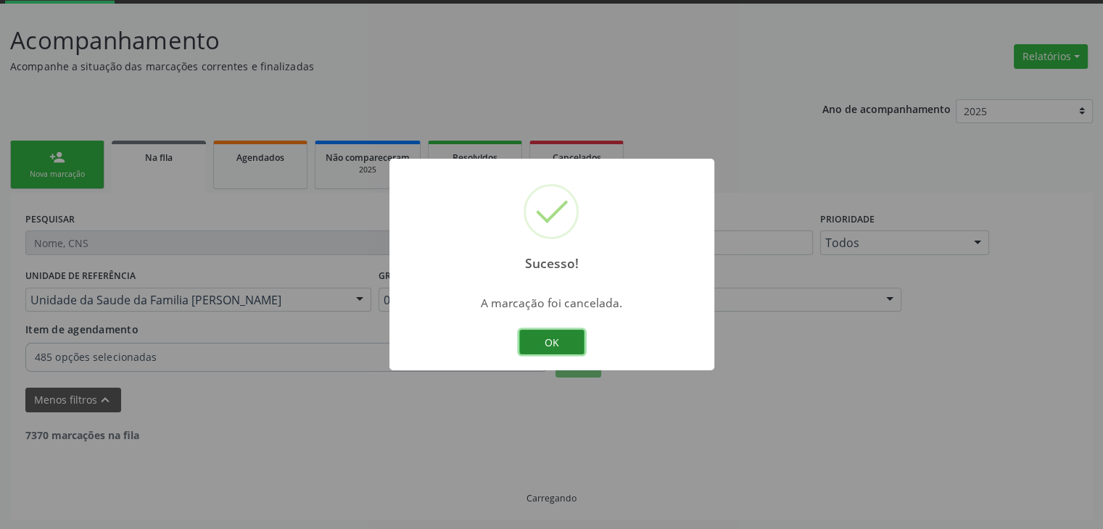
click at [571, 349] on button "OK" at bounding box center [551, 342] width 65 height 25
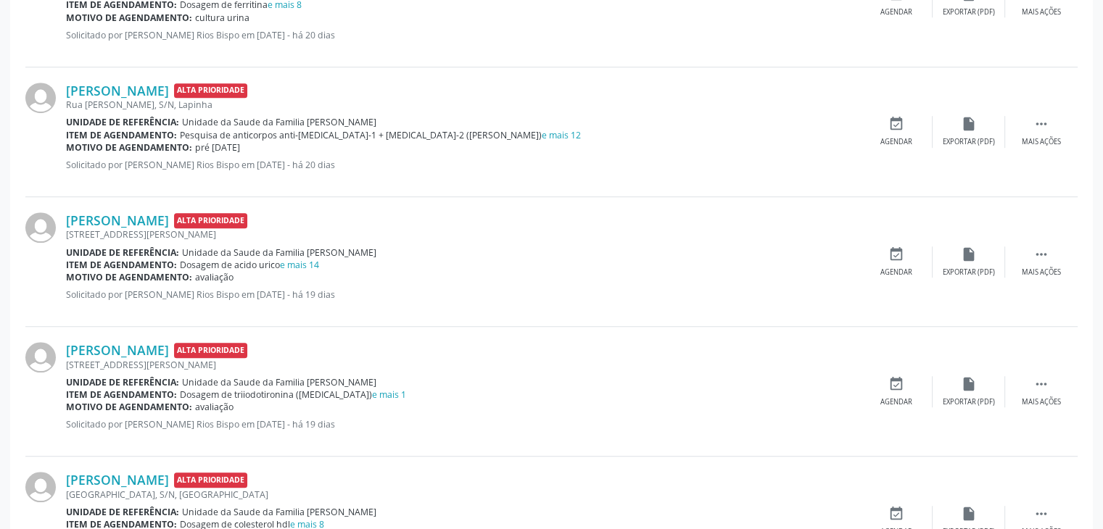
scroll to position [1019, 0]
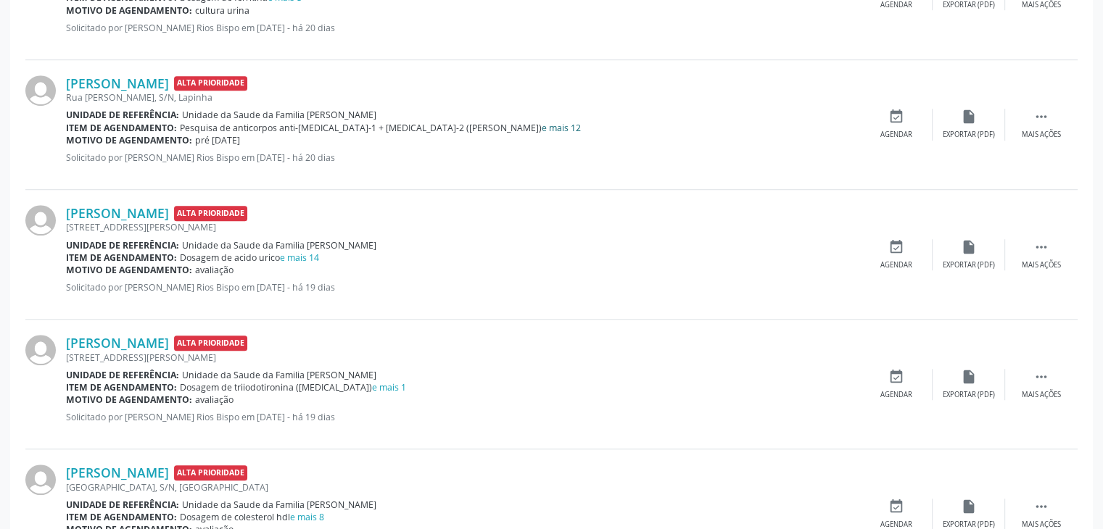
click at [542, 124] on link "e mais 12" at bounding box center [561, 128] width 39 height 12
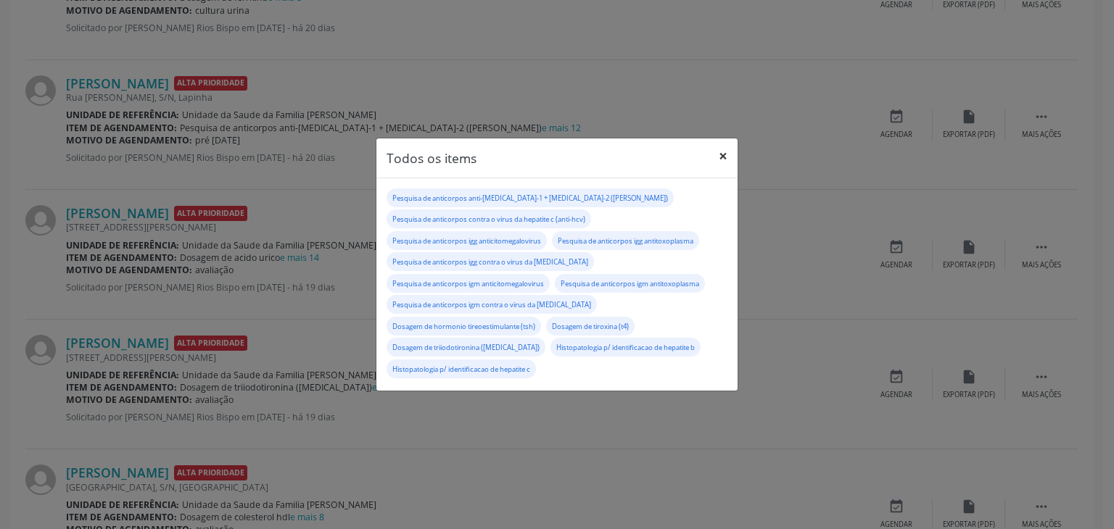
click at [724, 157] on button "×" at bounding box center [722, 156] width 29 height 36
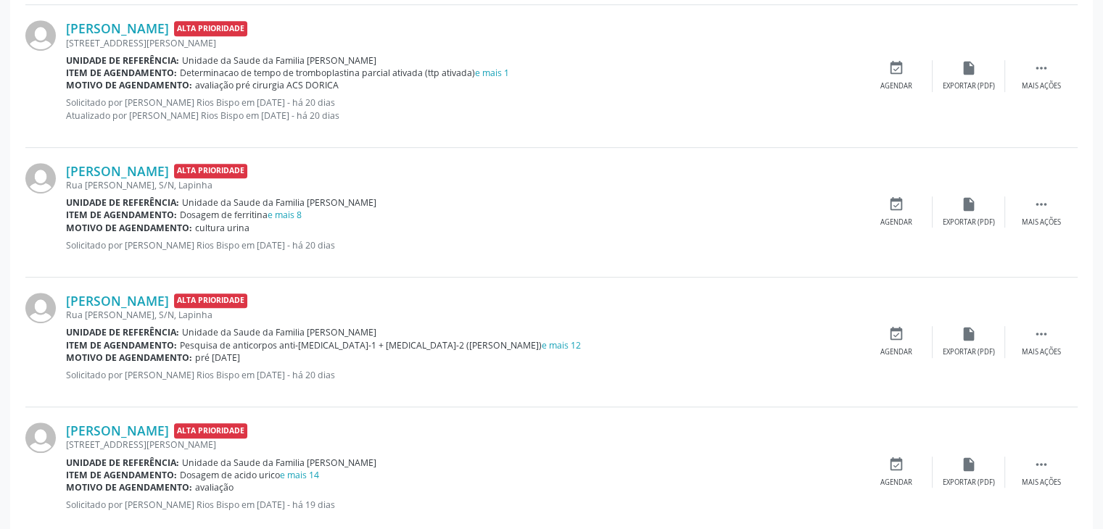
scroll to position [729, 0]
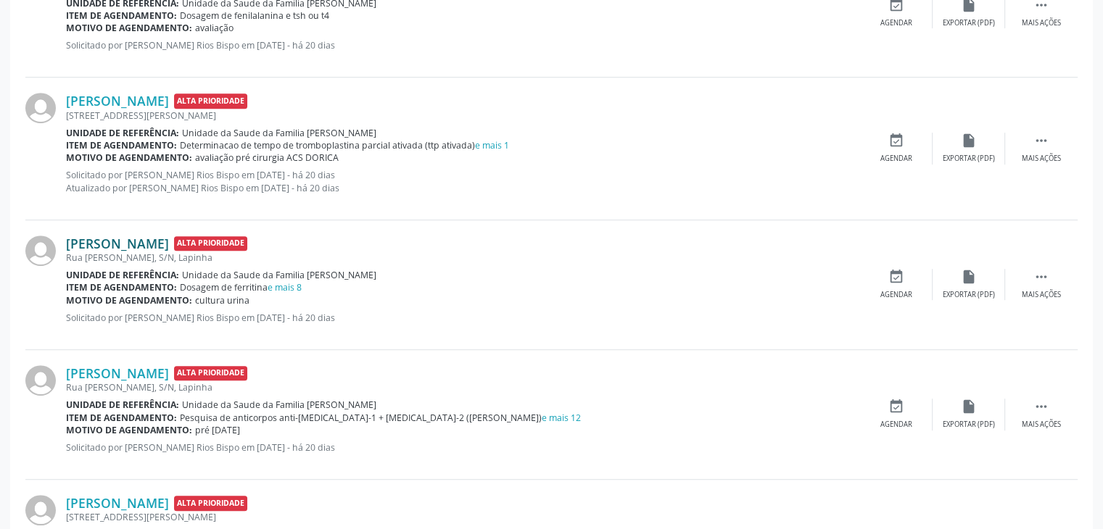
click at [123, 244] on link "Ivana Silva de Souza" at bounding box center [117, 244] width 103 height 16
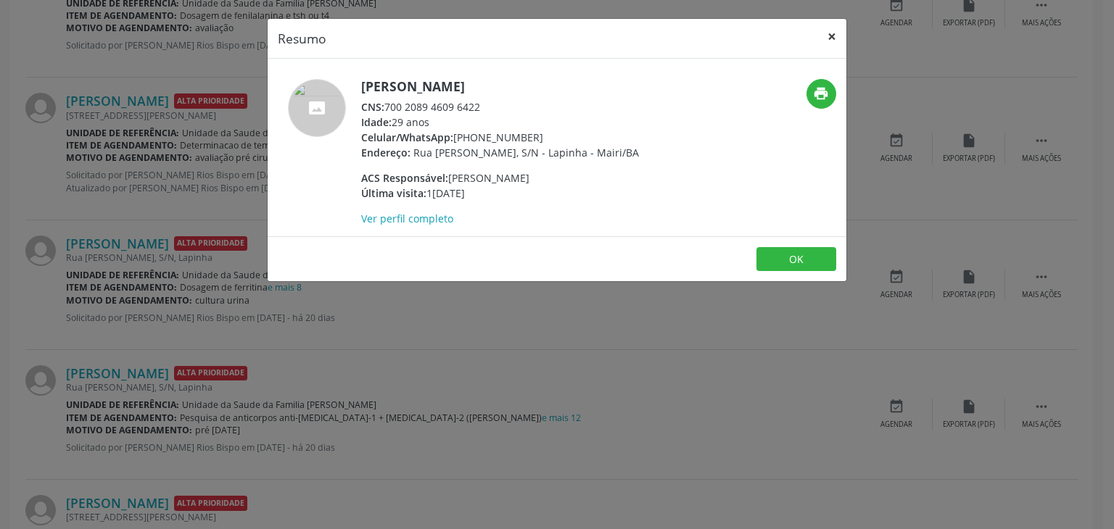
click at [828, 49] on button "×" at bounding box center [831, 37] width 29 height 36
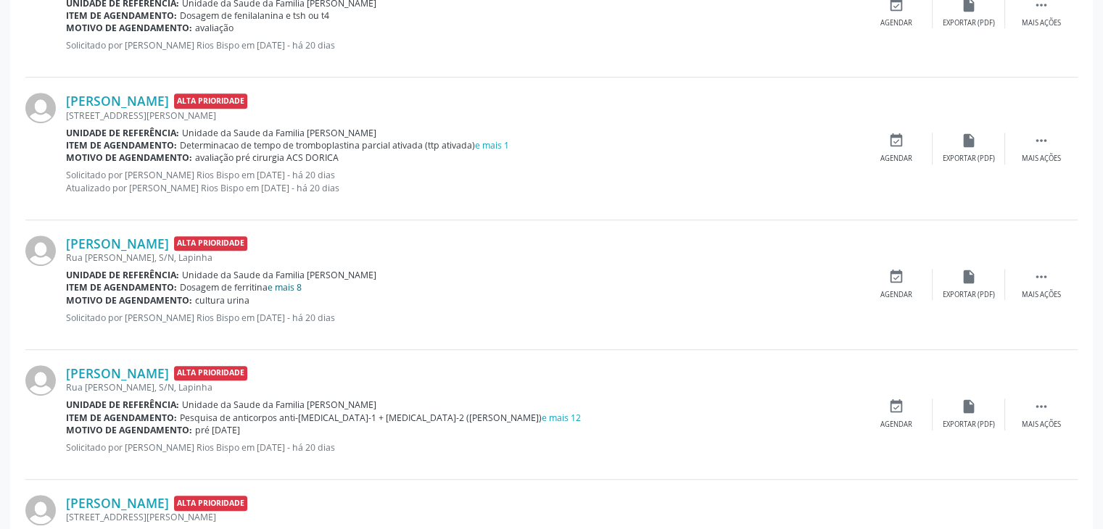
click at [292, 284] on link "e mais 8" at bounding box center [285, 287] width 34 height 12
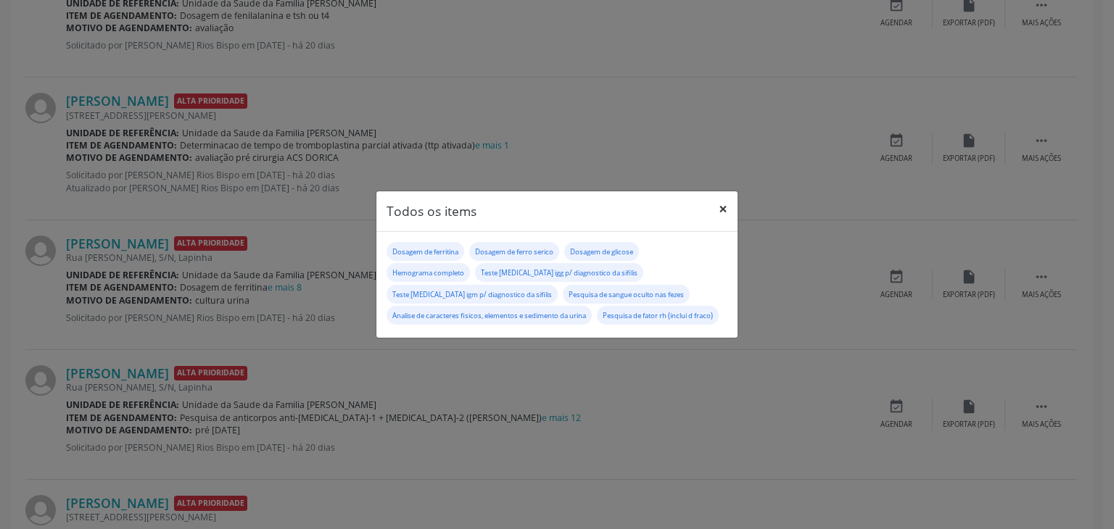
click at [734, 202] on button "×" at bounding box center [722, 209] width 29 height 36
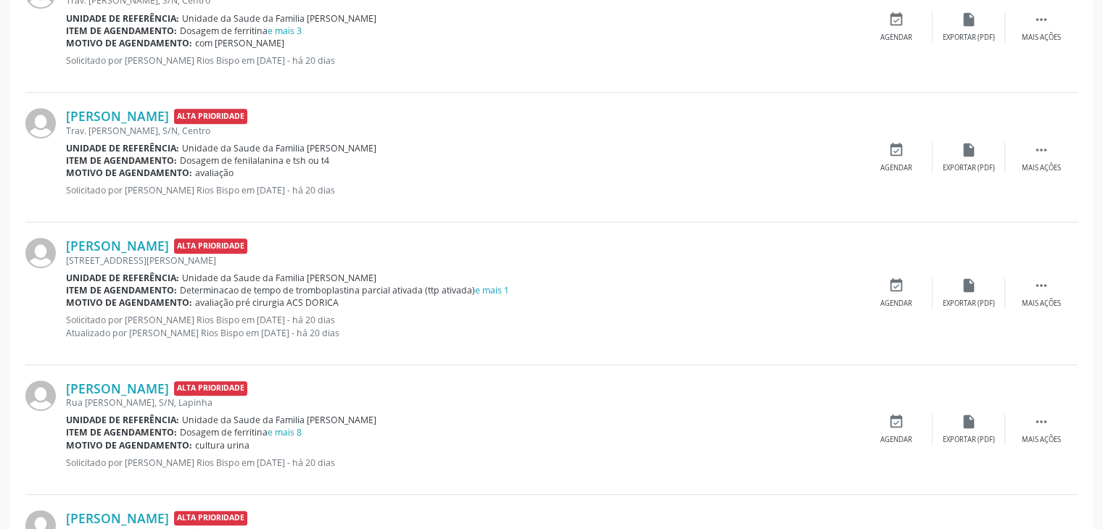
scroll to position [656, 0]
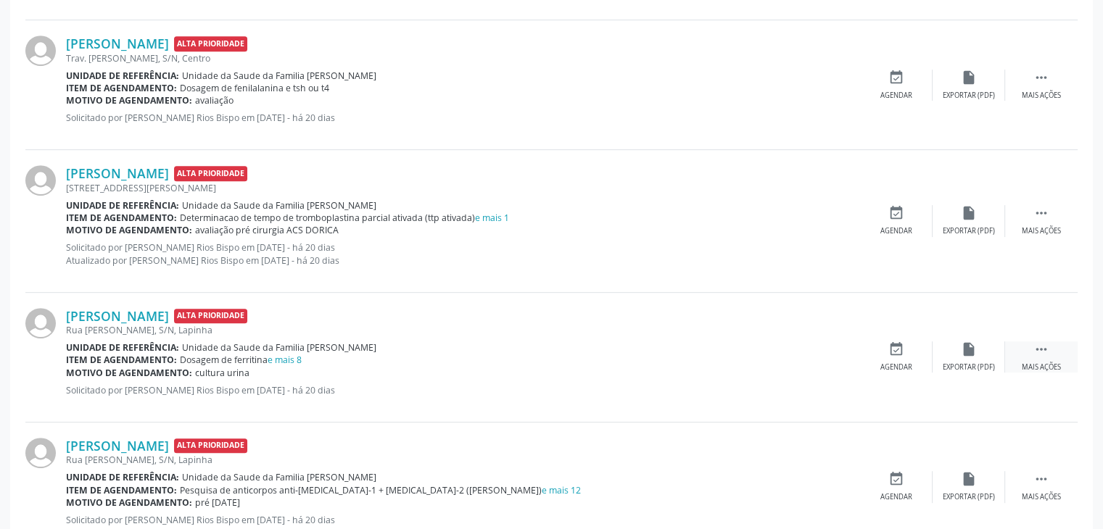
click at [1052, 357] on div " Mais ações" at bounding box center [1041, 356] width 73 height 31
click at [980, 363] on div "Editar" at bounding box center [968, 368] width 23 height 10
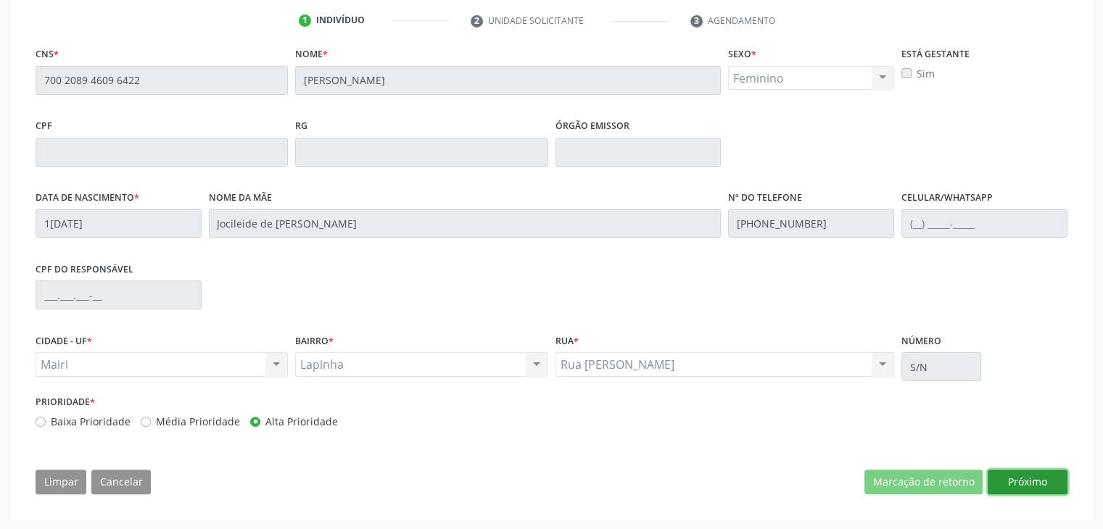
click at [1016, 479] on button "Próximo" at bounding box center [1028, 482] width 80 height 25
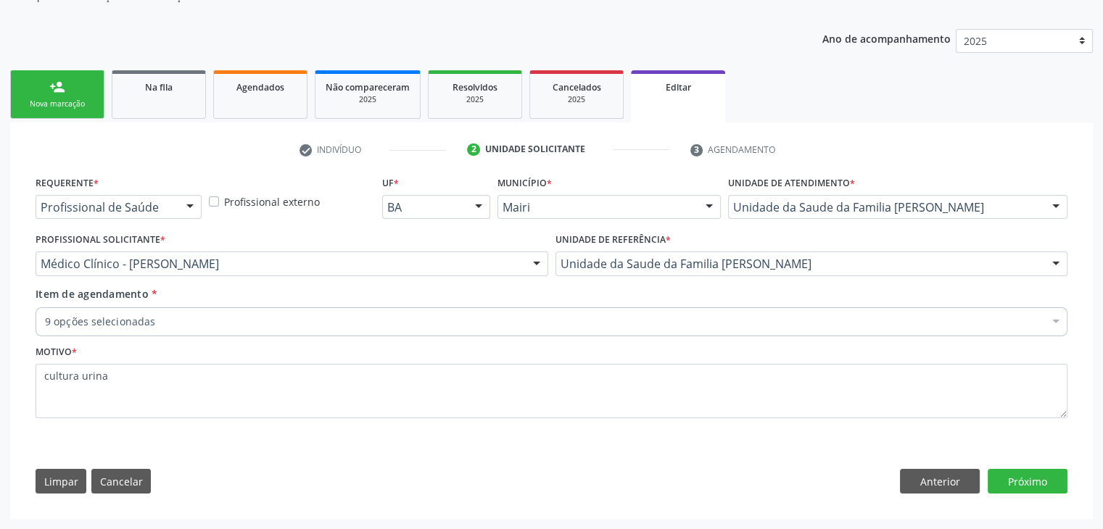
scroll to position [145, 0]
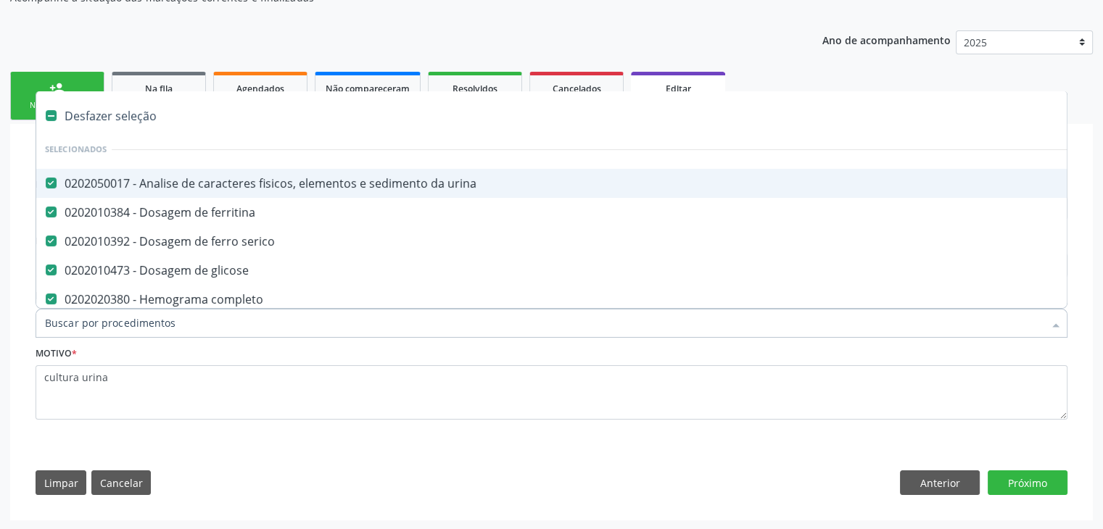
click at [115, 123] on div "Desfazer seleção" at bounding box center [602, 116] width 1133 height 29
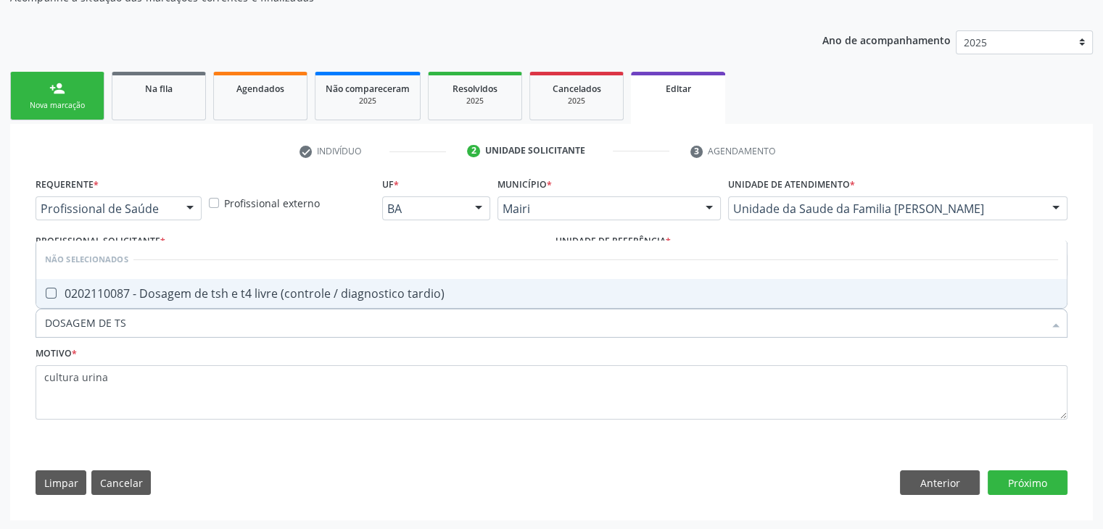
click at [186, 282] on span "0202110087 - Dosagem de tsh e t4 livre (controle / diagnostico tardio)" at bounding box center [551, 293] width 1030 height 29
click at [1014, 476] on button "Próximo" at bounding box center [1028, 483] width 80 height 25
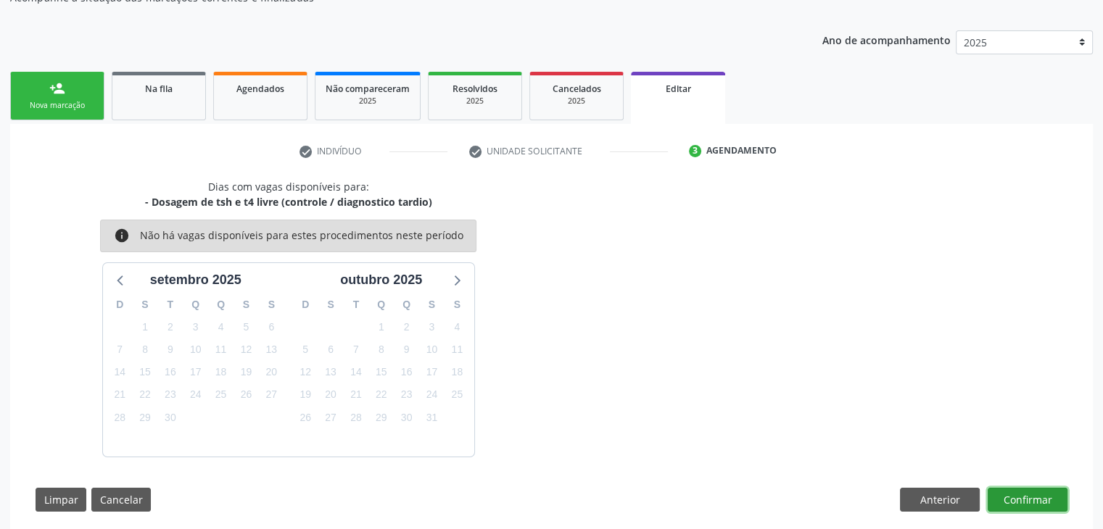
click at [1038, 499] on button "Confirmar" at bounding box center [1028, 500] width 80 height 25
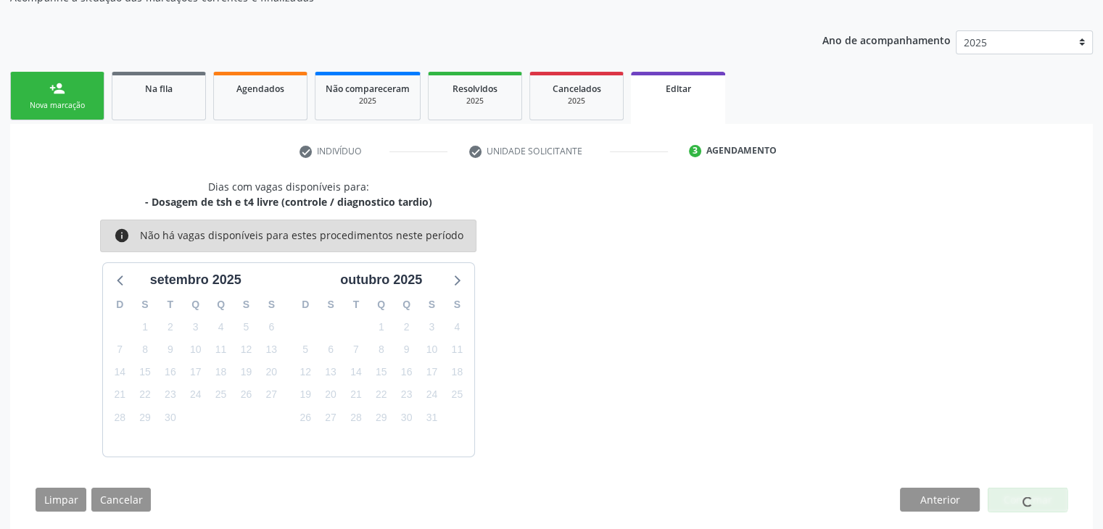
scroll to position [0, 0]
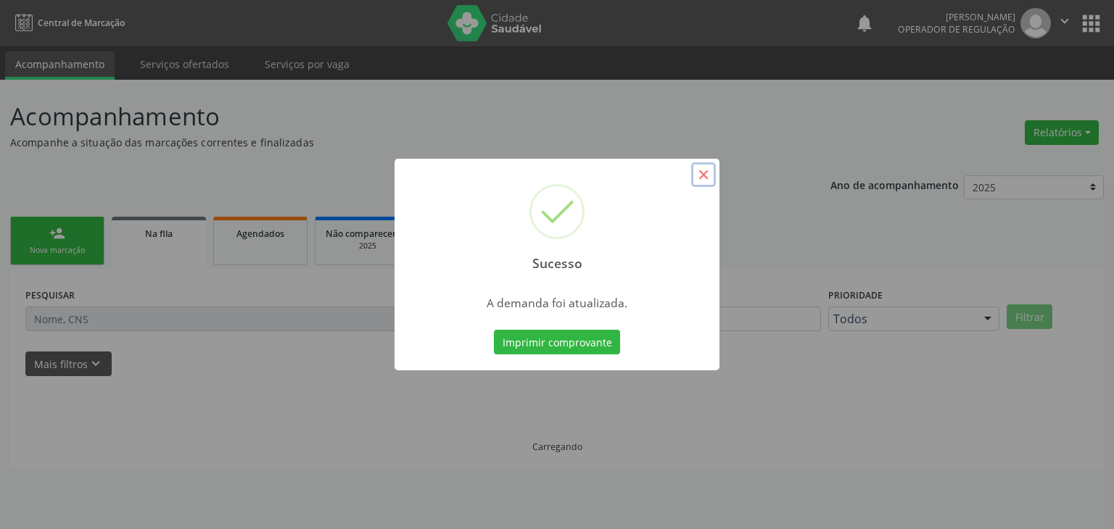
click at [700, 178] on button "×" at bounding box center [703, 174] width 25 height 25
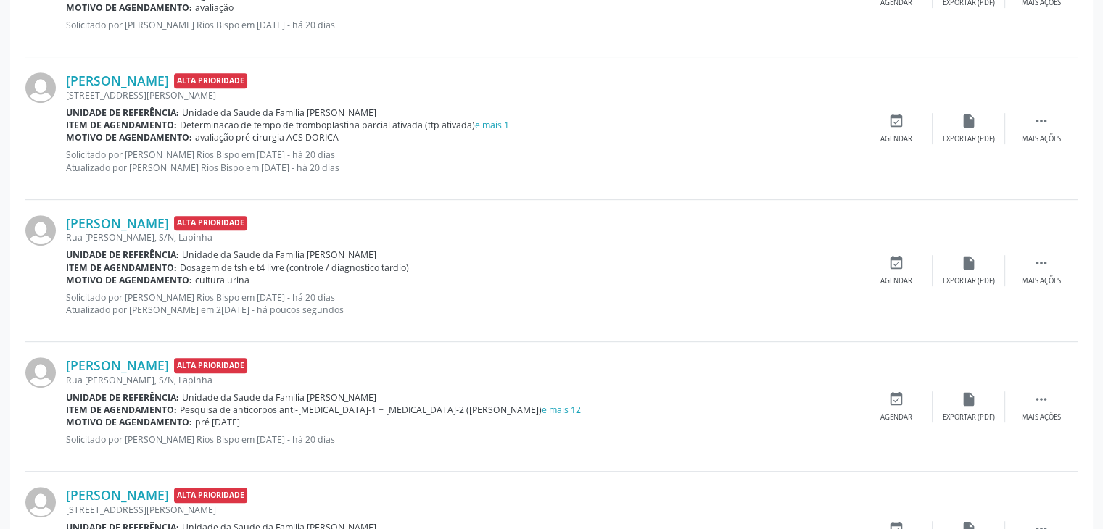
scroll to position [653, 0]
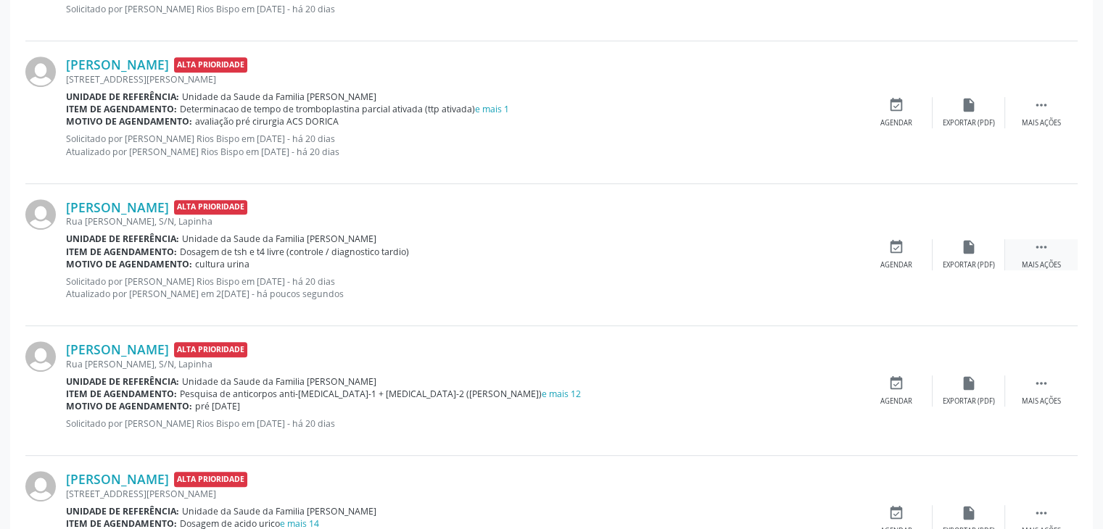
click at [1019, 253] on div " Mais ações" at bounding box center [1041, 254] width 73 height 31
click at [952, 253] on div "edit Editar" at bounding box center [968, 254] width 73 height 31
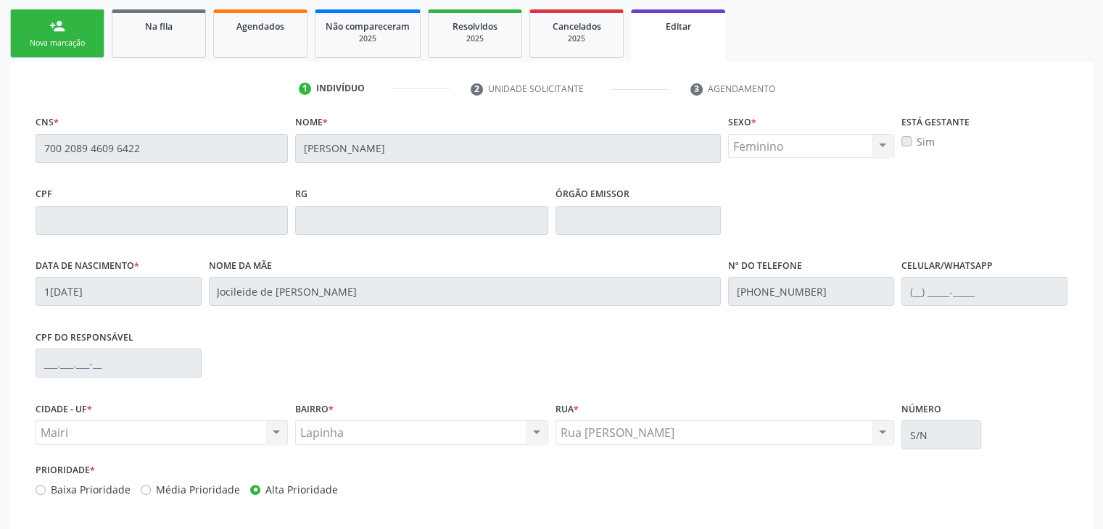
scroll to position [276, 0]
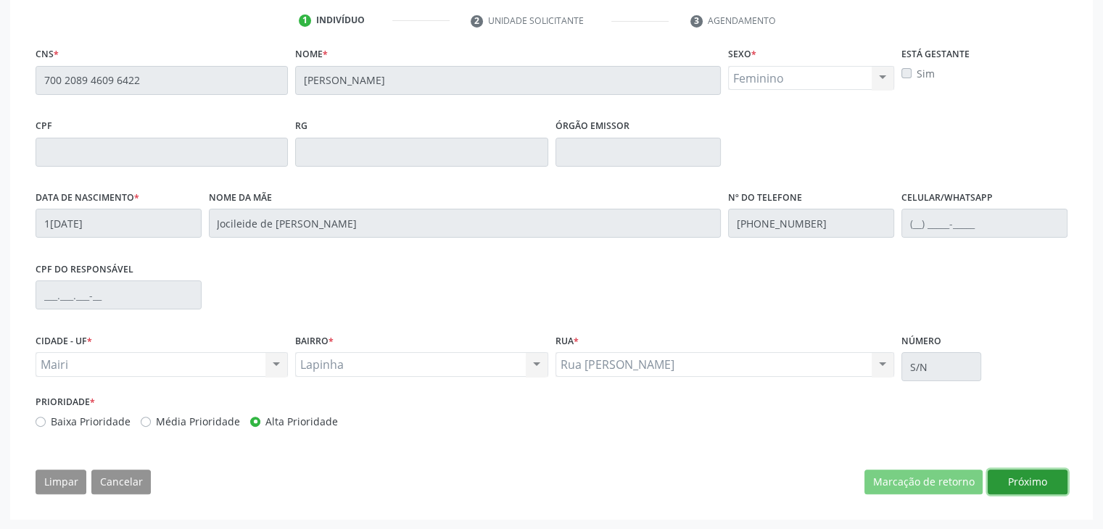
click at [1036, 479] on button "Próximo" at bounding box center [1028, 482] width 80 height 25
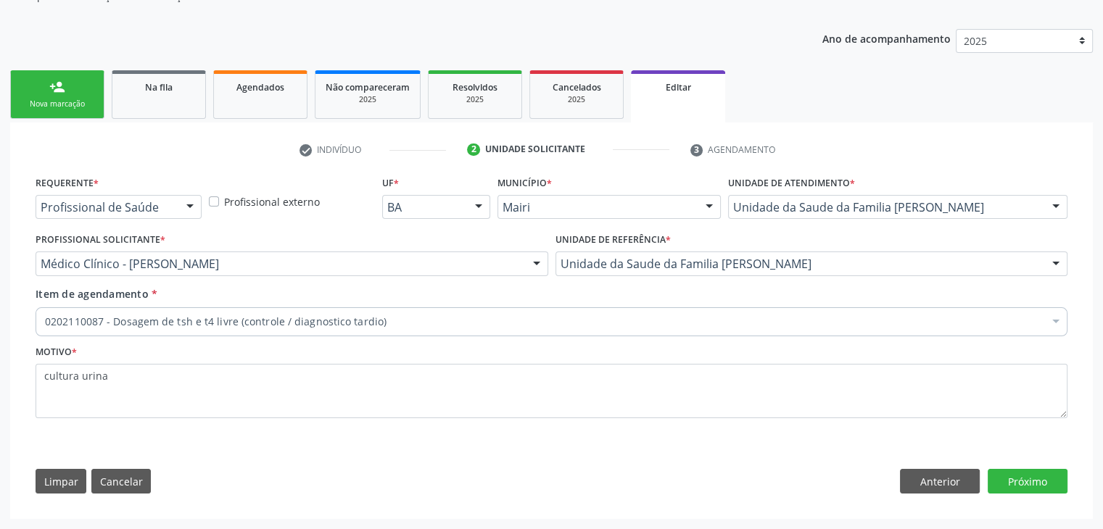
scroll to position [145, 0]
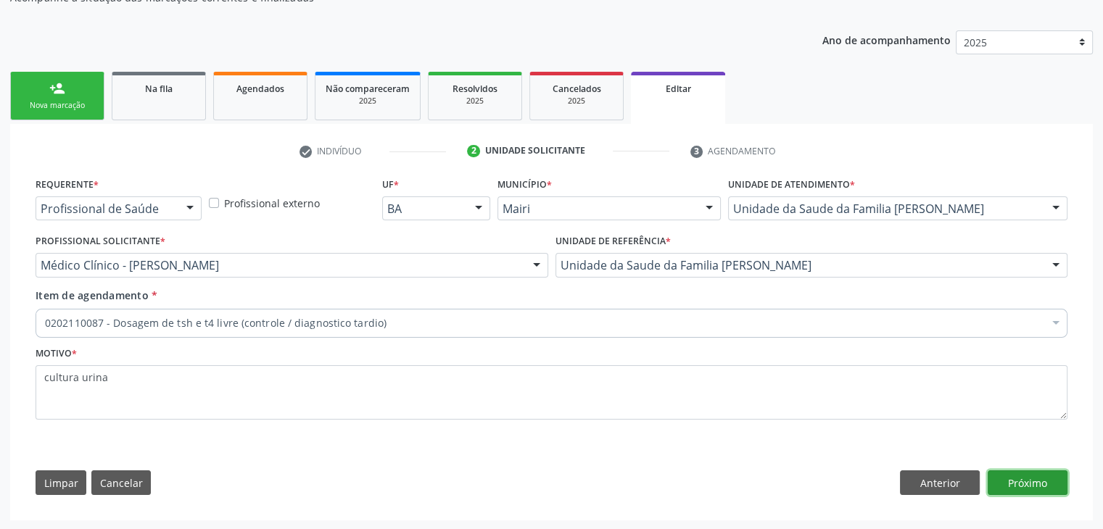
click at [1056, 488] on button "Próximo" at bounding box center [1028, 483] width 80 height 25
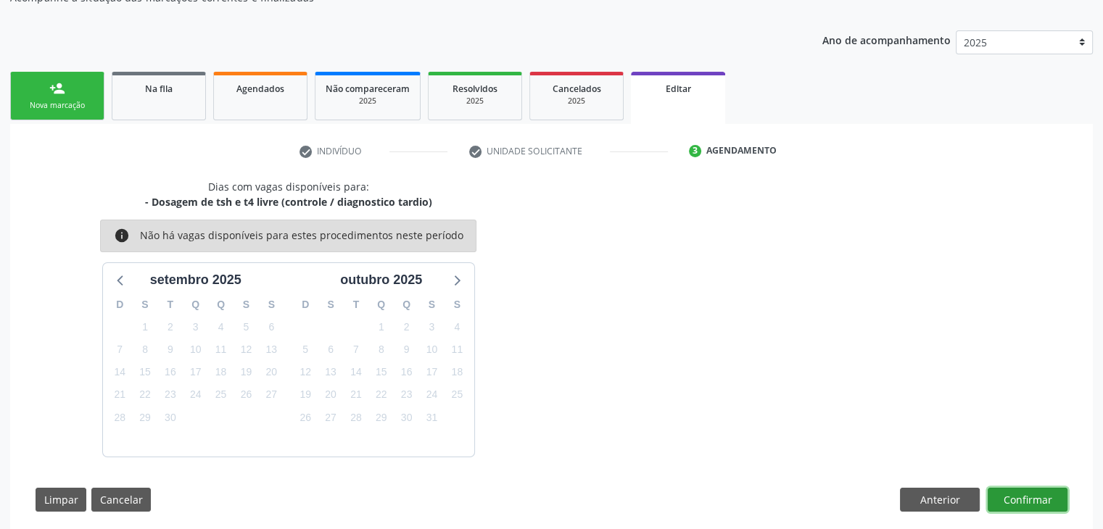
click at [1019, 499] on button "Confirmar" at bounding box center [1028, 500] width 80 height 25
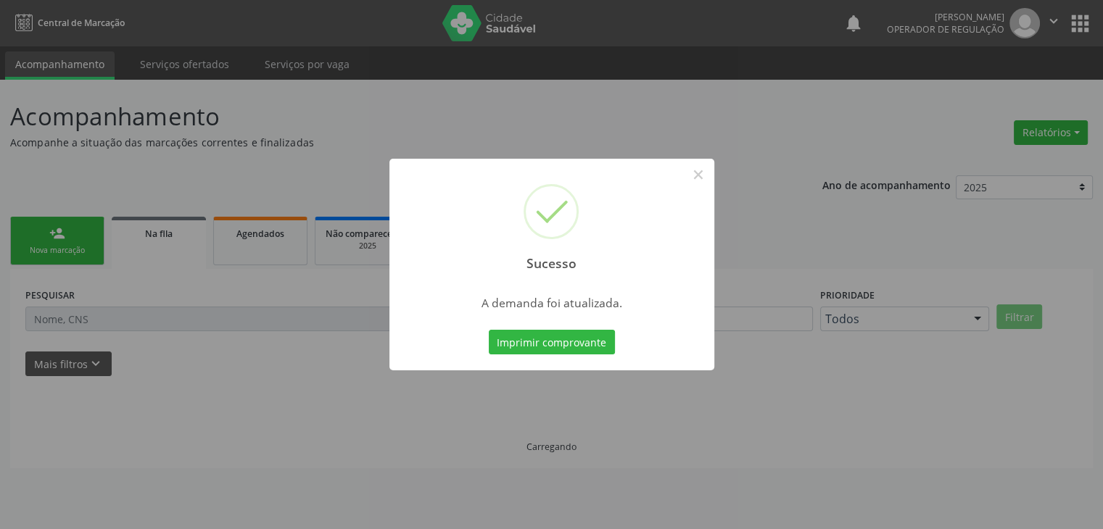
scroll to position [0, 0]
click at [692, 171] on button "×" at bounding box center [703, 174] width 25 height 25
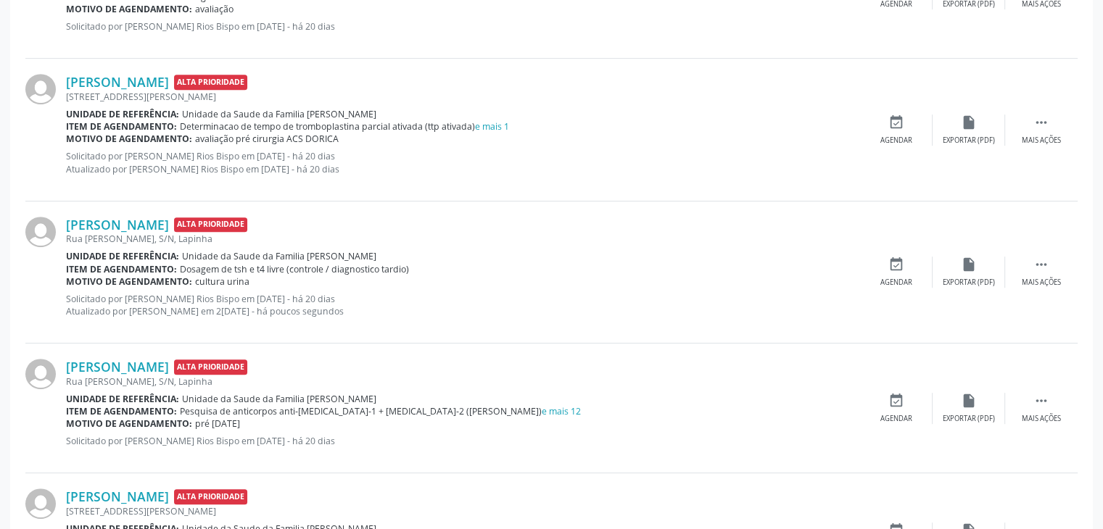
scroll to position [725, 0]
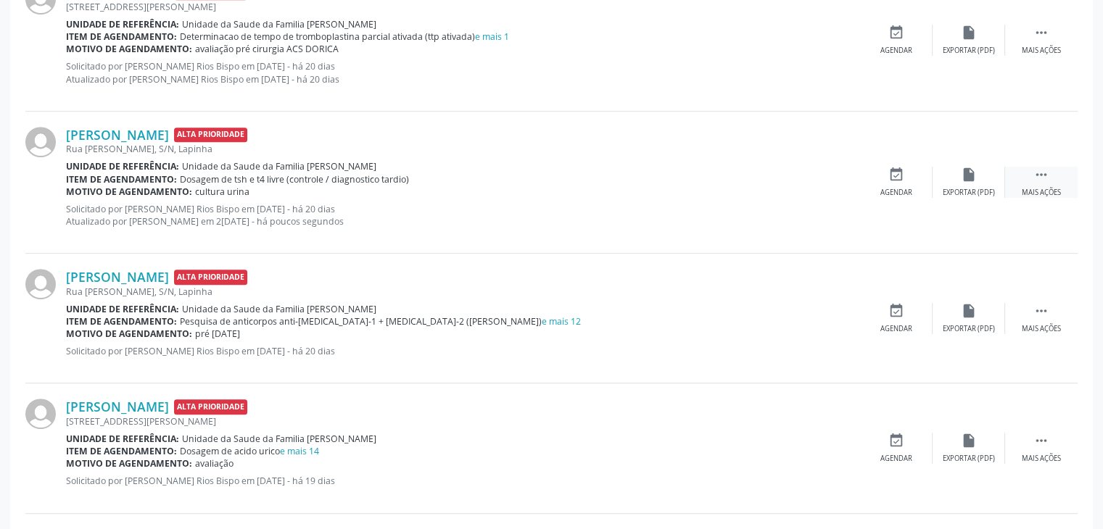
click at [1032, 173] on div " Mais ações" at bounding box center [1041, 182] width 73 height 31
click at [986, 185] on div "edit Editar" at bounding box center [968, 182] width 73 height 31
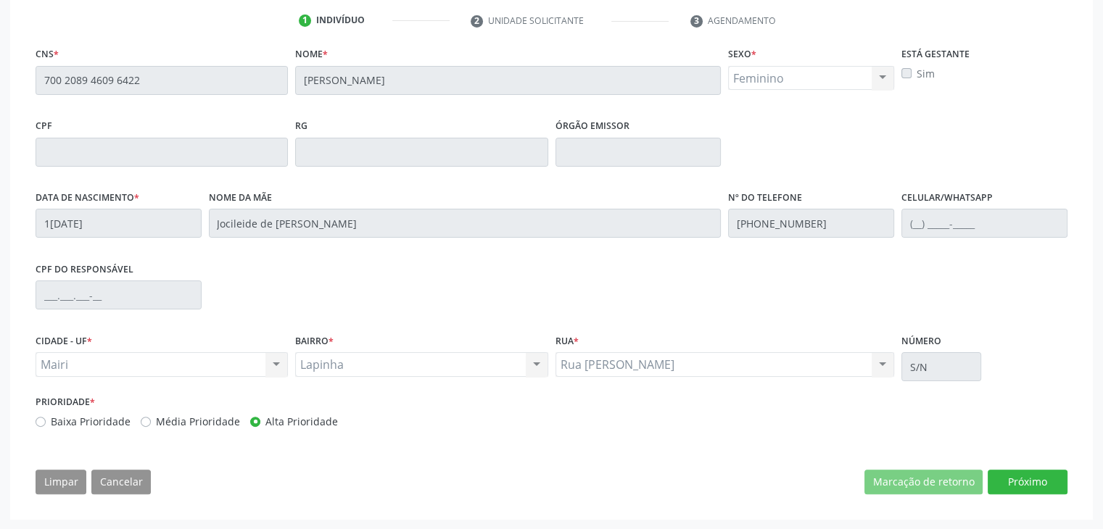
scroll to position [0, 0]
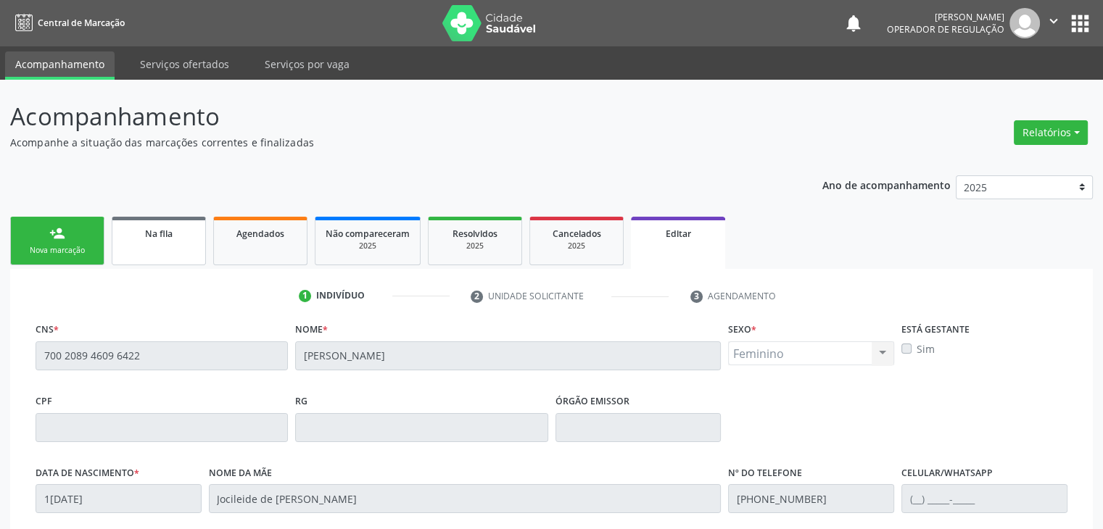
click at [156, 245] on link "Na fila" at bounding box center [159, 241] width 94 height 49
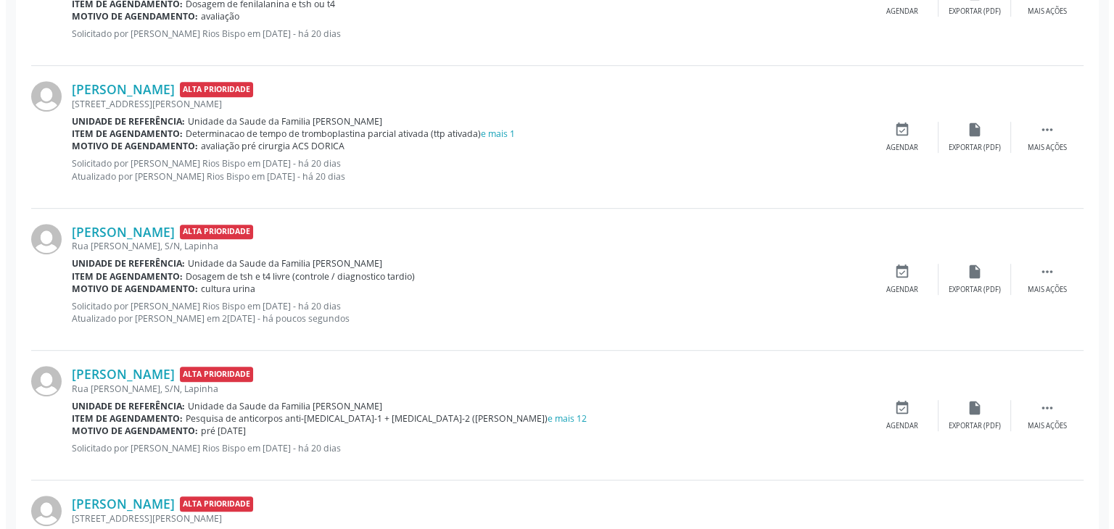
scroll to position [653, 0]
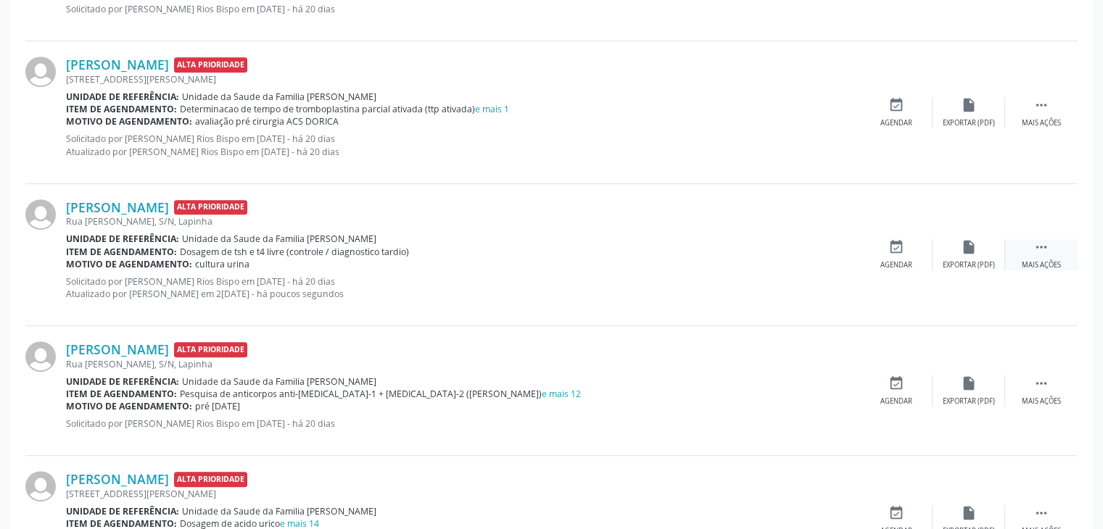
click at [1045, 250] on icon "" at bounding box center [1041, 247] width 16 height 16
click at [908, 256] on div "cancel Cancelar" at bounding box center [896, 254] width 73 height 31
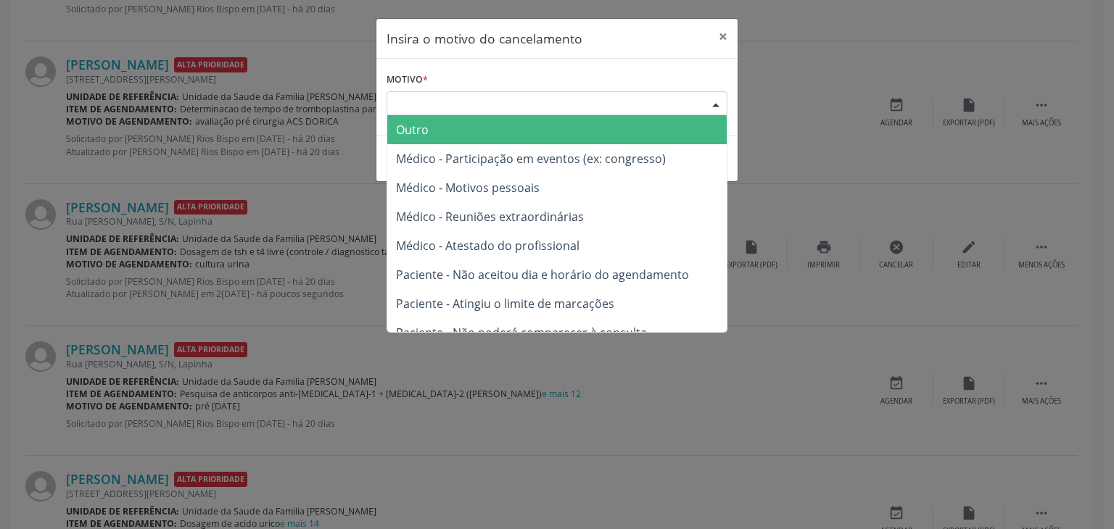
click at [584, 108] on div "Escolha o motivo" at bounding box center [556, 103] width 341 height 25
click at [526, 123] on span "Outro" at bounding box center [556, 129] width 339 height 29
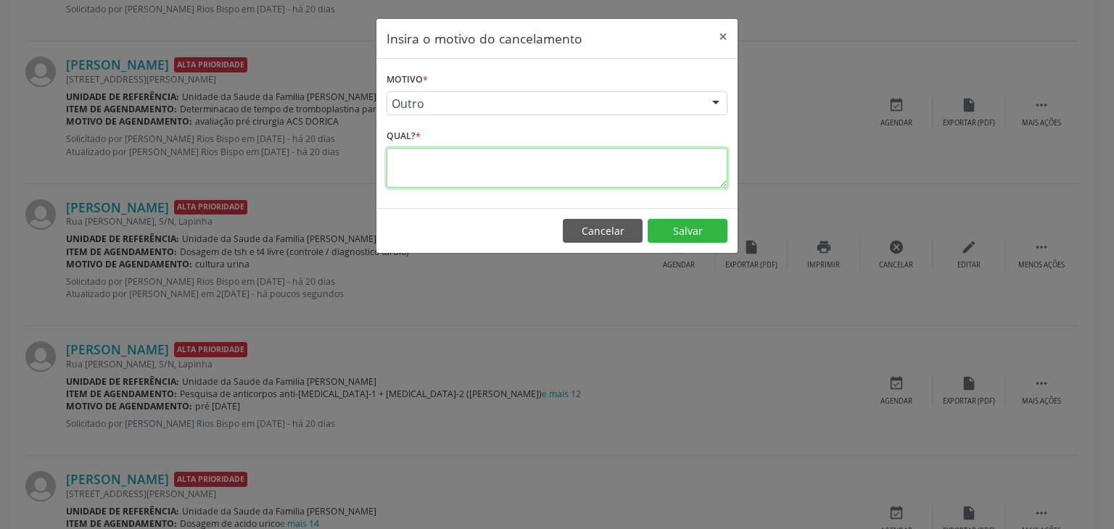
click at [534, 169] on textarea at bounding box center [556, 168] width 341 height 40
paste textarea "EXAME REALIZADO"
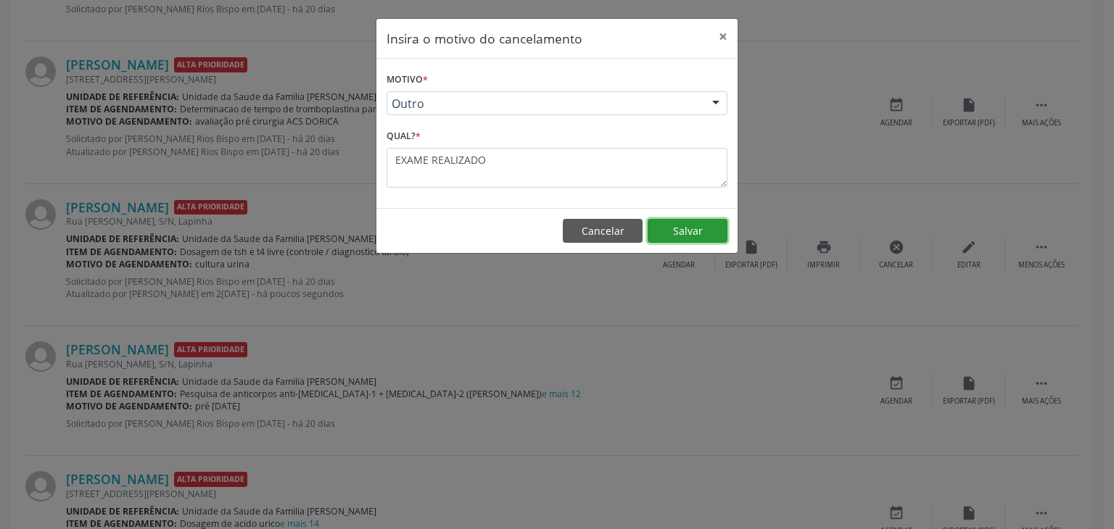
click at [684, 230] on button "Salvar" at bounding box center [687, 231] width 80 height 25
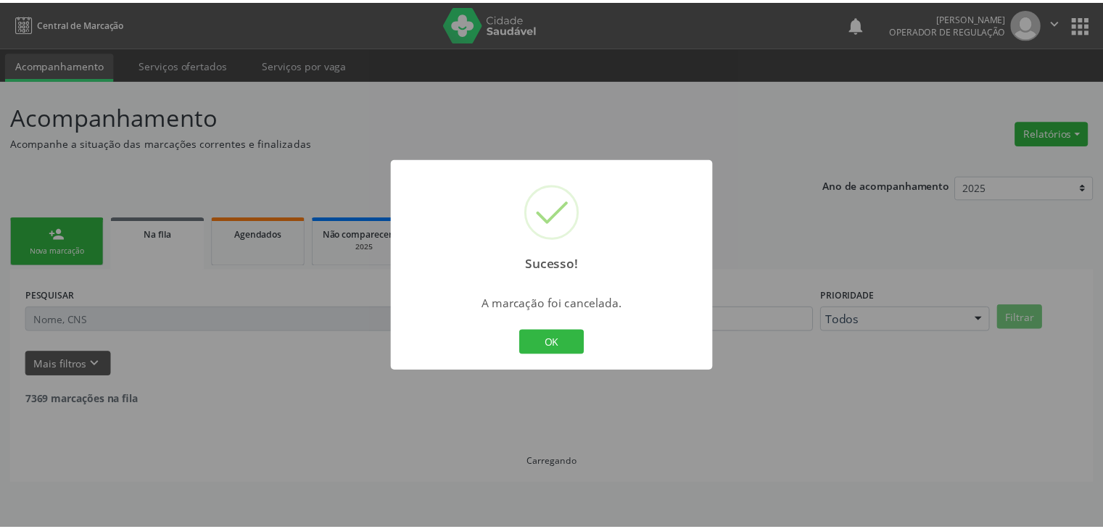
scroll to position [0, 0]
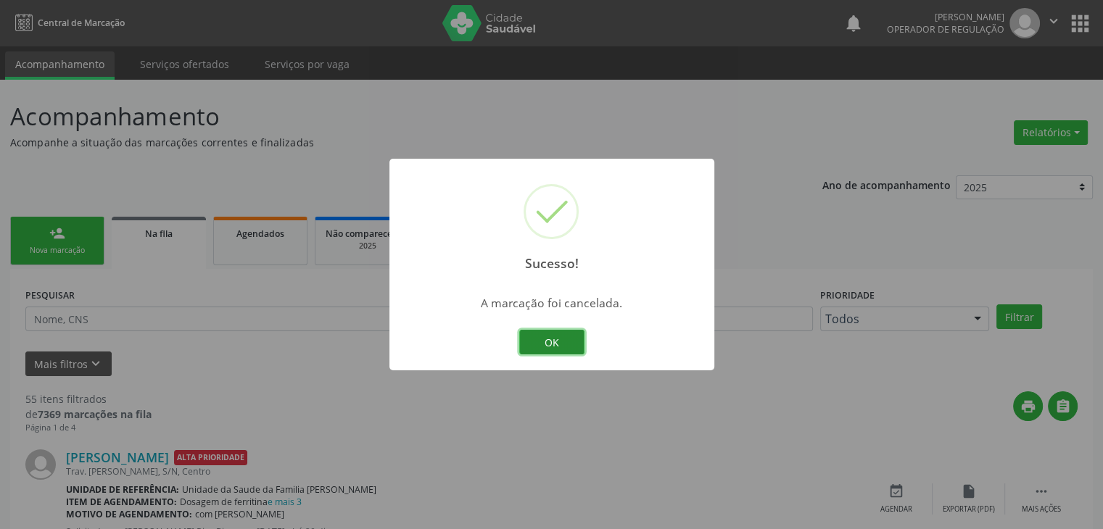
click at [571, 341] on button "OK" at bounding box center [551, 342] width 65 height 25
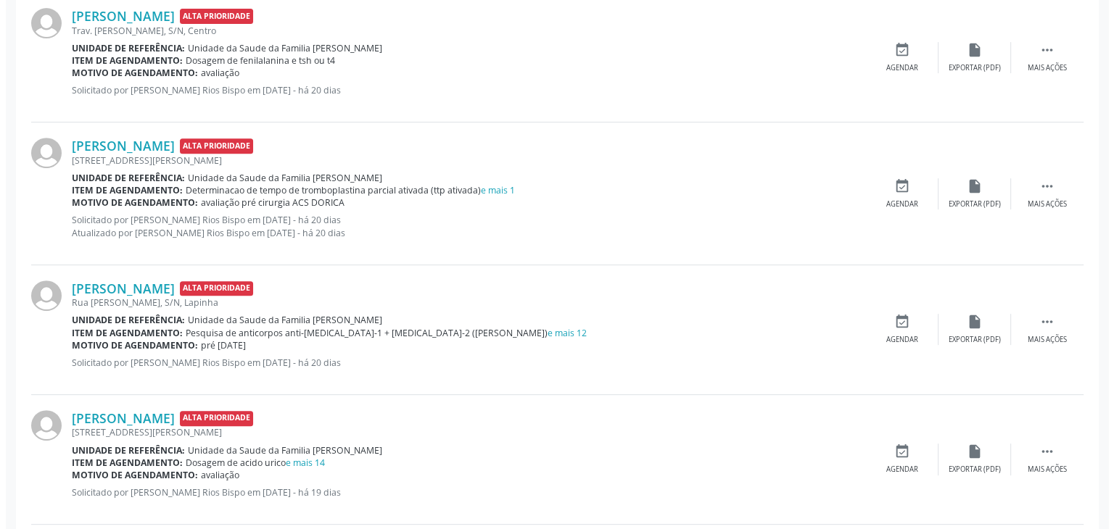
scroll to position [580, 0]
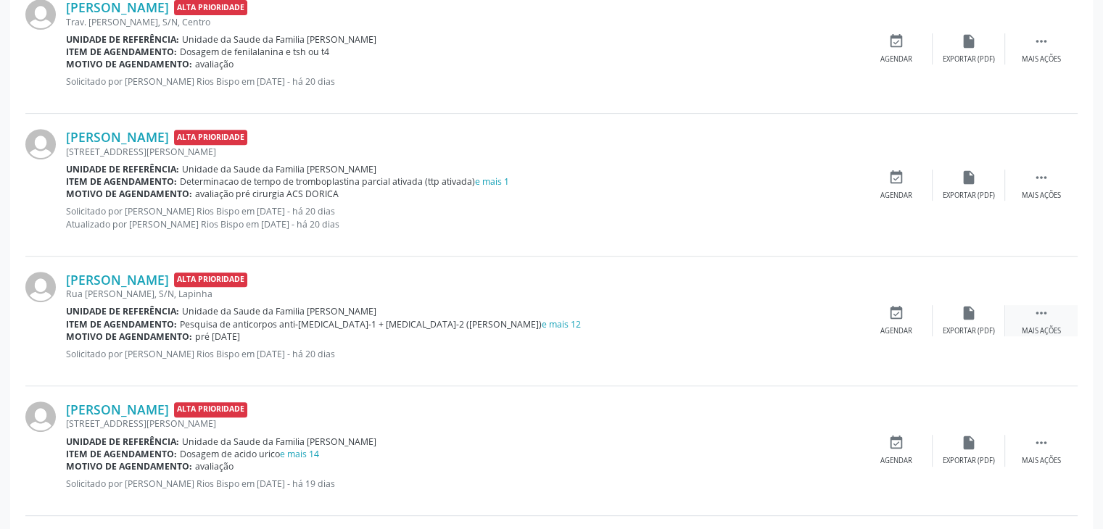
click at [1044, 313] on icon "" at bounding box center [1041, 313] width 16 height 16
click at [903, 327] on div "Cancelar" at bounding box center [896, 331] width 34 height 10
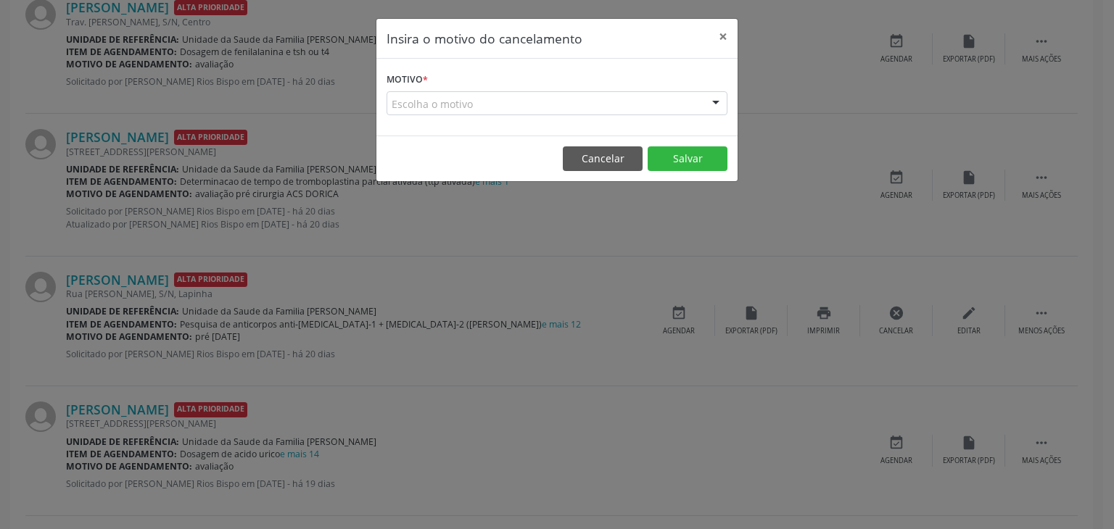
click at [529, 108] on div "Escolha o motivo" at bounding box center [556, 103] width 341 height 25
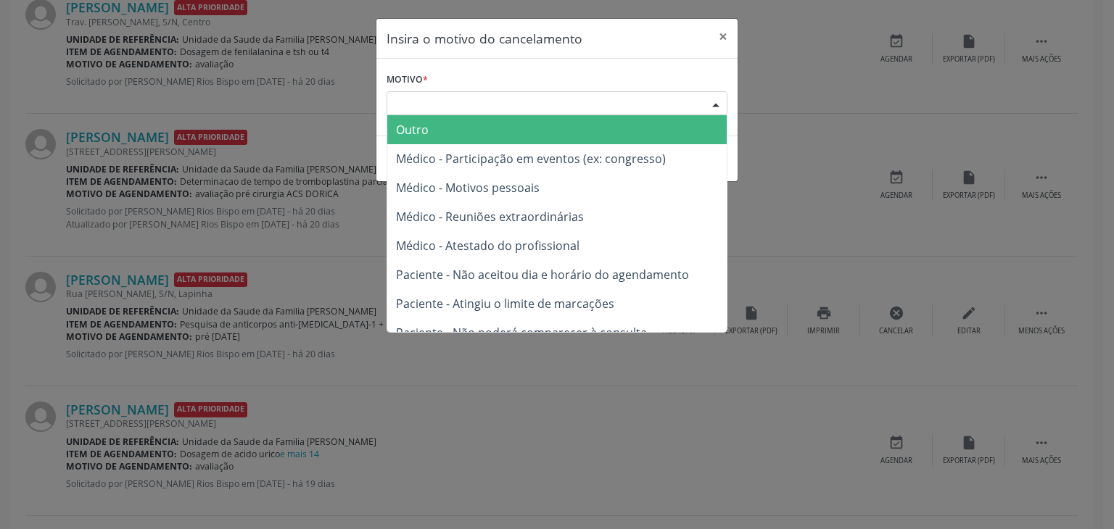
click at [485, 138] on span "Outro" at bounding box center [556, 129] width 339 height 29
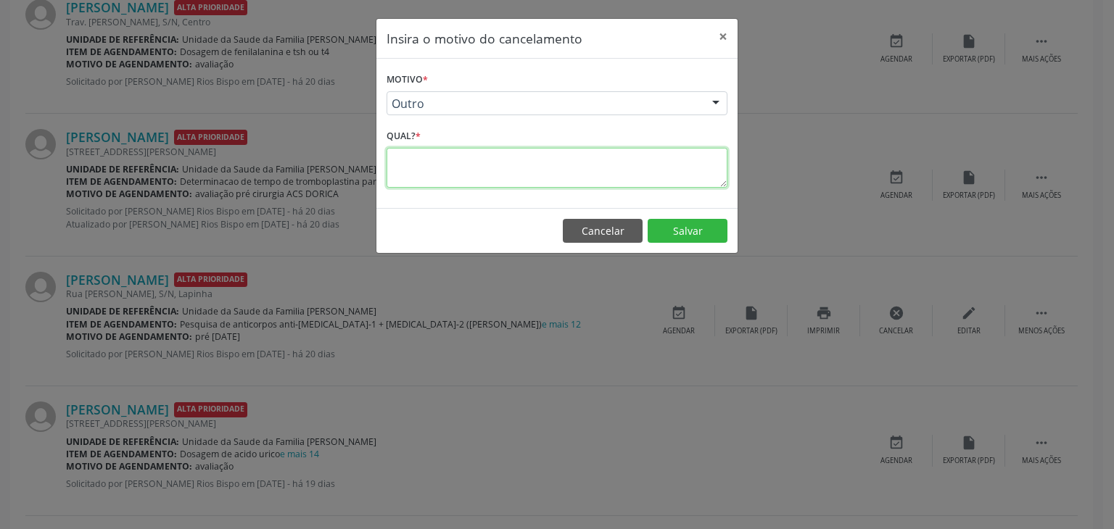
click at [484, 154] on textarea at bounding box center [556, 168] width 341 height 40
paste textarea "EXAME REALIZADO"
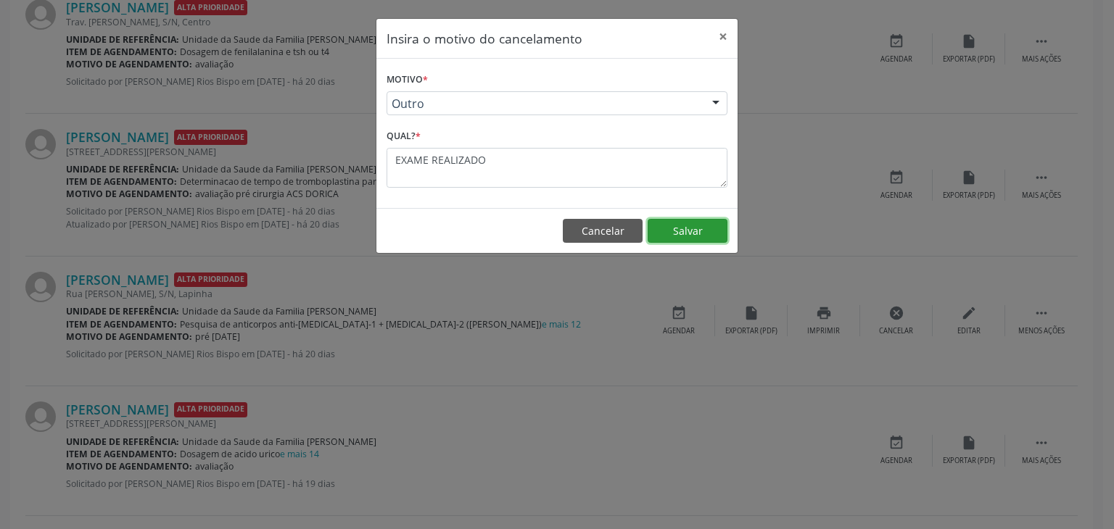
click at [664, 222] on button "Salvar" at bounding box center [687, 231] width 80 height 25
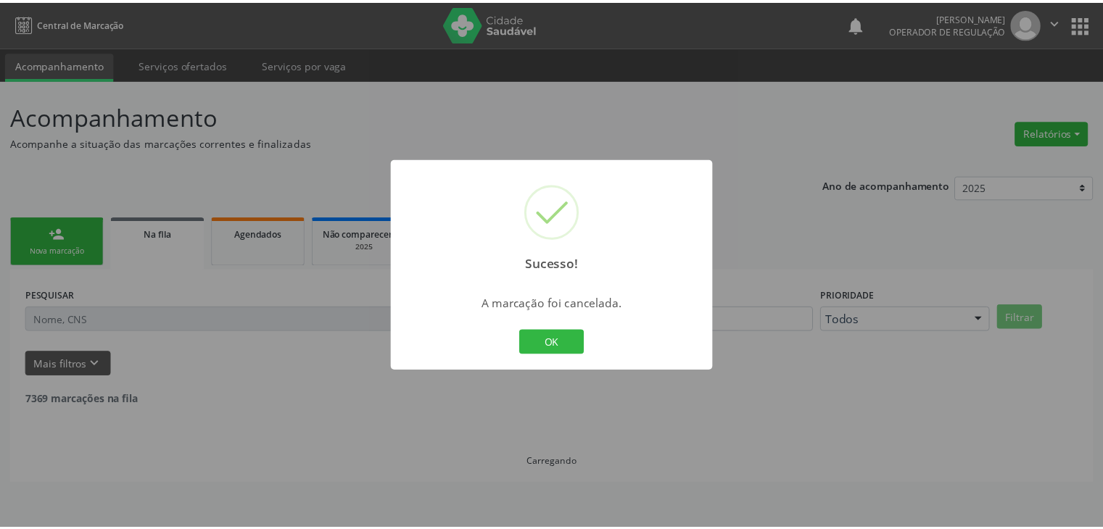
scroll to position [0, 0]
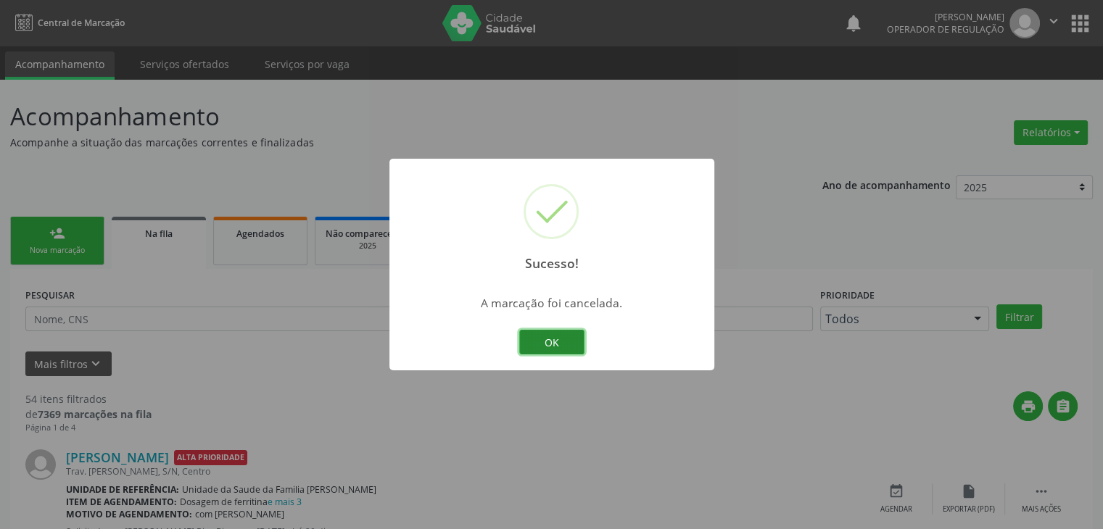
click at [542, 344] on button "OK" at bounding box center [551, 342] width 65 height 25
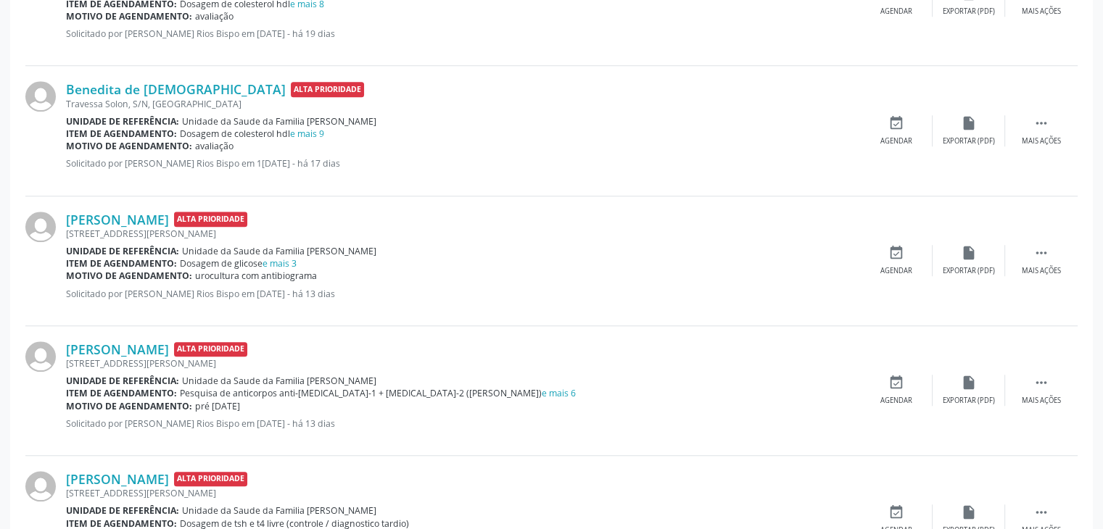
scroll to position [1305, 0]
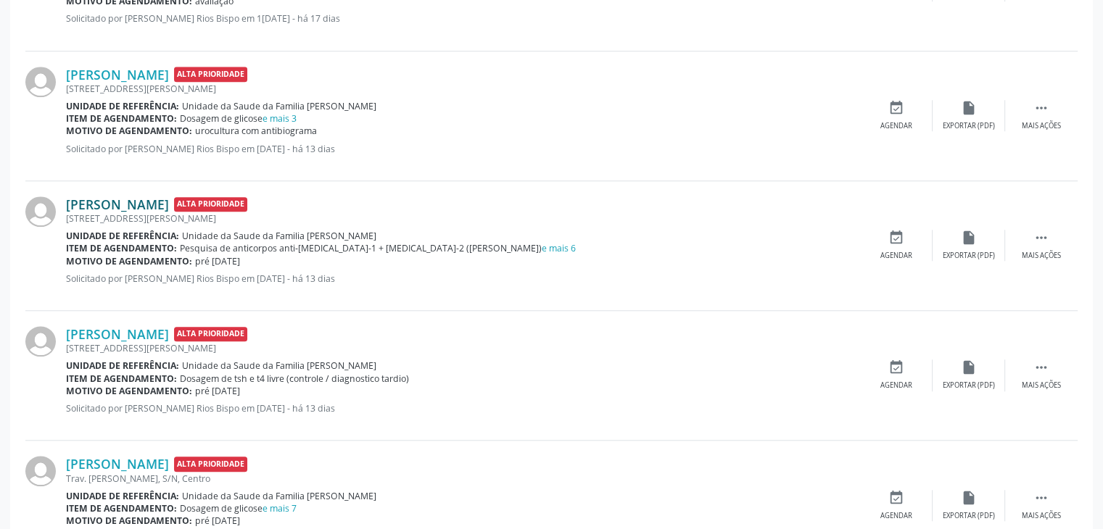
click at [169, 199] on link "Cleidiane Mendes da Silva" at bounding box center [117, 204] width 103 height 16
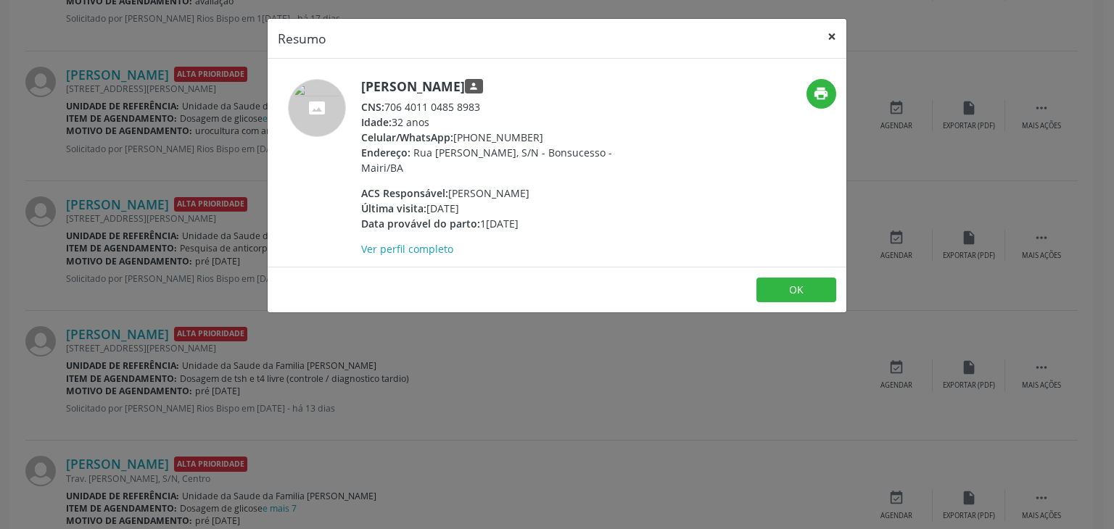
click at [834, 32] on button "×" at bounding box center [831, 37] width 29 height 36
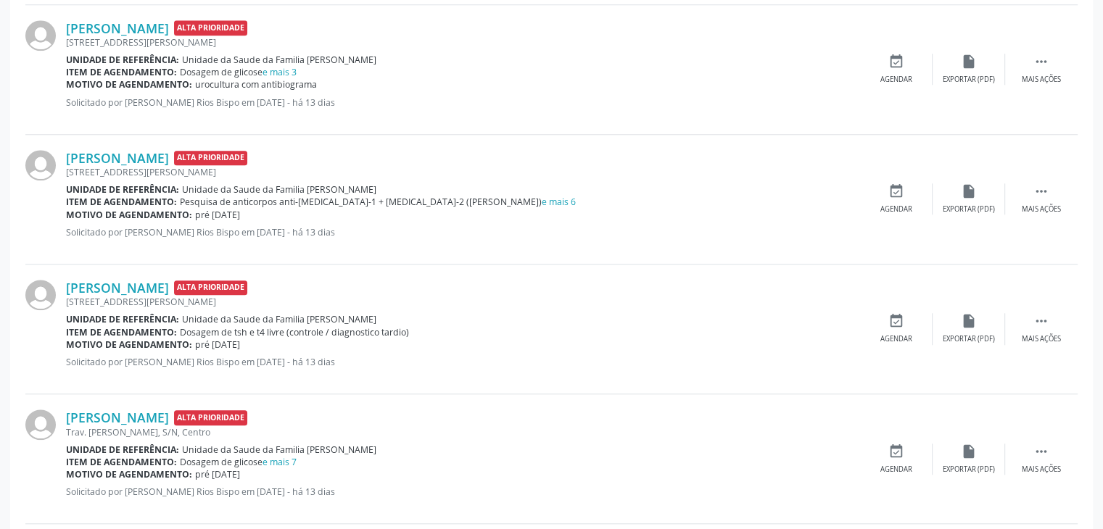
scroll to position [1378, 0]
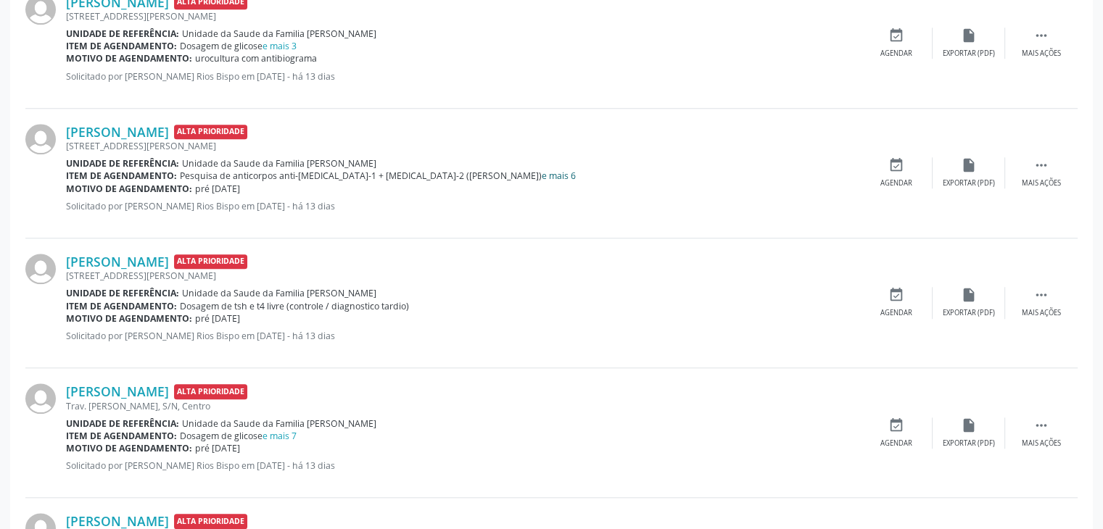
click at [542, 172] on link "e mais 6" at bounding box center [559, 176] width 34 height 12
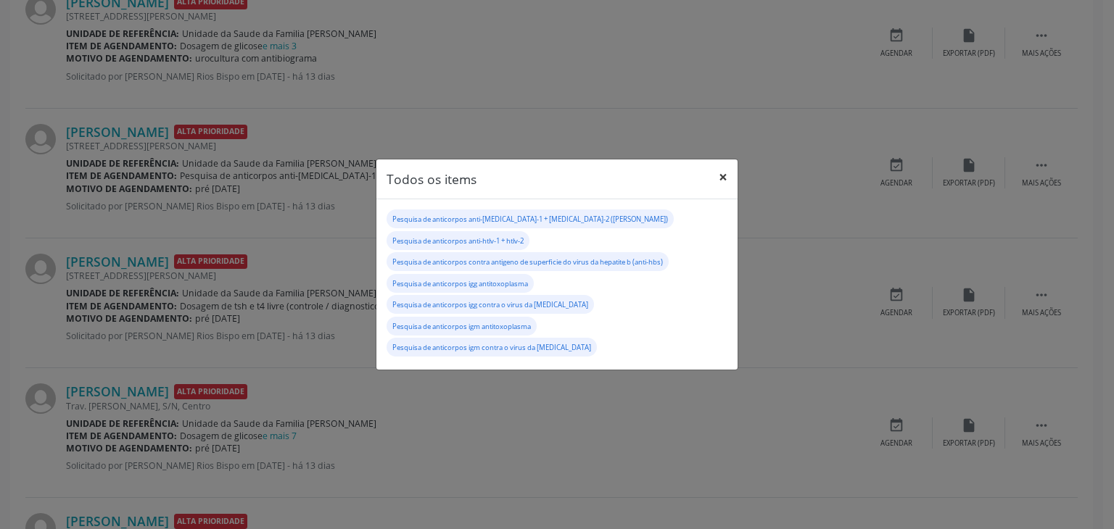
click at [728, 193] on button "×" at bounding box center [722, 178] width 29 height 36
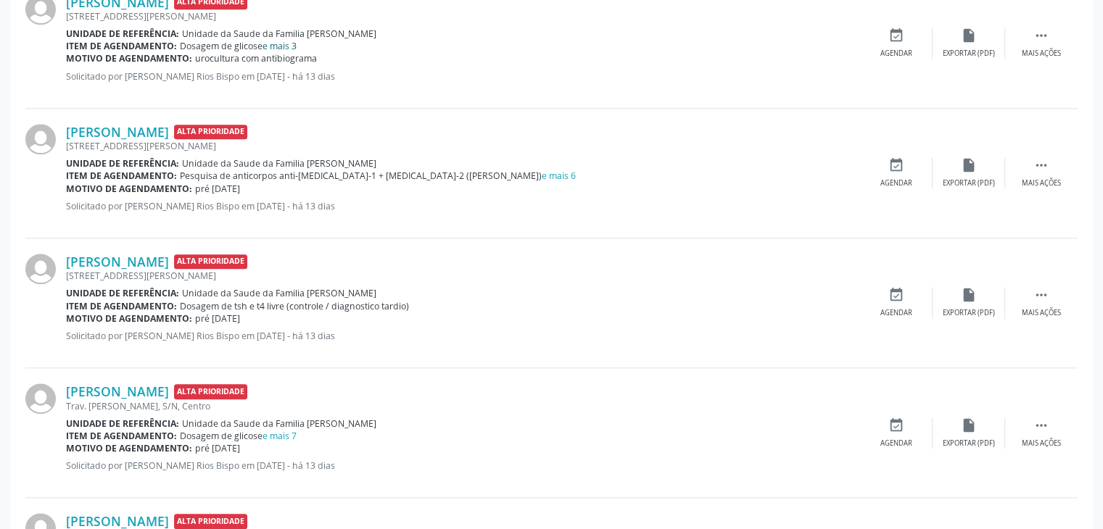
click at [286, 44] on link "e mais 3" at bounding box center [279, 46] width 34 height 12
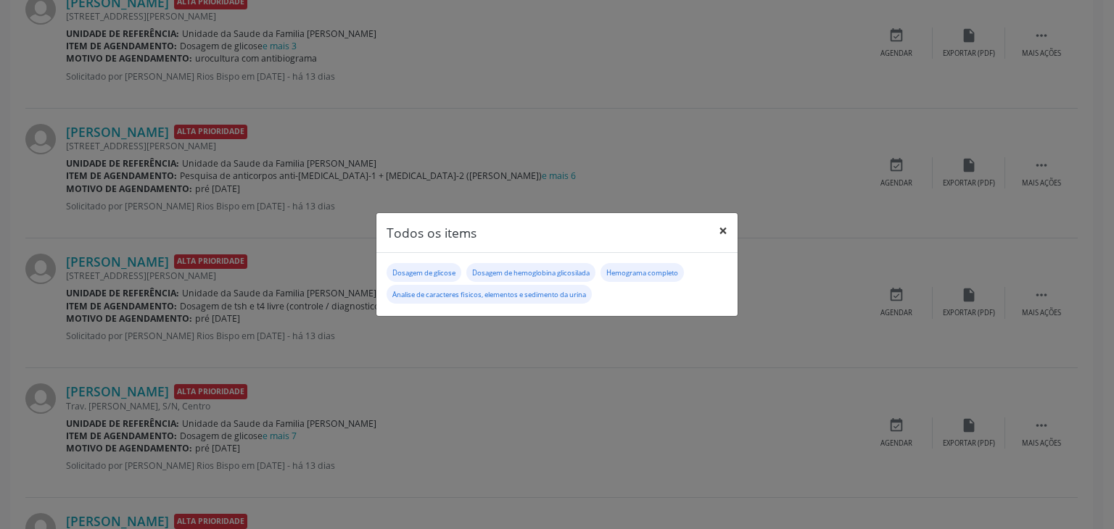
click at [727, 236] on button "×" at bounding box center [722, 231] width 29 height 36
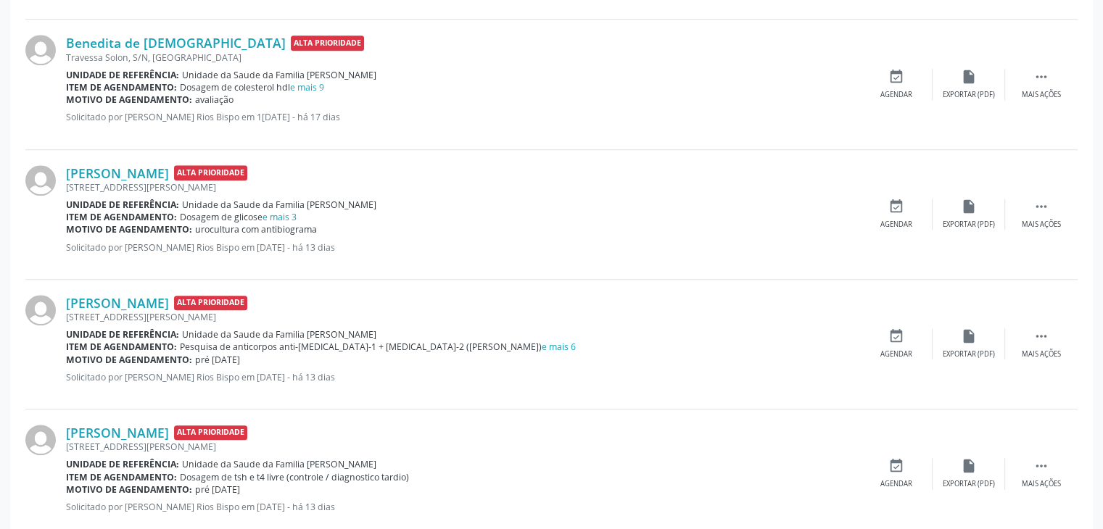
scroll to position [1233, 0]
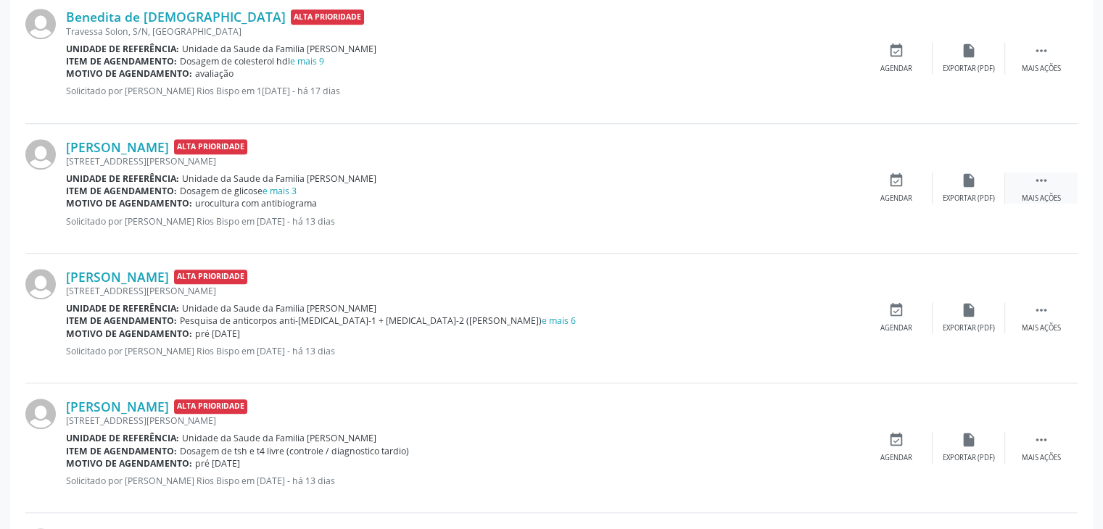
click at [1053, 194] on div "Mais ações" at bounding box center [1041, 199] width 39 height 10
click at [938, 197] on div "edit Editar" at bounding box center [968, 188] width 73 height 31
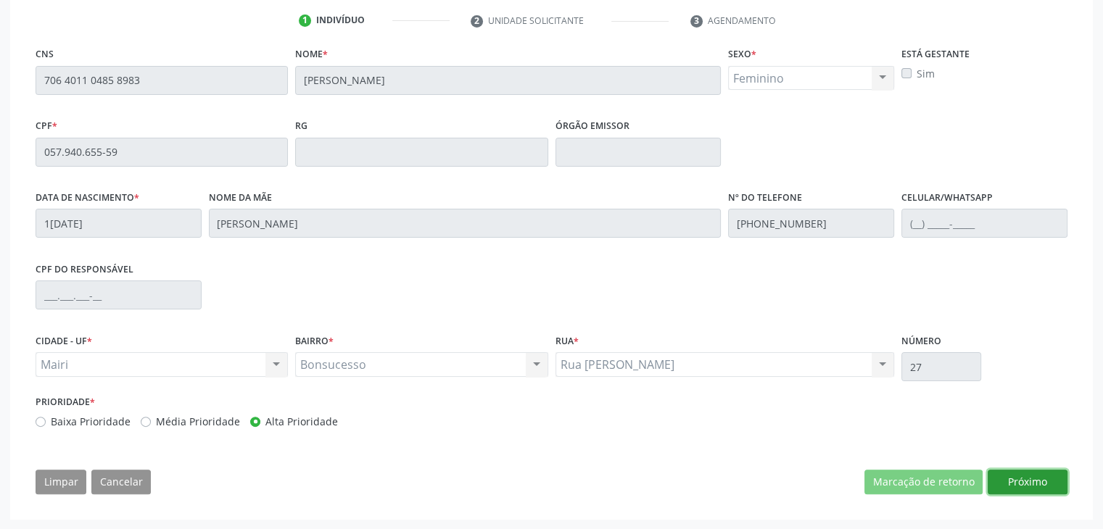
click at [1021, 480] on button "Próximo" at bounding box center [1028, 482] width 80 height 25
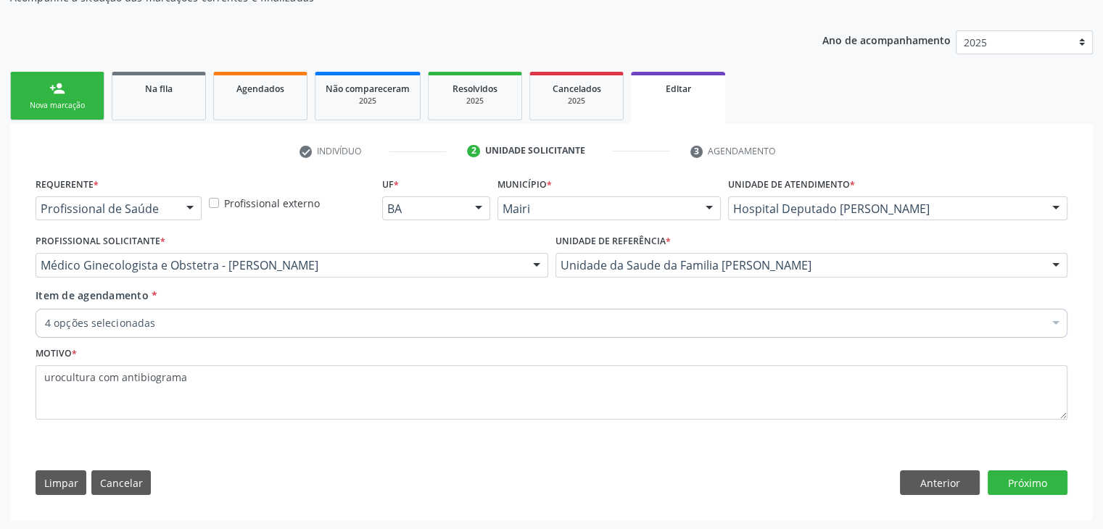
click at [281, 311] on div "4 opções selecionadas" at bounding box center [552, 323] width 1032 height 29
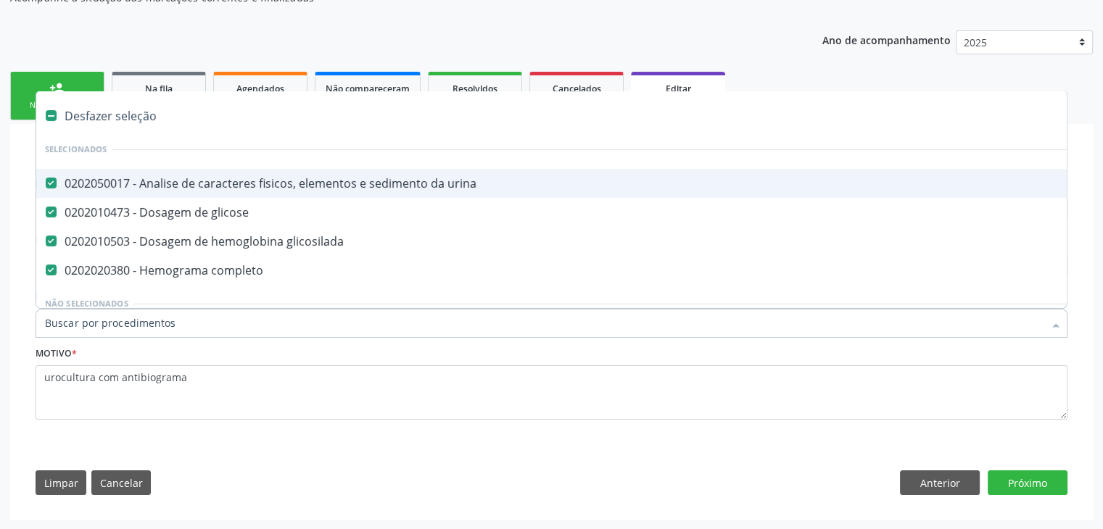
click at [125, 122] on div "Desfazer seleção" at bounding box center [602, 116] width 1133 height 29
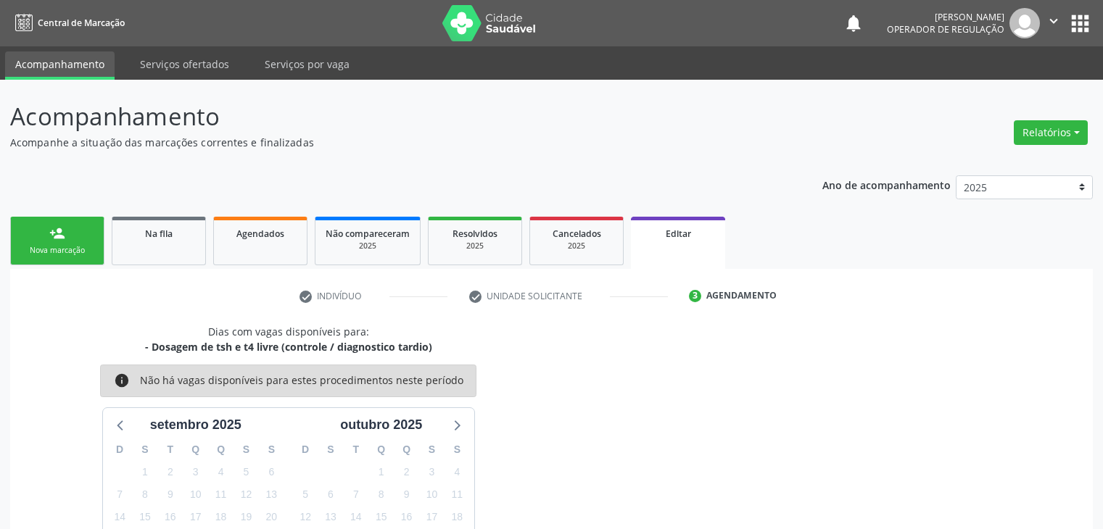
scroll to position [145, 0]
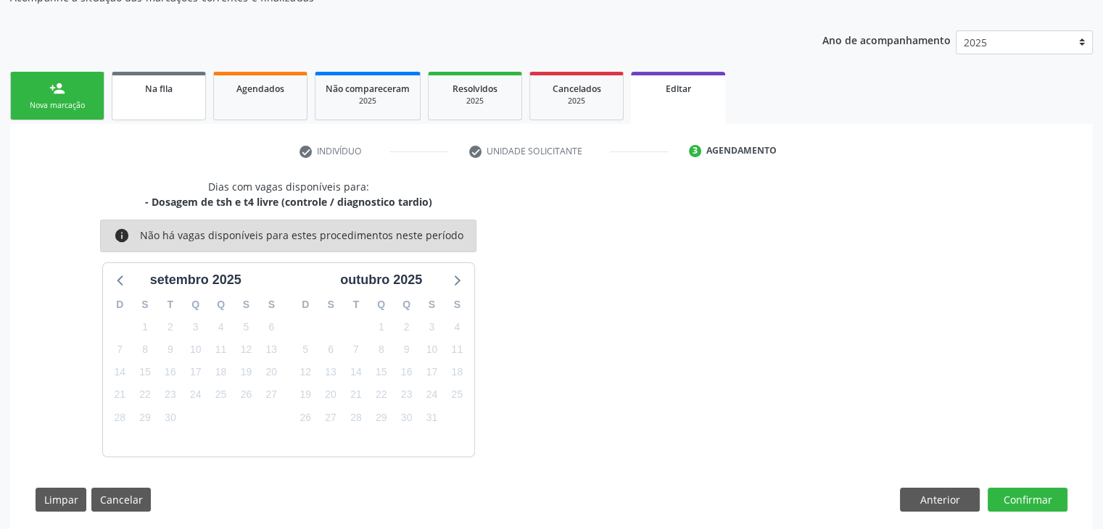
click at [180, 98] on link "Na fila" at bounding box center [159, 96] width 94 height 49
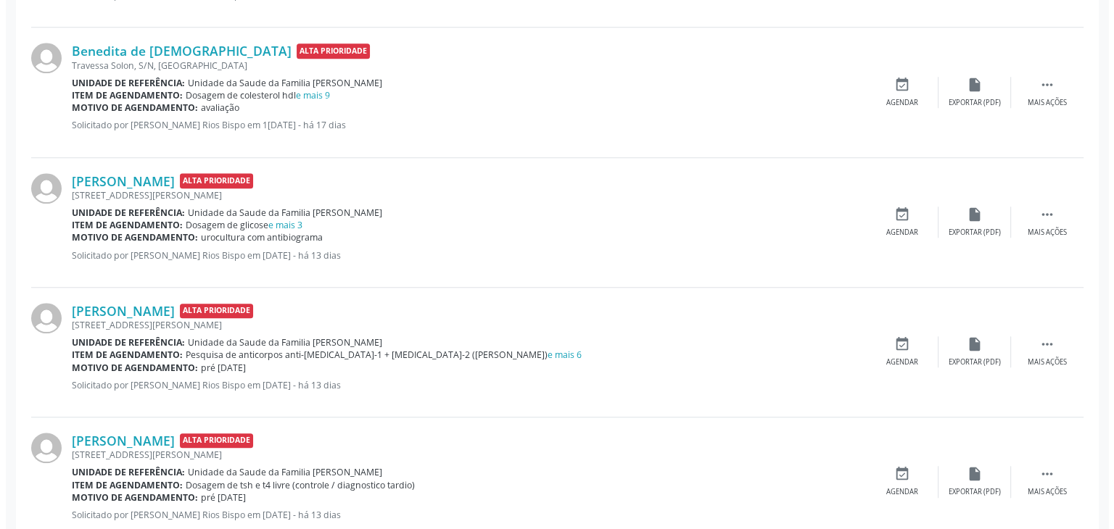
scroll to position [1233, 0]
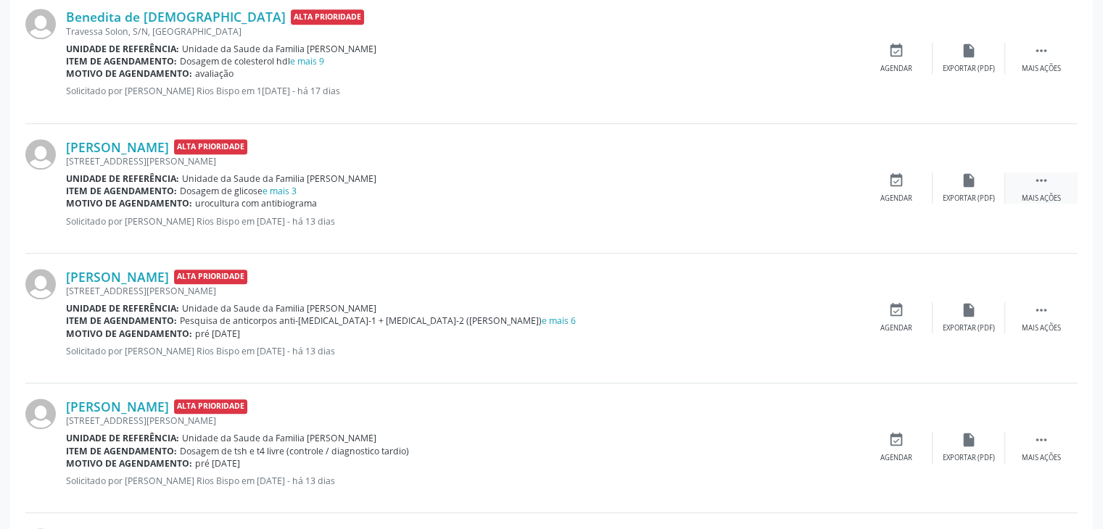
click at [1055, 194] on div "Mais ações" at bounding box center [1041, 199] width 39 height 10
click at [891, 201] on div "Cancelar" at bounding box center [896, 199] width 34 height 10
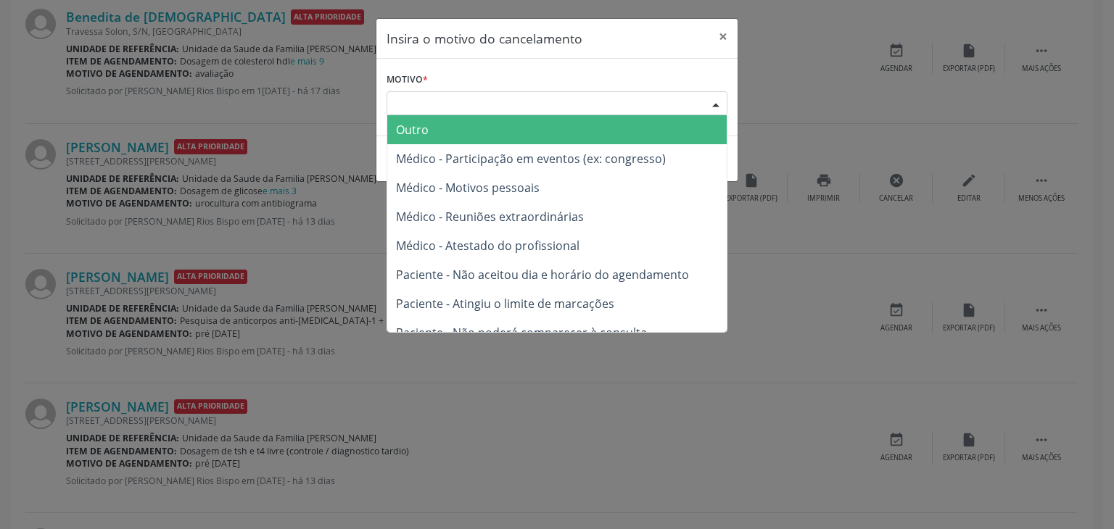
click at [541, 102] on div "Escolha o motivo" at bounding box center [556, 103] width 341 height 25
click at [466, 134] on span "Outro" at bounding box center [556, 129] width 339 height 29
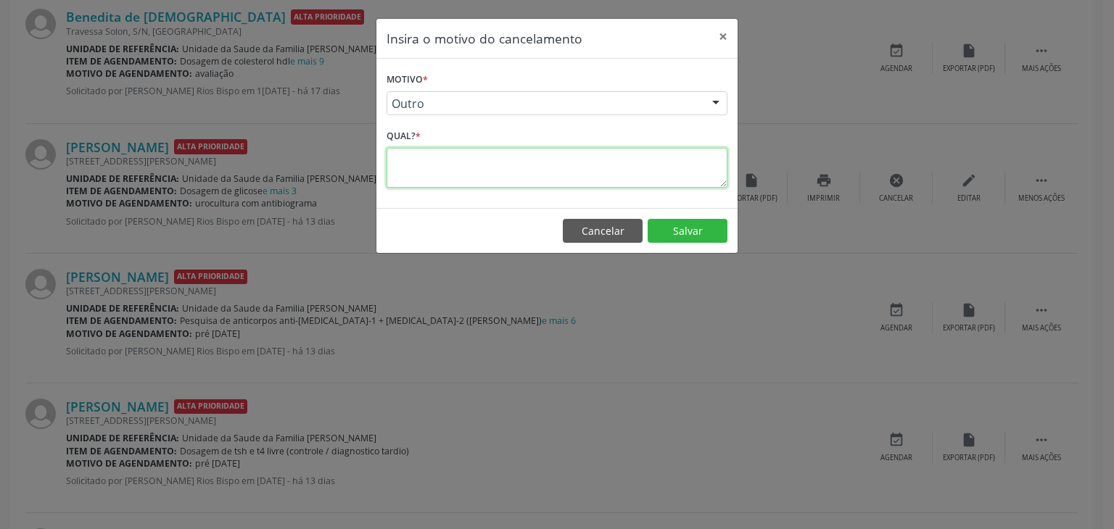
click at [466, 163] on textarea at bounding box center [556, 168] width 341 height 40
paste textarea "EXAME REALIZADO"
type textarea "EXAME REALIZADO"
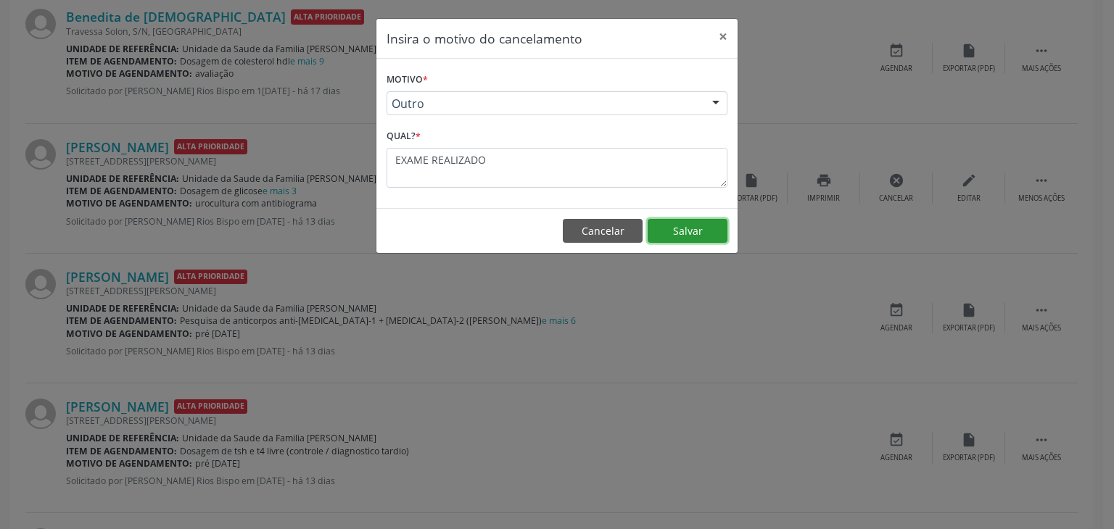
click at [692, 233] on button "Salvar" at bounding box center [687, 231] width 80 height 25
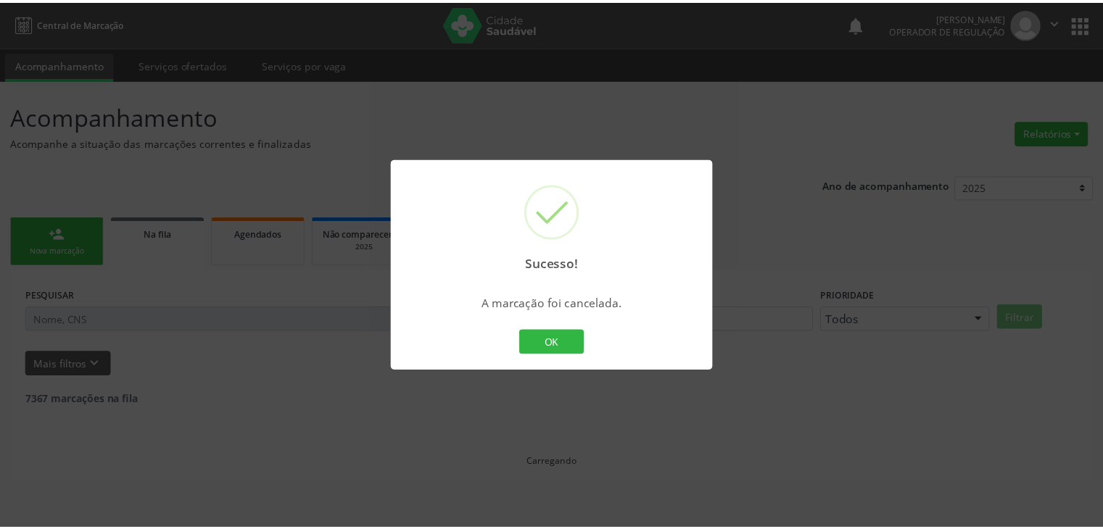
scroll to position [0, 0]
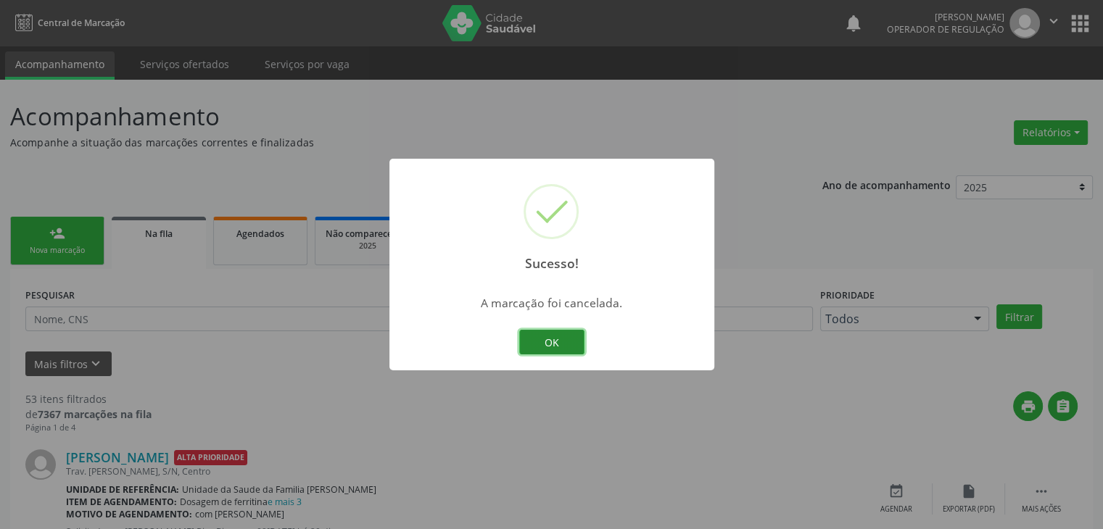
click at [558, 343] on button "OK" at bounding box center [551, 342] width 65 height 25
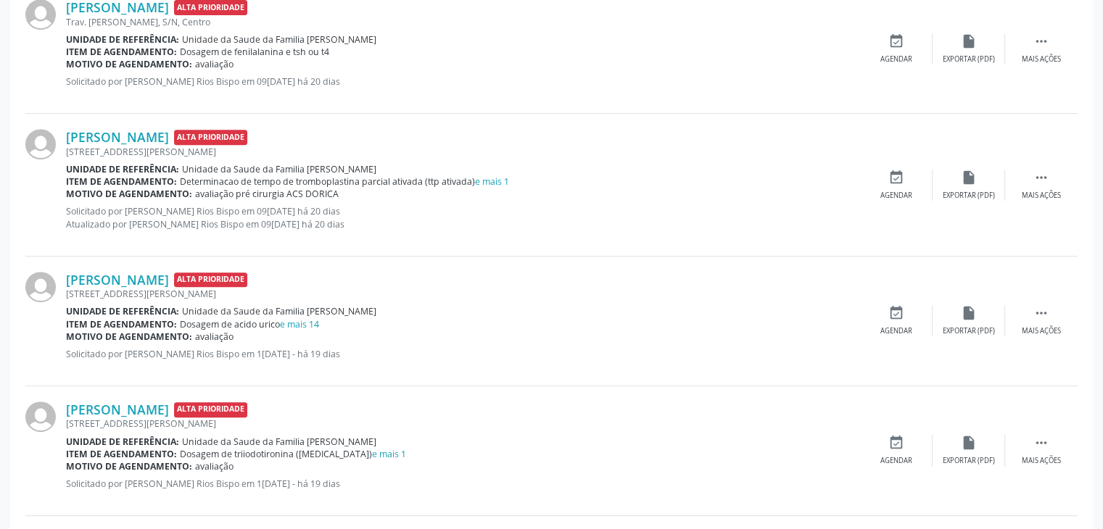
scroll to position [725, 0]
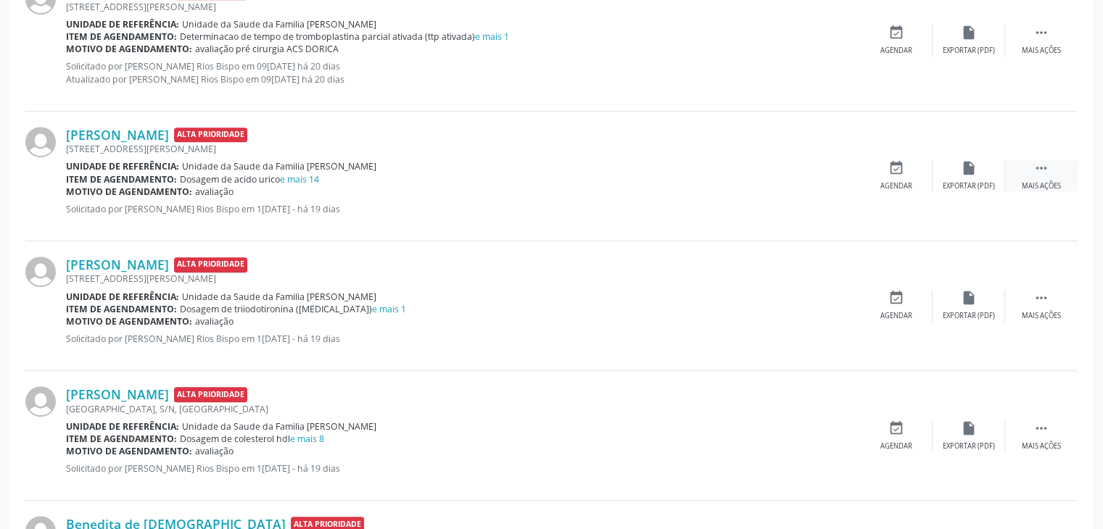
click at [1038, 162] on icon "" at bounding box center [1041, 168] width 16 height 16
click at [910, 175] on div "cancel Cancelar" at bounding box center [896, 175] width 73 height 31
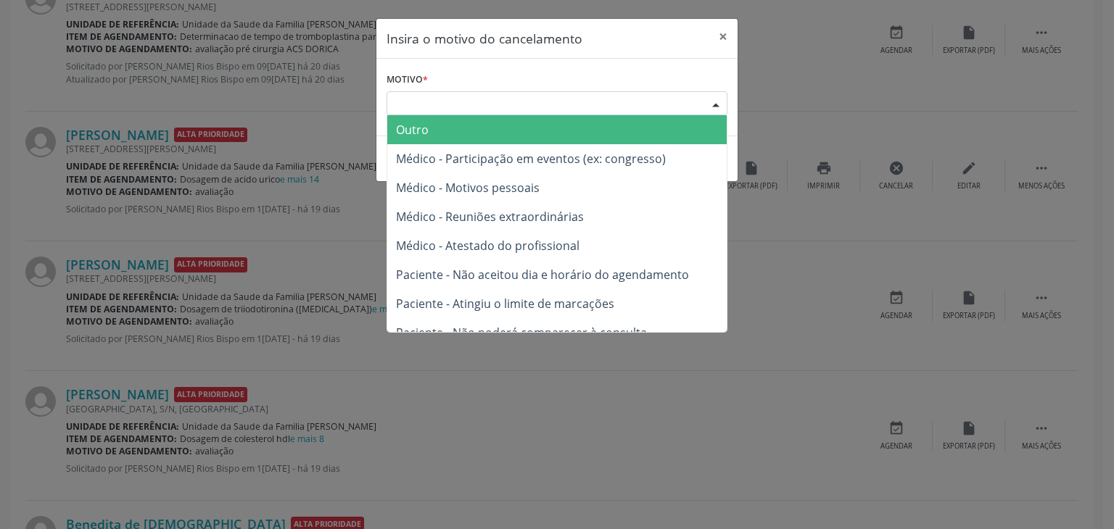
click at [586, 104] on div "Escolha o motivo" at bounding box center [556, 103] width 341 height 25
click at [479, 135] on span "Outro" at bounding box center [556, 129] width 339 height 29
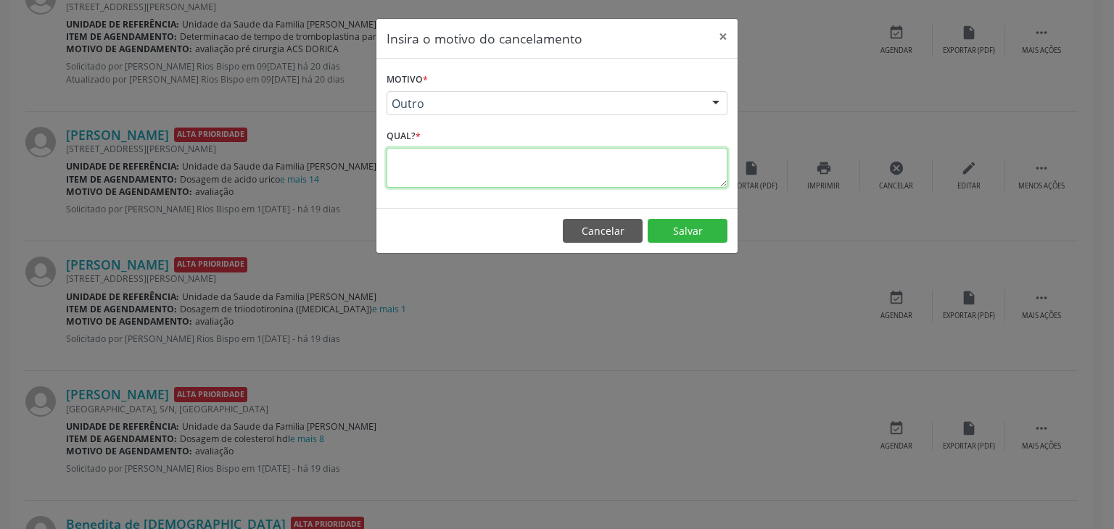
click at [452, 153] on textarea at bounding box center [556, 168] width 341 height 40
paste textarea "EXAME REALIZADO"
type textarea "EXAME REALIZADO"
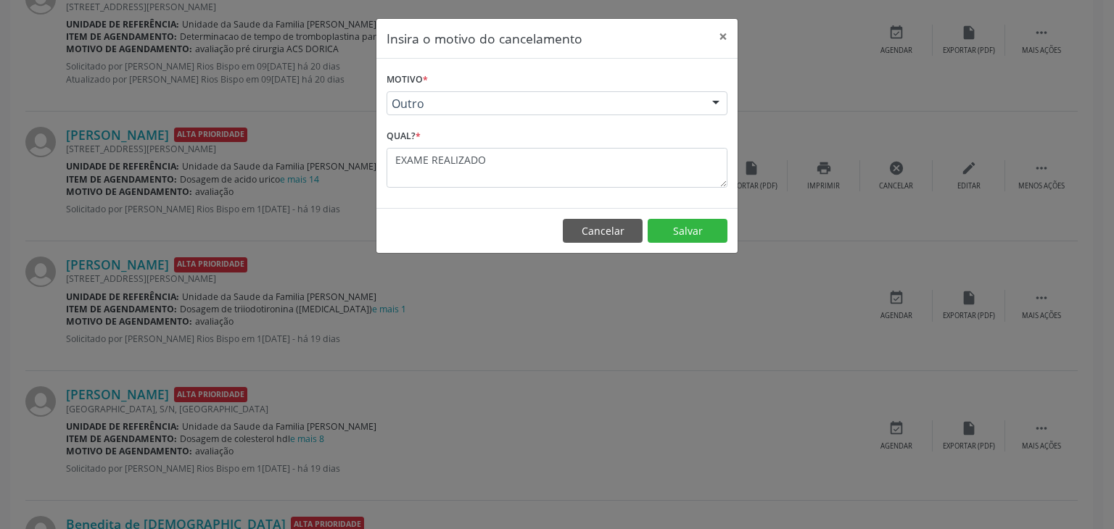
click at [562, 221] on footer "Cancelar Salvar" at bounding box center [556, 231] width 361 height 46
click at [607, 232] on button "Cancelar" at bounding box center [603, 231] width 80 height 25
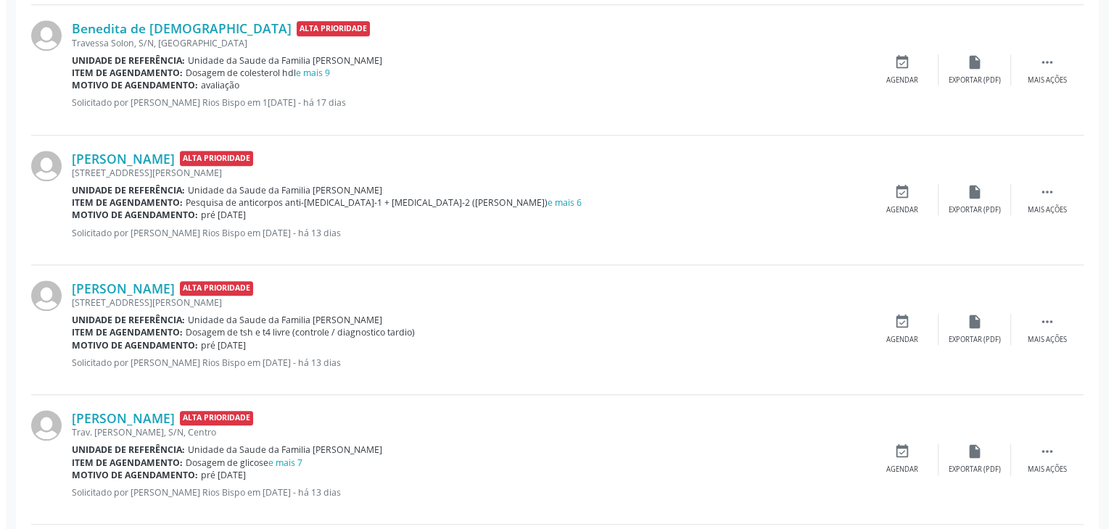
scroll to position [1233, 0]
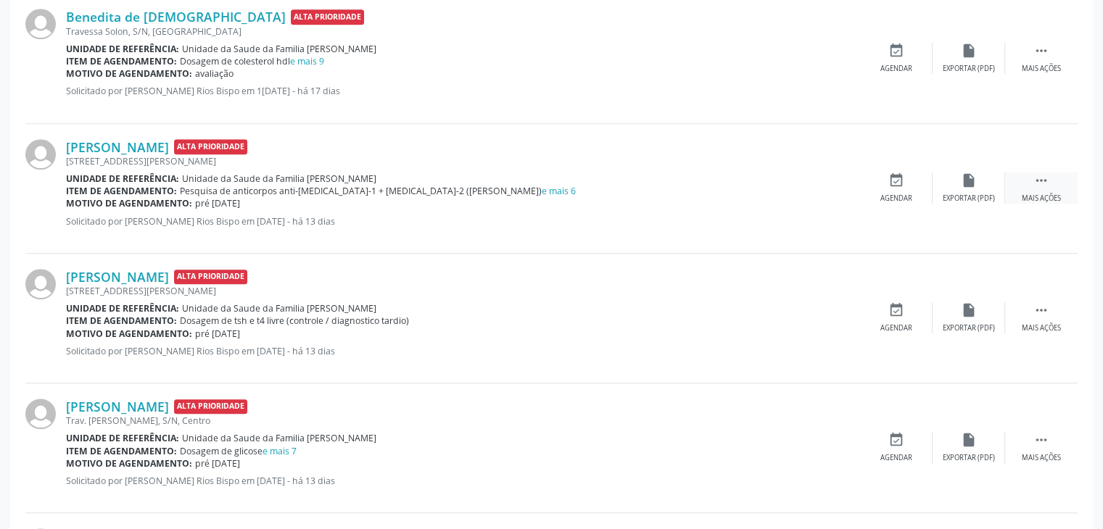
click at [1021, 179] on div " Mais ações" at bounding box center [1041, 188] width 73 height 31
click at [905, 190] on div "cancel Cancelar" at bounding box center [896, 188] width 73 height 31
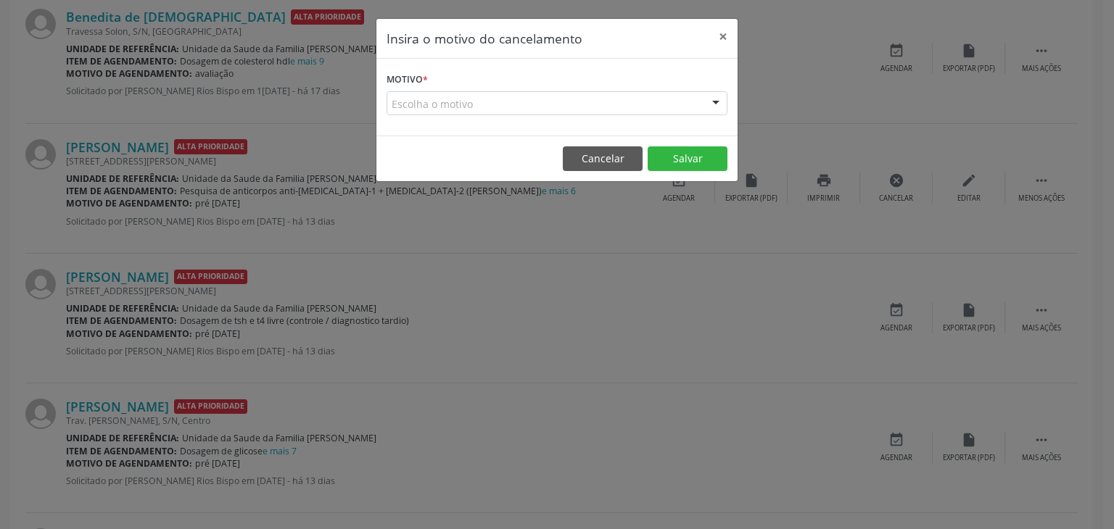
click at [502, 96] on div "Escolha o motivo" at bounding box center [556, 103] width 341 height 25
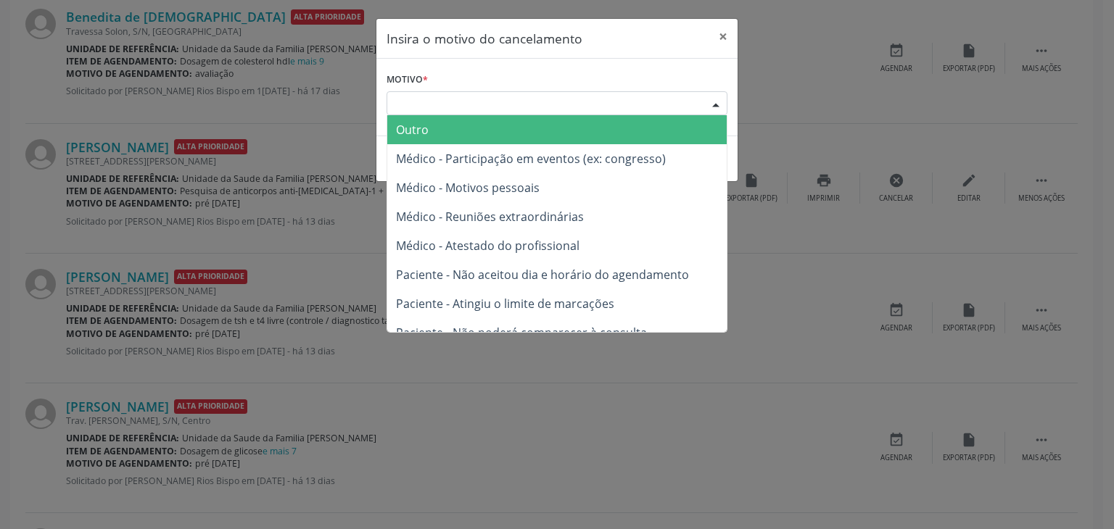
click at [447, 125] on span "Outro" at bounding box center [556, 129] width 339 height 29
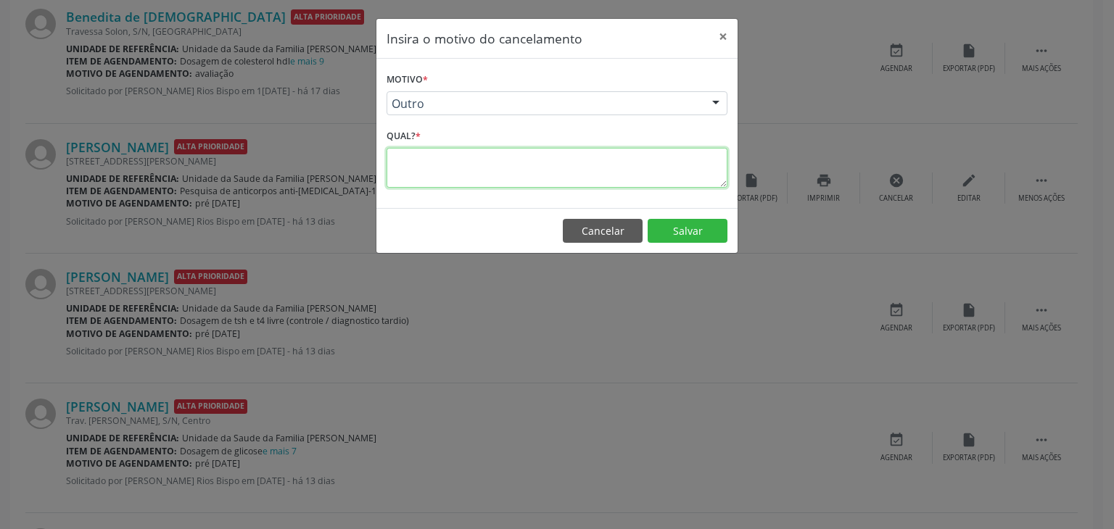
click at [476, 169] on textarea at bounding box center [556, 168] width 341 height 40
paste textarea "EXAME REALIZADO"
type textarea "EXAME REALIZADO"
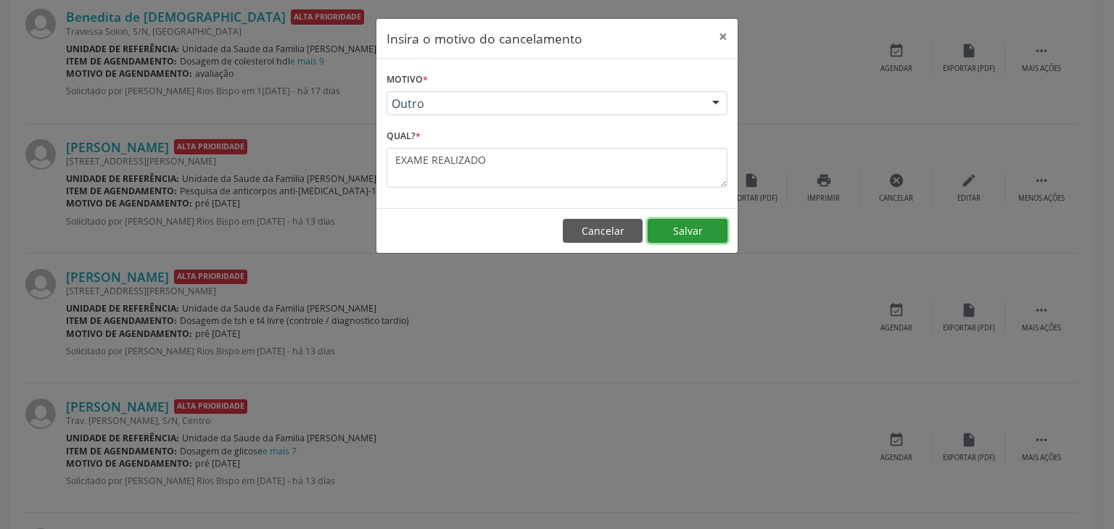
click at [673, 227] on button "Salvar" at bounding box center [687, 231] width 80 height 25
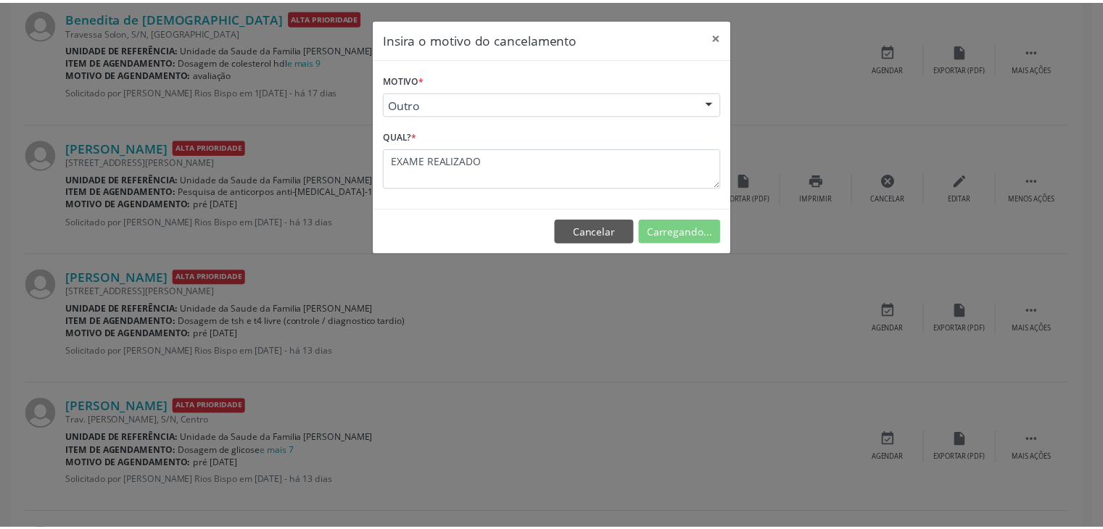
scroll to position [0, 0]
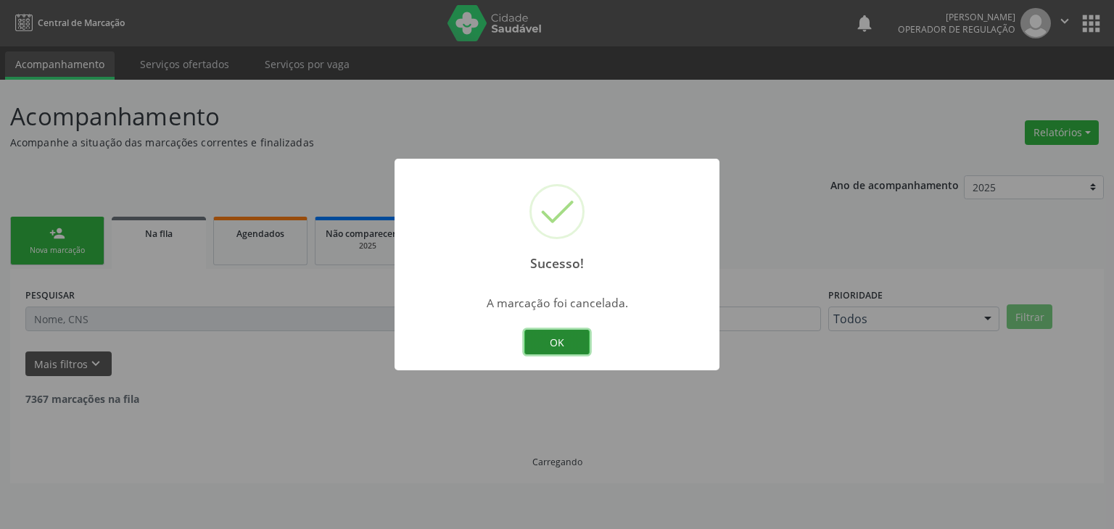
click at [566, 340] on button "OK" at bounding box center [556, 342] width 65 height 25
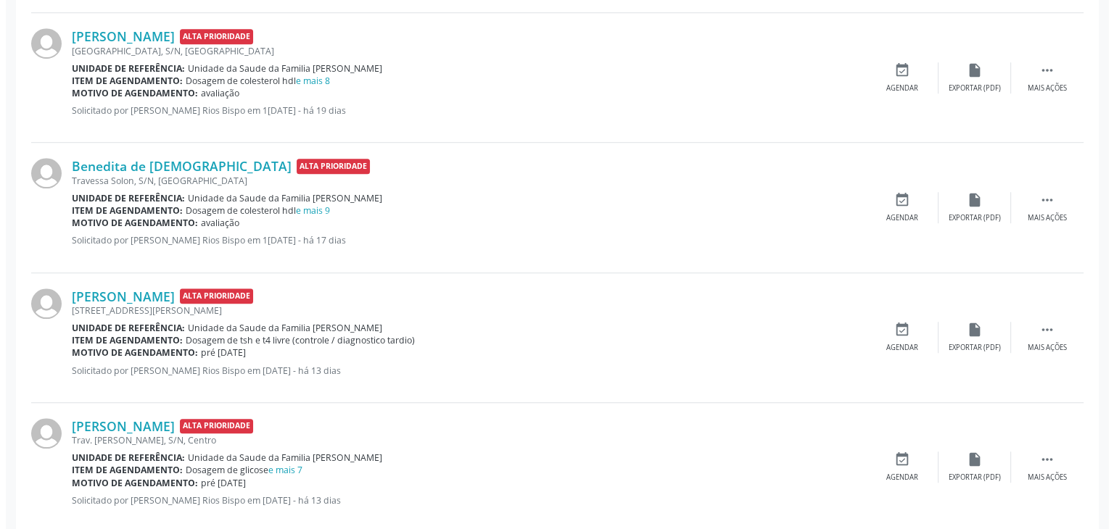
scroll to position [1233, 0]
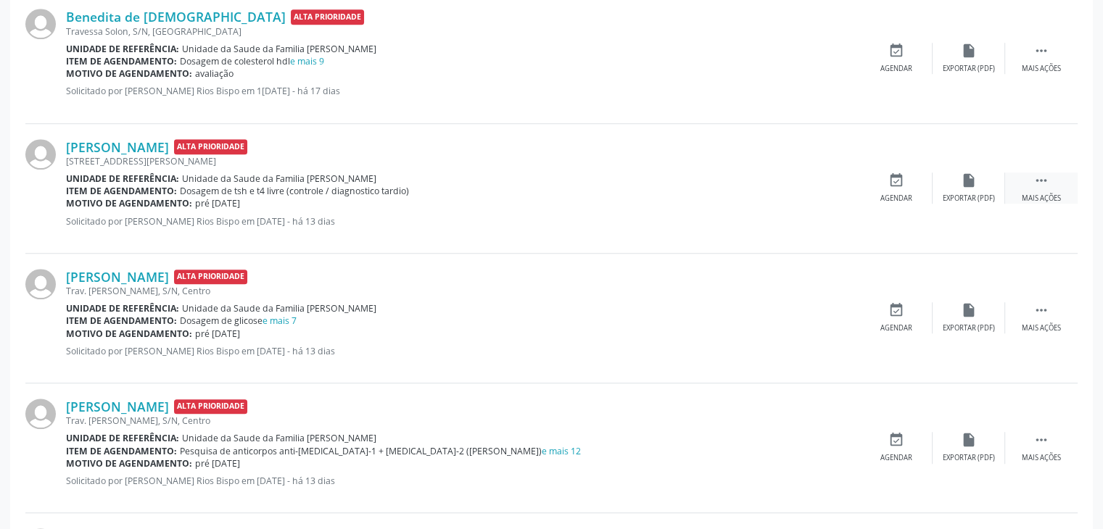
click at [1067, 183] on div " Mais ações" at bounding box center [1041, 188] width 73 height 31
click at [894, 181] on icon "cancel" at bounding box center [896, 181] width 16 height 16
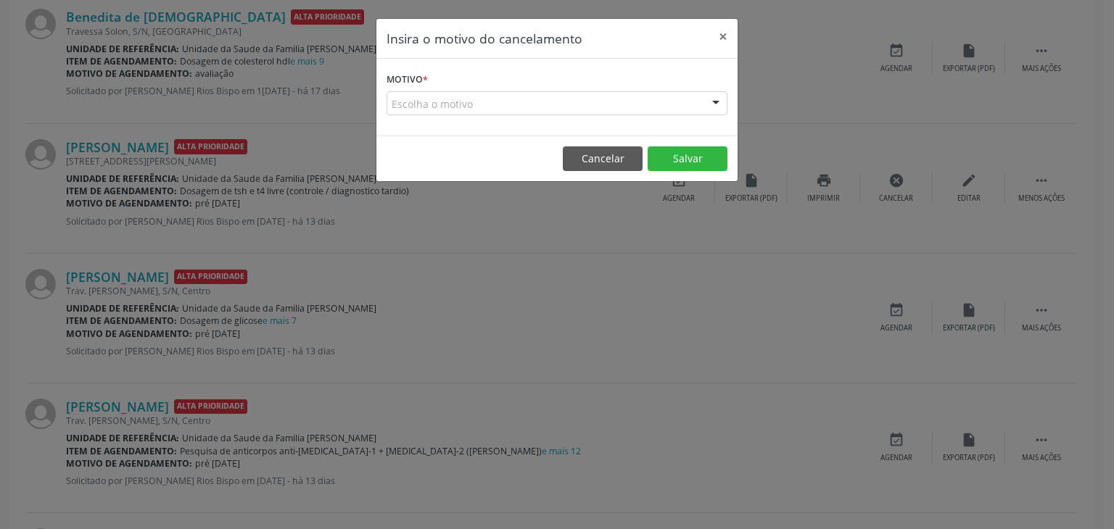
click at [505, 102] on div "Escolha o motivo" at bounding box center [556, 103] width 341 height 25
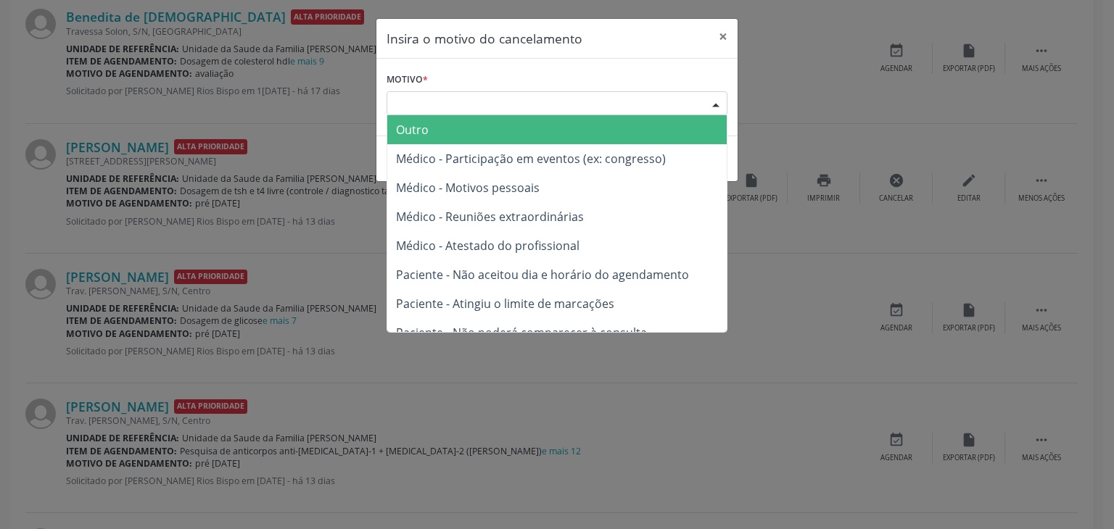
click at [487, 131] on span "Outro" at bounding box center [556, 129] width 339 height 29
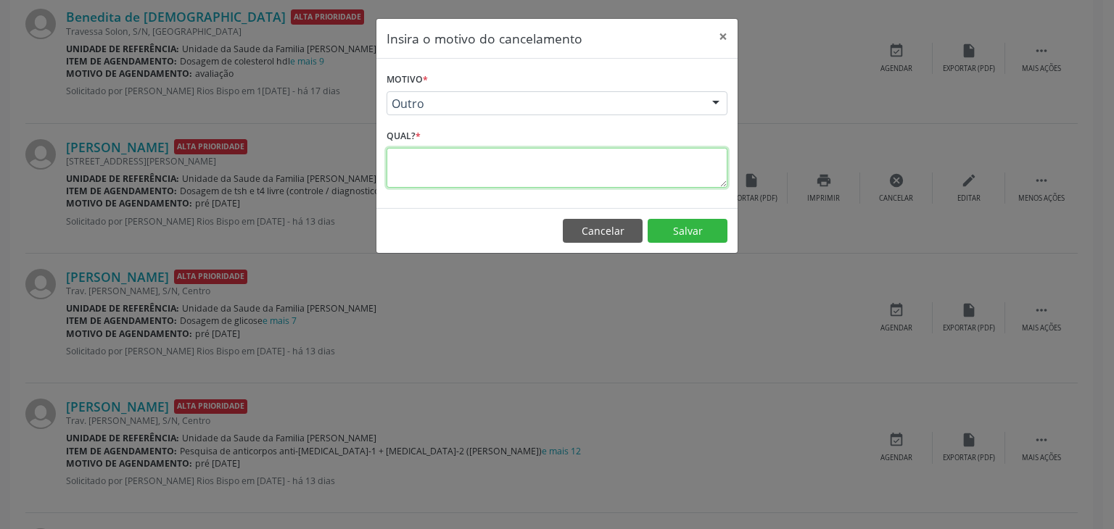
click at [463, 172] on textarea at bounding box center [556, 168] width 341 height 40
paste textarea "EXAME REALIZADO"
type textarea "EXAME REALIZADO"
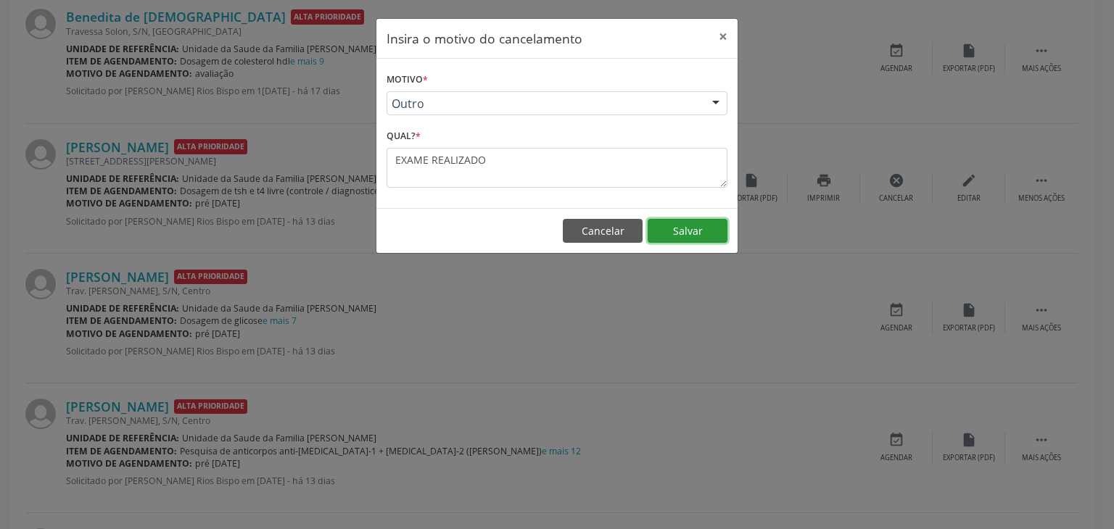
click at [691, 222] on button "Salvar" at bounding box center [687, 231] width 80 height 25
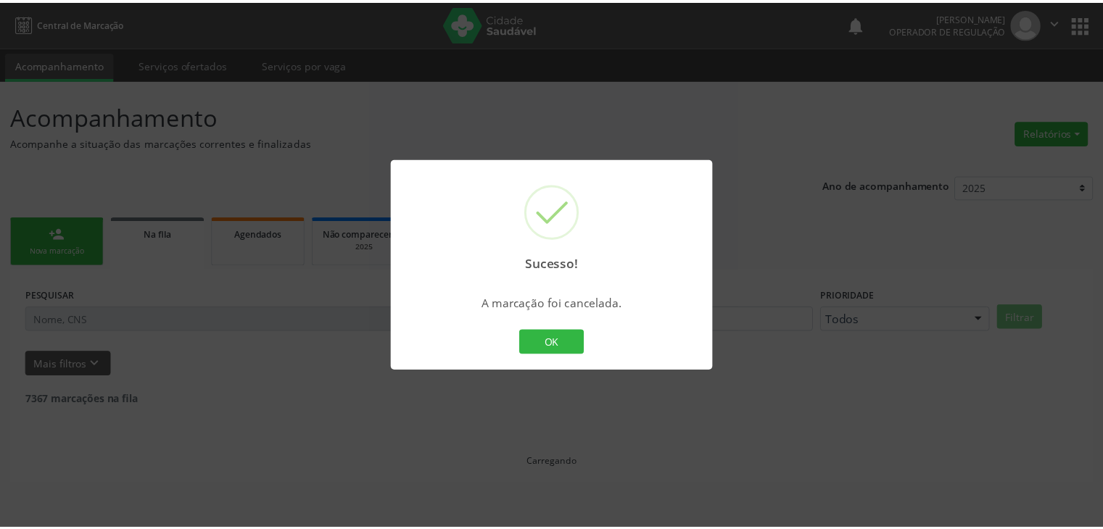
scroll to position [0, 0]
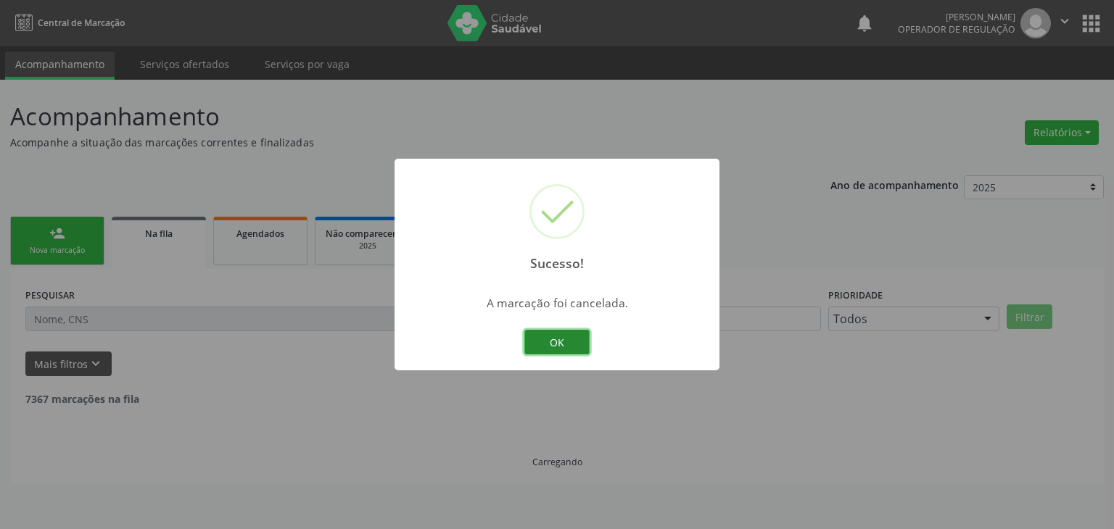
click at [565, 337] on button "OK" at bounding box center [556, 342] width 65 height 25
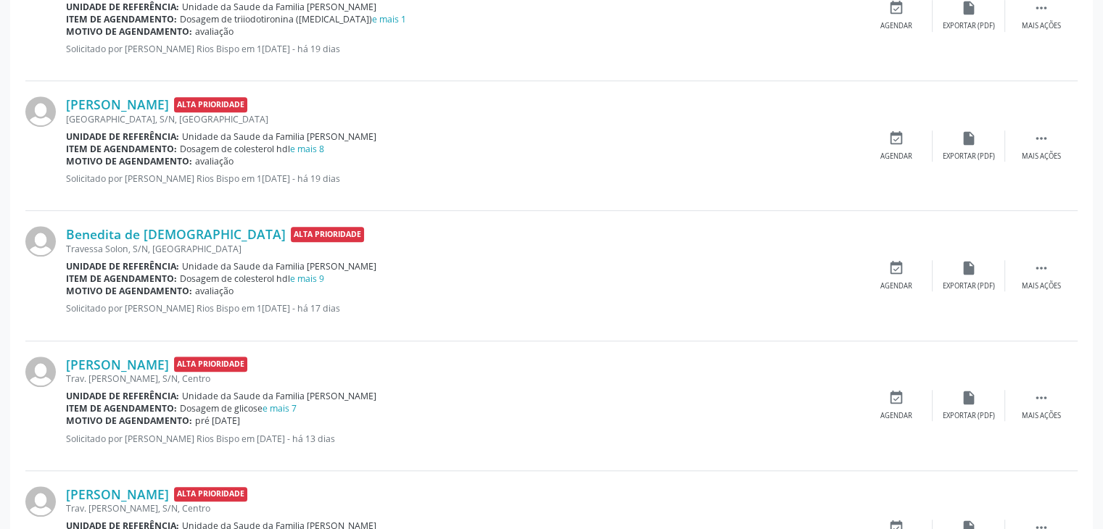
scroll to position [1160, 0]
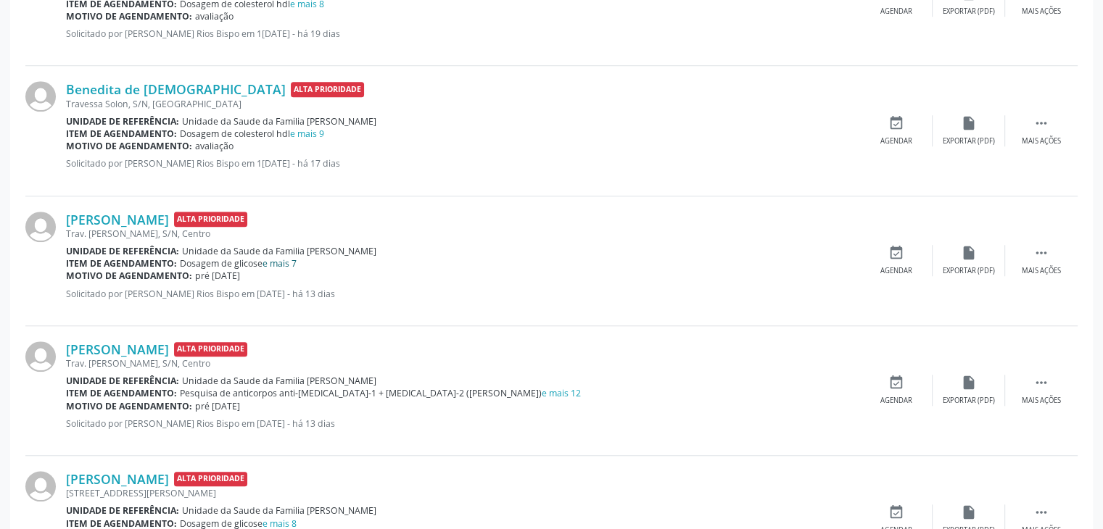
click at [284, 265] on link "e mais 7" at bounding box center [279, 263] width 34 height 12
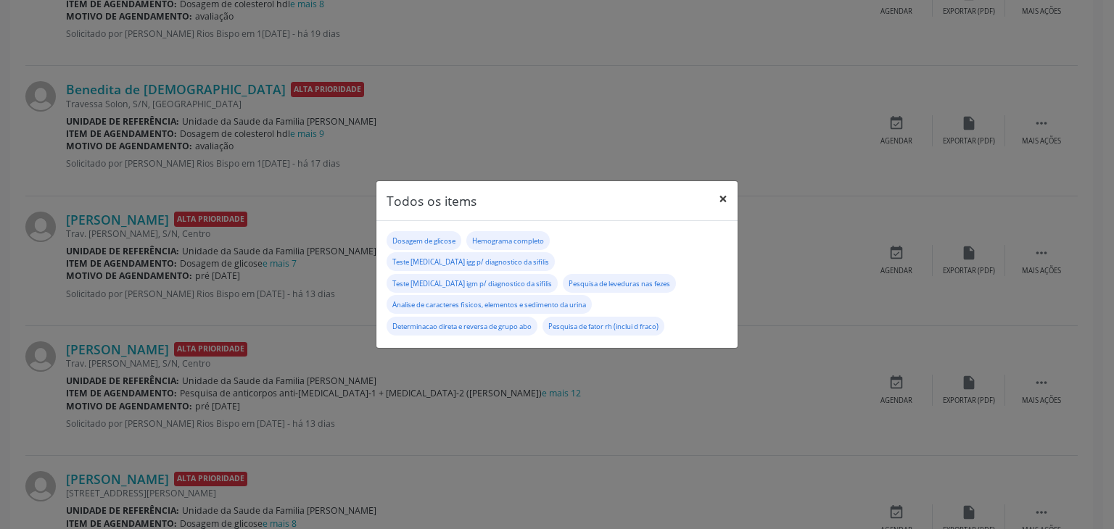
click at [716, 212] on button "×" at bounding box center [722, 199] width 29 height 36
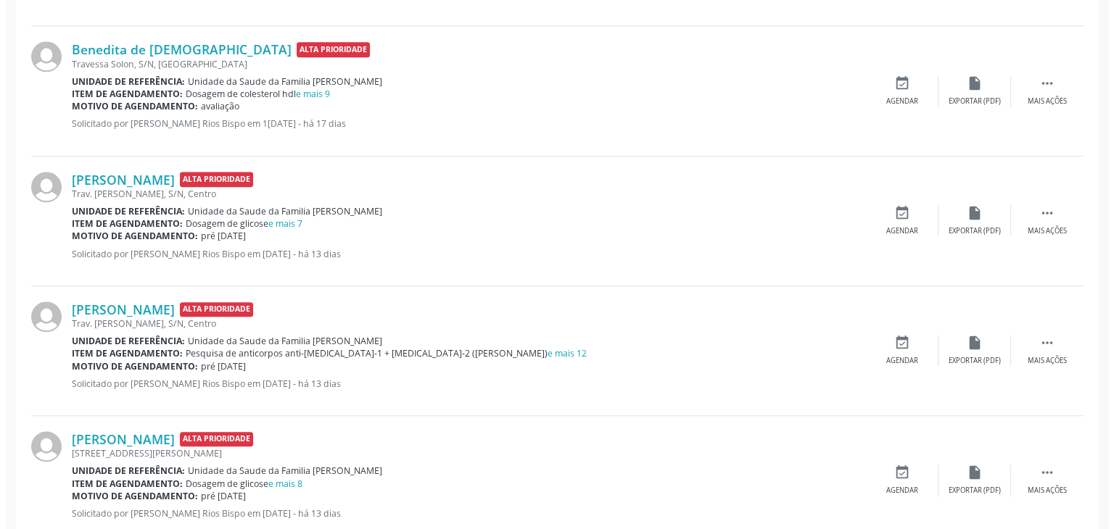
scroll to position [1233, 0]
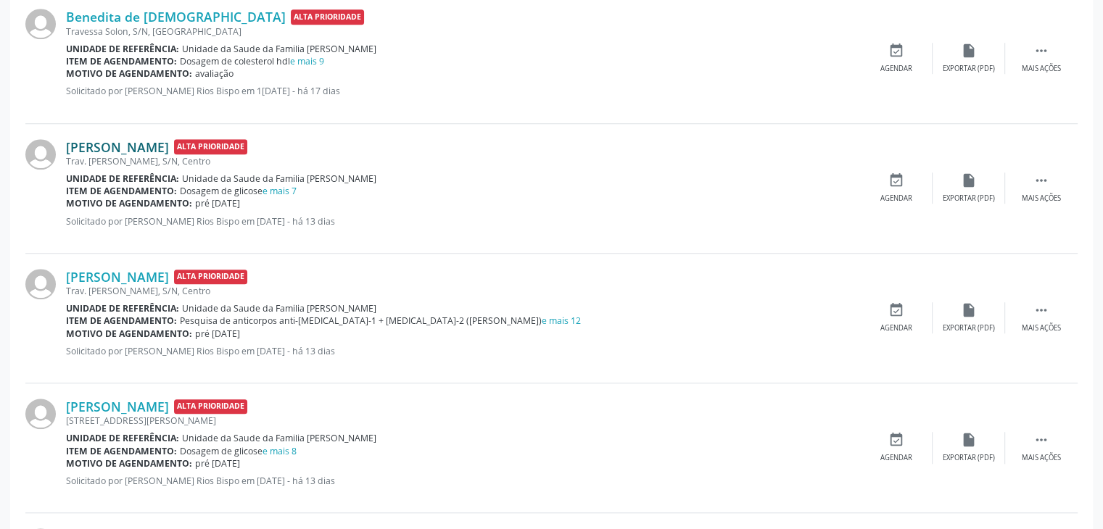
click at [148, 149] on link "Camila Oliveira da Silva" at bounding box center [117, 147] width 103 height 16
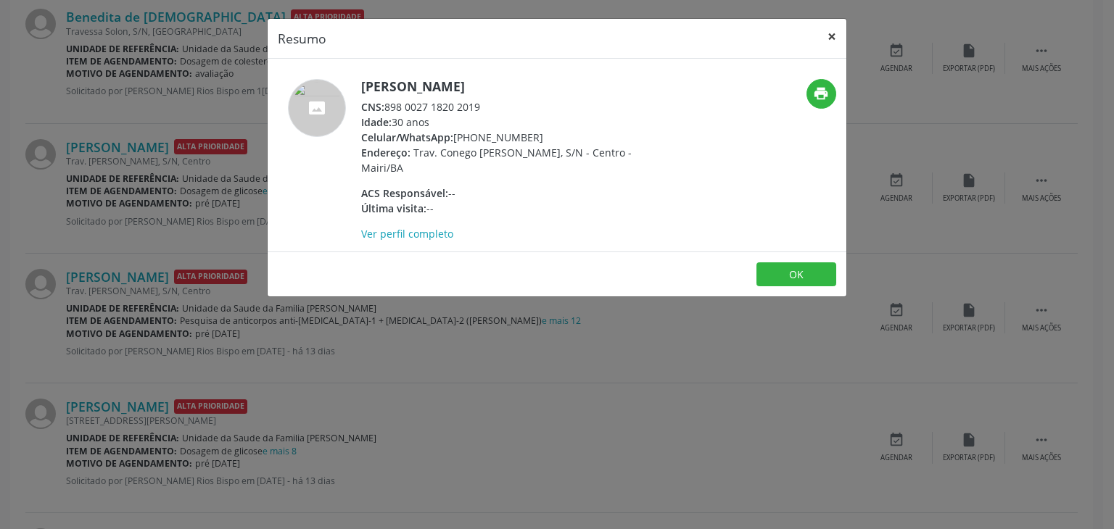
click at [836, 37] on button "×" at bounding box center [831, 37] width 29 height 36
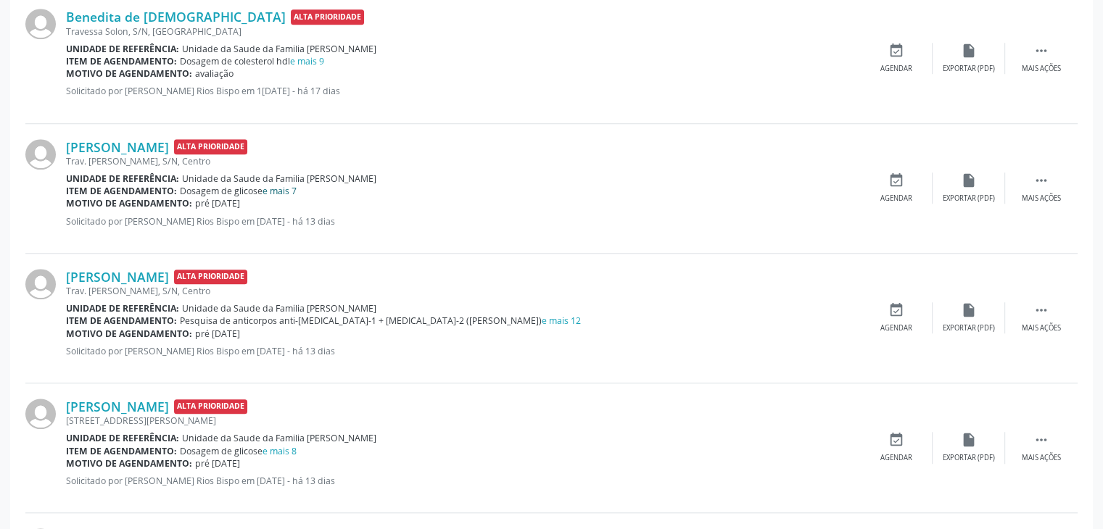
click at [289, 186] on link "e mais 7" at bounding box center [279, 191] width 34 height 12
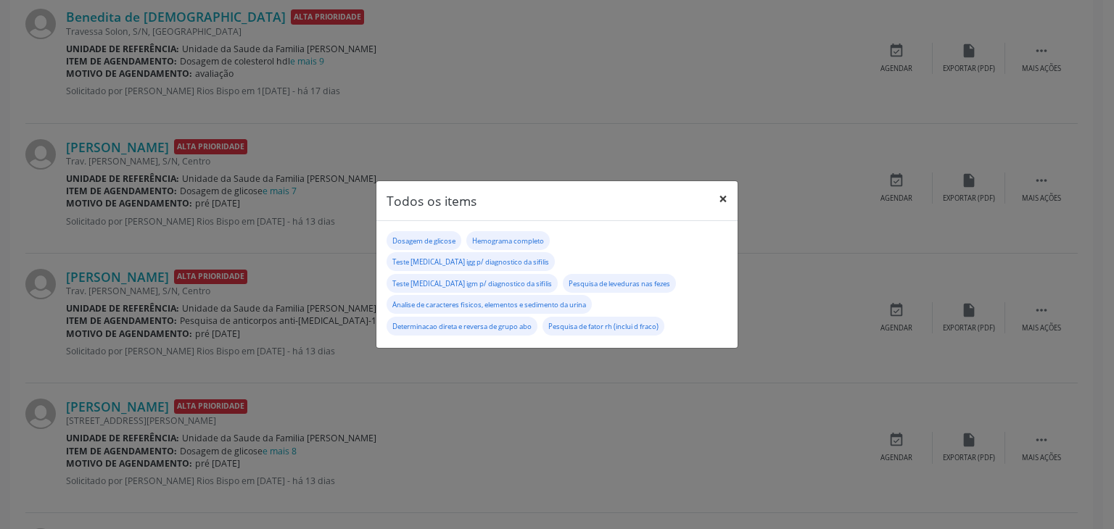
click at [723, 214] on button "×" at bounding box center [722, 199] width 29 height 36
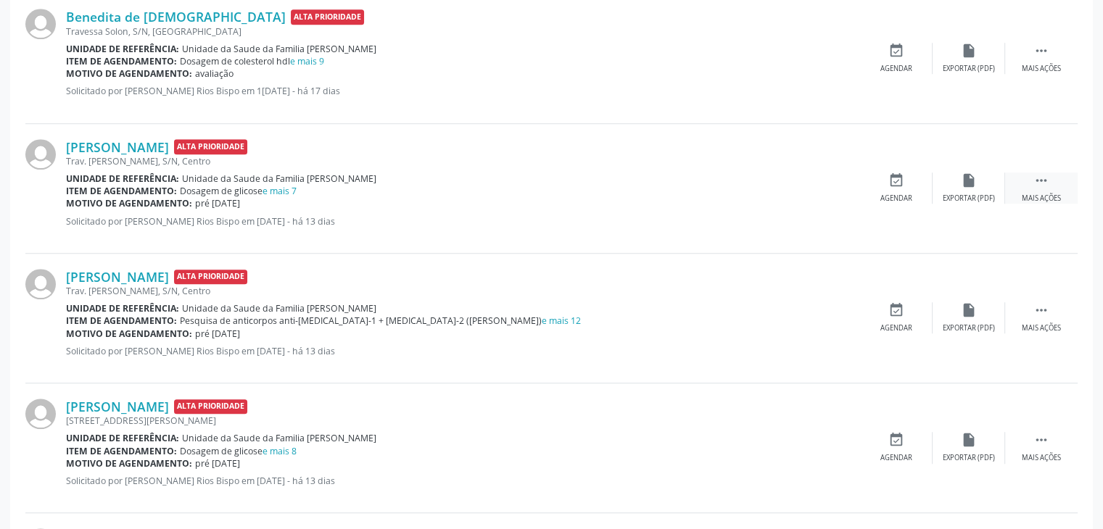
click at [1030, 176] on div " Mais ações" at bounding box center [1041, 188] width 73 height 31
click at [917, 184] on div "cancel Cancelar" at bounding box center [896, 188] width 73 height 31
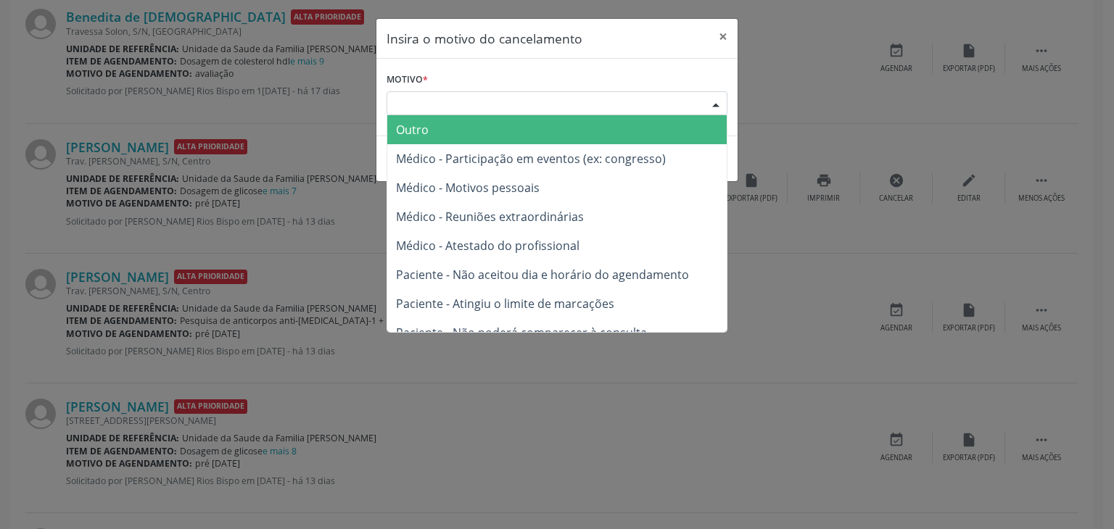
click at [499, 107] on div "Escolha o motivo" at bounding box center [556, 103] width 341 height 25
click at [452, 129] on span "Outro" at bounding box center [556, 129] width 339 height 29
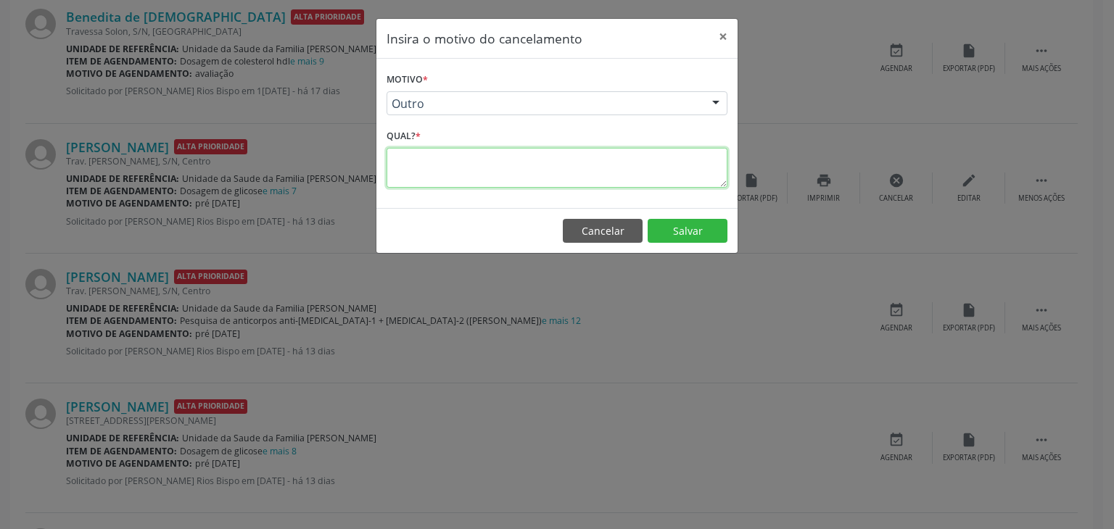
click at [464, 154] on textarea at bounding box center [556, 168] width 341 height 40
paste textarea "EXAME REALIZADO"
type textarea "EXAME REALIZADO"
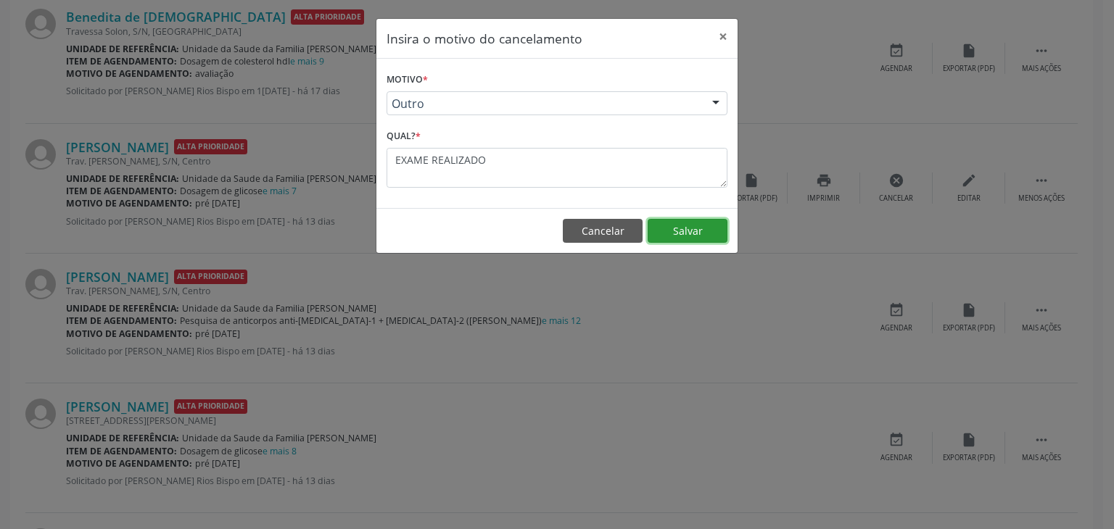
click at [706, 231] on button "Salvar" at bounding box center [687, 231] width 80 height 25
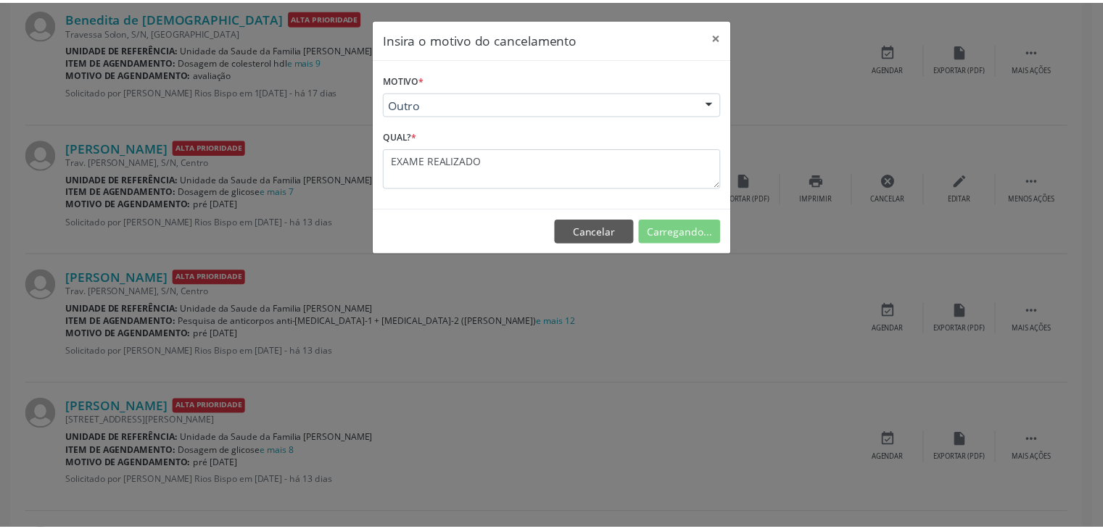
scroll to position [0, 0]
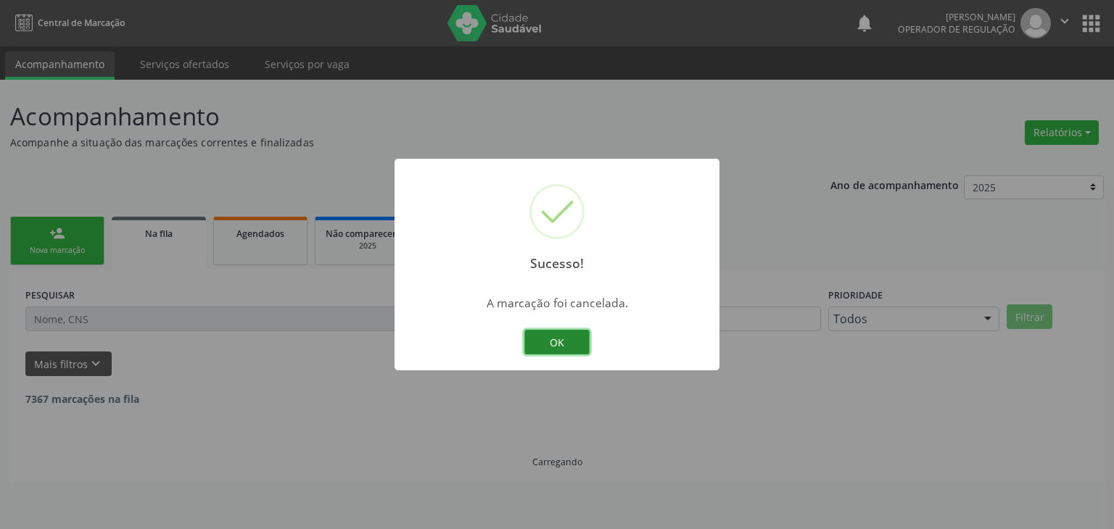
click at [578, 338] on button "OK" at bounding box center [556, 342] width 65 height 25
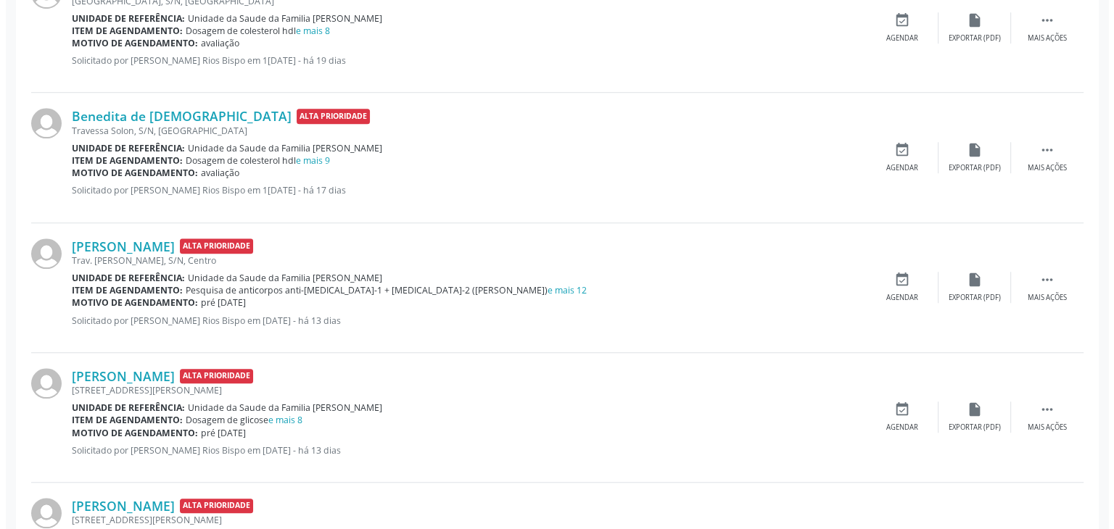
scroll to position [1160, 0]
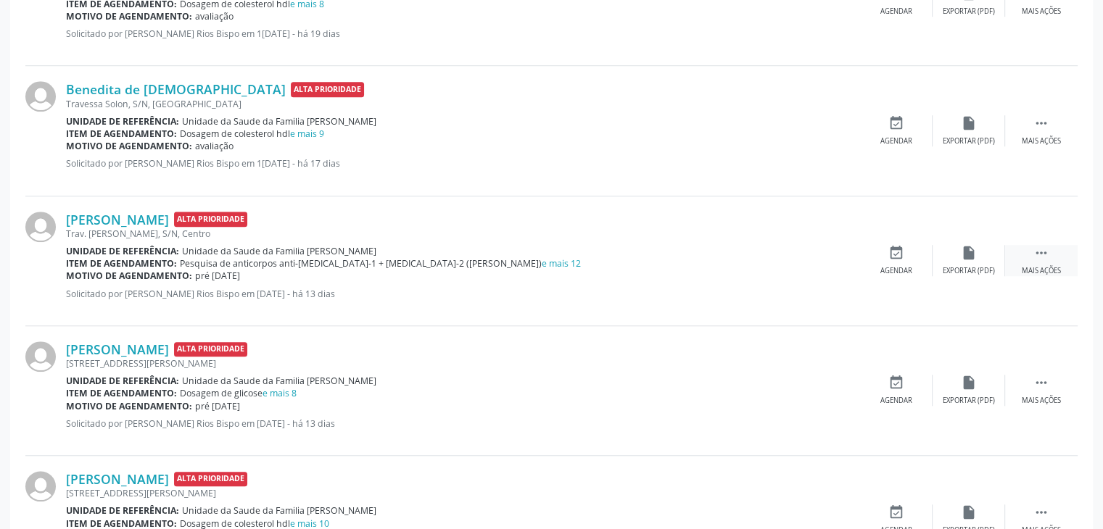
click at [1024, 262] on div " Mais ações" at bounding box center [1041, 260] width 73 height 31
click at [899, 266] on div "Cancelar" at bounding box center [896, 271] width 34 height 10
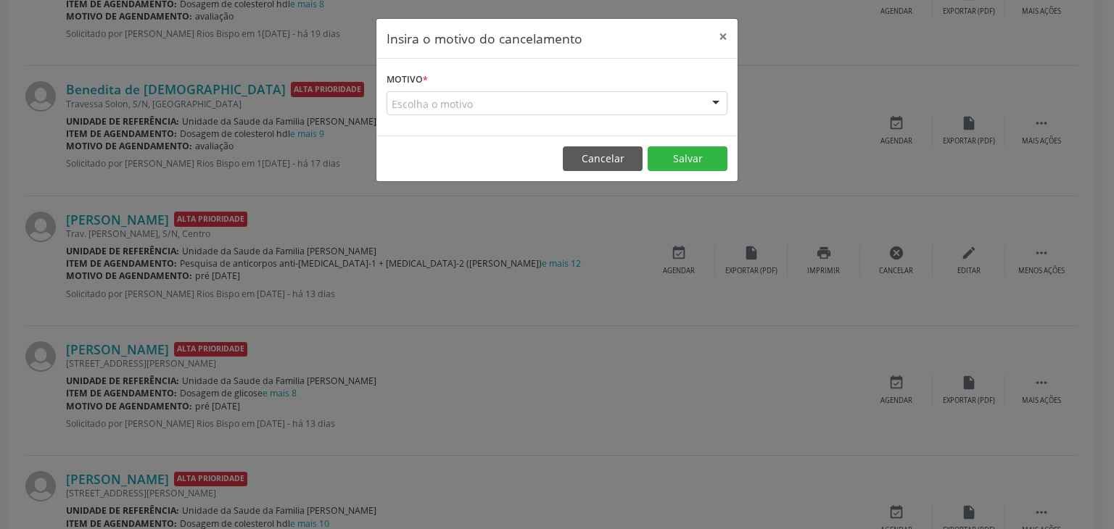
click at [539, 97] on div "Escolha o motivo" at bounding box center [556, 103] width 341 height 25
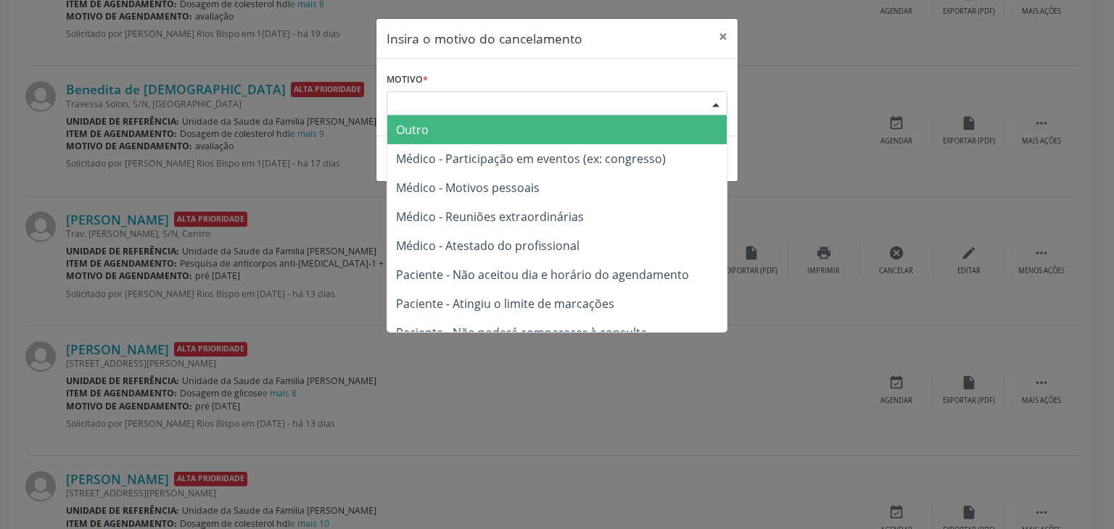
click at [464, 120] on span "Outro" at bounding box center [556, 129] width 339 height 29
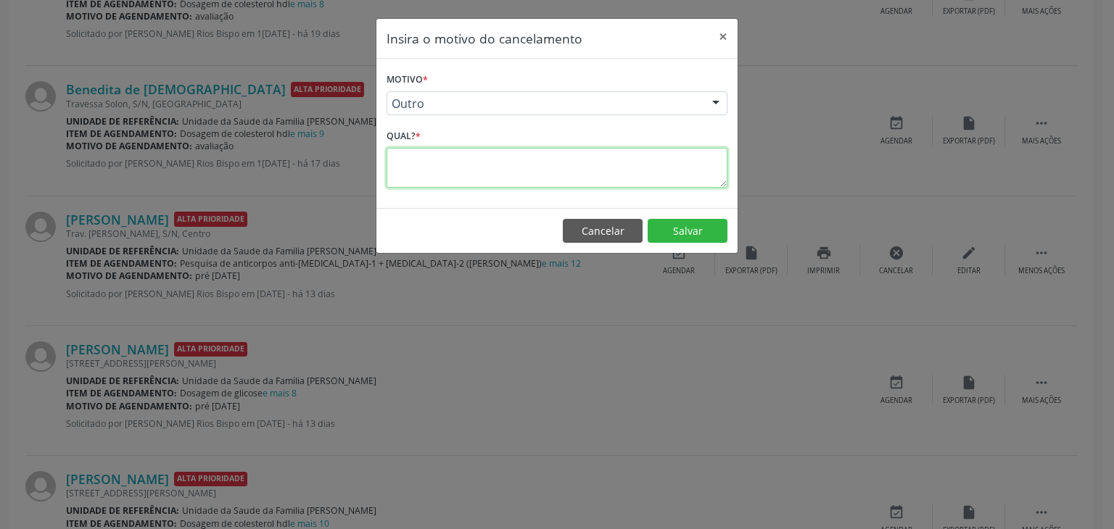
click at [454, 170] on textarea at bounding box center [556, 168] width 341 height 40
paste textarea "EXAME REALIZADO"
type textarea "EXAME REALIZADO"
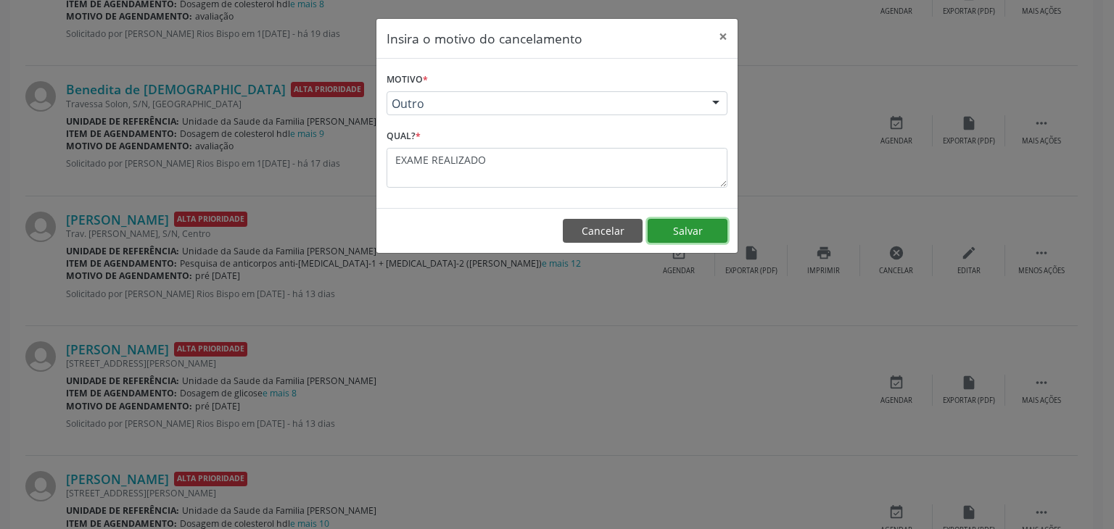
click at [713, 240] on button "Salvar" at bounding box center [687, 231] width 80 height 25
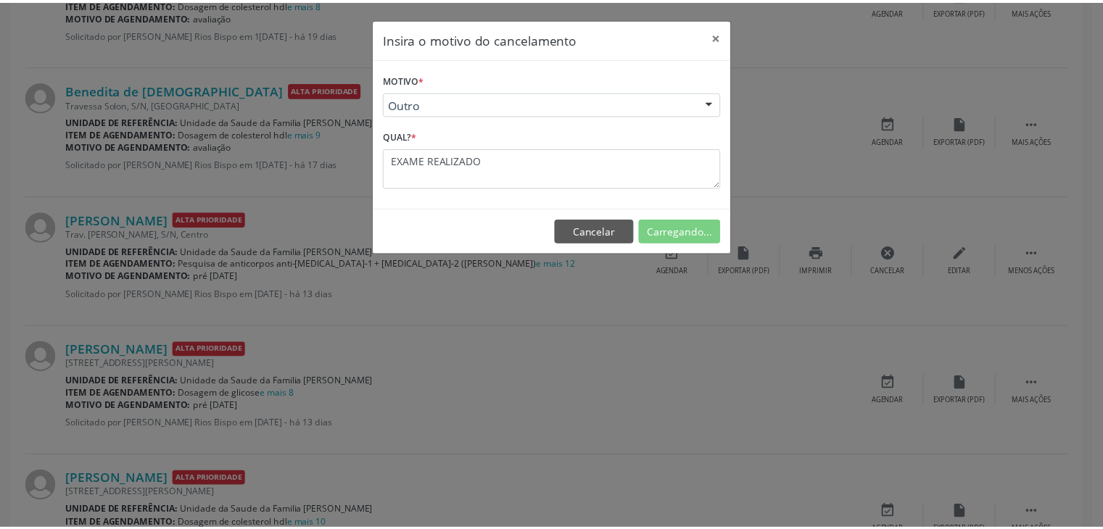
scroll to position [0, 0]
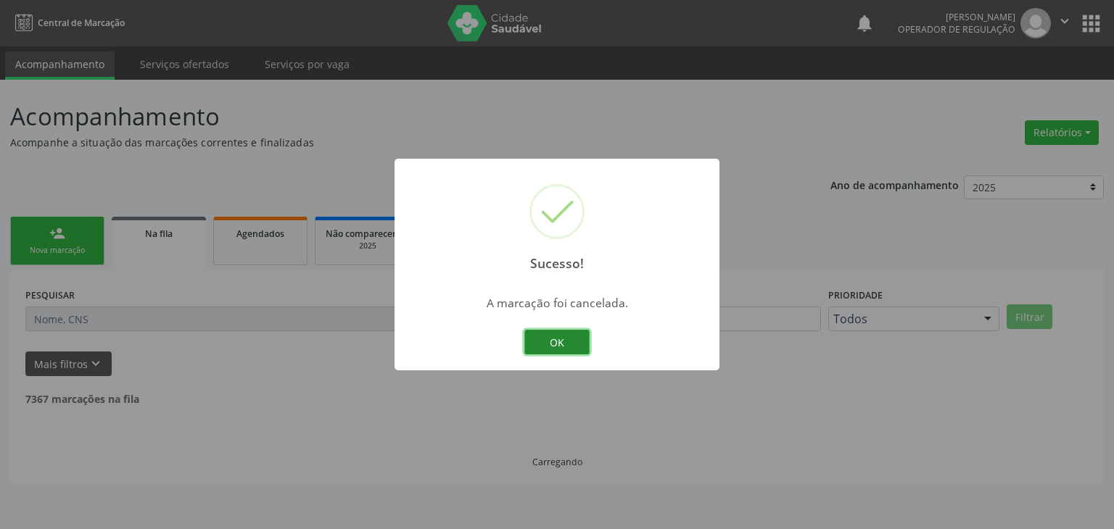
click at [571, 354] on button "OK" at bounding box center [556, 342] width 65 height 25
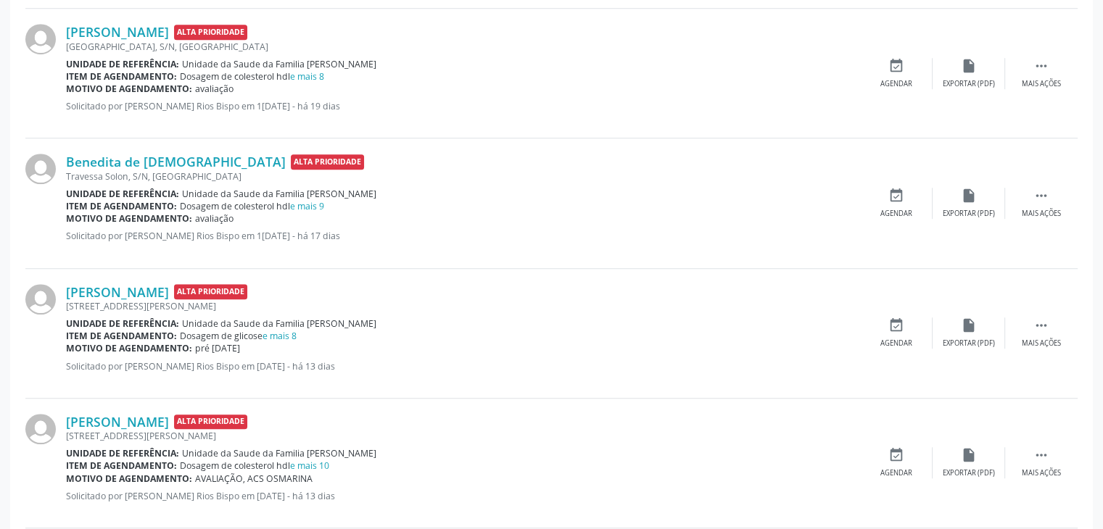
scroll to position [1160, 0]
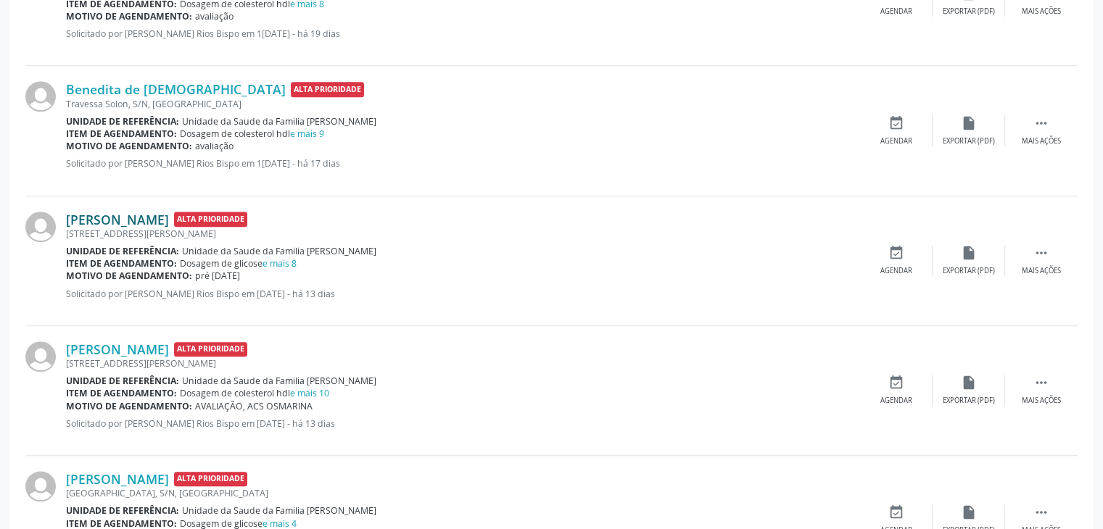
click at [148, 218] on link "Amanda Santos Cedraz" at bounding box center [117, 220] width 103 height 16
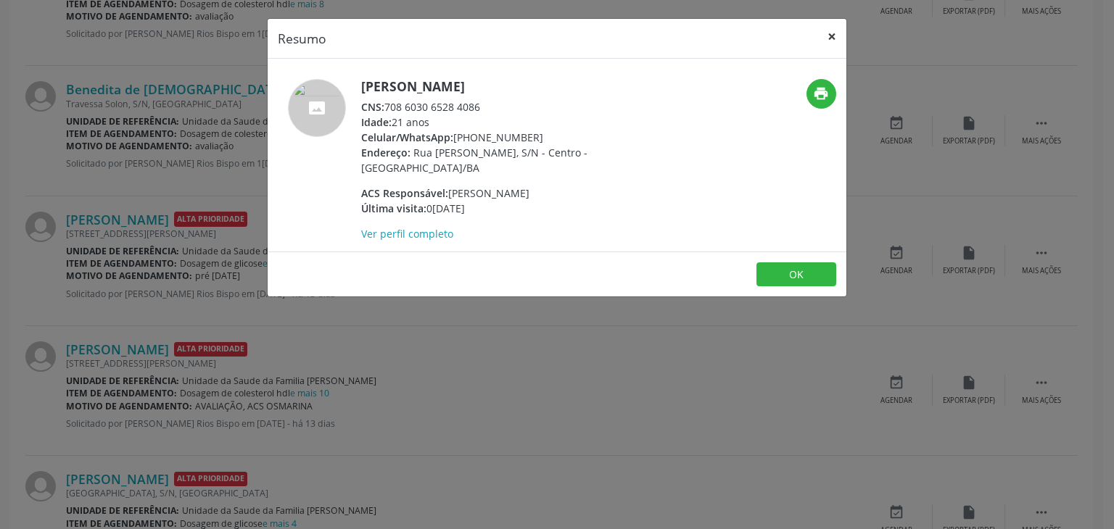
click at [835, 34] on button "×" at bounding box center [831, 37] width 29 height 36
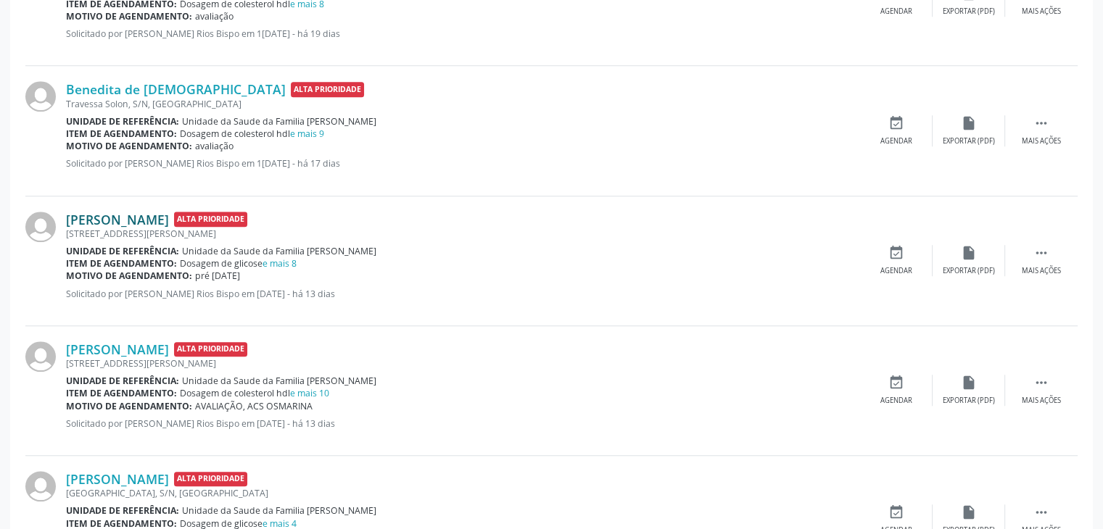
click at [150, 224] on link "Amanda Santos Cedraz" at bounding box center [117, 220] width 103 height 16
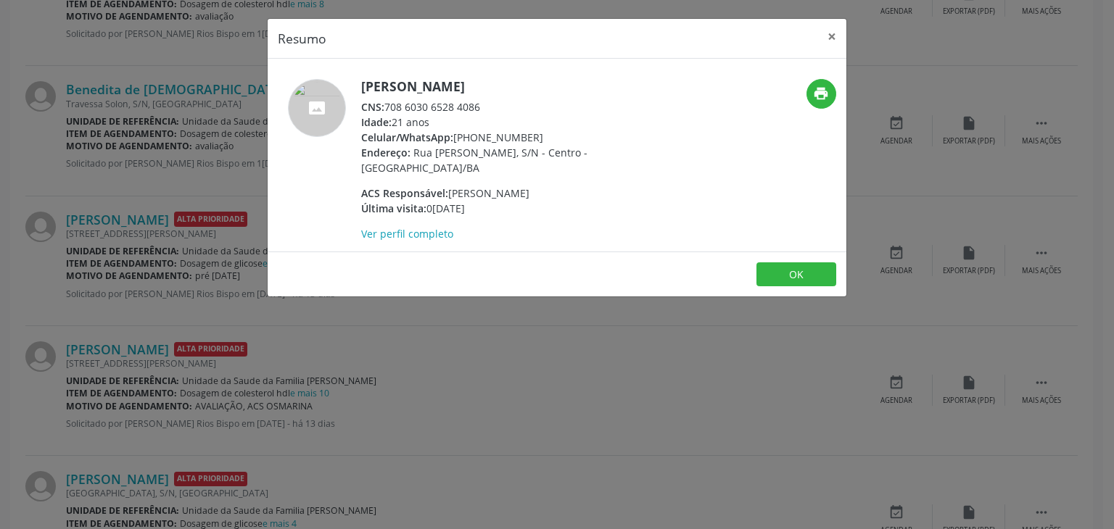
drag, startPoint x: 447, startPoint y: 178, endPoint x: 603, endPoint y: 183, distance: 156.7
click at [603, 186] on div "ACS Responsável: Marcelo Araujo Rodrigues" at bounding box center [502, 193] width 282 height 15
click at [829, 34] on button "×" at bounding box center [831, 37] width 29 height 36
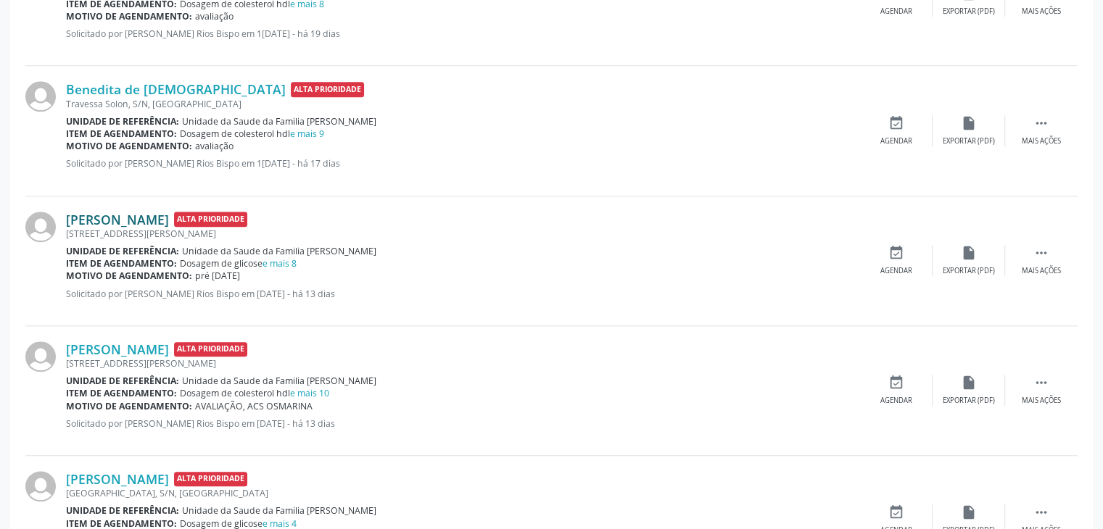
click at [114, 216] on link "Amanda Santos Cedraz" at bounding box center [117, 220] width 103 height 16
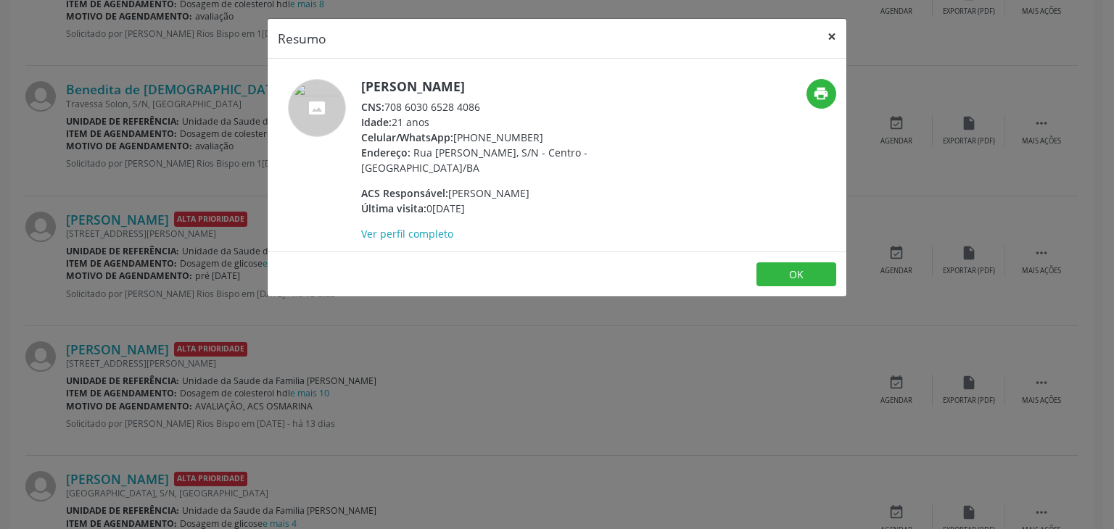
click at [830, 28] on button "×" at bounding box center [831, 37] width 29 height 36
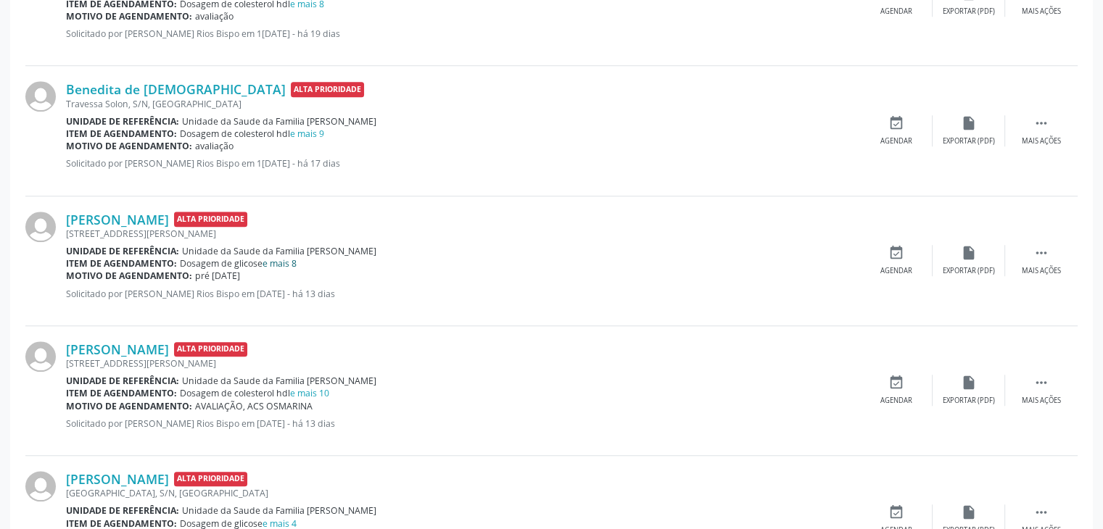
click at [290, 262] on link "e mais 8" at bounding box center [279, 263] width 34 height 12
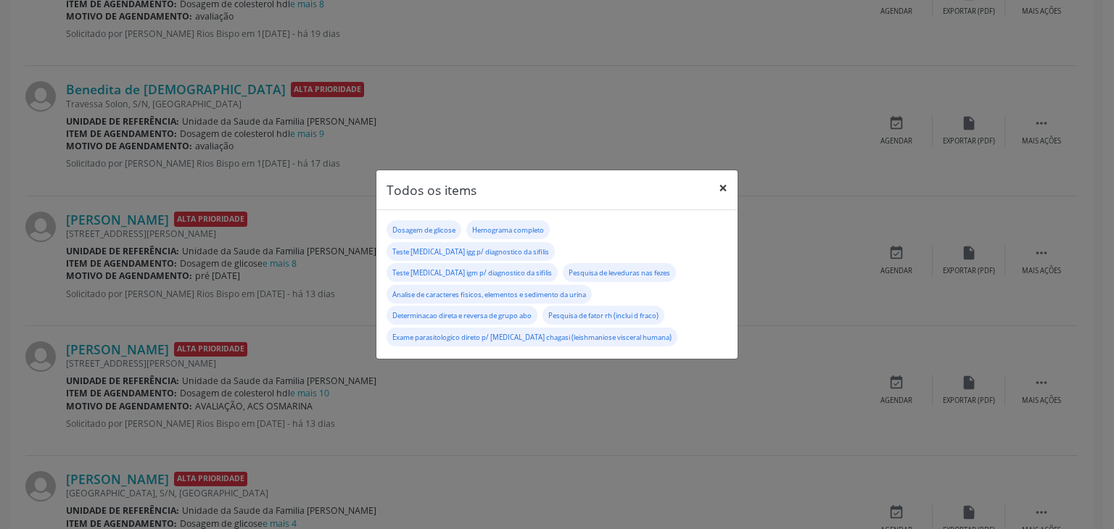
click at [724, 198] on button "×" at bounding box center [722, 188] width 29 height 36
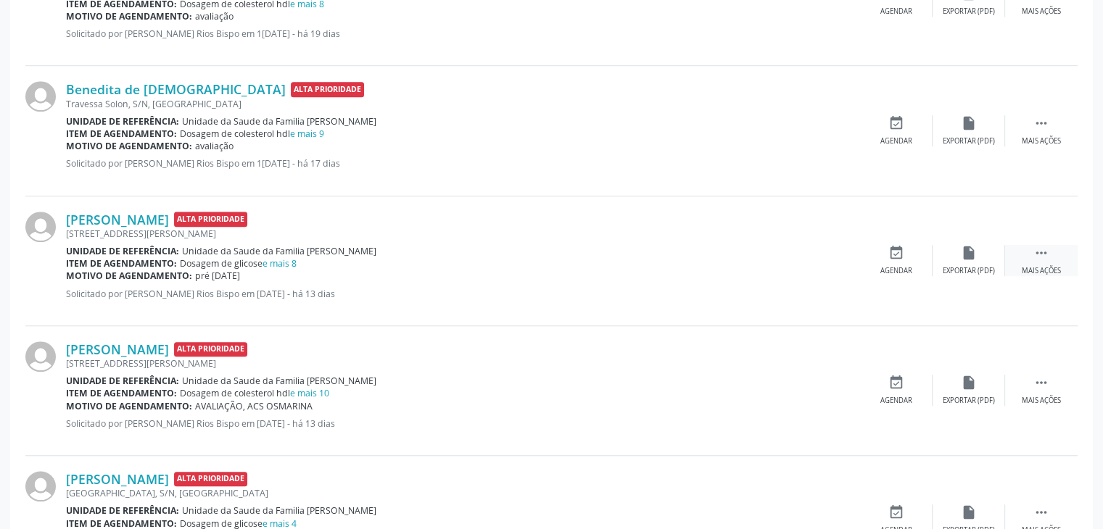
click at [1024, 259] on div " Mais ações" at bounding box center [1041, 260] width 73 height 31
click at [893, 262] on div "cancel Cancelar" at bounding box center [896, 260] width 73 height 31
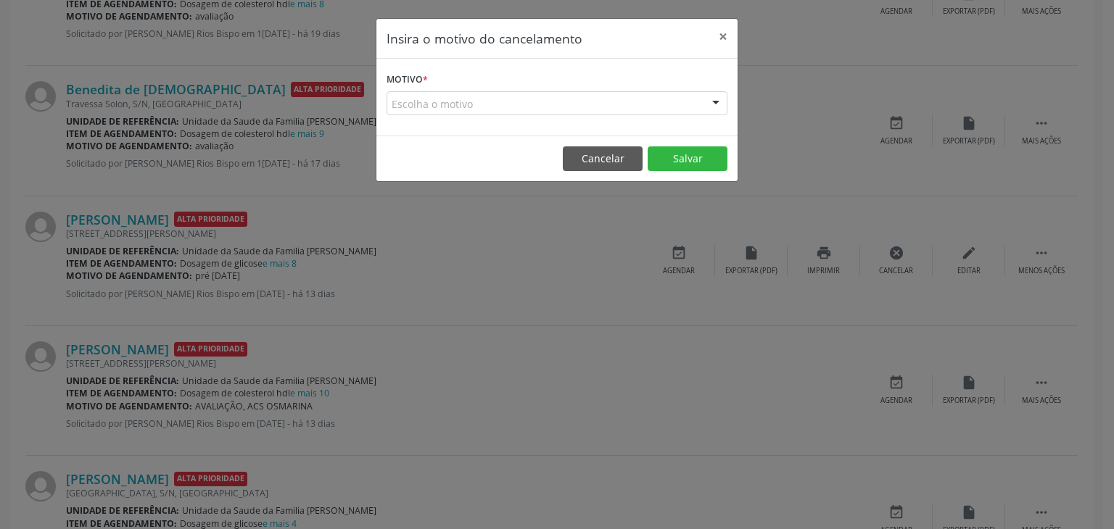
click at [445, 111] on div "Escolha o motivo" at bounding box center [556, 103] width 341 height 25
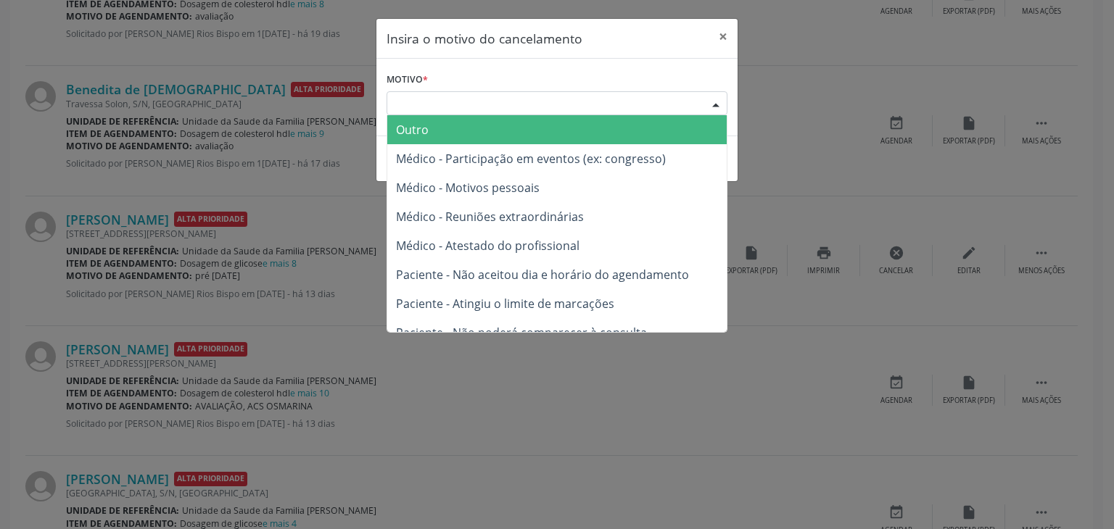
click at [447, 129] on span "Outro" at bounding box center [556, 129] width 339 height 29
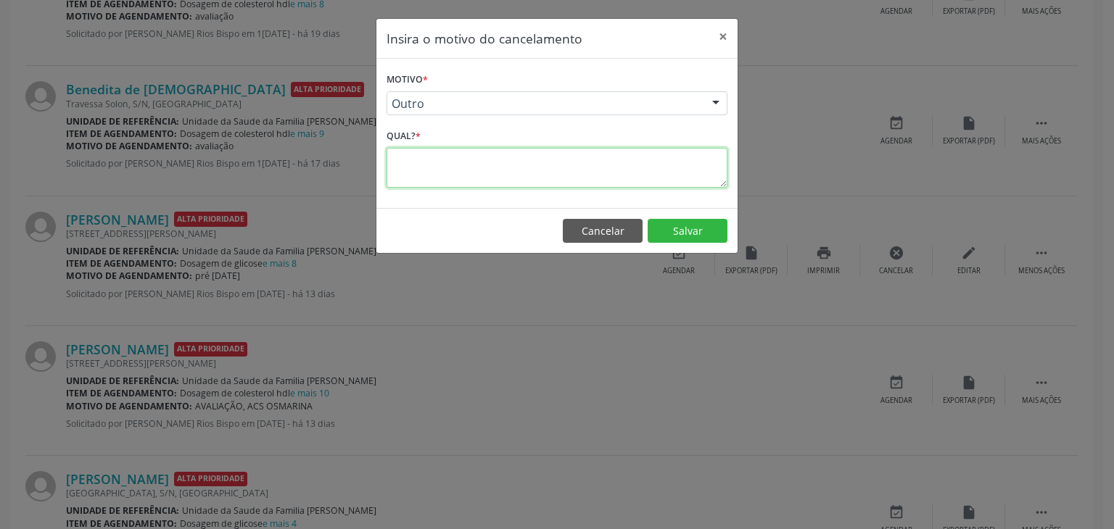
click at [441, 171] on textarea at bounding box center [556, 168] width 341 height 40
paste textarea "EXAME REALIZADO"
type textarea "EXAME REALIZADO"
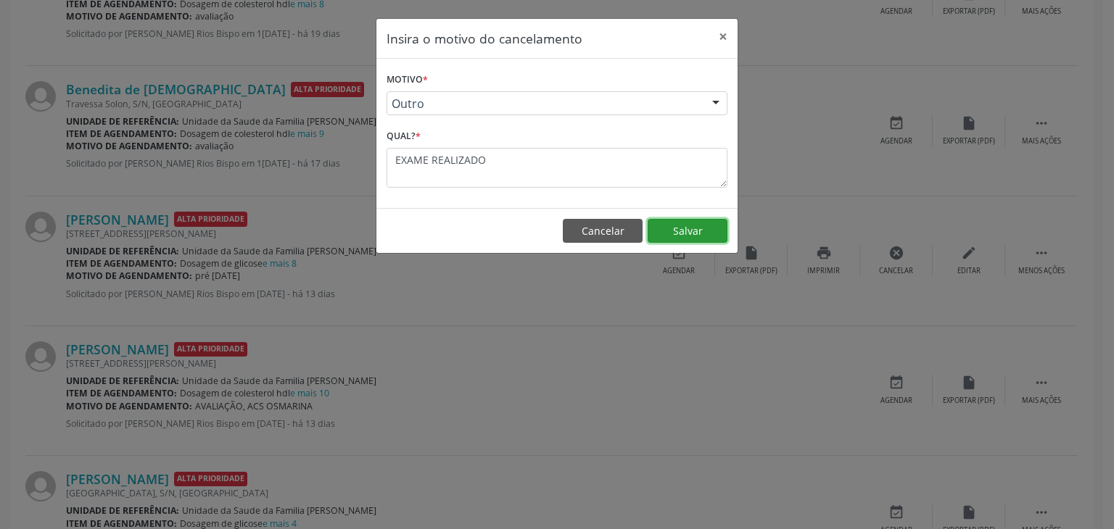
click at [687, 228] on button "Salvar" at bounding box center [687, 231] width 80 height 25
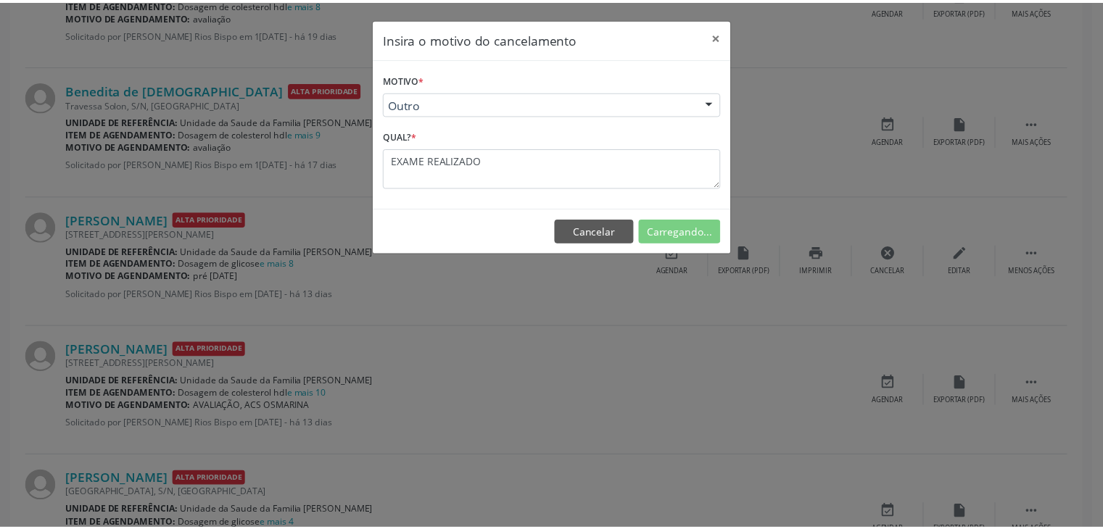
scroll to position [0, 0]
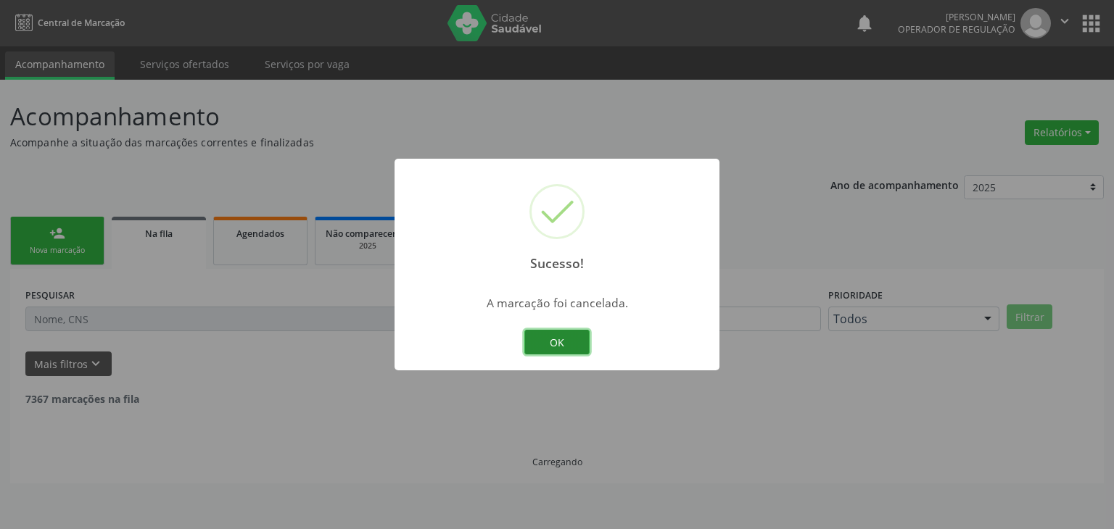
click at [570, 334] on button "OK" at bounding box center [556, 342] width 65 height 25
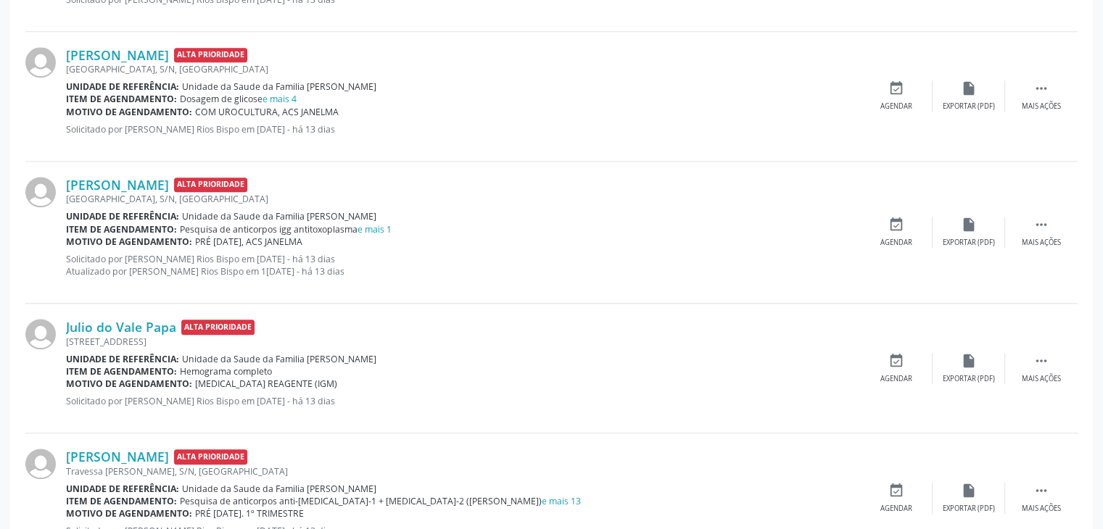
scroll to position [1450, 0]
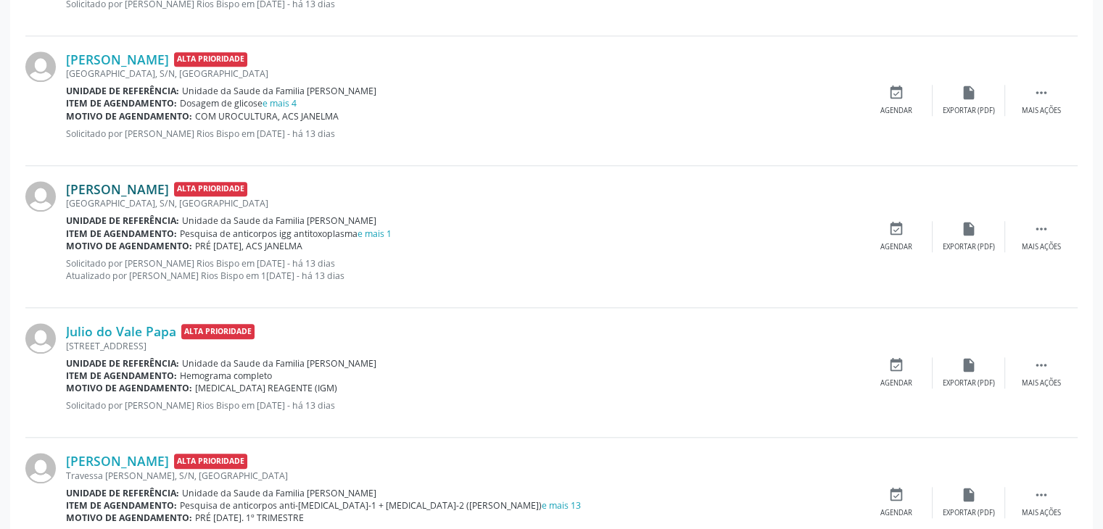
click at [162, 181] on link "Bianca da Silva Raimundo" at bounding box center [117, 189] width 103 height 16
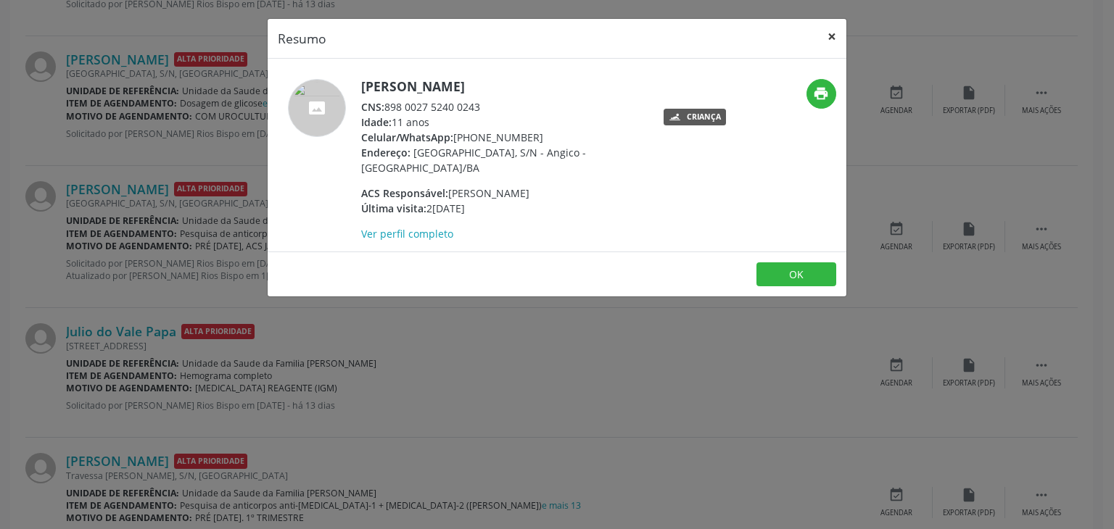
click at [827, 36] on button "×" at bounding box center [831, 37] width 29 height 36
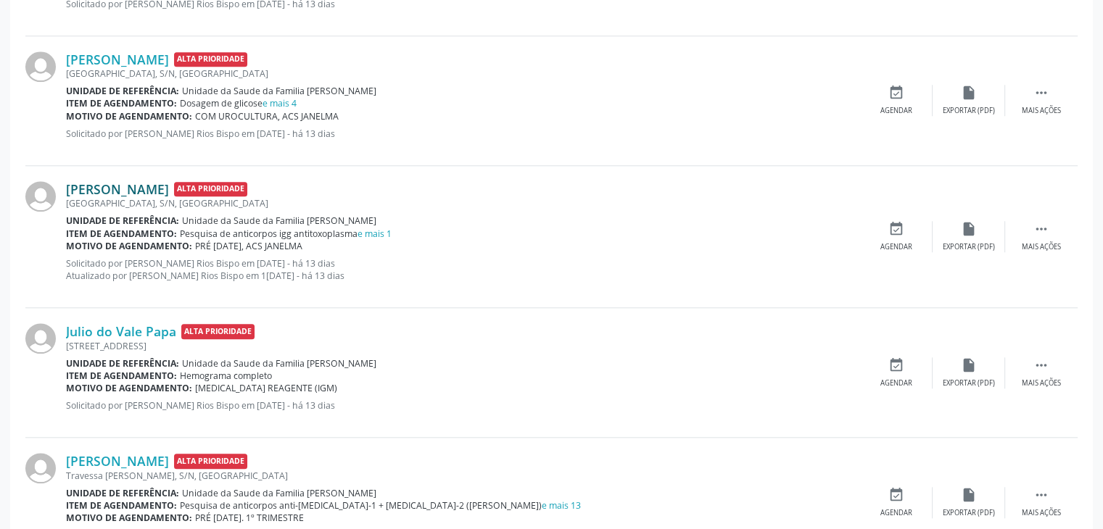
click at [168, 181] on link "Bianca da Silva Raimundo" at bounding box center [117, 189] width 103 height 16
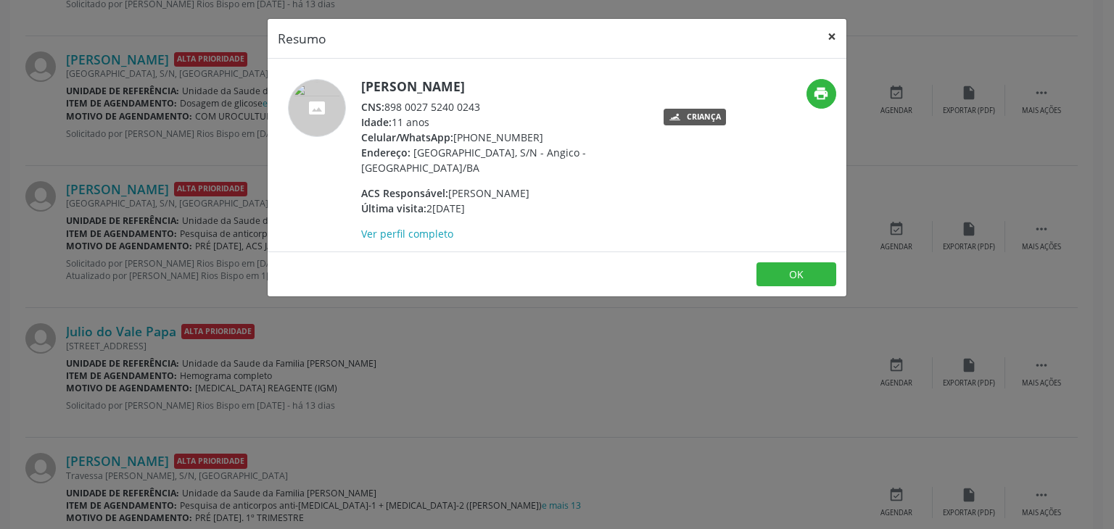
click at [831, 30] on button "×" at bounding box center [831, 37] width 29 height 36
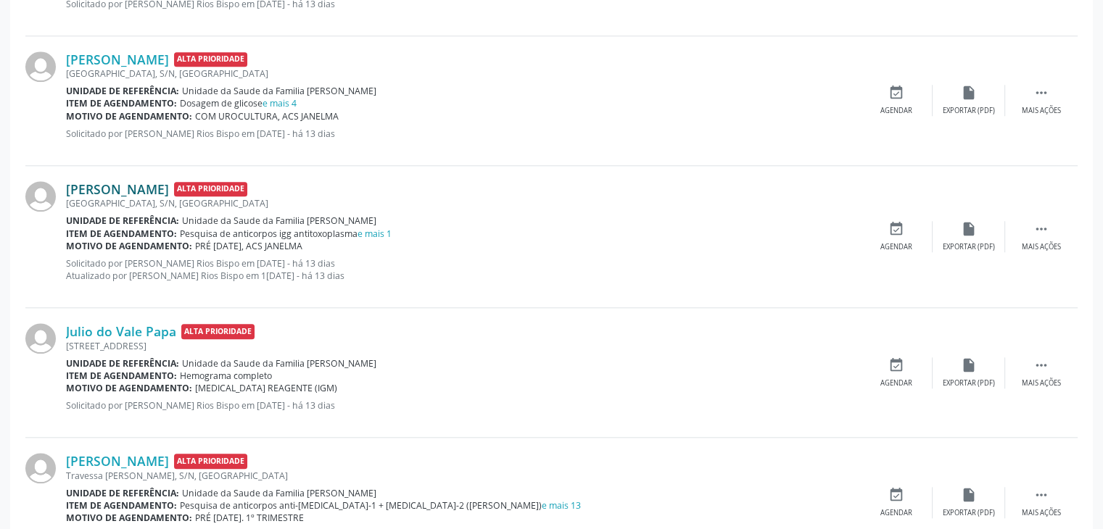
click at [169, 190] on link "Bianca da Silva Raimundo" at bounding box center [117, 189] width 103 height 16
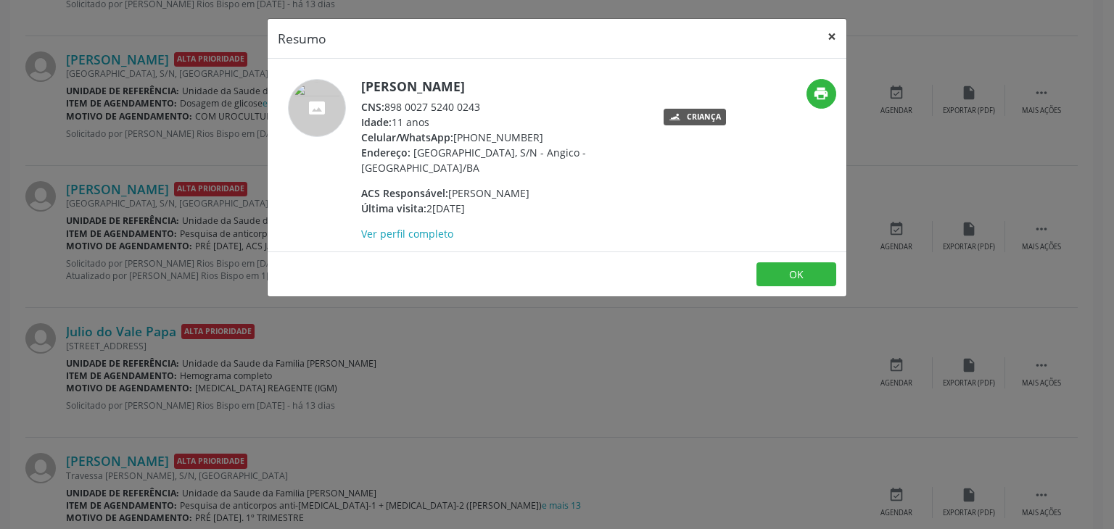
click at [836, 30] on button "×" at bounding box center [831, 37] width 29 height 36
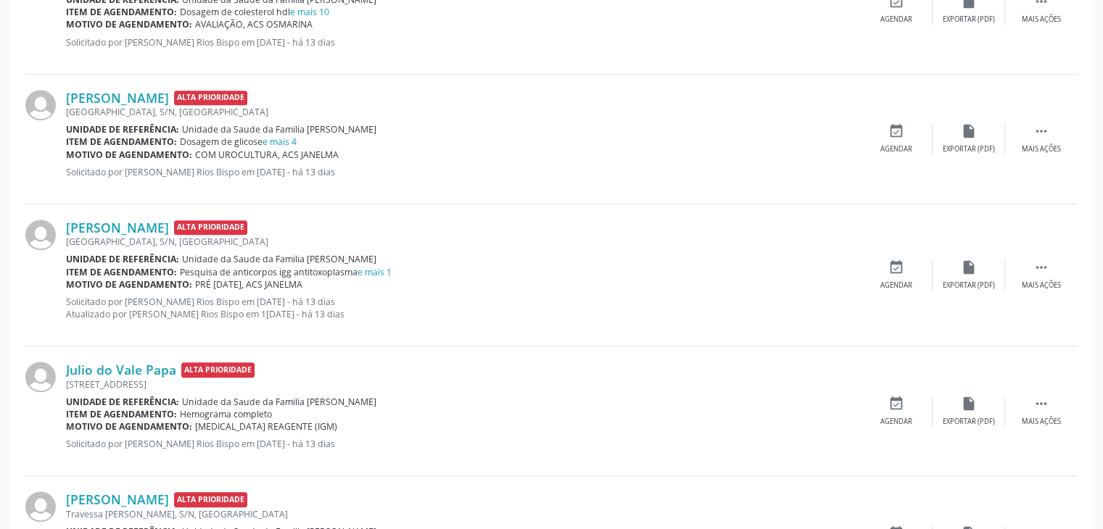
scroll to position [1378, 0]
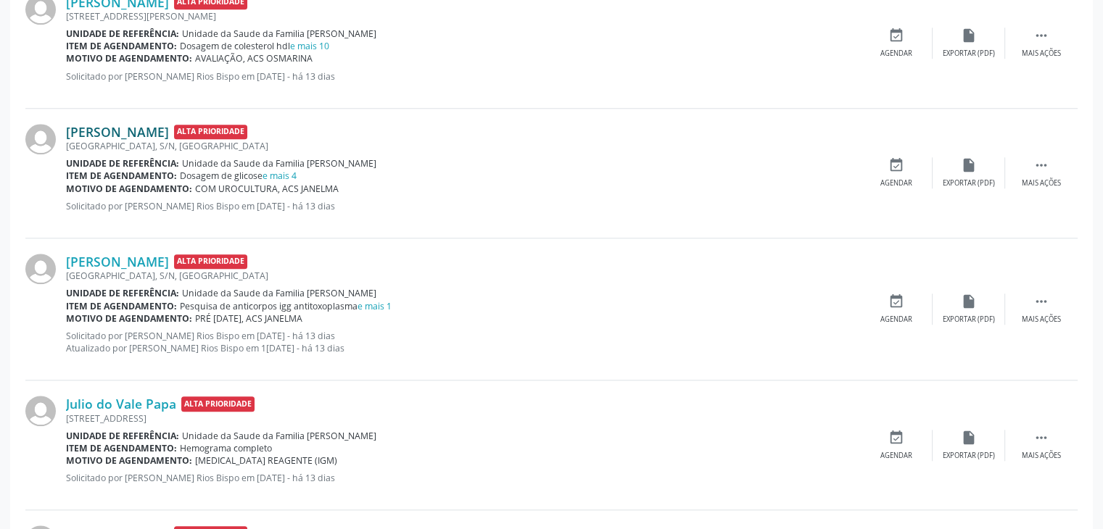
click at [102, 132] on link "Bianca da Silva Raimundo" at bounding box center [117, 132] width 103 height 16
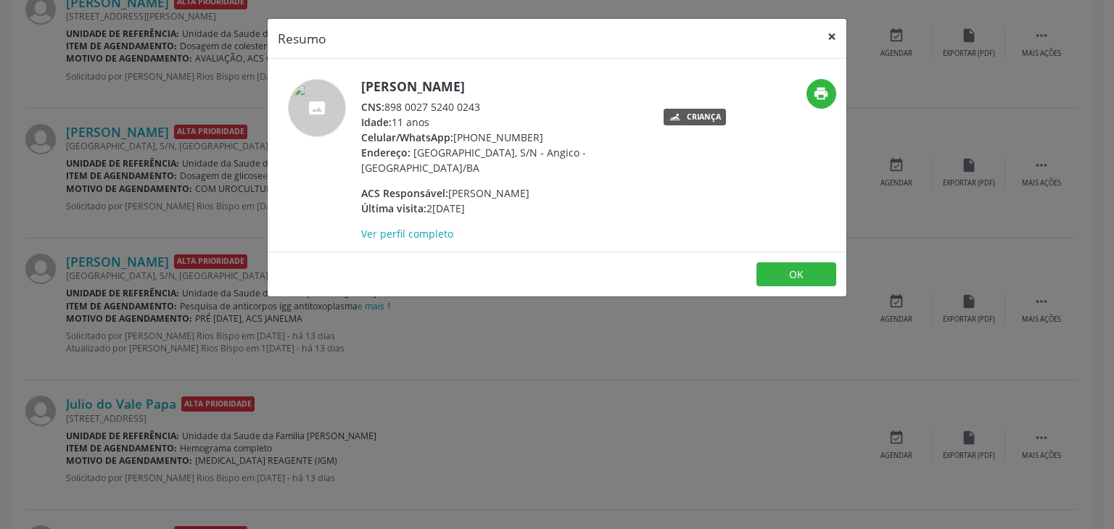
click at [829, 37] on button "×" at bounding box center [831, 37] width 29 height 36
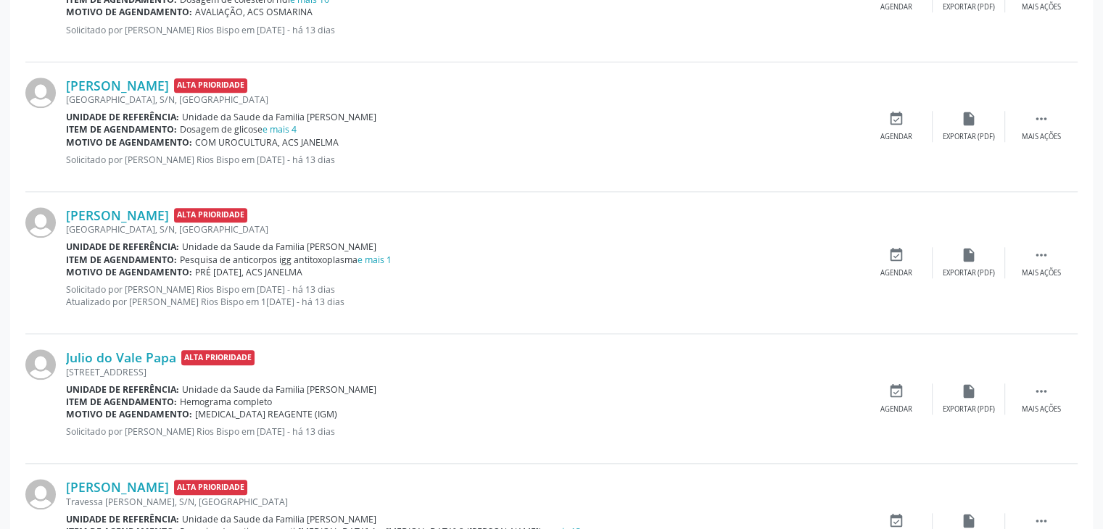
scroll to position [1450, 0]
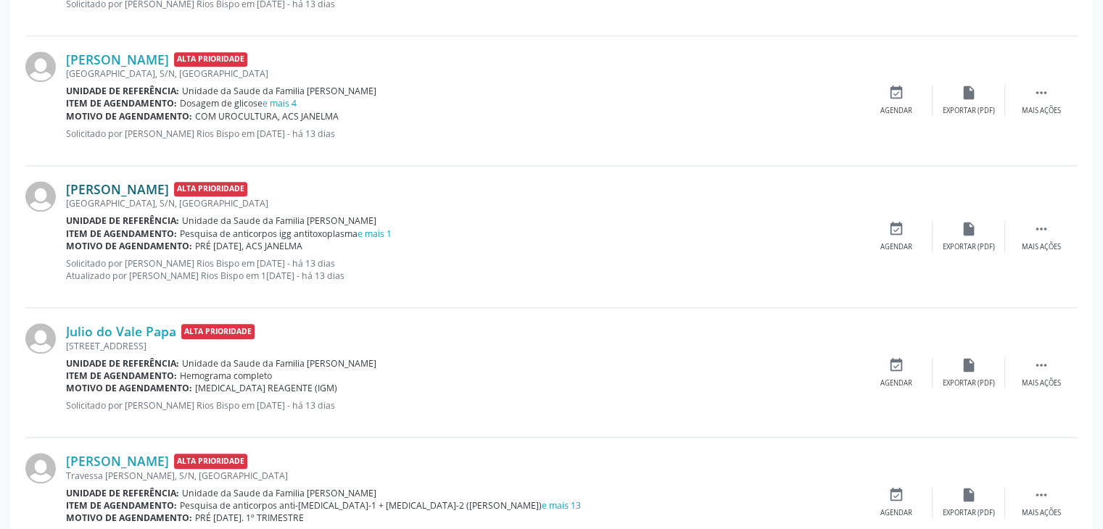
click at [133, 188] on link "Bianca da Silva Raimundo" at bounding box center [117, 189] width 103 height 16
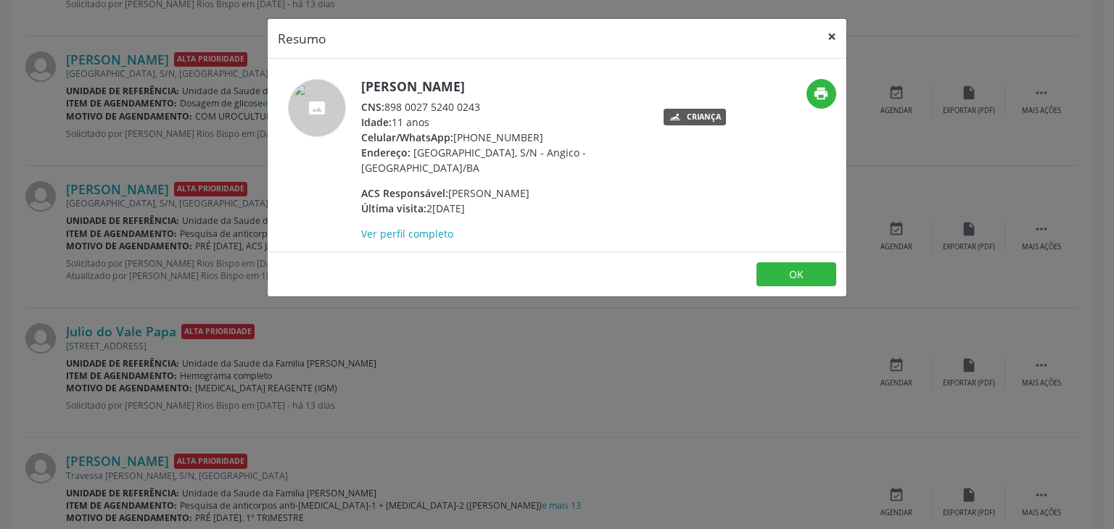
click at [845, 27] on button "×" at bounding box center [831, 37] width 29 height 36
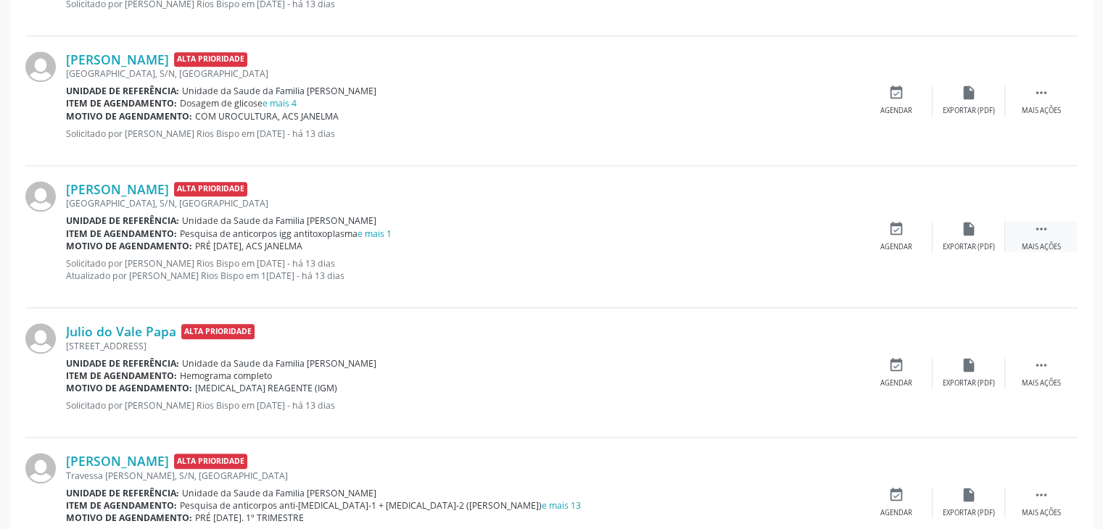
click at [1043, 229] on icon "" at bounding box center [1041, 229] width 16 height 16
click at [980, 231] on div "edit Editar" at bounding box center [968, 236] width 73 height 31
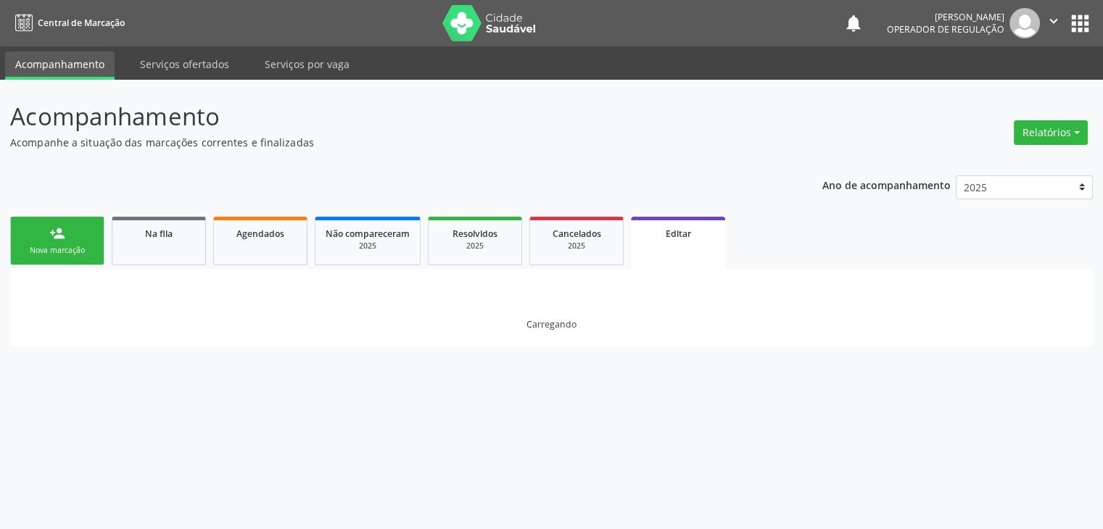
scroll to position [0, 0]
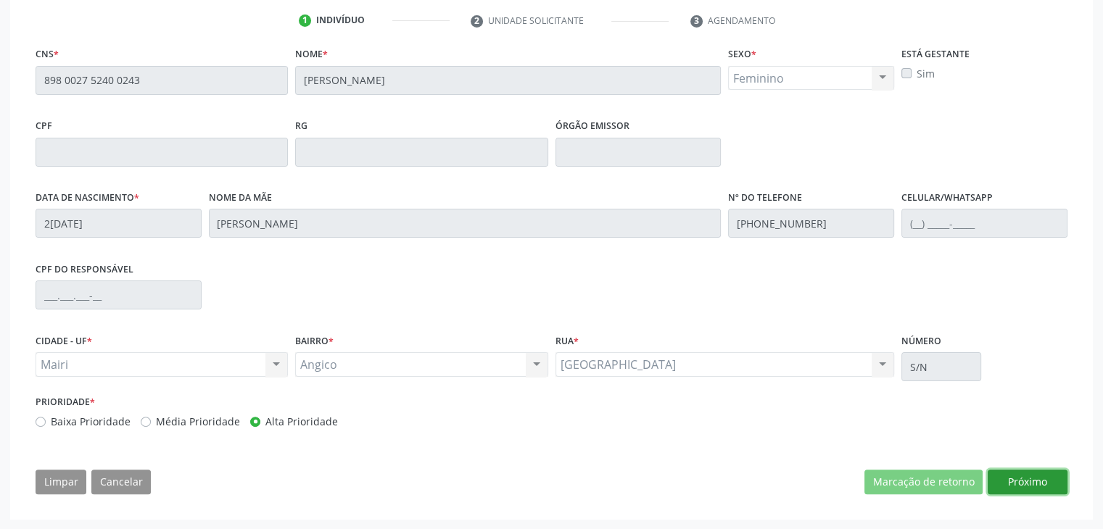
click at [1062, 482] on button "Próximo" at bounding box center [1028, 482] width 80 height 25
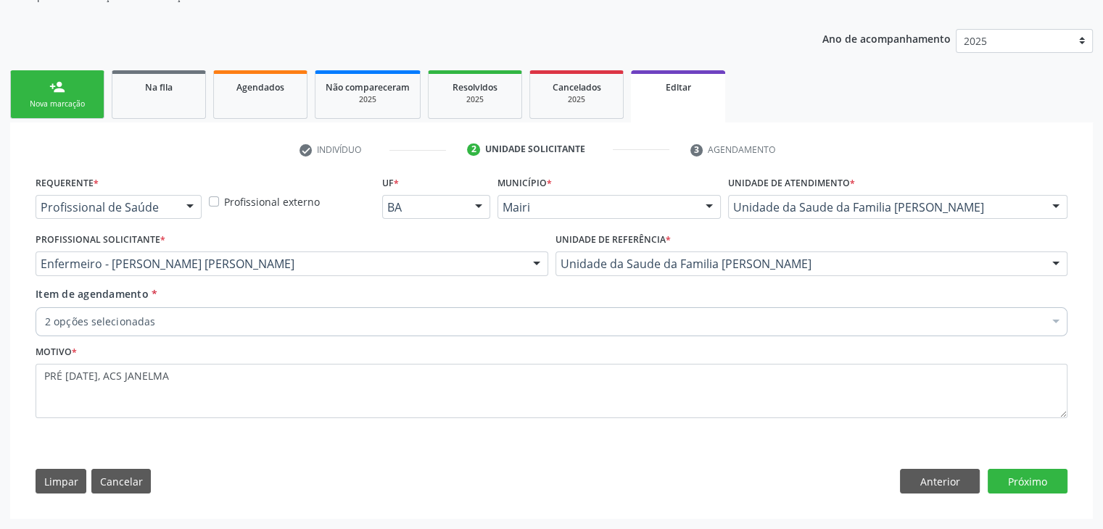
scroll to position [145, 0]
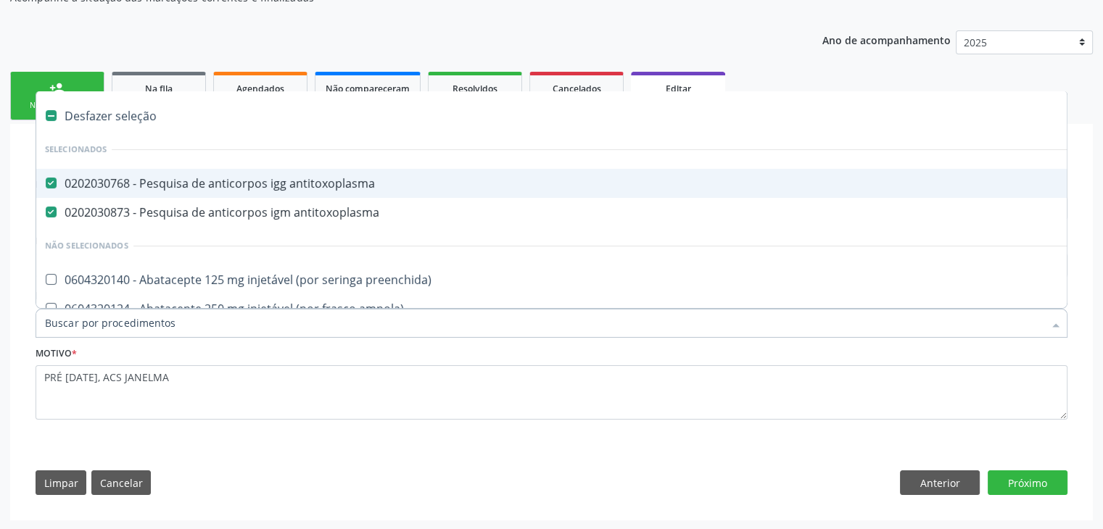
click at [137, 123] on div "Desfazer seleção" at bounding box center [602, 116] width 1133 height 29
checkbox antitoxoplasma "false"
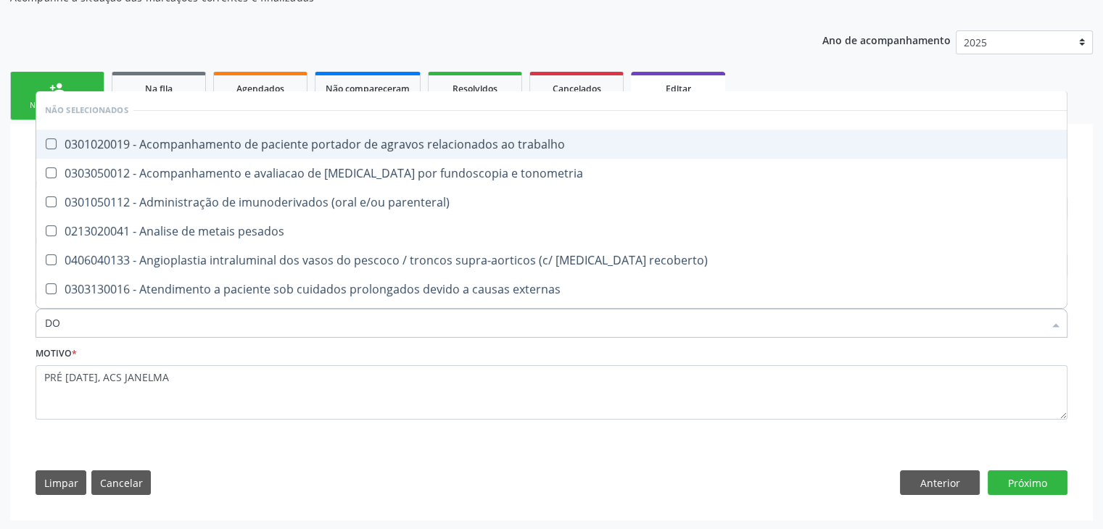
type input "D"
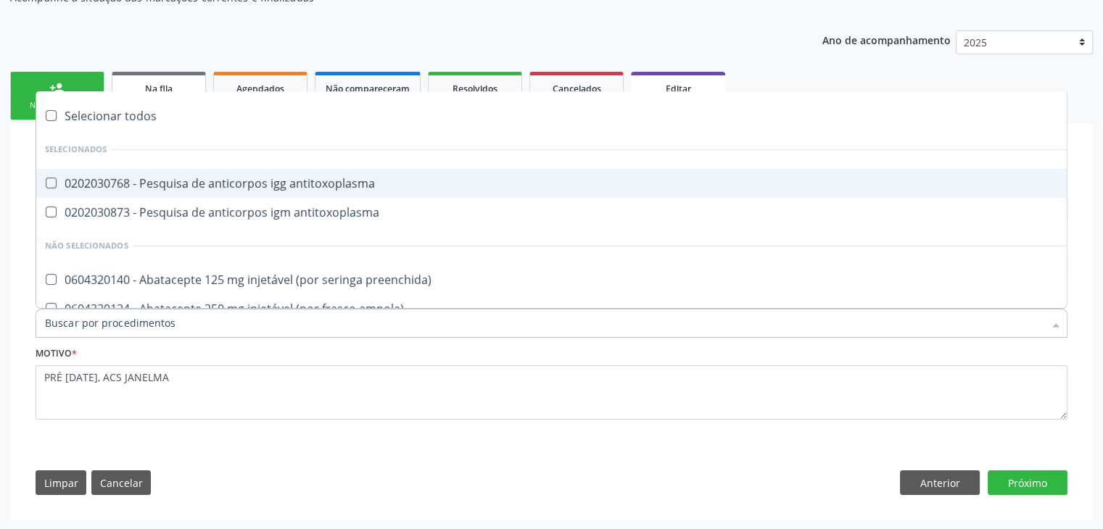
click at [165, 51] on div "Ano de acompanhamento 2025 2024 2023 2022 2021 2020 2019 person_add Nova marcaç…" at bounding box center [551, 270] width 1082 height 500
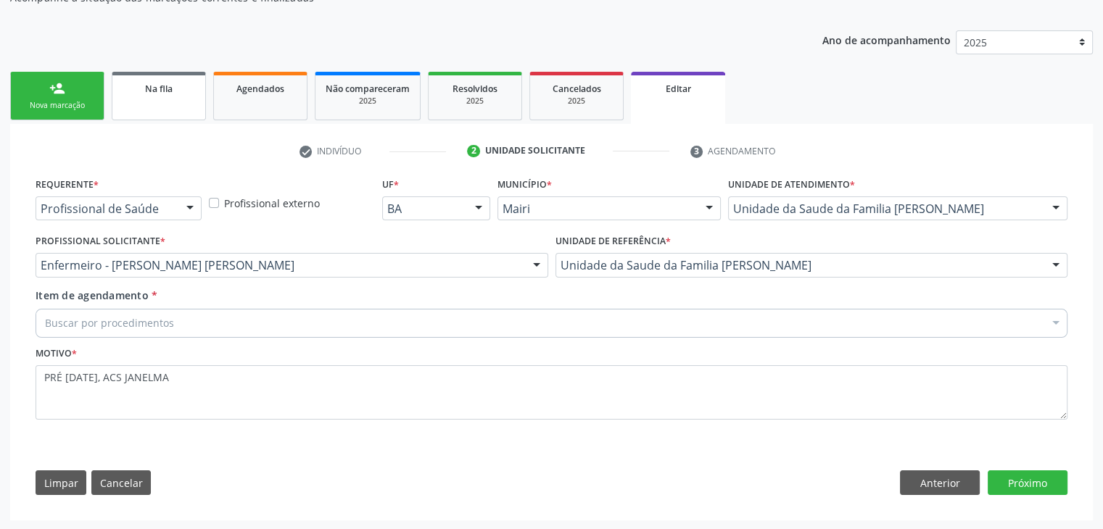
click at [148, 86] on span "Na fila" at bounding box center [159, 89] width 28 height 12
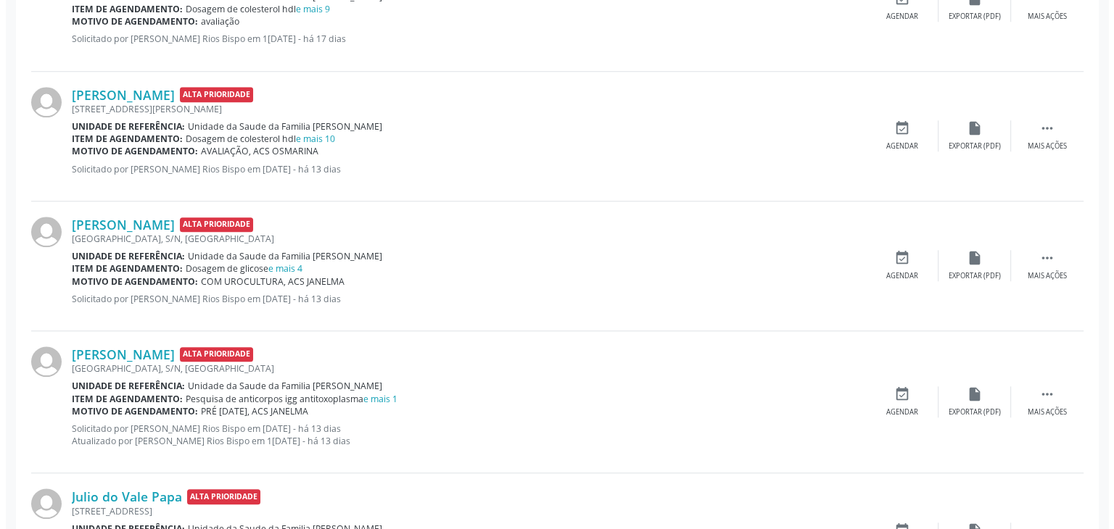
scroll to position [1305, 0]
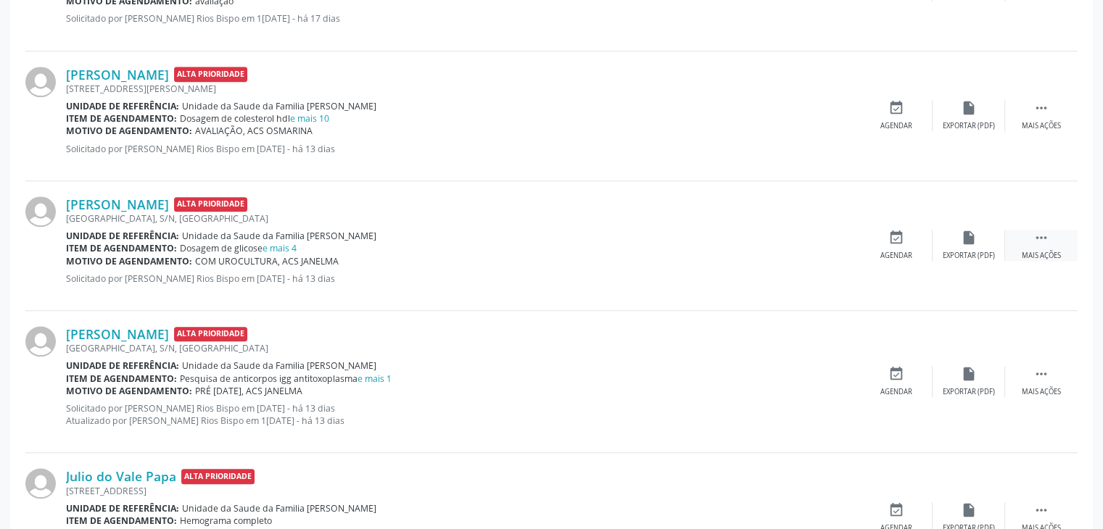
click at [1017, 239] on div " Mais ações" at bounding box center [1041, 245] width 73 height 31
click at [908, 251] on div "Cancelar" at bounding box center [896, 256] width 34 height 10
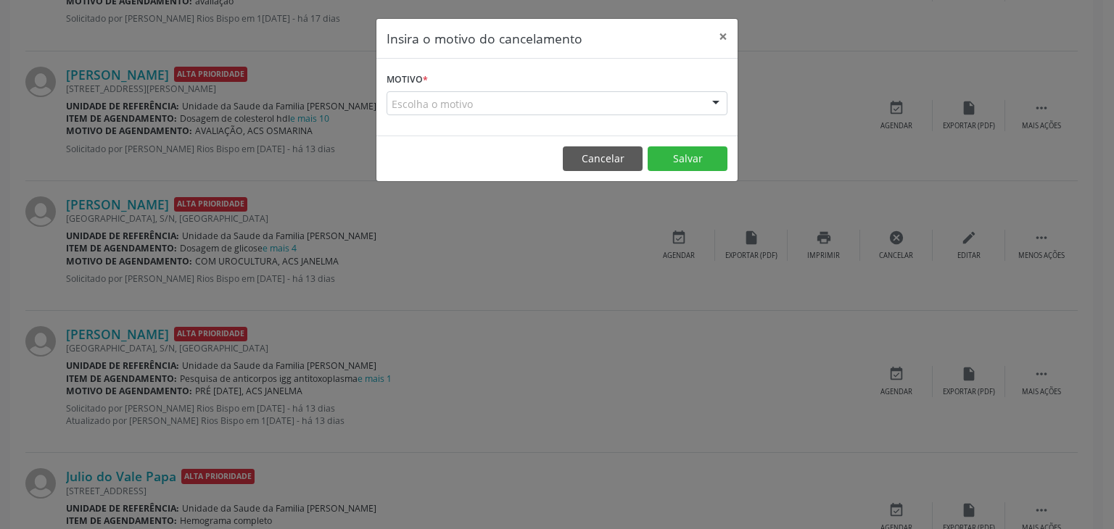
click at [463, 94] on div "Escolha o motivo" at bounding box center [556, 103] width 341 height 25
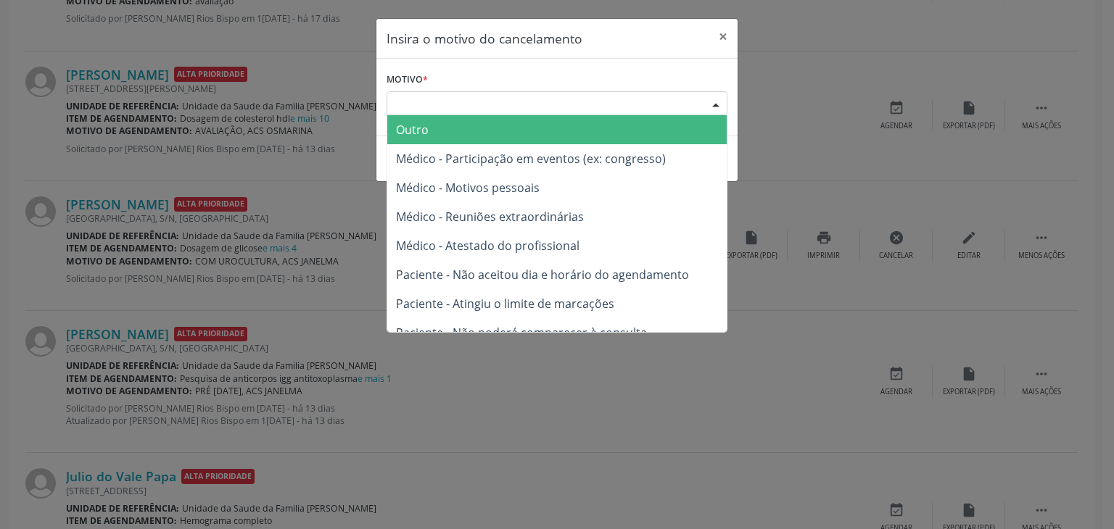
click at [435, 131] on span "Outro" at bounding box center [556, 129] width 339 height 29
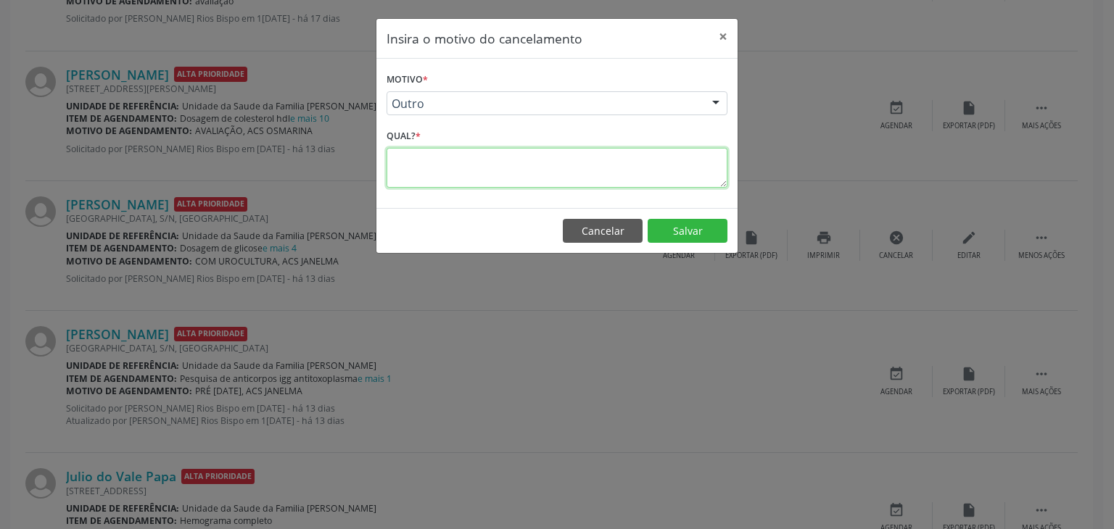
click at [447, 157] on textarea at bounding box center [556, 168] width 341 height 40
paste textarea "EXAME REALIZADO"
type textarea "EXAME REALIZADO"
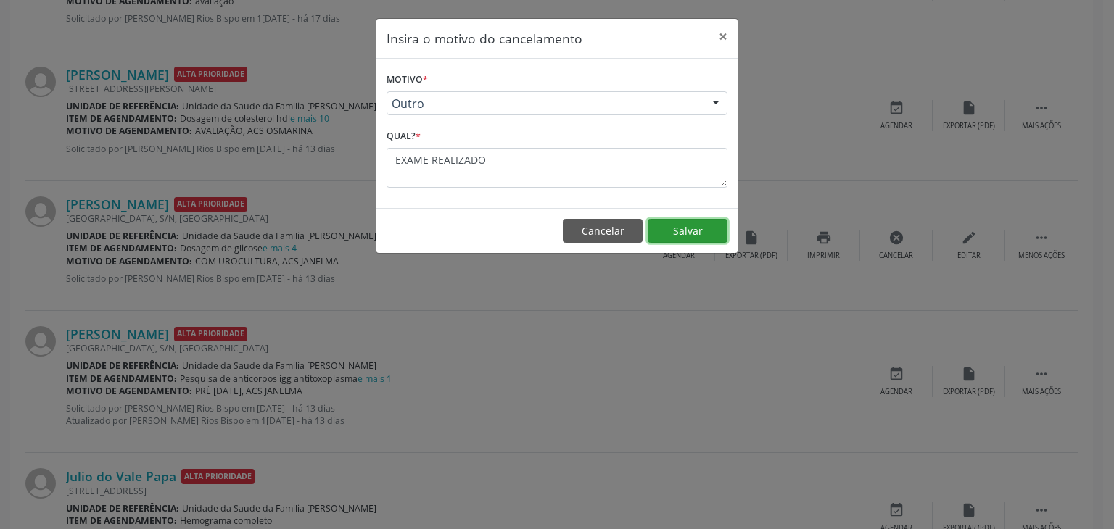
click at [695, 229] on button "Salvar" at bounding box center [687, 231] width 80 height 25
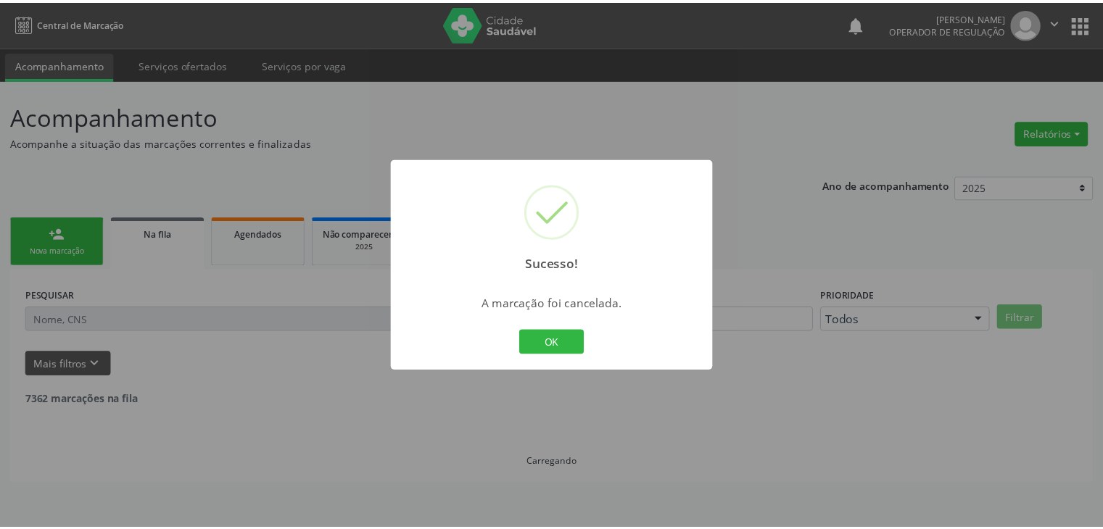
scroll to position [0, 0]
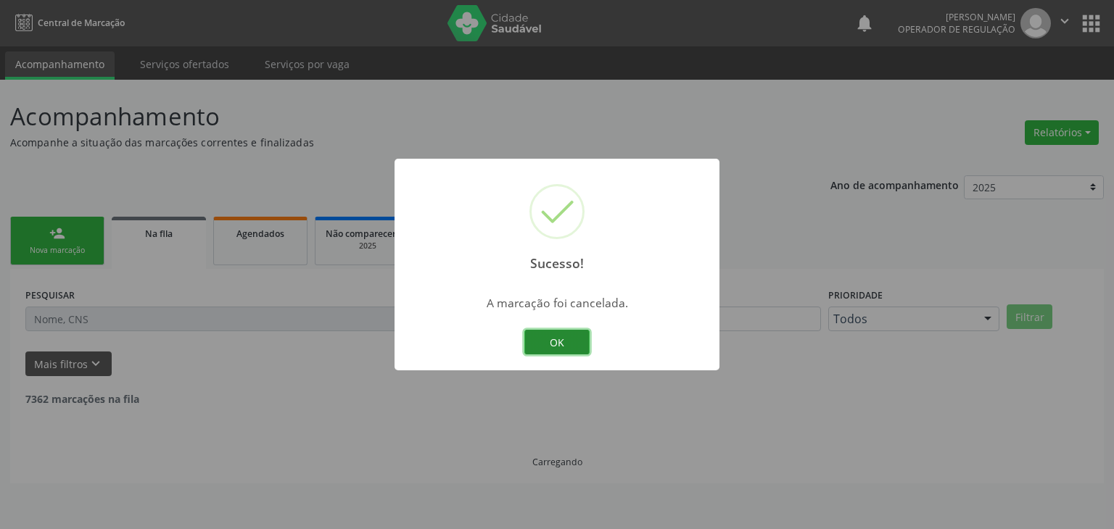
click at [563, 344] on button "OK" at bounding box center [556, 342] width 65 height 25
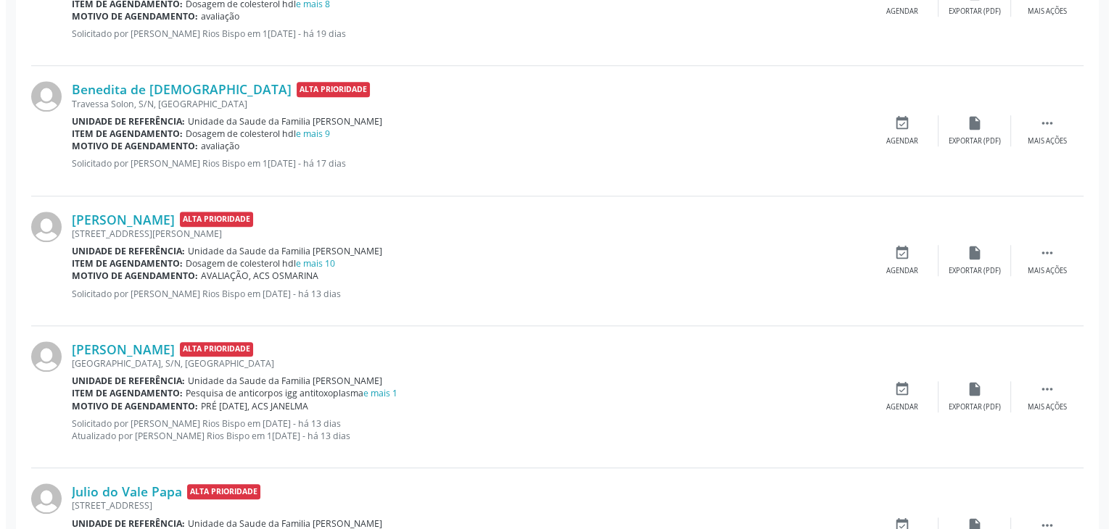
scroll to position [1233, 0]
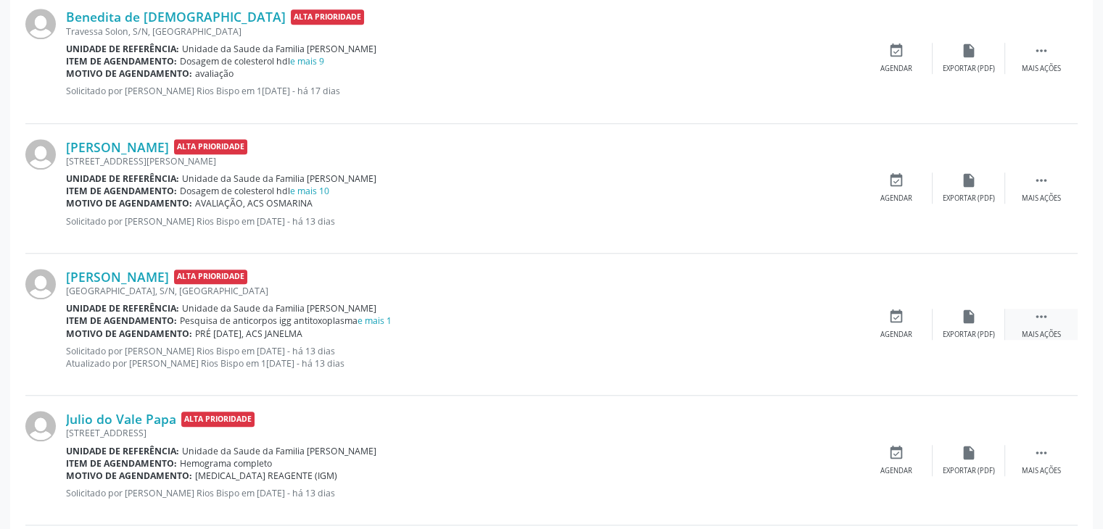
click at [1050, 323] on div " Mais ações" at bounding box center [1041, 324] width 73 height 31
click at [885, 317] on div "cancel Cancelar" at bounding box center [896, 324] width 73 height 31
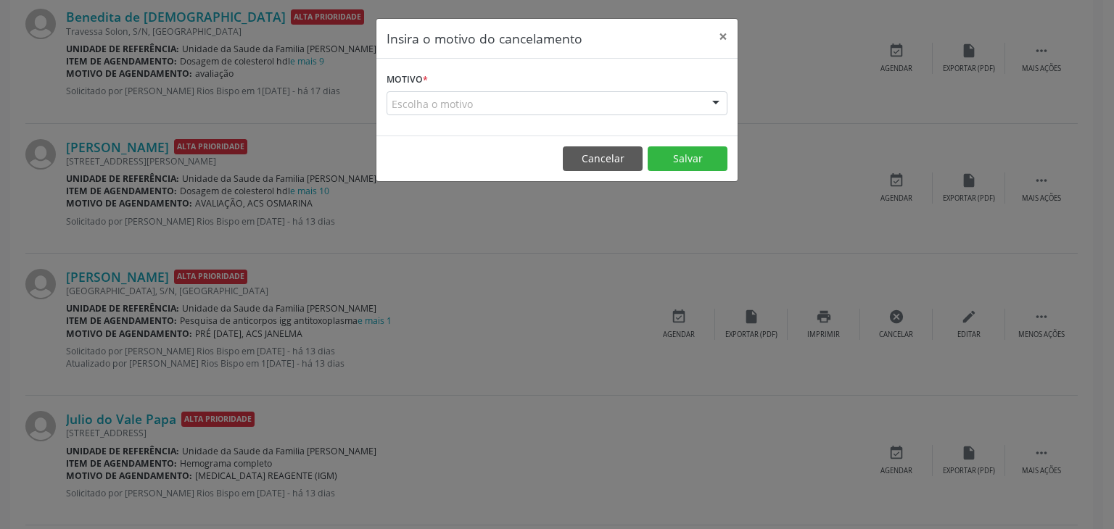
click at [518, 105] on div "Escolha o motivo" at bounding box center [556, 103] width 341 height 25
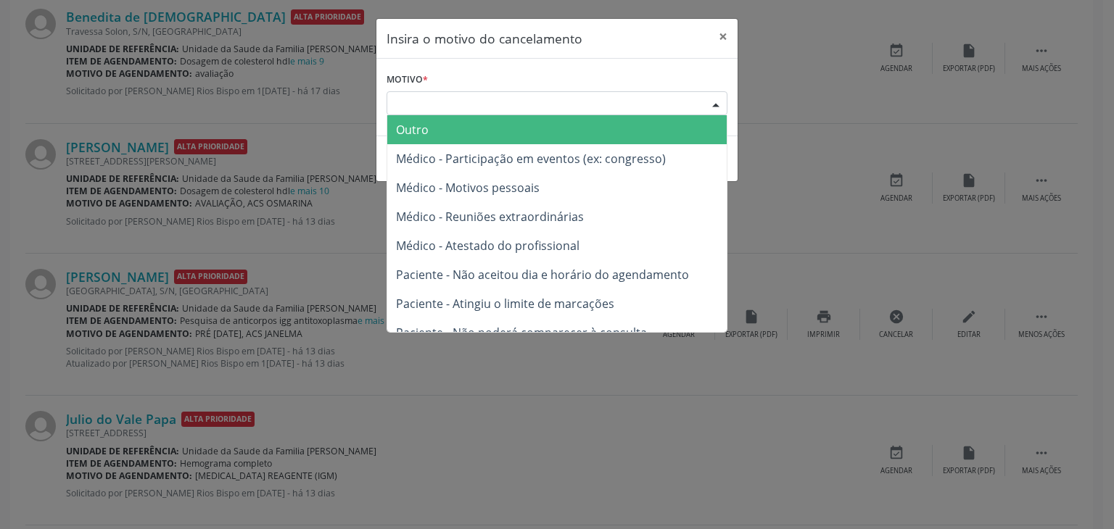
click at [463, 125] on span "Outro" at bounding box center [556, 129] width 339 height 29
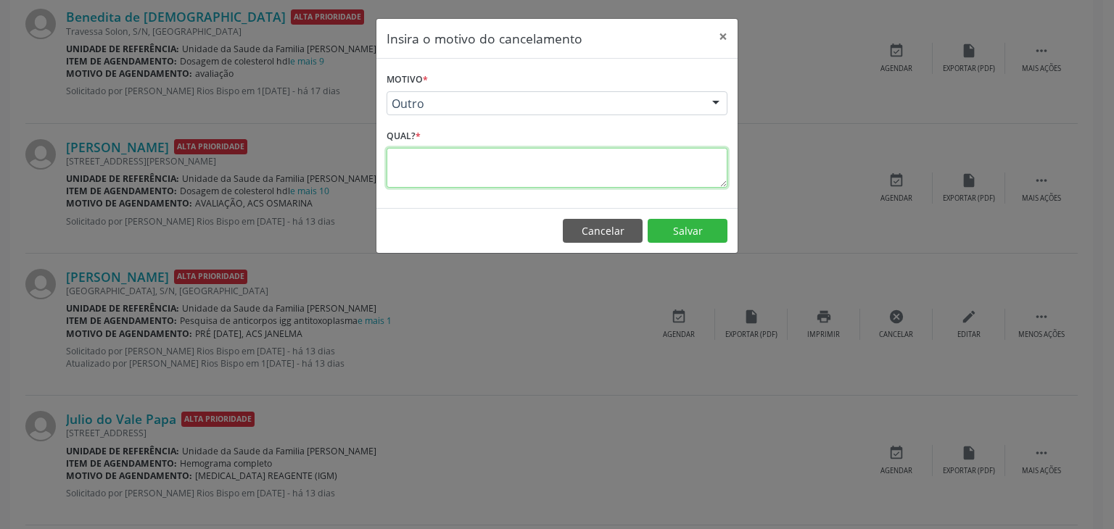
click at [458, 159] on textarea at bounding box center [556, 168] width 341 height 40
paste textarea "EXAME REALIZADO"
type textarea "EXAME REALIZADO"
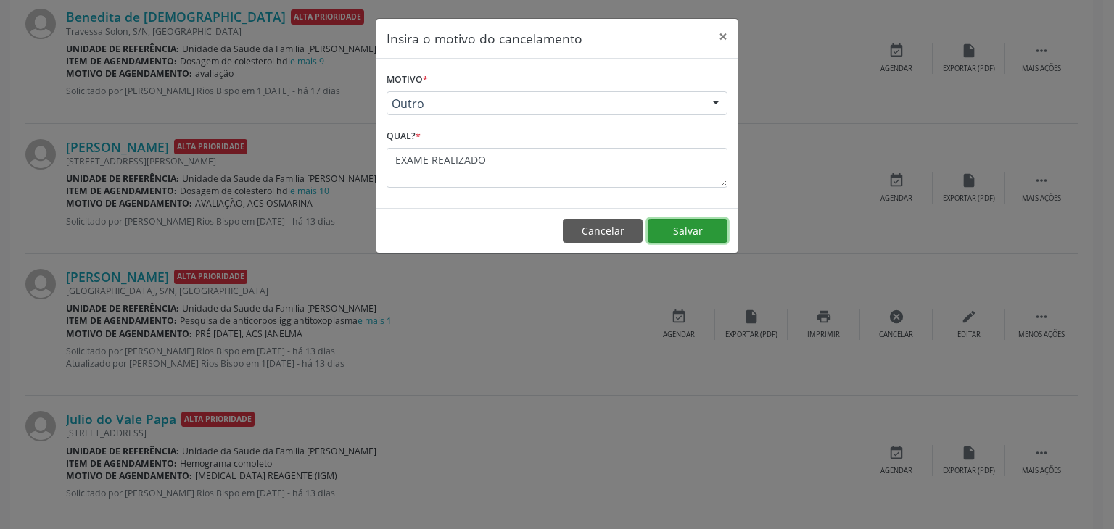
click at [708, 228] on button "Salvar" at bounding box center [687, 231] width 80 height 25
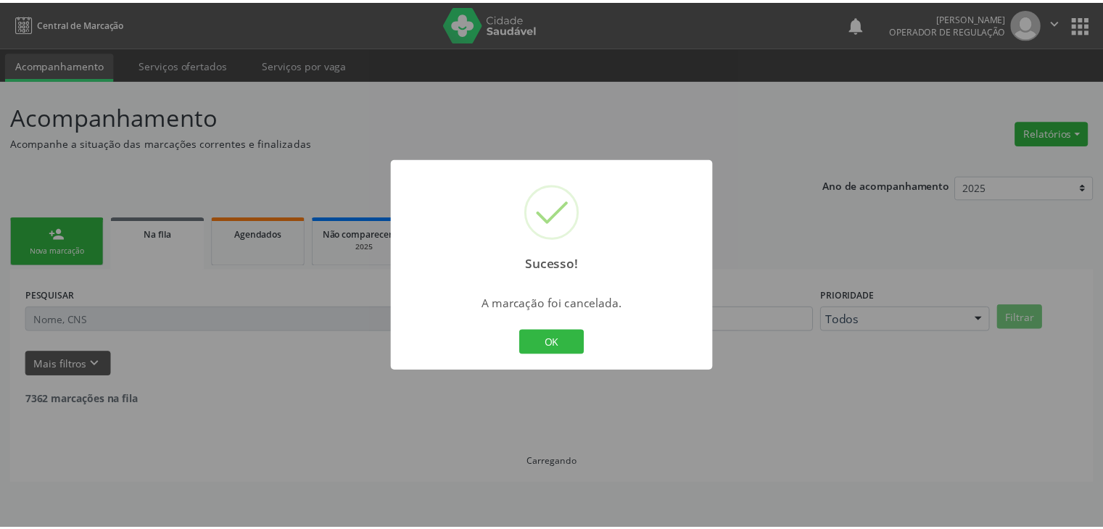
scroll to position [0, 0]
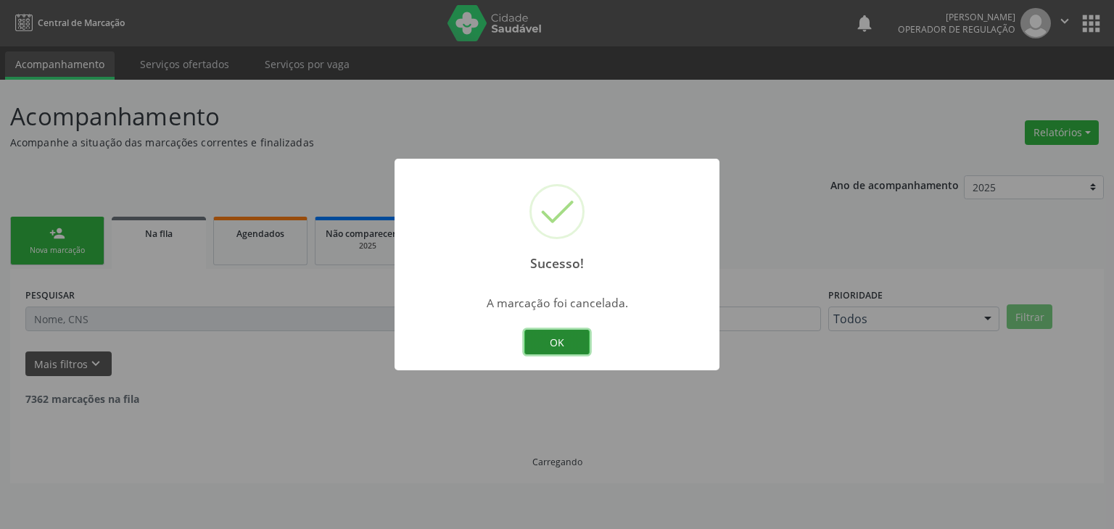
click at [570, 337] on button "OK" at bounding box center [556, 342] width 65 height 25
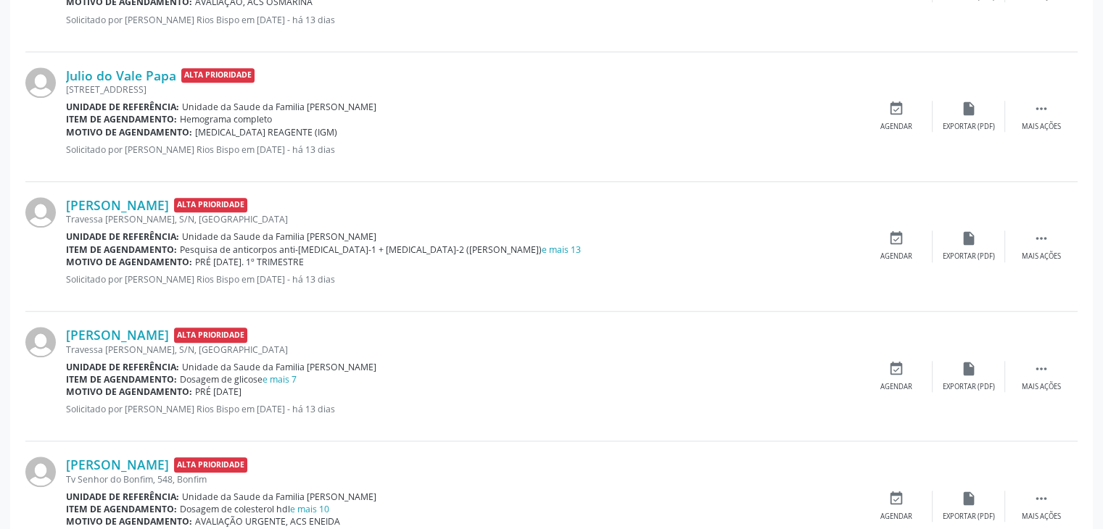
scroll to position [1523, 0]
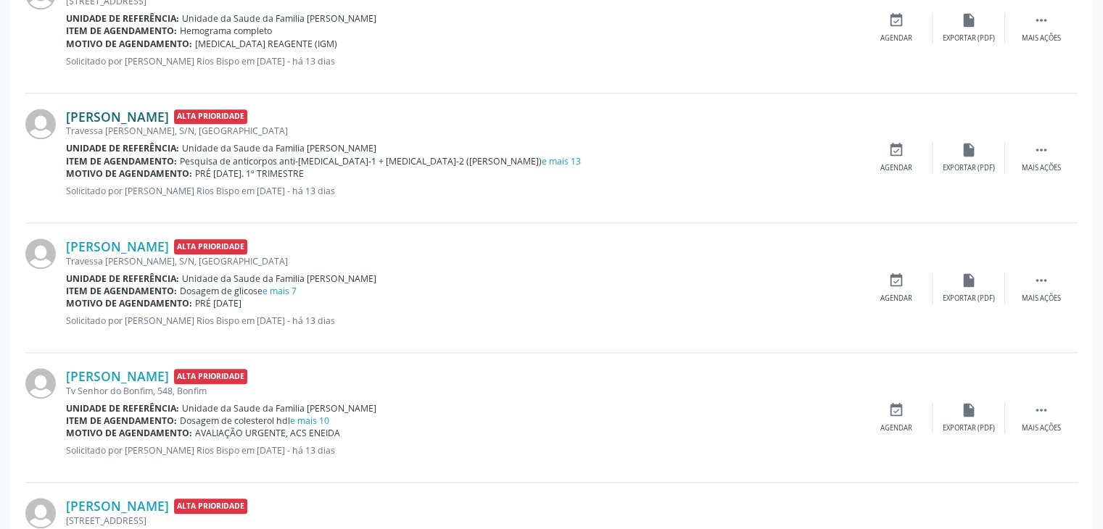
click at [93, 117] on link "Rafaela Lima Oliveira" at bounding box center [117, 117] width 103 height 16
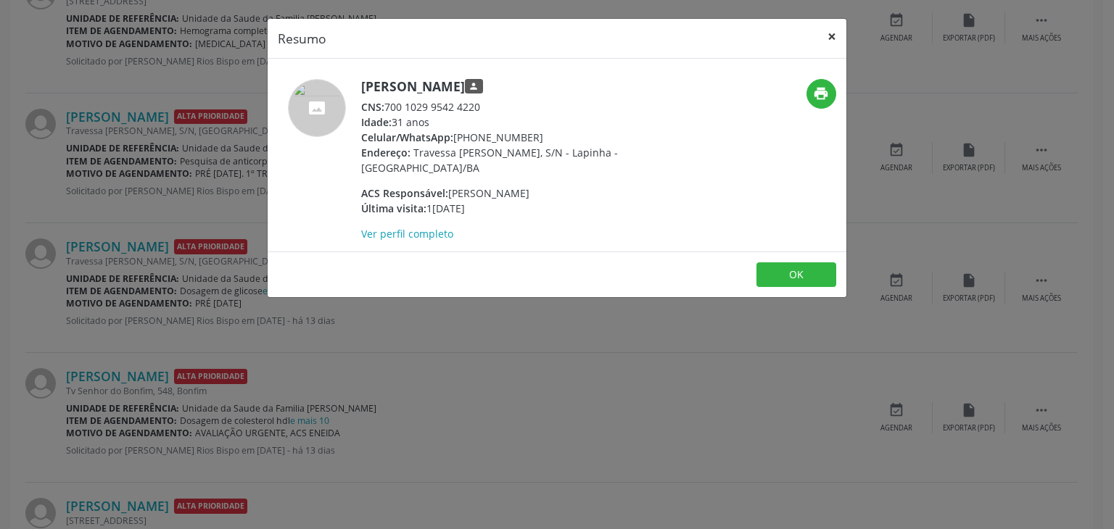
click at [829, 30] on button "×" at bounding box center [831, 37] width 29 height 36
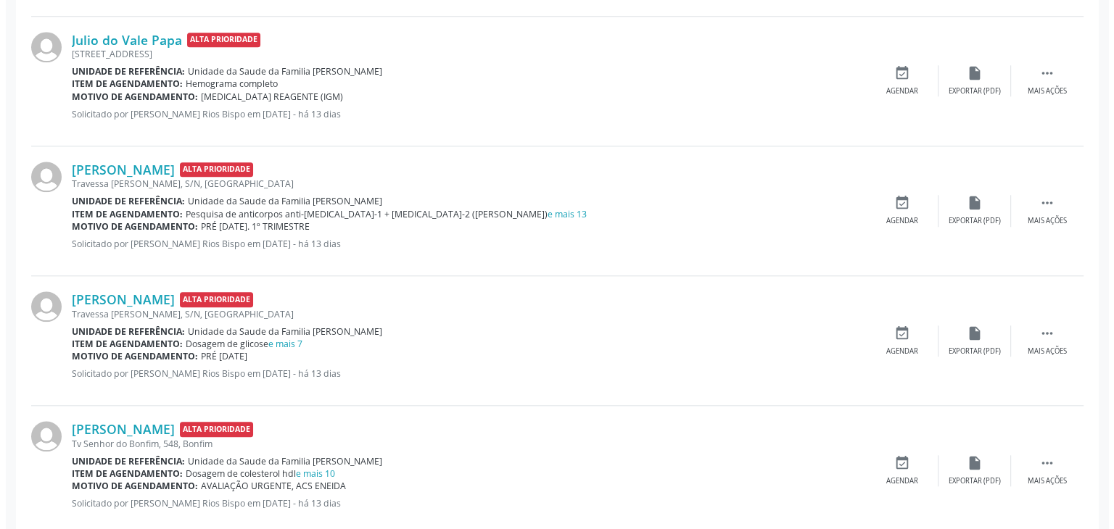
scroll to position [1378, 0]
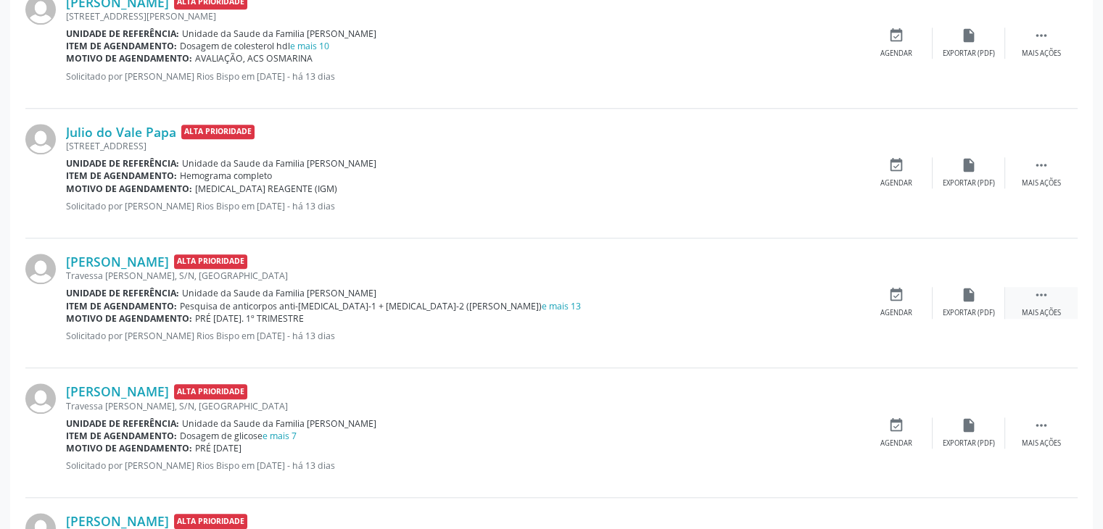
click at [1031, 295] on div " Mais ações" at bounding box center [1041, 302] width 73 height 31
click at [917, 299] on div "cancel Cancelar" at bounding box center [896, 302] width 73 height 31
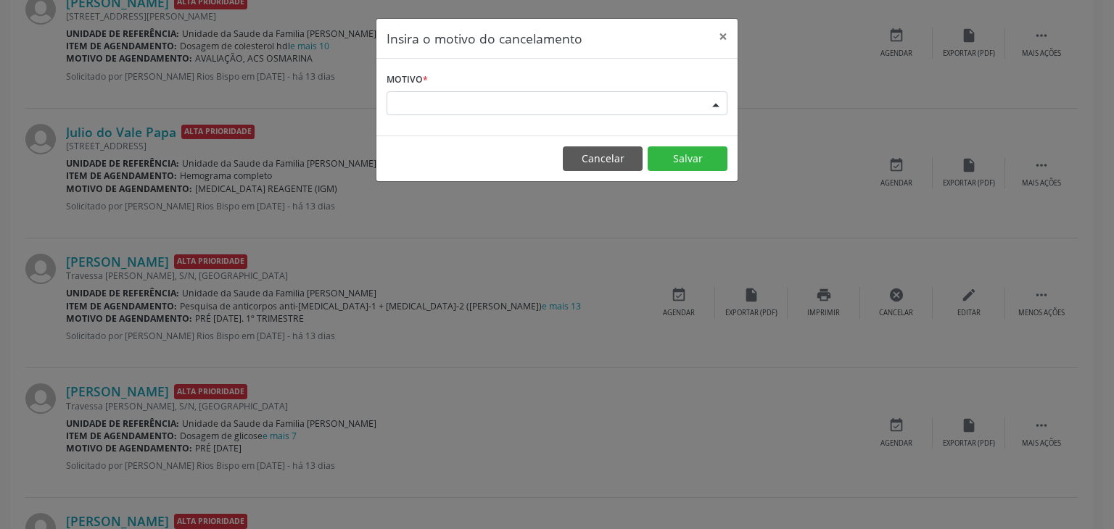
click at [574, 104] on div "Escolha o motivo" at bounding box center [556, 103] width 341 height 25
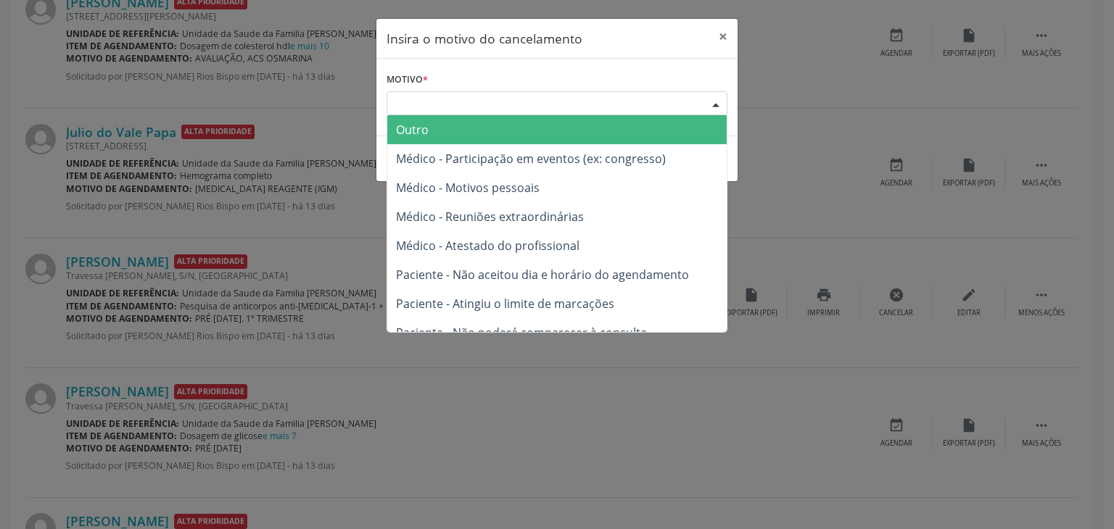
click at [467, 128] on span "Outro" at bounding box center [556, 129] width 339 height 29
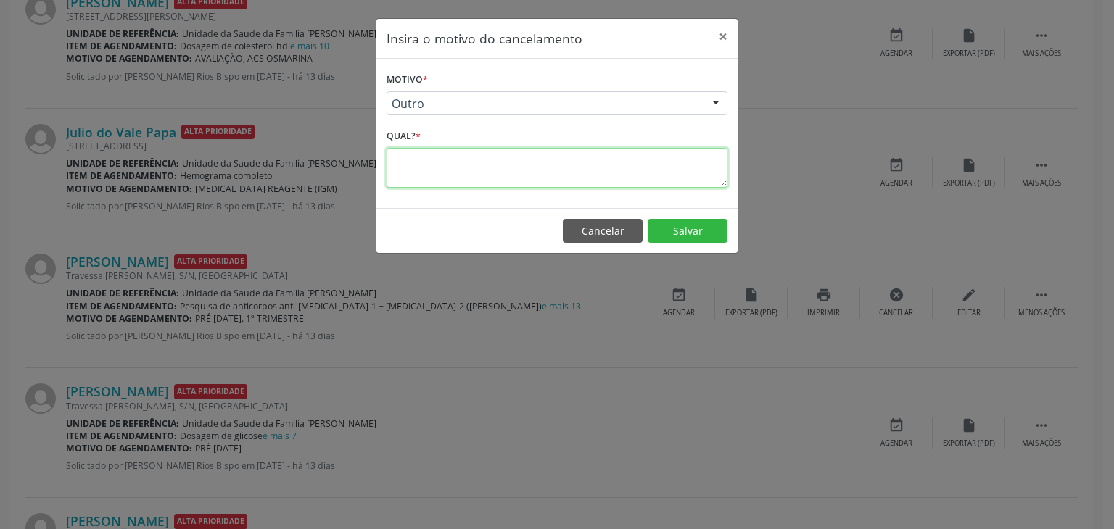
click at [462, 162] on textarea at bounding box center [556, 168] width 341 height 40
paste textarea "EXAME REALIZADO"
type textarea "EXAME REALIZADO"
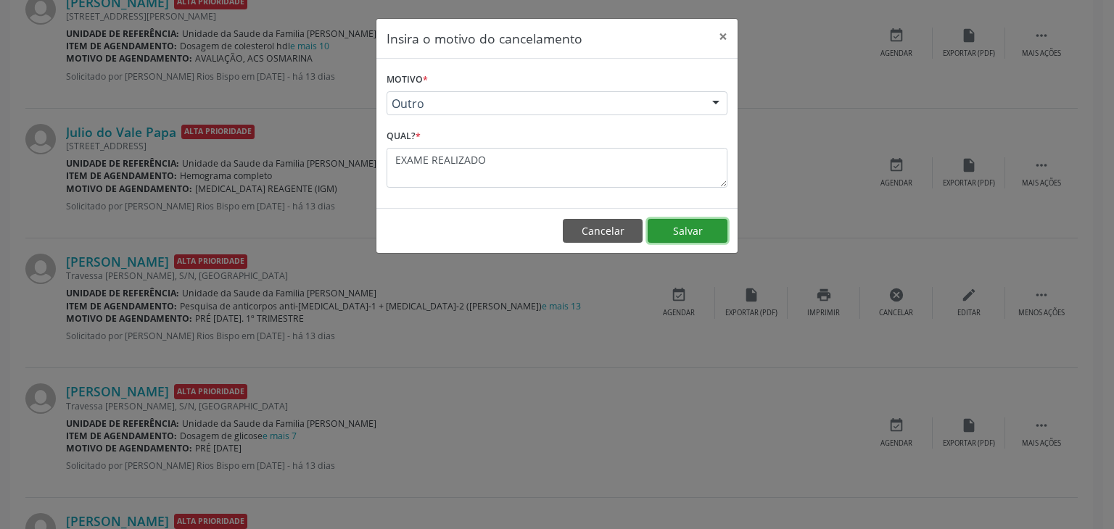
click at [684, 237] on button "Salvar" at bounding box center [687, 231] width 80 height 25
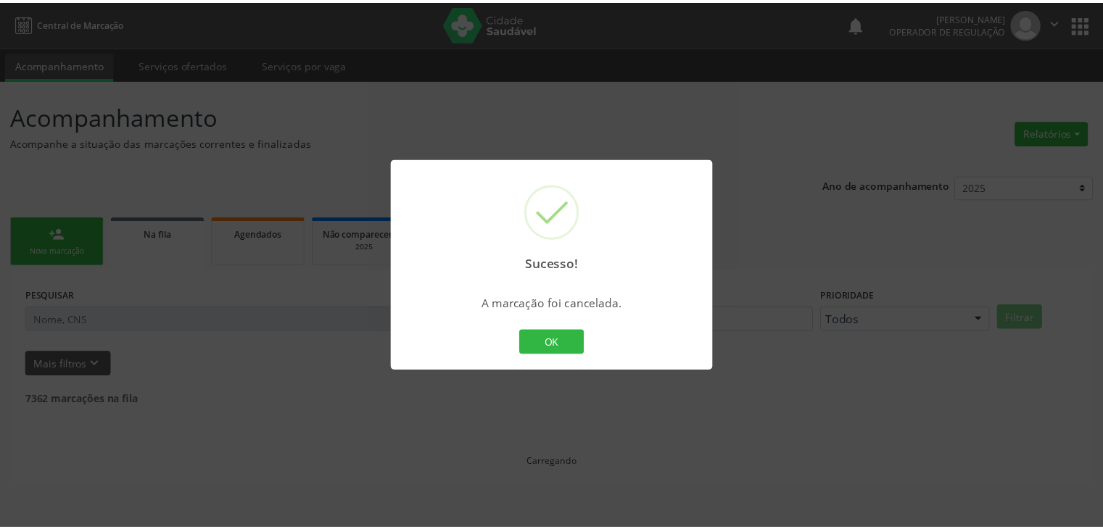
scroll to position [0, 0]
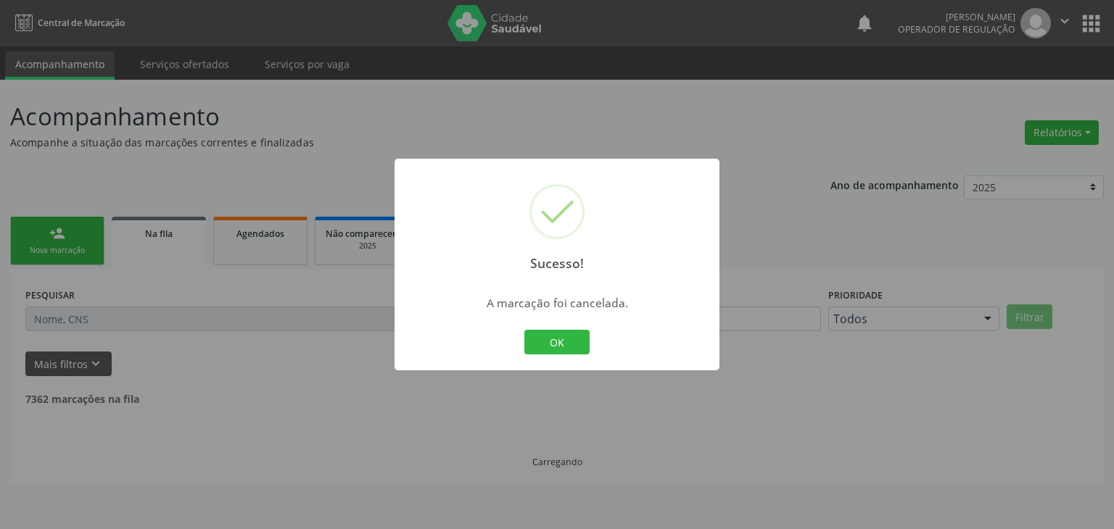
click at [566, 356] on div "OK Cancel" at bounding box center [557, 342] width 72 height 30
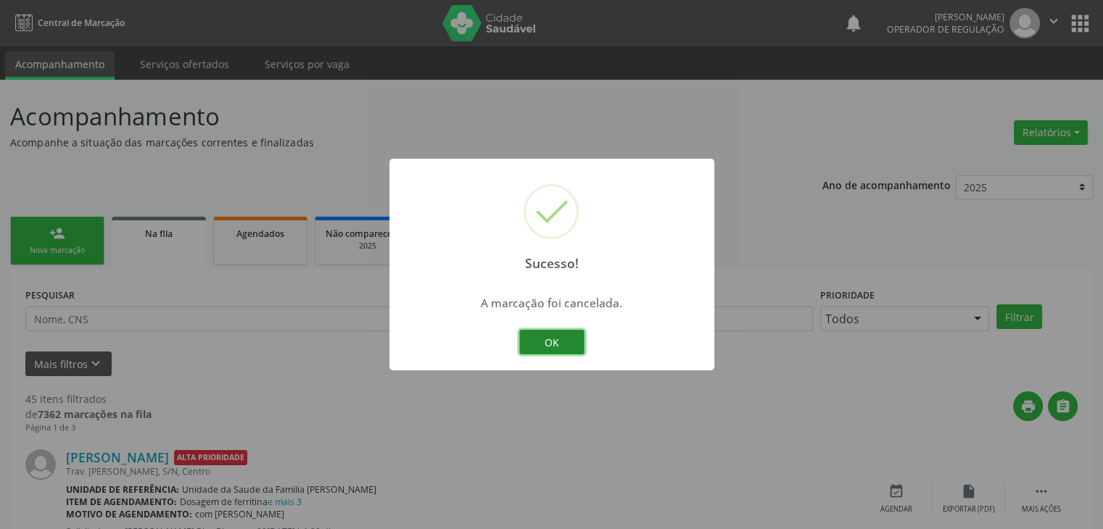
click at [571, 344] on button "OK" at bounding box center [551, 342] width 65 height 25
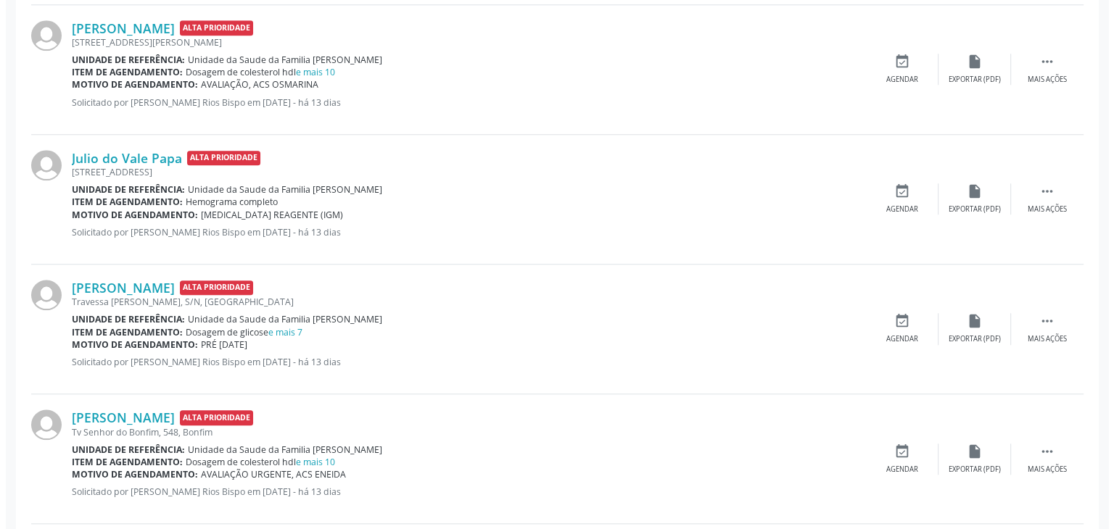
scroll to position [1450, 0]
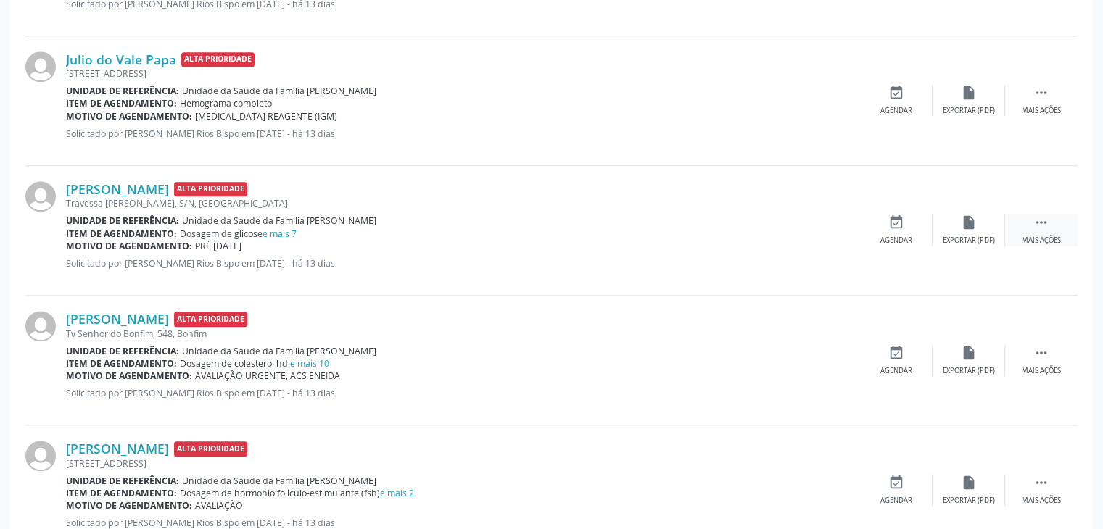
click at [1071, 233] on div " Mais ações" at bounding box center [1041, 230] width 73 height 31
click at [930, 236] on div "cancel Cancelar" at bounding box center [896, 230] width 73 height 31
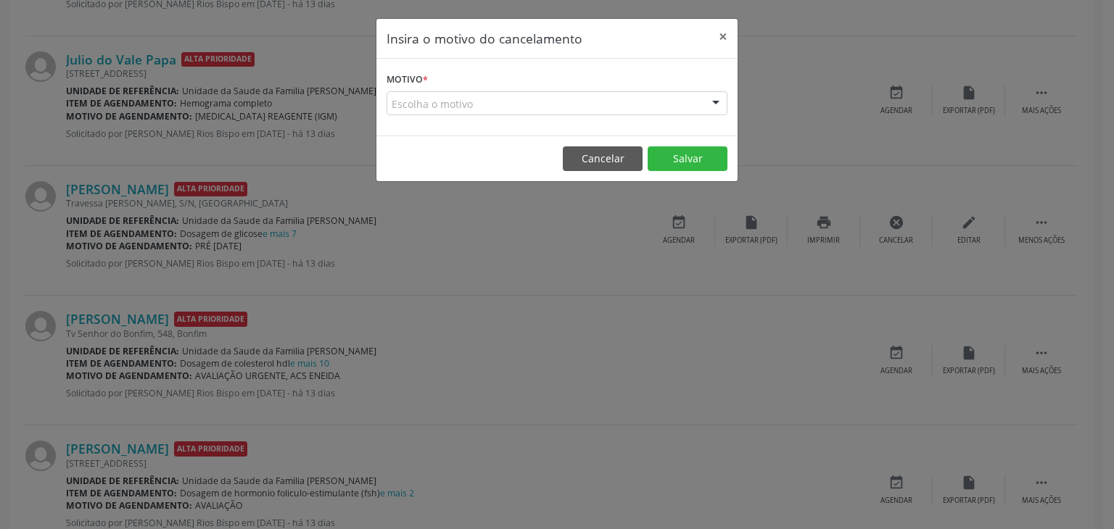
click at [574, 112] on div "Escolha o motivo" at bounding box center [556, 103] width 341 height 25
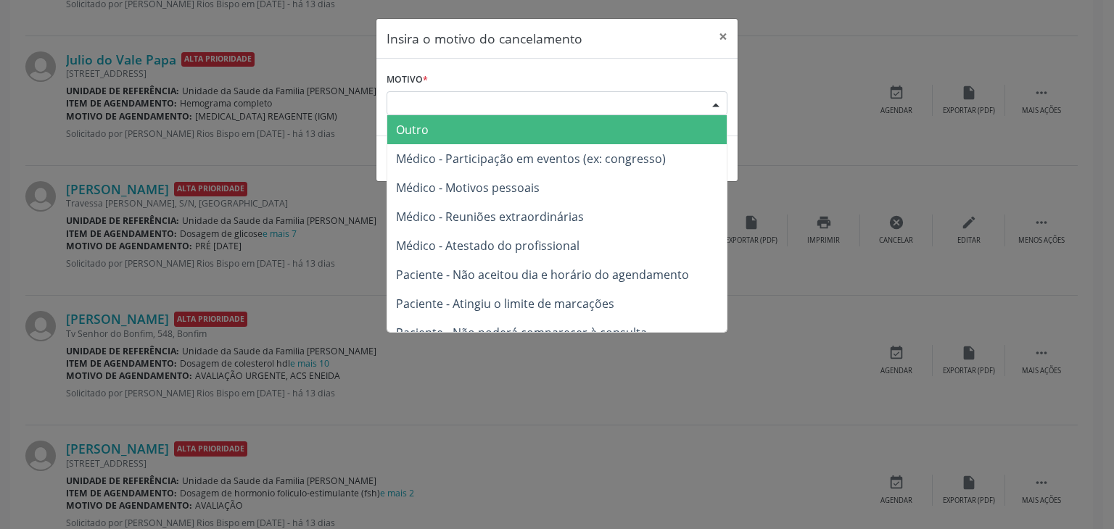
click at [469, 134] on span "Outro" at bounding box center [556, 129] width 339 height 29
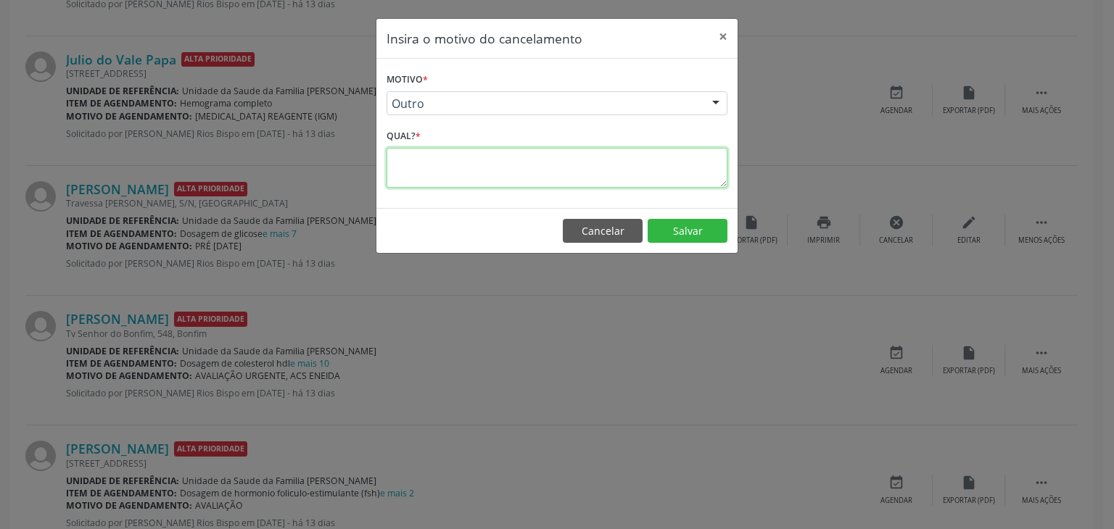
click at [531, 165] on textarea at bounding box center [556, 168] width 341 height 40
paste textarea "EXAME REALIZADO"
type textarea "EXAME REALIZADO"
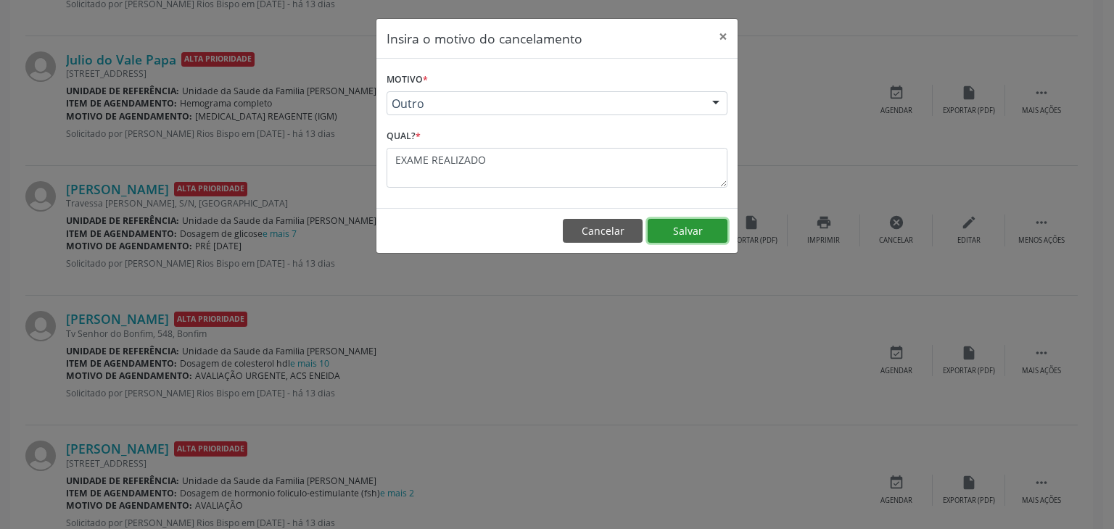
click at [672, 241] on button "Salvar" at bounding box center [687, 231] width 80 height 25
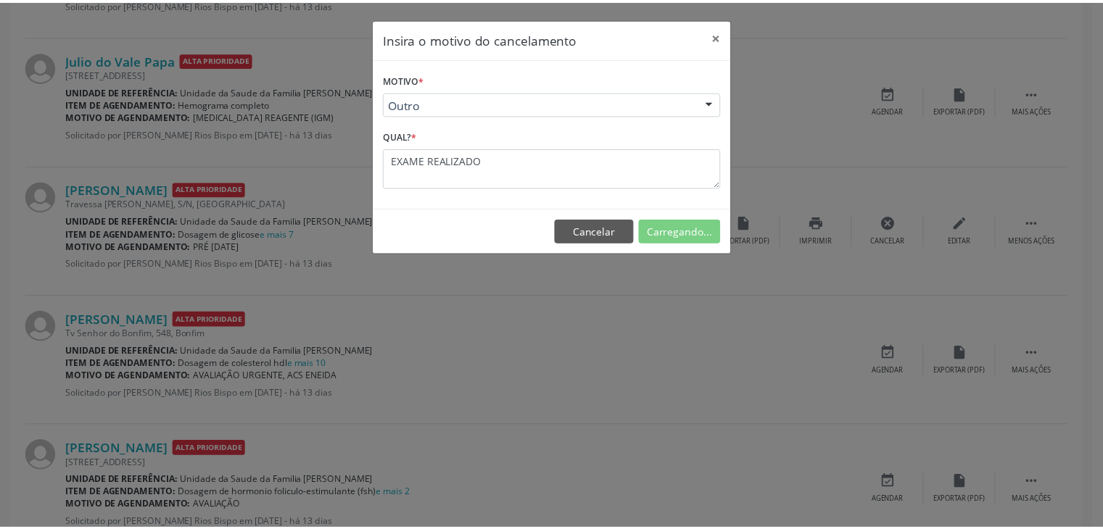
scroll to position [0, 0]
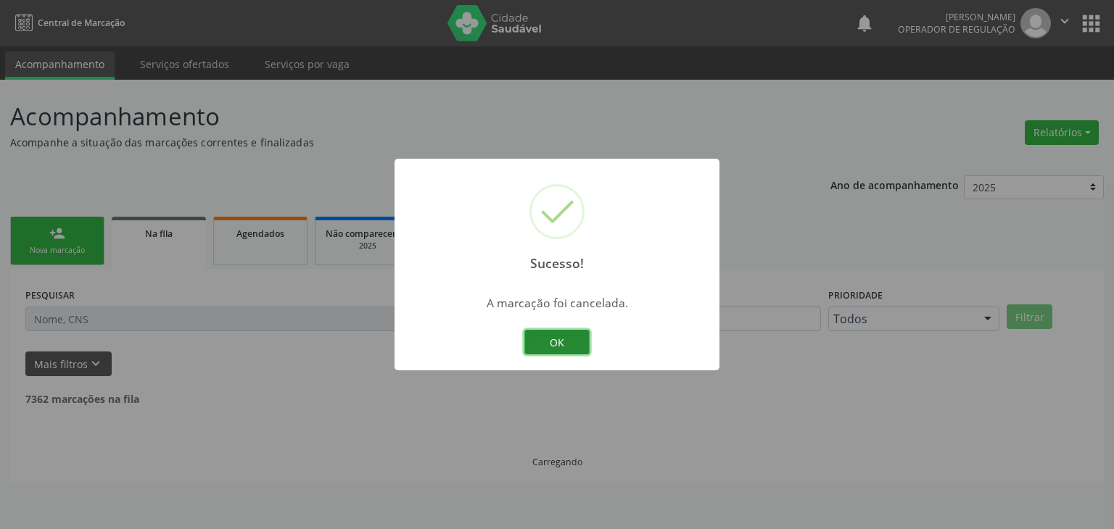
click at [551, 344] on button "OK" at bounding box center [556, 342] width 65 height 25
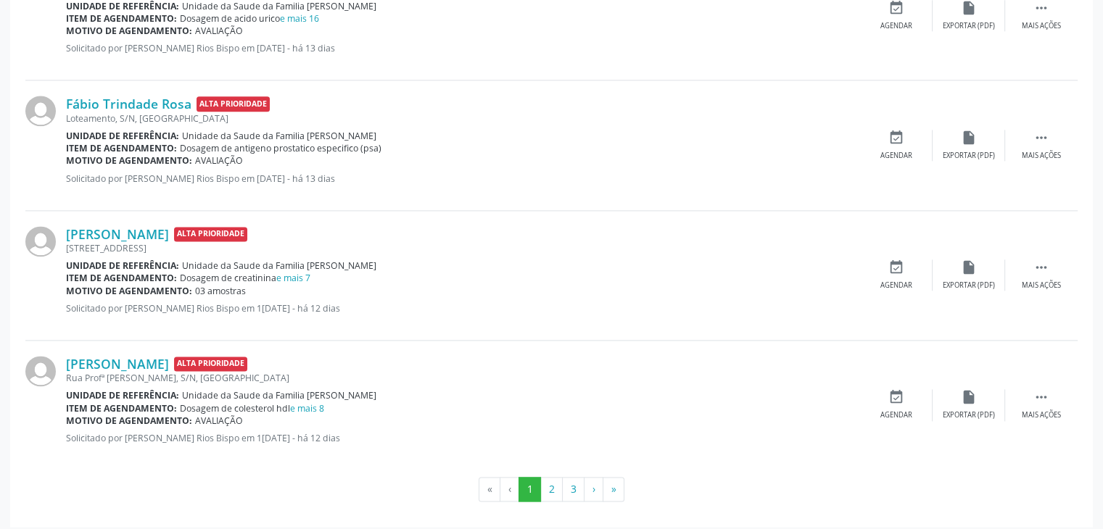
scroll to position [1929, 0]
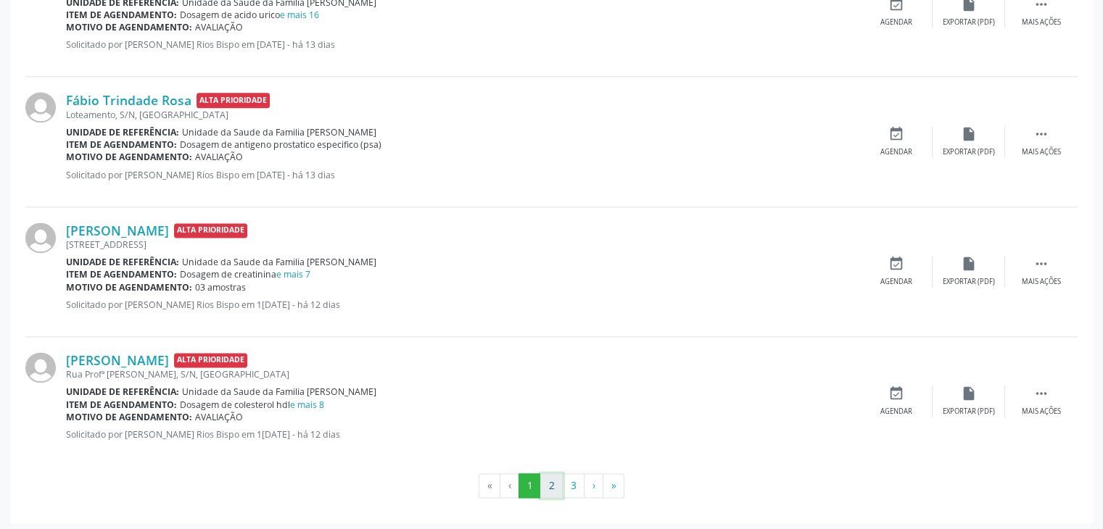
click at [545, 482] on button "2" at bounding box center [551, 485] width 22 height 25
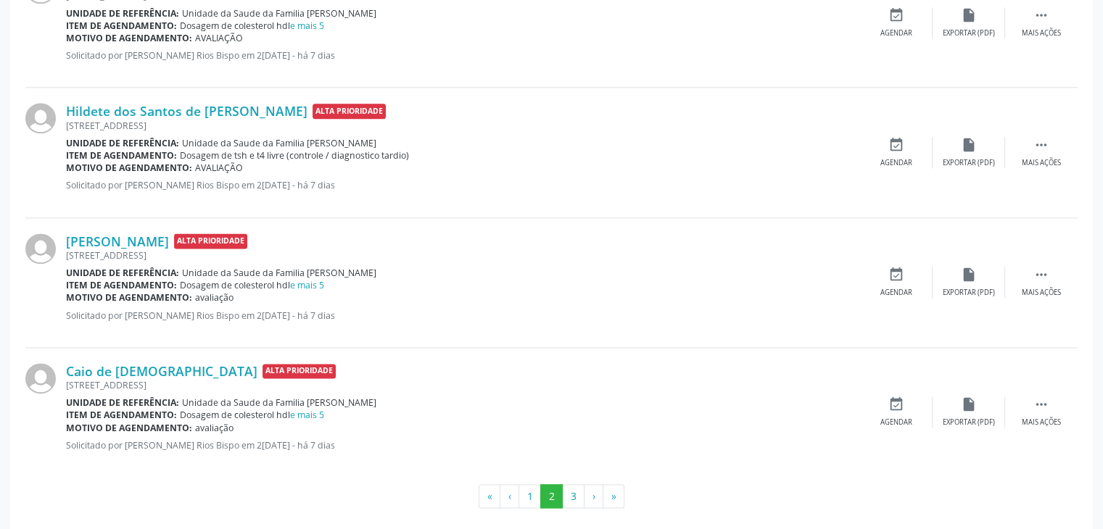
scroll to position [1917, 0]
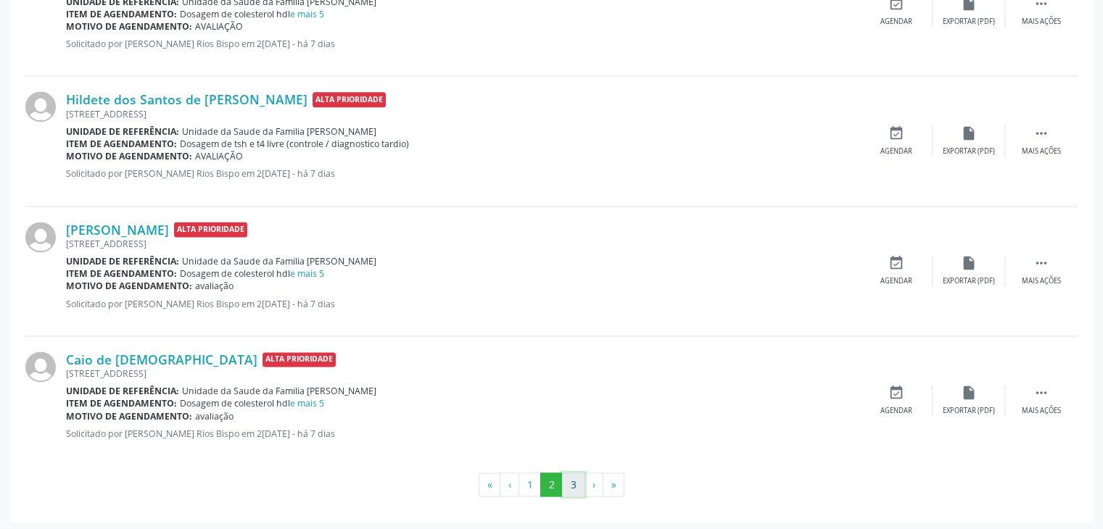
click at [567, 482] on button "3" at bounding box center [573, 485] width 22 height 25
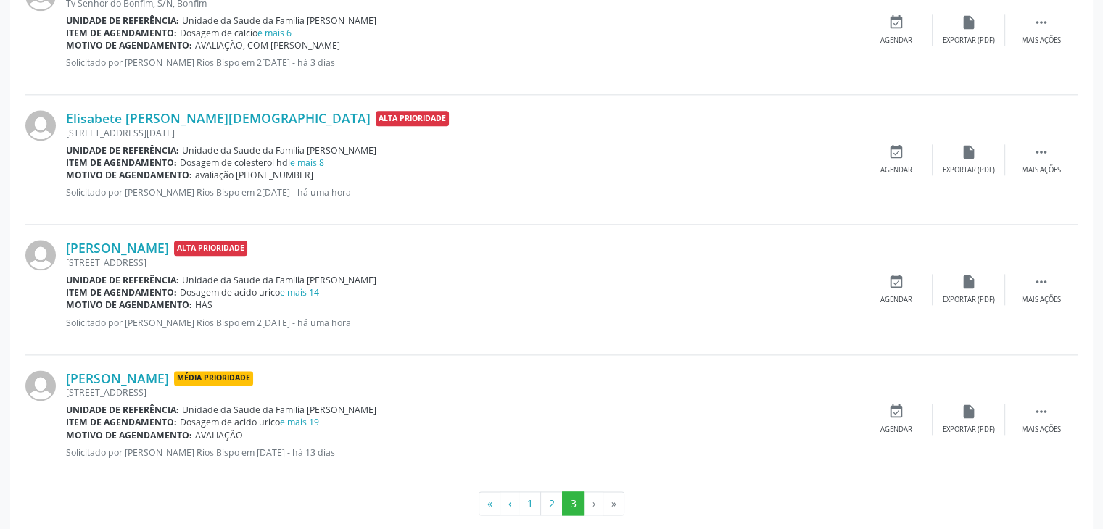
scroll to position [1800, 0]
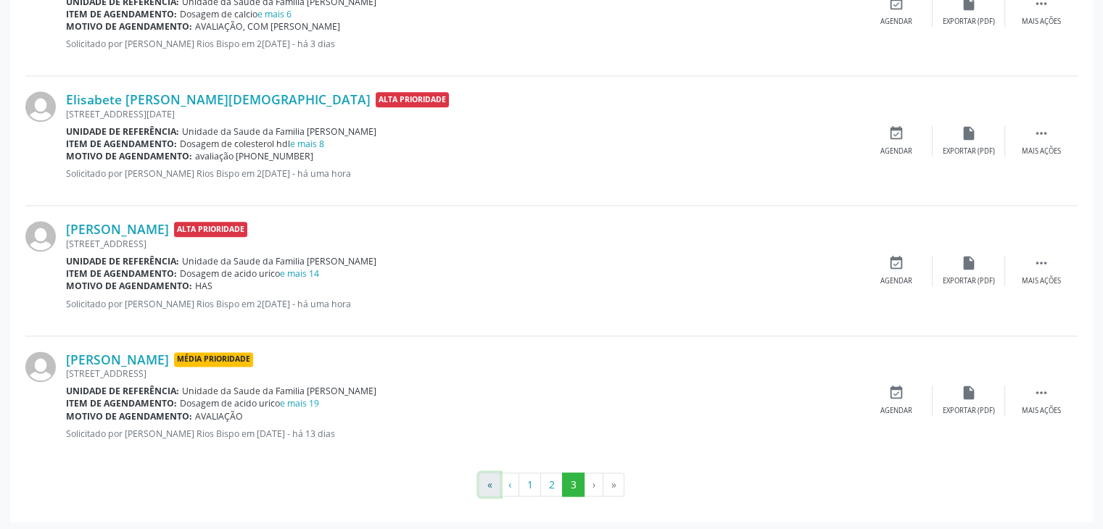
click at [484, 482] on button "«" at bounding box center [490, 485] width 22 height 25
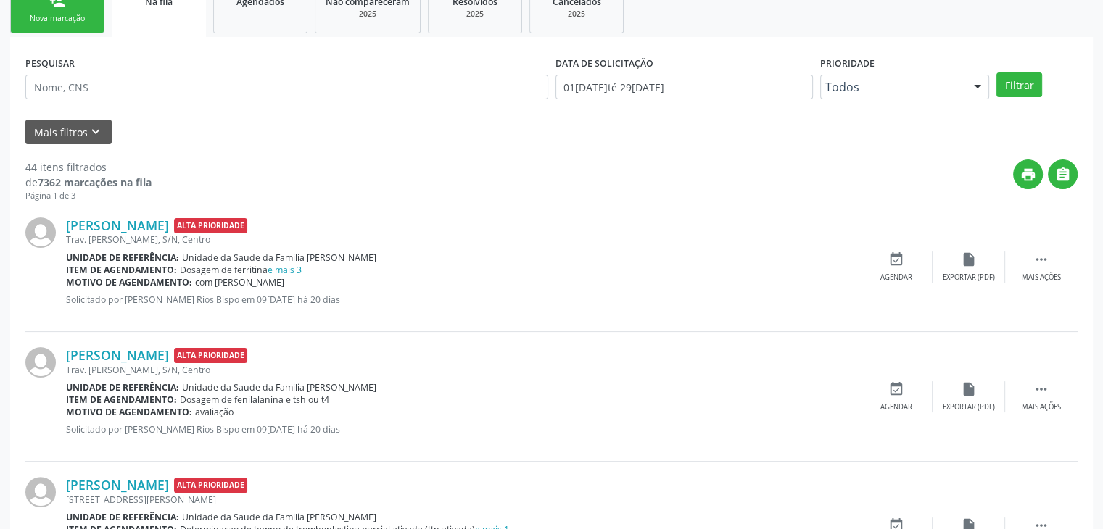
scroll to position [290, 0]
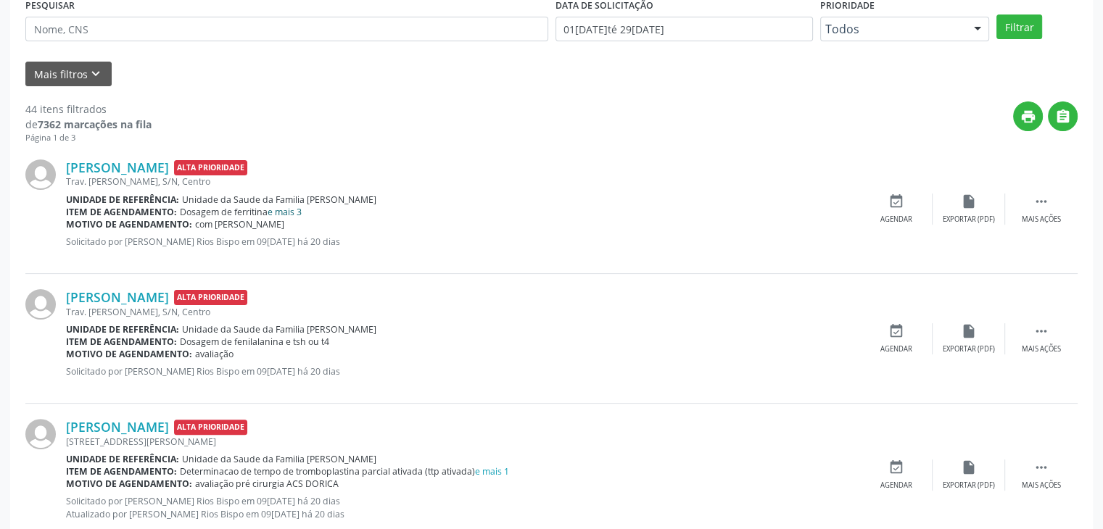
click at [284, 206] on link "e mais 3" at bounding box center [285, 212] width 34 height 12
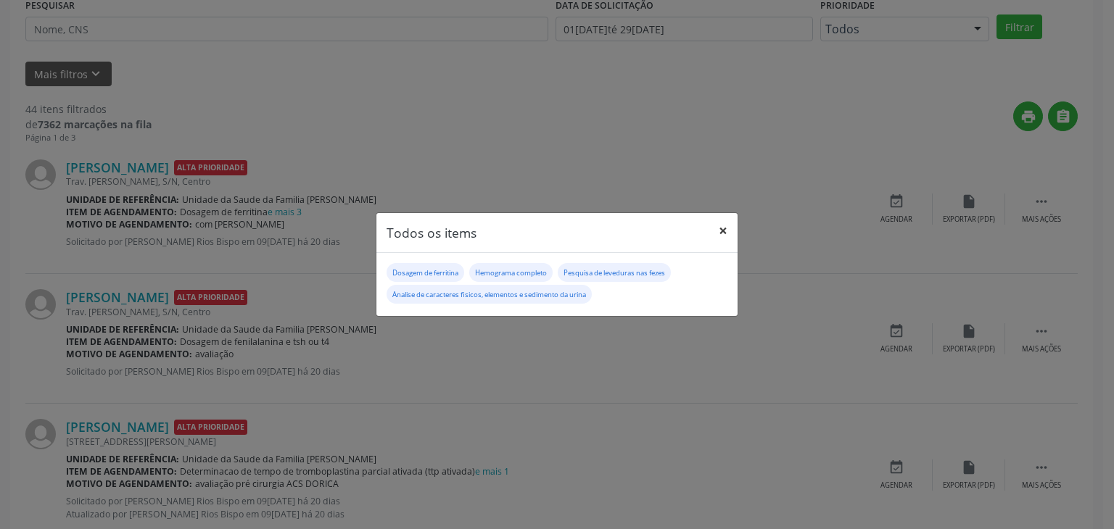
click at [724, 233] on button "×" at bounding box center [722, 231] width 29 height 36
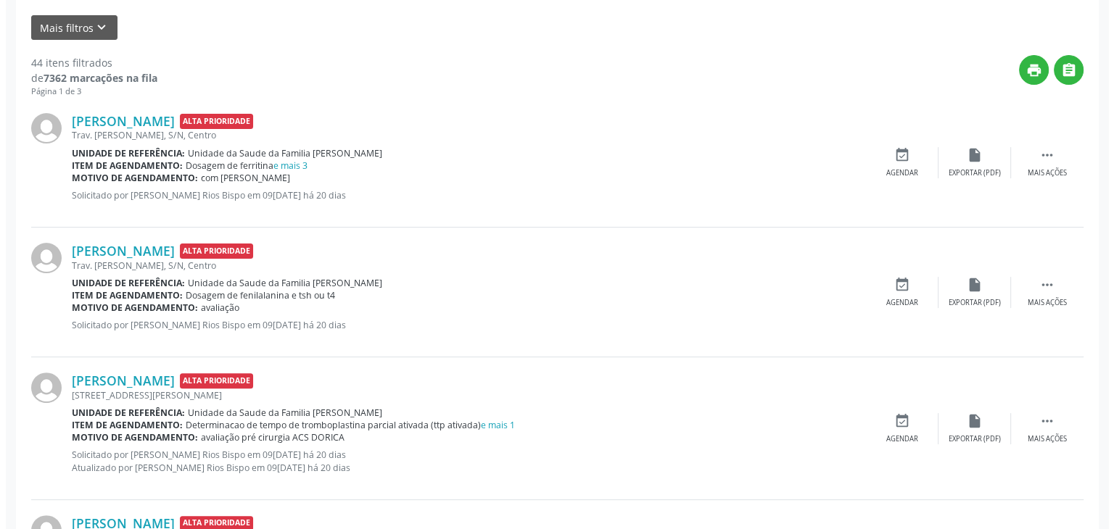
scroll to position [363, 0]
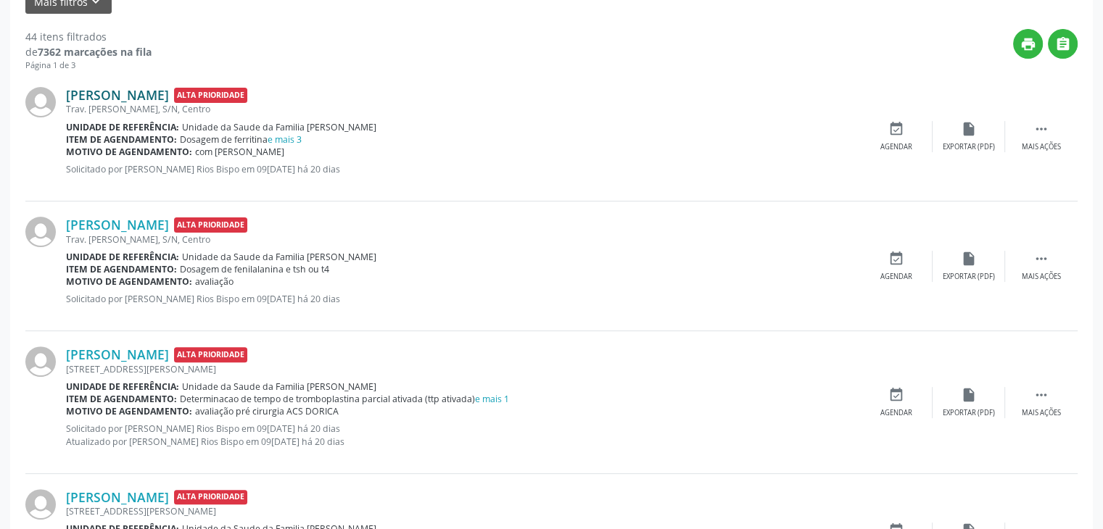
click at [160, 96] on link "Levy de Jesus Sousa" at bounding box center [117, 95] width 103 height 16
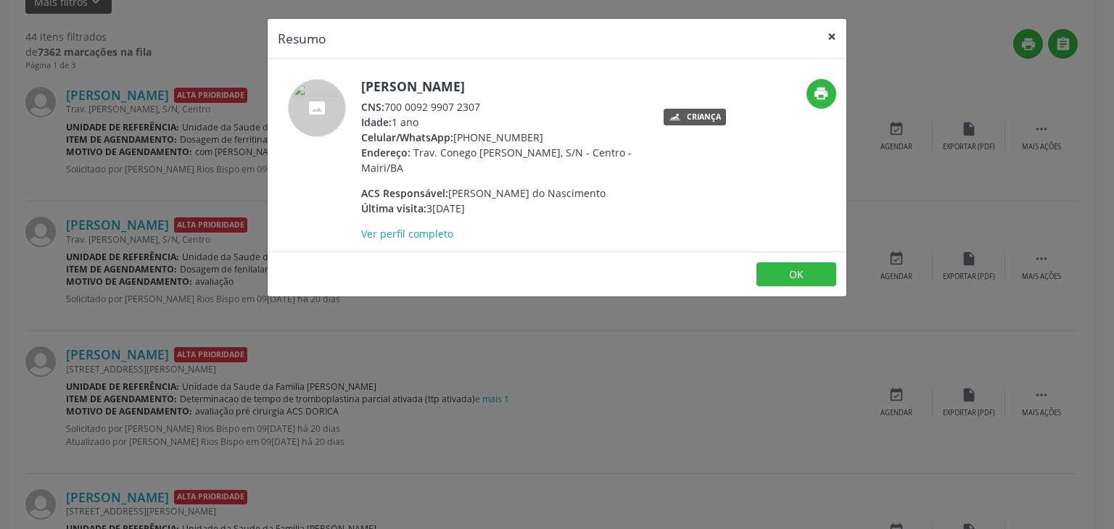
click at [834, 41] on button "×" at bounding box center [831, 37] width 29 height 36
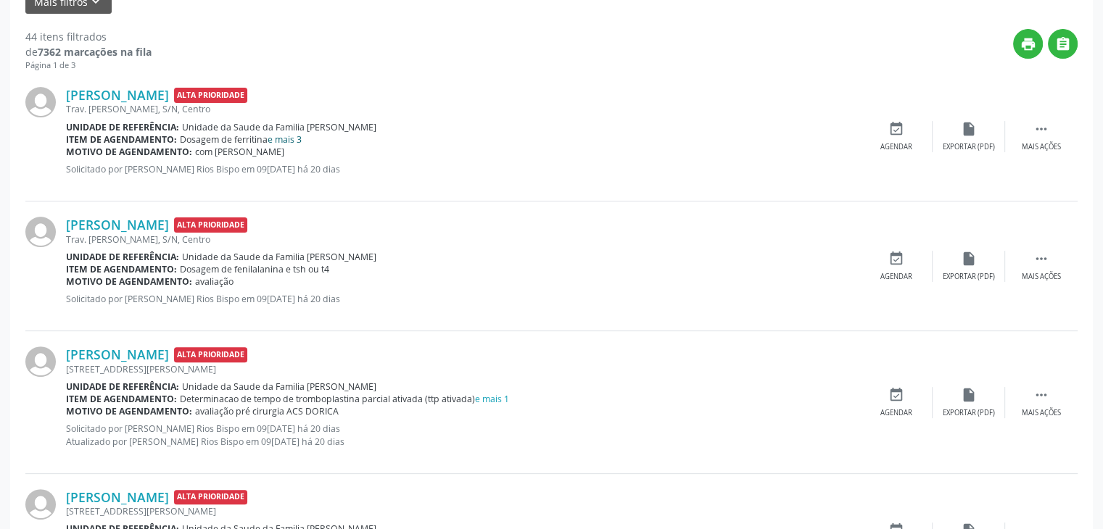
click at [289, 135] on link "e mais 3" at bounding box center [285, 139] width 34 height 12
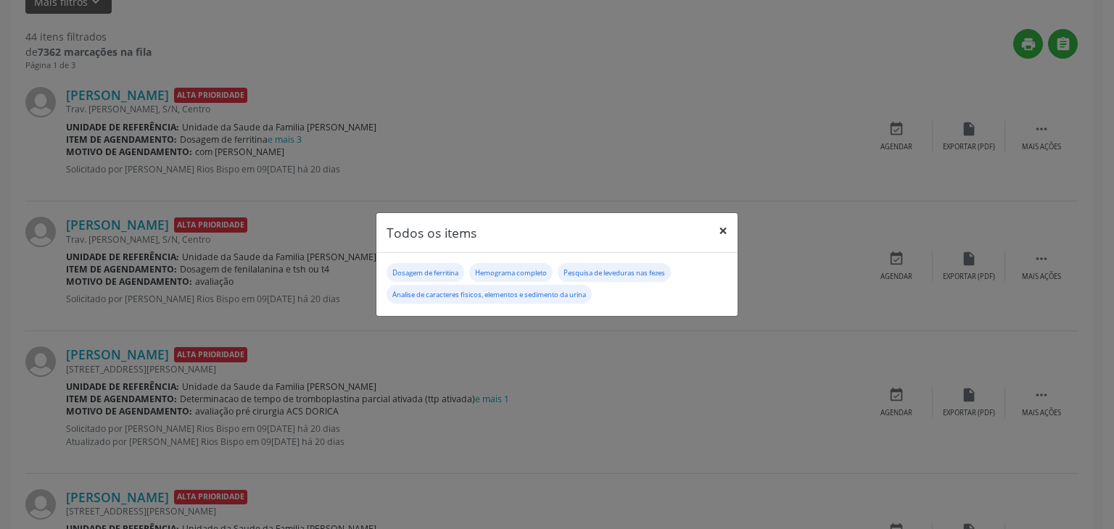
click at [726, 228] on button "×" at bounding box center [722, 231] width 29 height 36
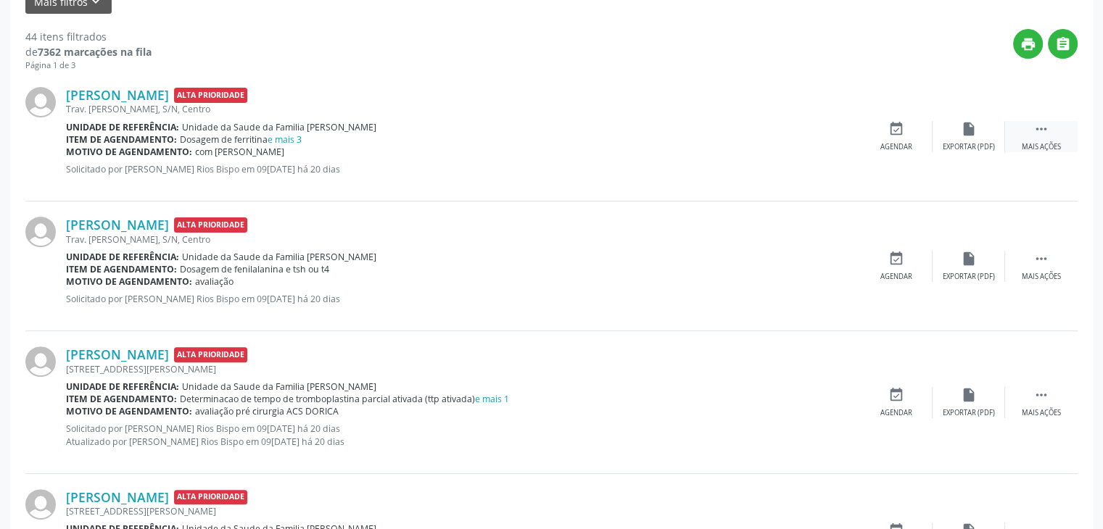
click at [1038, 142] on div "Mais ações" at bounding box center [1041, 147] width 39 height 10
click at [908, 138] on div "cancel Cancelar" at bounding box center [896, 136] width 73 height 31
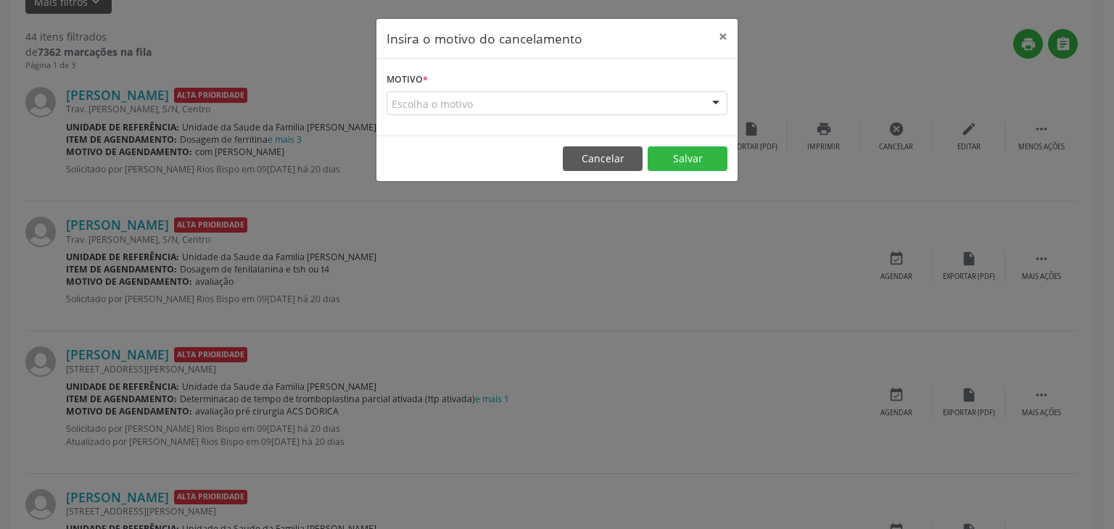
click at [582, 94] on div "Escolha o motivo" at bounding box center [556, 103] width 341 height 25
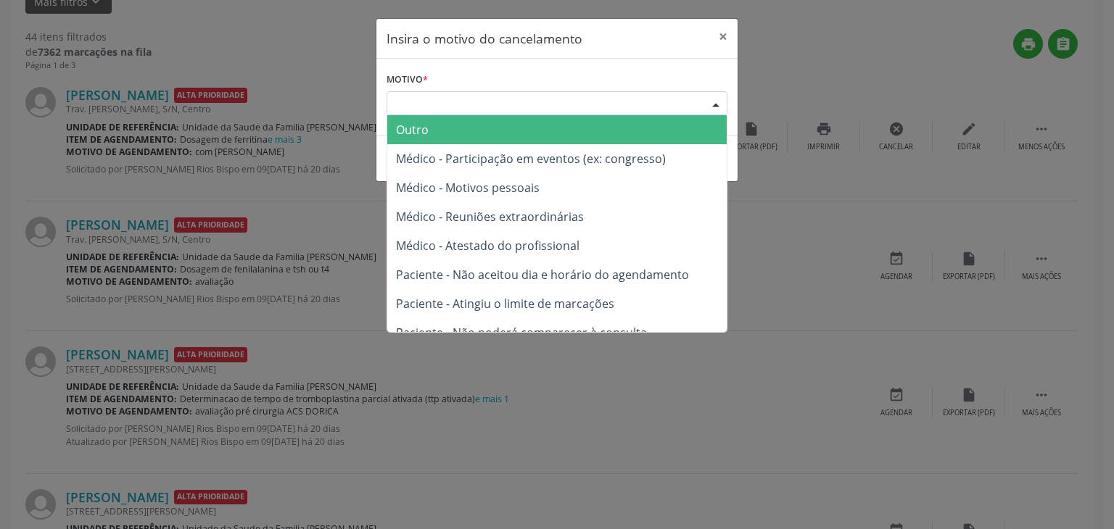
click at [508, 128] on span "Outro" at bounding box center [556, 129] width 339 height 29
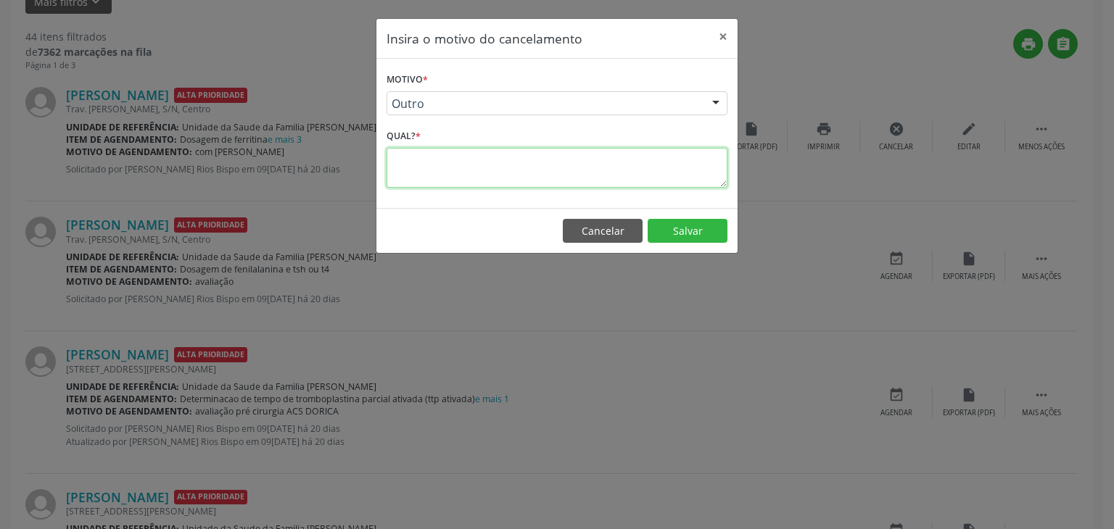
click at [481, 172] on textarea at bounding box center [556, 168] width 341 height 40
paste textarea "EXAME REALIZADO"
type textarea "EXAME REALIZADO"
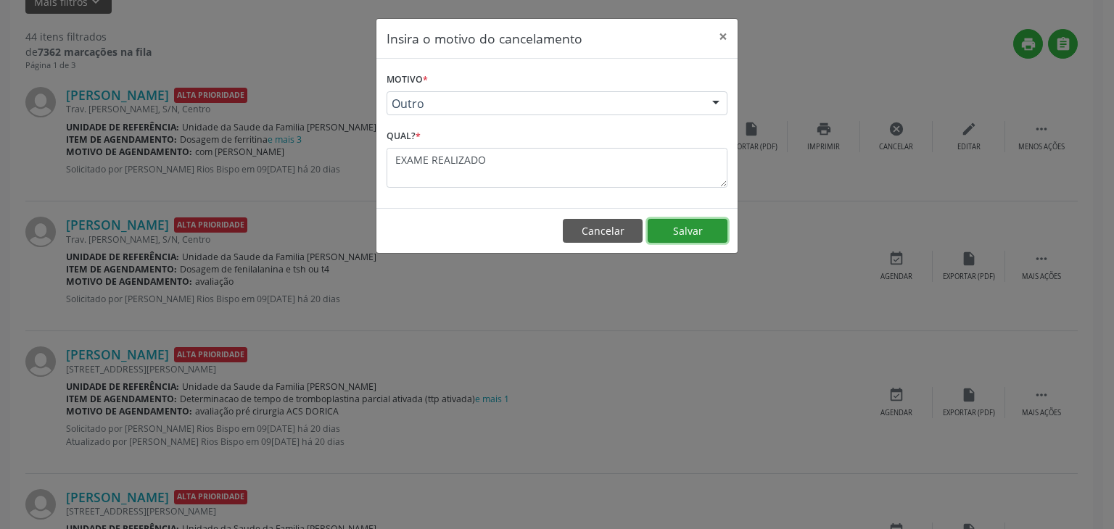
click at [711, 233] on button "Salvar" at bounding box center [687, 231] width 80 height 25
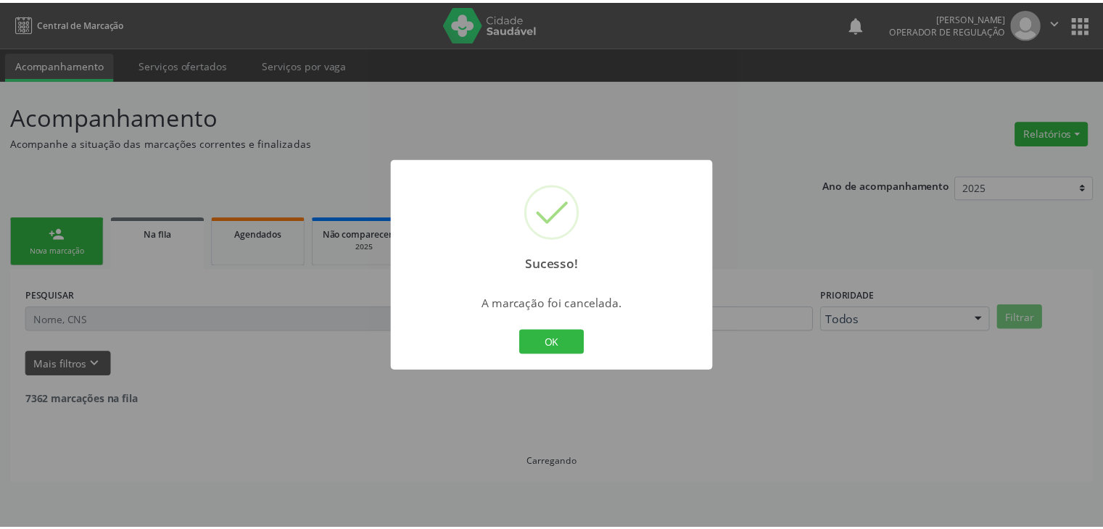
scroll to position [0, 0]
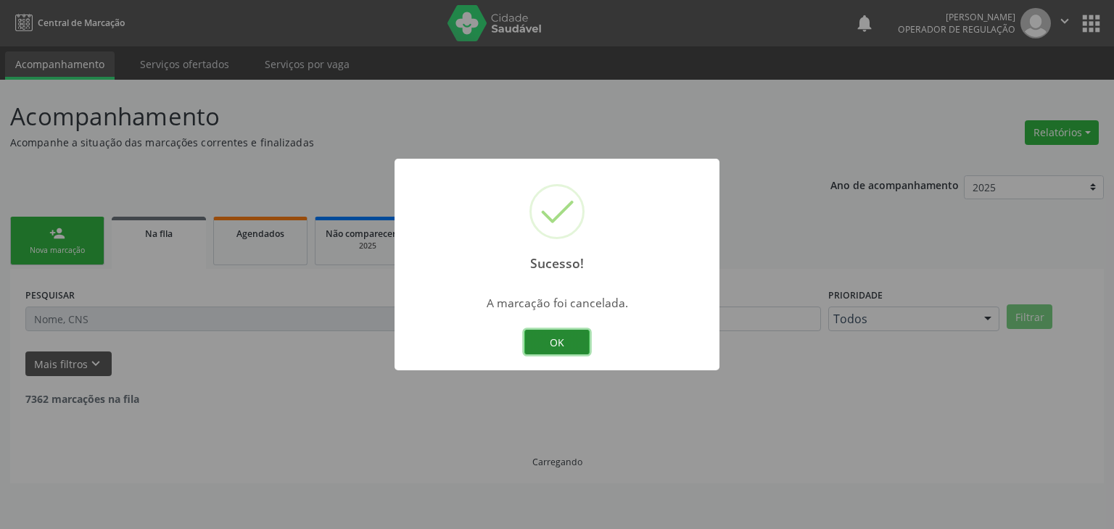
click at [576, 341] on button "OK" at bounding box center [556, 342] width 65 height 25
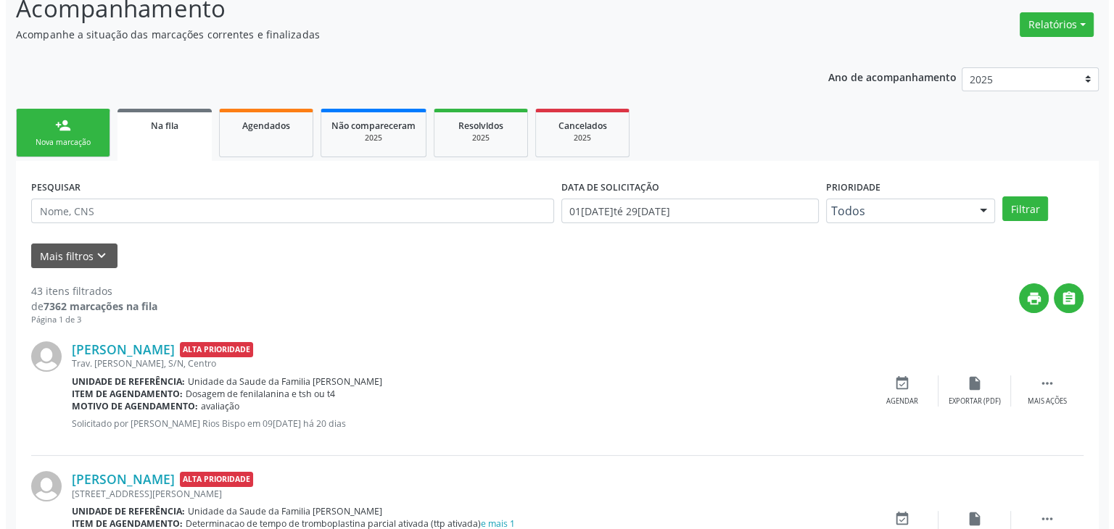
scroll to position [290, 0]
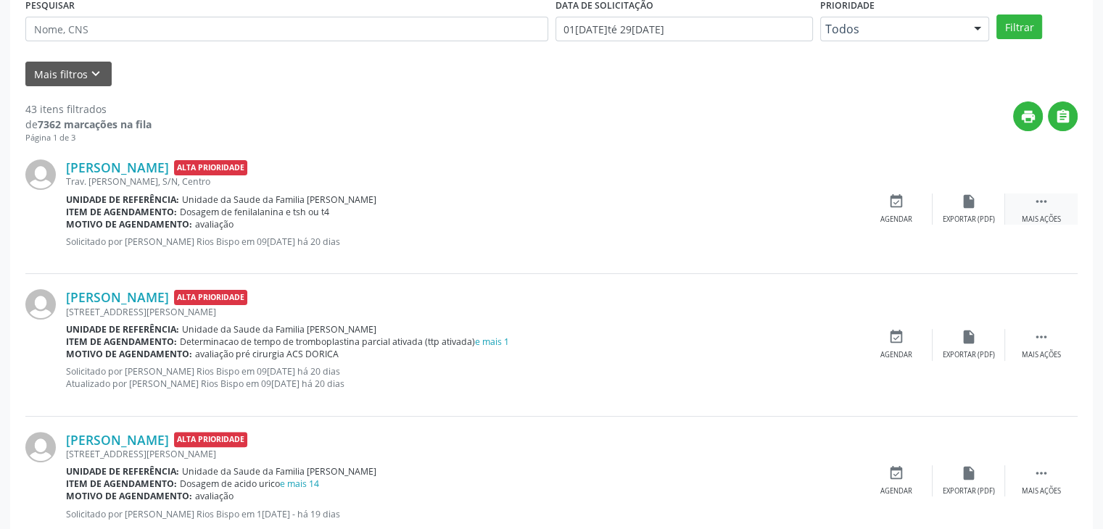
click at [1038, 212] on div " Mais ações" at bounding box center [1041, 209] width 73 height 31
click at [914, 219] on div "cancel Cancelar" at bounding box center [896, 209] width 73 height 31
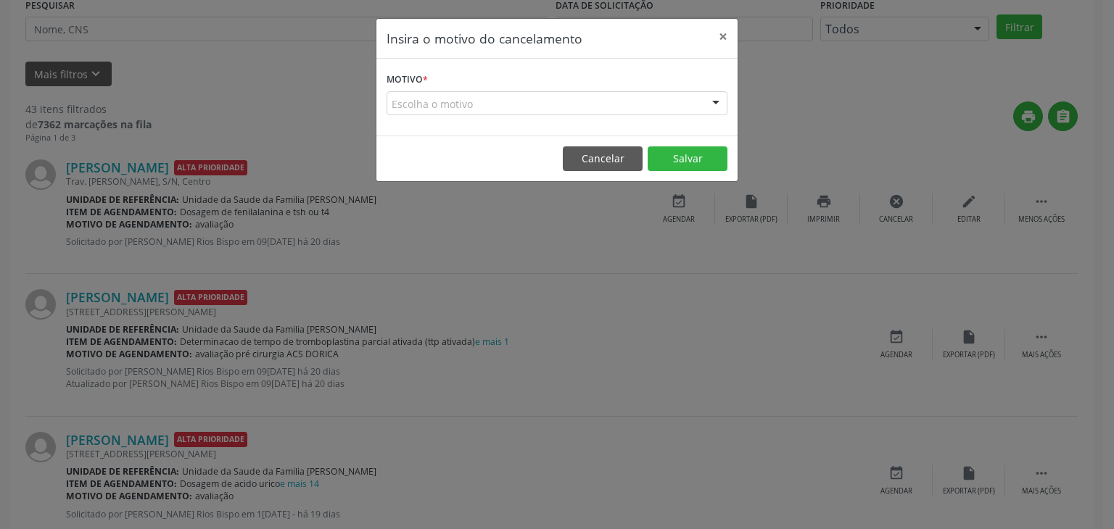
click at [620, 102] on div "Escolha o motivo" at bounding box center [556, 103] width 341 height 25
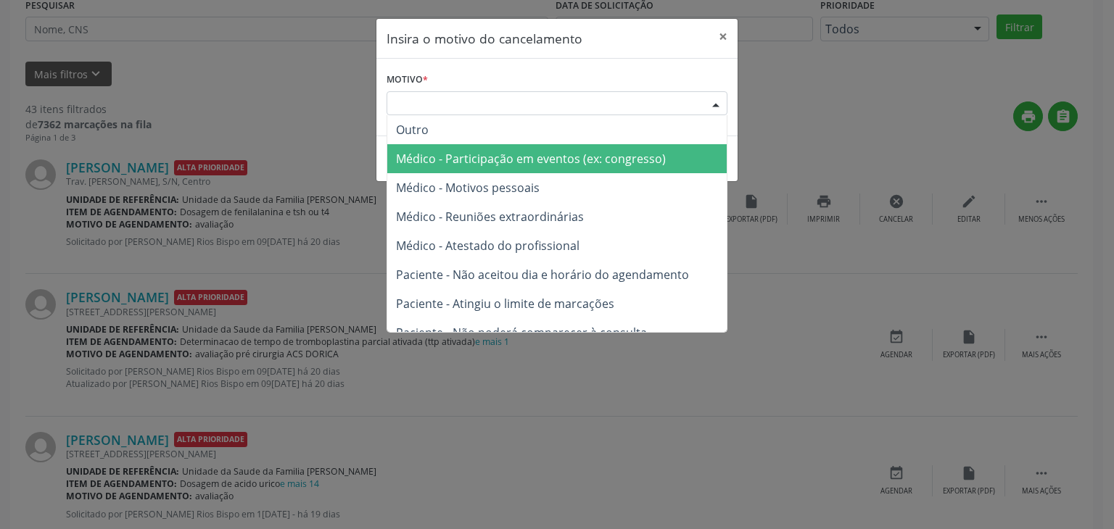
click at [469, 136] on span "Outro" at bounding box center [556, 129] width 339 height 29
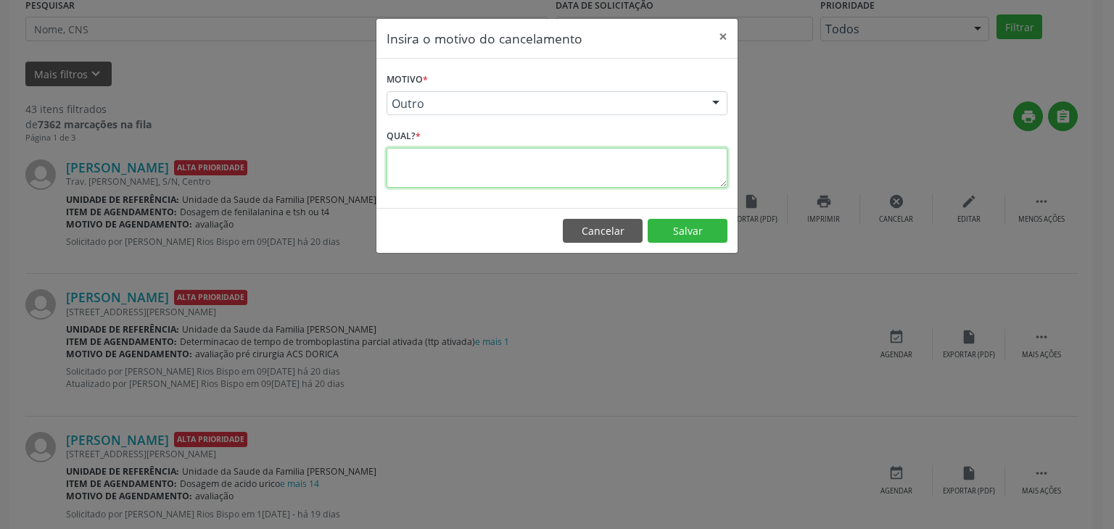
click at [600, 160] on textarea at bounding box center [556, 168] width 341 height 40
paste textarea "EXAME REALIZADO"
type textarea "EXAME REALIZADO"
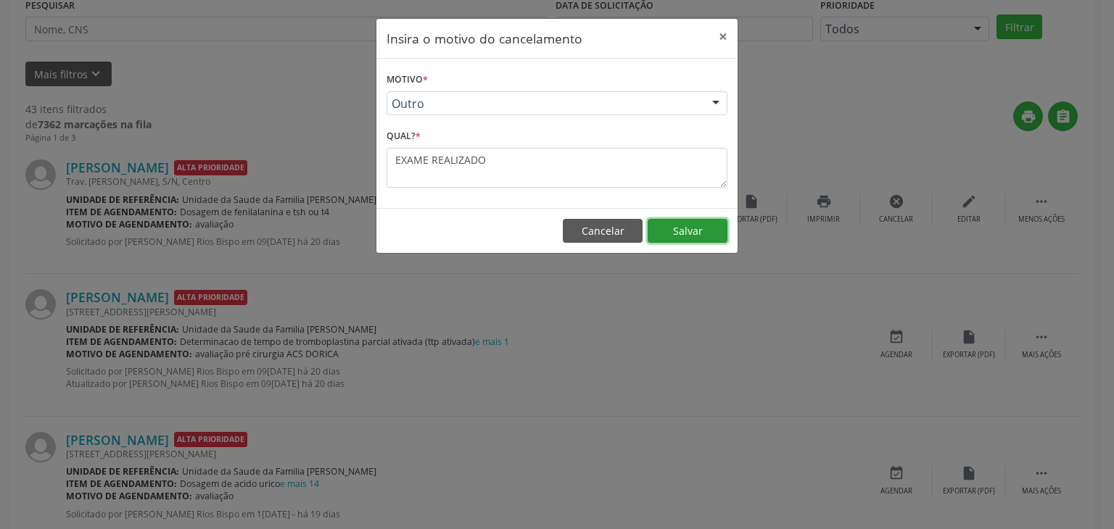
click at [664, 219] on button "Salvar" at bounding box center [687, 231] width 80 height 25
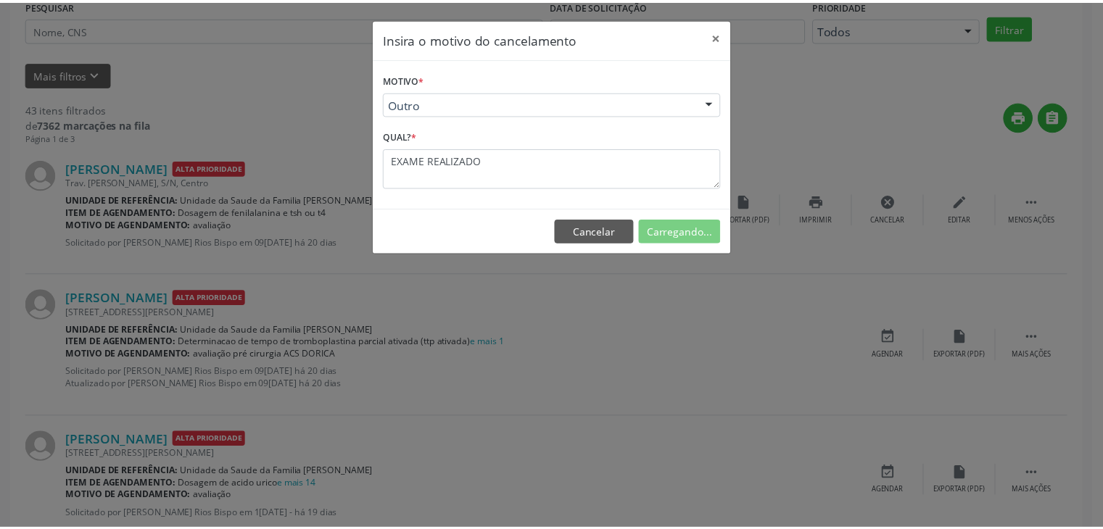
scroll to position [0, 0]
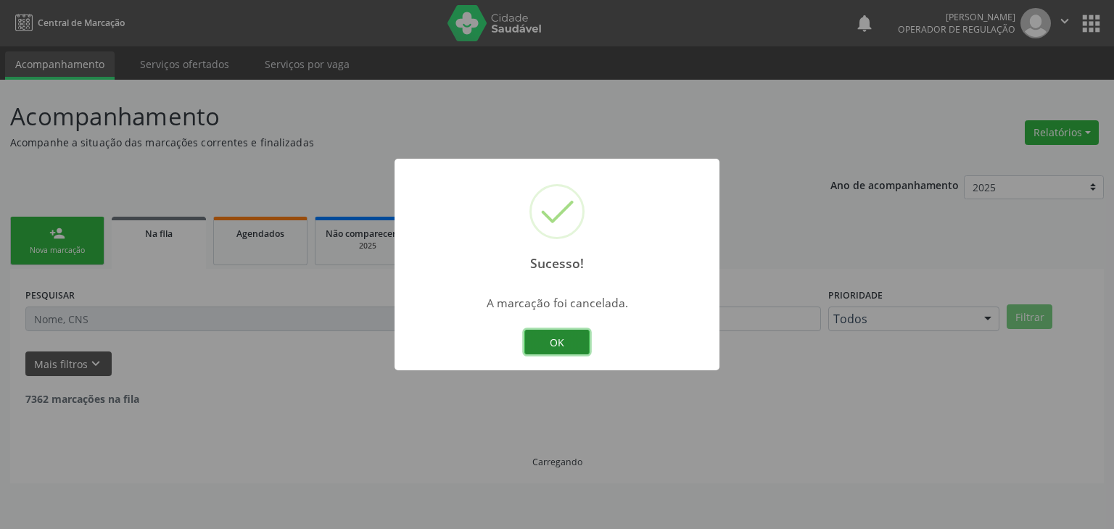
click at [558, 340] on button "OK" at bounding box center [556, 342] width 65 height 25
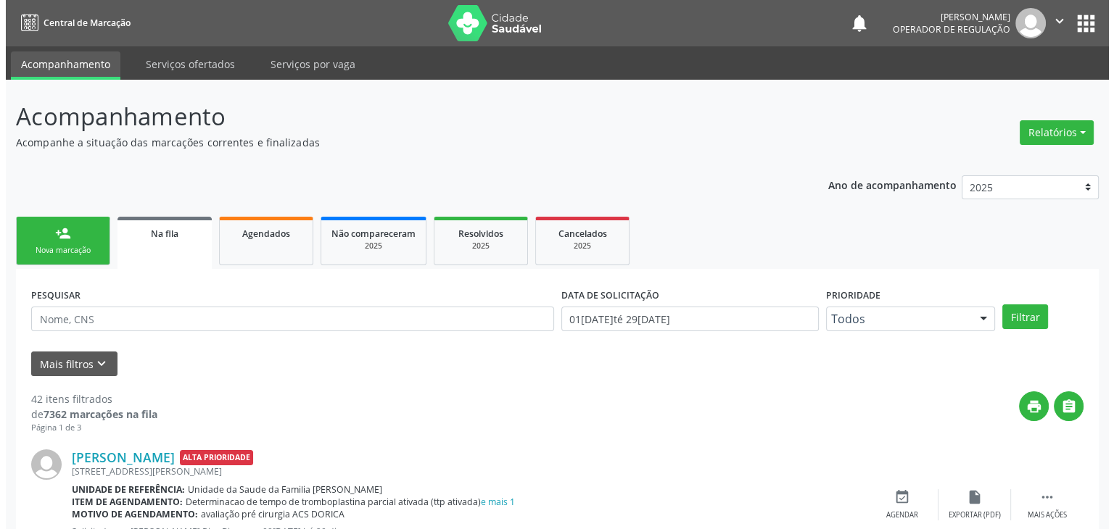
scroll to position [290, 0]
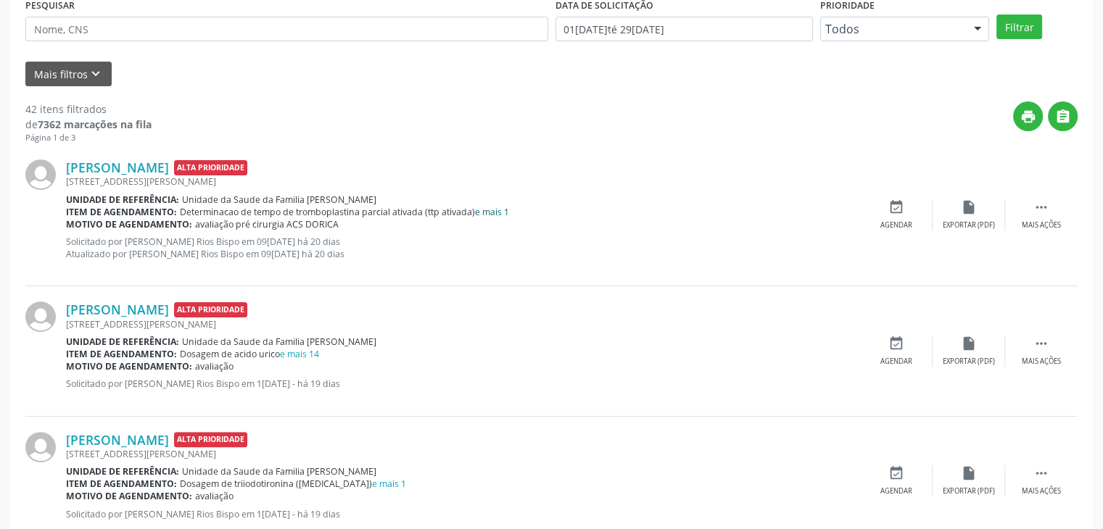
click at [487, 208] on link "e mais 1" at bounding box center [492, 212] width 34 height 12
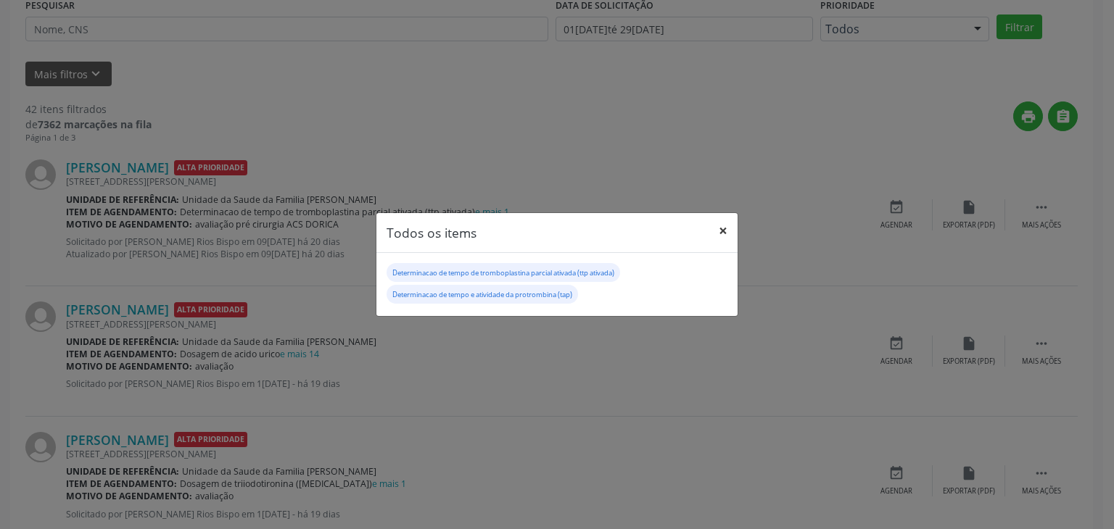
click at [727, 236] on button "×" at bounding box center [722, 231] width 29 height 36
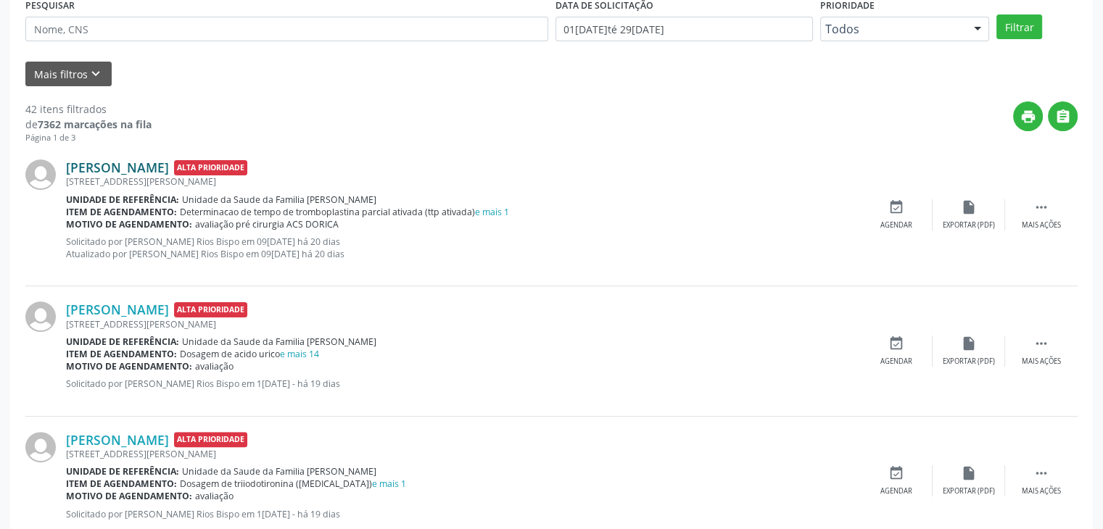
click at [121, 170] on link "Manoel da Paz da Silva Filho" at bounding box center [117, 168] width 103 height 16
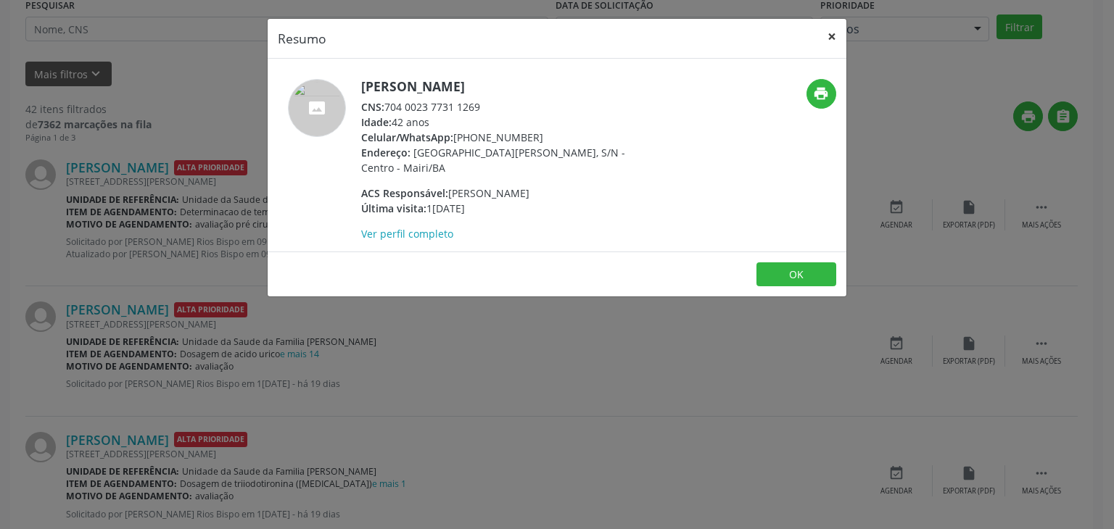
click at [829, 40] on button "×" at bounding box center [831, 37] width 29 height 36
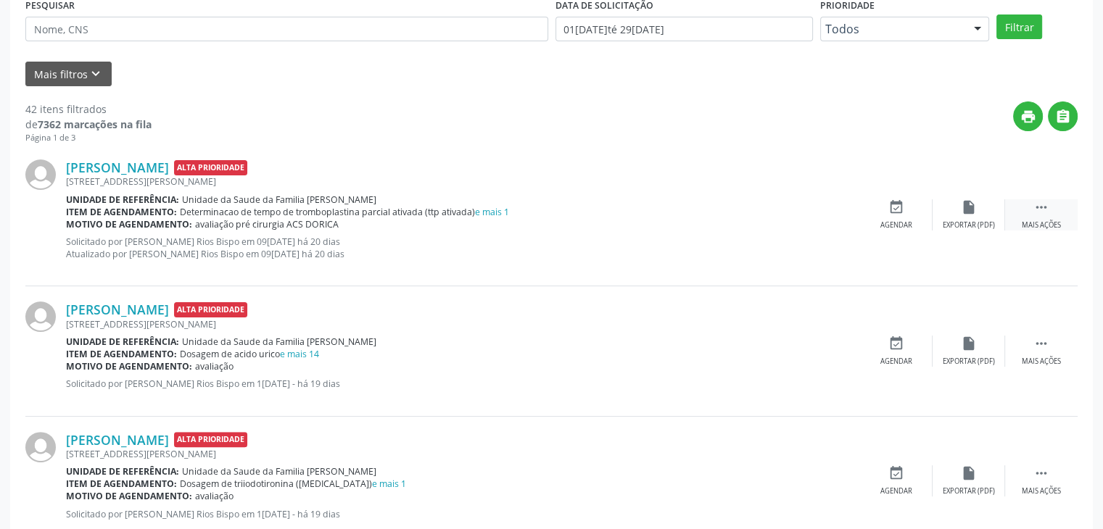
click at [1044, 205] on icon "" at bounding box center [1041, 207] width 16 height 16
click at [922, 207] on div "cancel Cancelar" at bounding box center [896, 214] width 73 height 31
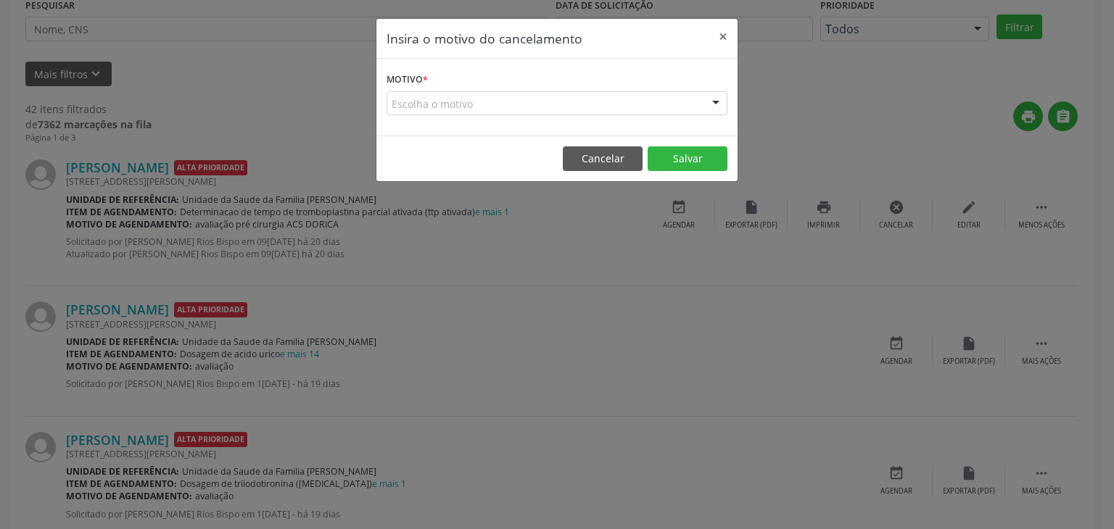
click at [561, 109] on div "Escolha o motivo" at bounding box center [556, 103] width 341 height 25
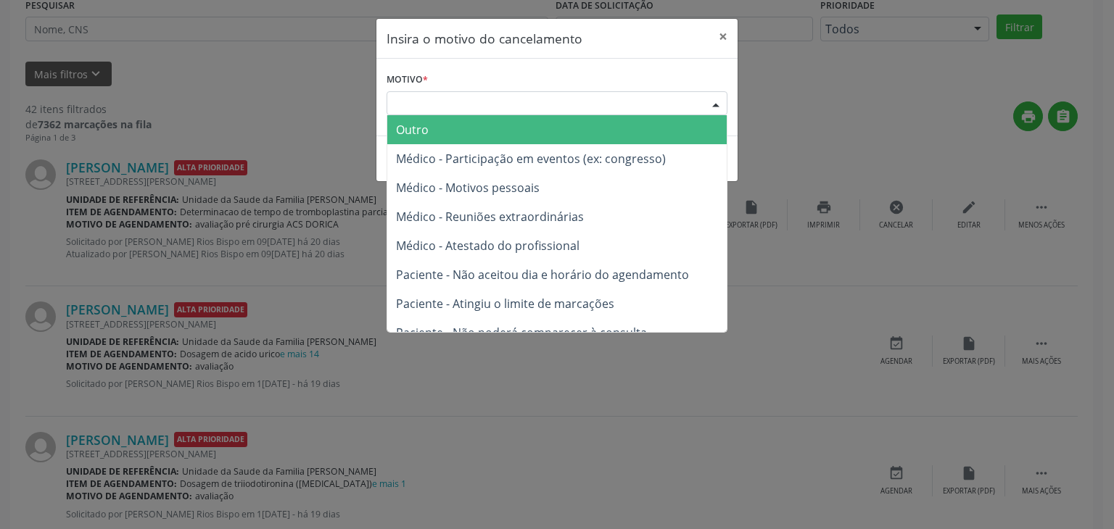
click at [504, 125] on span "Outro" at bounding box center [556, 129] width 339 height 29
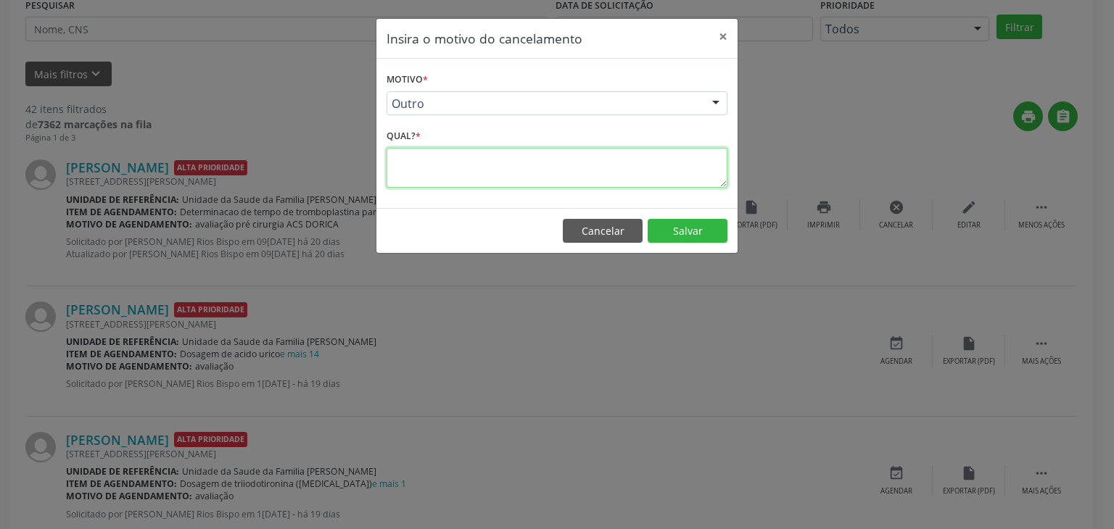
click at [486, 160] on textarea at bounding box center [556, 168] width 341 height 40
paste textarea "EXAME REALIZADO"
type textarea "EXAME REALIZADO"
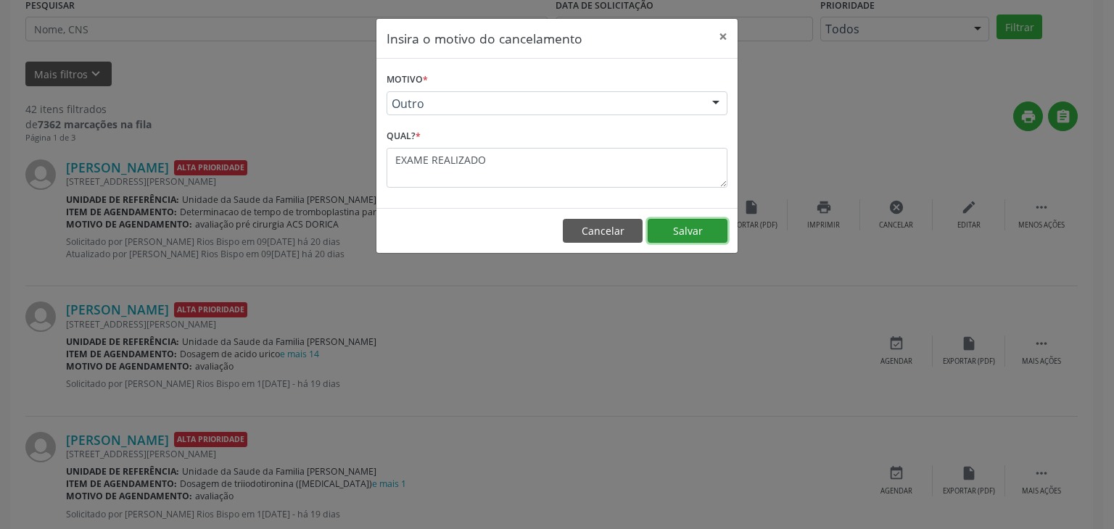
click at [686, 238] on button "Salvar" at bounding box center [687, 231] width 80 height 25
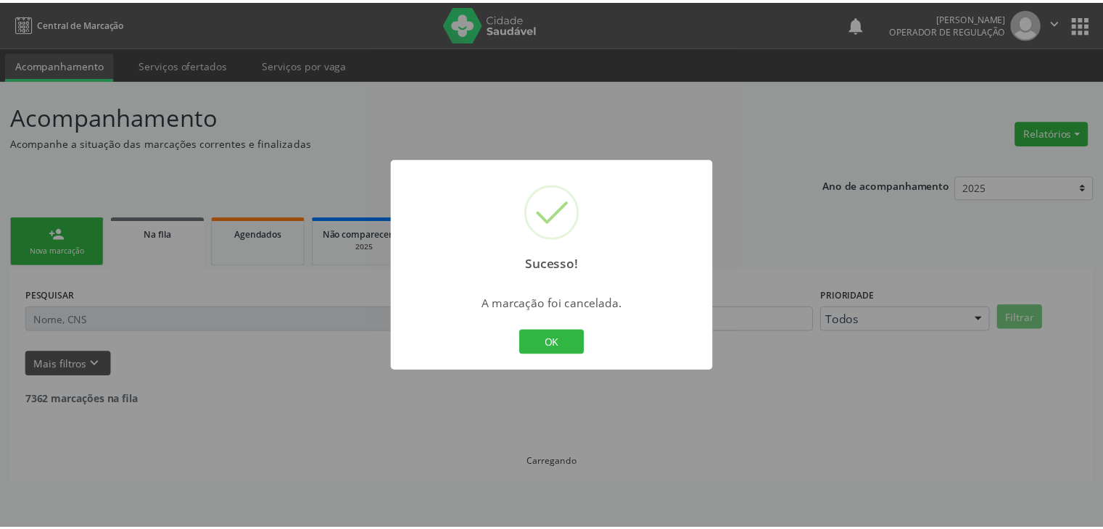
scroll to position [0, 0]
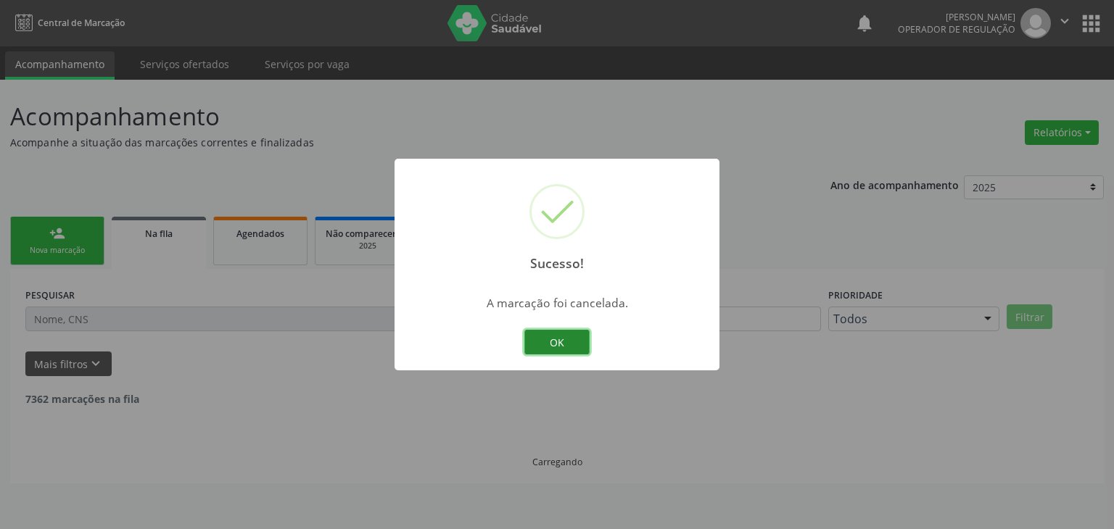
click at [547, 344] on button "OK" at bounding box center [556, 342] width 65 height 25
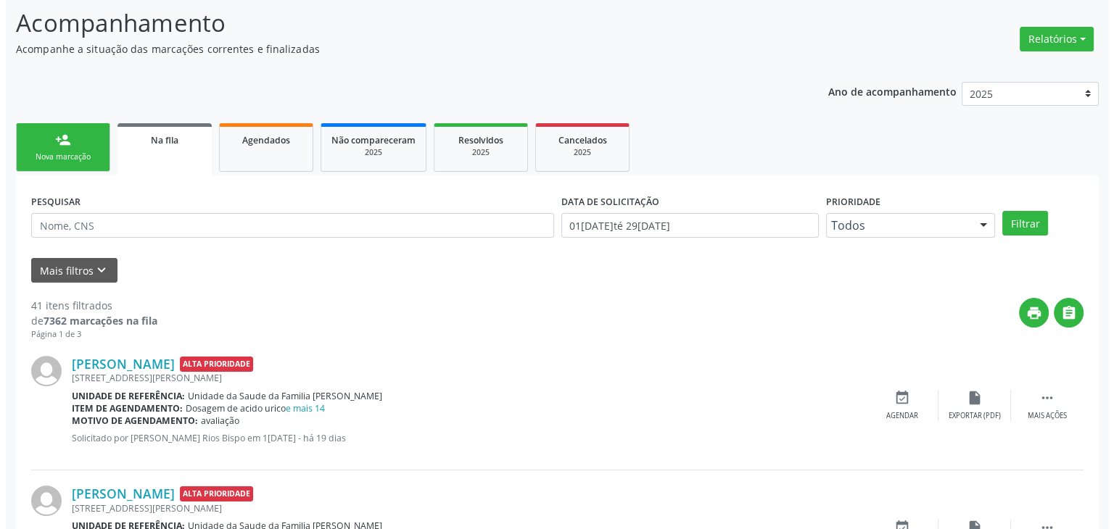
scroll to position [290, 0]
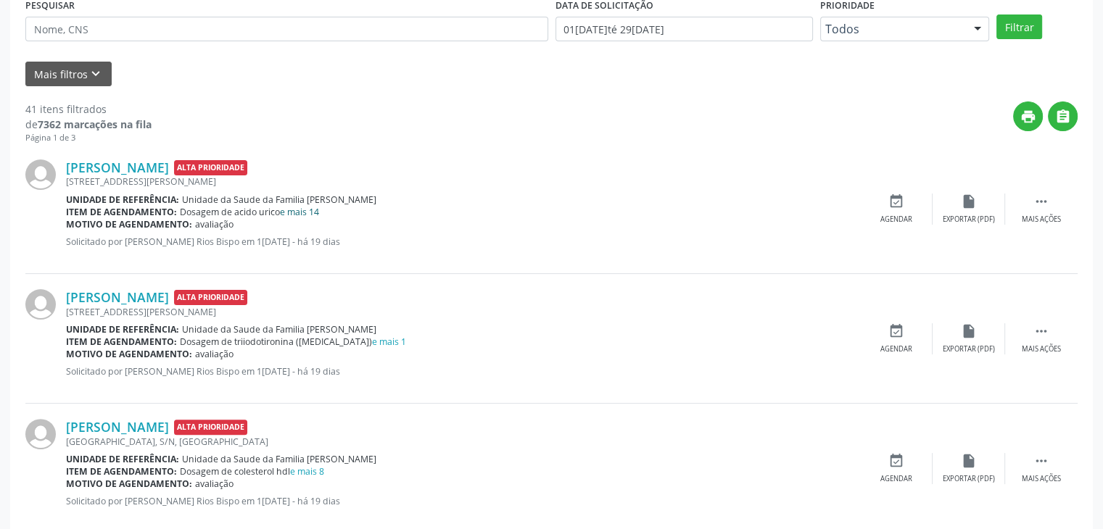
click at [298, 209] on link "e mais 14" at bounding box center [299, 212] width 39 height 12
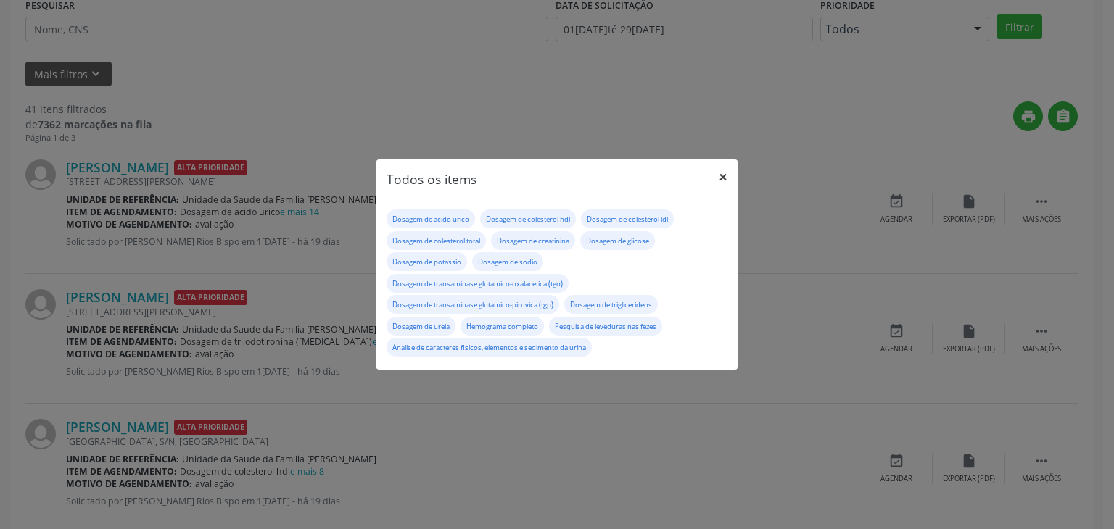
click at [726, 176] on button "×" at bounding box center [722, 178] width 29 height 36
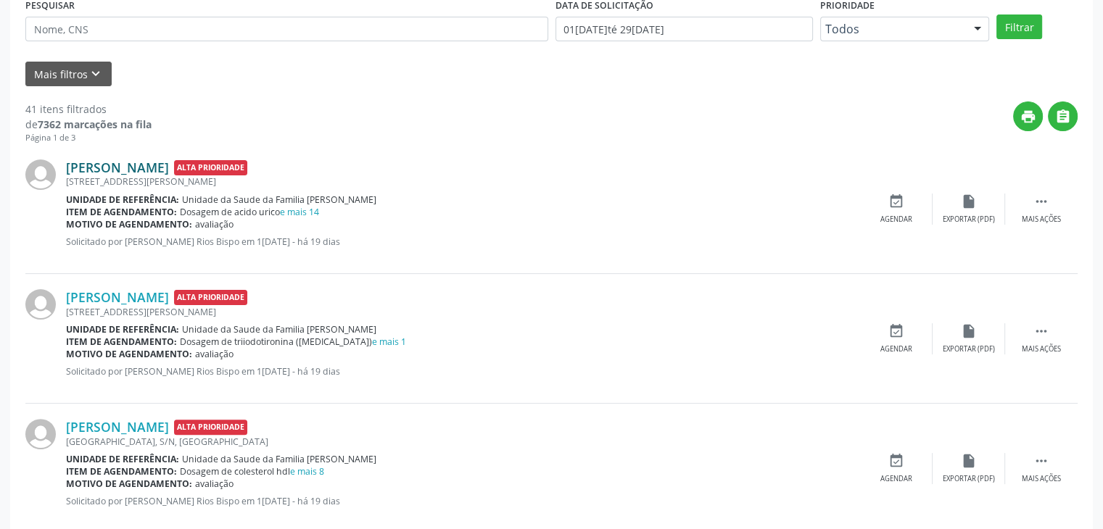
click at [165, 169] on link "Juciane Moreira de Souza" at bounding box center [117, 168] width 103 height 16
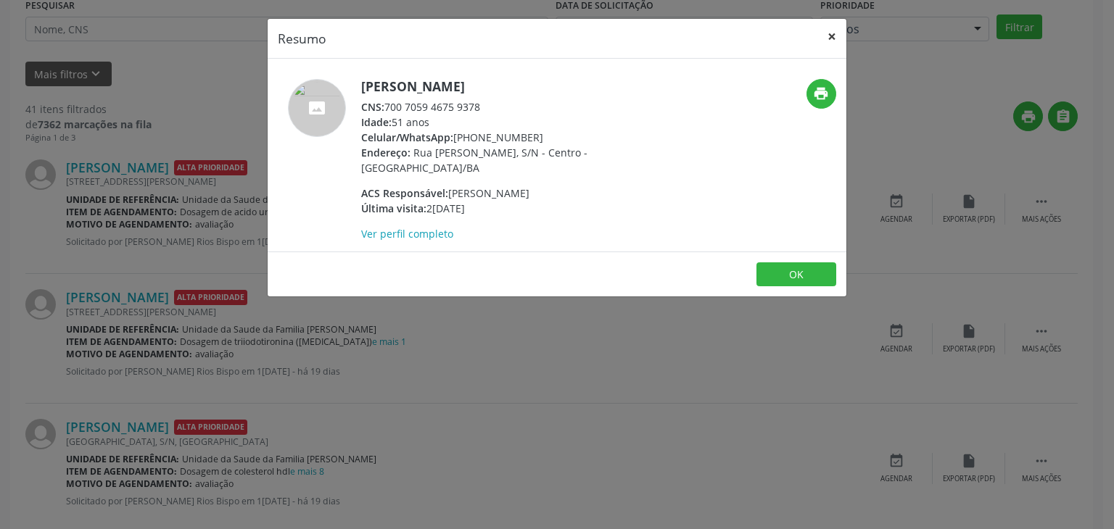
click at [830, 35] on button "×" at bounding box center [831, 37] width 29 height 36
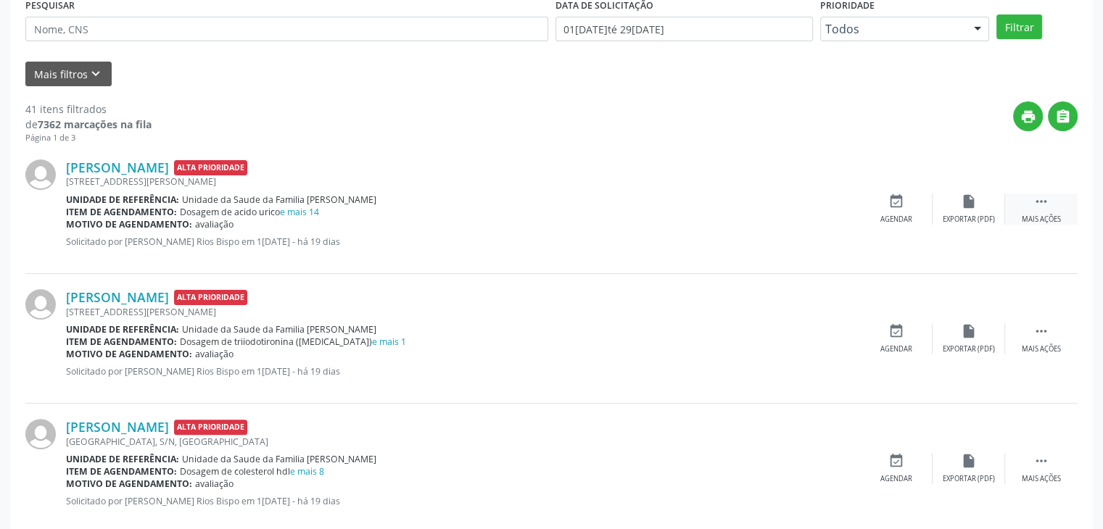
click at [1019, 198] on div " Mais ações" at bounding box center [1041, 209] width 73 height 31
click at [893, 210] on div "cancel Cancelar" at bounding box center [896, 209] width 73 height 31
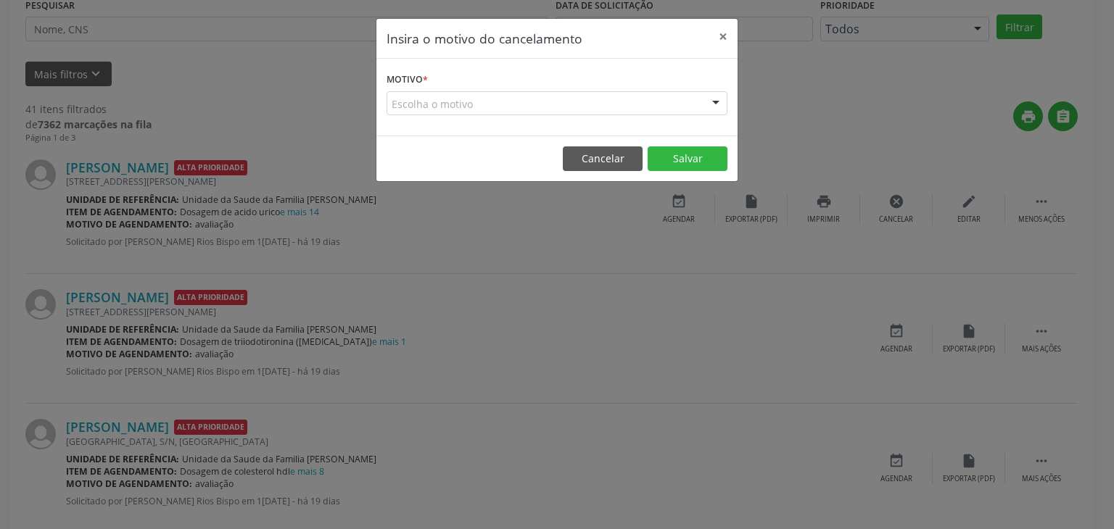
click at [523, 83] on form "Motivo * Escolha o motivo Outro Médico - Participação em eventos (ex: congresso…" at bounding box center [556, 92] width 341 height 46
click at [515, 100] on div "Escolha o motivo" at bounding box center [556, 103] width 341 height 25
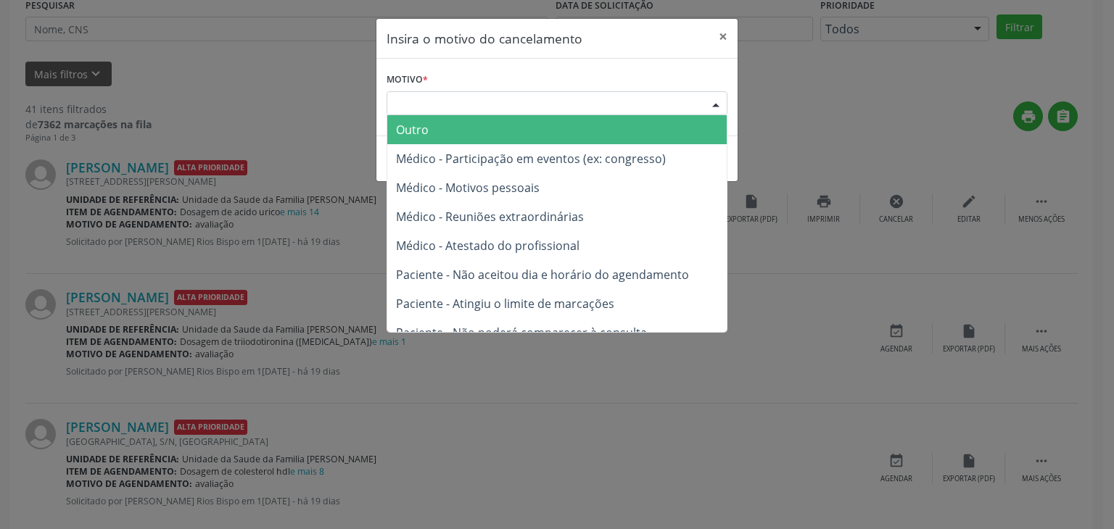
click at [498, 124] on span "Outro" at bounding box center [556, 129] width 339 height 29
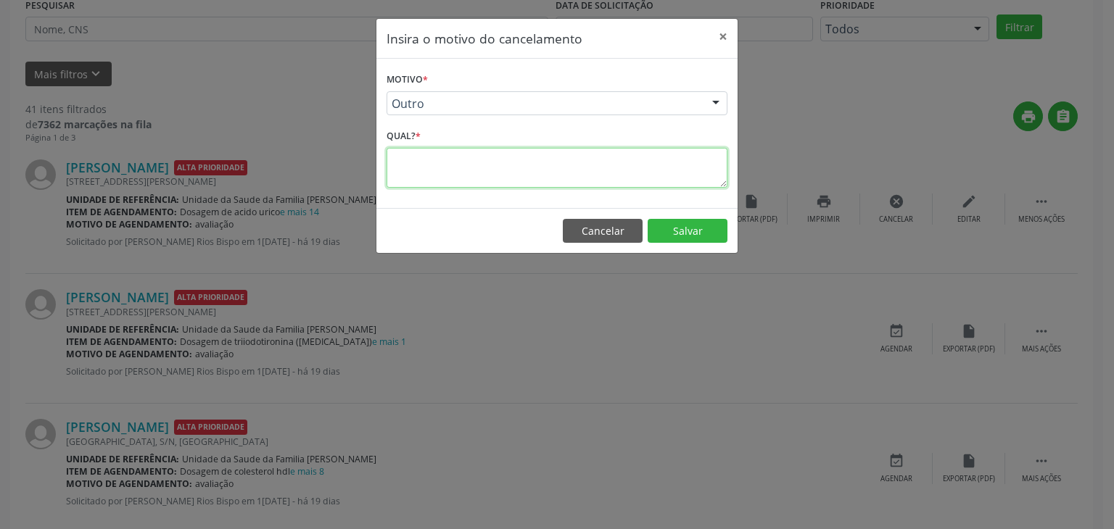
click at [484, 171] on textarea at bounding box center [556, 168] width 341 height 40
paste textarea "EXAME REALIZADO"
type textarea "EXAME REALIZADO"
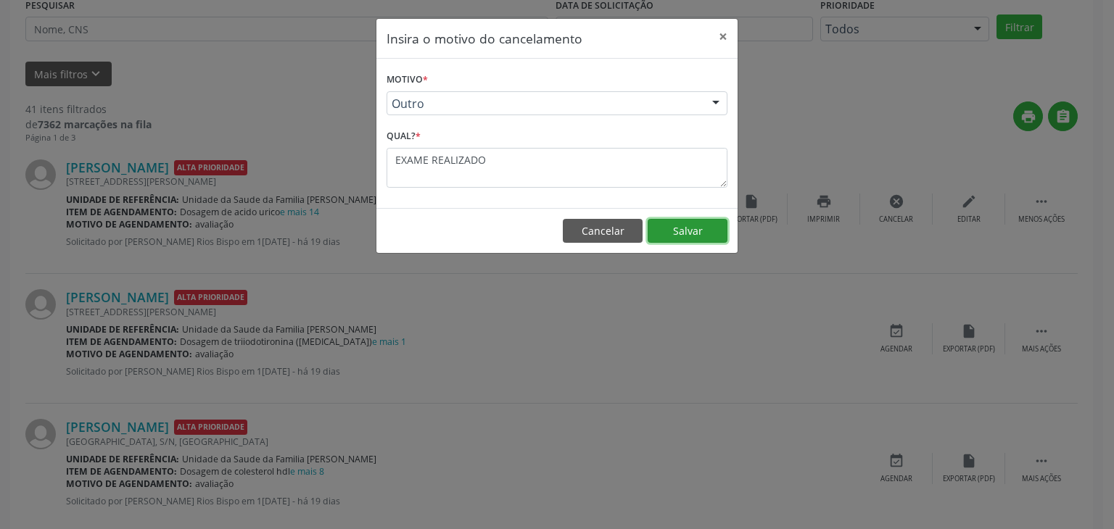
click at [677, 229] on button "Salvar" at bounding box center [687, 231] width 80 height 25
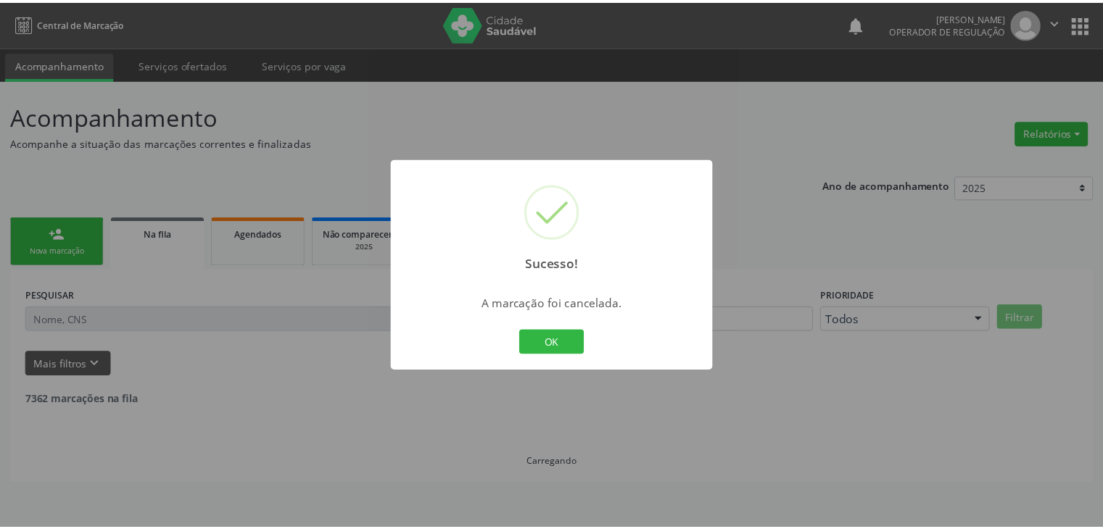
scroll to position [0, 0]
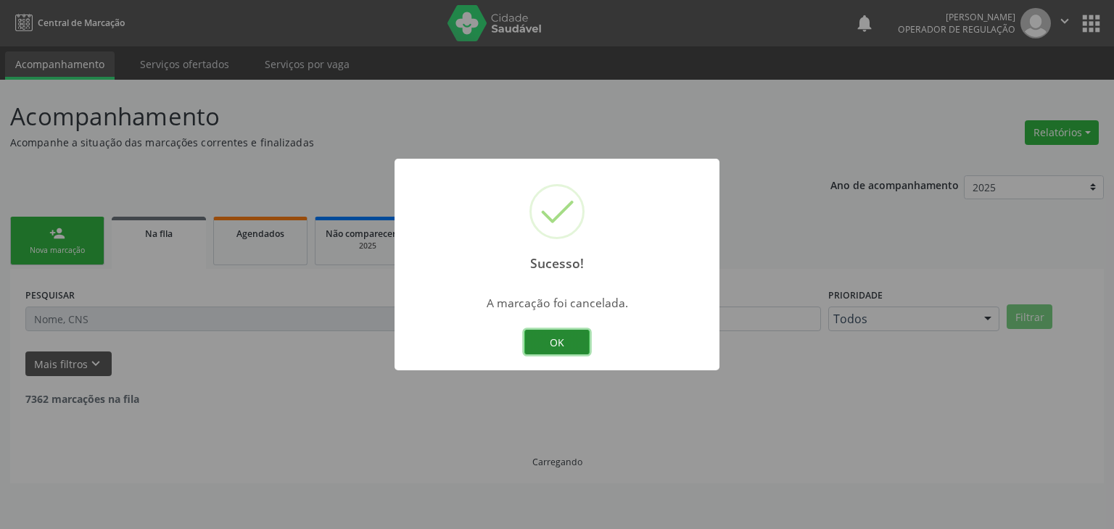
click at [555, 349] on button "OK" at bounding box center [556, 342] width 65 height 25
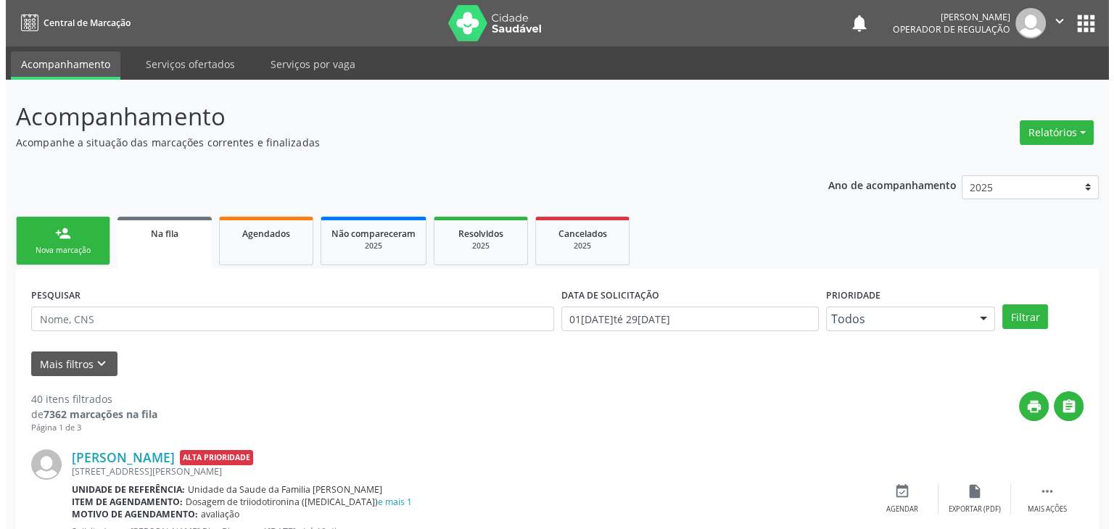
scroll to position [218, 0]
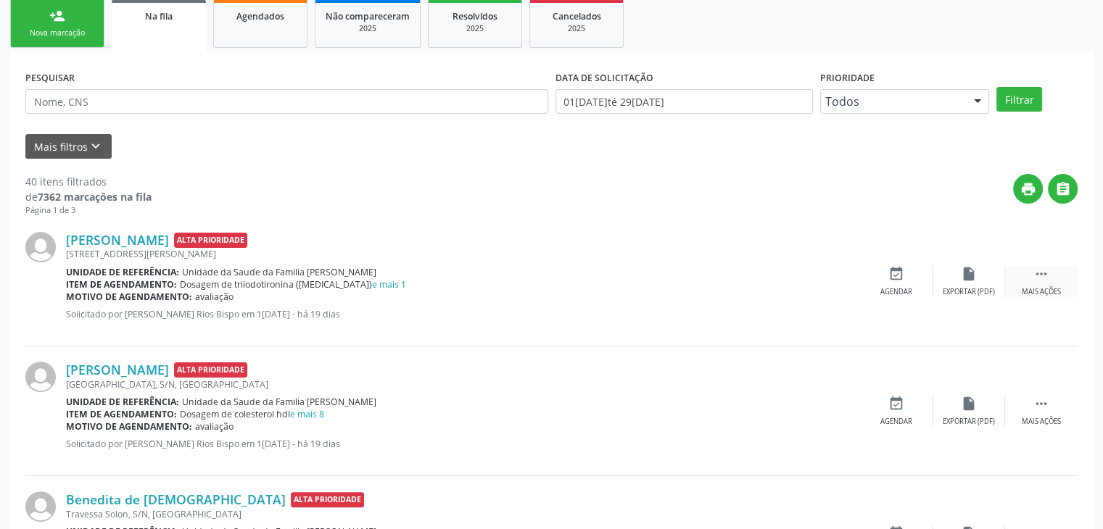
click at [1030, 280] on div " Mais ações" at bounding box center [1041, 281] width 73 height 31
click at [883, 287] on div "Cancelar" at bounding box center [896, 292] width 34 height 10
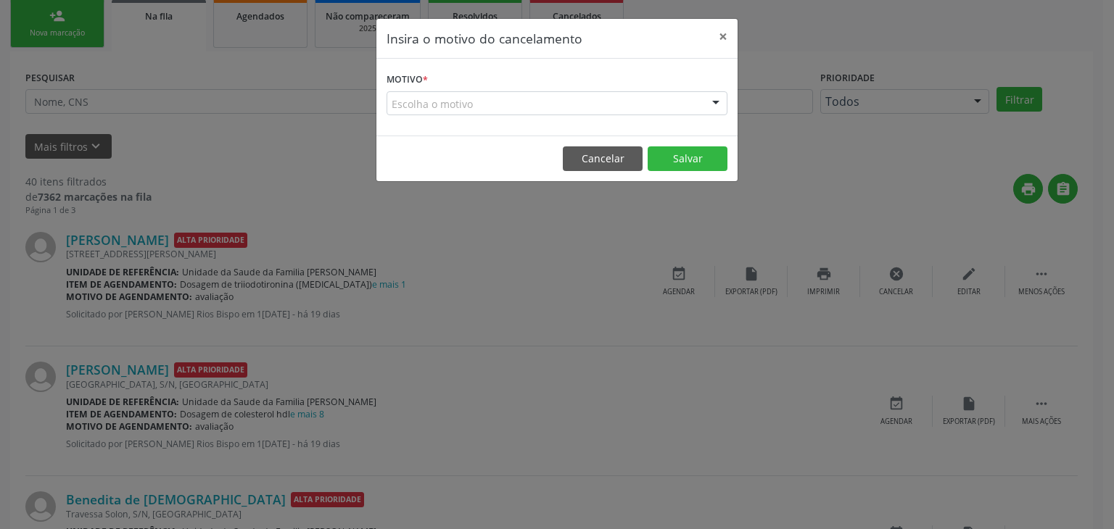
click at [504, 100] on div "Escolha o motivo" at bounding box center [556, 103] width 341 height 25
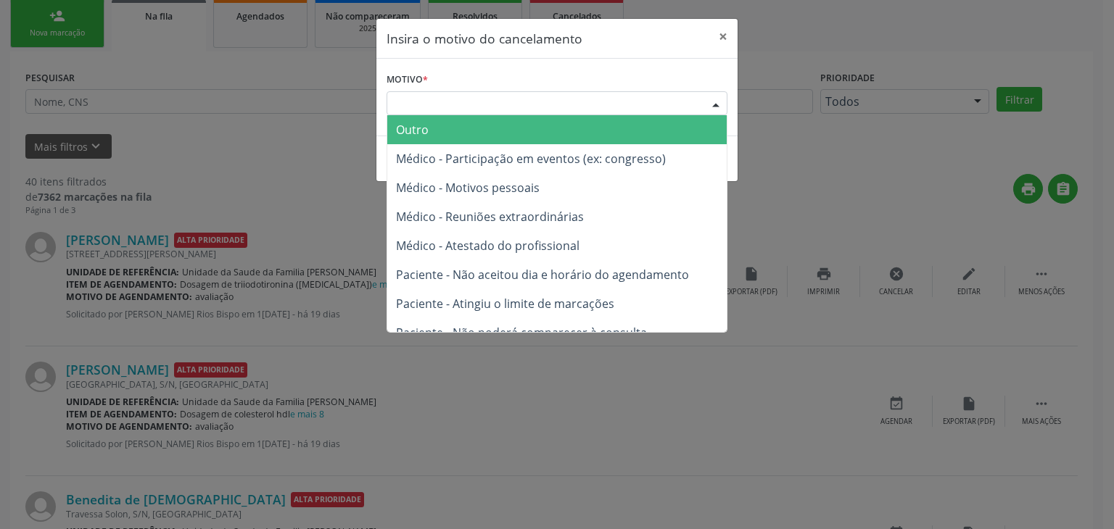
click at [489, 133] on span "Outro" at bounding box center [556, 129] width 339 height 29
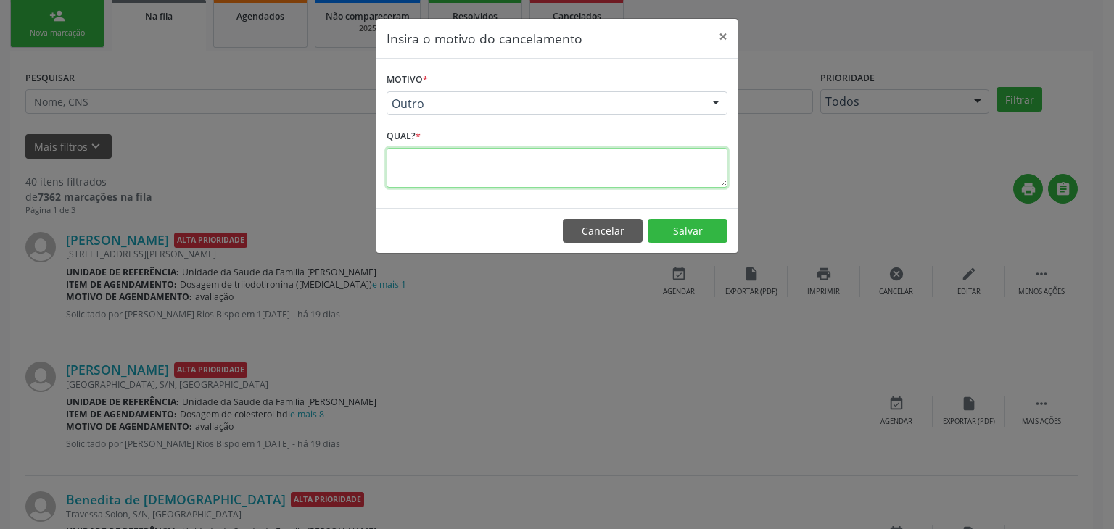
click at [493, 175] on textarea at bounding box center [556, 168] width 341 height 40
paste textarea "EXAME REALIZADO"
type textarea "EXAME REALIZADO"
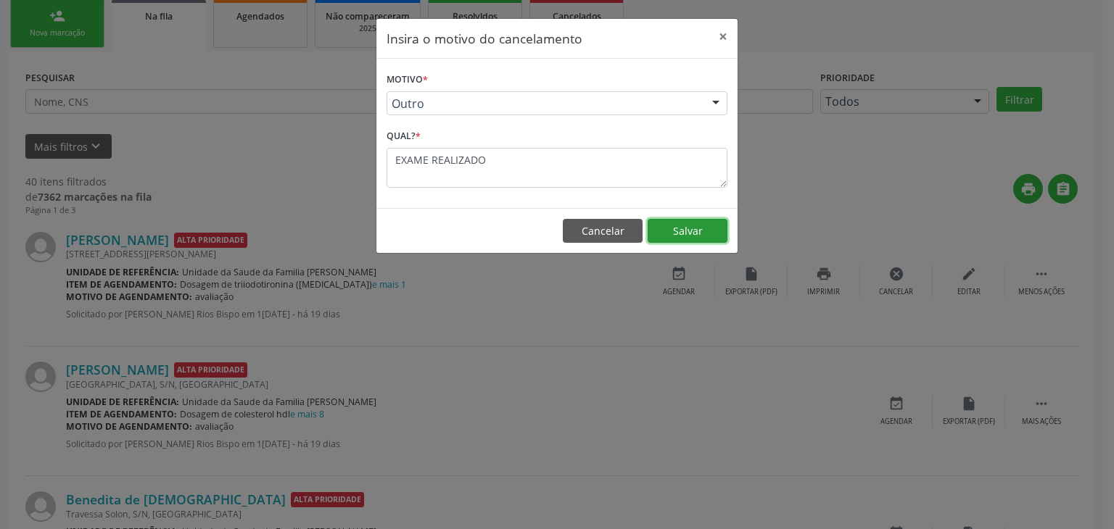
click at [699, 233] on button "Salvar" at bounding box center [687, 231] width 80 height 25
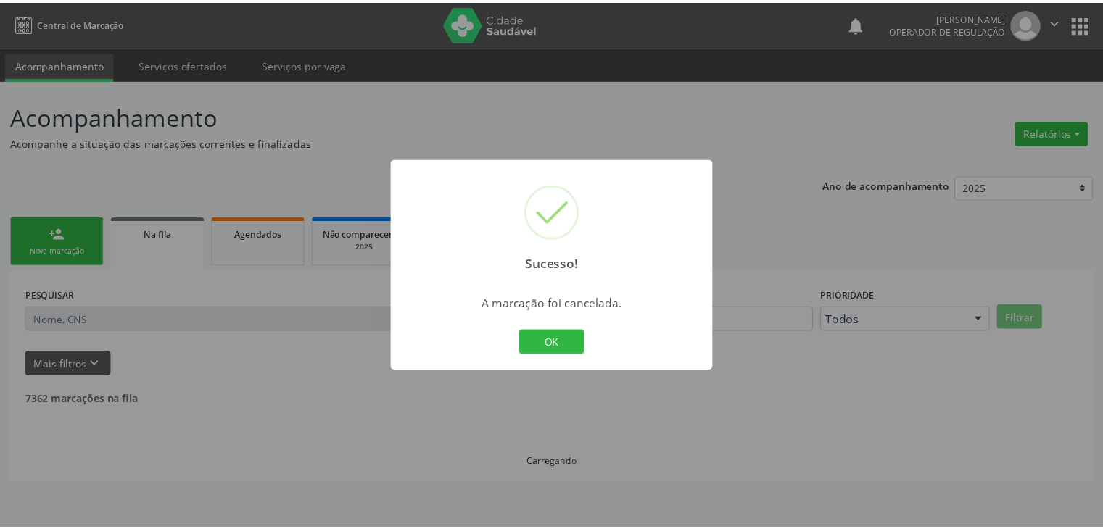
scroll to position [0, 0]
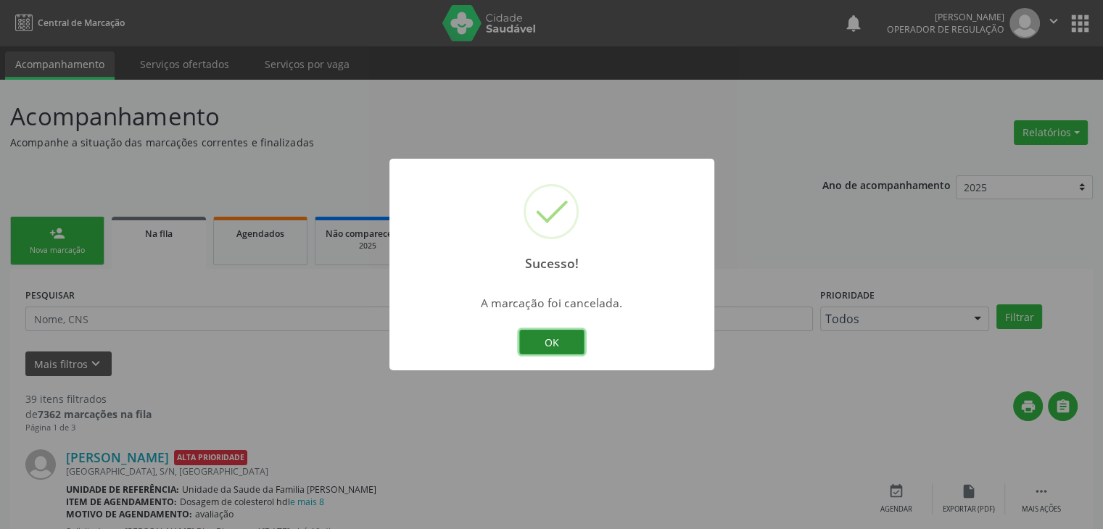
click at [554, 347] on button "OK" at bounding box center [551, 342] width 65 height 25
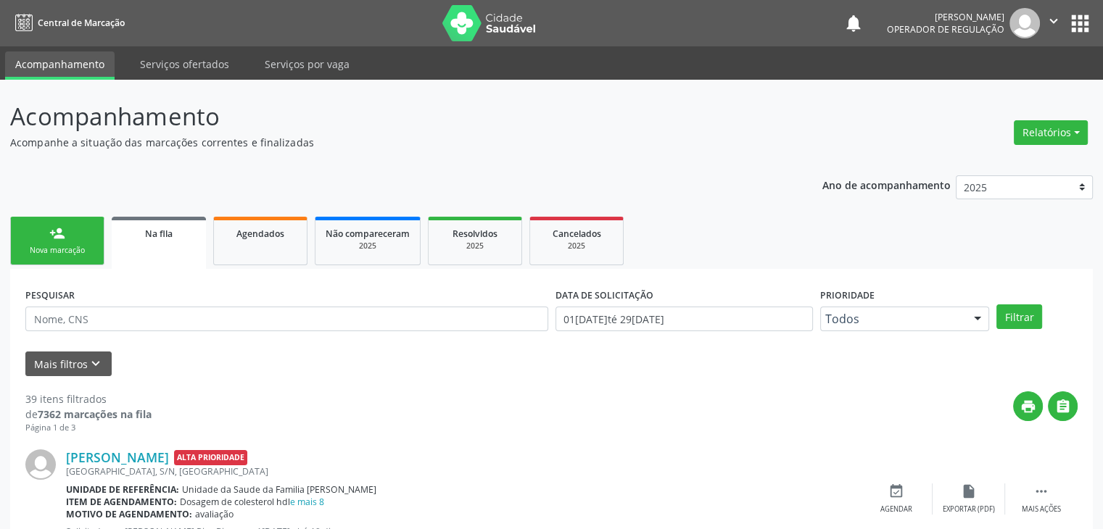
scroll to position [218, 0]
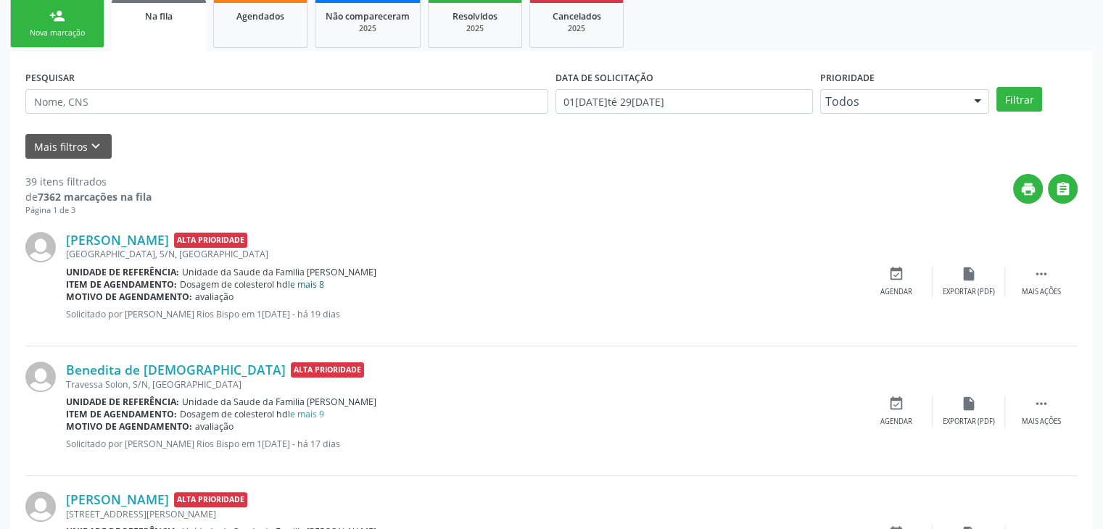
click at [308, 283] on link "e mais 8" at bounding box center [307, 284] width 34 height 12
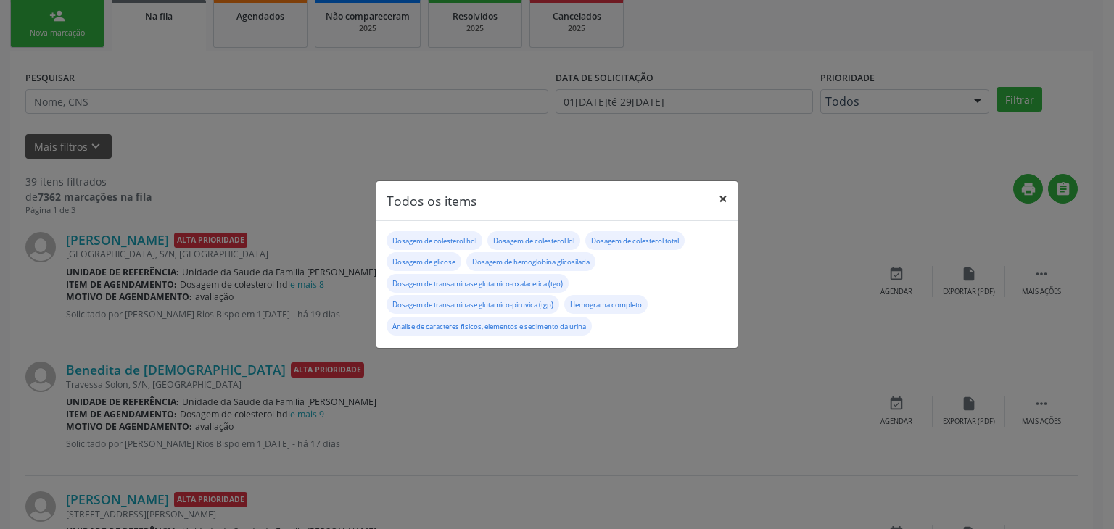
click at [722, 200] on button "×" at bounding box center [722, 199] width 29 height 36
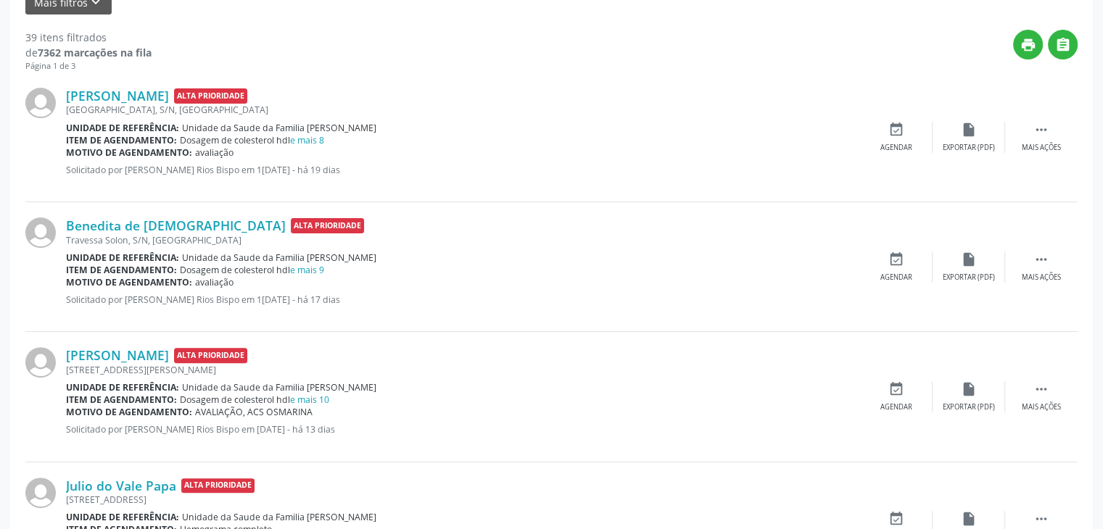
scroll to position [363, 0]
click at [313, 270] on link "e mais 9" at bounding box center [307, 269] width 34 height 12
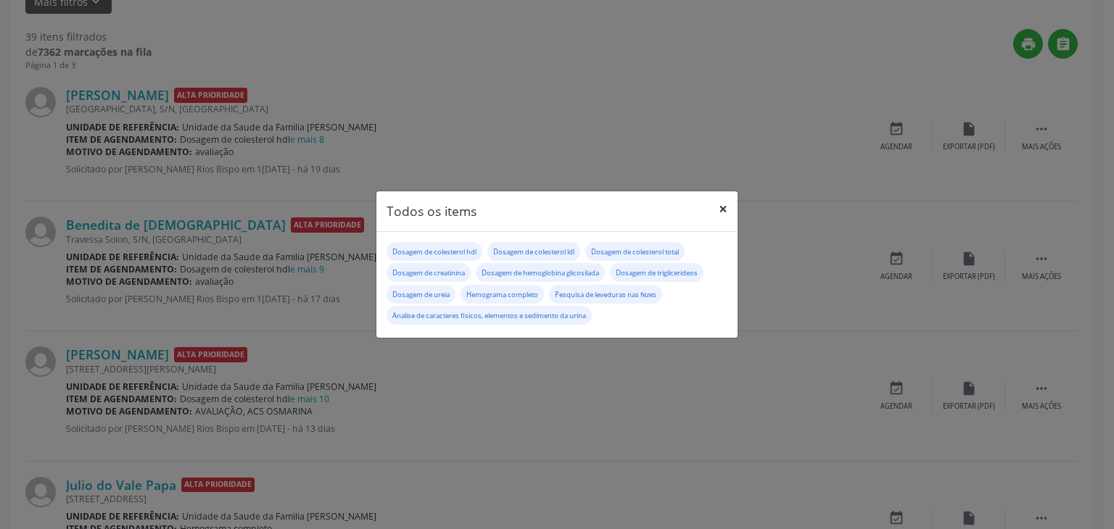
click at [721, 211] on button "×" at bounding box center [722, 209] width 29 height 36
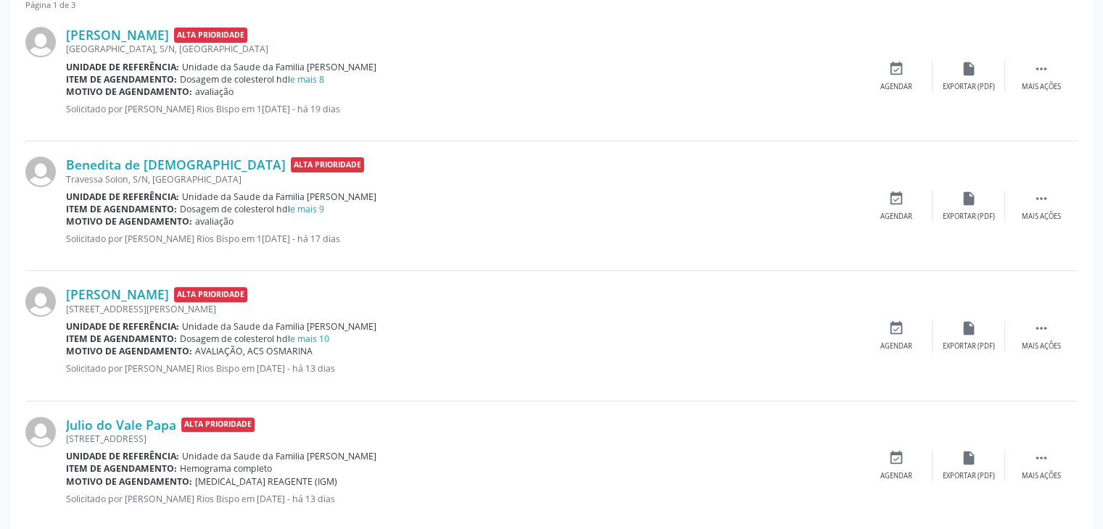
scroll to position [508, 0]
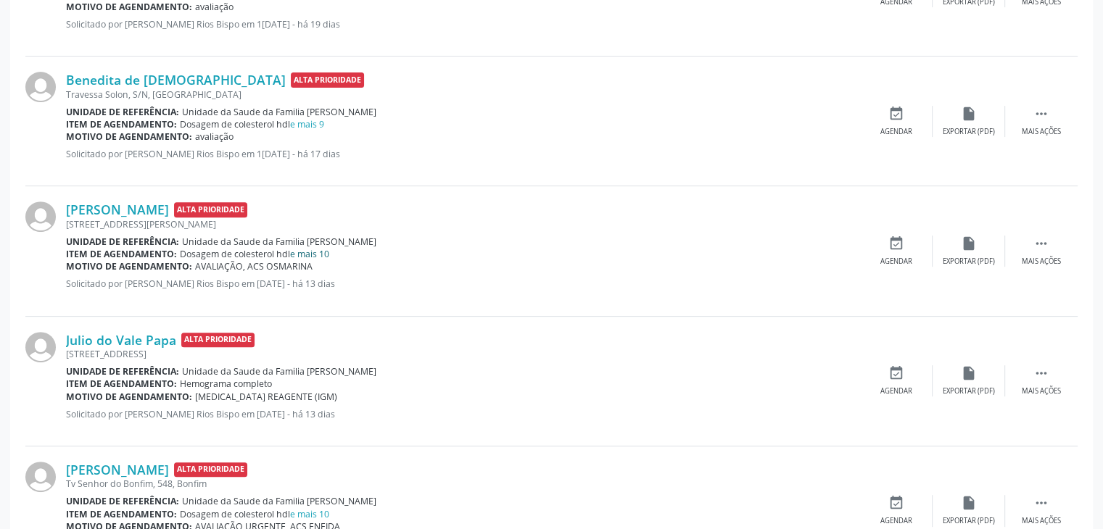
click at [309, 248] on link "e mais 10" at bounding box center [309, 254] width 39 height 12
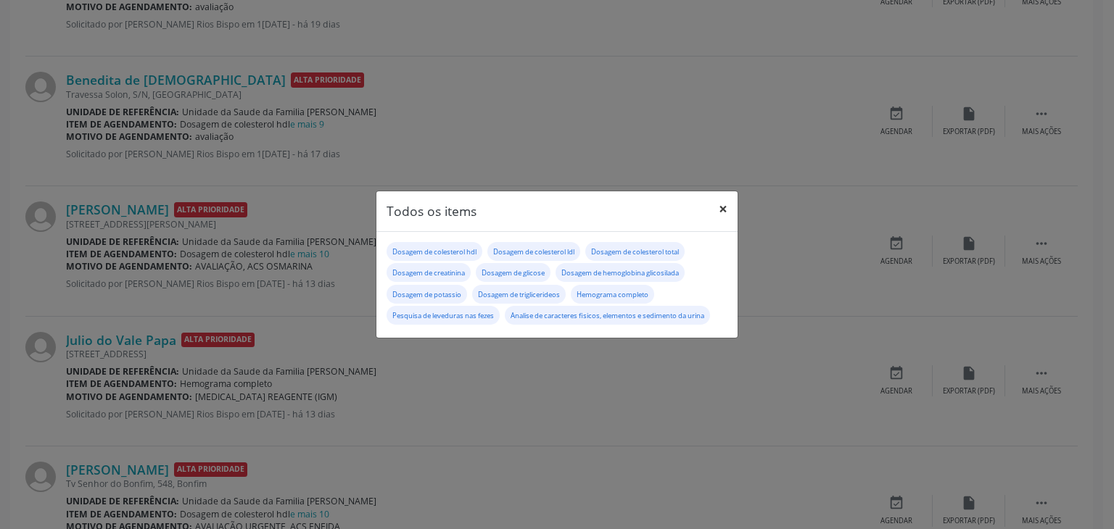
click at [713, 212] on button "×" at bounding box center [722, 209] width 29 height 36
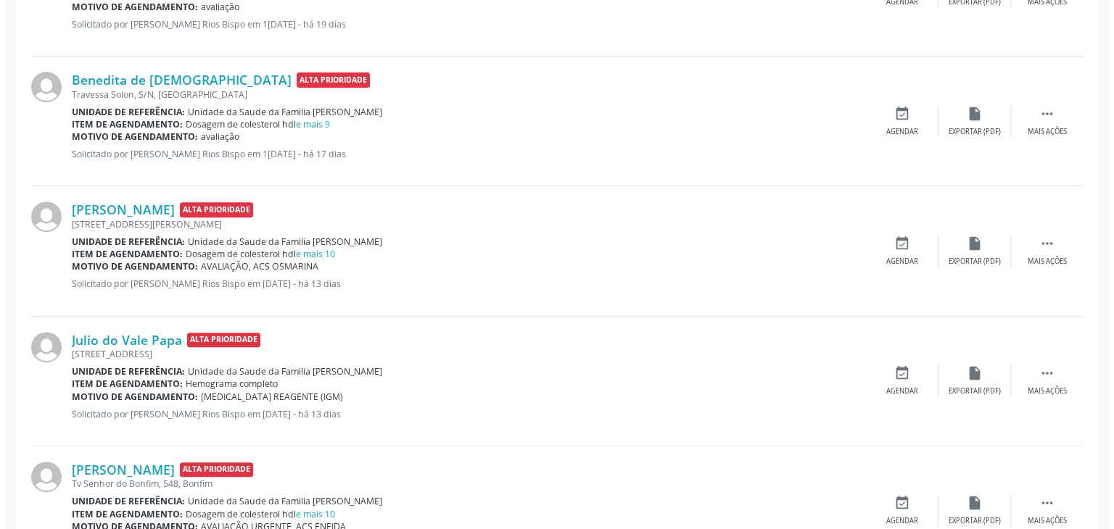
scroll to position [653, 0]
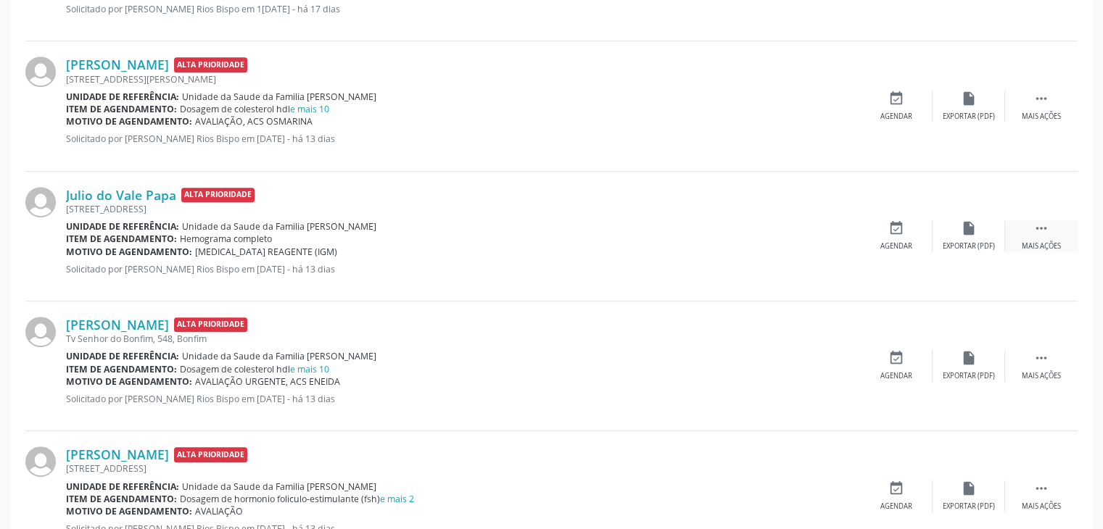
click at [1028, 236] on div " Mais ações" at bounding box center [1041, 235] width 73 height 31
click at [931, 241] on div "cancel Cancelar" at bounding box center [896, 235] width 73 height 31
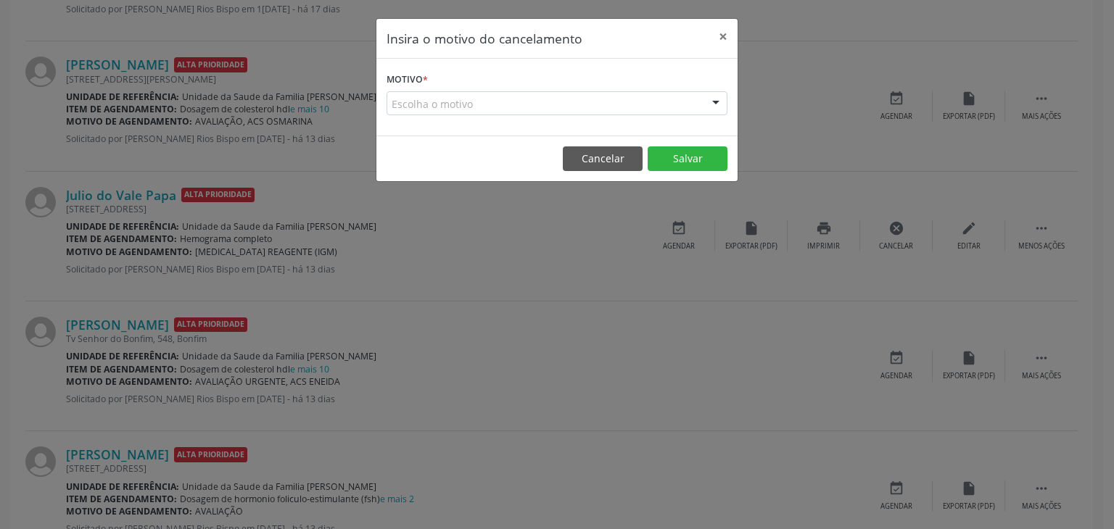
click at [522, 92] on div "Escolha o motivo" at bounding box center [556, 103] width 341 height 25
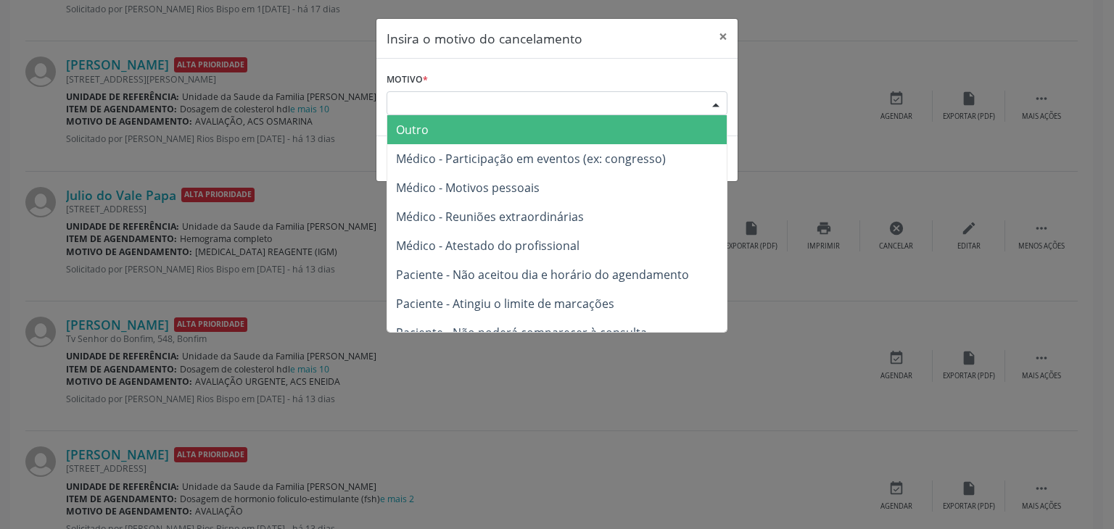
click at [434, 136] on span "Outro" at bounding box center [556, 129] width 339 height 29
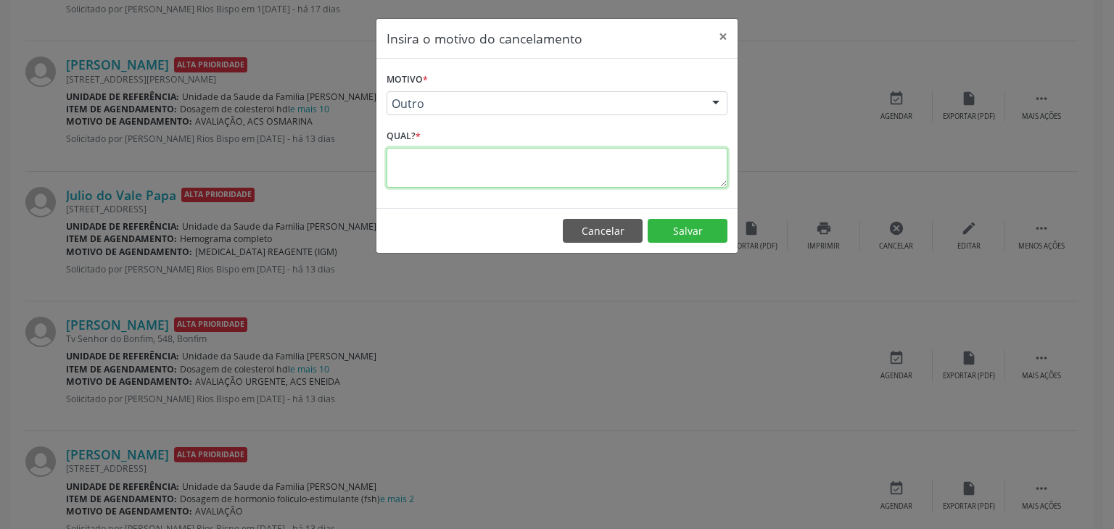
click at [453, 155] on textarea at bounding box center [556, 168] width 341 height 40
paste textarea "EXAME REALIZADO"
type textarea "EXAME REALIZADO"
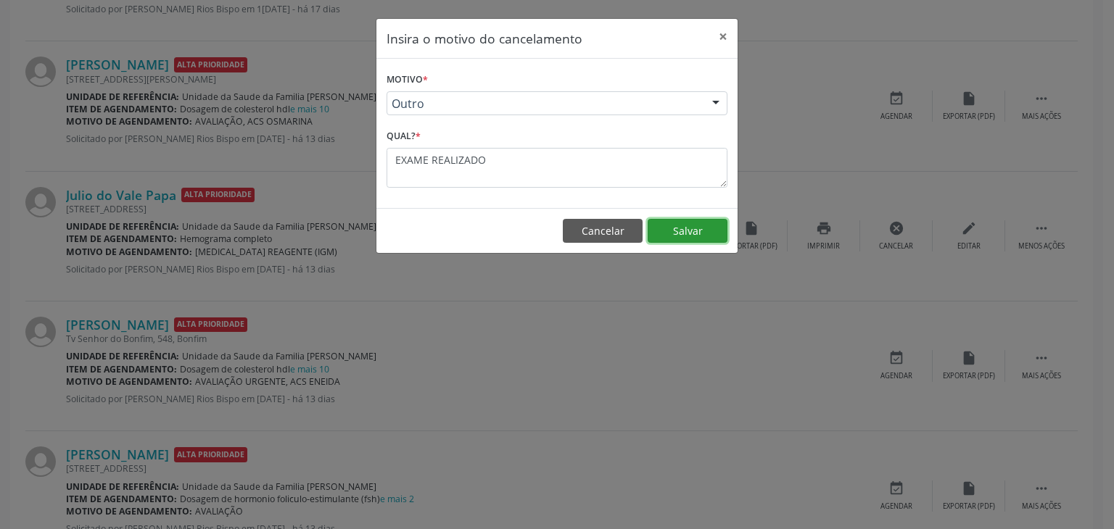
click at [678, 229] on button "Salvar" at bounding box center [687, 231] width 80 height 25
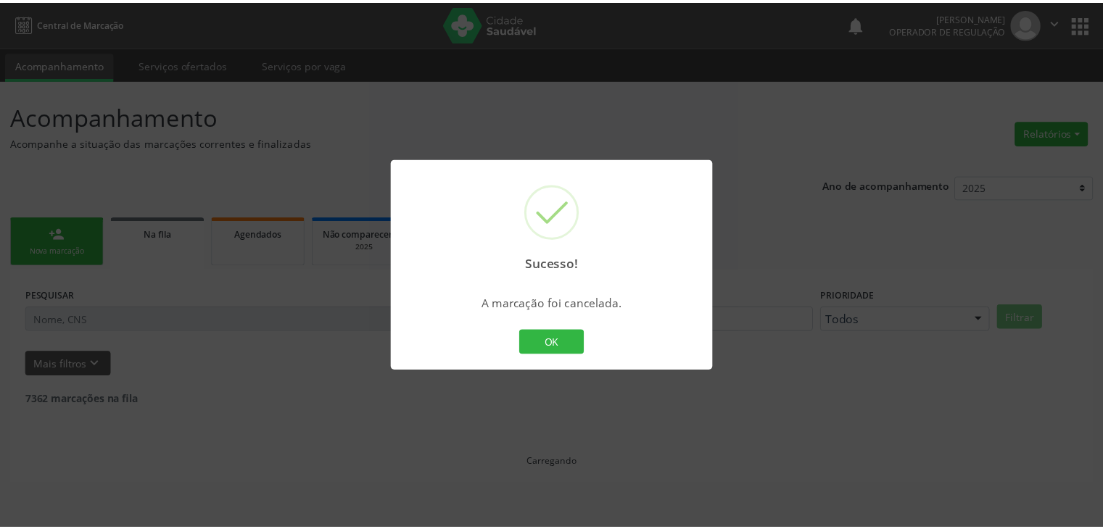
scroll to position [0, 0]
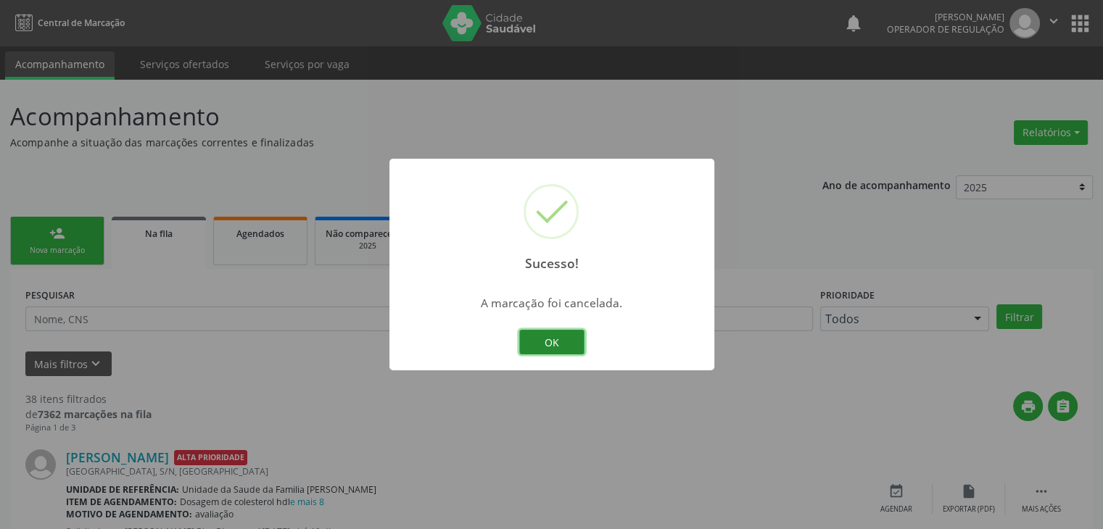
click at [554, 342] on button "OK" at bounding box center [551, 342] width 65 height 25
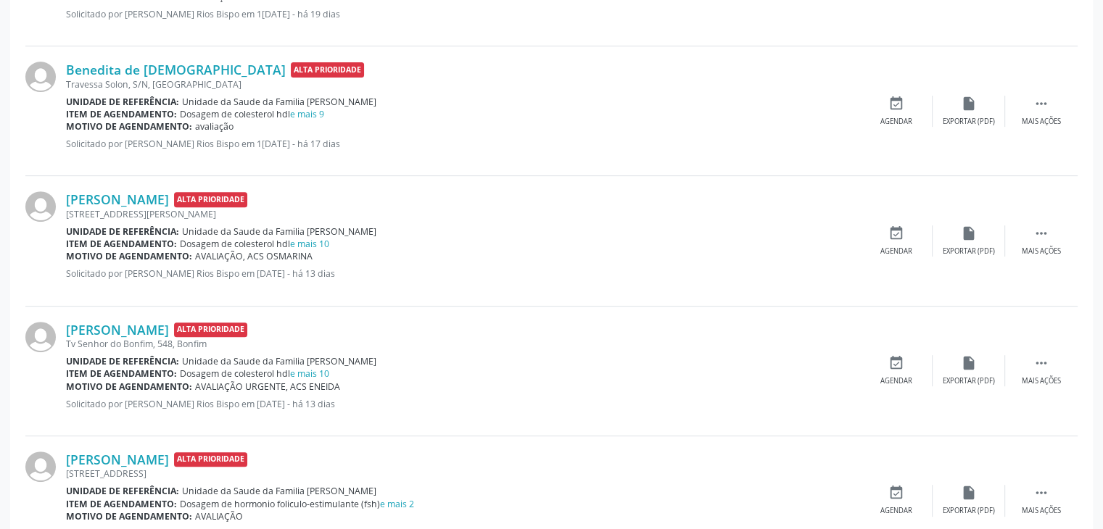
scroll to position [580, 0]
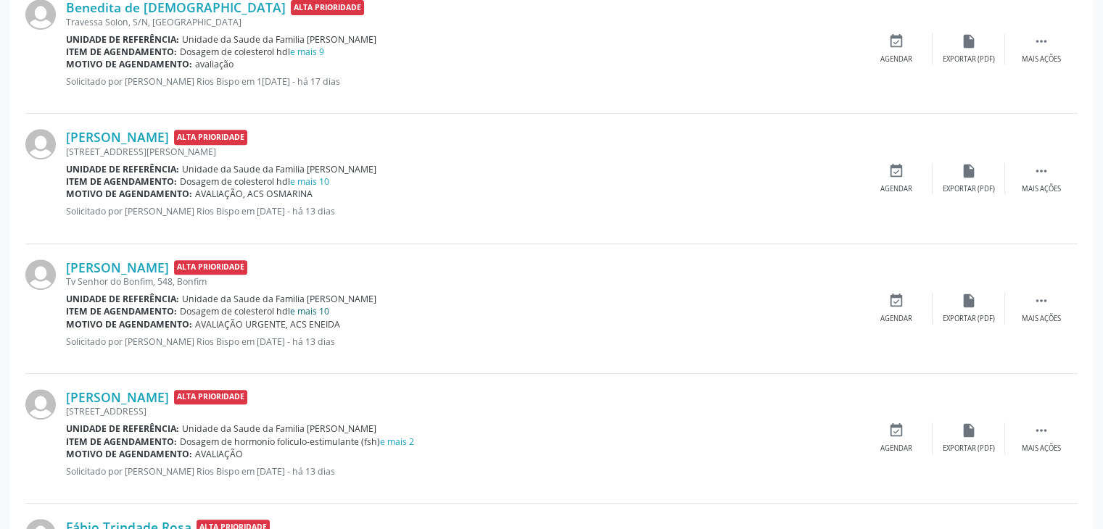
click at [318, 311] on link "e mais 10" at bounding box center [309, 311] width 39 height 12
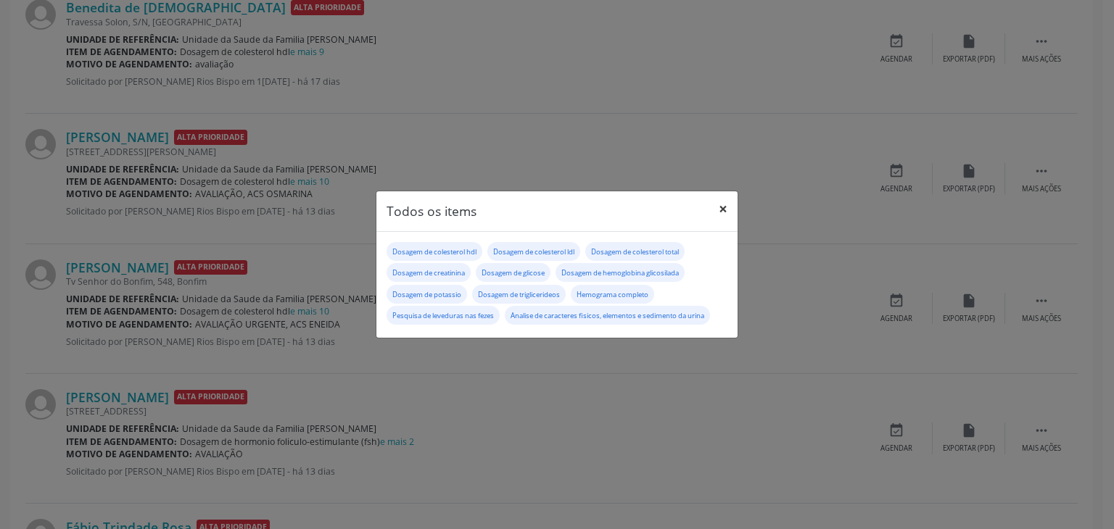
click at [719, 201] on button "×" at bounding box center [722, 209] width 29 height 36
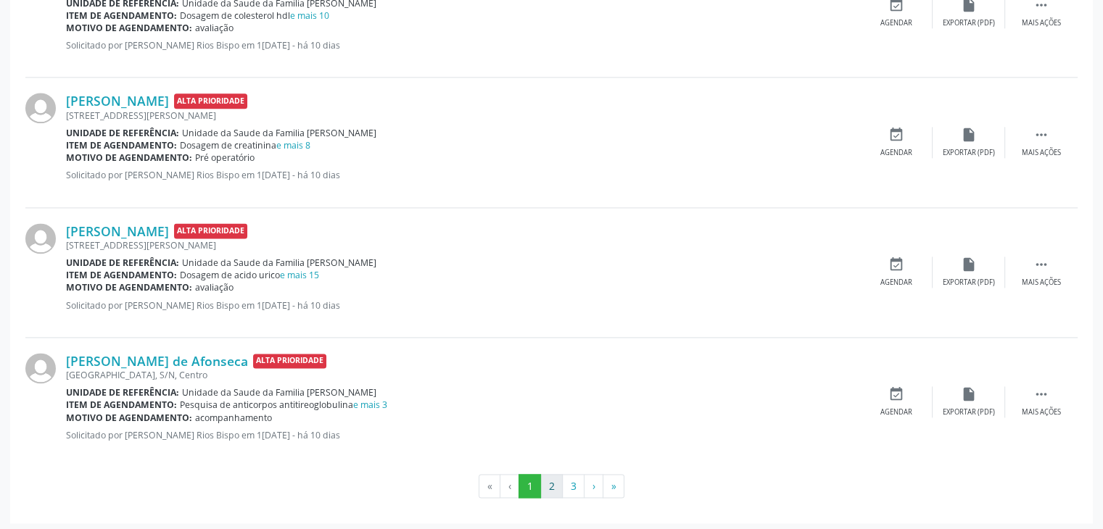
scroll to position [1917, 0]
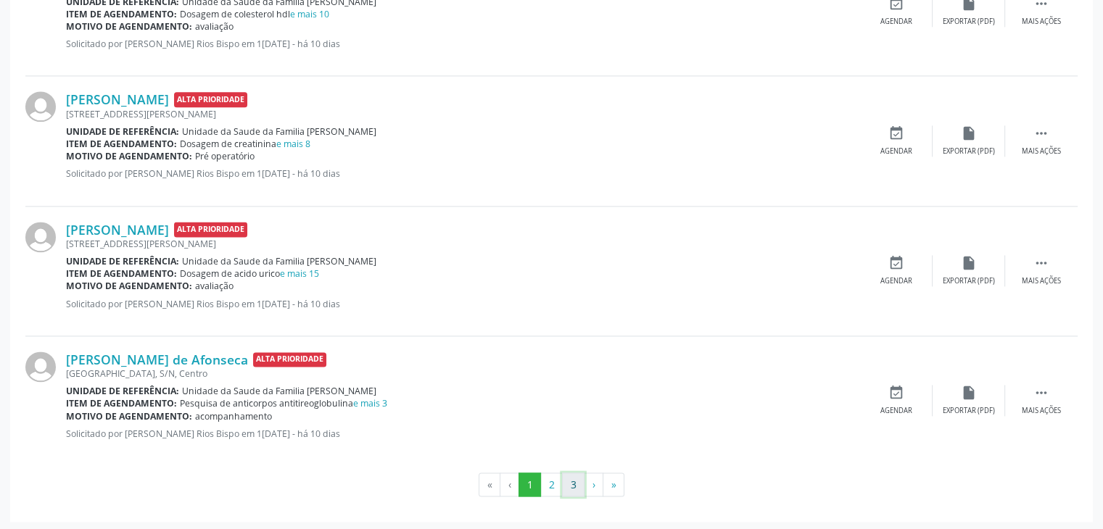
click at [579, 488] on button "3" at bounding box center [573, 485] width 22 height 25
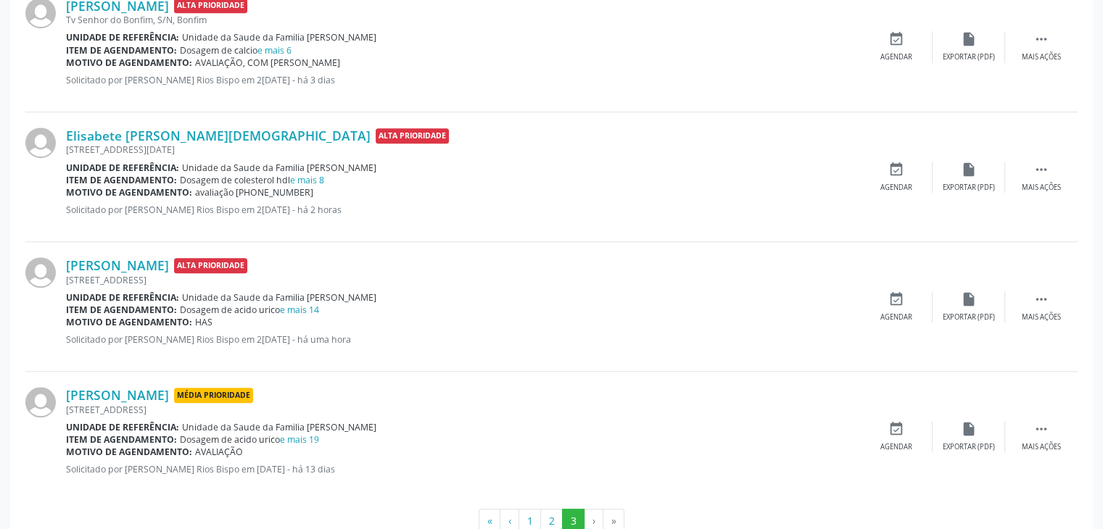
scroll to position [1009, 0]
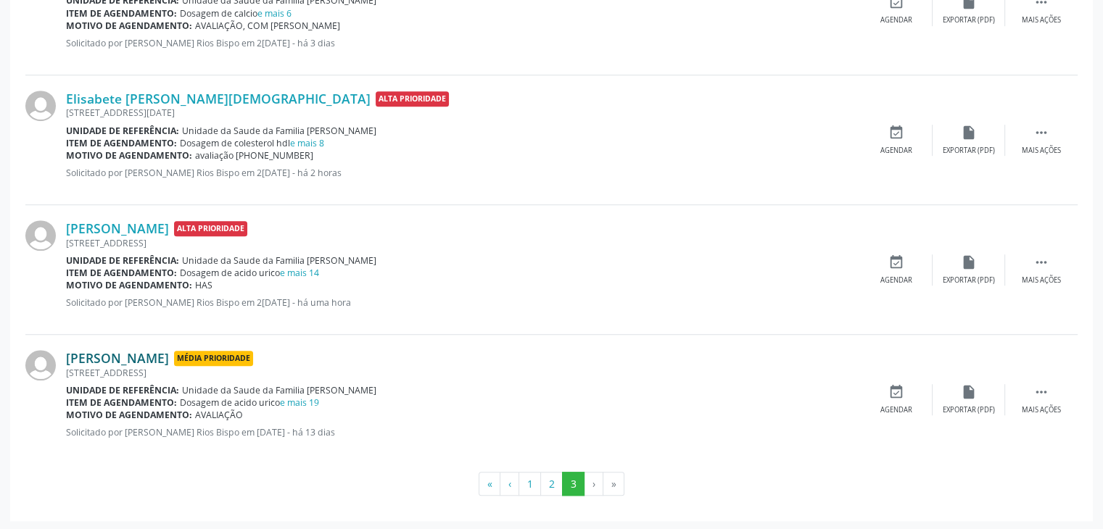
click at [169, 359] on link "Vilma Reis Gomes de Oliveira" at bounding box center [117, 358] width 103 height 16
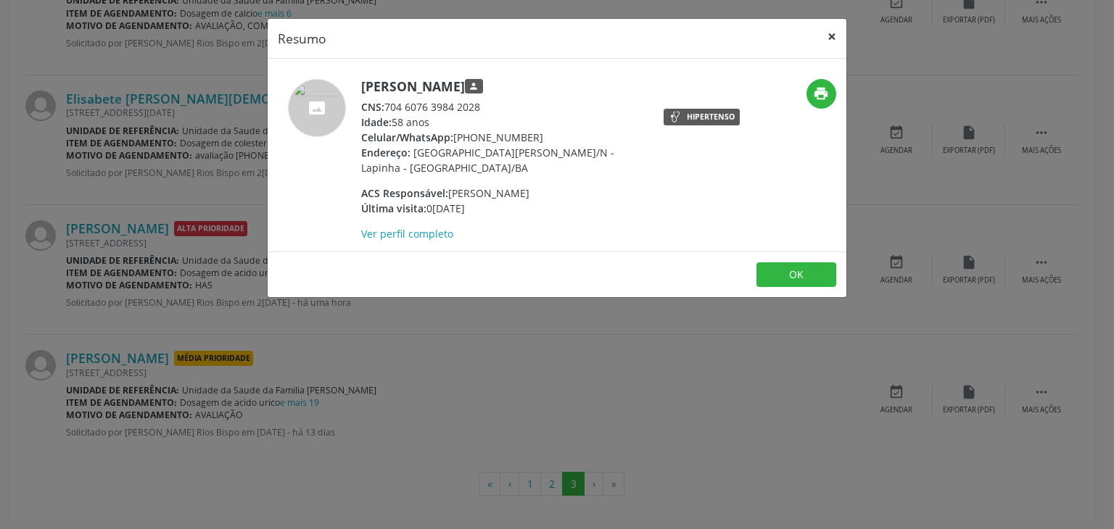
click at [840, 41] on button "×" at bounding box center [831, 37] width 29 height 36
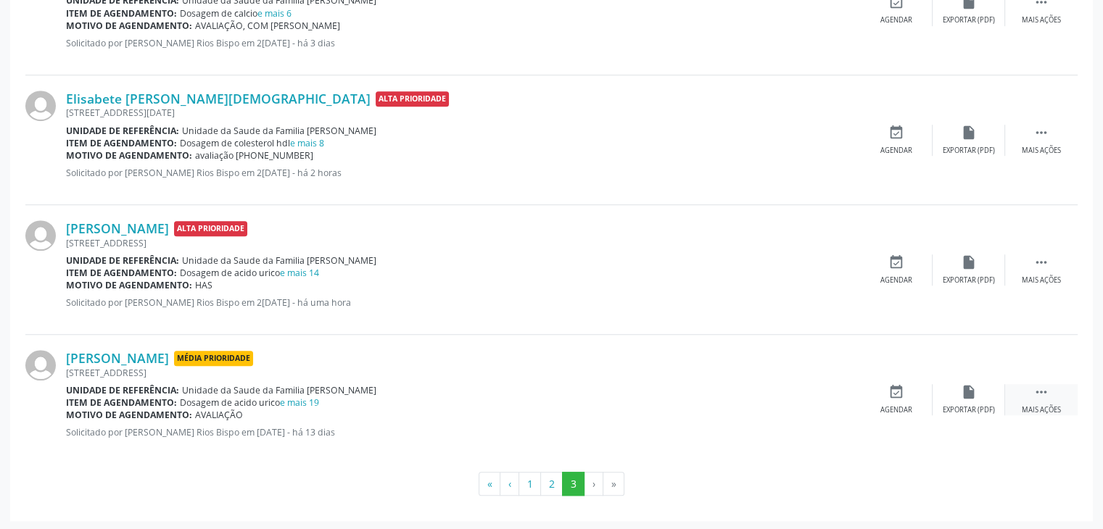
drag, startPoint x: 1043, startPoint y: 399, endPoint x: 1032, endPoint y: 401, distance: 11.0
click at [1043, 399] on div " Mais ações" at bounding box center [1041, 399] width 73 height 31
click at [972, 405] on div "Editar" at bounding box center [968, 410] width 23 height 10
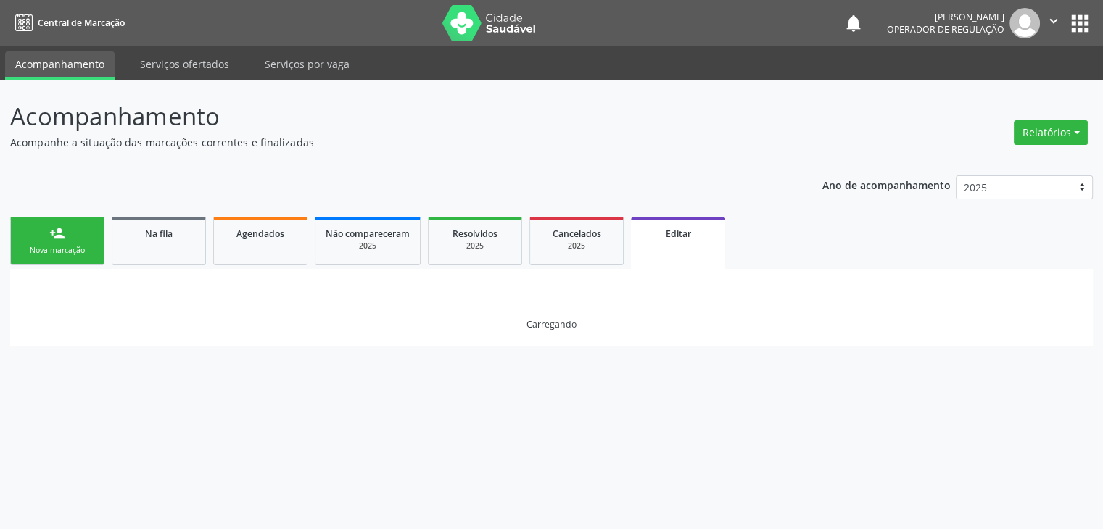
scroll to position [0, 0]
click at [168, 251] on link "Na fila" at bounding box center [159, 241] width 94 height 49
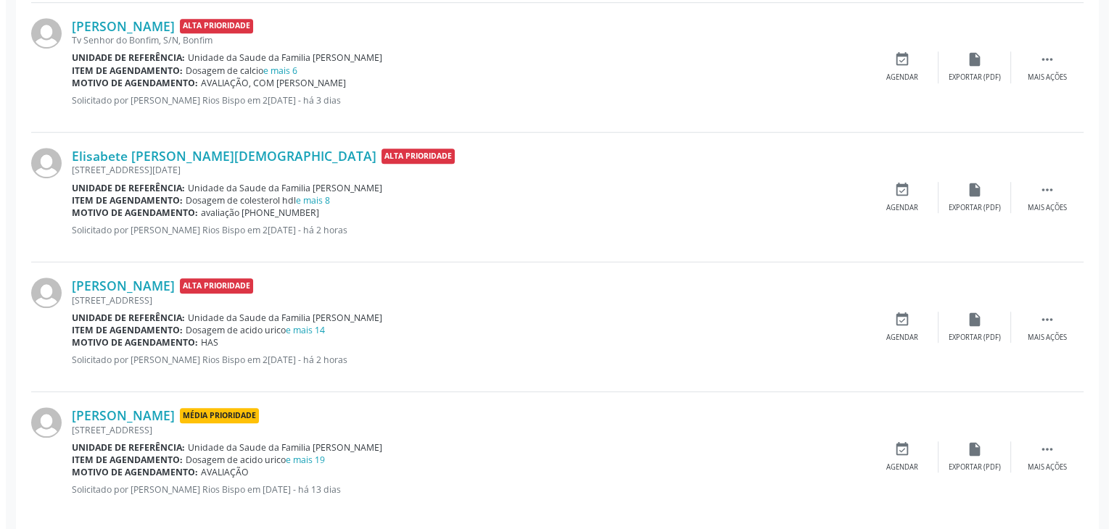
scroll to position [1009, 0]
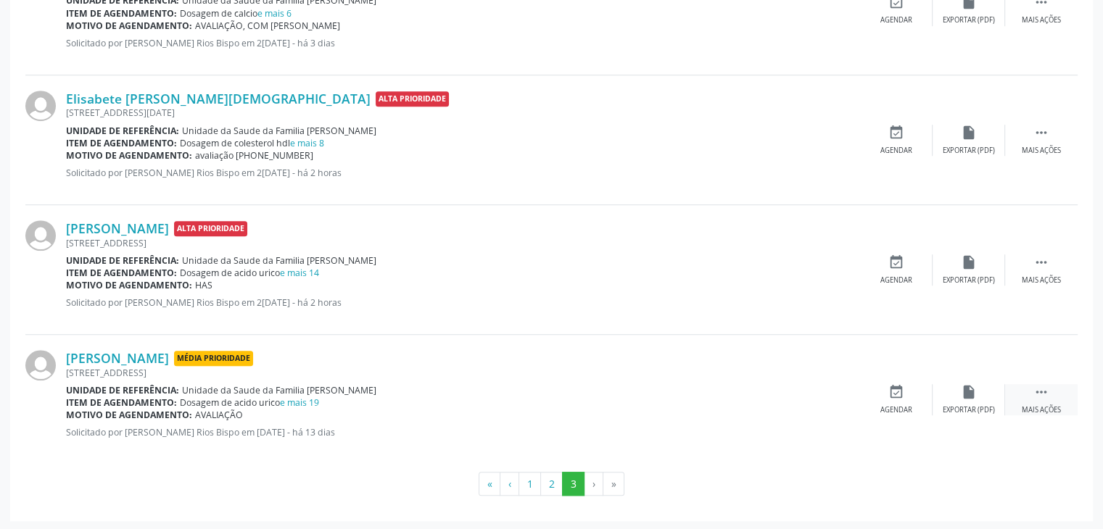
click at [1047, 400] on div " Mais ações" at bounding box center [1041, 399] width 73 height 31
click at [919, 399] on div "cancel Cancelar" at bounding box center [896, 399] width 73 height 31
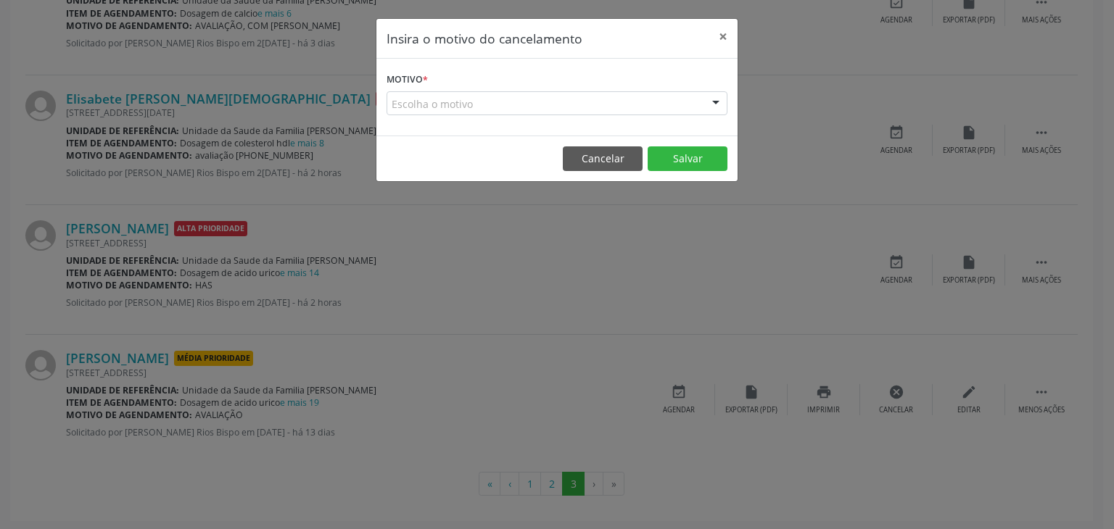
click at [587, 116] on div "Motivo * Escolha o motivo Outro Médico - Participação em eventos (ex: congresso…" at bounding box center [556, 97] width 361 height 77
click at [535, 89] on form "Motivo * Escolha o motivo Outro Médico - Participação em eventos (ex: congresso…" at bounding box center [556, 92] width 341 height 46
click at [444, 88] on form "Motivo * Escolha o motivo Outro Médico - Participação em eventos (ex: congresso…" at bounding box center [556, 92] width 341 height 46
click at [441, 102] on div "Escolha o motivo" at bounding box center [556, 103] width 341 height 25
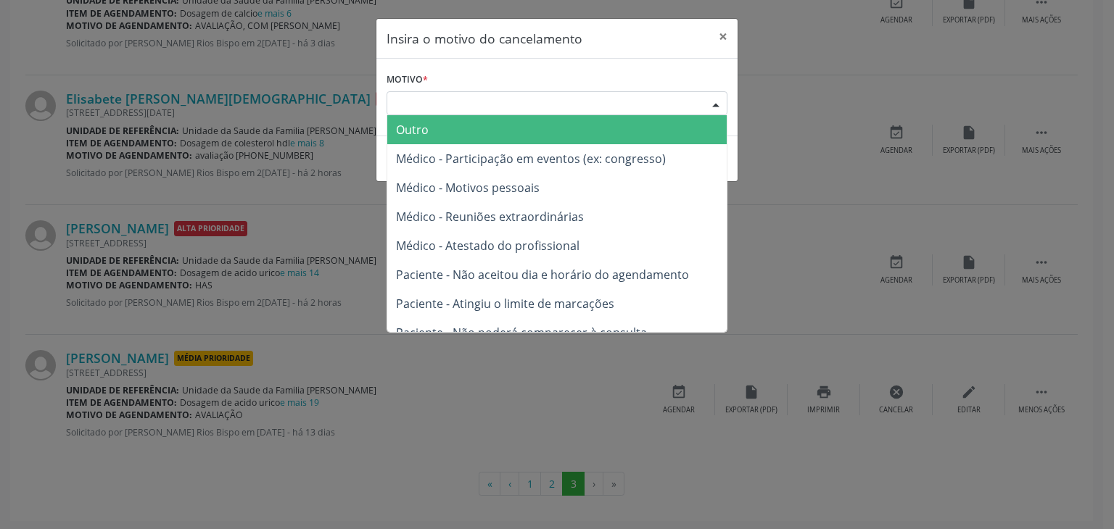
click at [431, 129] on span "Outro" at bounding box center [556, 129] width 339 height 29
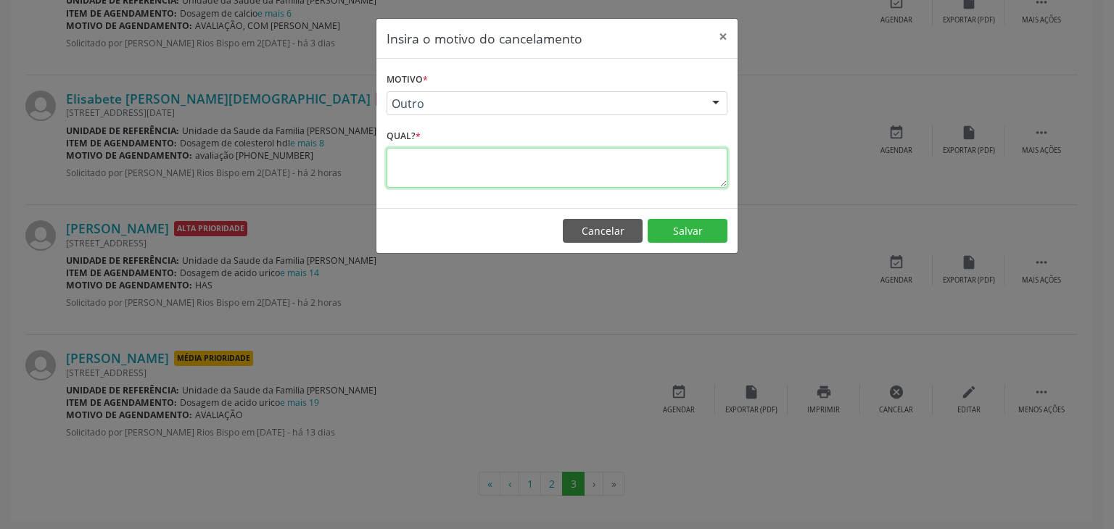
click at [434, 154] on textarea at bounding box center [556, 168] width 341 height 40
paste textarea "EXAME REALIZADO"
type textarea "EXAME REALIZADO"
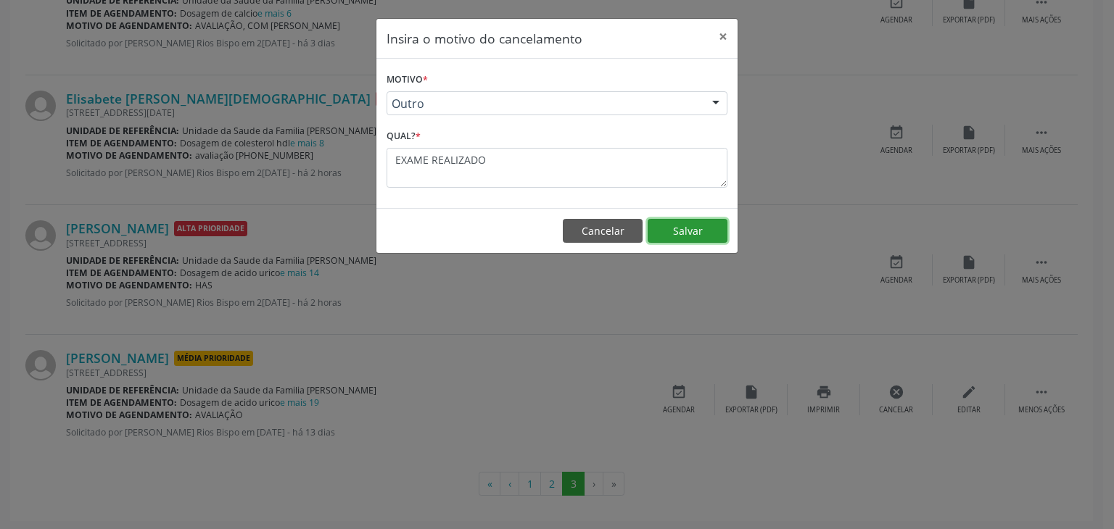
click at [711, 231] on button "Salvar" at bounding box center [687, 231] width 80 height 25
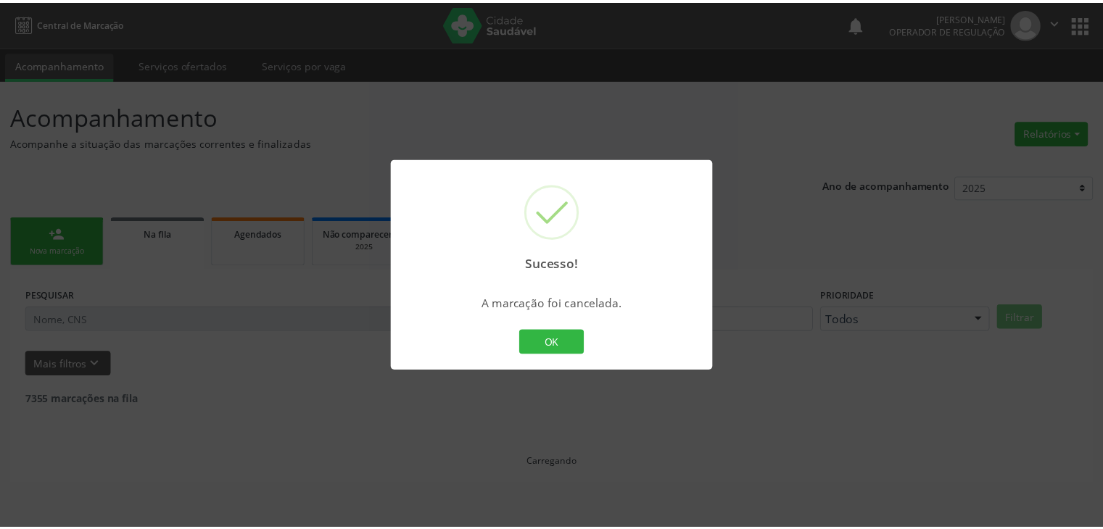
scroll to position [0, 0]
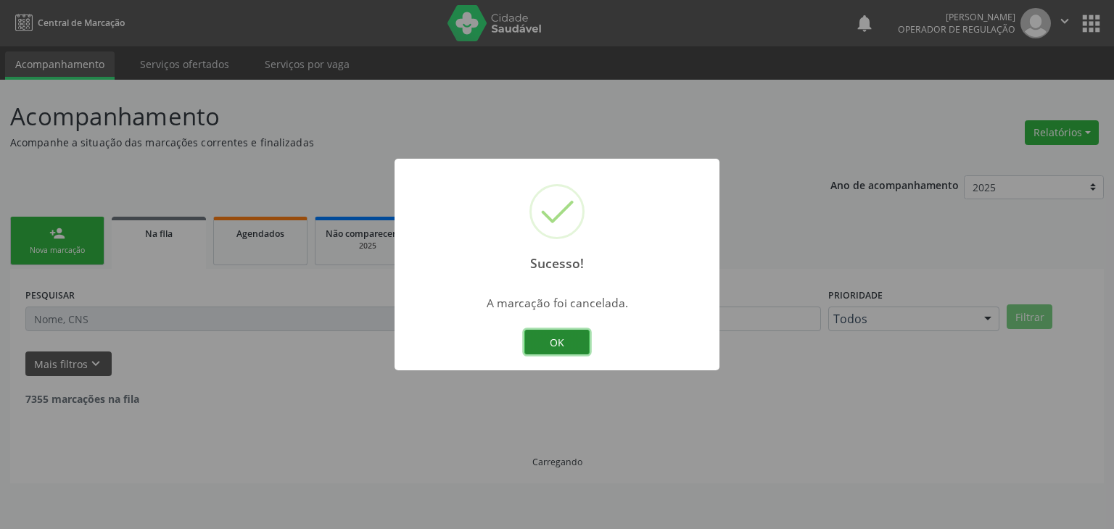
click at [560, 340] on button "OK" at bounding box center [556, 342] width 65 height 25
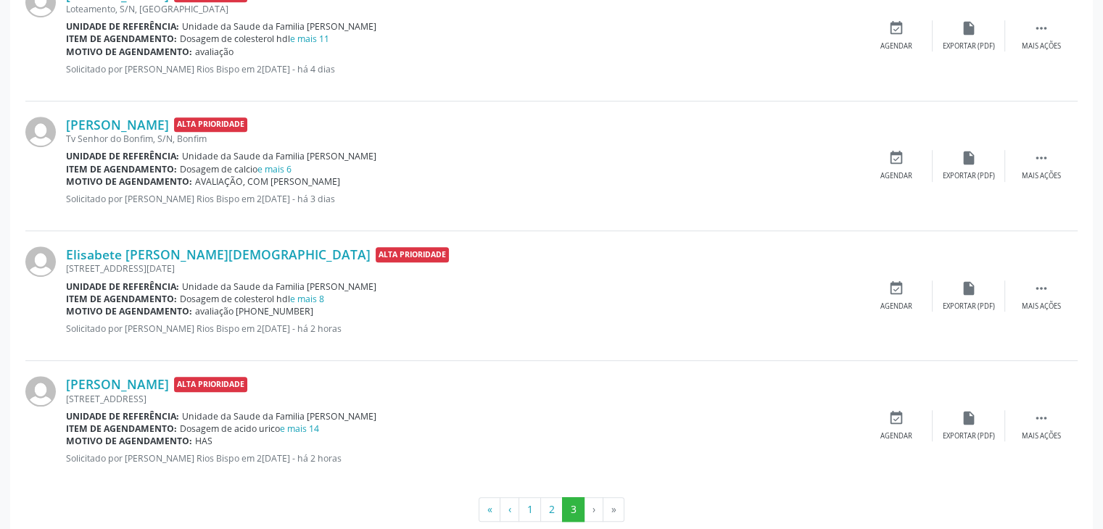
scroll to position [879, 0]
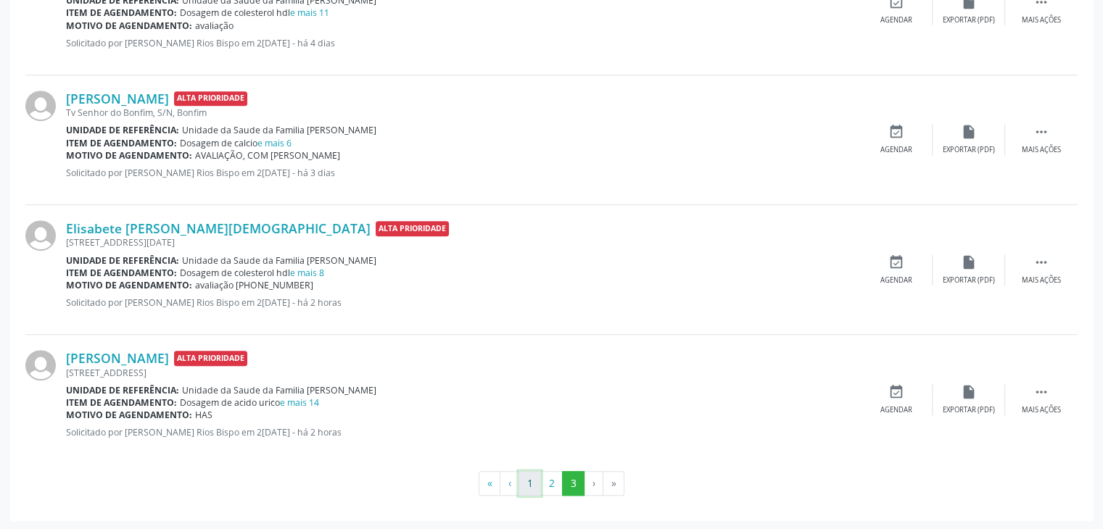
click at [536, 481] on button "1" at bounding box center [529, 483] width 22 height 25
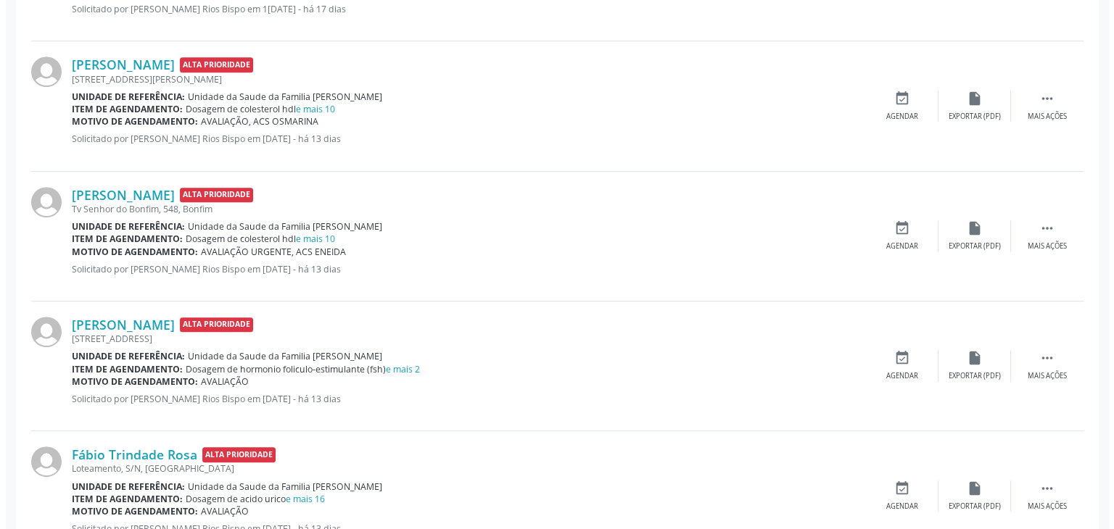
scroll to position [870, 0]
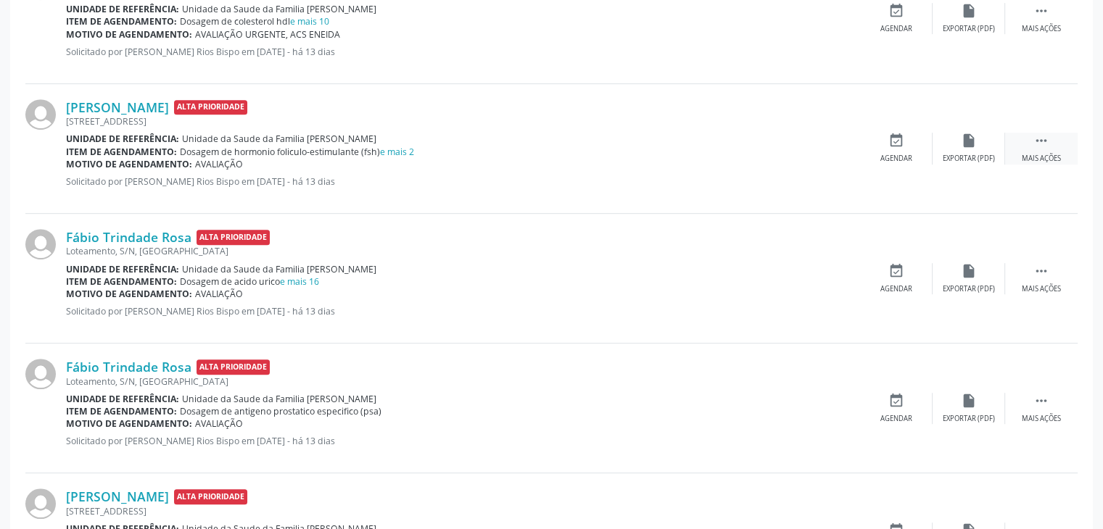
click at [1025, 140] on div " Mais ações" at bounding box center [1041, 148] width 73 height 31
click at [895, 145] on icon "cancel" at bounding box center [896, 141] width 16 height 16
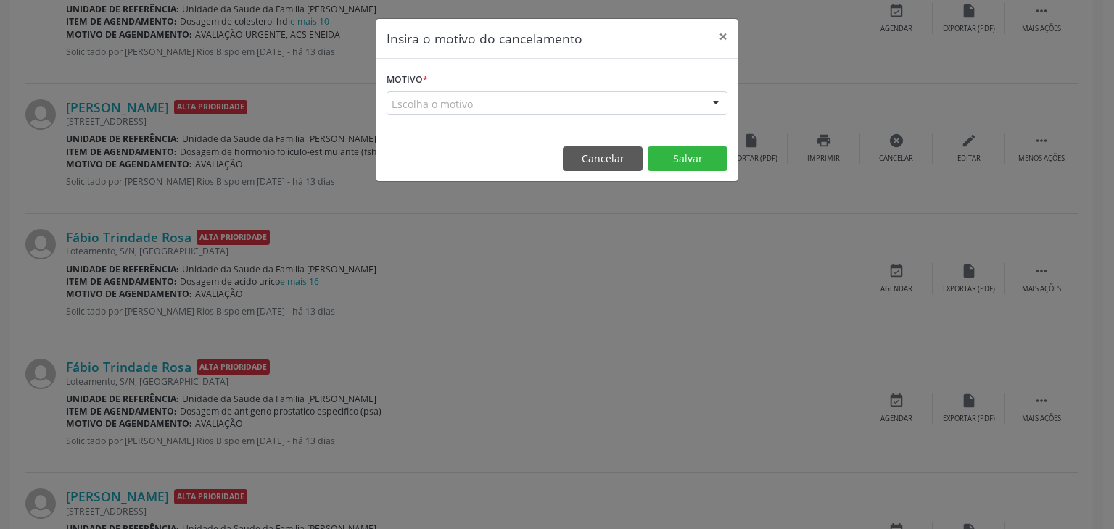
click at [495, 110] on div "Escolha o motivo" at bounding box center [556, 103] width 341 height 25
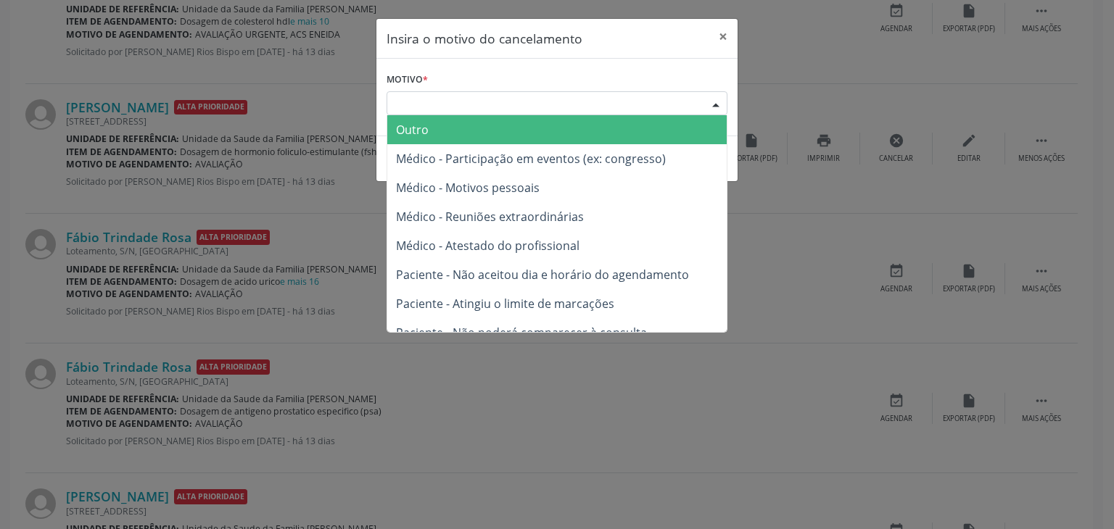
click at [473, 137] on span "Outro" at bounding box center [556, 129] width 339 height 29
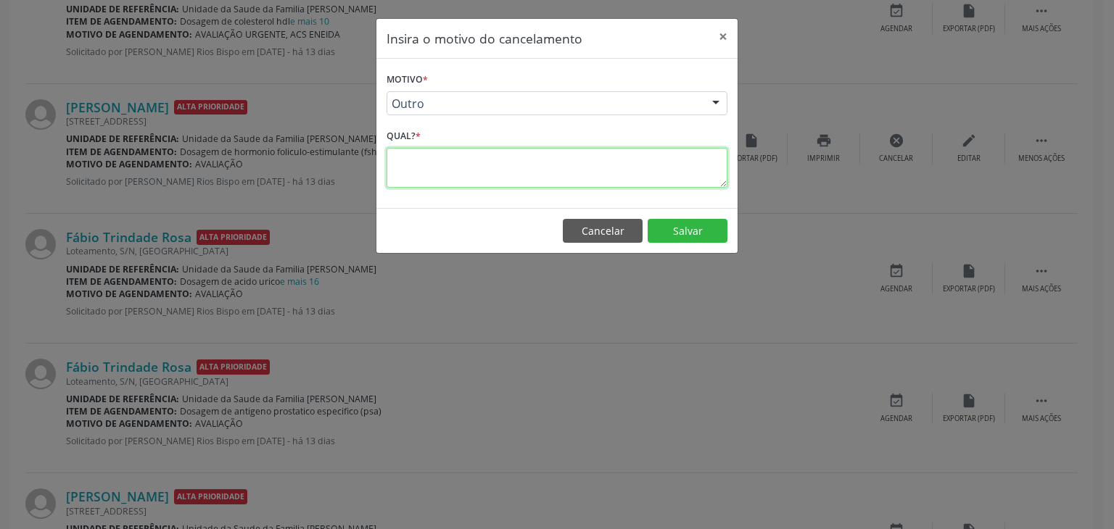
click at [476, 158] on textarea at bounding box center [556, 168] width 341 height 40
paste textarea "EXAME REALIZADO"
type textarea "EXAME REALIZADO"
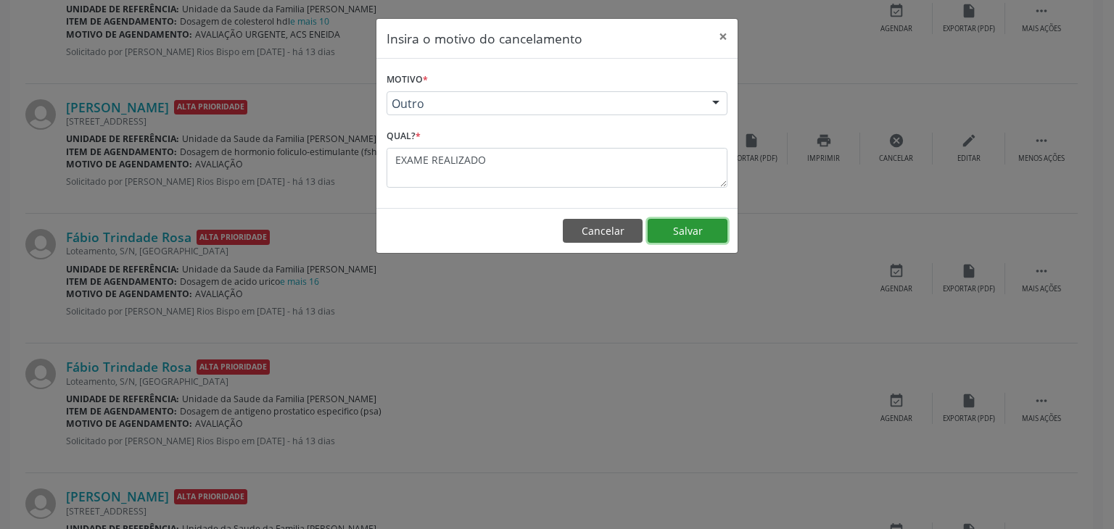
click at [690, 223] on button "Salvar" at bounding box center [687, 231] width 80 height 25
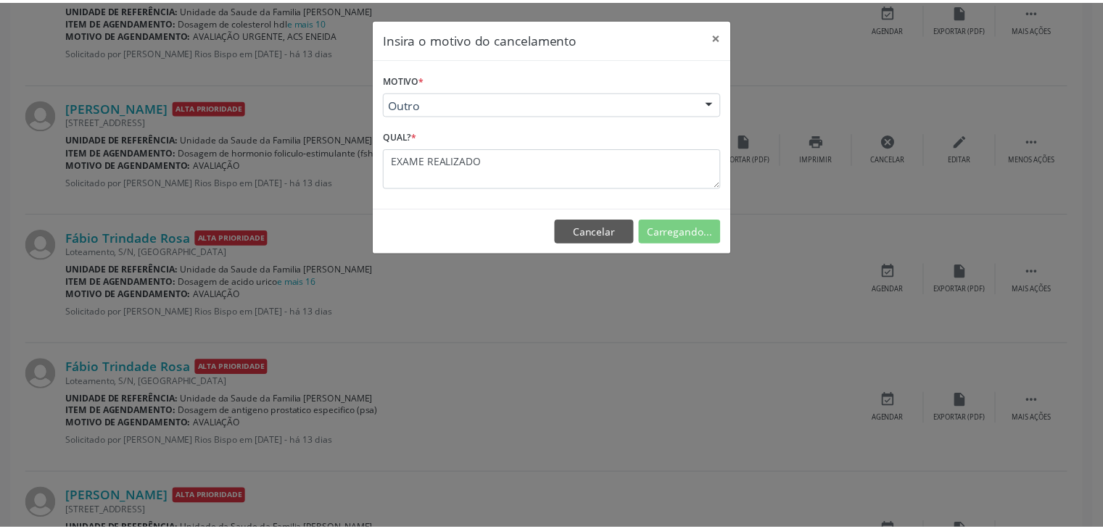
scroll to position [0, 0]
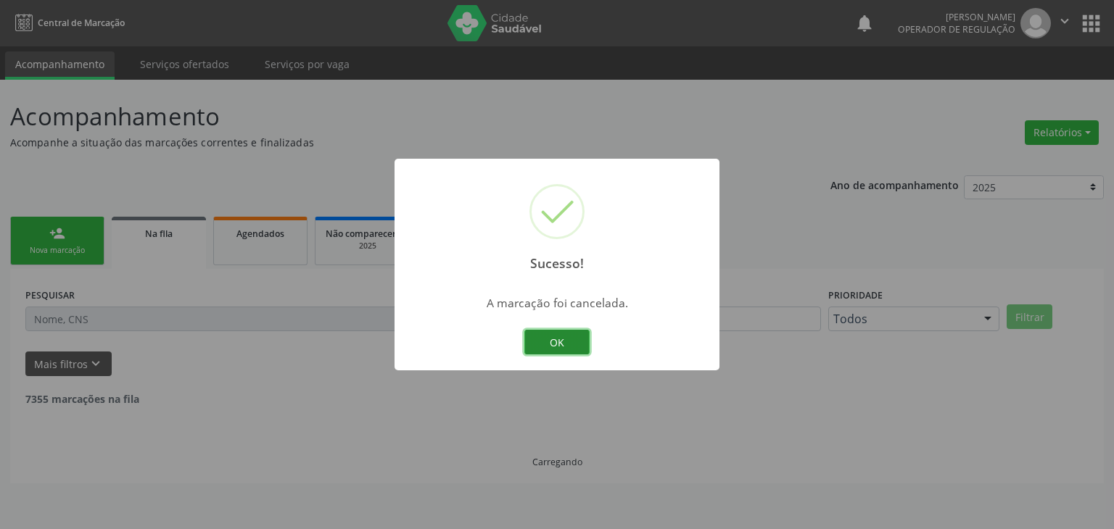
click at [571, 353] on button "OK" at bounding box center [556, 342] width 65 height 25
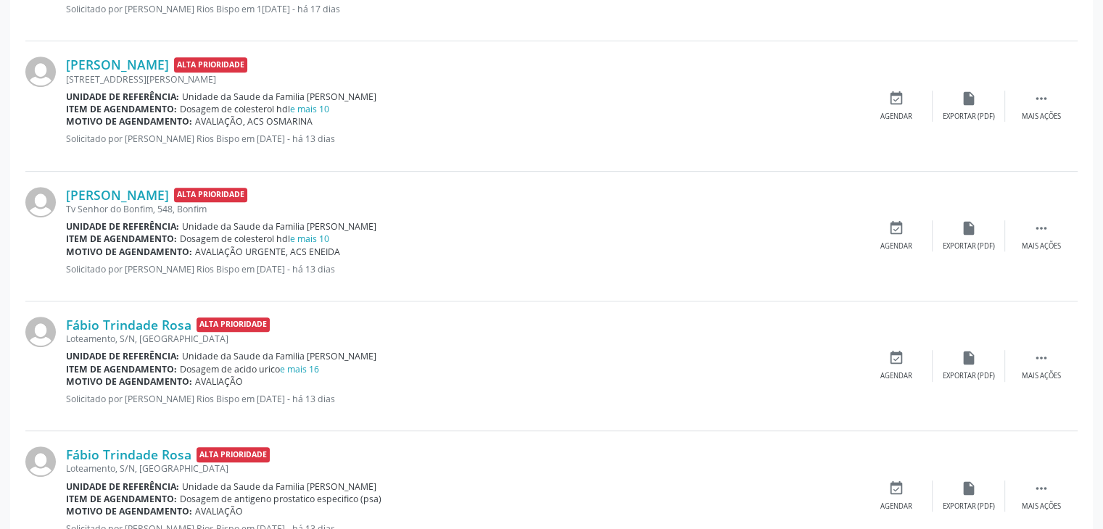
scroll to position [798, 0]
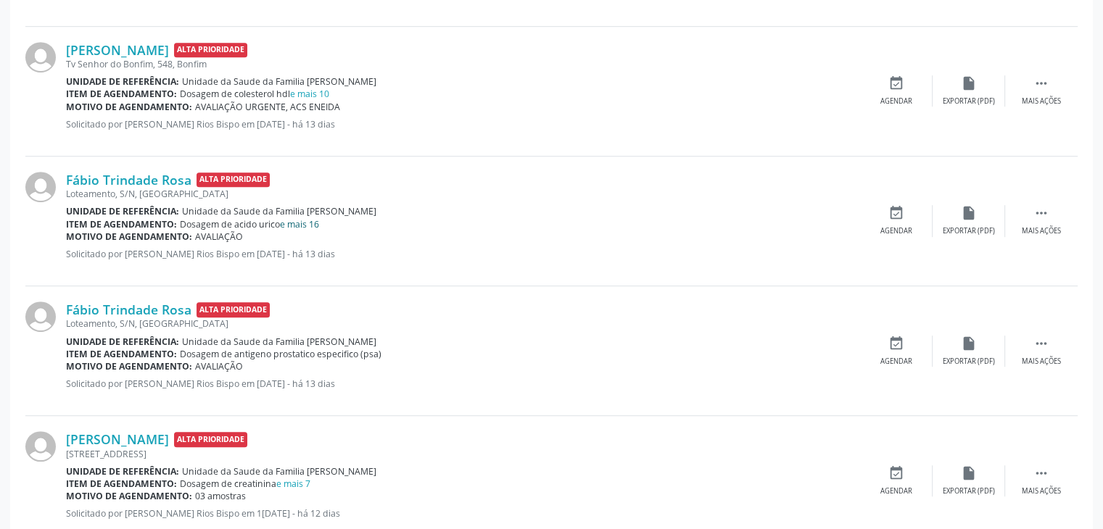
click at [309, 221] on link "e mais 16" at bounding box center [299, 224] width 39 height 12
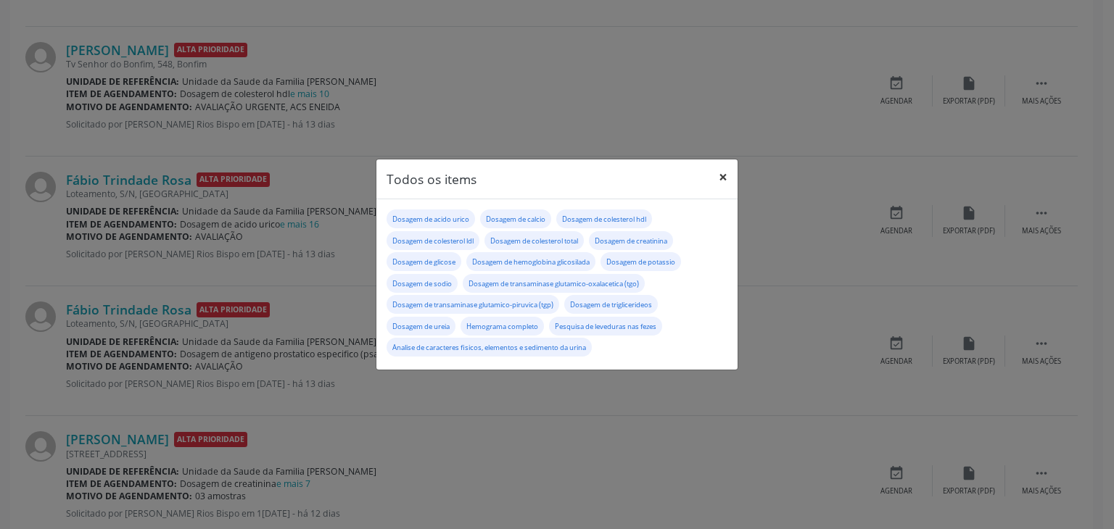
click at [713, 175] on button "×" at bounding box center [722, 178] width 29 height 36
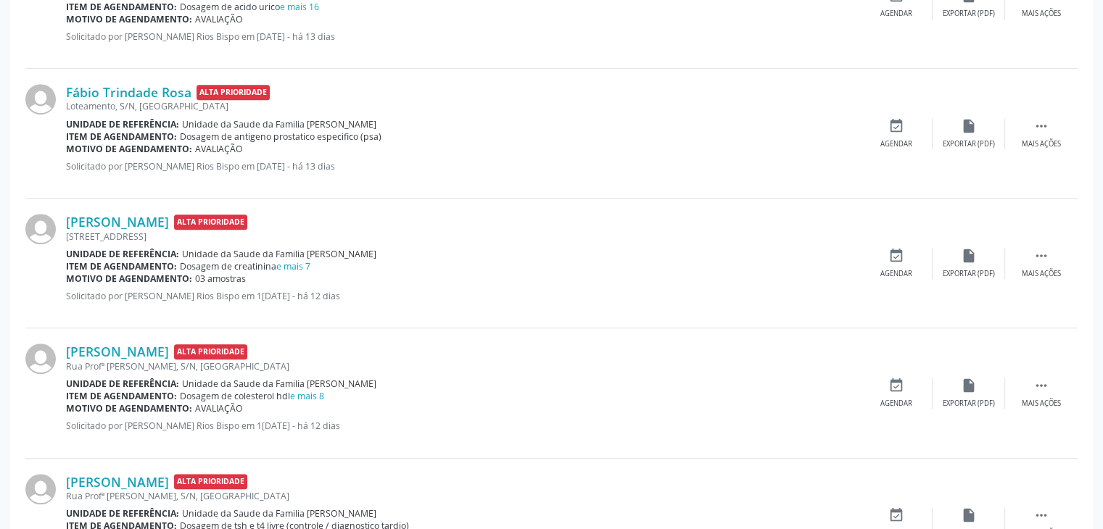
scroll to position [1088, 0]
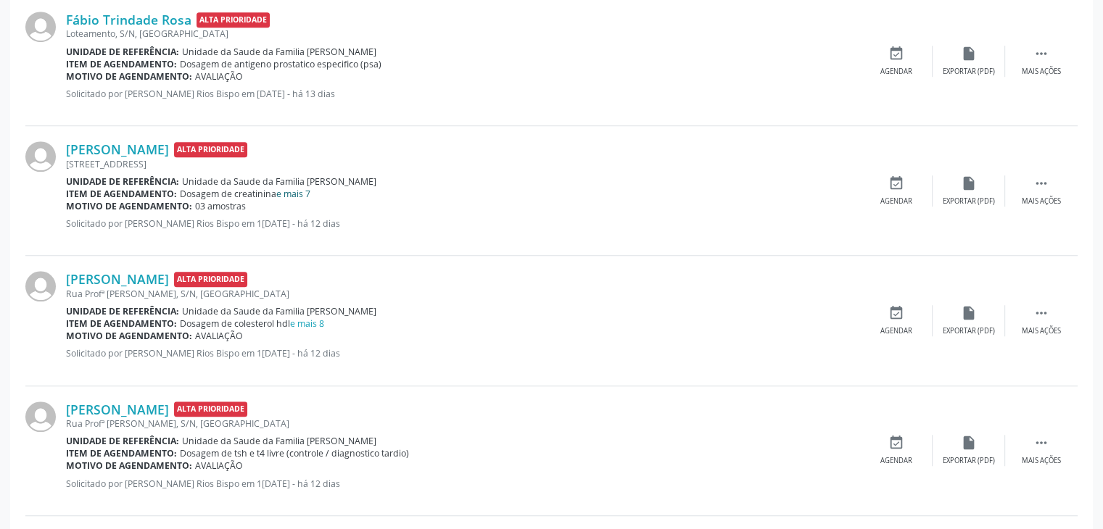
click at [293, 188] on link "e mais 7" at bounding box center [293, 194] width 34 height 12
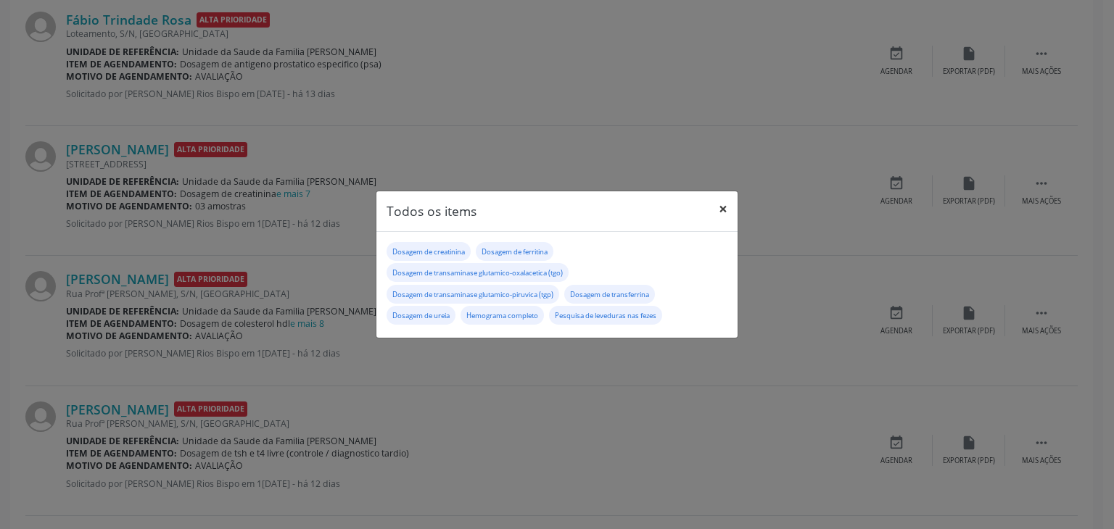
click at [716, 201] on button "×" at bounding box center [722, 209] width 29 height 36
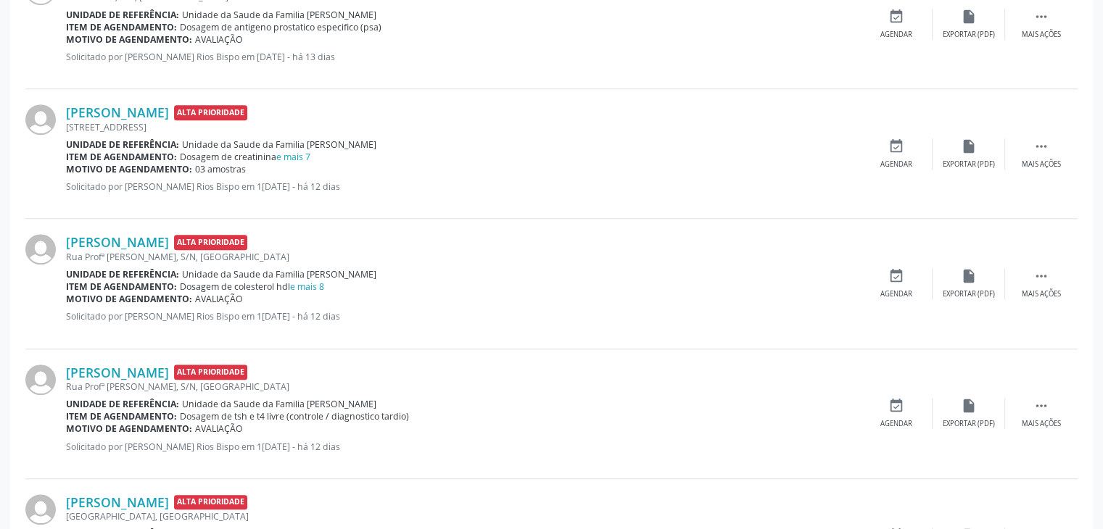
scroll to position [1160, 0]
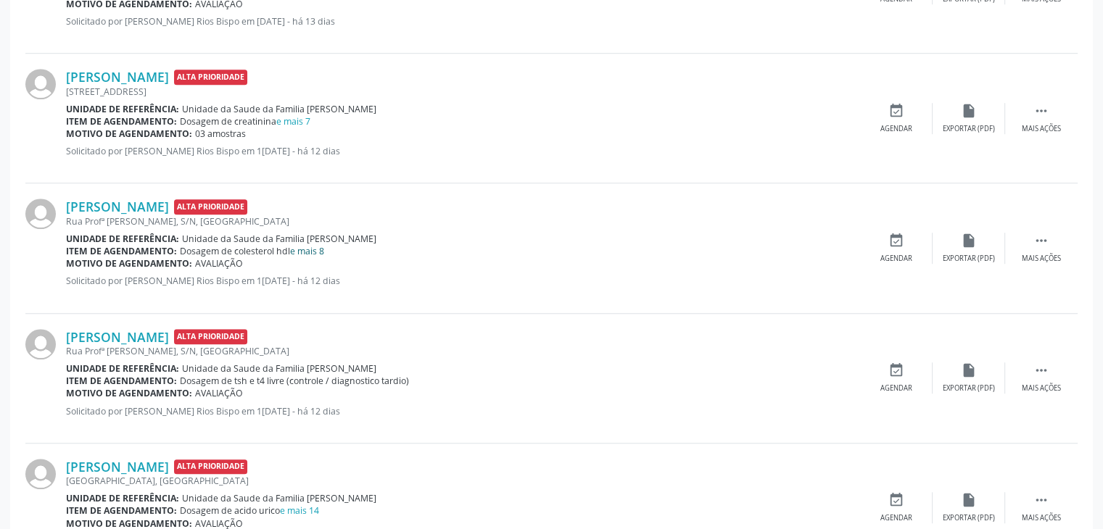
click at [311, 247] on link "e mais 8" at bounding box center [307, 251] width 34 height 12
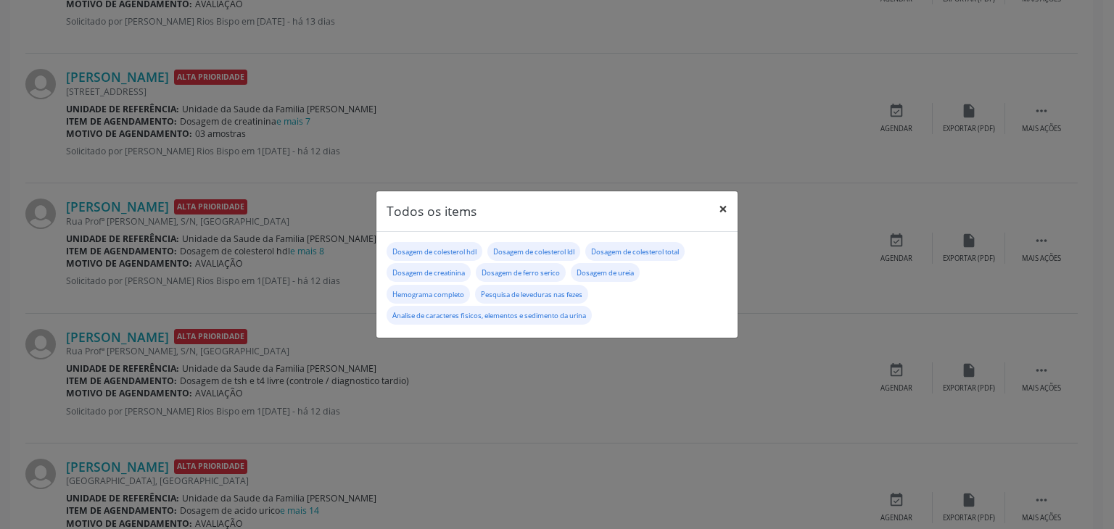
click at [719, 204] on button "×" at bounding box center [722, 209] width 29 height 36
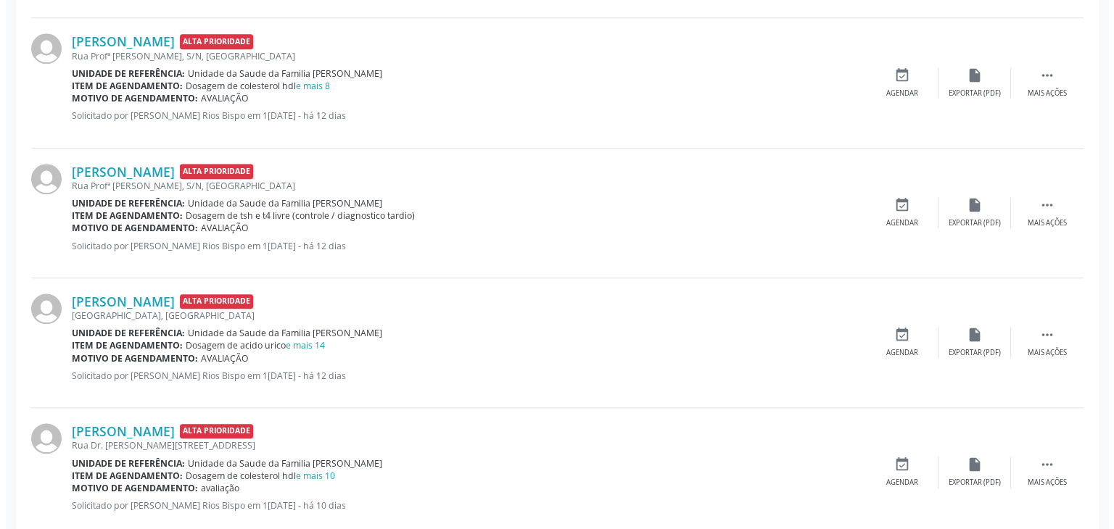
scroll to position [1233, 0]
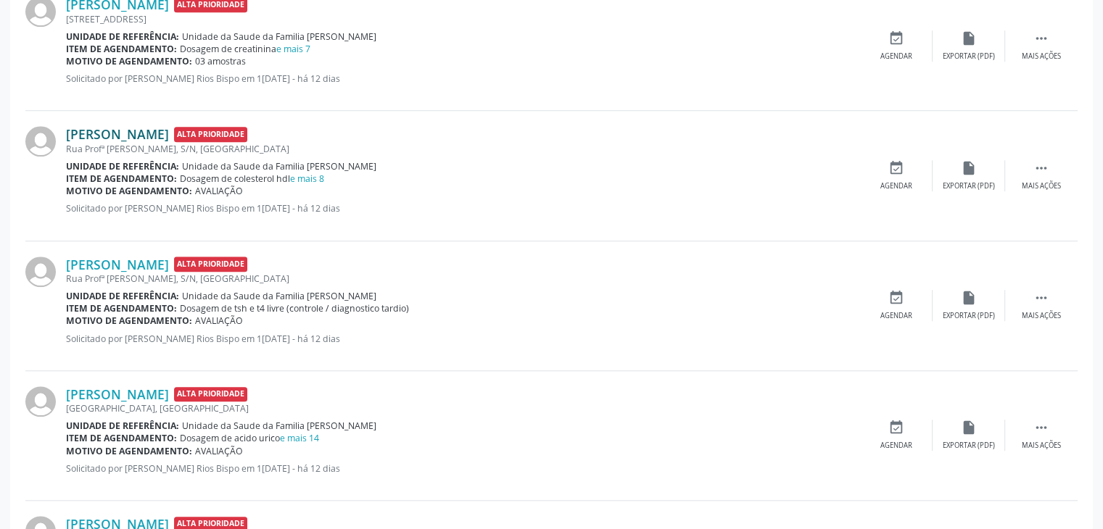
click at [113, 139] on link "Nadir Araujo Oliveira" at bounding box center [117, 134] width 103 height 16
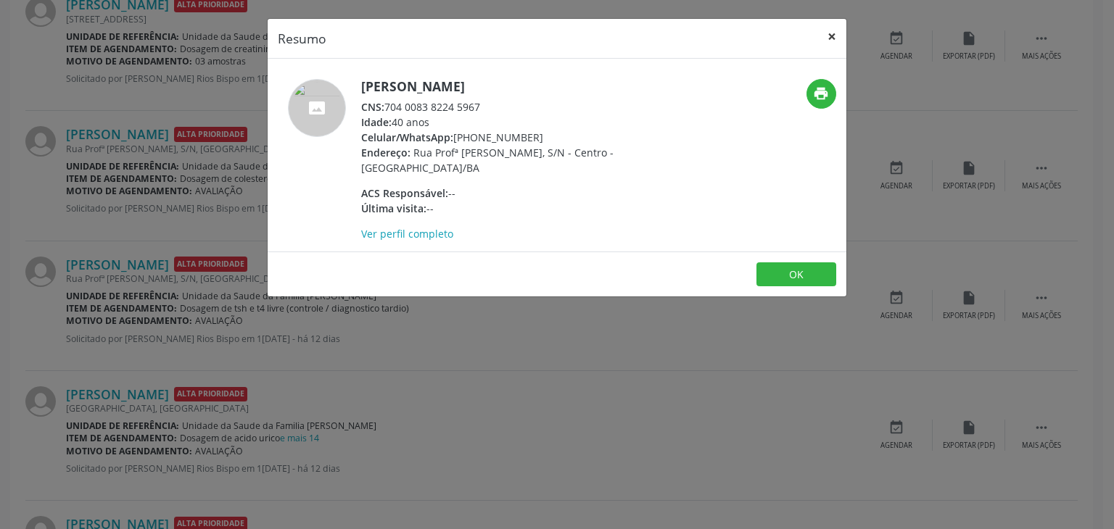
click at [835, 32] on button "×" at bounding box center [831, 37] width 29 height 36
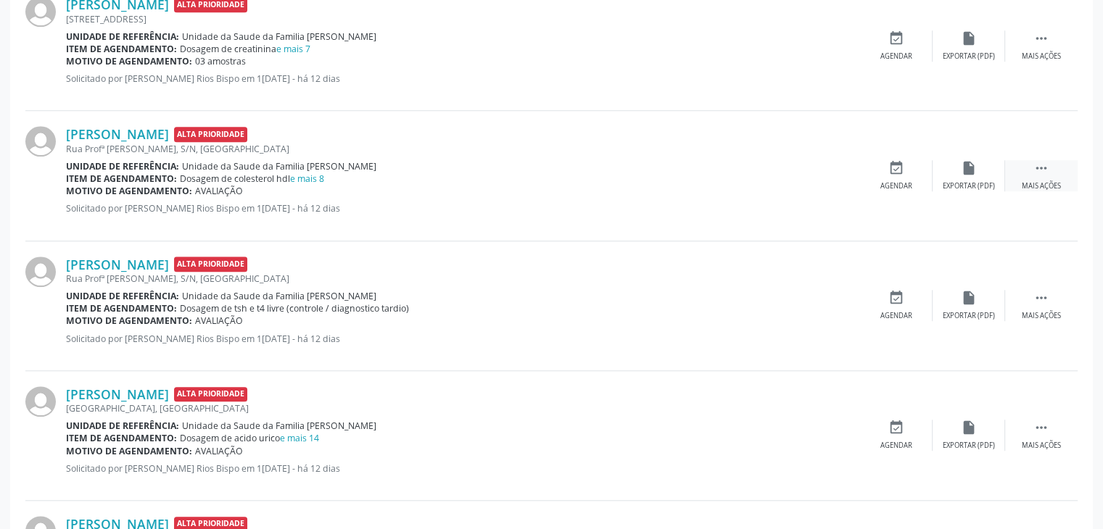
click at [1019, 172] on div " Mais ações" at bounding box center [1041, 175] width 73 height 31
click at [883, 173] on div "cancel Cancelar" at bounding box center [896, 175] width 73 height 31
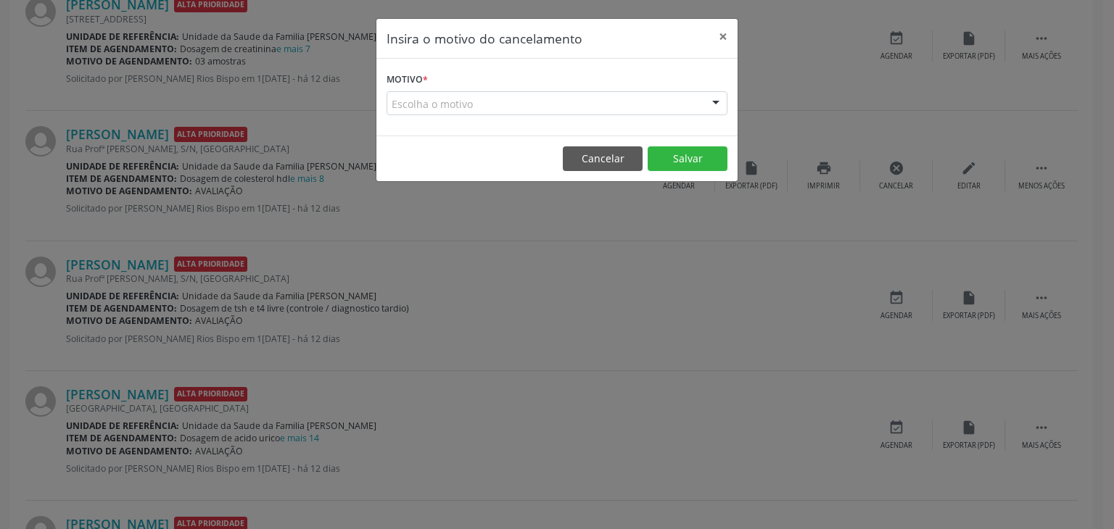
click at [560, 111] on div "Escolha o motivo" at bounding box center [556, 103] width 341 height 25
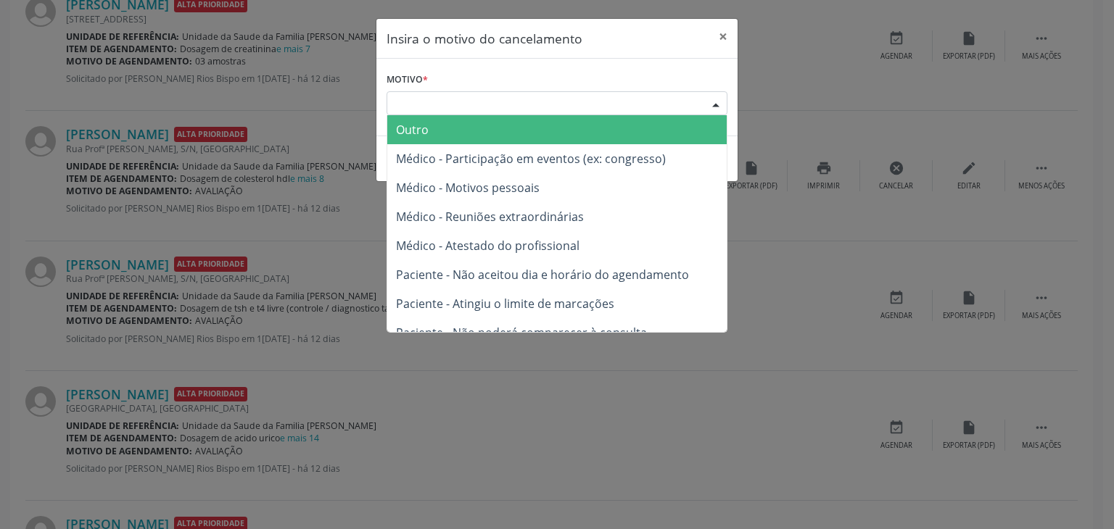
click at [452, 123] on span "Outro" at bounding box center [556, 129] width 339 height 29
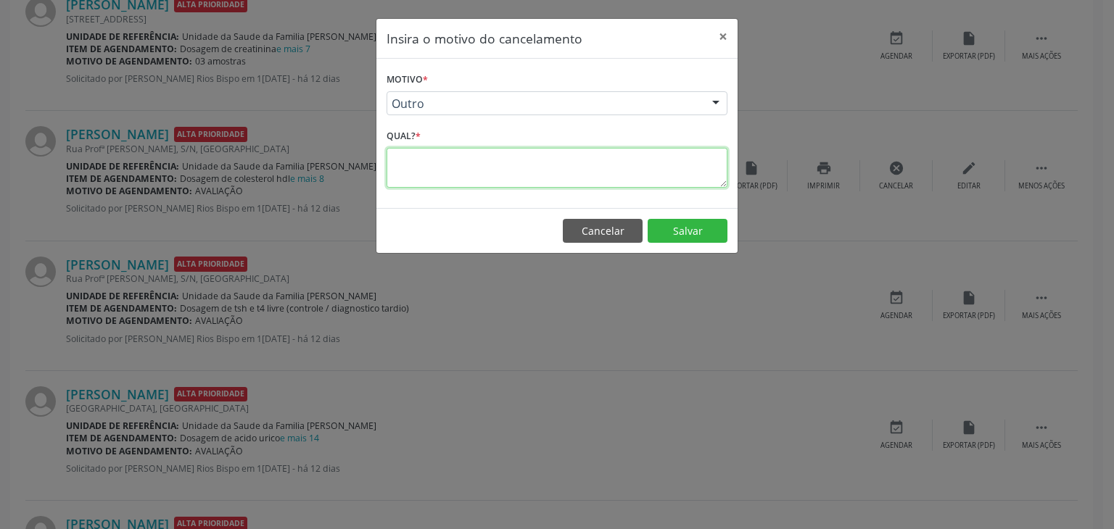
click at [500, 157] on textarea at bounding box center [556, 168] width 341 height 40
paste textarea "EXAME REALIZADO"
type textarea "EXAME REALIZADO"
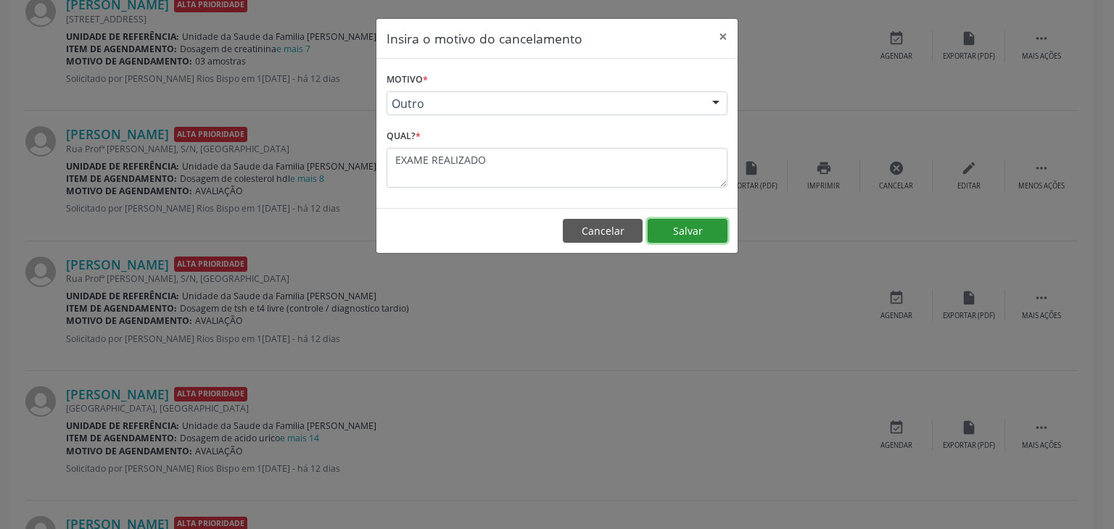
click at [675, 230] on button "Salvar" at bounding box center [687, 231] width 80 height 25
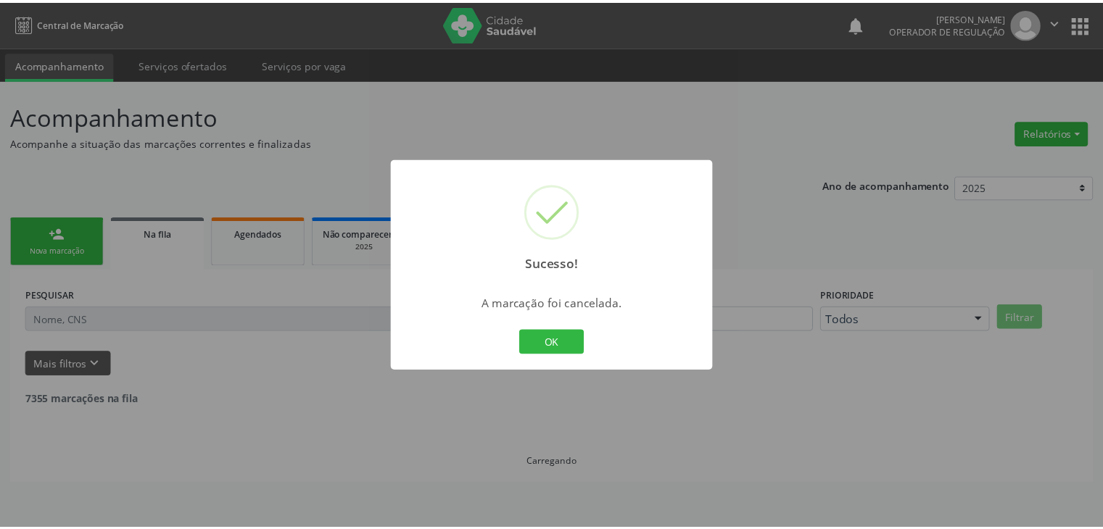
scroll to position [0, 0]
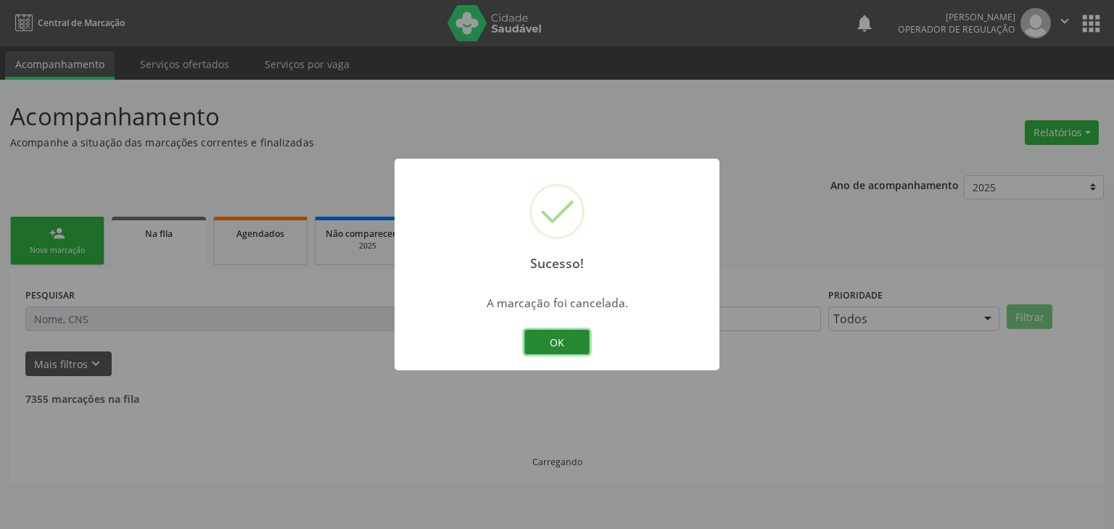
click at [539, 350] on button "OK" at bounding box center [556, 342] width 65 height 25
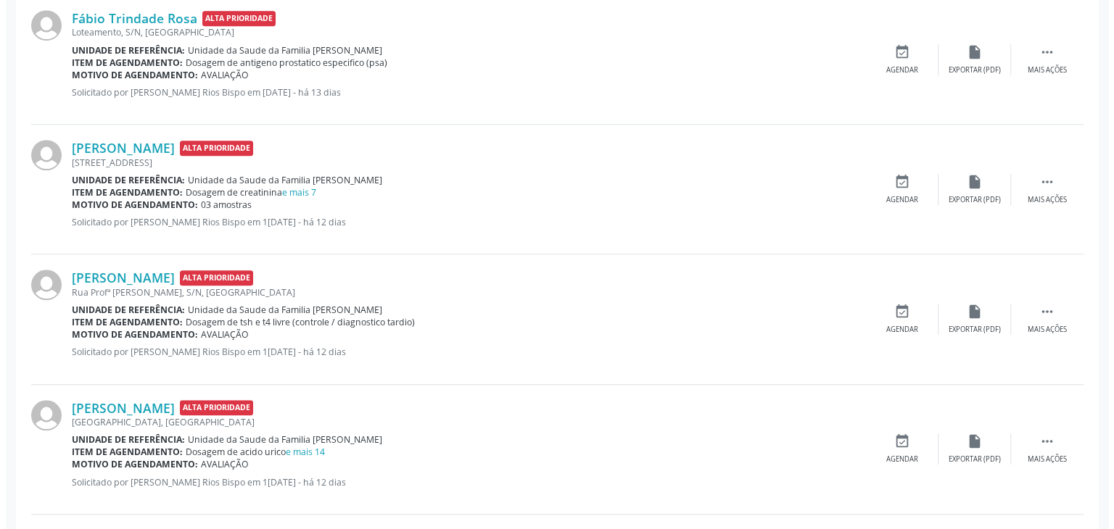
scroll to position [1160, 0]
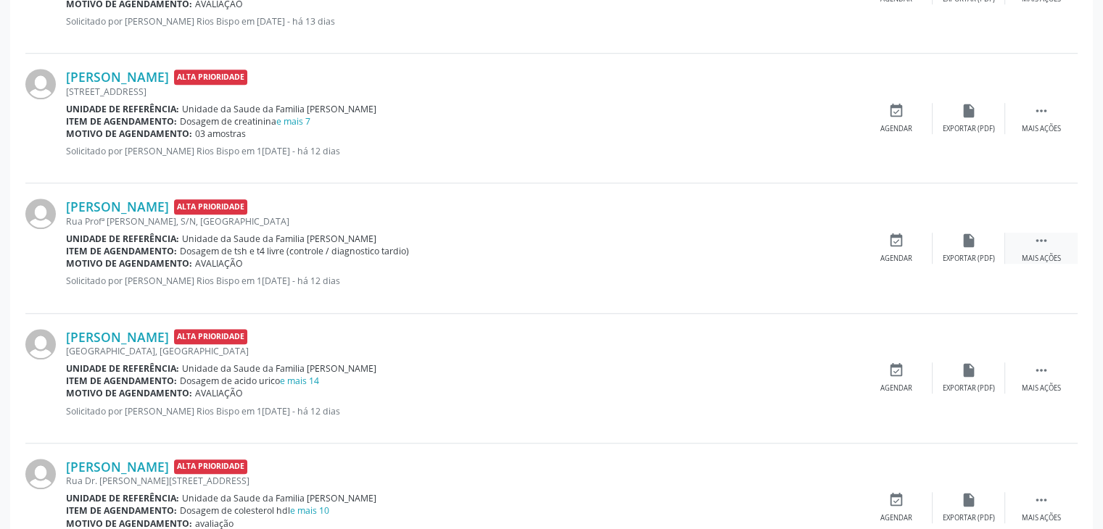
click at [1059, 254] on div "Mais ações" at bounding box center [1041, 259] width 39 height 10
click at [892, 254] on div "Cancelar" at bounding box center [896, 259] width 34 height 10
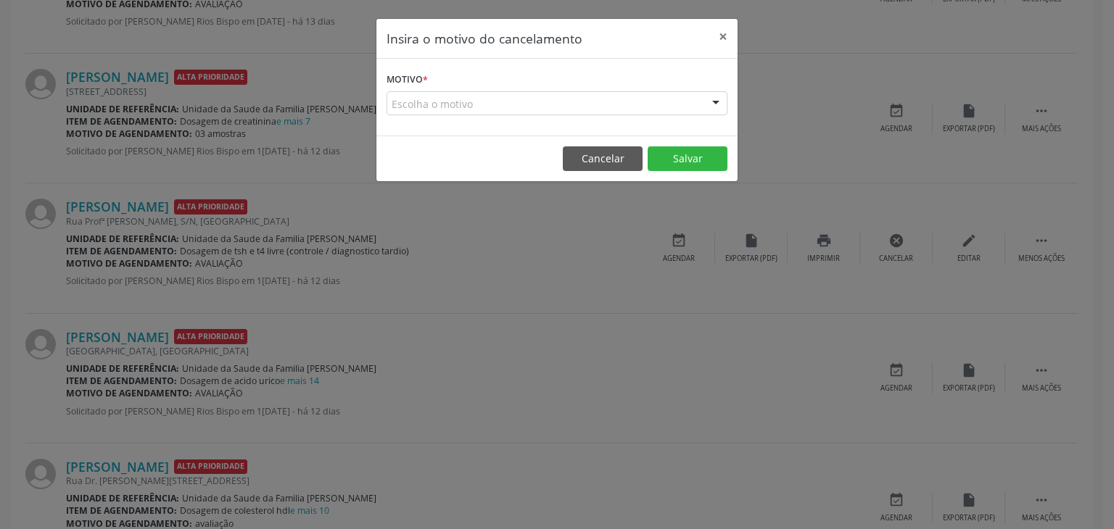
click at [473, 102] on div "Escolha o motivo" at bounding box center [556, 103] width 341 height 25
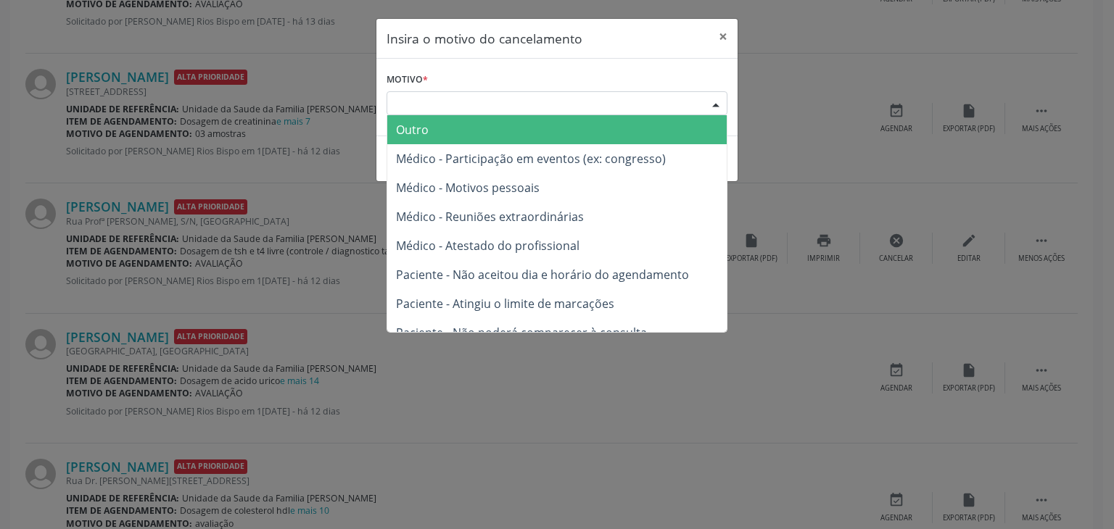
click at [455, 135] on span "Outro" at bounding box center [556, 129] width 339 height 29
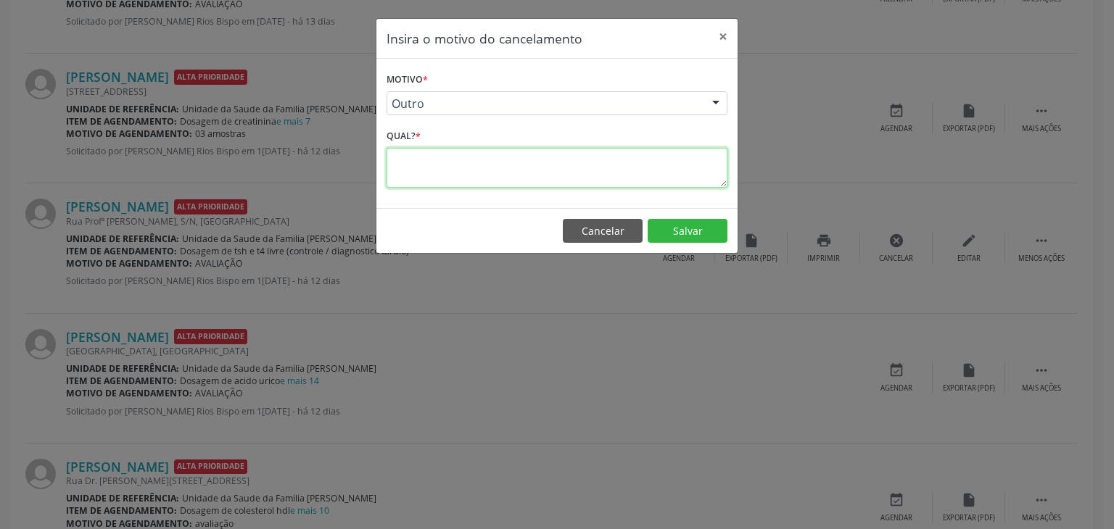
click at [455, 165] on textarea at bounding box center [556, 168] width 341 height 40
paste textarea "EXAME REALIZADO"
type textarea "EXAME REALIZADO"
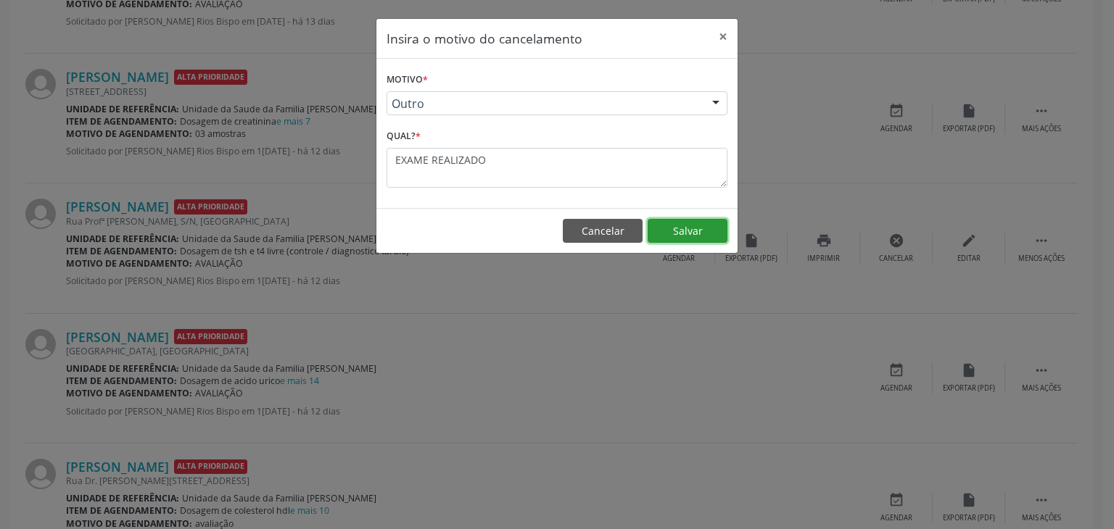
click at [671, 227] on button "Salvar" at bounding box center [687, 231] width 80 height 25
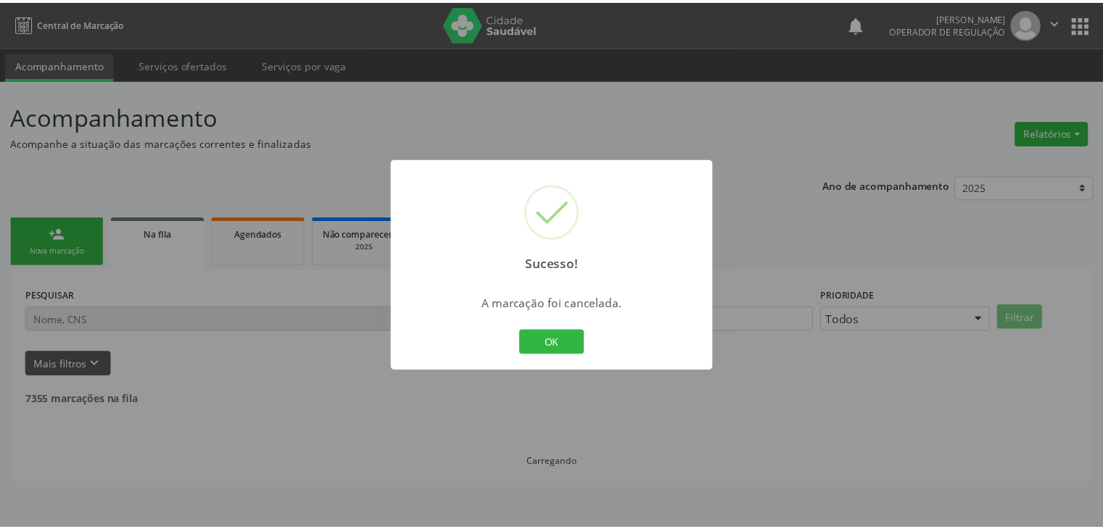
scroll to position [0, 0]
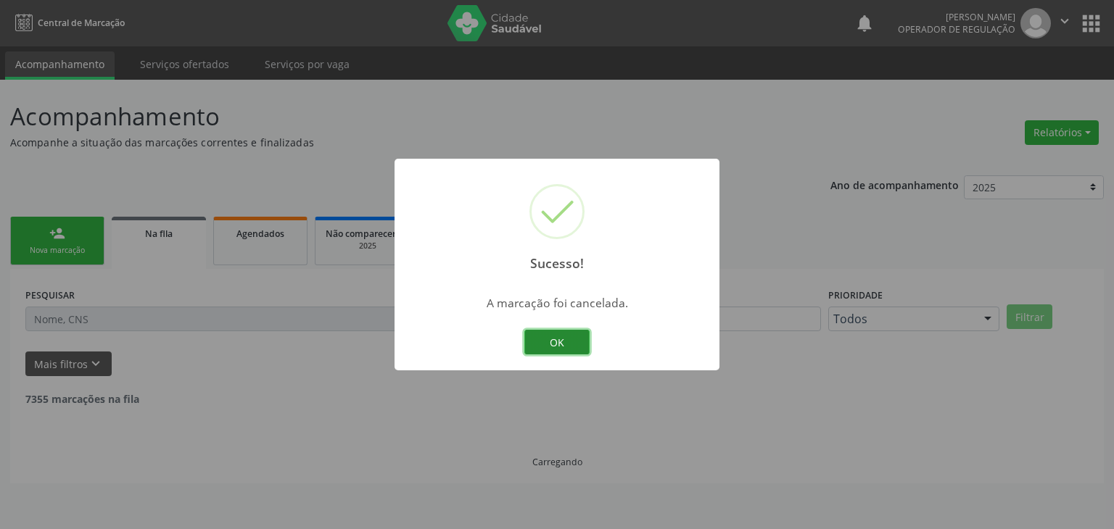
click at [548, 342] on button "OK" at bounding box center [556, 342] width 65 height 25
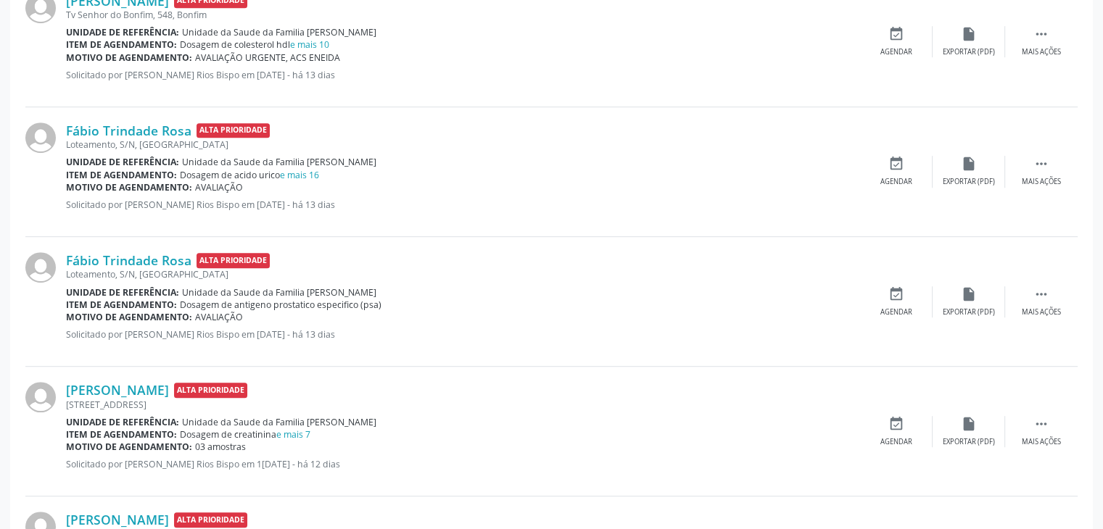
scroll to position [870, 0]
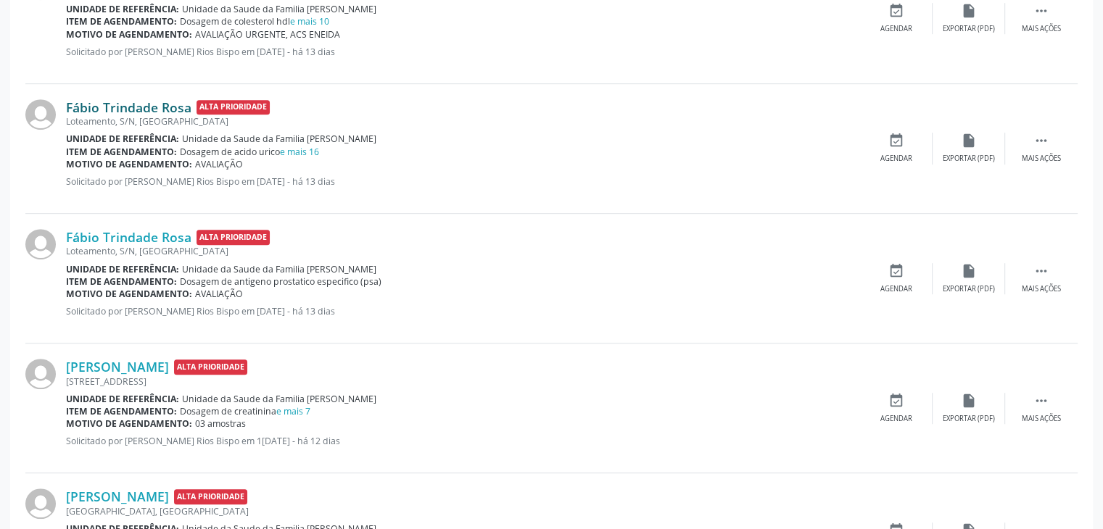
click at [142, 111] on link "Fábio Trindade Rosa" at bounding box center [128, 107] width 125 height 16
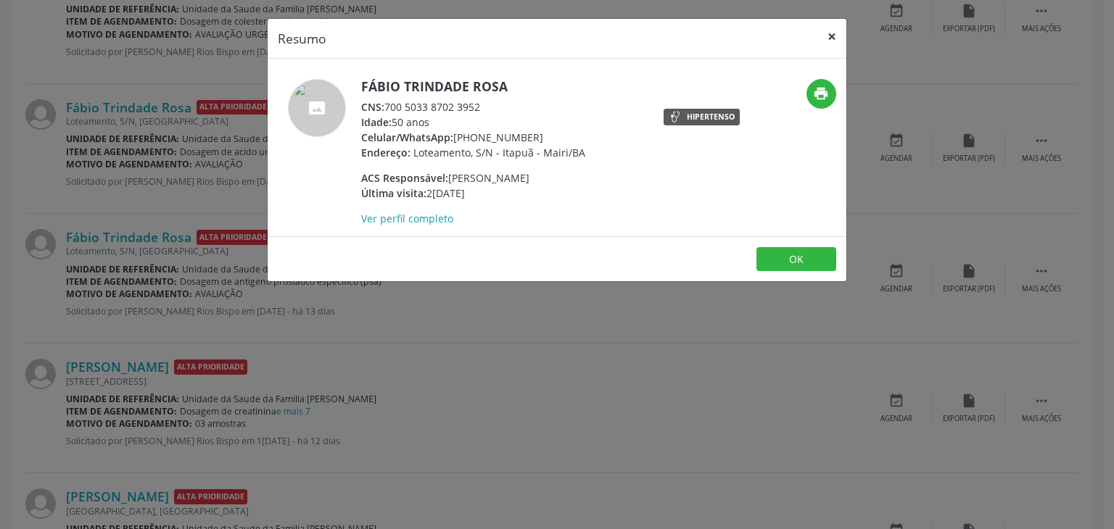
click at [827, 39] on button "×" at bounding box center [831, 37] width 29 height 36
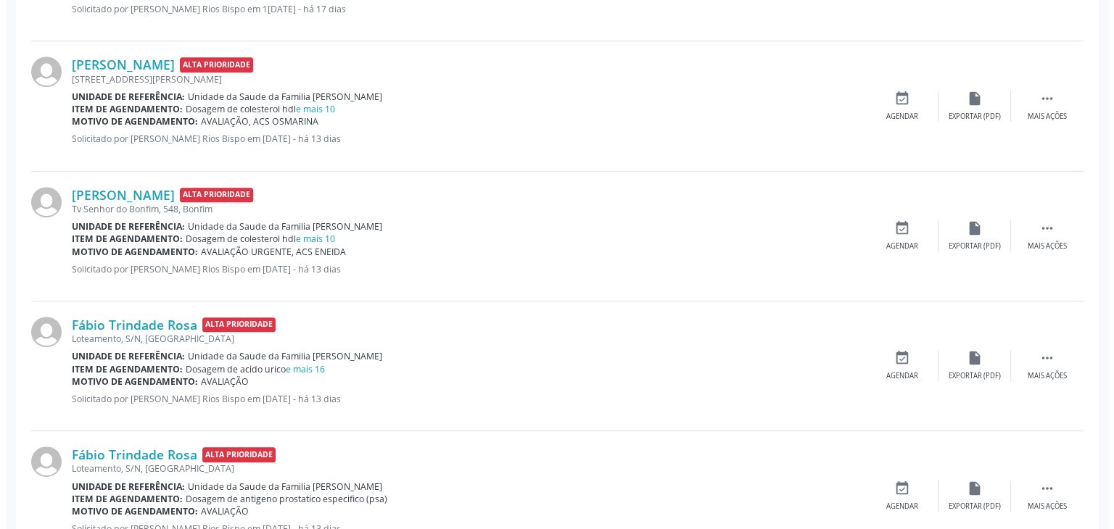
scroll to position [725, 0]
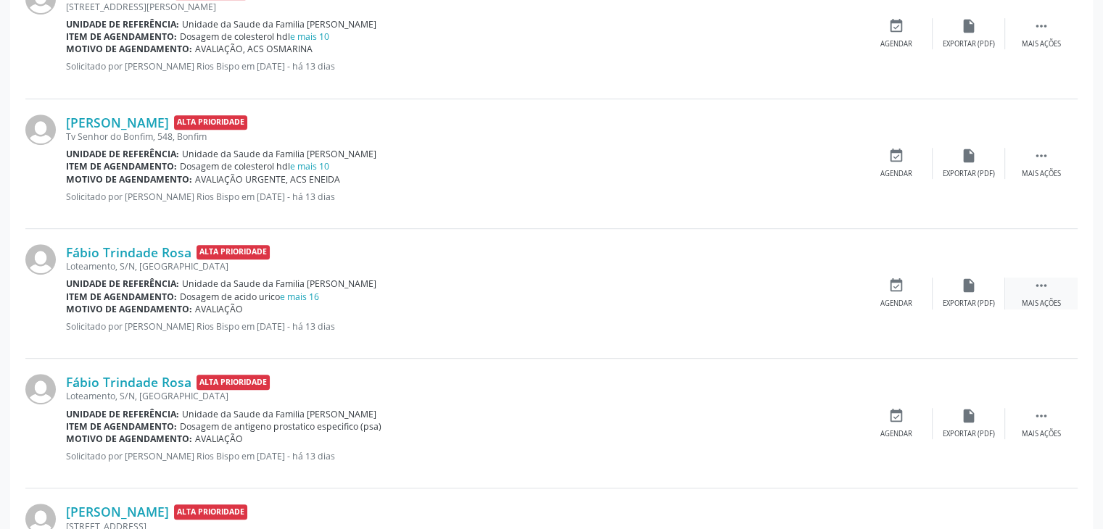
click at [1027, 303] on div "Mais ações" at bounding box center [1041, 304] width 39 height 10
click at [898, 288] on icon "cancel" at bounding box center [896, 286] width 16 height 16
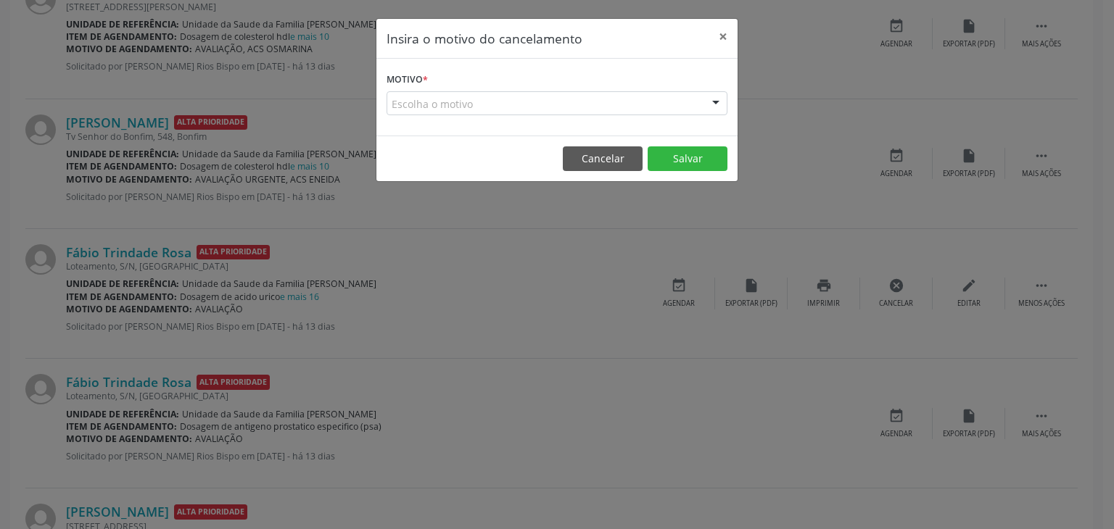
click at [500, 99] on div "Escolha o motivo" at bounding box center [556, 103] width 341 height 25
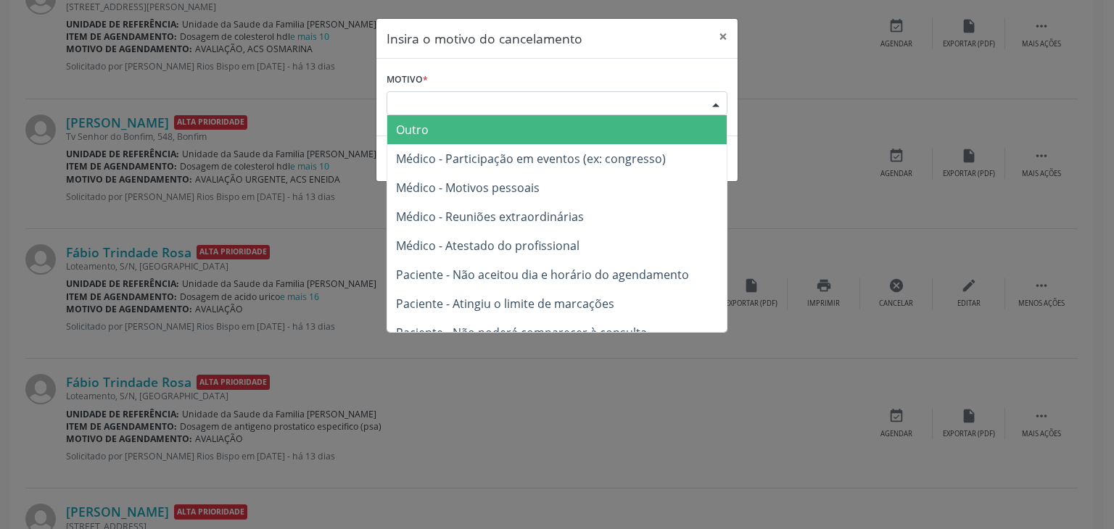
click at [455, 128] on span "Outro" at bounding box center [556, 129] width 339 height 29
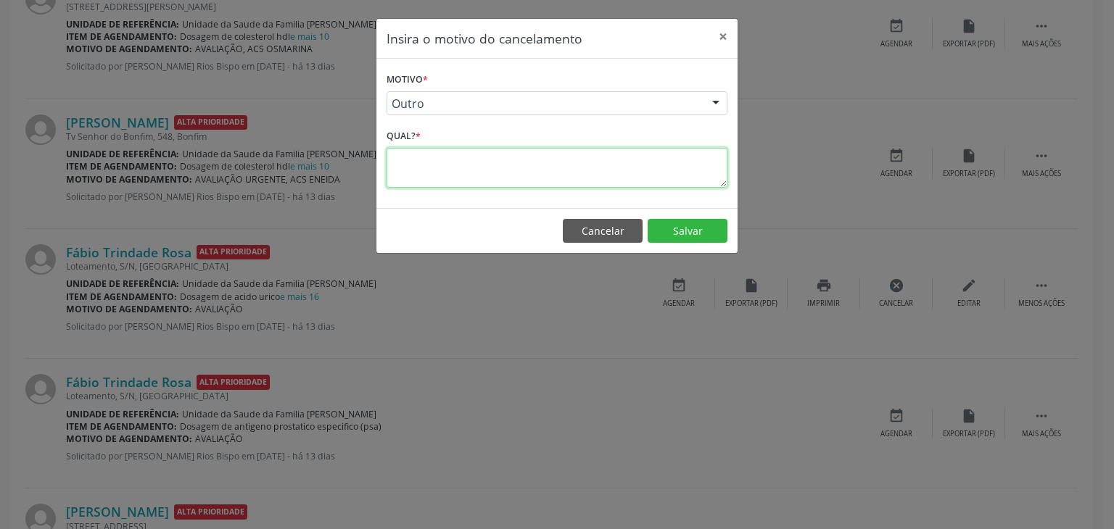
click at [464, 181] on textarea at bounding box center [556, 168] width 341 height 40
paste textarea "EXAME REALIZADO"
type textarea "EXAME REALIZADO"
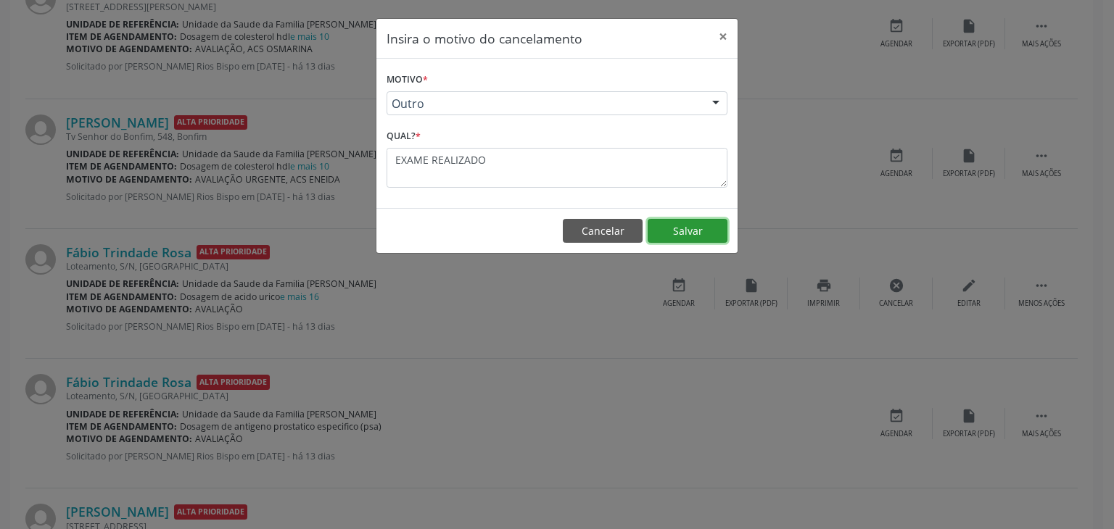
click at [673, 228] on button "Salvar" at bounding box center [687, 231] width 80 height 25
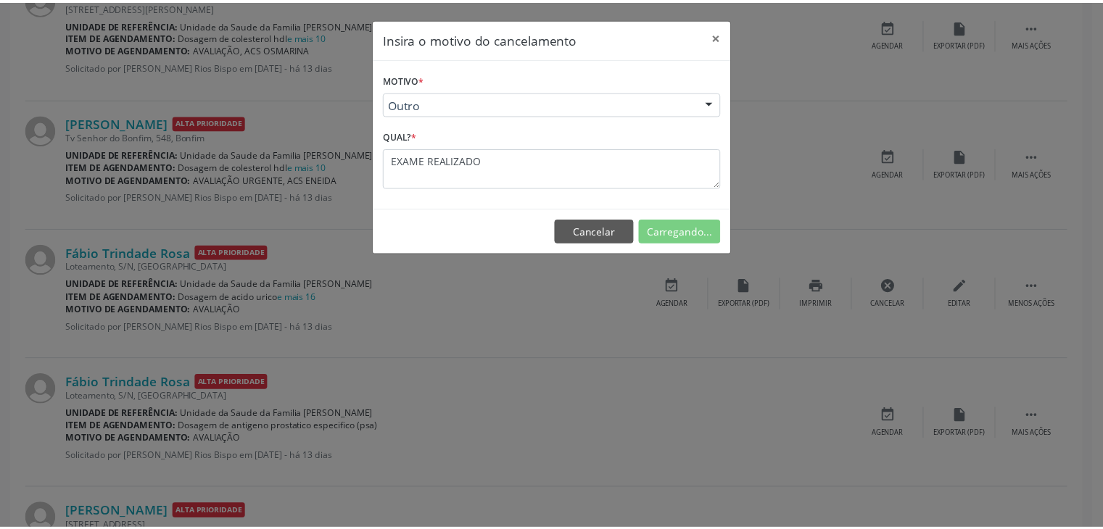
scroll to position [0, 0]
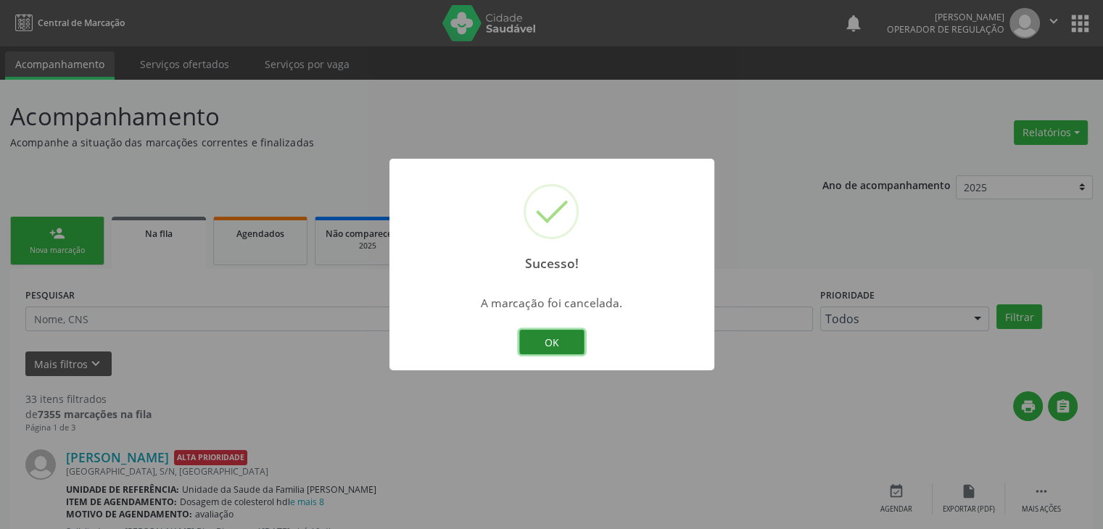
click at [548, 334] on button "OK" at bounding box center [551, 342] width 65 height 25
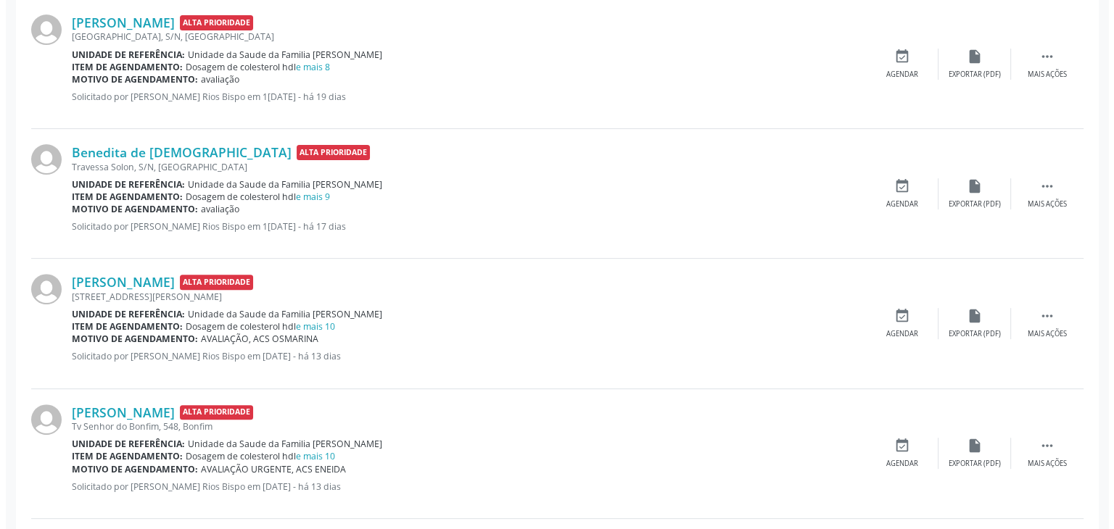
scroll to position [653, 0]
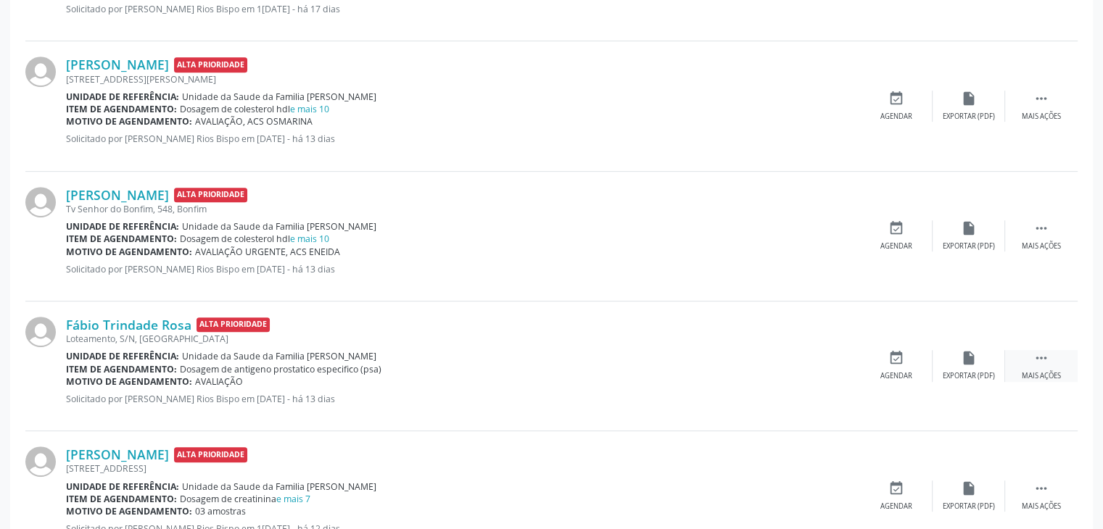
click at [1051, 376] on div "Mais ações" at bounding box center [1041, 376] width 39 height 10
click at [890, 366] on div "cancel Cancelar" at bounding box center [896, 365] width 73 height 31
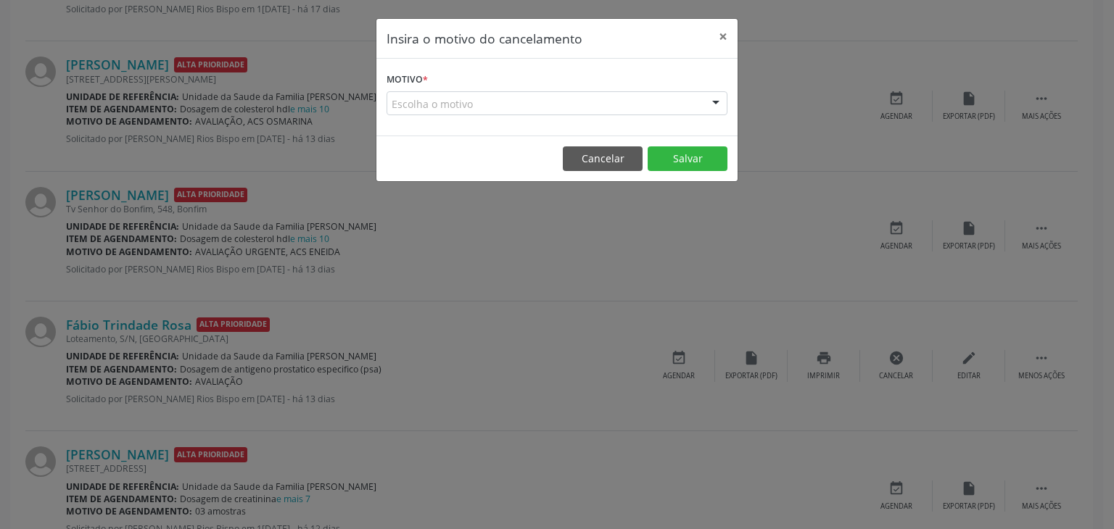
click at [476, 96] on div "Escolha o motivo" at bounding box center [556, 103] width 341 height 25
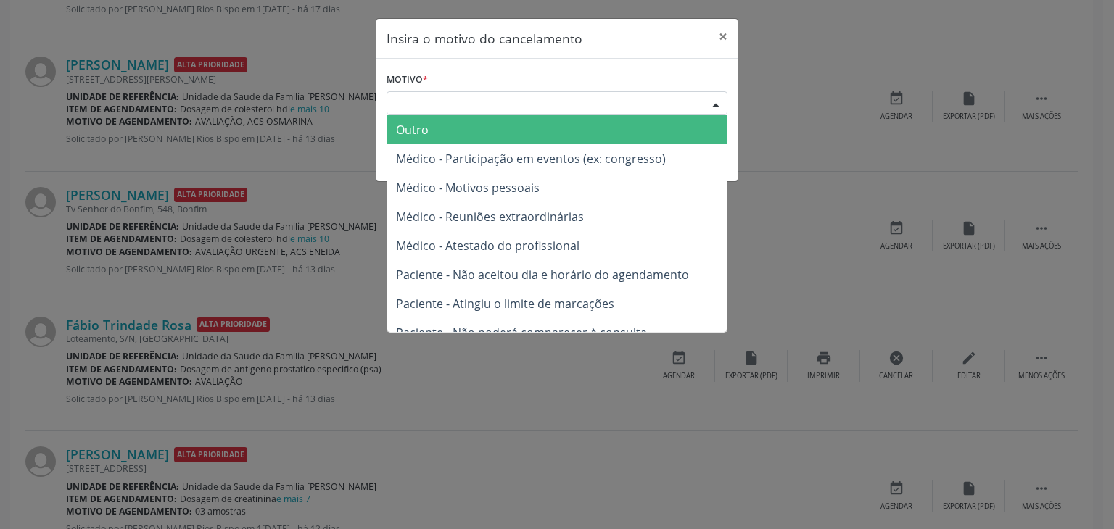
click at [439, 136] on span "Outro" at bounding box center [556, 129] width 339 height 29
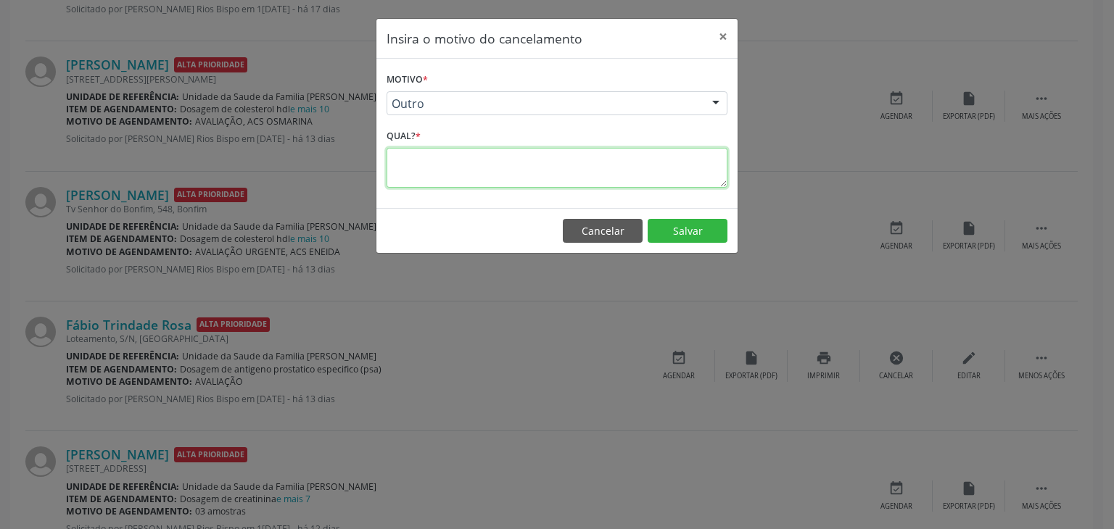
click at [437, 160] on textarea at bounding box center [556, 168] width 341 height 40
paste textarea "EXAME REALIZADO"
type textarea "EXAME REALIZADO"
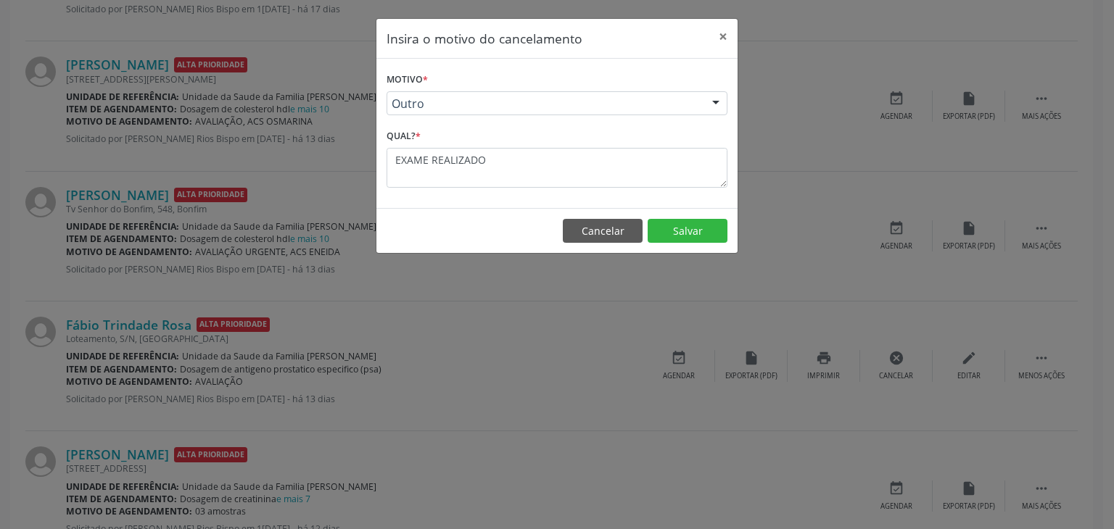
click at [676, 208] on footer "Cancelar Salvar" at bounding box center [556, 231] width 361 height 46
click at [677, 234] on button "Salvar" at bounding box center [687, 231] width 80 height 25
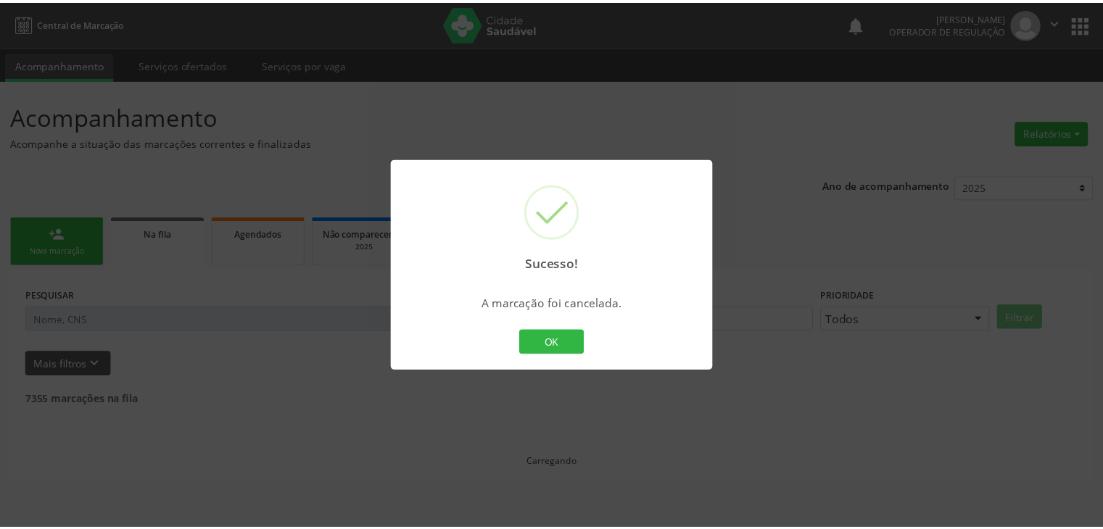
scroll to position [0, 0]
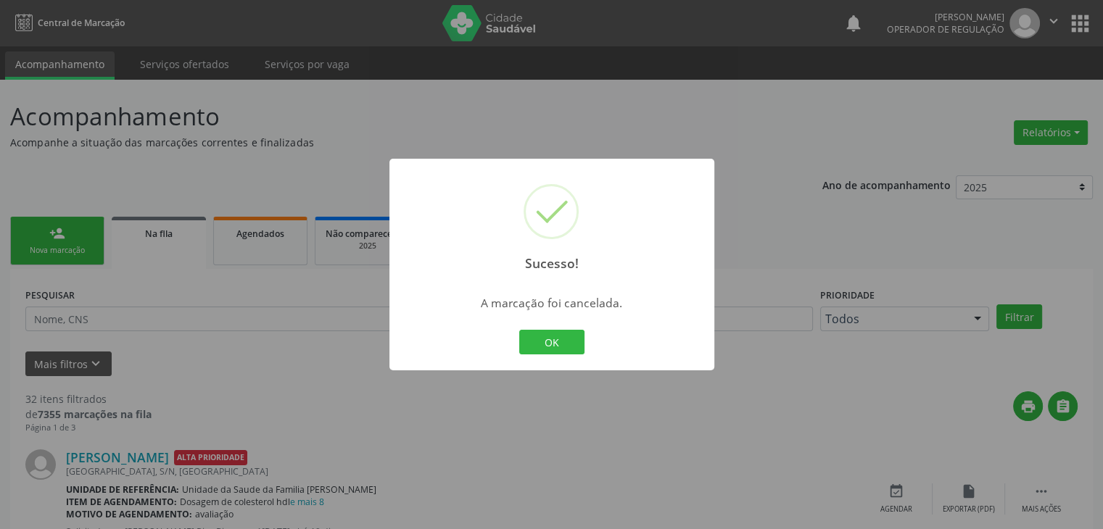
click at [571, 360] on div "Sucesso! × A marcação foi cancelada. OK Cancel" at bounding box center [551, 265] width 325 height 212
click at [571, 355] on div "OK Cancel" at bounding box center [552, 342] width 72 height 30
click at [571, 342] on button "OK" at bounding box center [551, 342] width 65 height 25
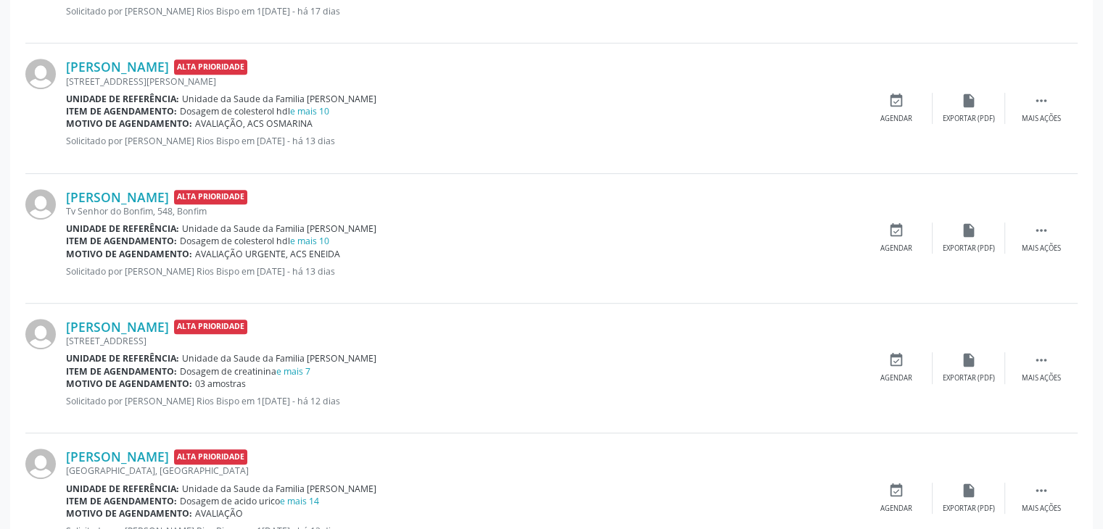
scroll to position [653, 0]
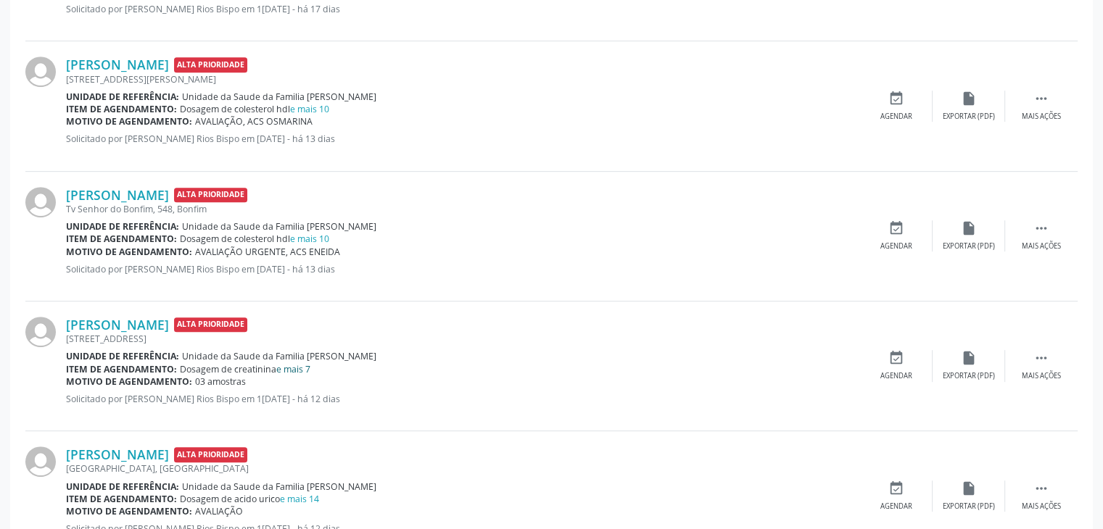
click at [294, 363] on link "e mais 7" at bounding box center [293, 369] width 34 height 12
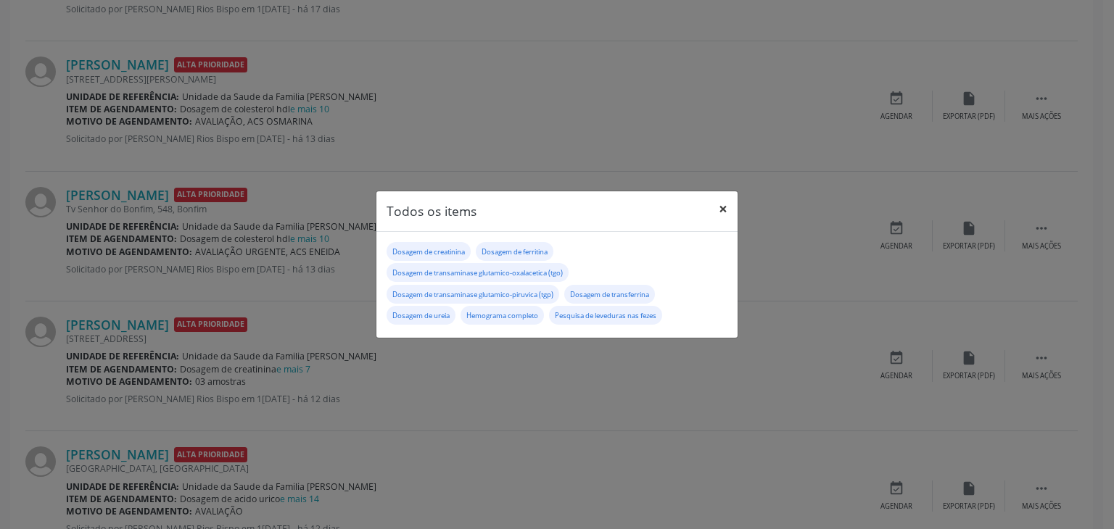
click at [726, 202] on button "×" at bounding box center [722, 209] width 29 height 36
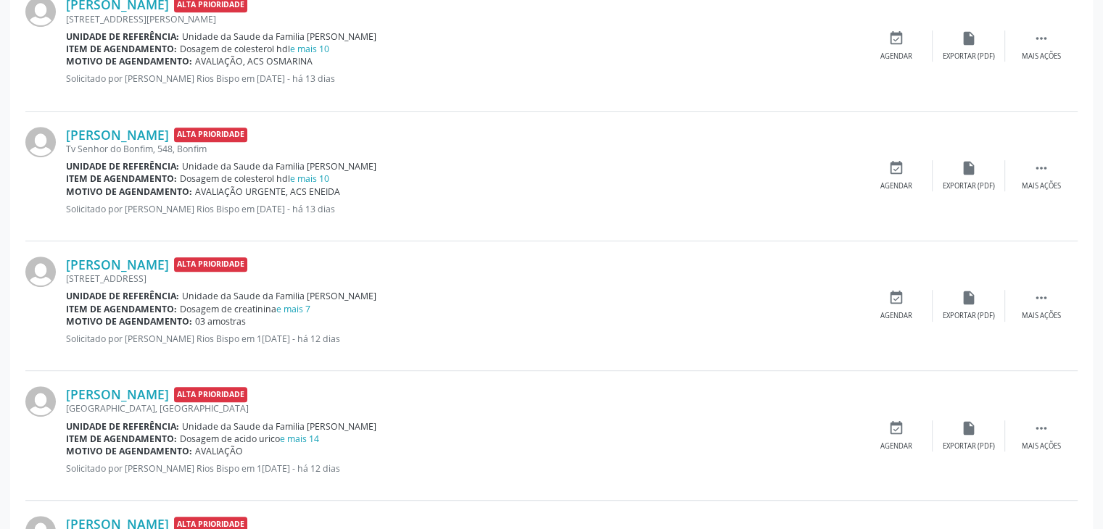
scroll to position [798, 0]
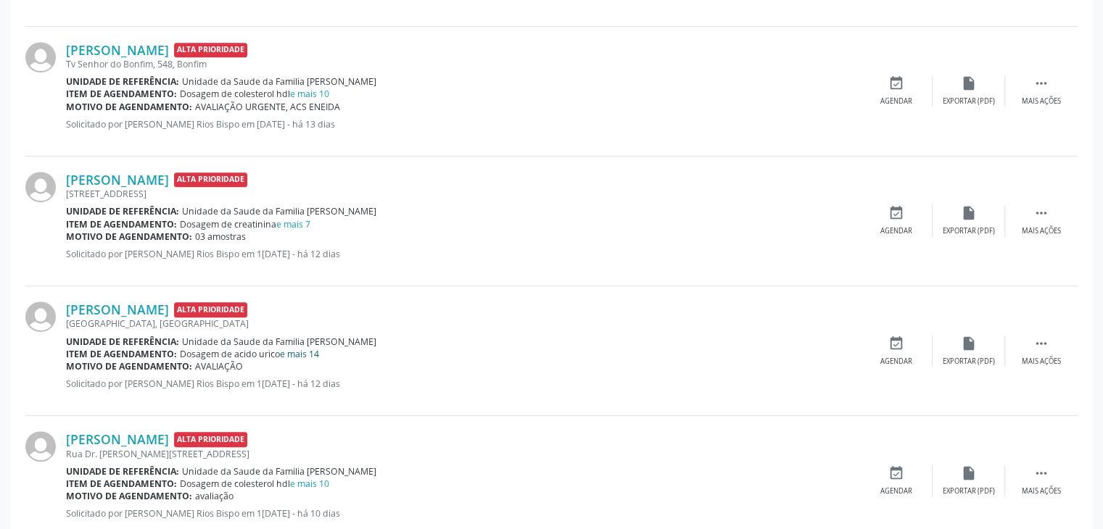
click at [310, 351] on link "e mais 14" at bounding box center [299, 354] width 39 height 12
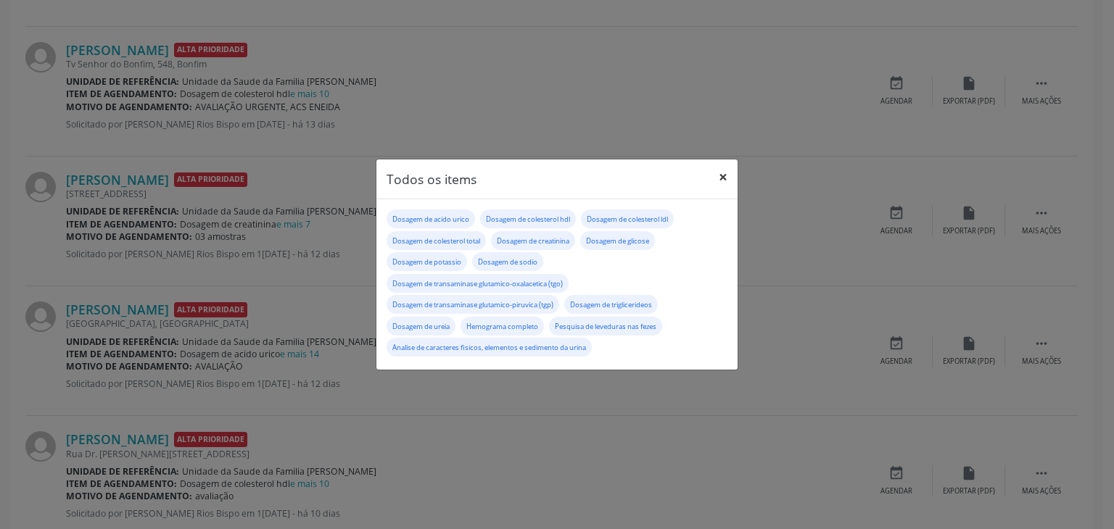
click at [721, 176] on button "×" at bounding box center [722, 178] width 29 height 36
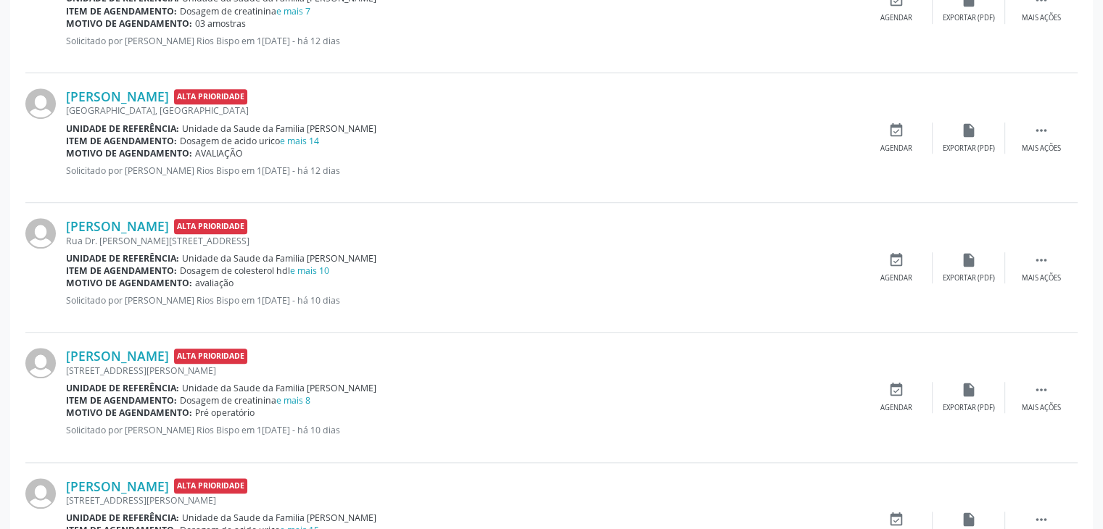
scroll to position [1088, 0]
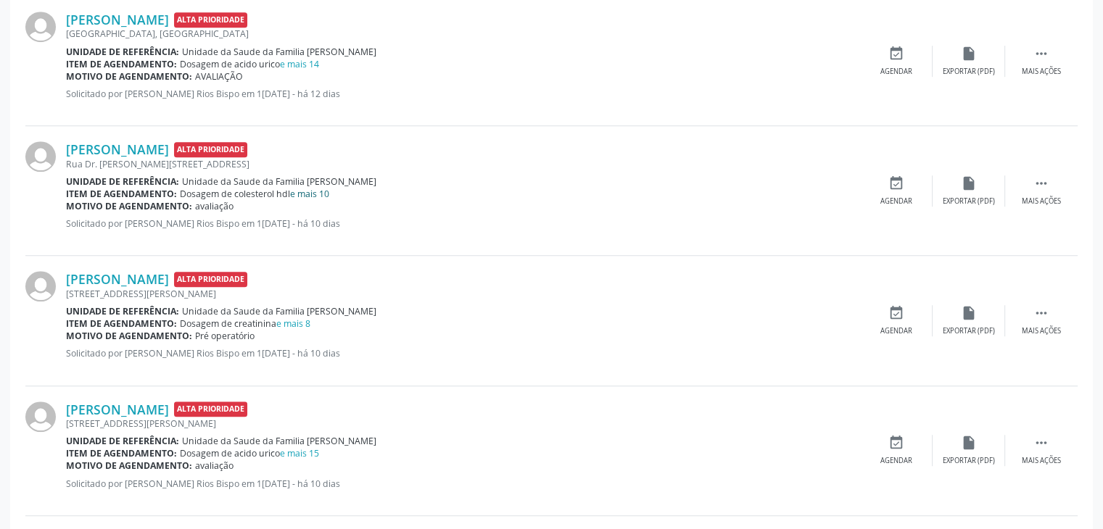
click at [315, 190] on link "e mais 10" at bounding box center [309, 194] width 39 height 12
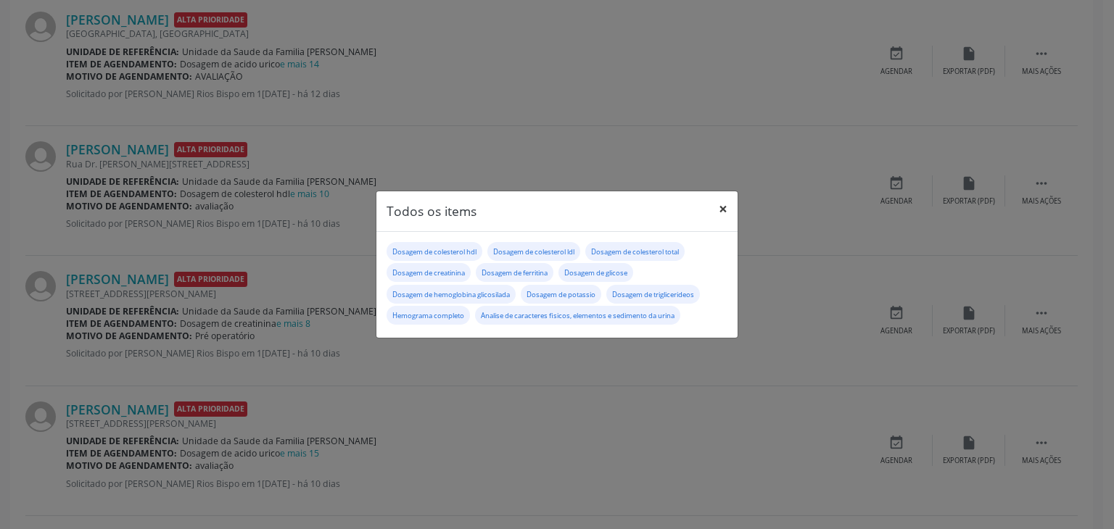
click at [717, 207] on button "×" at bounding box center [722, 209] width 29 height 36
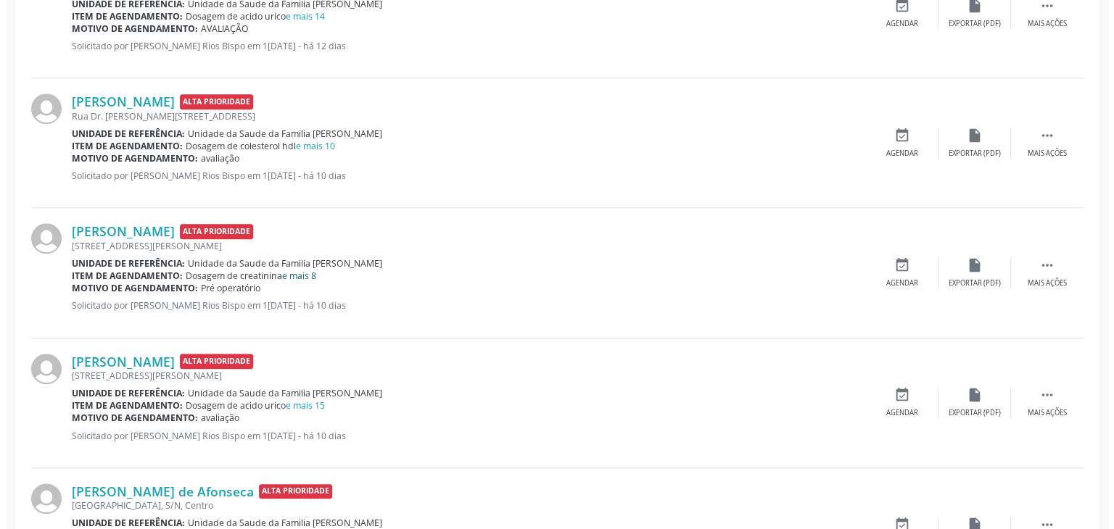
scroll to position [1160, 0]
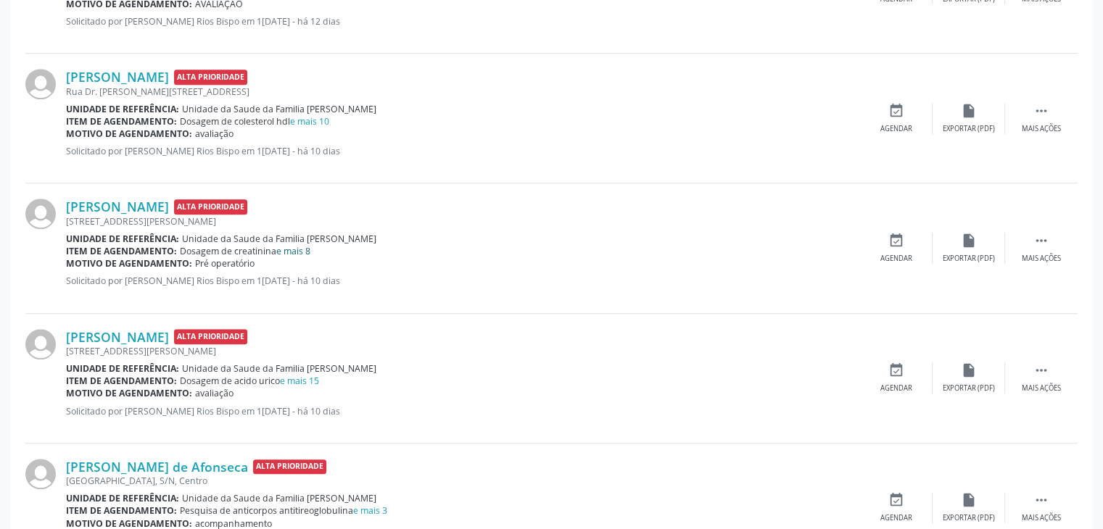
click at [295, 245] on link "e mais 8" at bounding box center [293, 251] width 34 height 12
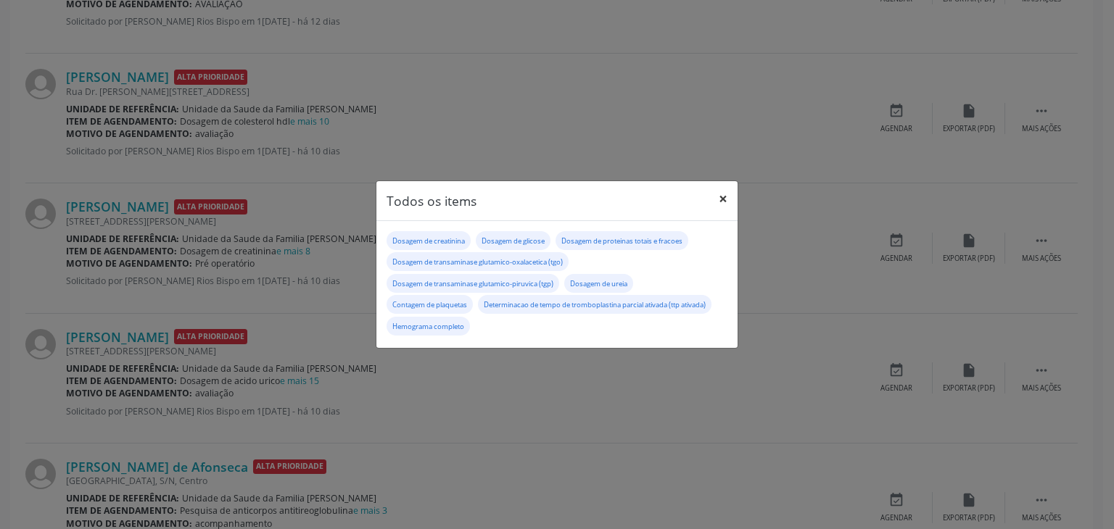
click at [720, 204] on button "×" at bounding box center [722, 199] width 29 height 36
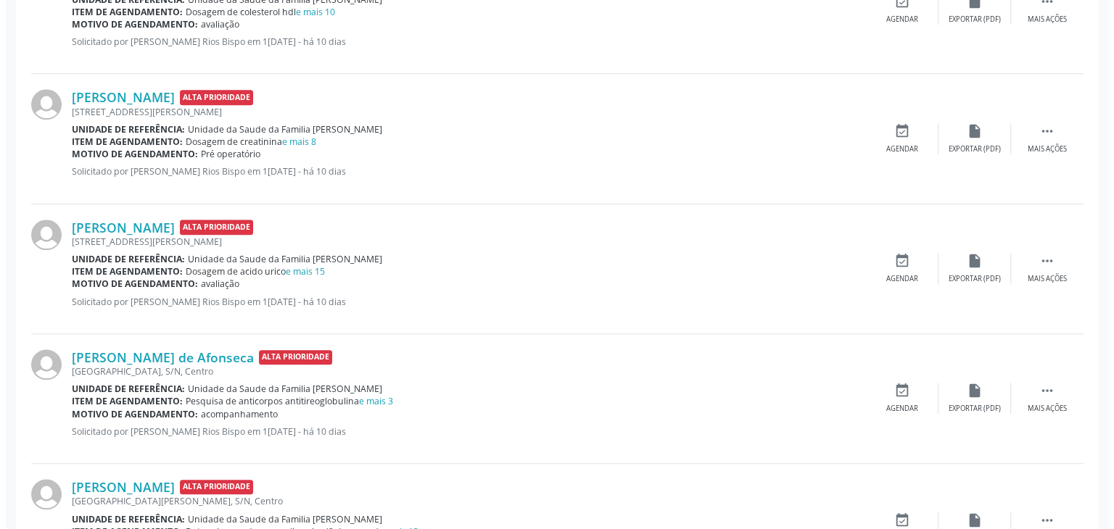
scroll to position [1378, 0]
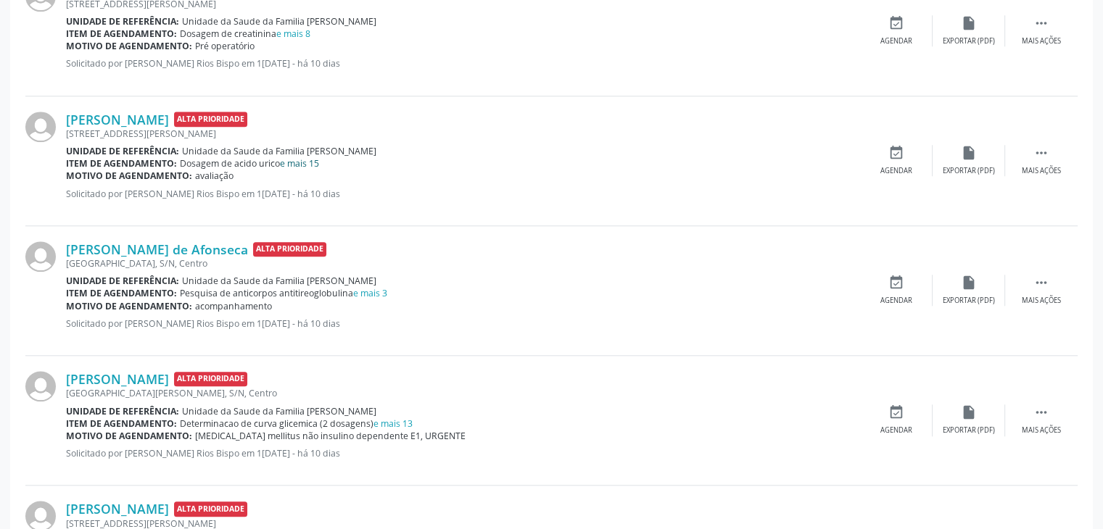
click at [313, 157] on link "e mais 15" at bounding box center [299, 163] width 39 height 12
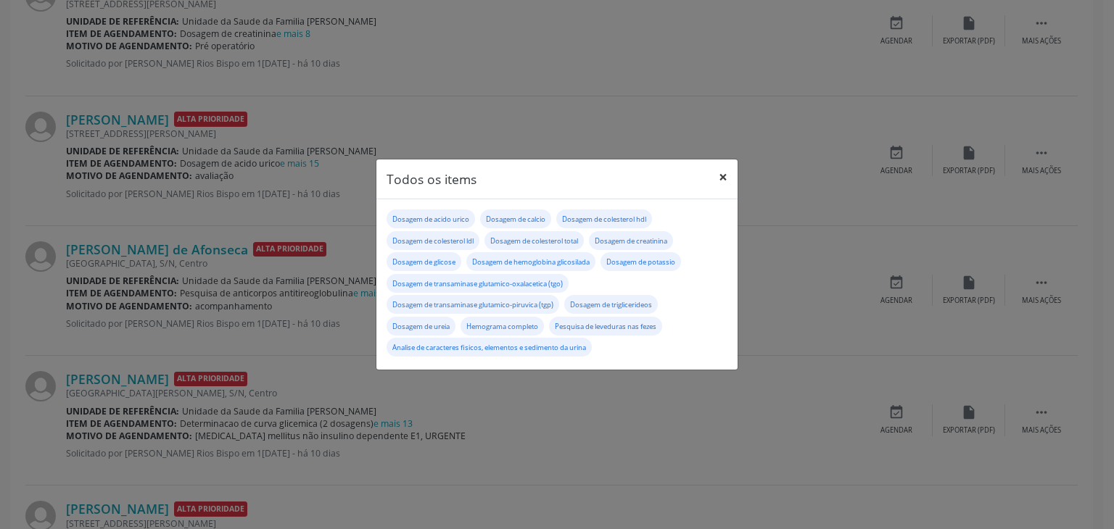
click at [723, 167] on button "×" at bounding box center [722, 178] width 29 height 36
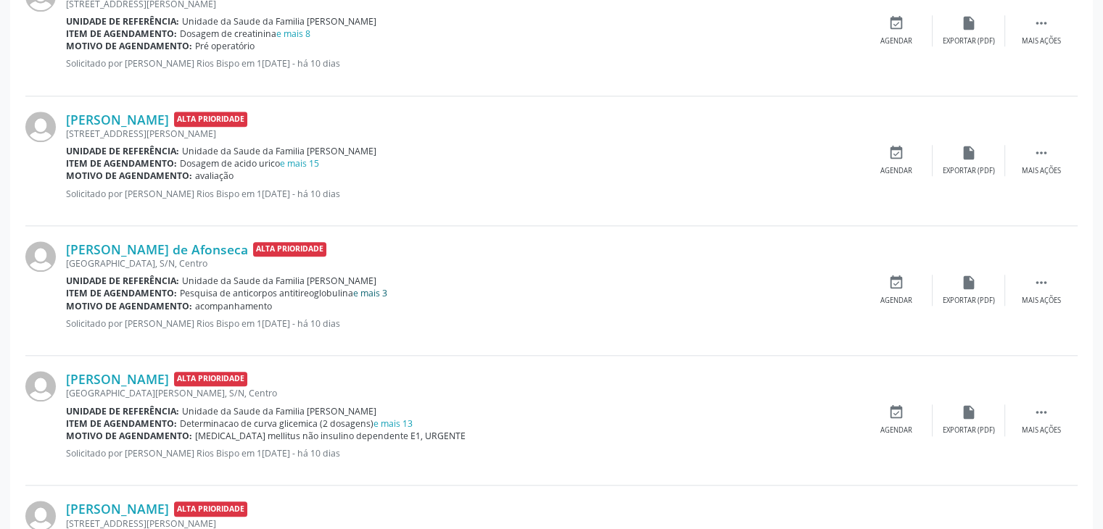
click at [373, 288] on link "e mais 3" at bounding box center [370, 293] width 34 height 12
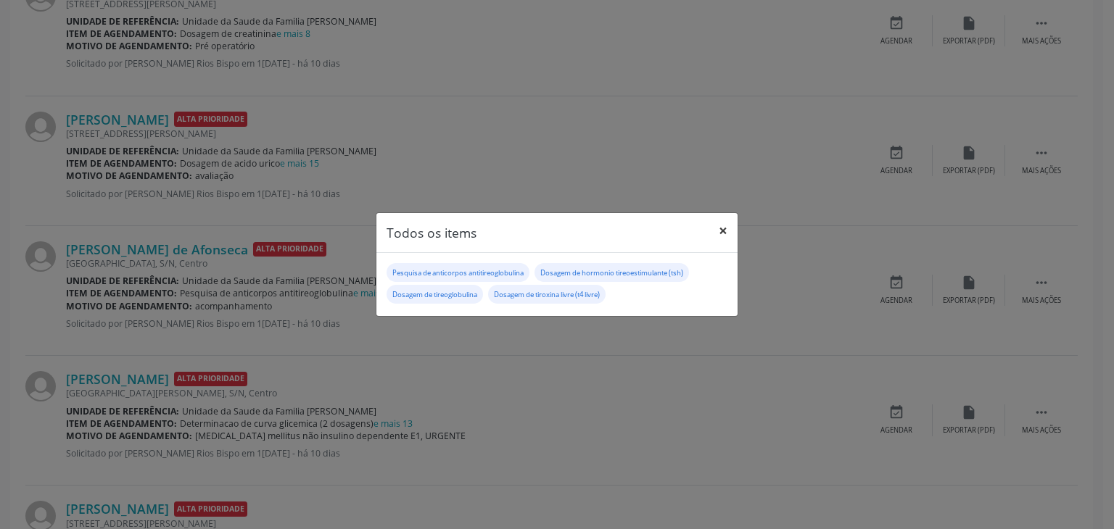
click at [721, 235] on button "×" at bounding box center [722, 231] width 29 height 36
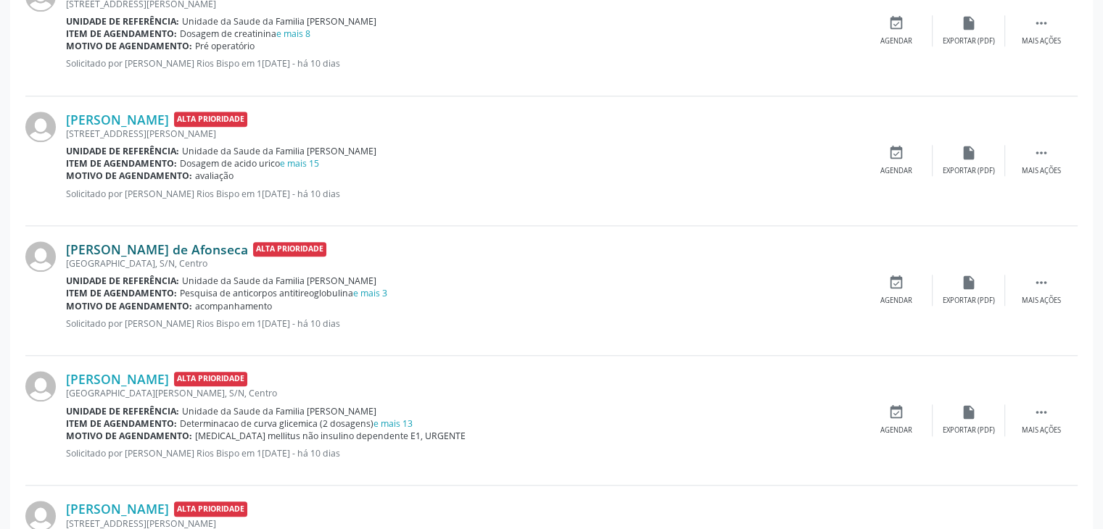
click at [96, 247] on link "Celidalva Rodrigues Santos de Afonseca" at bounding box center [157, 249] width 182 height 16
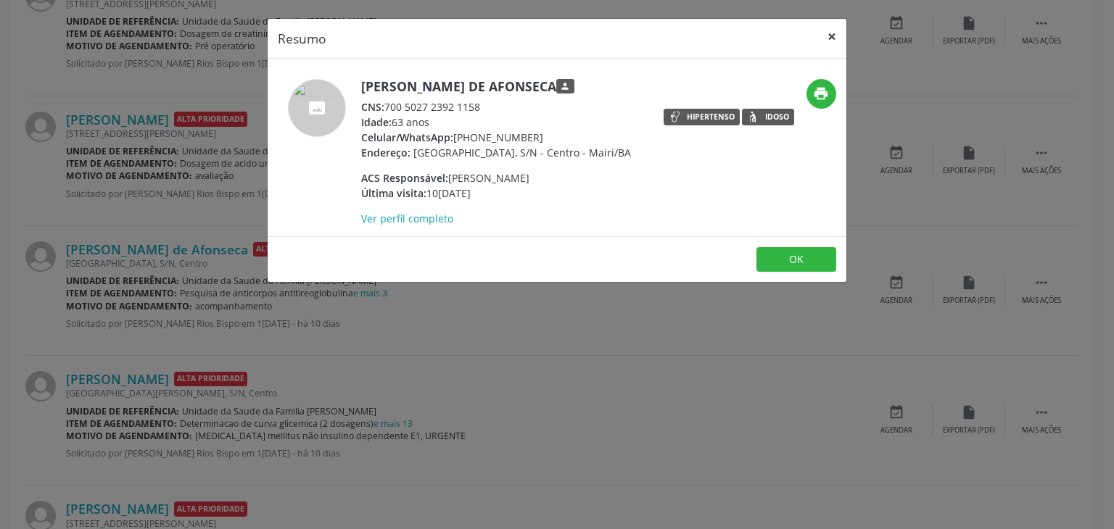
click at [825, 38] on button "×" at bounding box center [831, 37] width 29 height 36
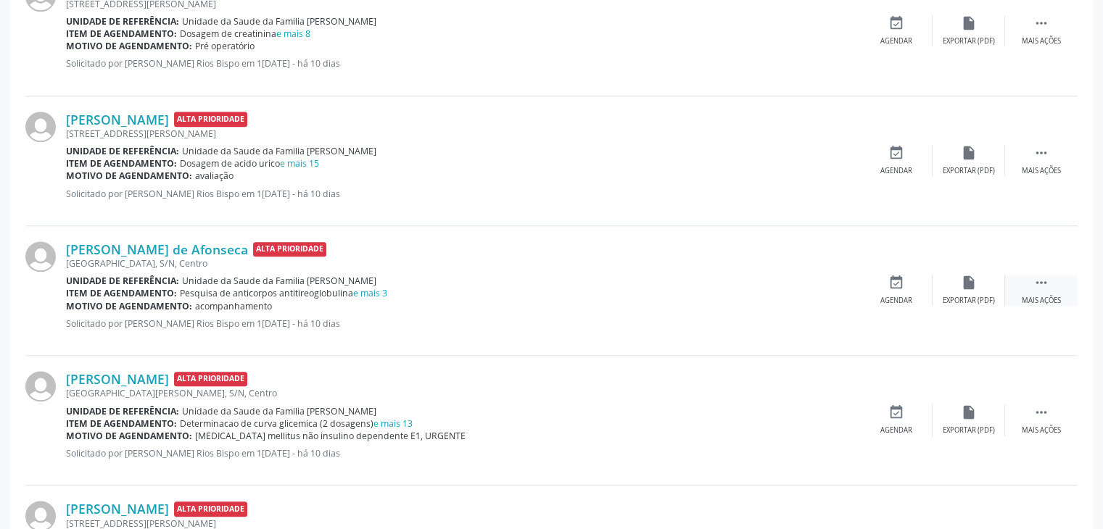
click at [1024, 282] on div " Mais ações" at bounding box center [1041, 290] width 73 height 31
click at [908, 297] on div "Cancelar" at bounding box center [896, 301] width 34 height 10
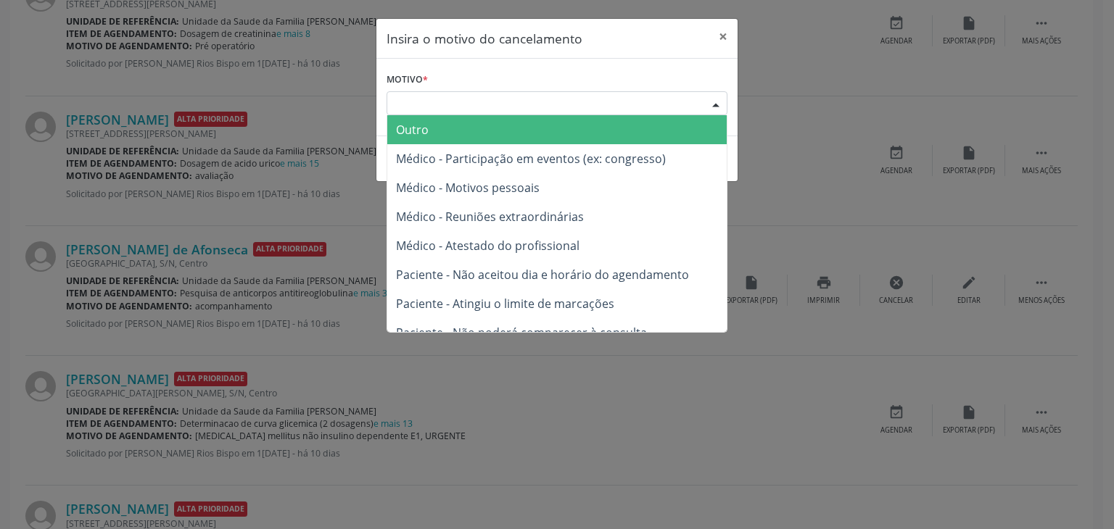
click at [525, 108] on div "Escolha o motivo" at bounding box center [556, 103] width 341 height 25
click at [468, 135] on span "Outro" at bounding box center [556, 129] width 339 height 29
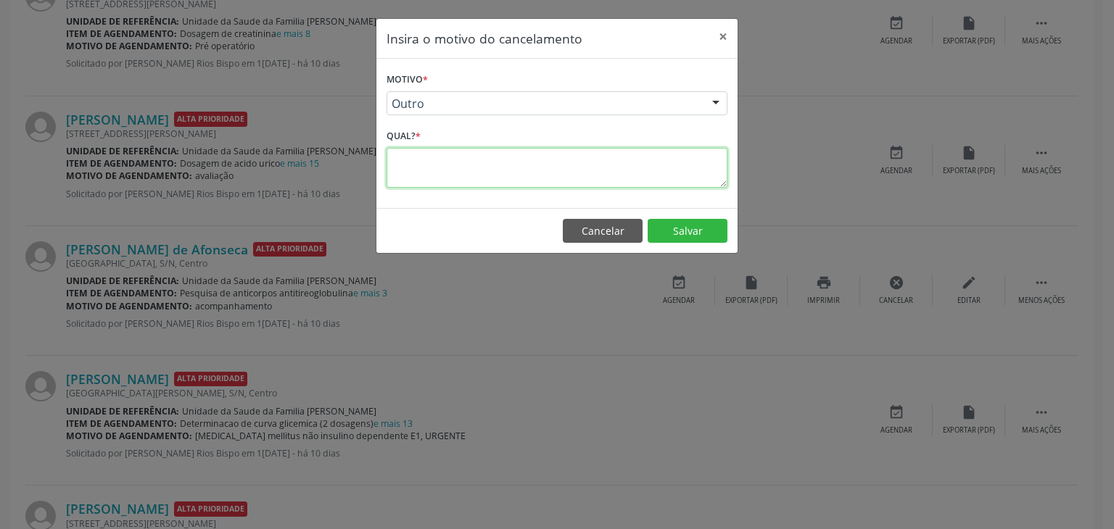
click at [479, 157] on textarea at bounding box center [556, 168] width 341 height 40
paste textarea "EXAME REALIZADO"
type textarea "EXAME REALIZADO"
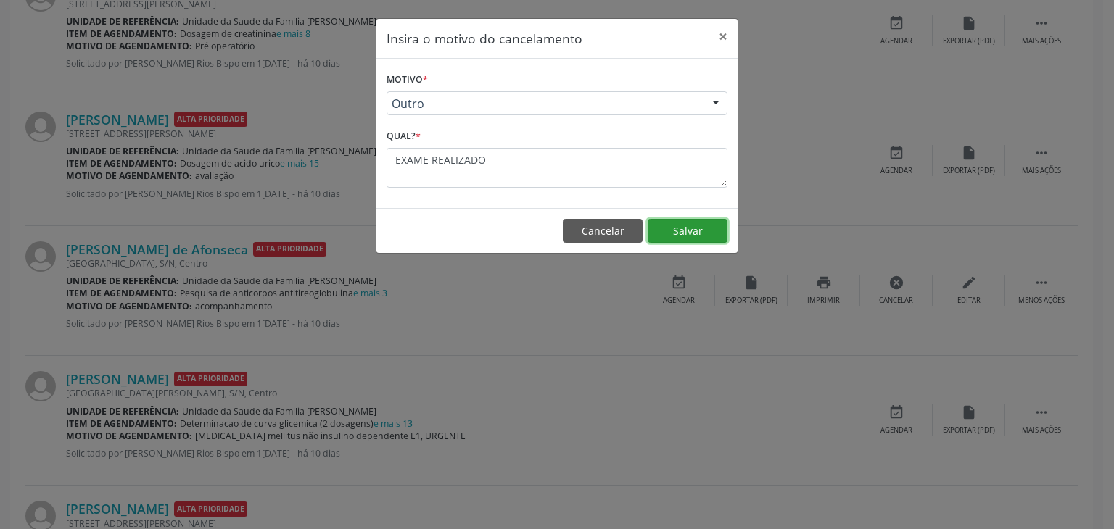
click at [711, 239] on button "Salvar" at bounding box center [687, 231] width 80 height 25
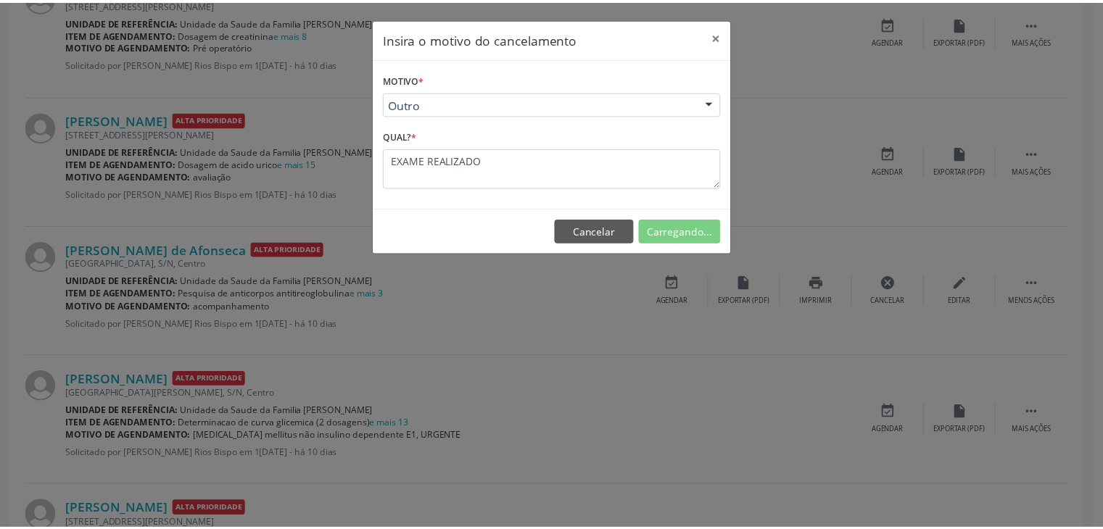
scroll to position [0, 0]
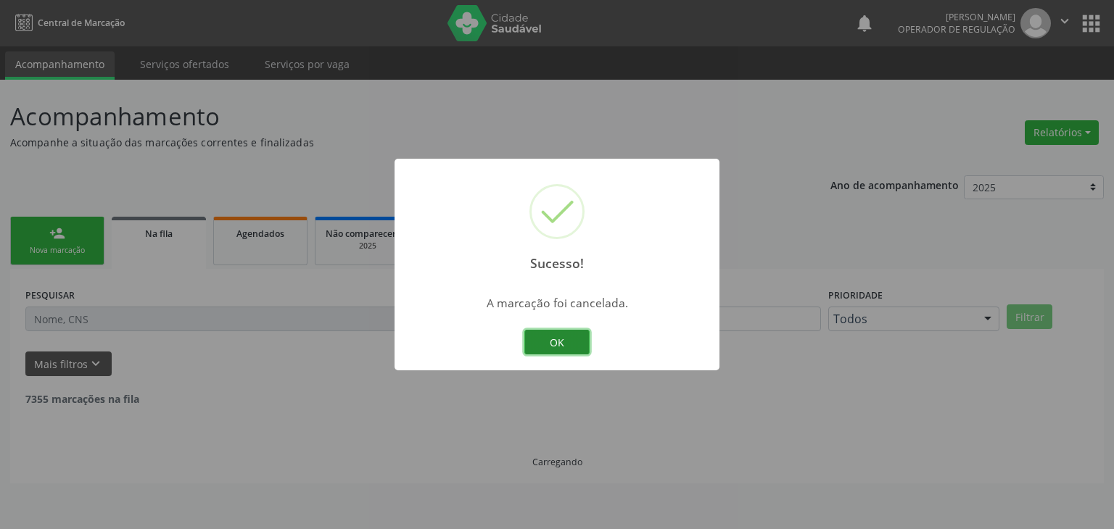
click at [565, 338] on button "OK" at bounding box center [556, 342] width 65 height 25
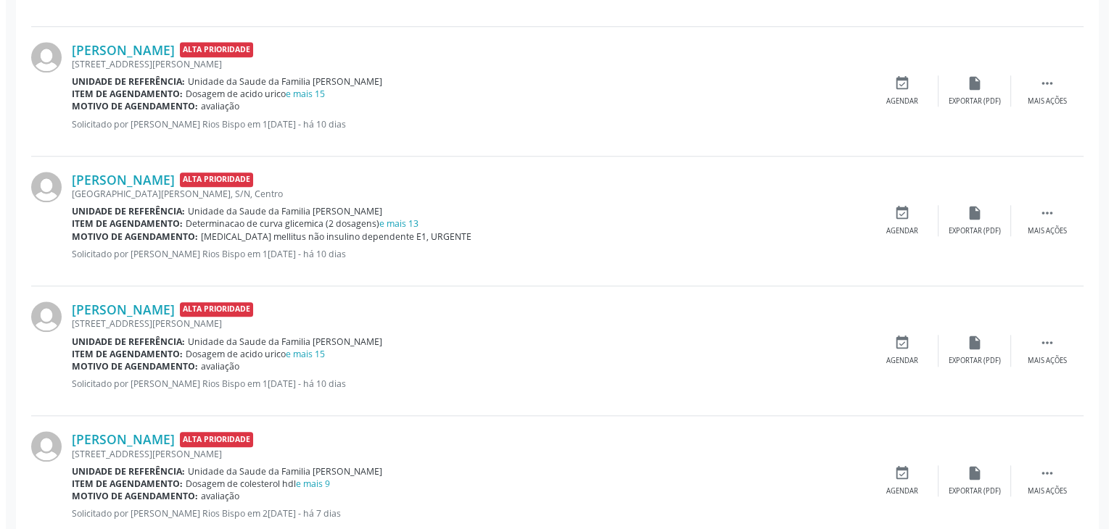
scroll to position [1450, 0]
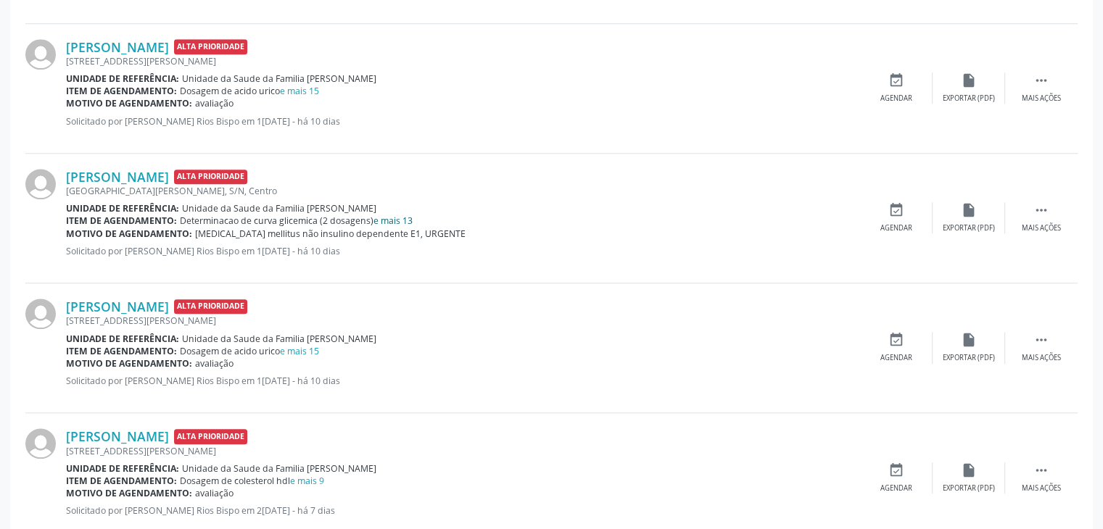
click at [402, 218] on link "e mais 13" at bounding box center [392, 221] width 39 height 12
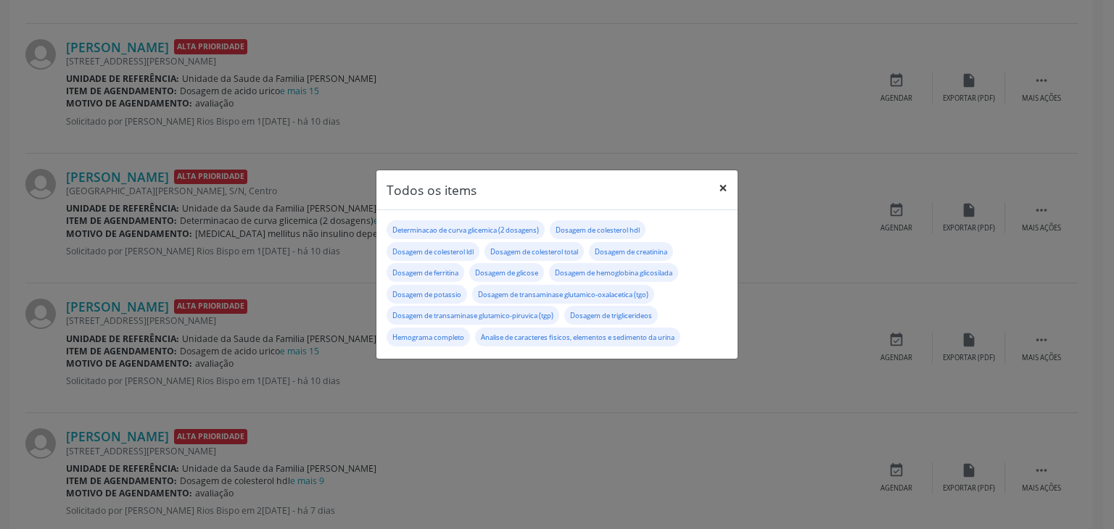
click at [713, 189] on button "×" at bounding box center [722, 188] width 29 height 36
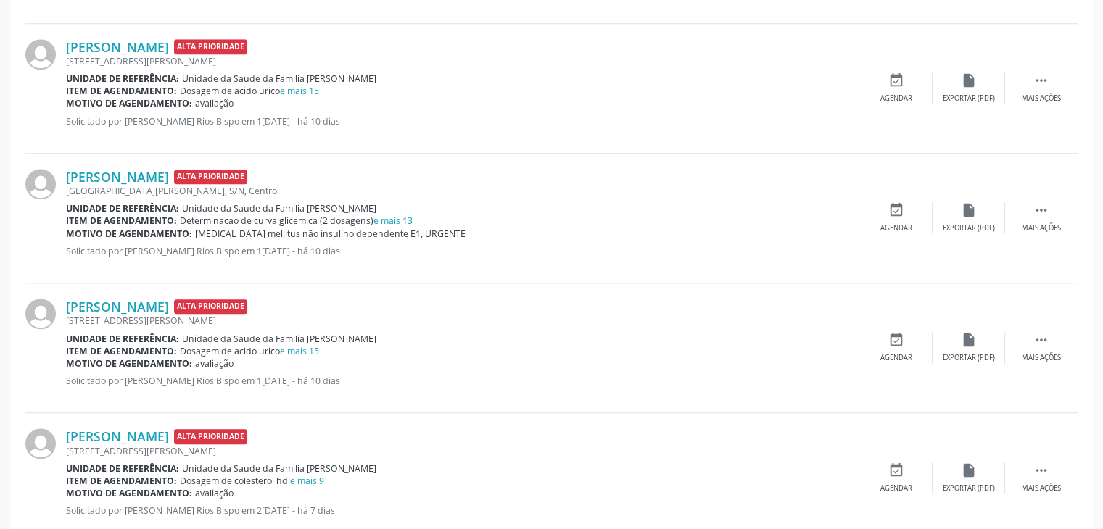
click at [398, 224] on link "e mais 13" at bounding box center [392, 221] width 39 height 12
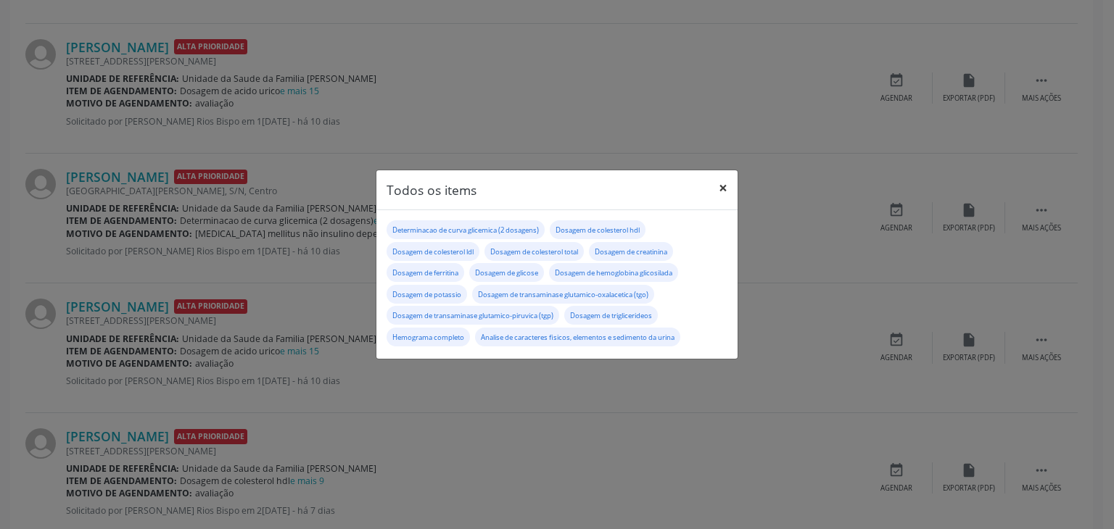
click at [717, 188] on button "×" at bounding box center [722, 188] width 29 height 36
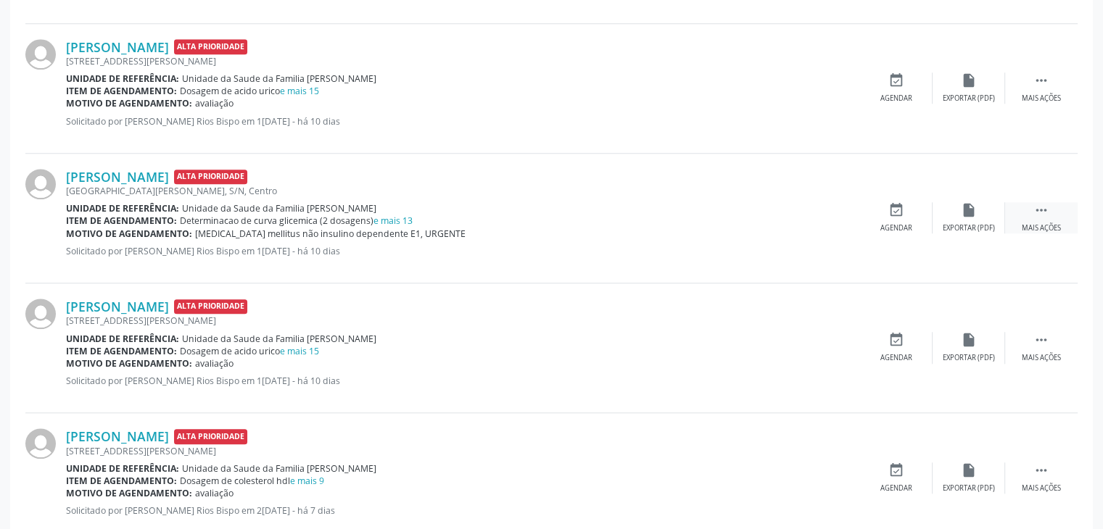
click at [1027, 219] on div " Mais ações" at bounding box center [1041, 217] width 73 height 31
click at [911, 224] on div "Cancelar" at bounding box center [896, 228] width 34 height 10
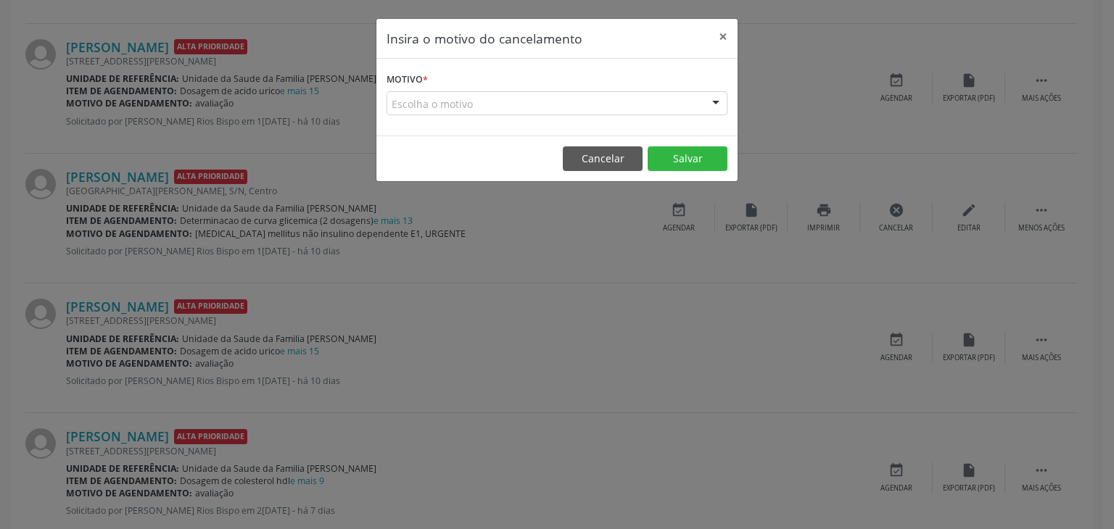
click at [539, 109] on div "Escolha o motivo" at bounding box center [556, 103] width 341 height 25
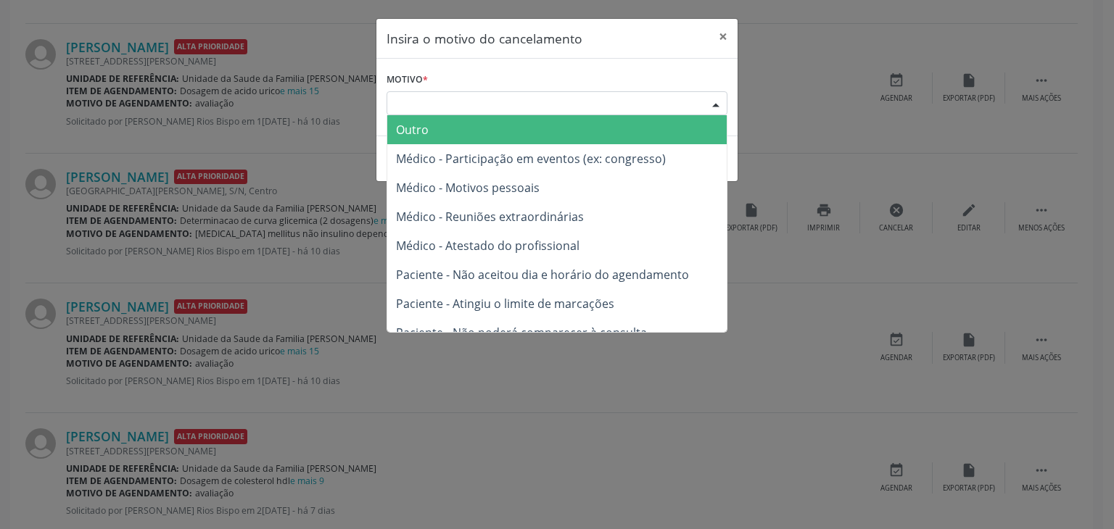
click at [493, 130] on span "Outro" at bounding box center [556, 129] width 339 height 29
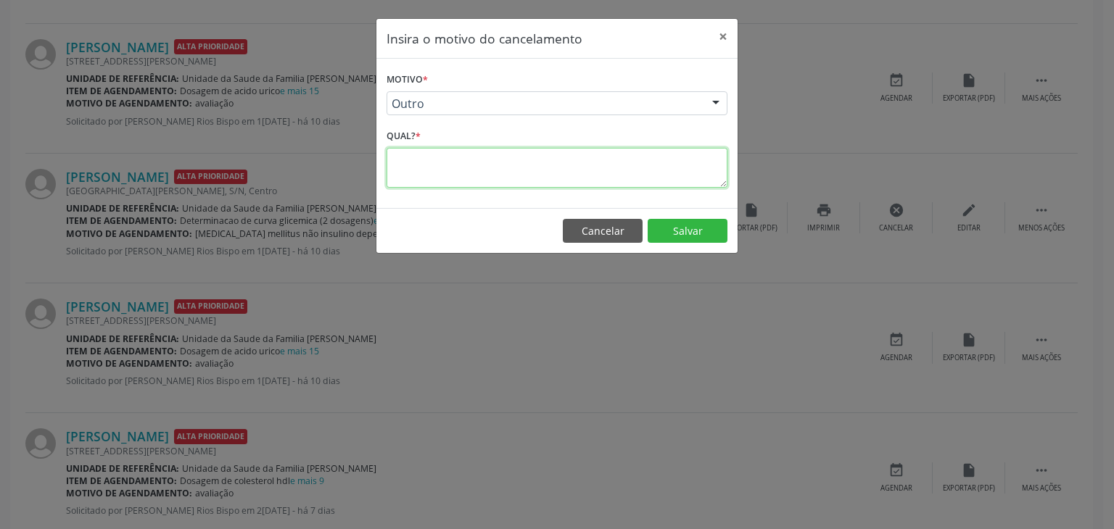
click at [480, 155] on textarea at bounding box center [556, 168] width 341 height 40
paste textarea "EXAME REALIZADO"
type textarea "EXAME REALIZADO"
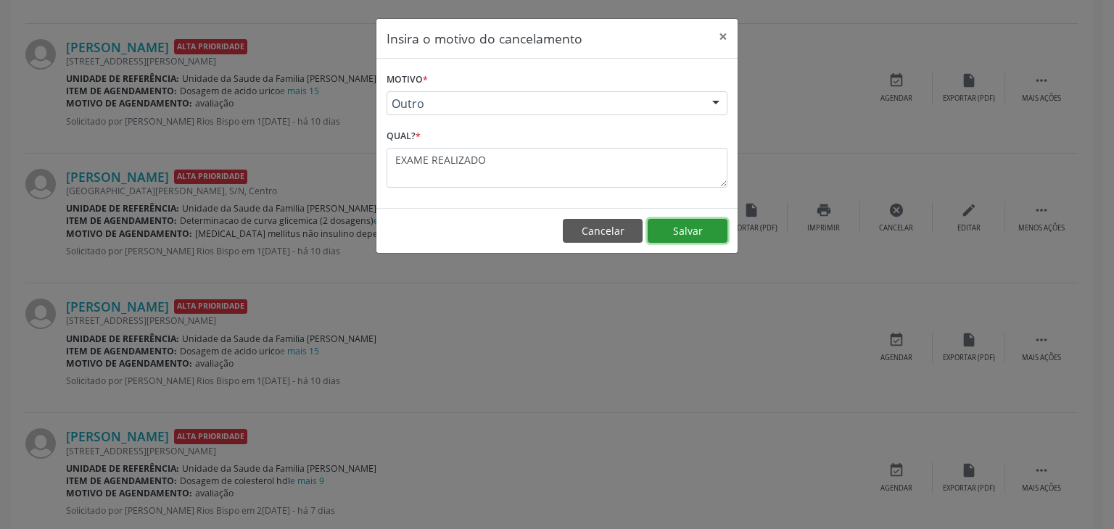
click at [674, 230] on button "Salvar" at bounding box center [687, 231] width 80 height 25
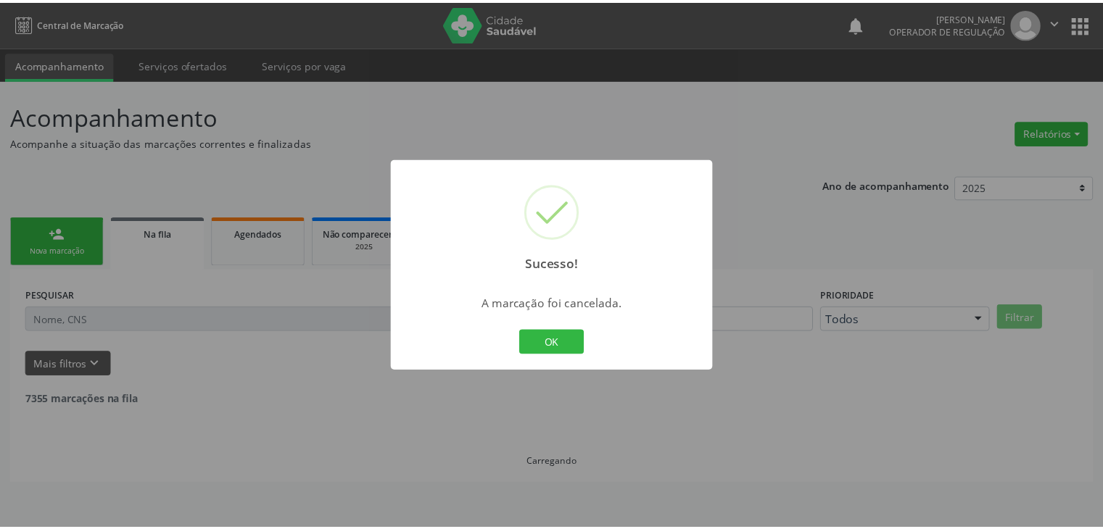
scroll to position [0, 0]
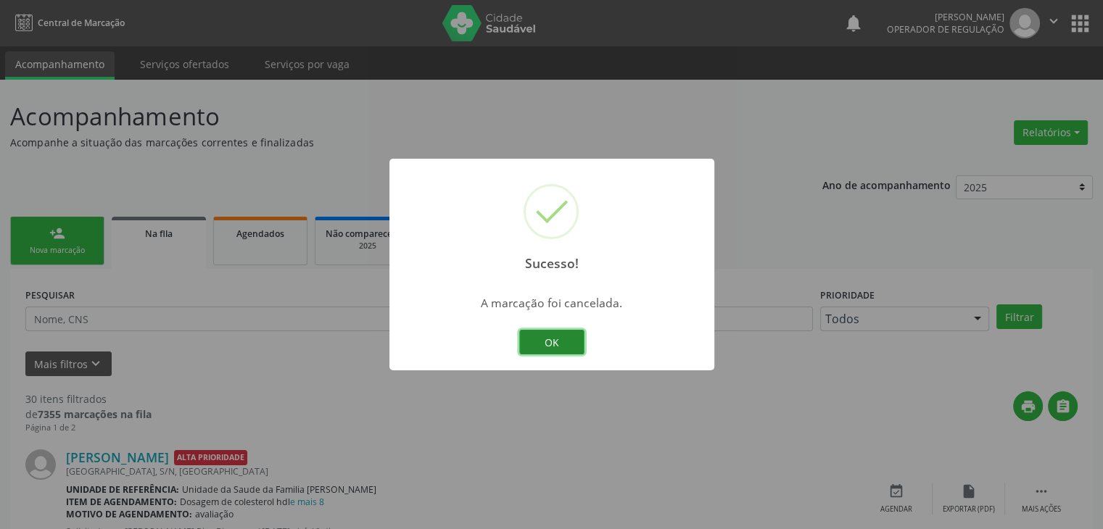
click at [560, 340] on button "OK" at bounding box center [551, 342] width 65 height 25
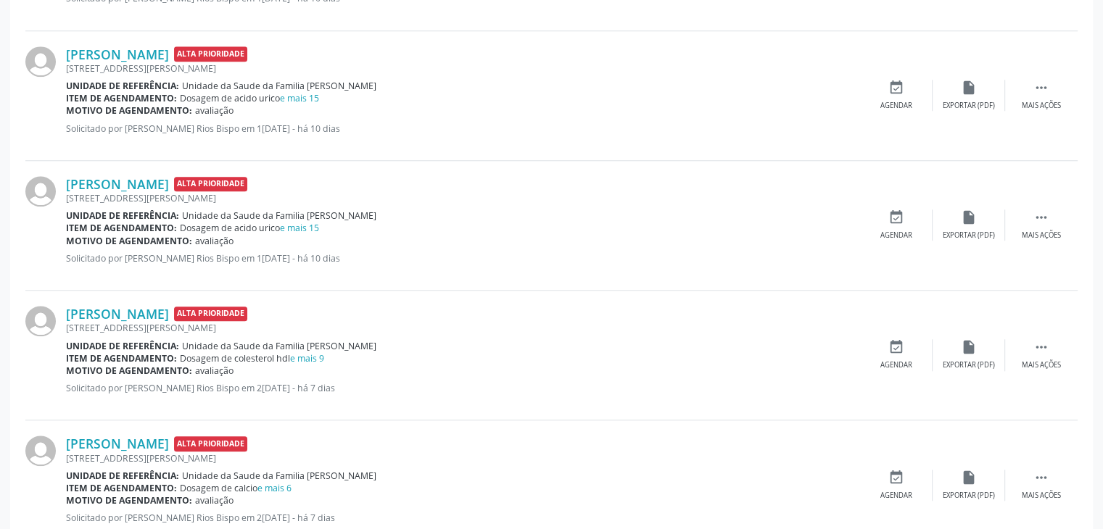
scroll to position [1450, 0]
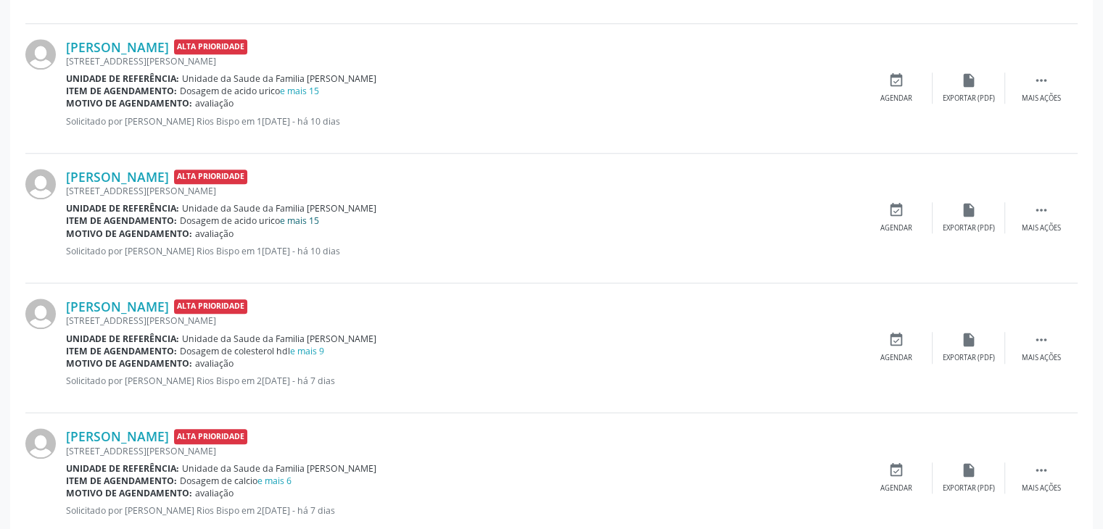
click at [305, 215] on link "e mais 15" at bounding box center [299, 221] width 39 height 12
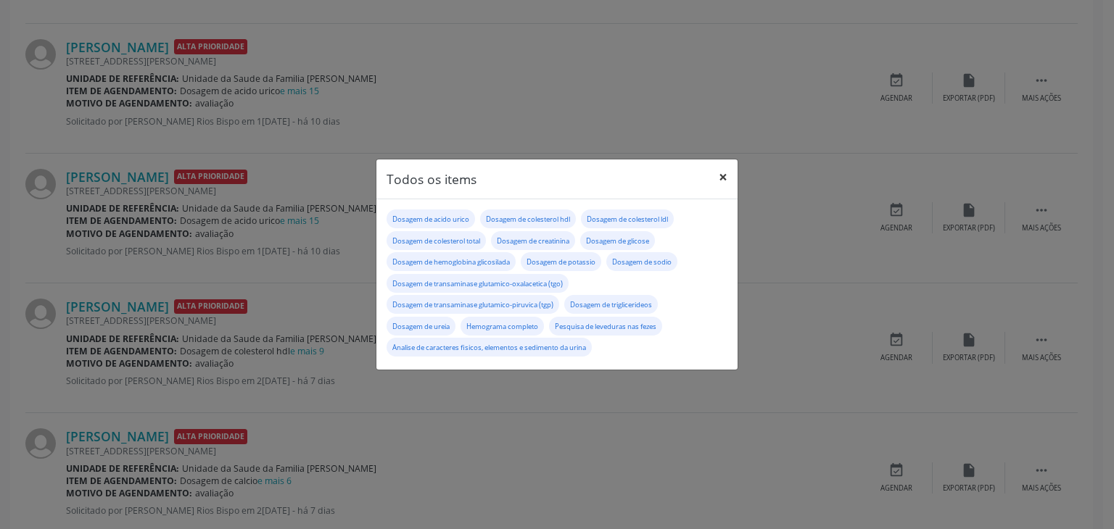
click at [718, 183] on button "×" at bounding box center [722, 178] width 29 height 36
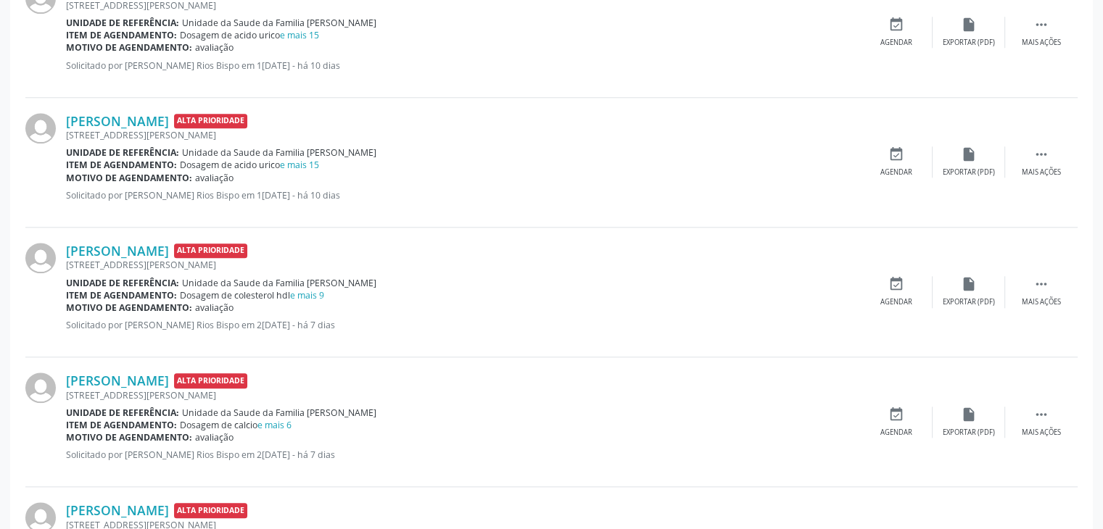
scroll to position [1523, 0]
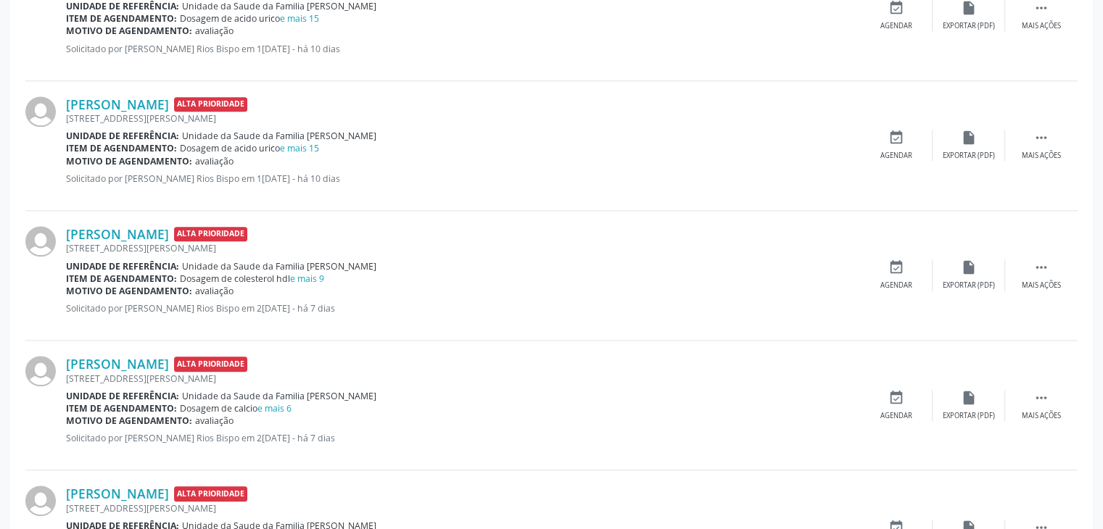
click at [303, 268] on span "Unidade da Saude da Familia [PERSON_NAME]" at bounding box center [279, 266] width 194 height 12
click at [316, 273] on link "e mais 9" at bounding box center [307, 279] width 34 height 12
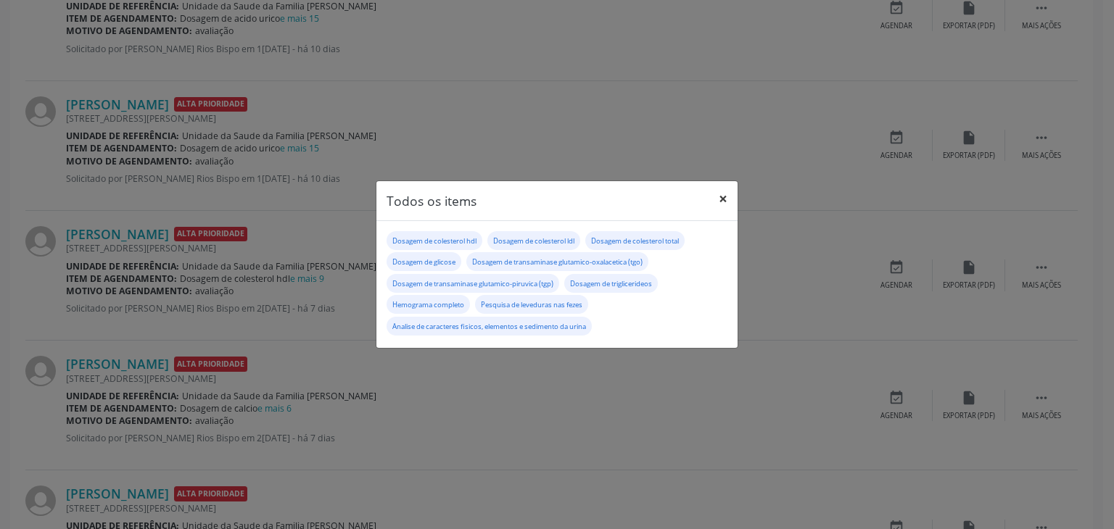
click at [730, 202] on button "×" at bounding box center [722, 199] width 29 height 36
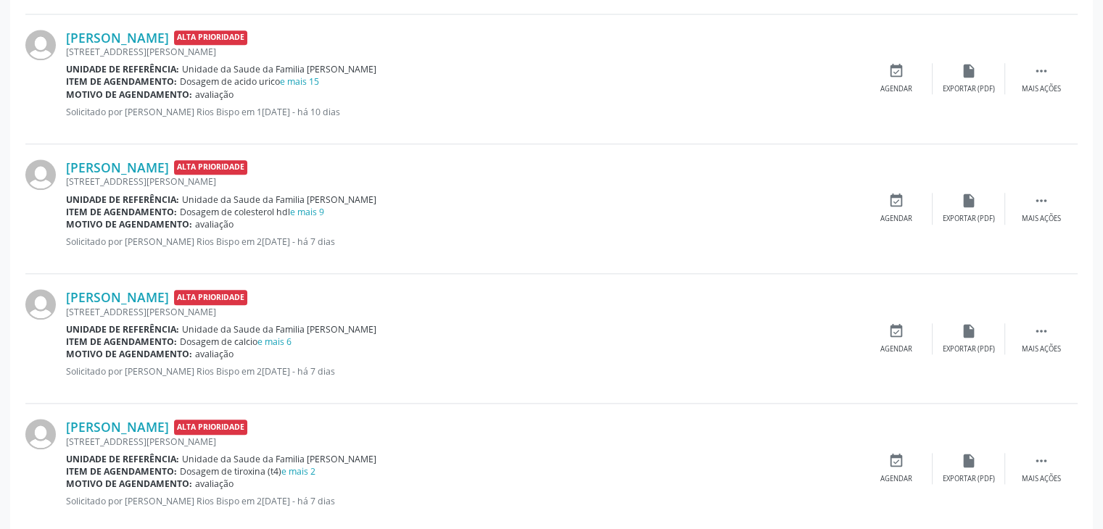
scroll to position [1668, 0]
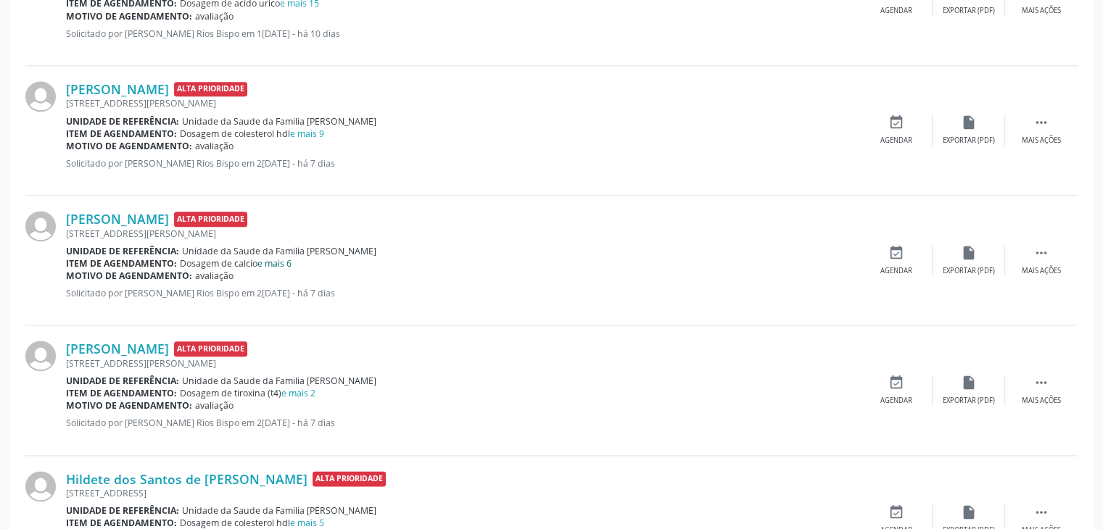
click at [291, 257] on link "e mais 6" at bounding box center [274, 263] width 34 height 12
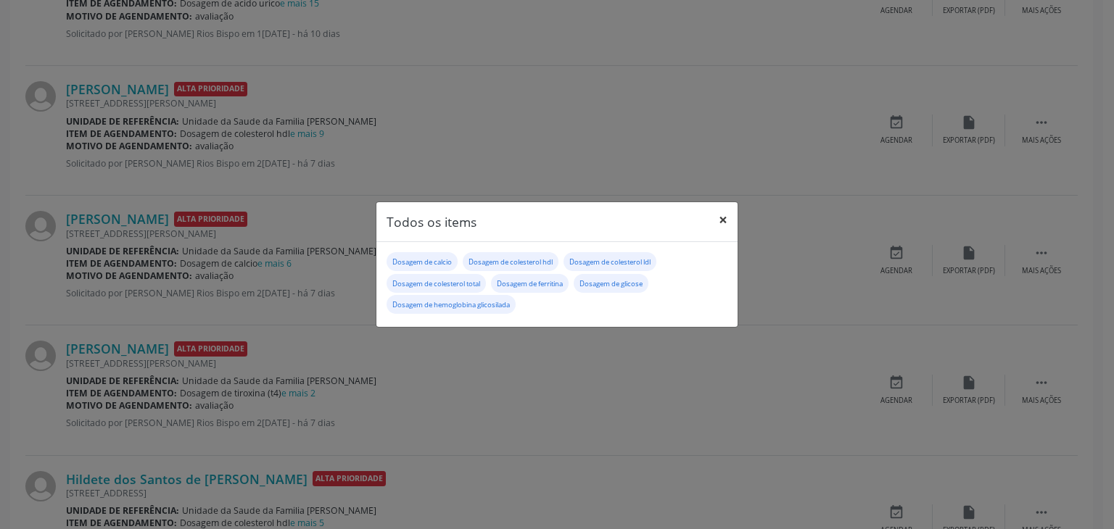
click at [714, 224] on button "×" at bounding box center [722, 220] width 29 height 36
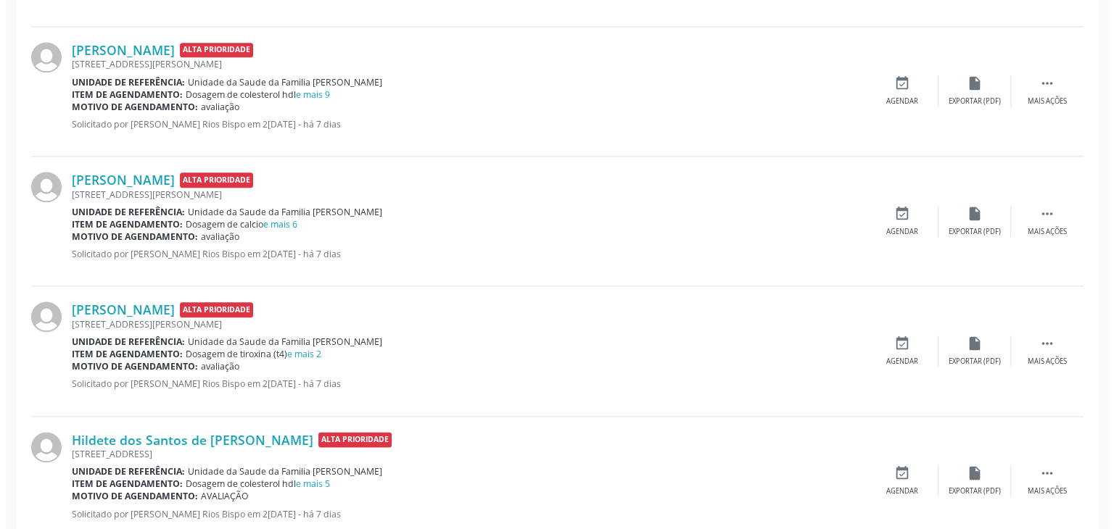
scroll to position [1740, 0]
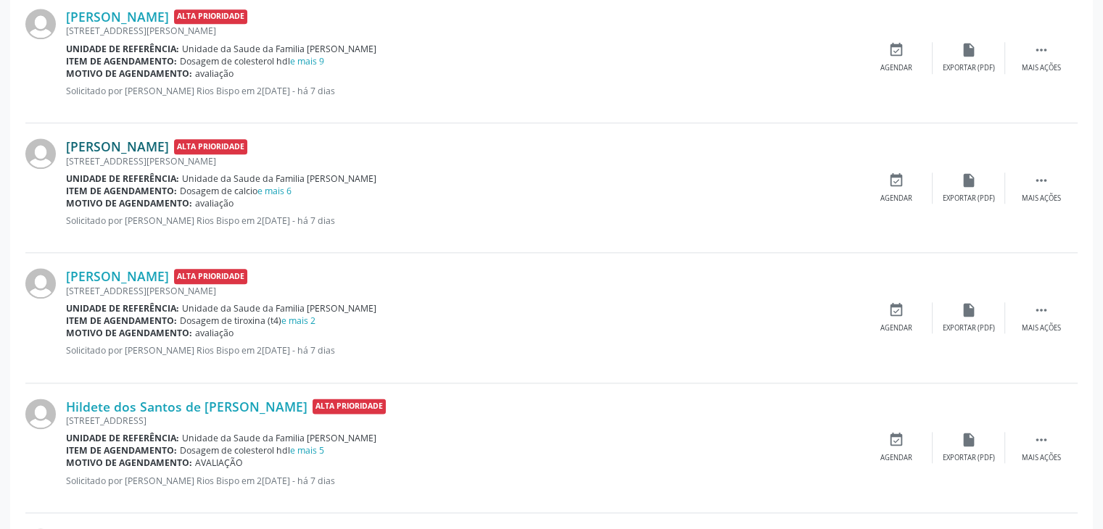
click at [128, 147] on link "Gabriela Santos Silva" at bounding box center [117, 146] width 103 height 16
